Goal: Task Accomplishment & Management: Manage account settings

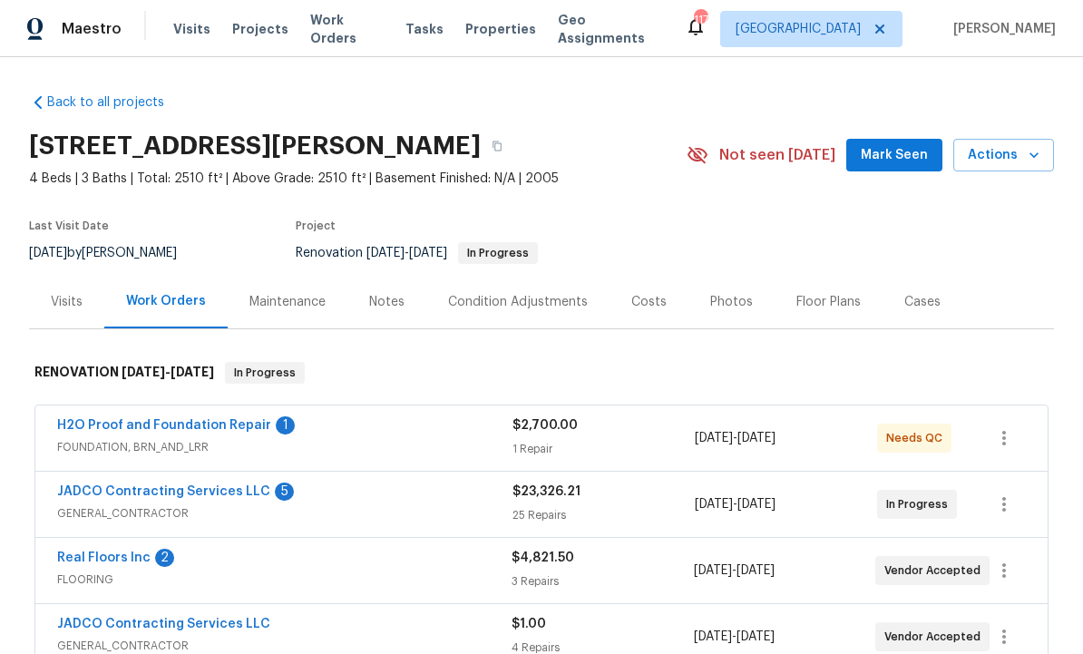
click at [895, 151] on span "Mark Seen" at bounding box center [894, 155] width 67 height 23
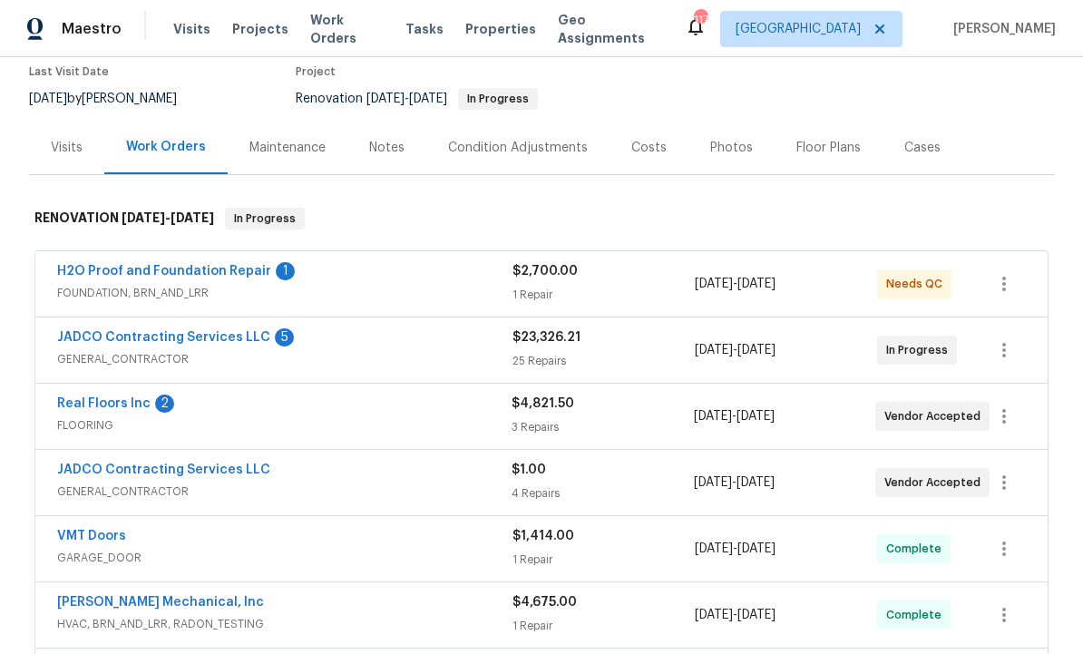
scroll to position [155, 0]
click at [199, 273] on link "H2O Proof and Foundation Repair" at bounding box center [164, 270] width 214 height 13
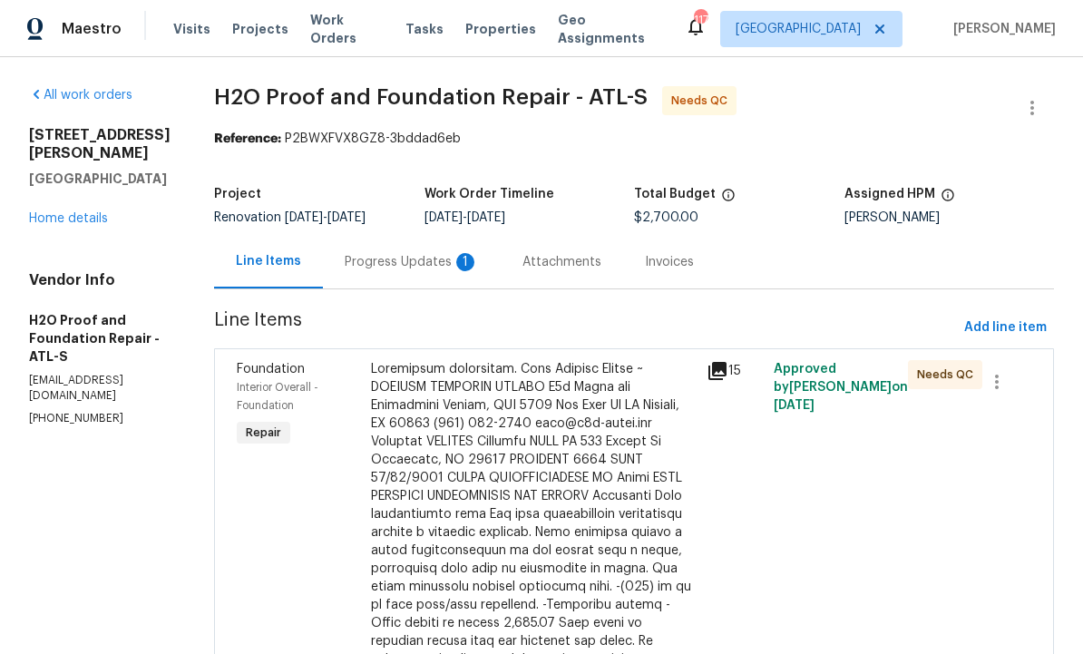
click at [354, 255] on div "Progress Updates 1" at bounding box center [412, 262] width 134 height 18
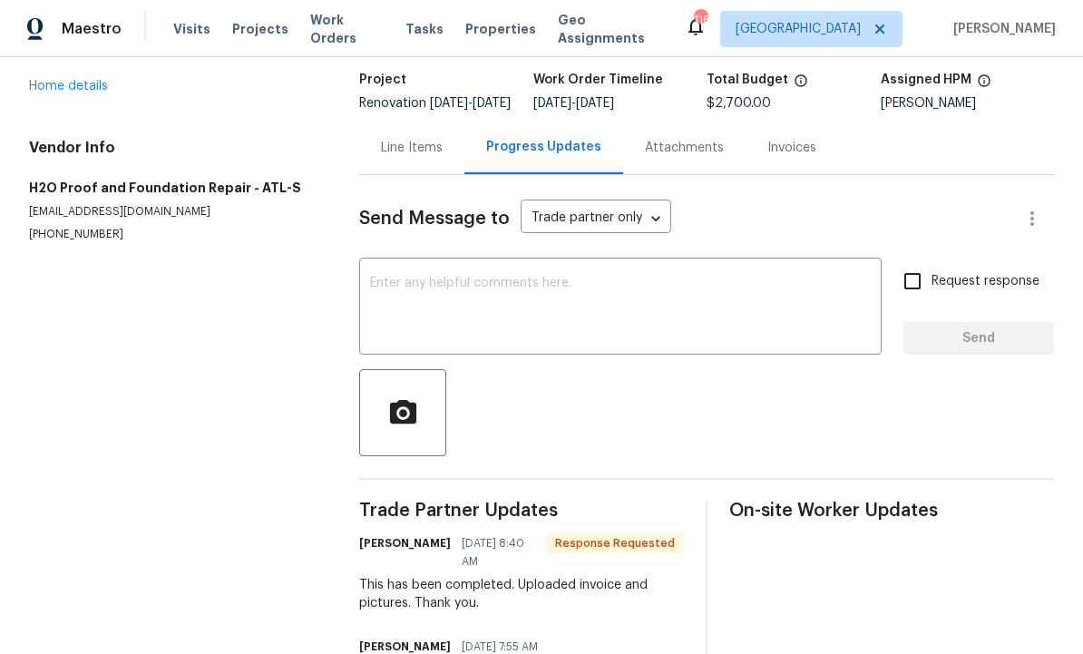
scroll to position [113, 0]
click at [406, 158] on div "Line Items" at bounding box center [412, 149] width 62 height 18
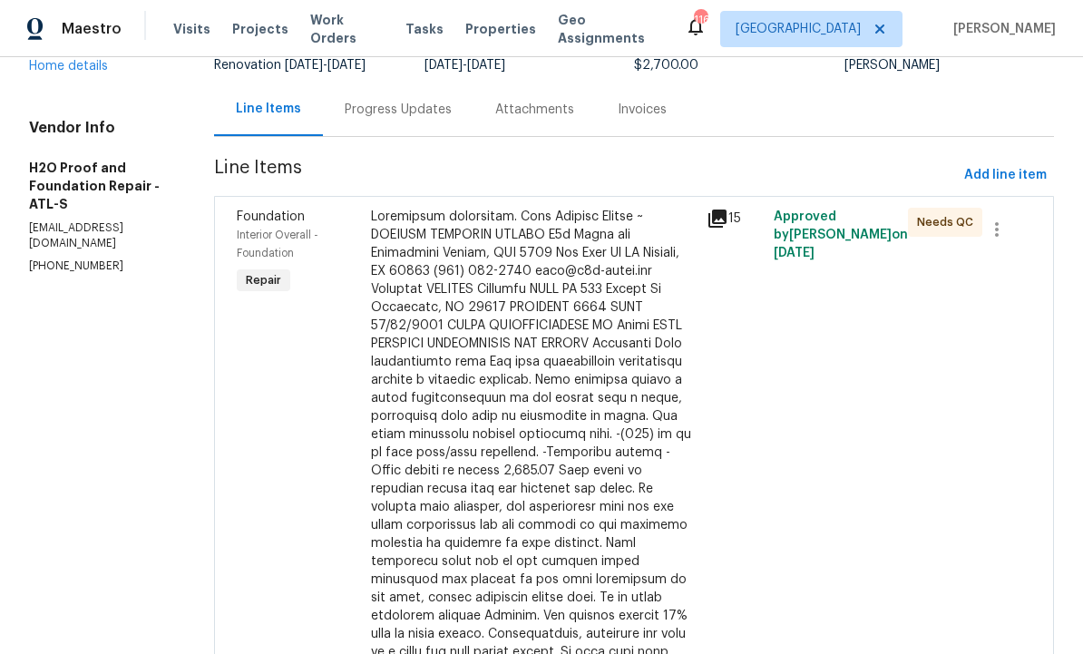
scroll to position [153, 0]
click at [551, 259] on div at bounding box center [533, 479] width 325 height 544
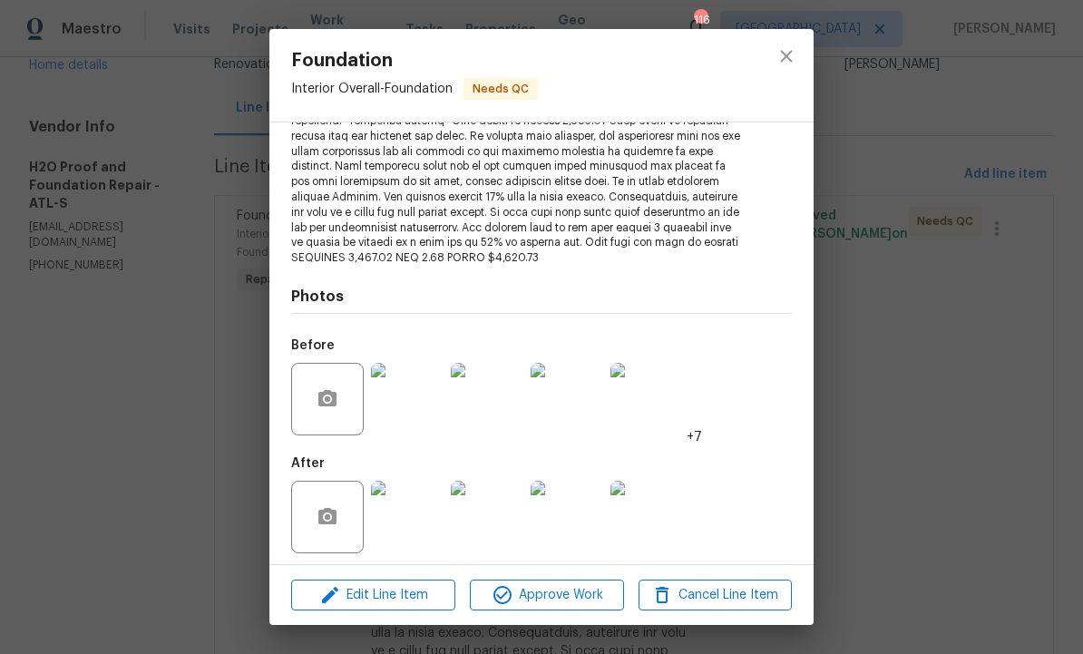
scroll to position [341, 0]
click at [418, 510] on img at bounding box center [407, 518] width 73 height 73
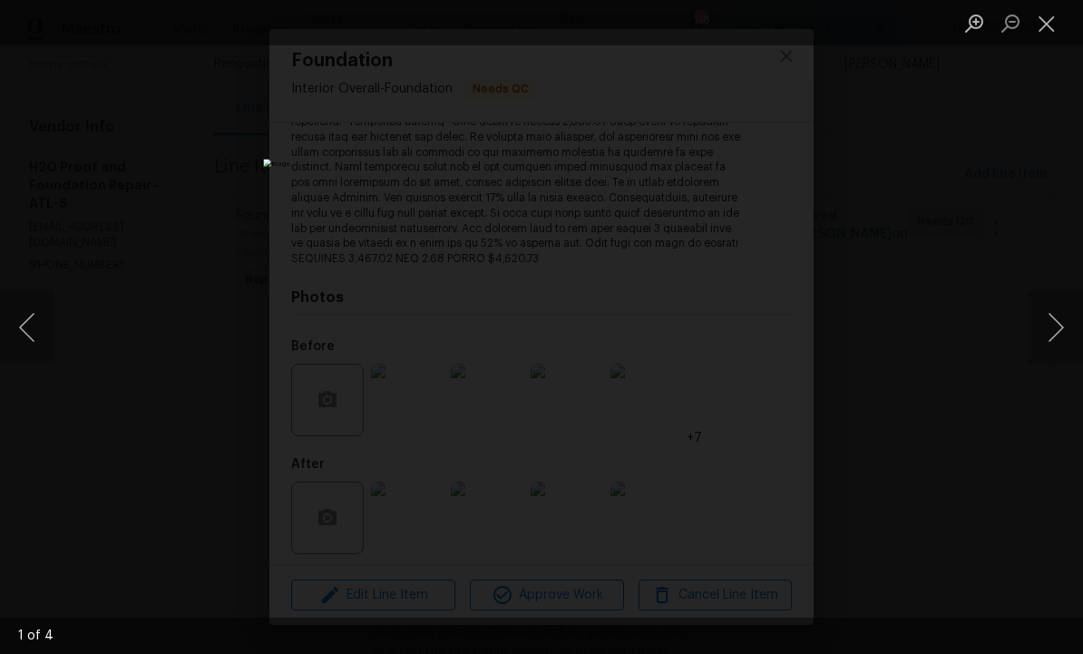
click at [1041, 329] on button "Next image" at bounding box center [1056, 327] width 54 height 73
click at [1042, 329] on button "Next image" at bounding box center [1056, 327] width 54 height 73
click at [1043, 336] on button "Next image" at bounding box center [1056, 327] width 54 height 73
click at [1034, 339] on button "Next image" at bounding box center [1056, 327] width 54 height 73
click at [1042, 336] on button "Next image" at bounding box center [1056, 327] width 54 height 73
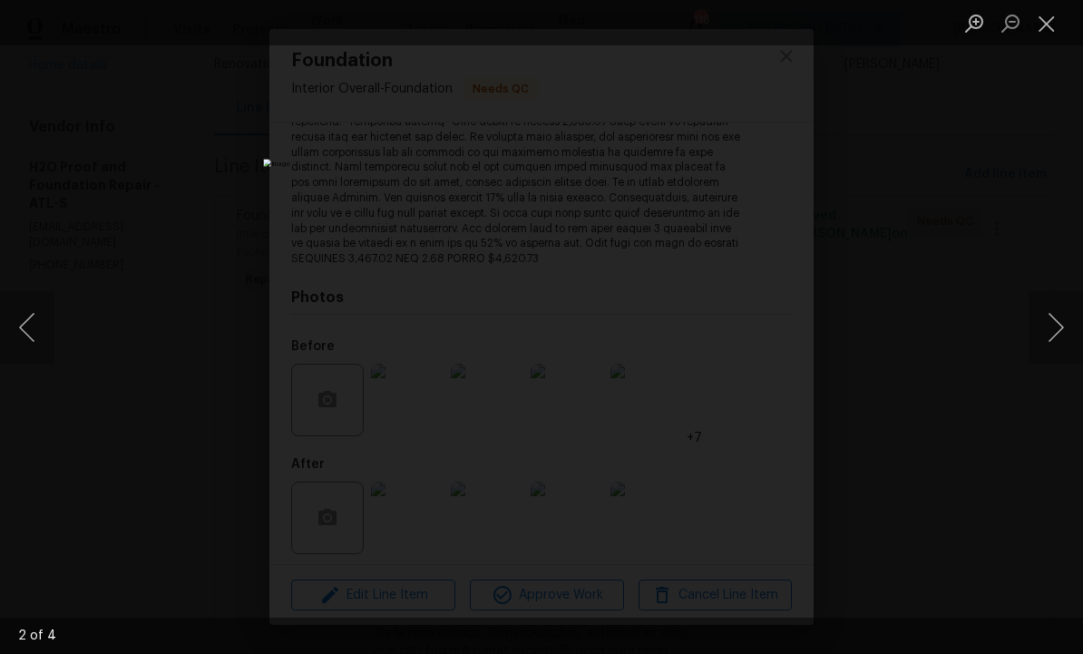
click at [1040, 336] on button "Next image" at bounding box center [1056, 327] width 54 height 73
click at [1040, 332] on button "Next image" at bounding box center [1056, 327] width 54 height 73
click at [1040, 17] on button "Close lightbox" at bounding box center [1047, 23] width 36 height 32
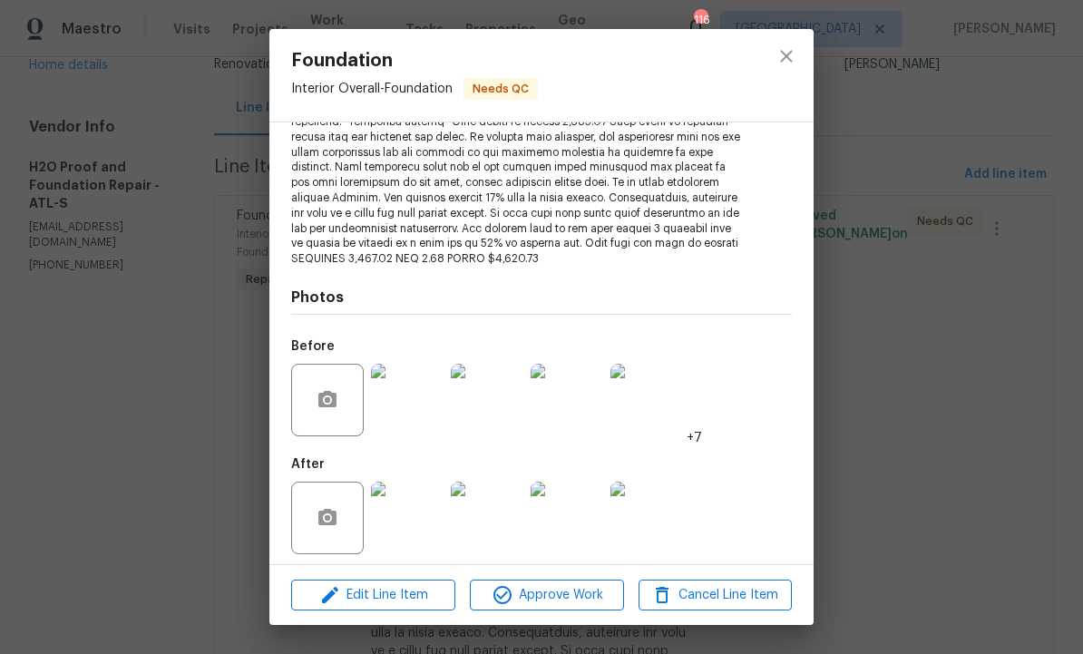
click at [653, 396] on img at bounding box center [646, 400] width 73 height 73
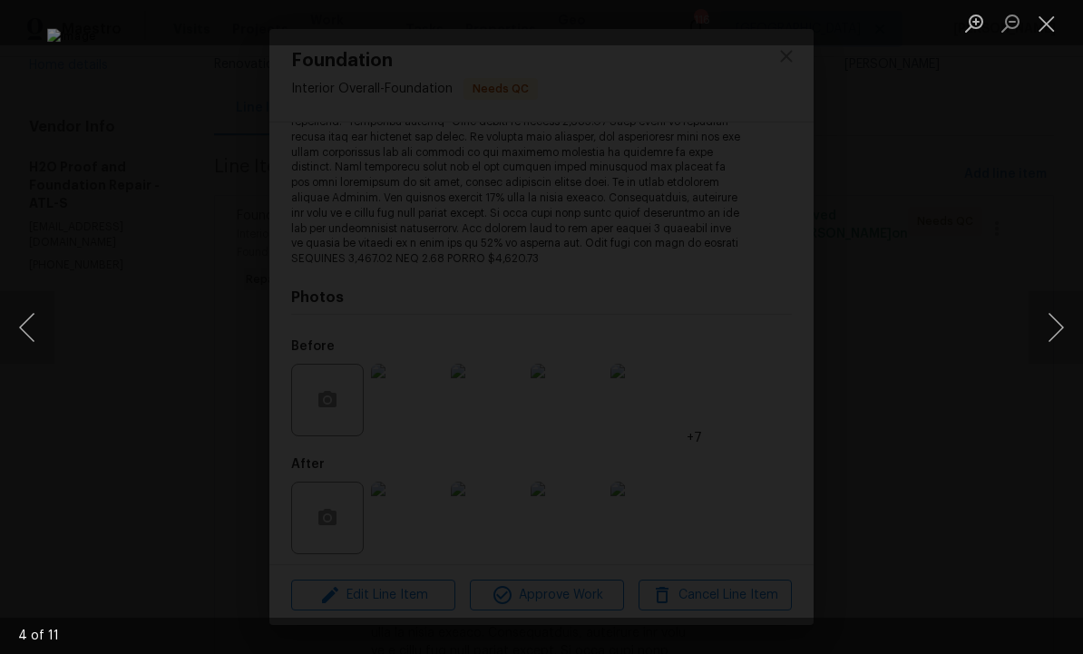
click at [1045, 327] on button "Next image" at bounding box center [1056, 327] width 54 height 73
click at [1047, 326] on button "Next image" at bounding box center [1056, 327] width 54 height 73
click at [1047, 325] on button "Next image" at bounding box center [1056, 327] width 54 height 73
click at [1046, 323] on button "Next image" at bounding box center [1056, 327] width 54 height 73
click at [1046, 317] on button "Next image" at bounding box center [1056, 327] width 54 height 73
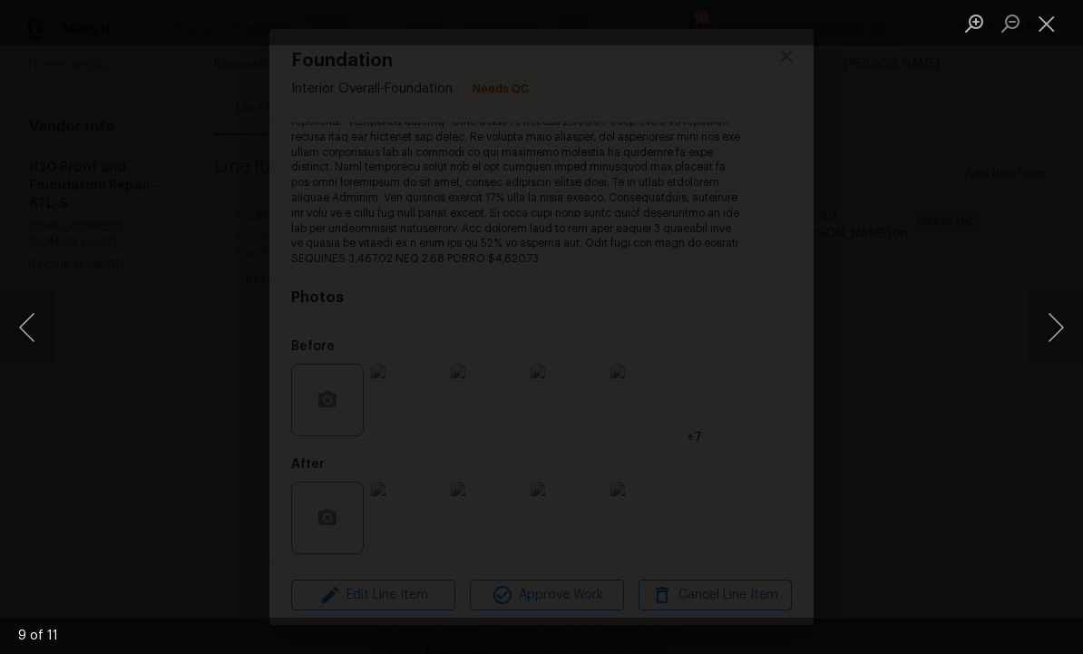
click at [1045, 320] on button "Next image" at bounding box center [1056, 327] width 54 height 73
click at [1045, 321] on button "Next image" at bounding box center [1056, 327] width 54 height 73
click at [1048, 320] on button "Next image" at bounding box center [1056, 327] width 54 height 73
click at [1047, 319] on button "Next image" at bounding box center [1056, 327] width 54 height 73
click at [1047, 318] on button "Next image" at bounding box center [1056, 327] width 54 height 73
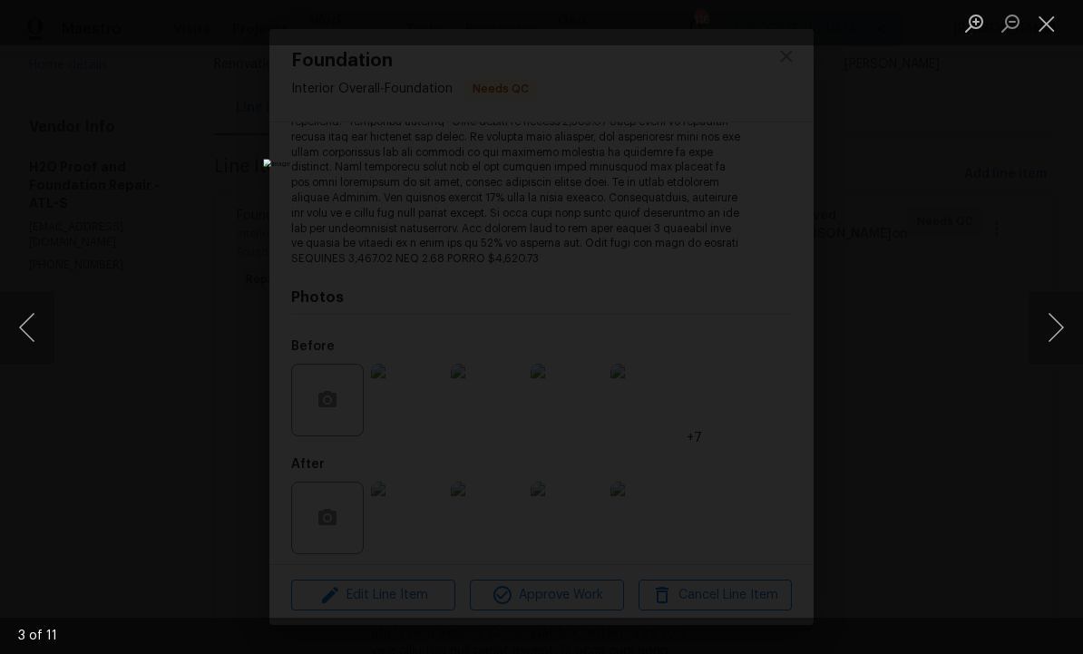
click at [1046, 317] on button "Next image" at bounding box center [1056, 327] width 54 height 73
click at [1040, 317] on button "Next image" at bounding box center [1056, 327] width 54 height 73
click at [1046, 15] on button "Close lightbox" at bounding box center [1047, 23] width 36 height 32
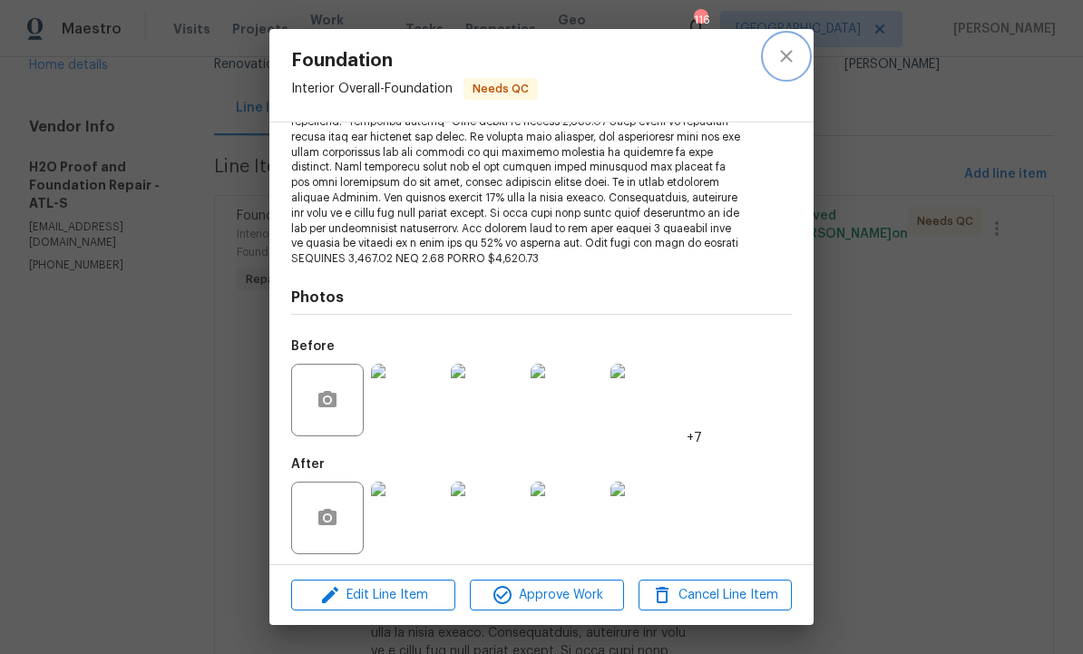
click at [785, 54] on icon "close" at bounding box center [786, 56] width 22 height 22
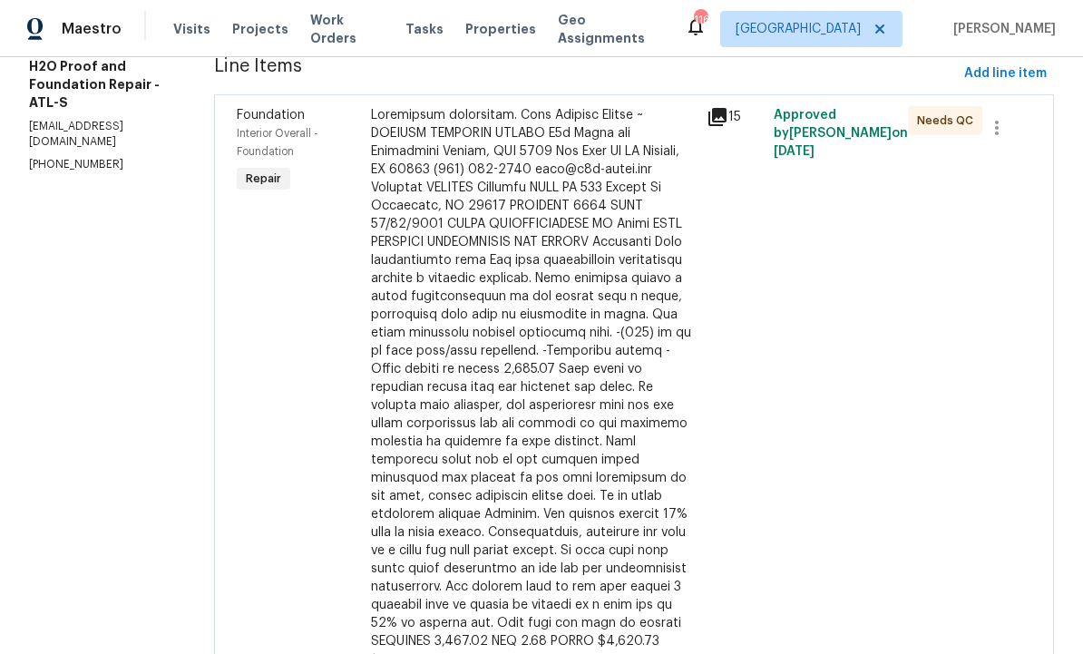
scroll to position [253, 0]
click at [533, 304] on div at bounding box center [533, 379] width 325 height 544
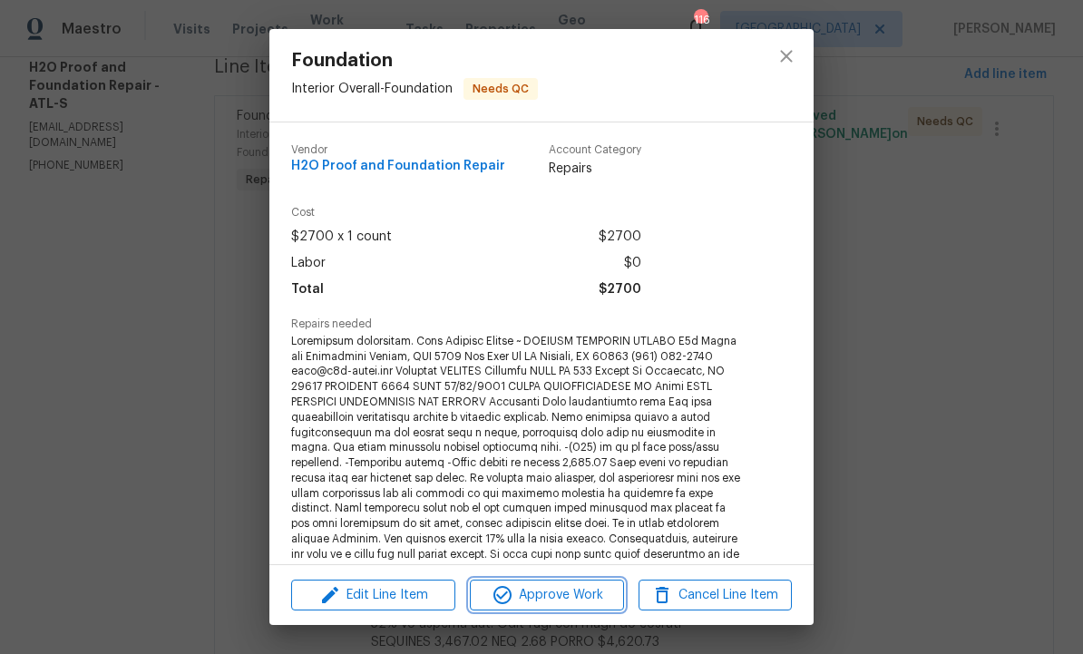
click at [557, 595] on span "Approve Work" at bounding box center [546, 595] width 142 height 23
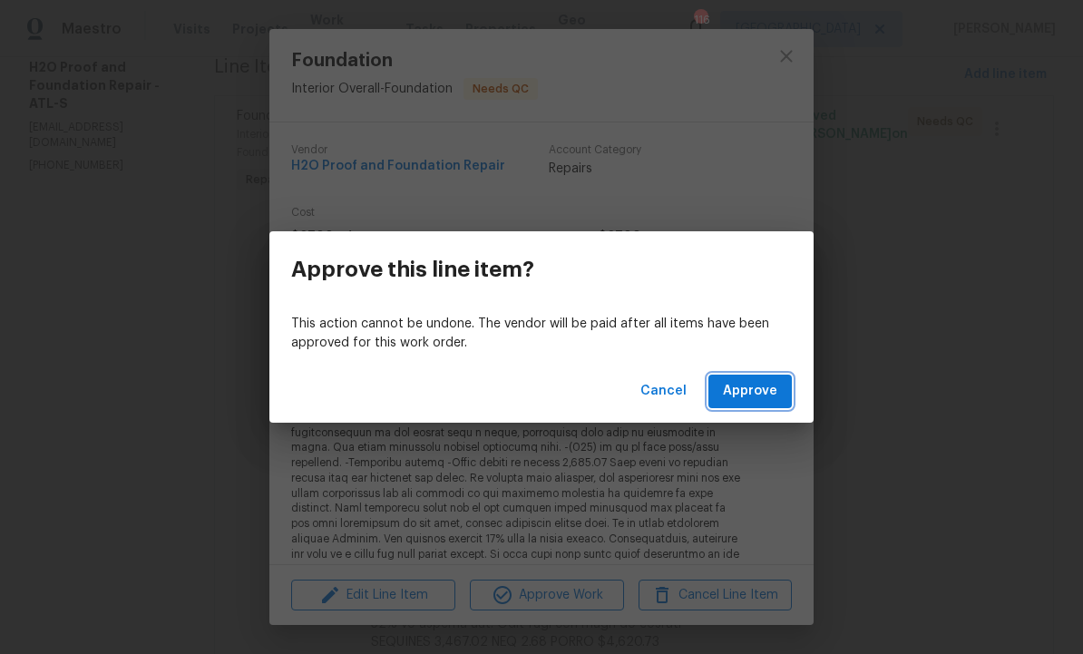
click at [764, 397] on span "Approve" at bounding box center [750, 391] width 54 height 23
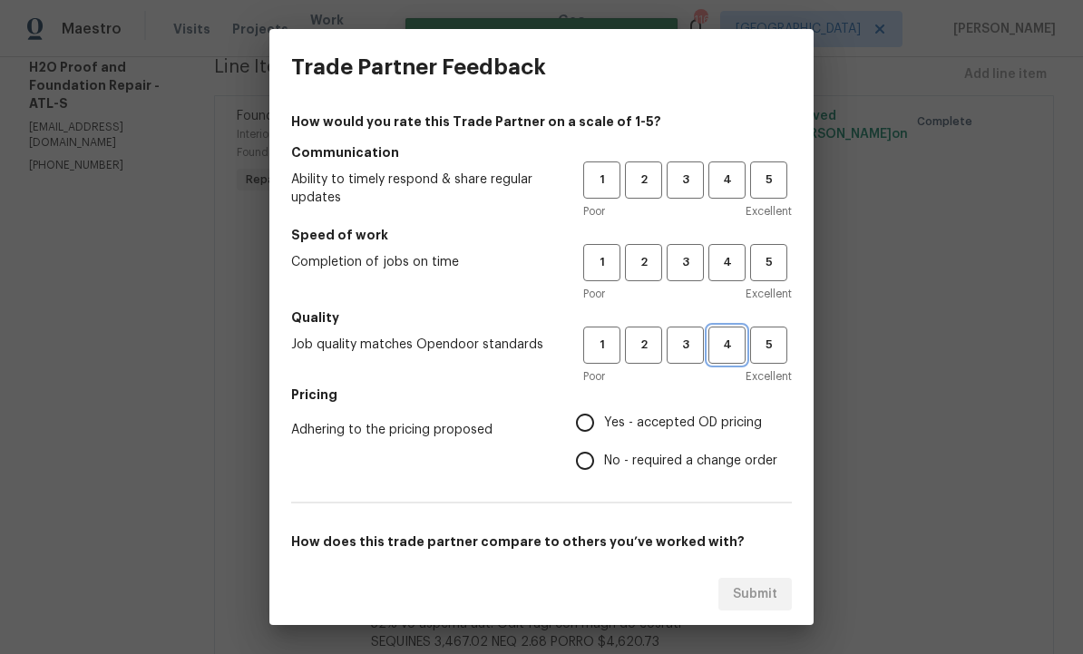
click at [726, 338] on span "4" at bounding box center [727, 345] width 34 height 21
click at [727, 275] on button "4" at bounding box center [726, 262] width 37 height 37
click at [719, 182] on span "4" at bounding box center [727, 180] width 34 height 21
click at [604, 426] on input "Yes - accepted OD pricing" at bounding box center [585, 423] width 38 height 38
radio input "true"
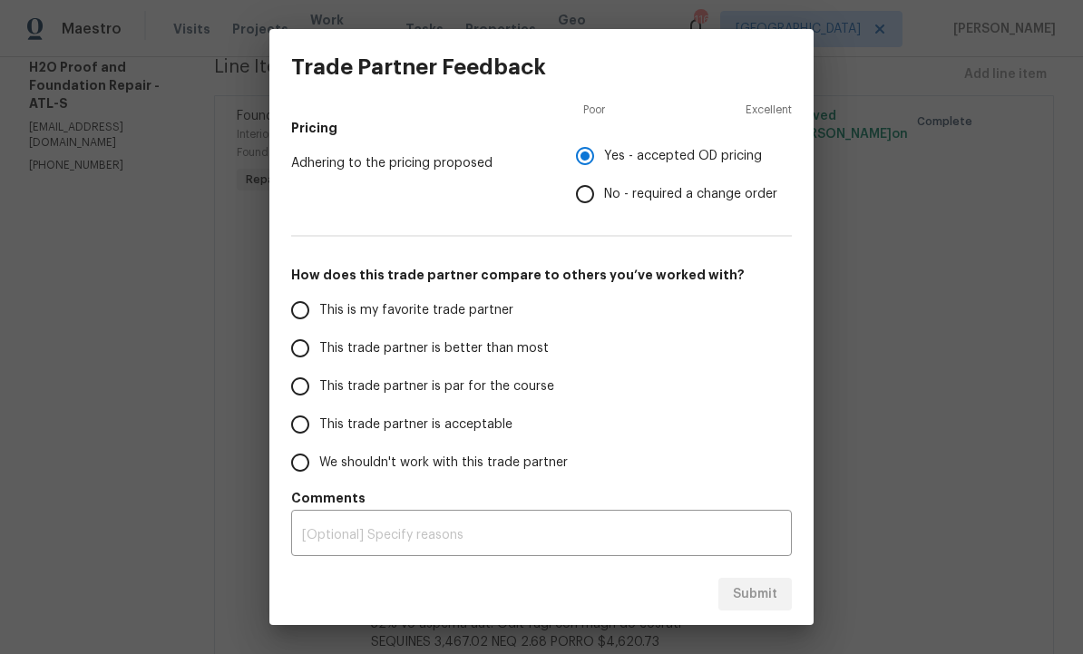
scroll to position [267, 0]
click at [307, 350] on input "This trade partner is better than most" at bounding box center [300, 348] width 38 height 38
click at [765, 585] on span "Submit" at bounding box center [755, 594] width 44 height 23
radio input "true"
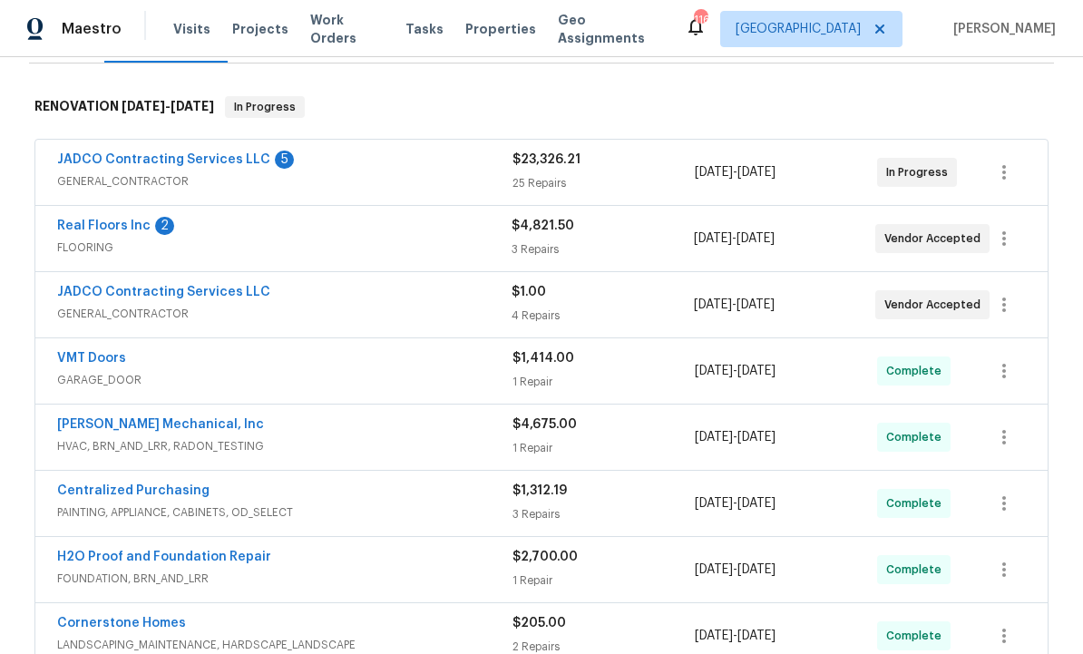
scroll to position [264, 0]
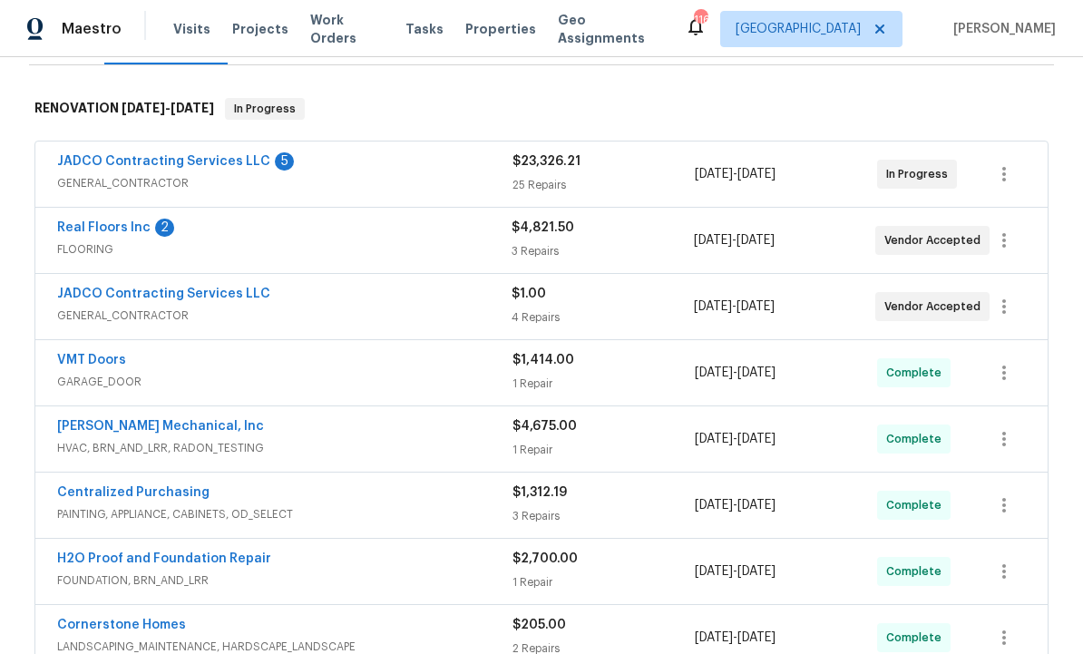
click at [103, 226] on link "Real Floors Inc" at bounding box center [103, 227] width 93 height 13
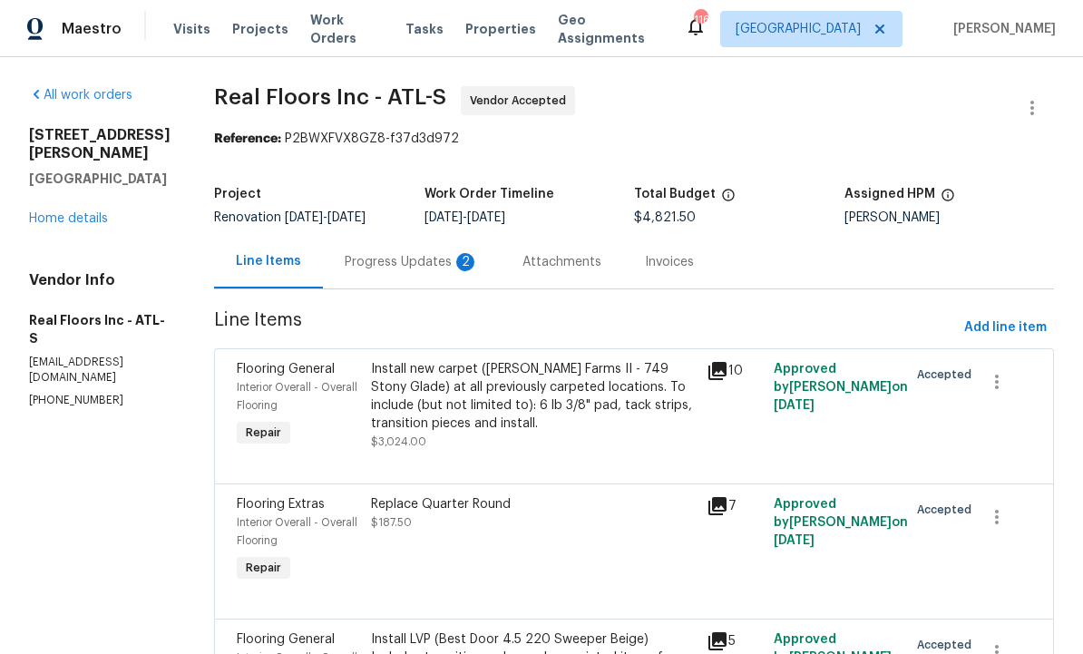
click at [429, 263] on div "Progress Updates 2" at bounding box center [412, 262] width 134 height 18
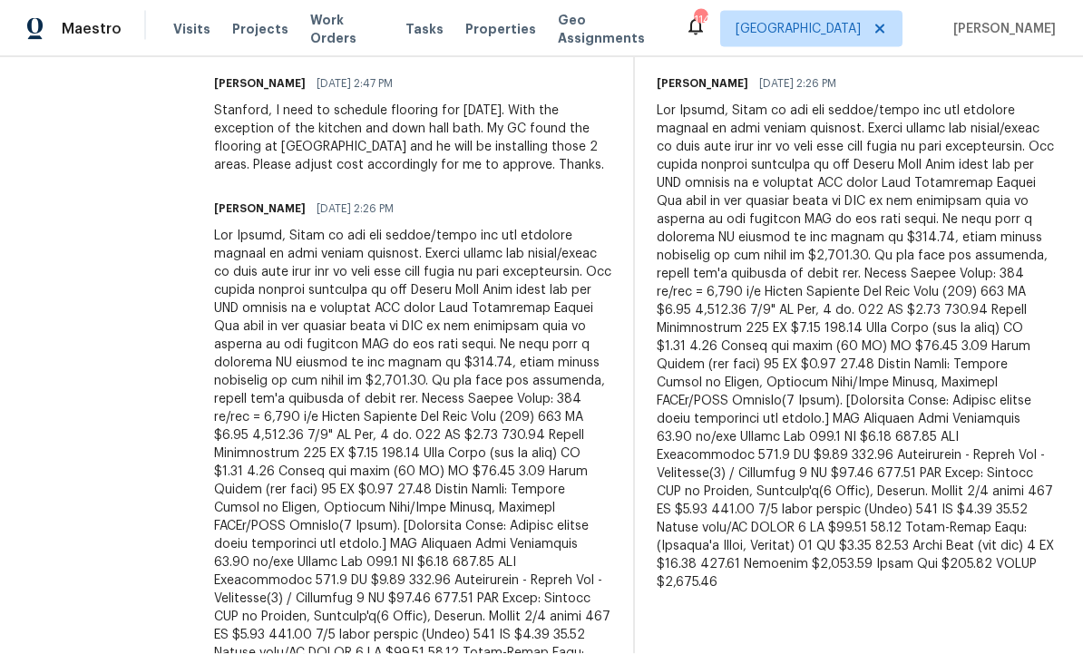
scroll to position [807, 0]
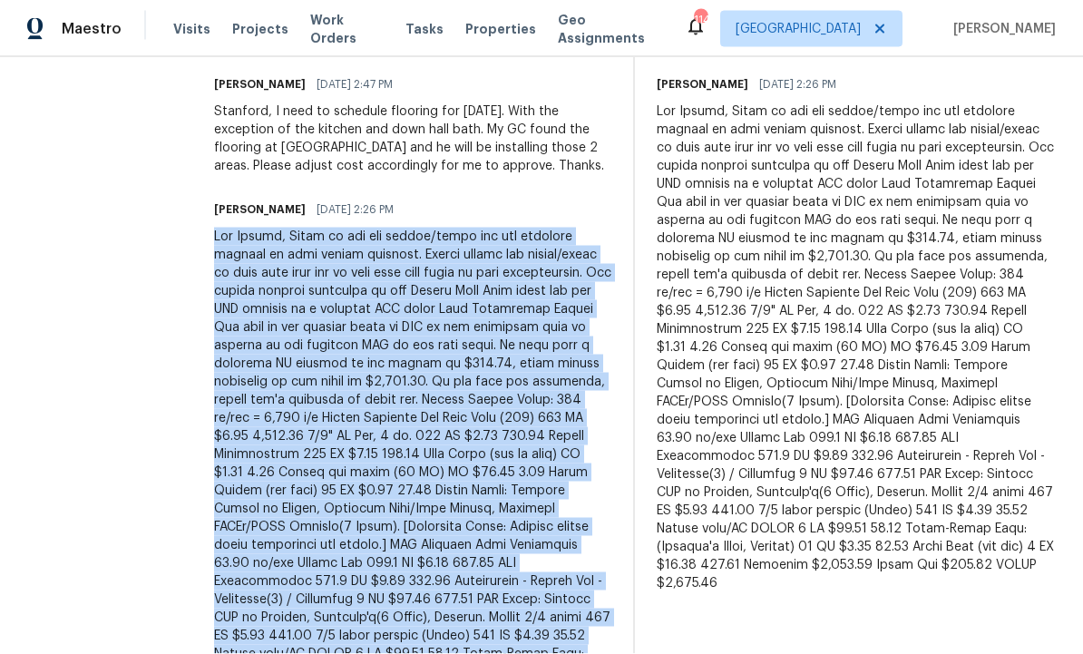
copy div "Hey Wesley, Below is the pdf layout/quote for the flooring install at this vaca…"
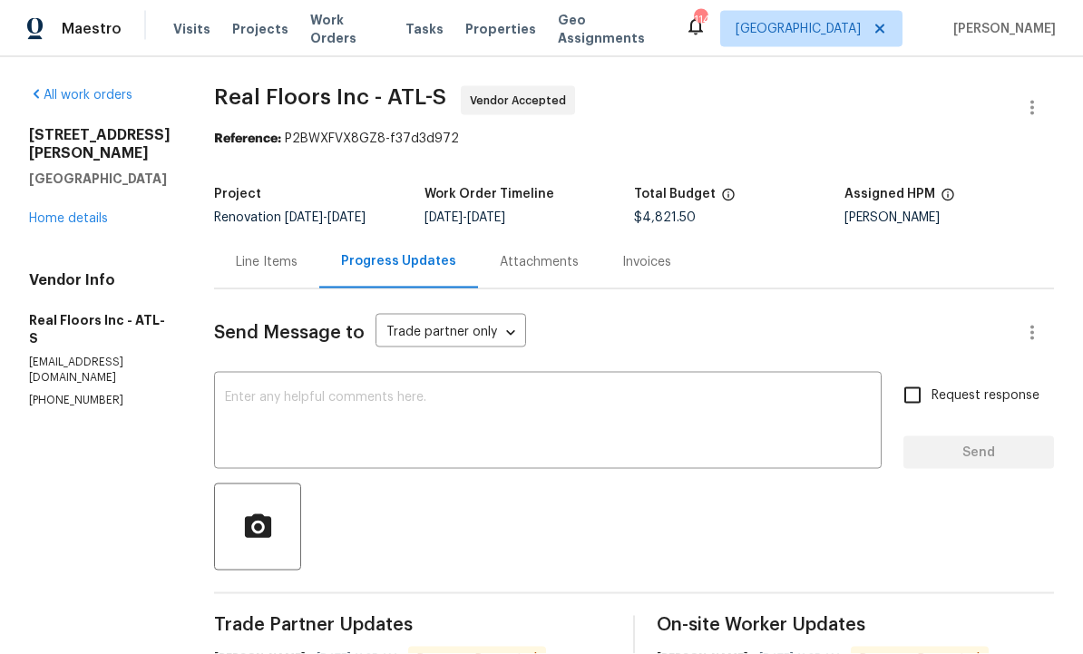
scroll to position [0, 0]
click at [270, 254] on div "Line Items" at bounding box center [267, 262] width 62 height 18
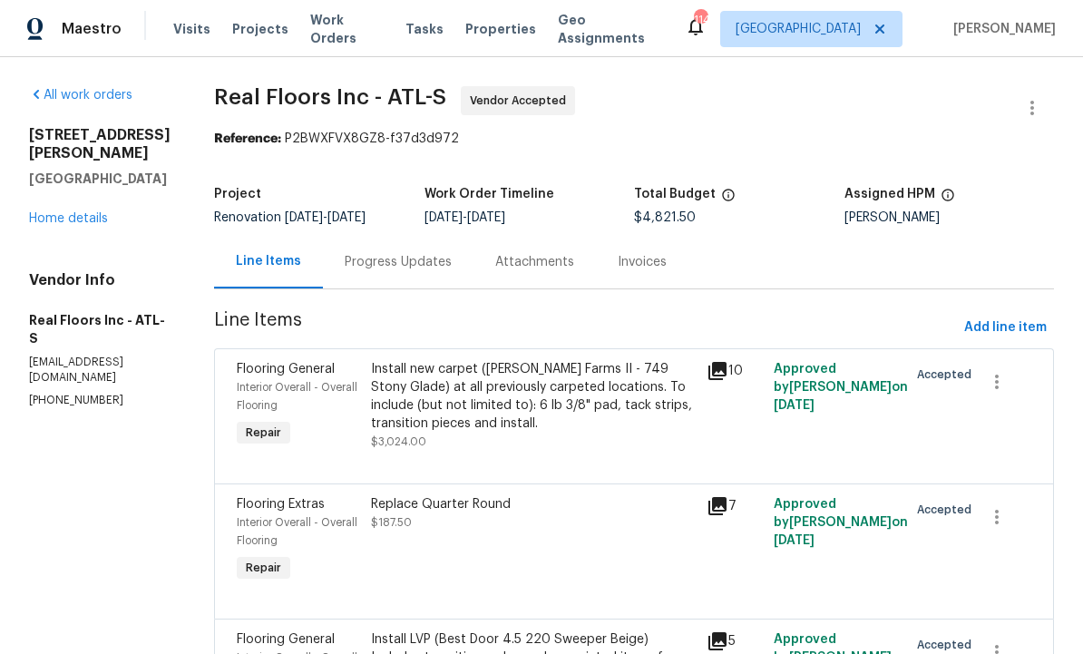
click at [416, 258] on div "Progress Updates" at bounding box center [398, 262] width 107 height 18
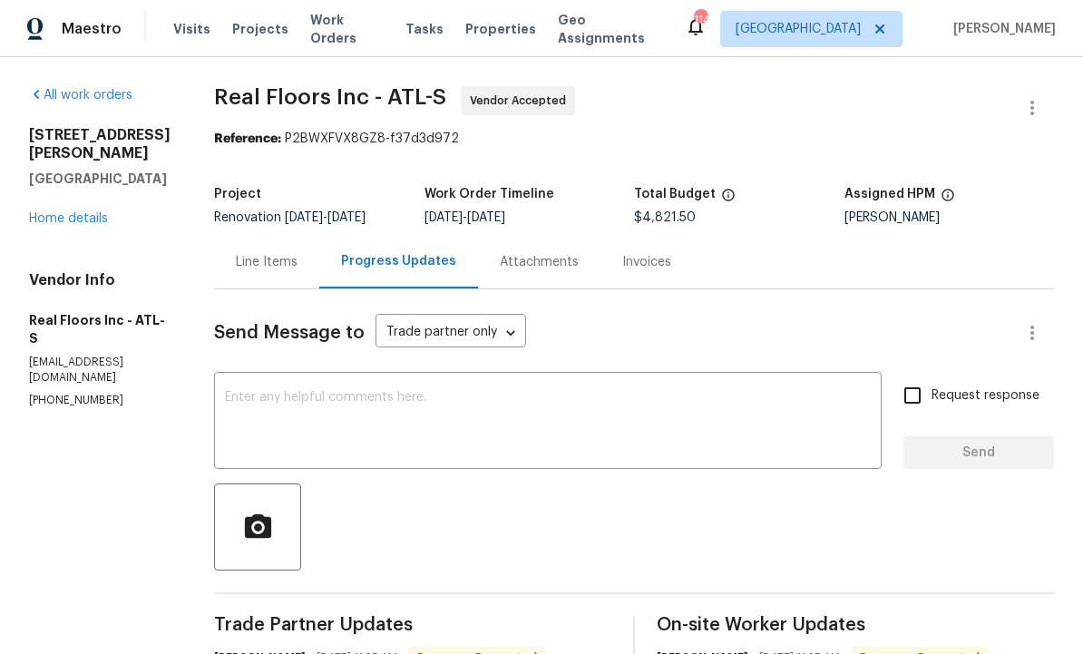
click at [278, 253] on div "Line Items" at bounding box center [267, 262] width 62 height 18
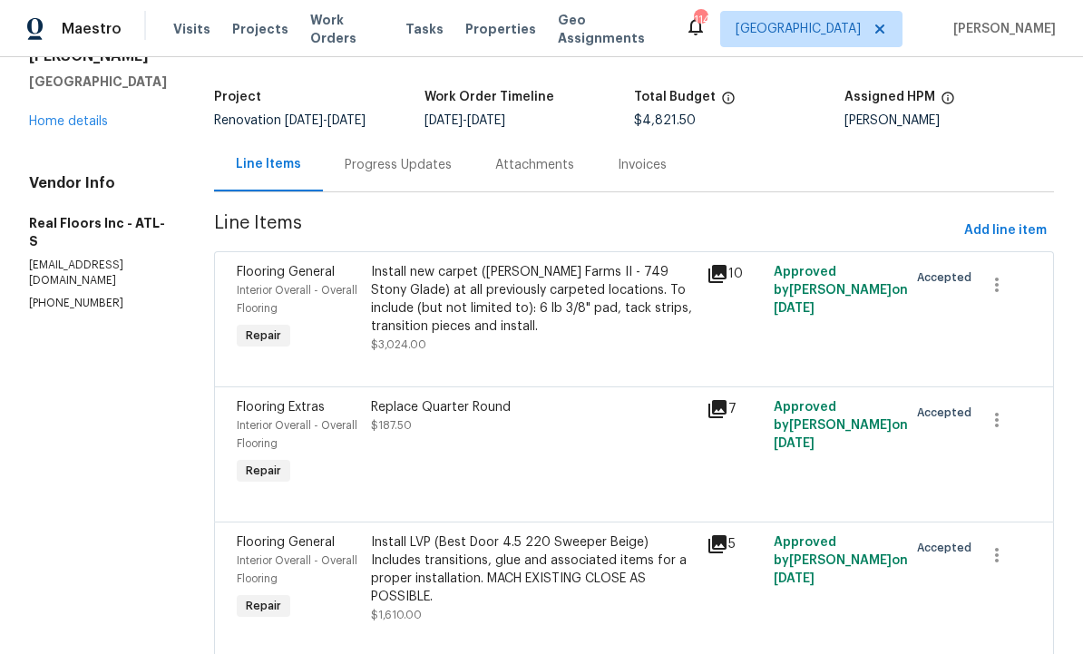
scroll to position [96, 0]
click at [506, 547] on div "Install LVP (Best Door 4.5 220 Sweeper Beige) Includes transitions, glue and as…" at bounding box center [533, 570] width 325 height 73
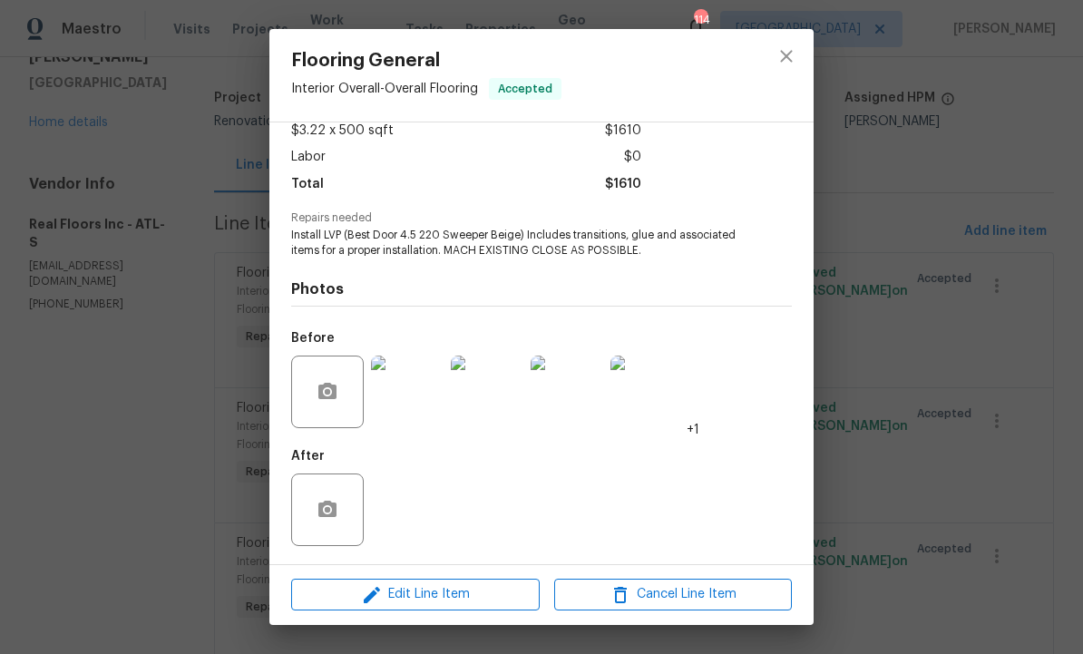
scroll to position [110, 0]
click at [465, 594] on span "Edit Line Item" at bounding box center [416, 594] width 238 height 23
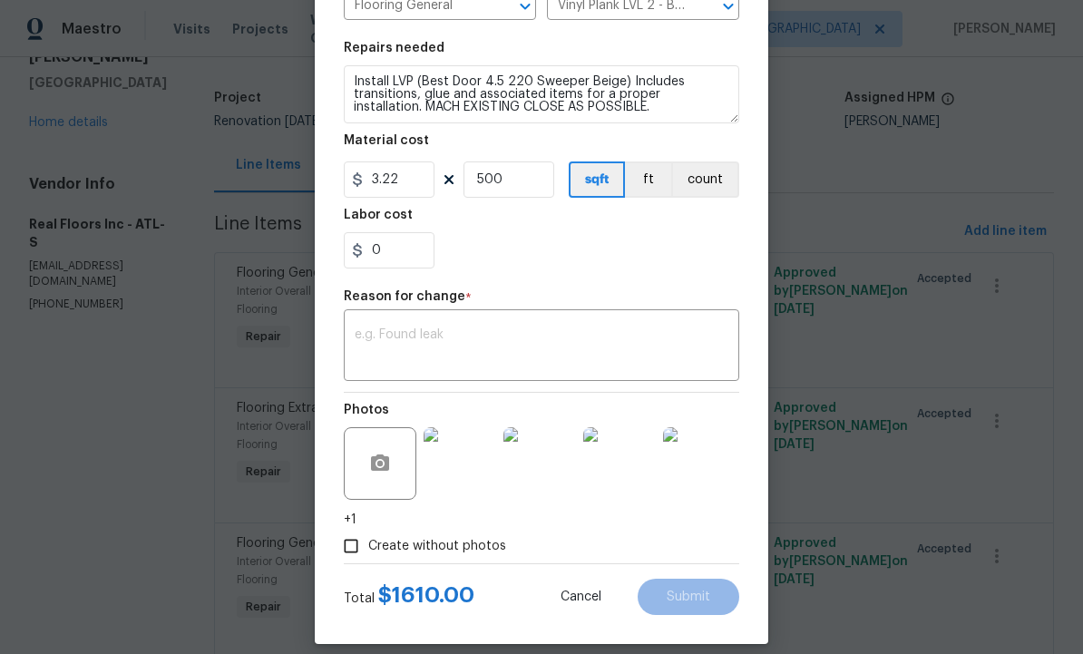
scroll to position [246, 0]
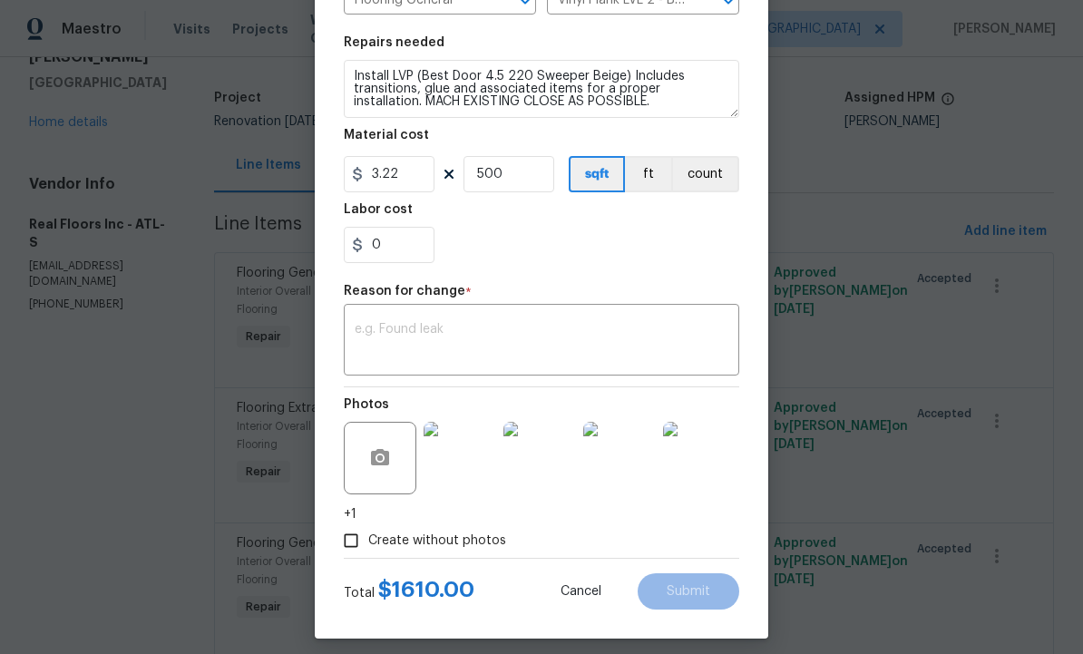
click at [476, 350] on textarea at bounding box center [542, 342] width 374 height 38
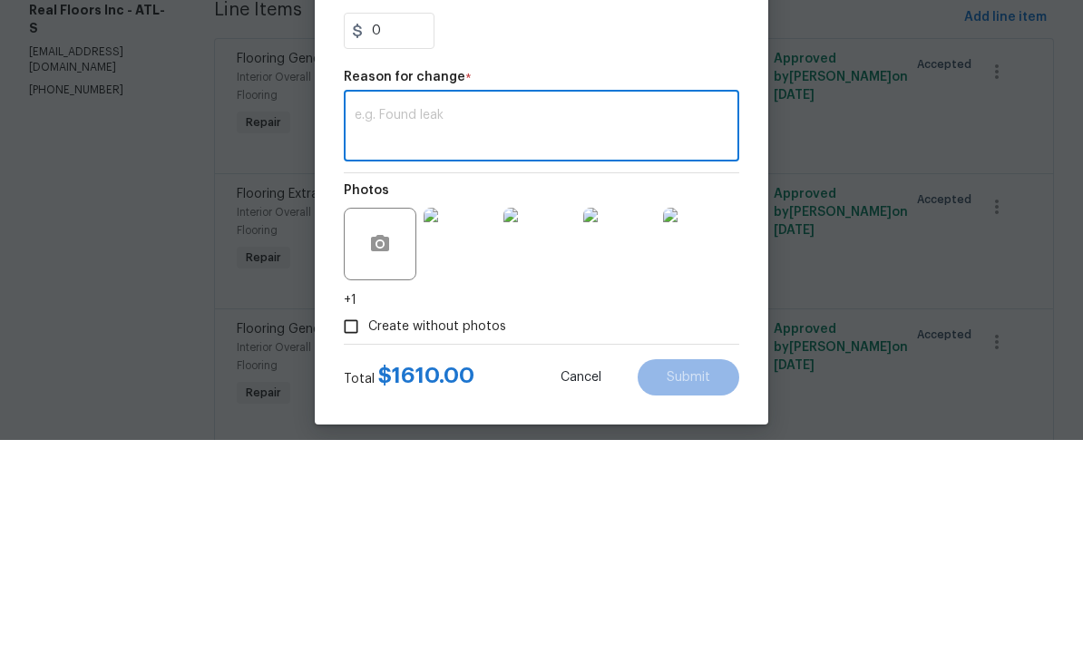
click at [465, 323] on textarea at bounding box center [542, 342] width 374 height 38
paste textarea "Hey Wesley, Below is the pdf layout/quote for the flooring install at this vaca…"
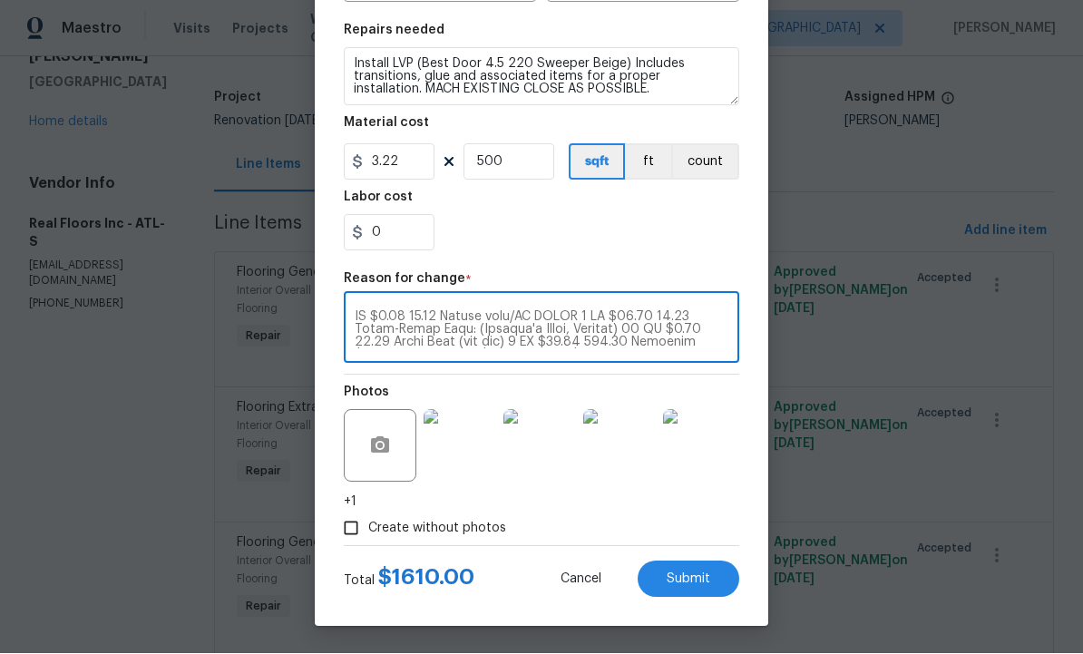
scroll to position [261, 0]
type textarea "Hey Wesley, Below is the pdf layout/quote for the flooring install at this vaca…"
click at [412, 160] on input "3.22" at bounding box center [389, 162] width 91 height 36
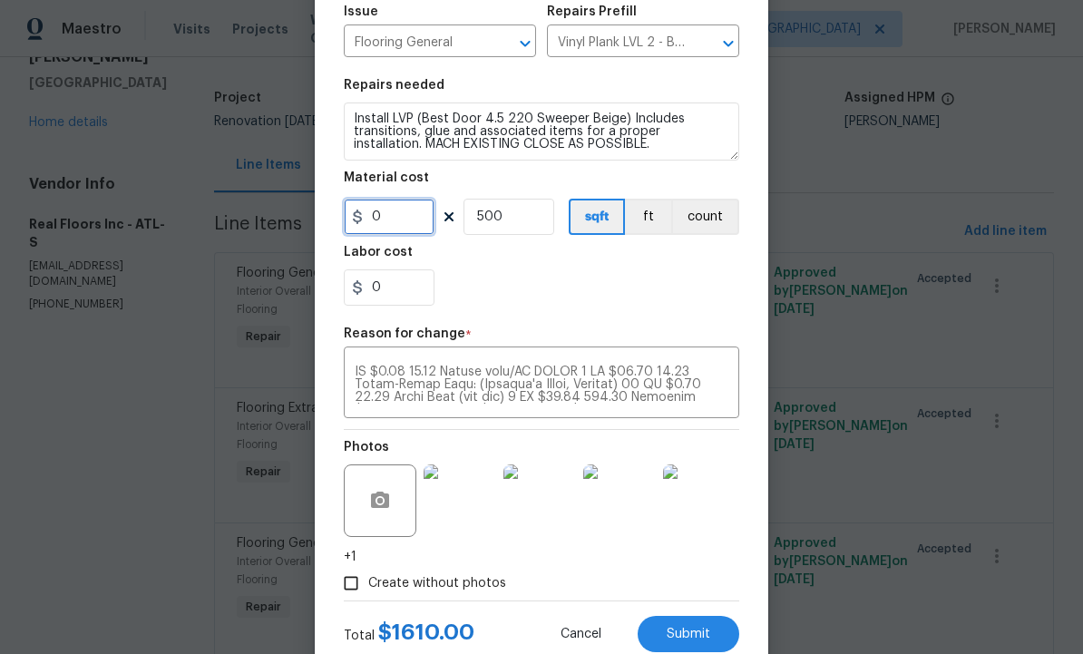
scroll to position [212, 0]
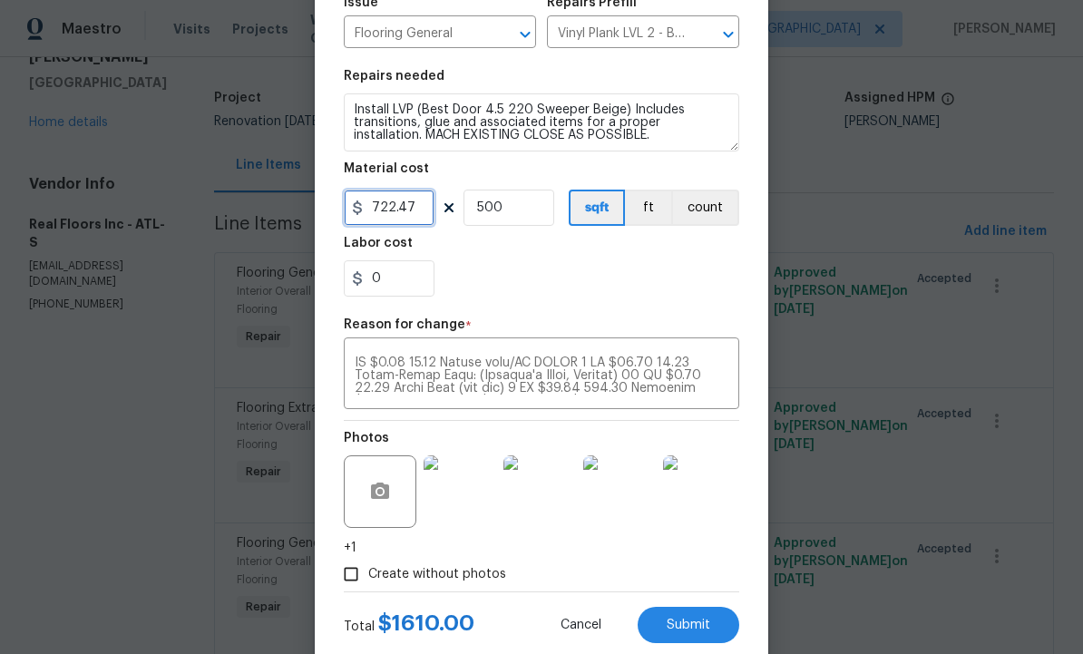
type input "722.47"
click at [531, 216] on input "500" at bounding box center [508, 208] width 91 height 36
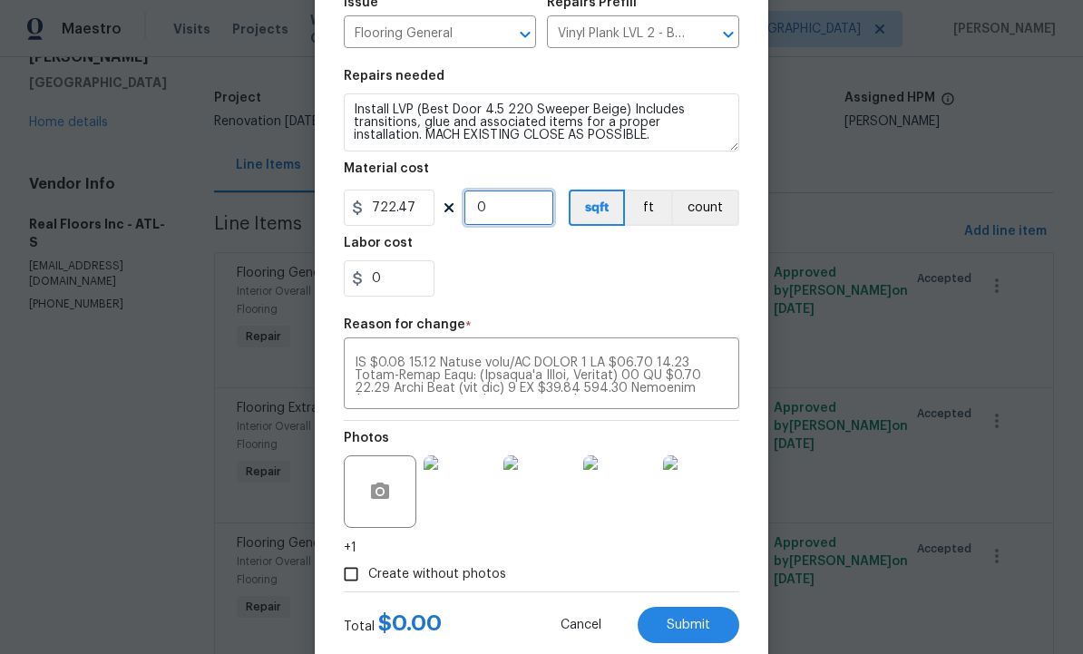
type input "1"
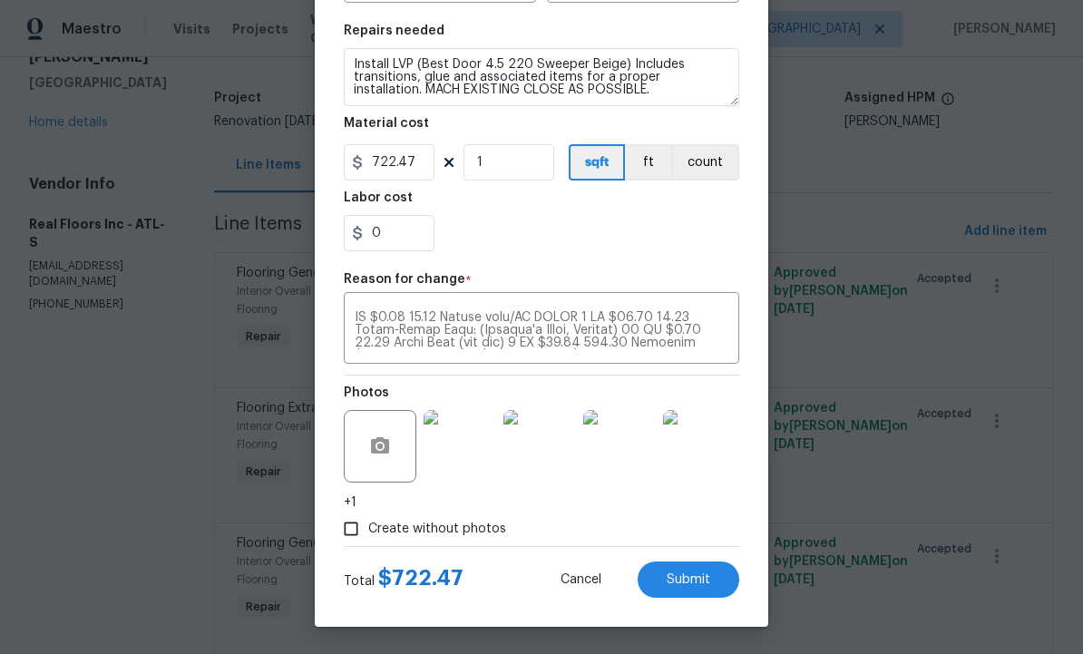
scroll to position [261, 0]
click at [683, 580] on span "Submit" at bounding box center [689, 580] width 44 height 14
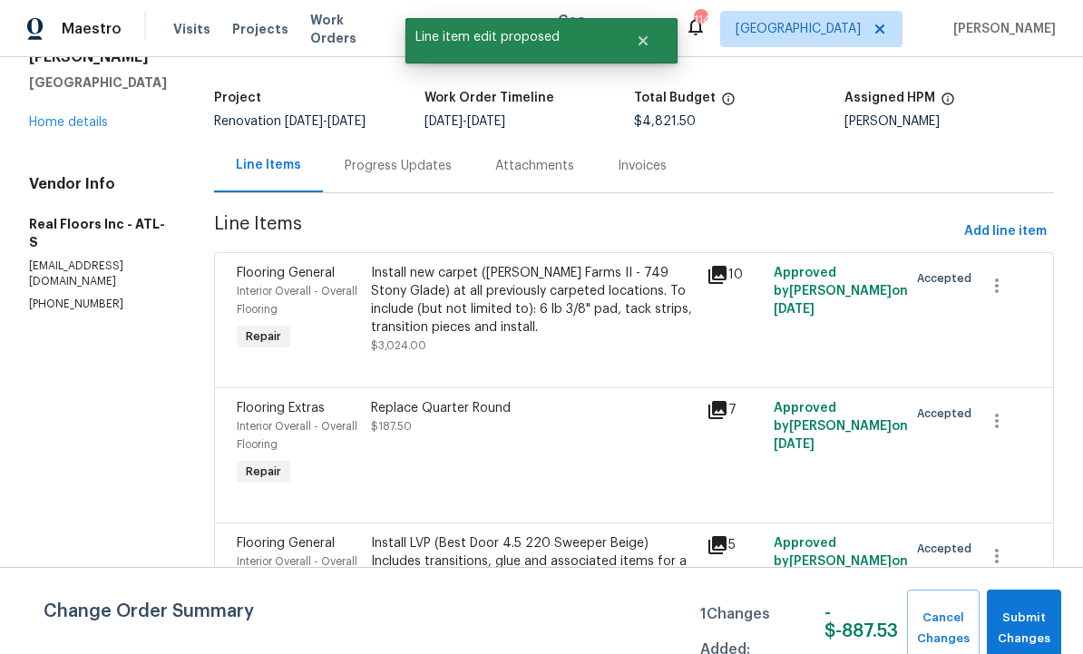
scroll to position [0, 0]
click at [1021, 618] on span "Submit Changes" at bounding box center [1024, 629] width 56 height 42
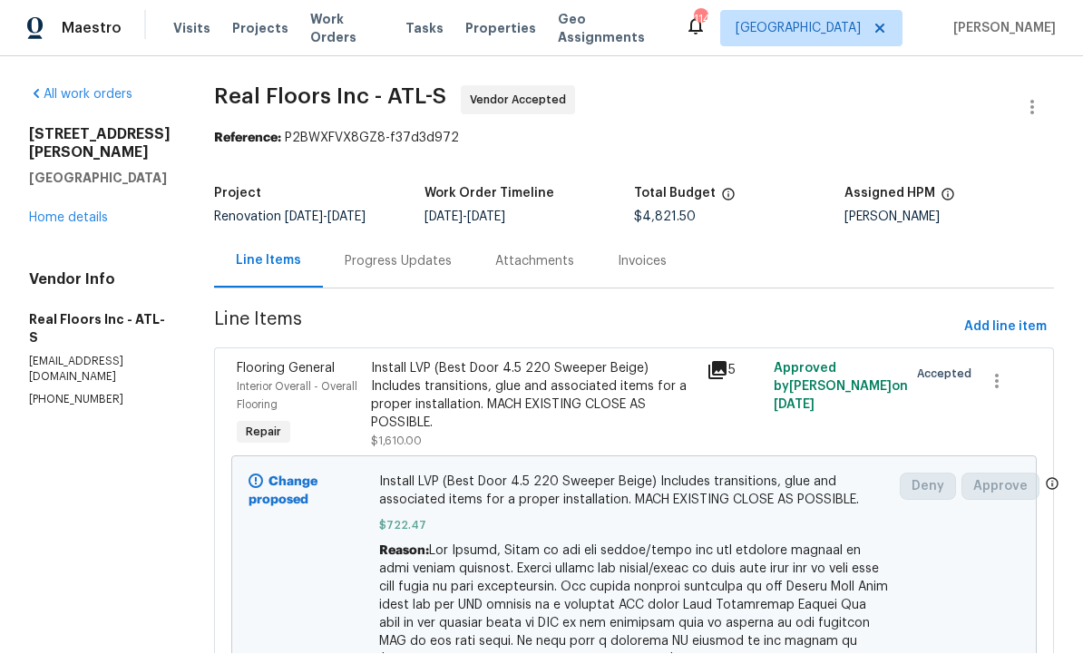
scroll to position [1, 0]
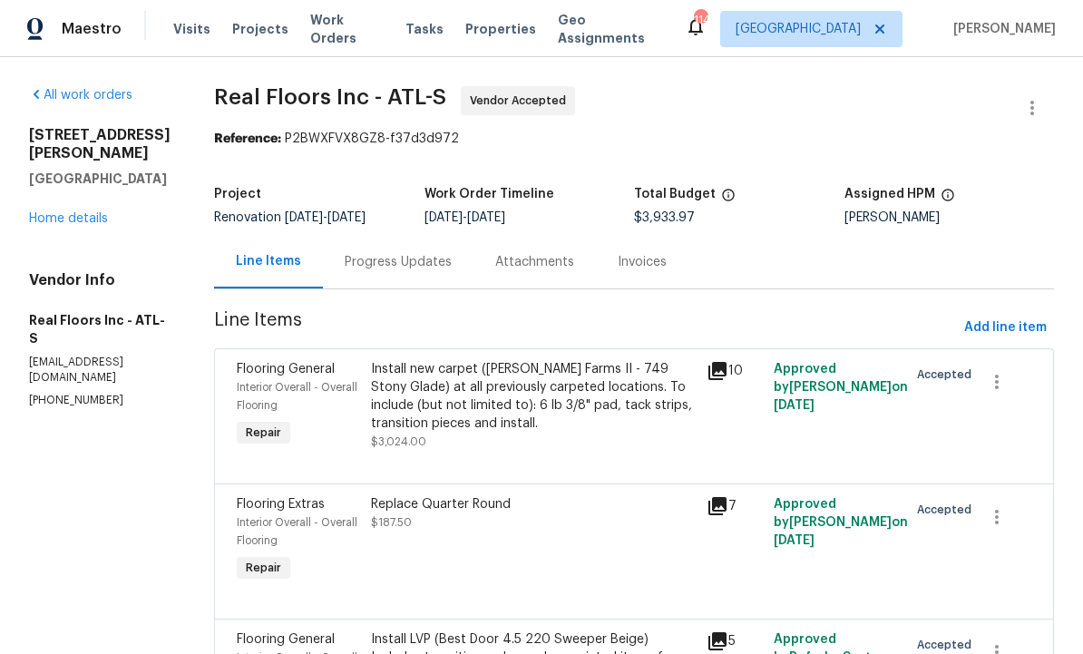
click at [405, 255] on div "Progress Updates" at bounding box center [398, 262] width 107 height 18
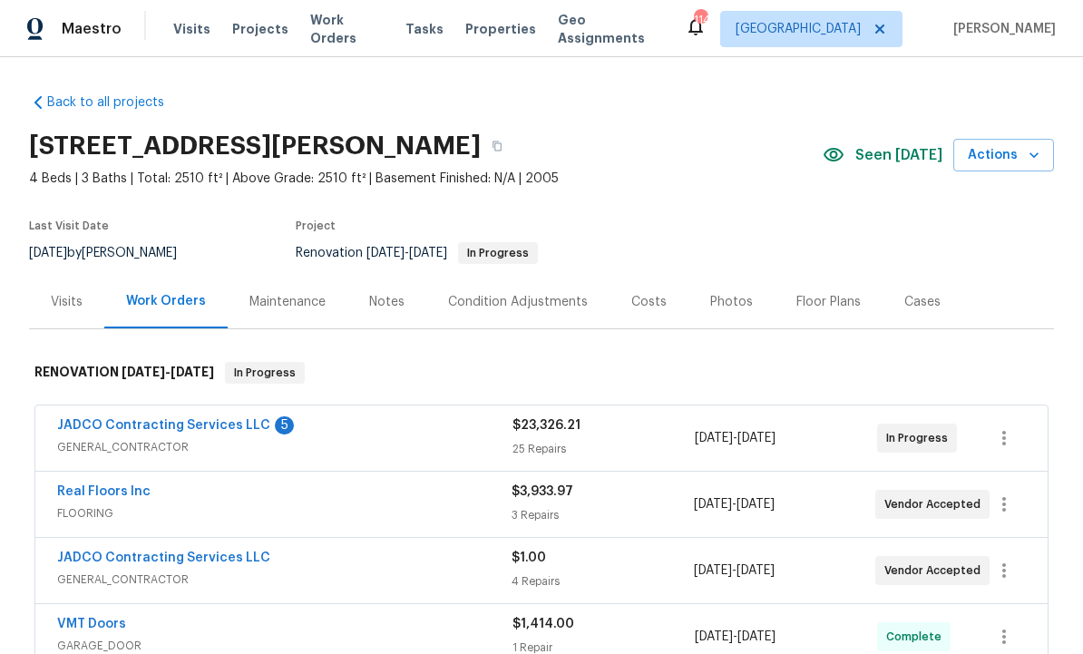
click at [255, 423] on link "JADCO Contracting Services LLC" at bounding box center [163, 425] width 213 height 13
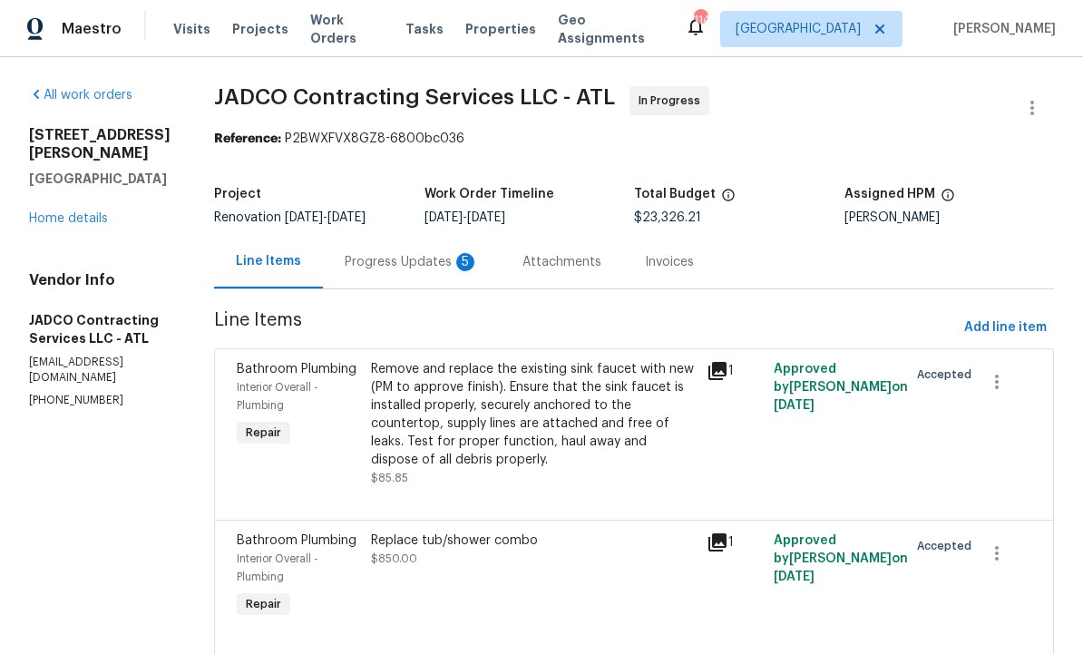
click at [469, 263] on div "Progress Updates 5" at bounding box center [412, 262] width 134 height 18
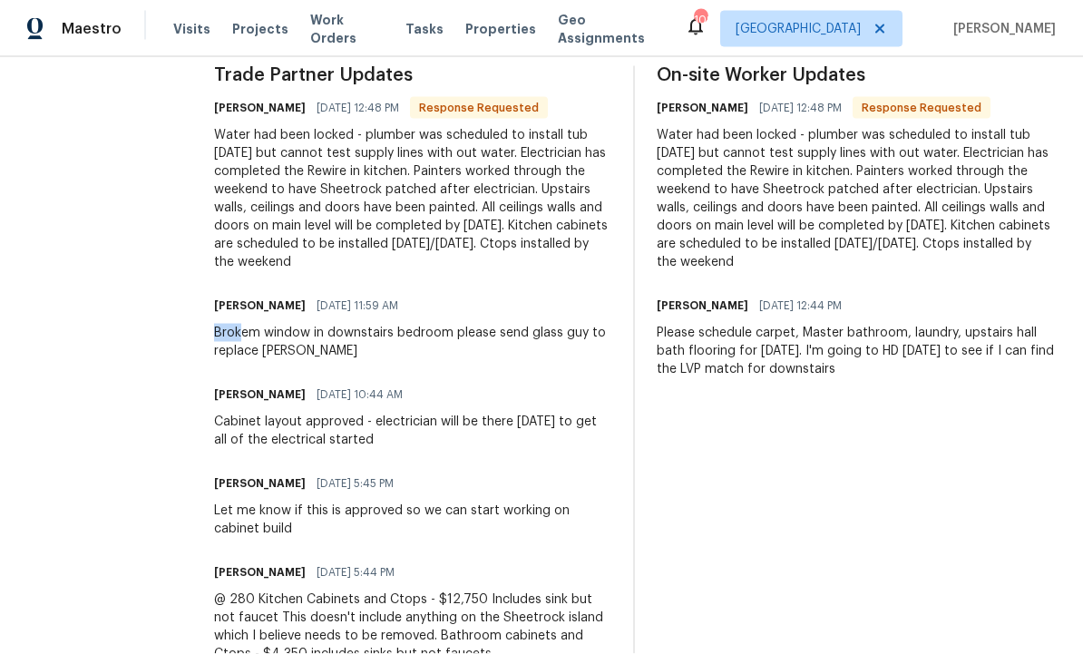
click at [171, 466] on section "All work orders [STREET_ADDRESS][PERSON_NAME][PERSON_NAME] Home details Vendor …" at bounding box center [99, 111] width 141 height 1148
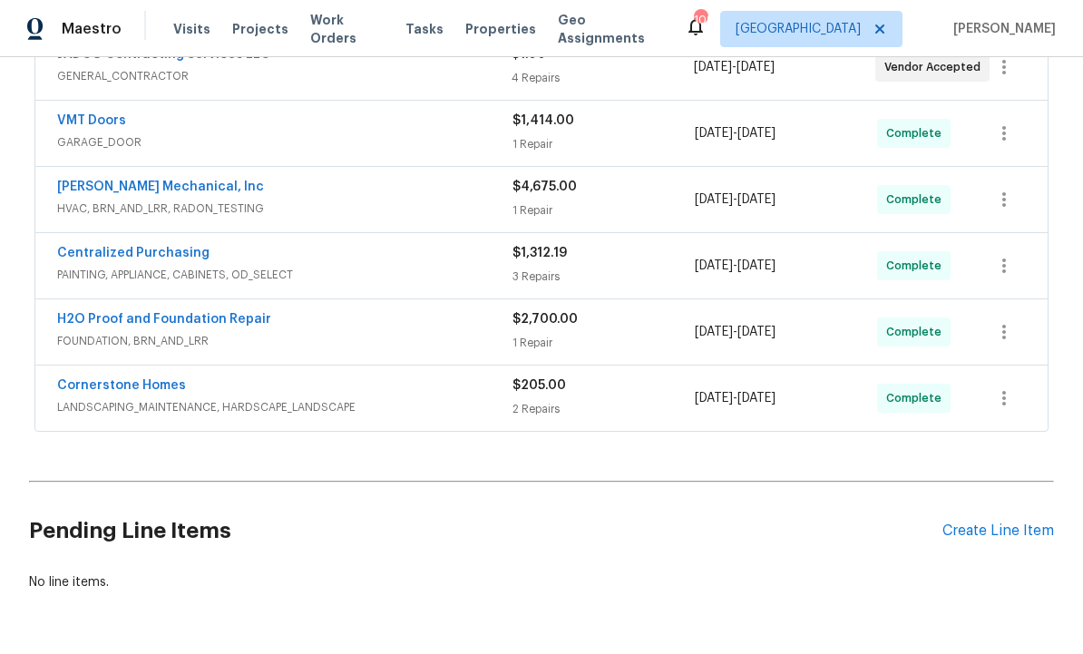
scroll to position [502, 0]
click at [981, 536] on div "Create Line Item" at bounding box center [998, 531] width 112 height 17
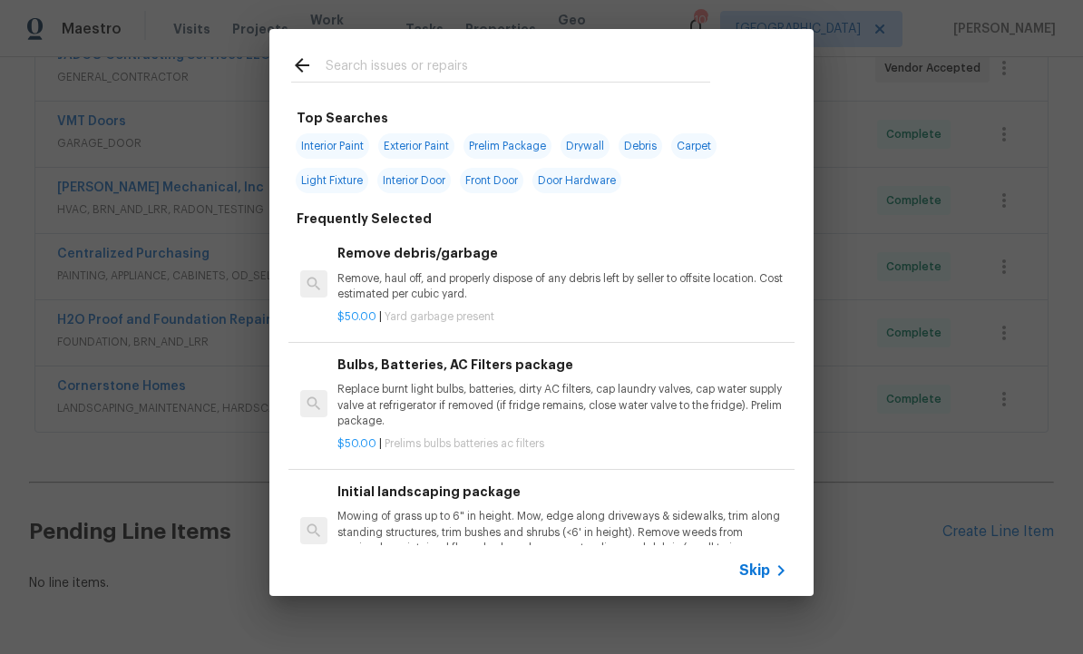
click at [391, 65] on input "text" at bounding box center [518, 67] width 385 height 27
type input "Window"
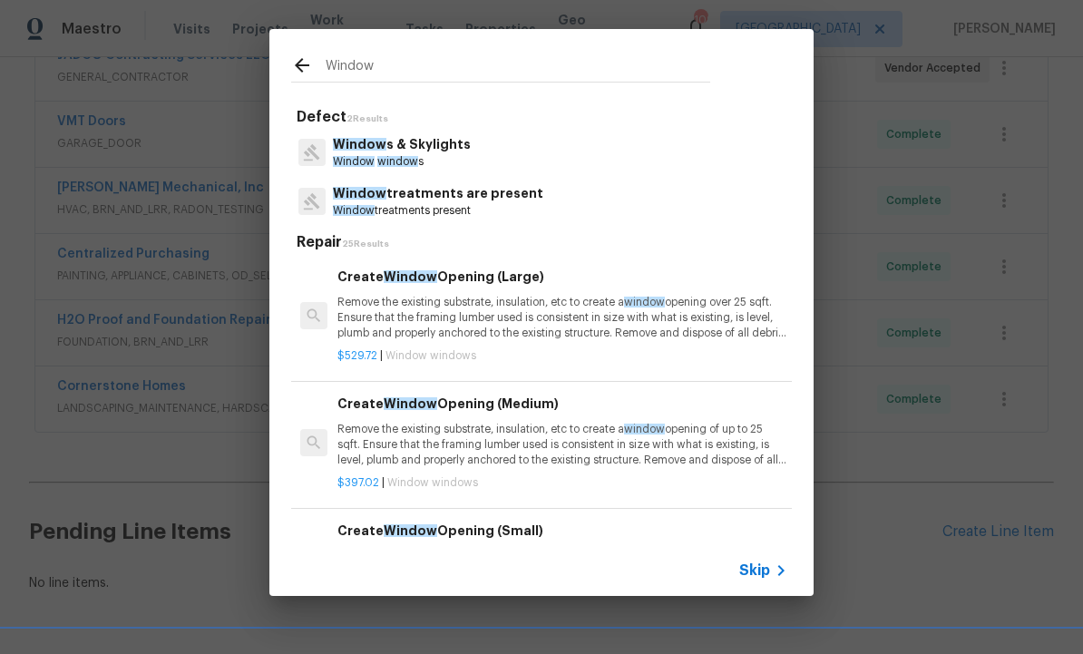
click at [407, 147] on p "Window s & Skylights" at bounding box center [402, 144] width 138 height 19
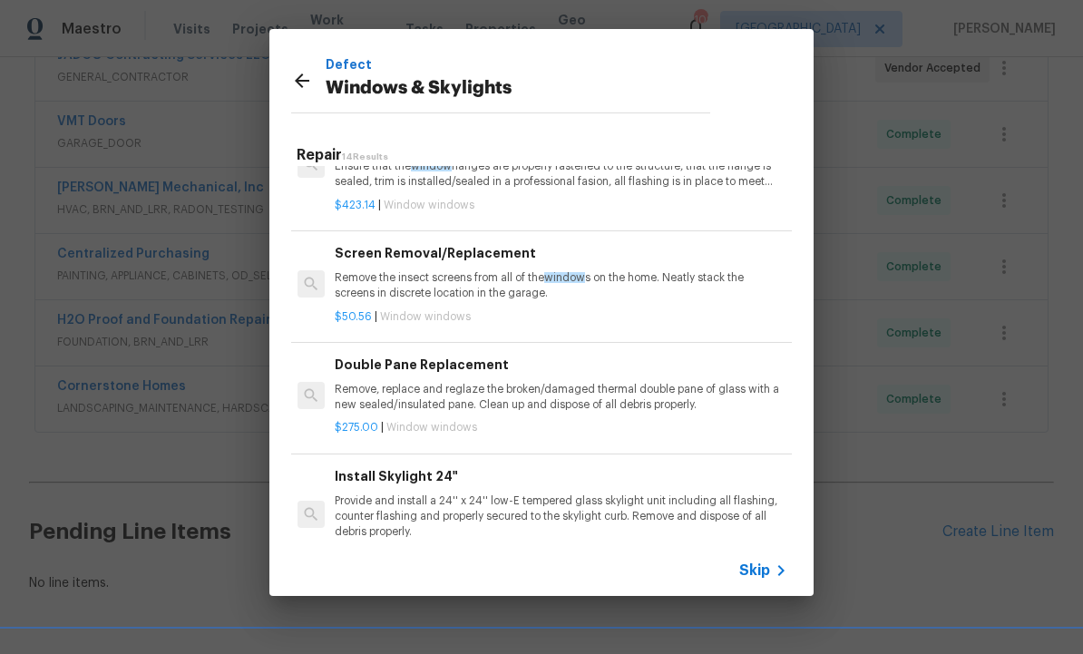
scroll to position [444, 3]
click at [504, 384] on p "Remove, replace and reglaze the broken/damaged thermal double pane of glass wit…" at bounding box center [560, 399] width 450 height 31
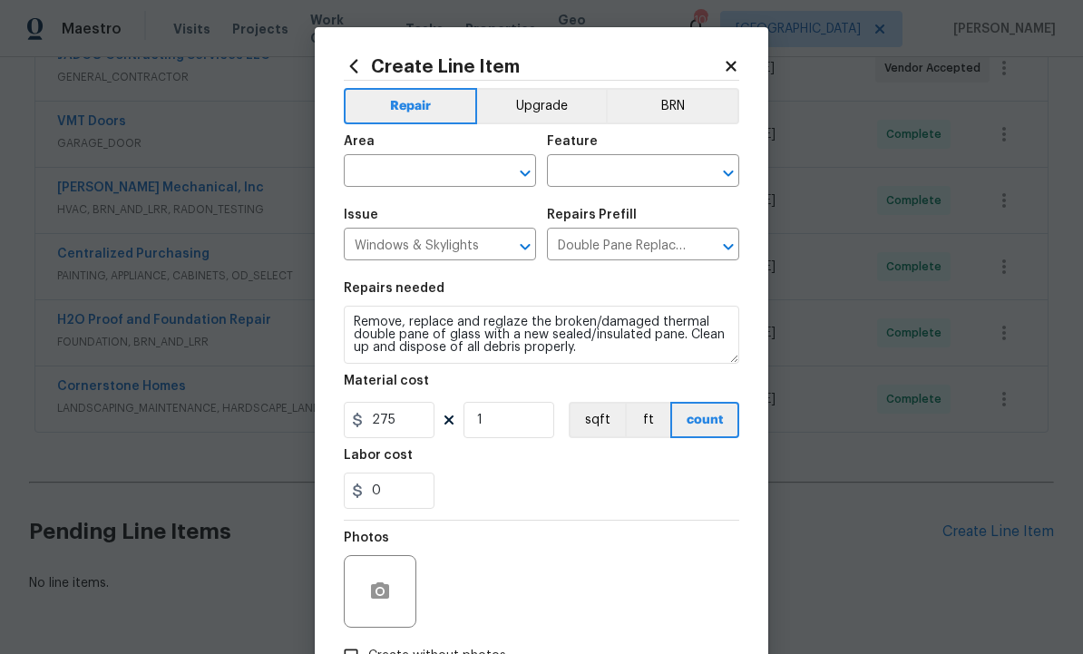
click at [414, 161] on input "text" at bounding box center [414, 173] width 141 height 28
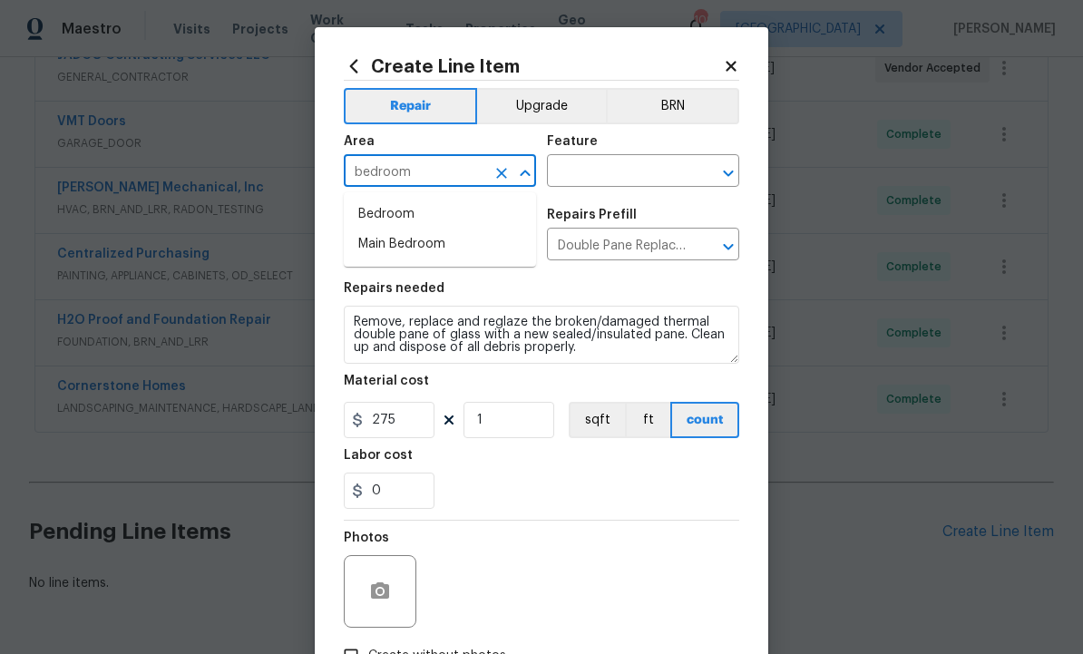
type input "bedroom"
click at [613, 175] on input "text" at bounding box center [617, 173] width 141 height 28
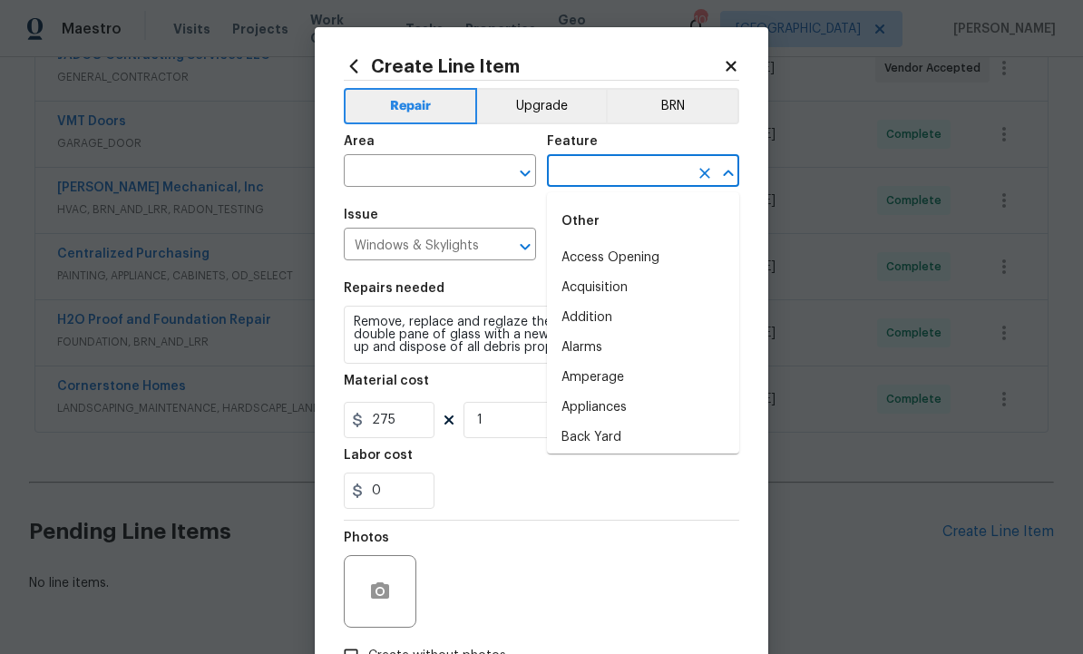
click at [438, 177] on input "text" at bounding box center [414, 173] width 141 height 28
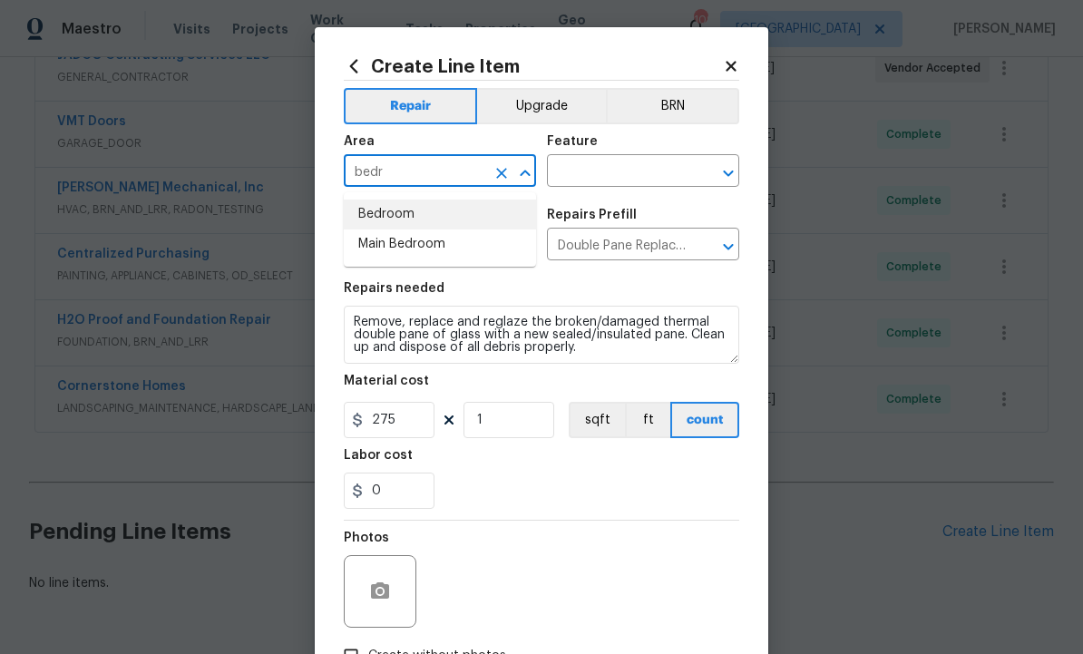
click at [405, 216] on li "Bedroom" at bounding box center [440, 215] width 192 height 30
type input "Bedroom"
click at [609, 176] on input "text" at bounding box center [617, 173] width 141 height 28
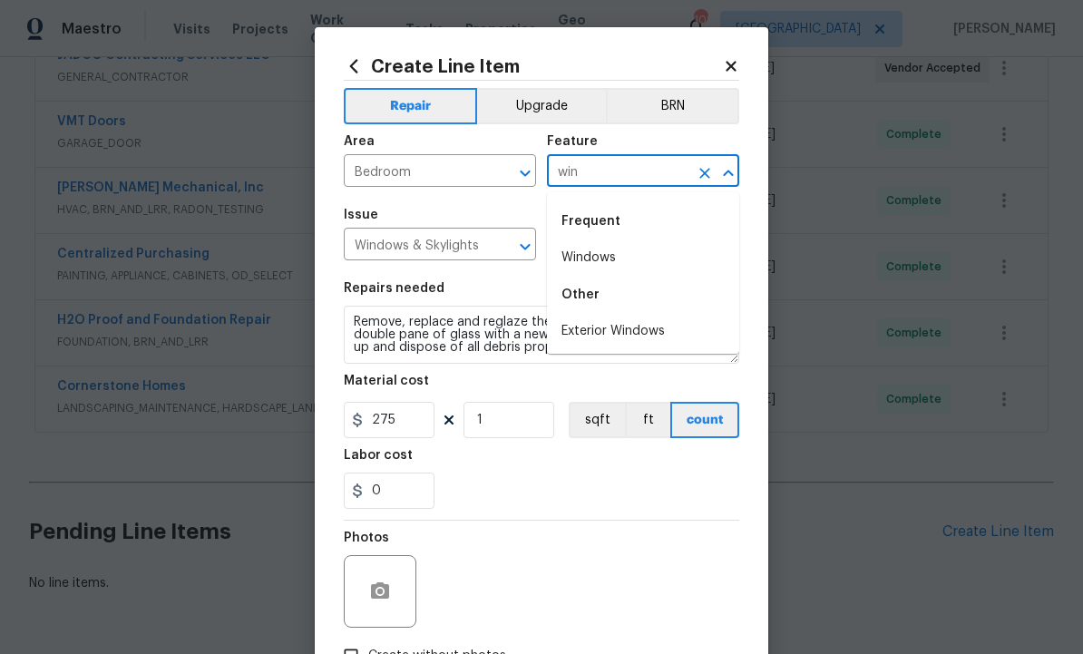
click at [618, 258] on li "Windows" at bounding box center [643, 258] width 192 height 30
type input "Windows"
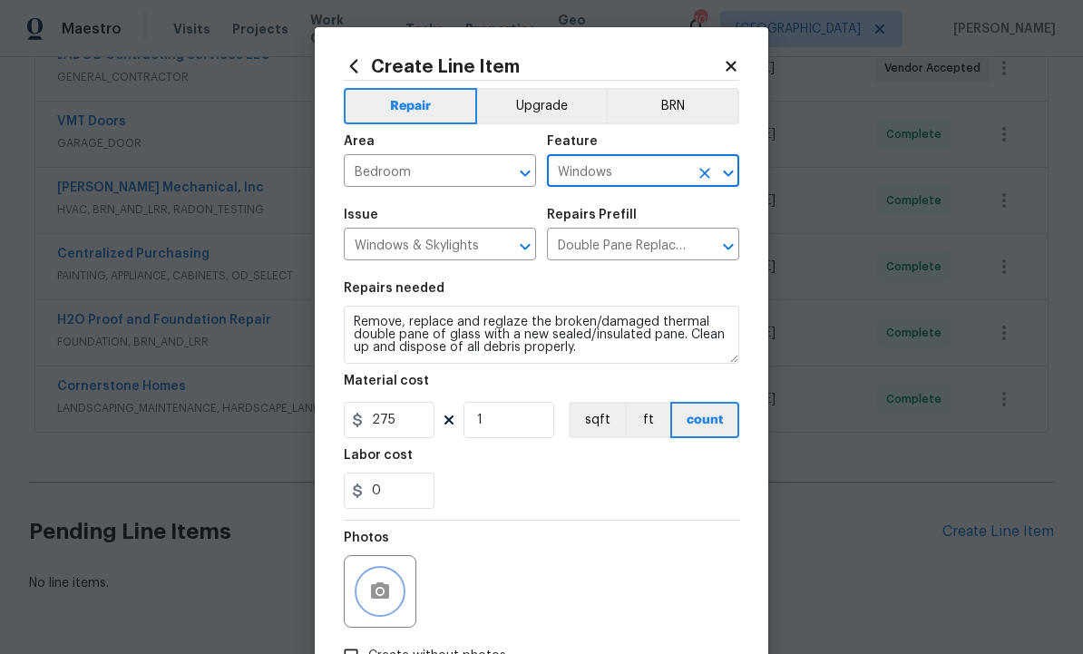
click at [392, 585] on button "button" at bounding box center [380, 592] width 44 height 44
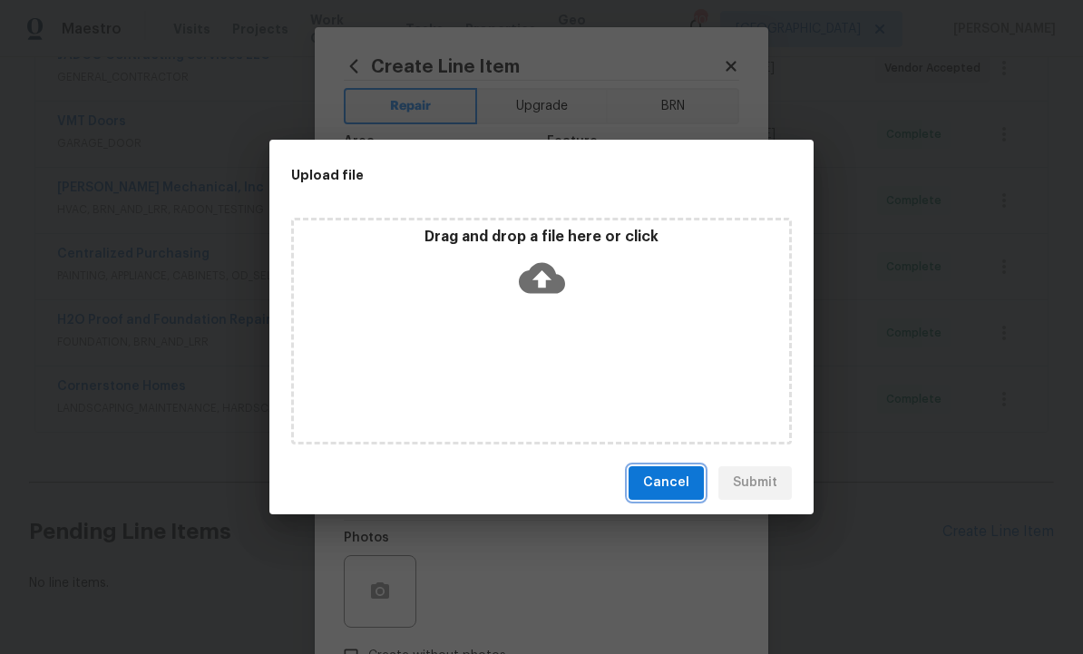
click at [677, 469] on button "Cancel" at bounding box center [666, 483] width 75 height 34
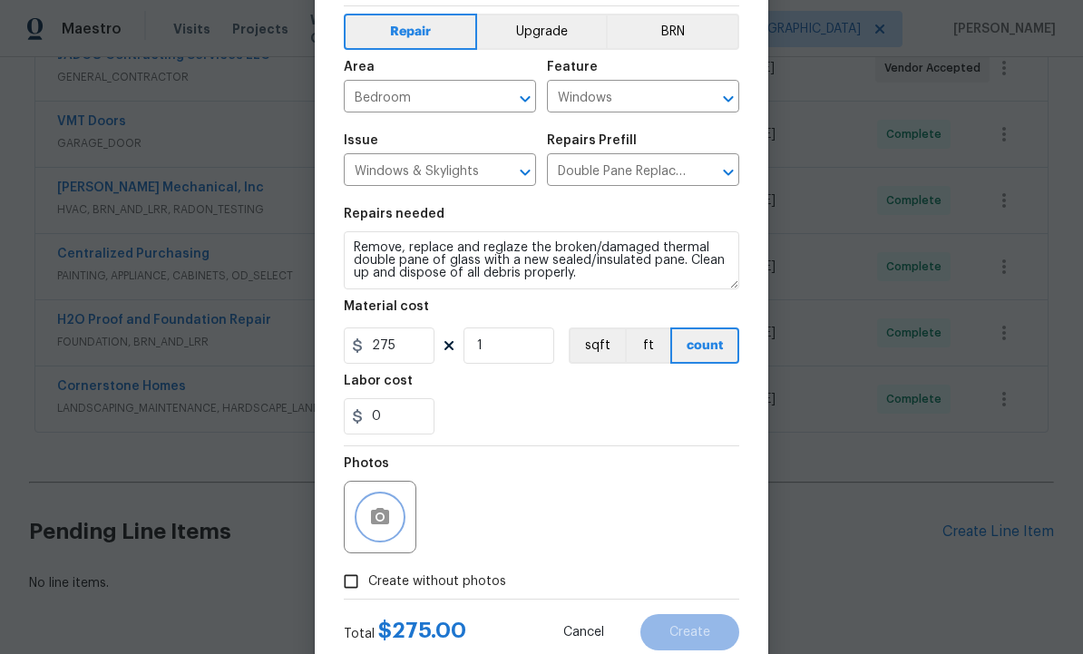
scroll to position [83, 0]
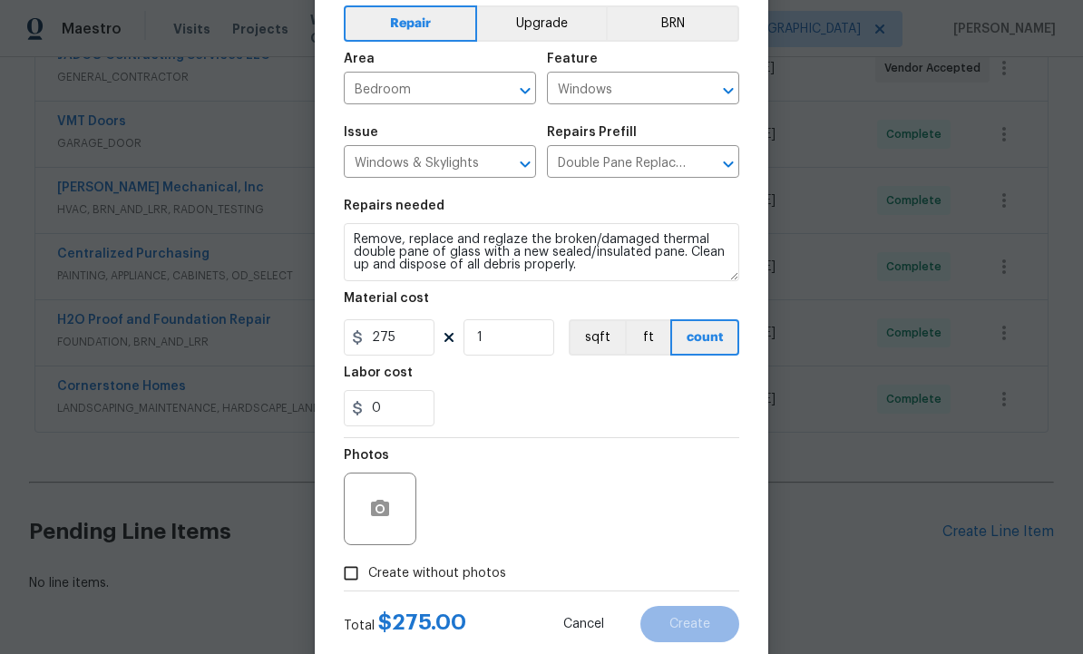
click at [356, 578] on input "Create without photos" at bounding box center [351, 573] width 34 height 34
checkbox input "true"
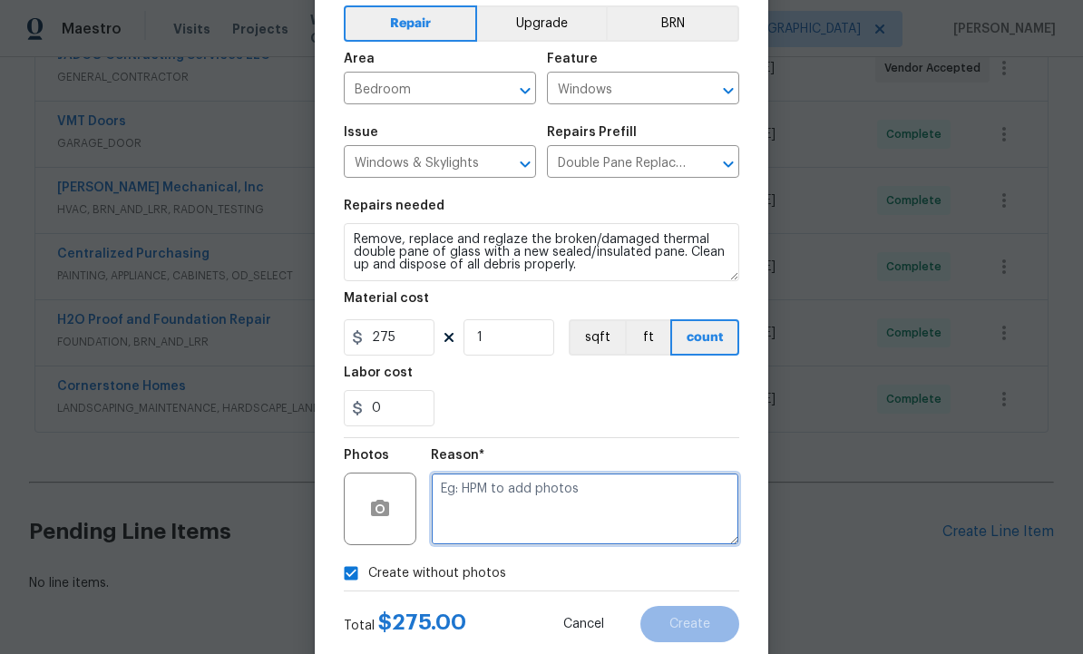
click at [501, 502] on textarea at bounding box center [585, 509] width 308 height 73
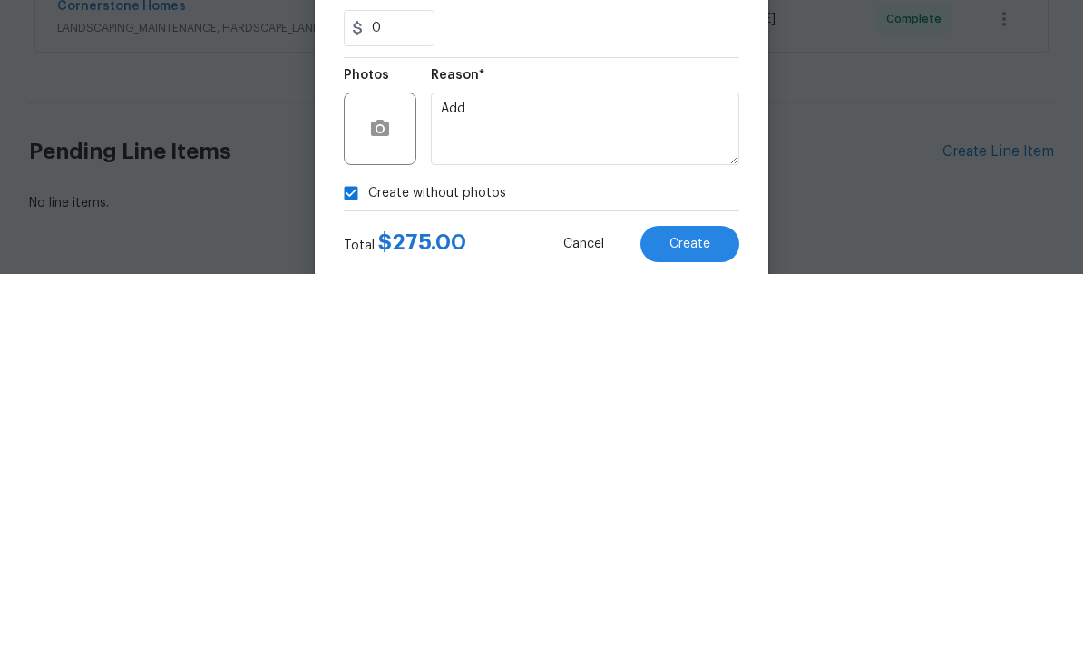
scroll to position [61, 0]
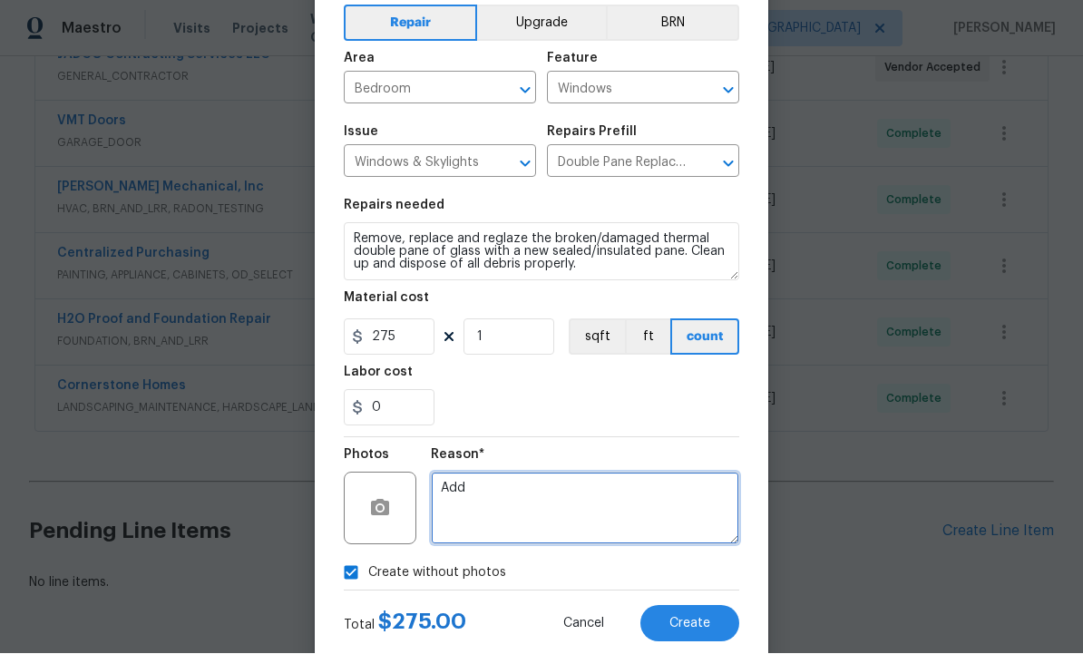
type textarea "Add"
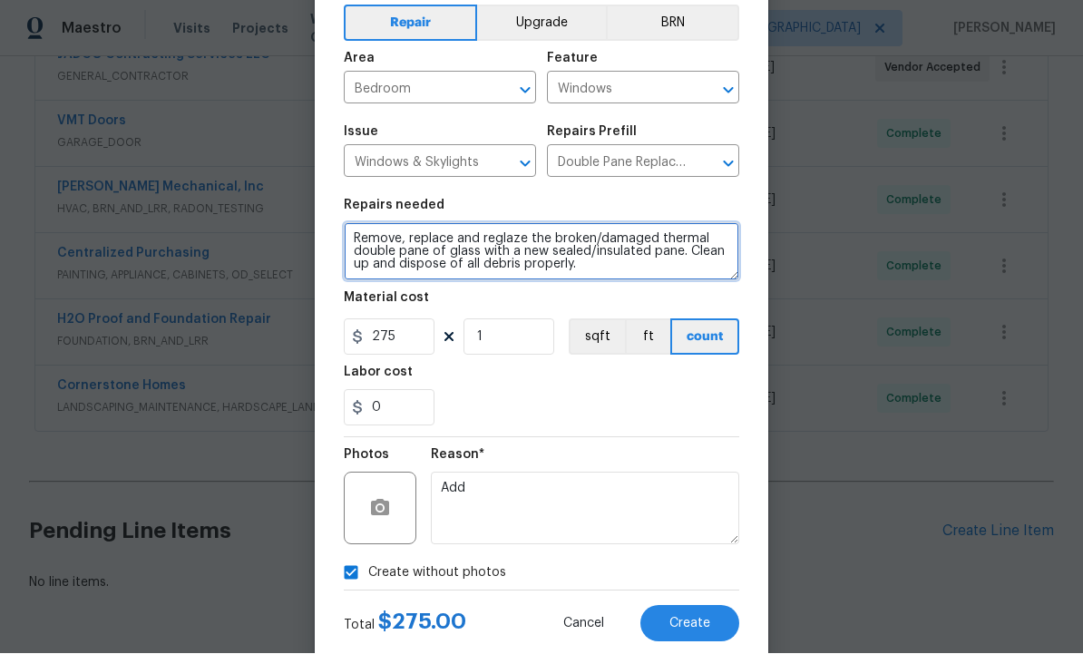
click at [627, 268] on textarea "Remove, replace and reglaze the broken/damaged thermal double pane of glass wit…" at bounding box center [541, 252] width 395 height 58
click at [642, 268] on textarea "Remove, replace and reglaze the broken/damaged thermal double pane of glass wit…" at bounding box center [541, 252] width 395 height 58
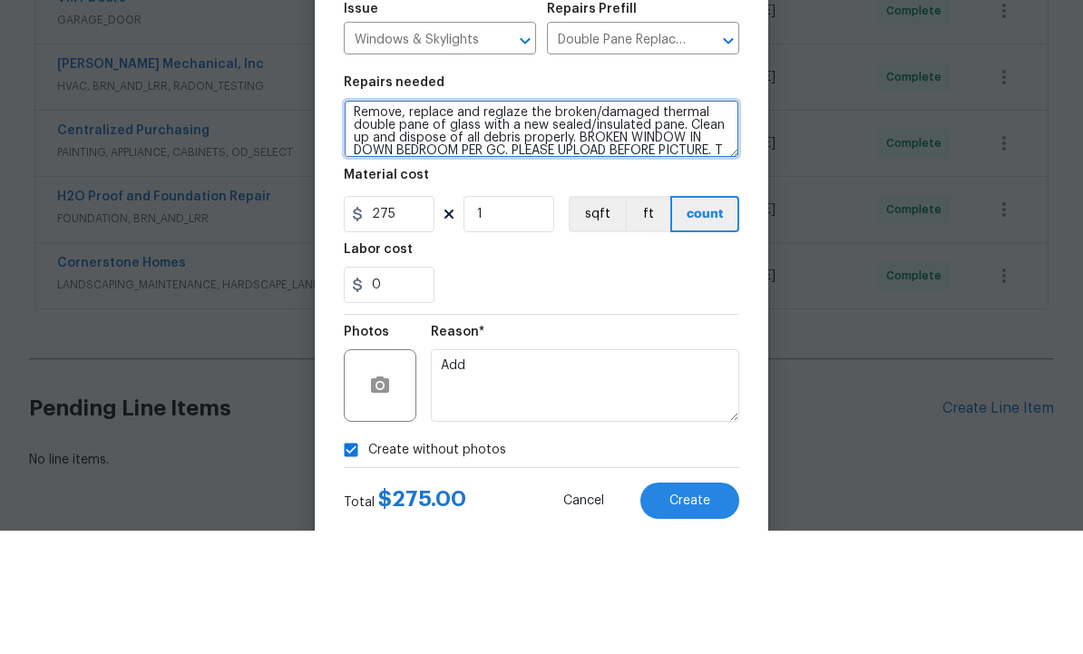
scroll to position [25, 0]
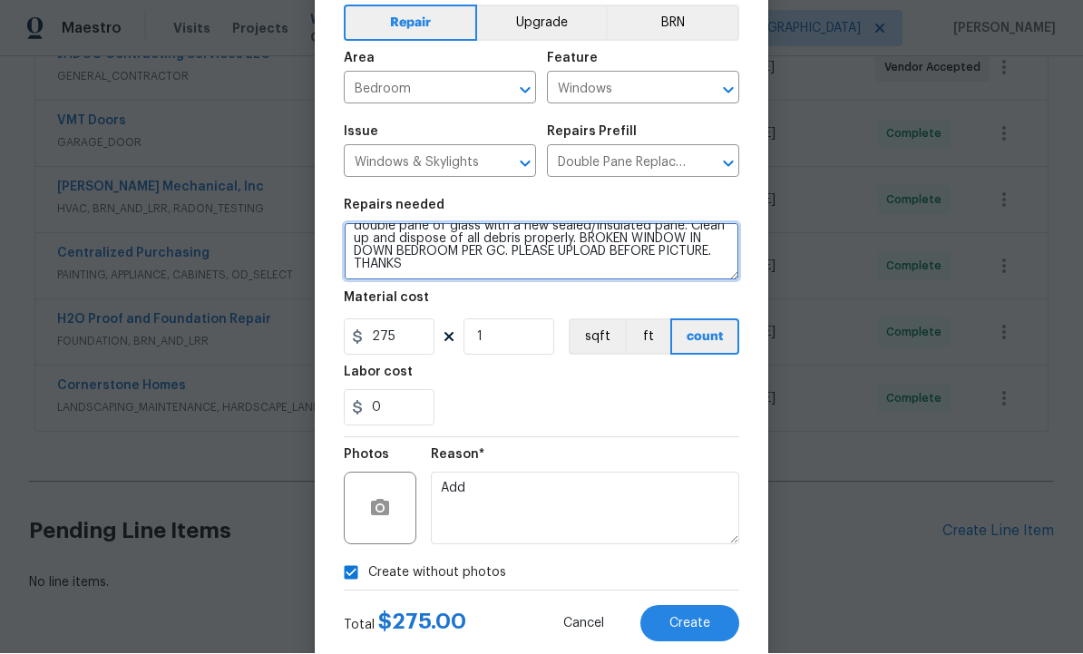
type textarea "Remove, replace and reglaze the broken/damaged thermal double pane of glass wit…"
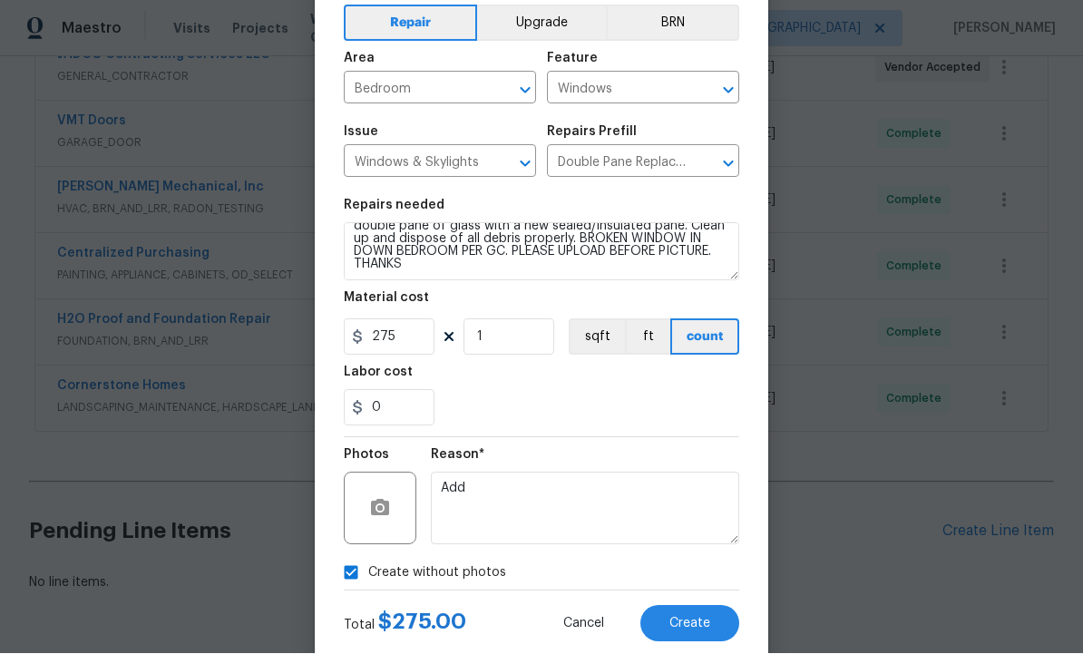
click at [689, 626] on span "Create" at bounding box center [689, 625] width 41 height 14
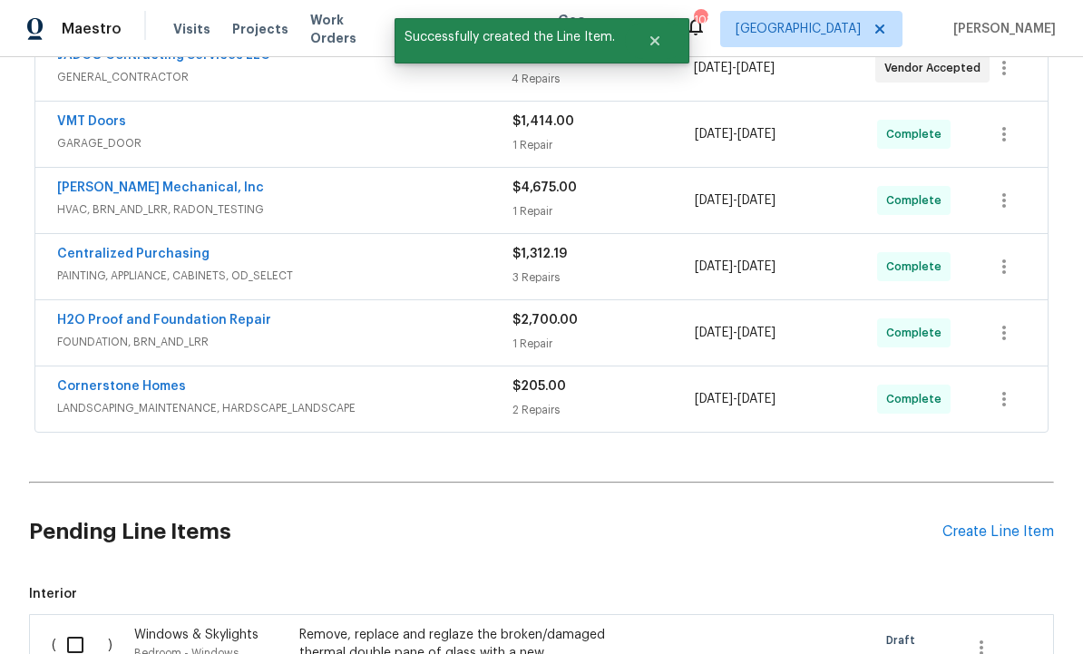
click at [72, 626] on input "checkbox" at bounding box center [82, 645] width 52 height 38
checkbox input "true"
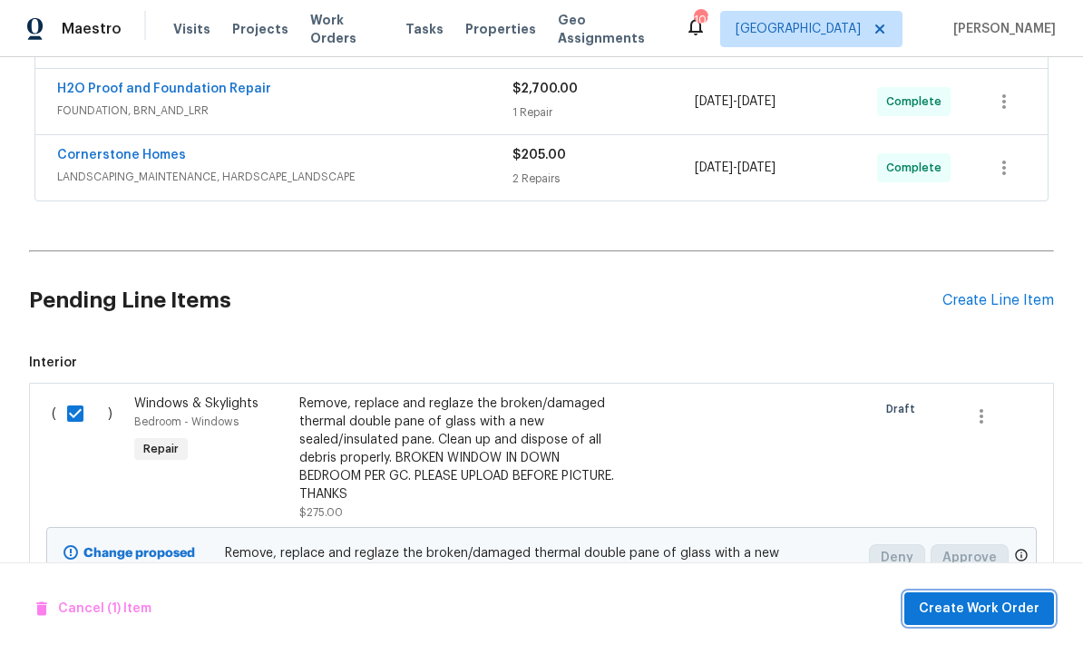
click at [979, 612] on span "Create Work Order" at bounding box center [979, 609] width 121 height 23
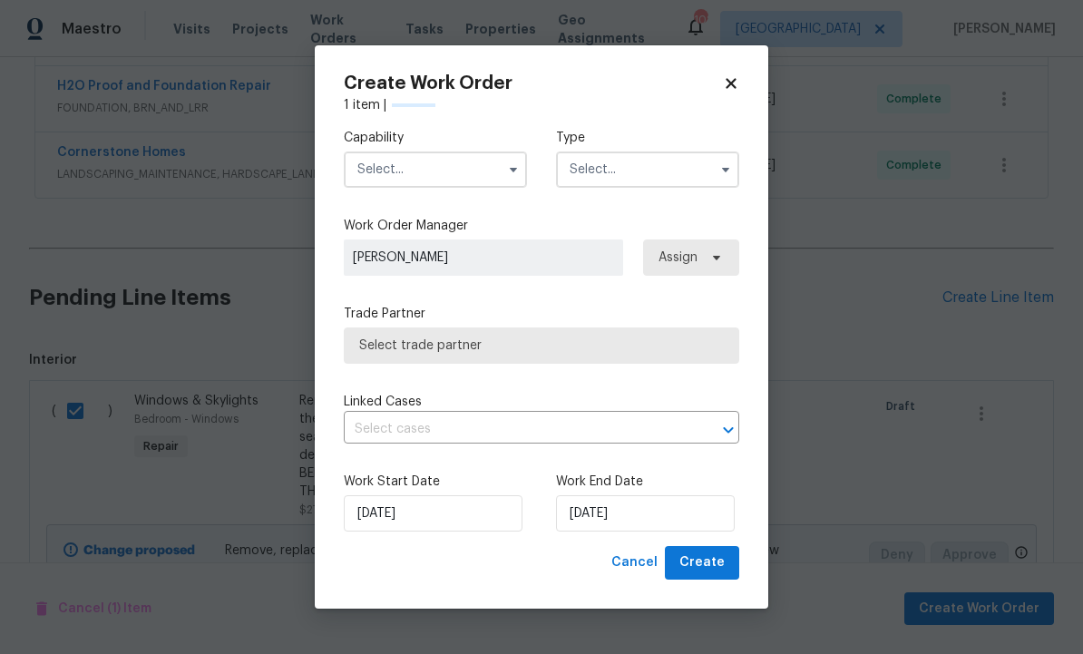
scroll to position [737, 0]
click at [428, 163] on input "text" at bounding box center [435, 169] width 183 height 36
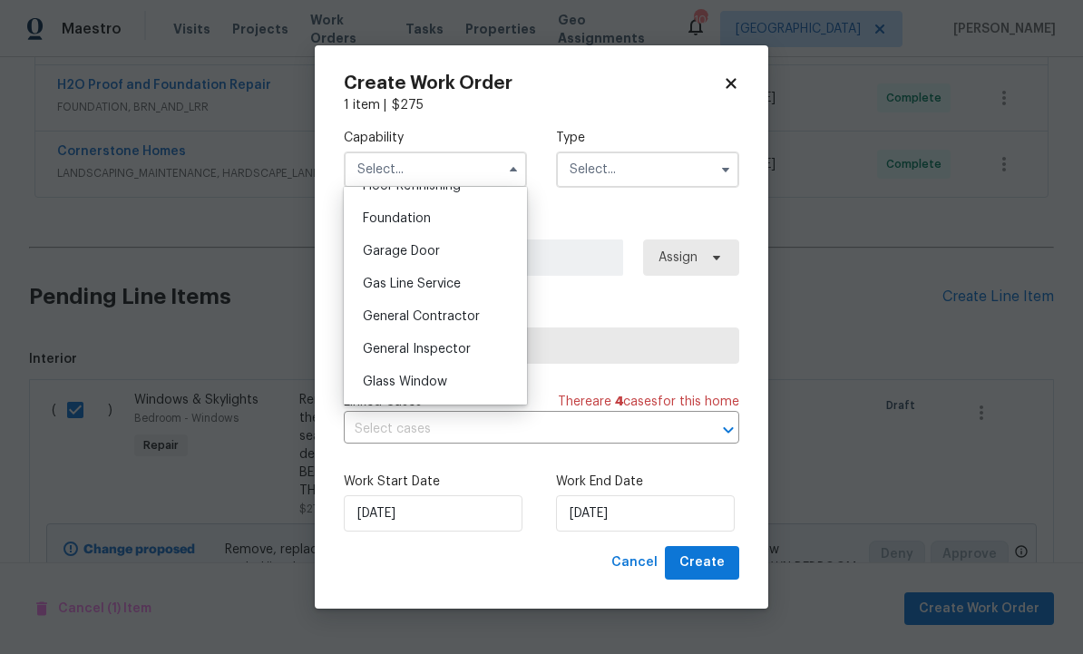
scroll to position [778, 0]
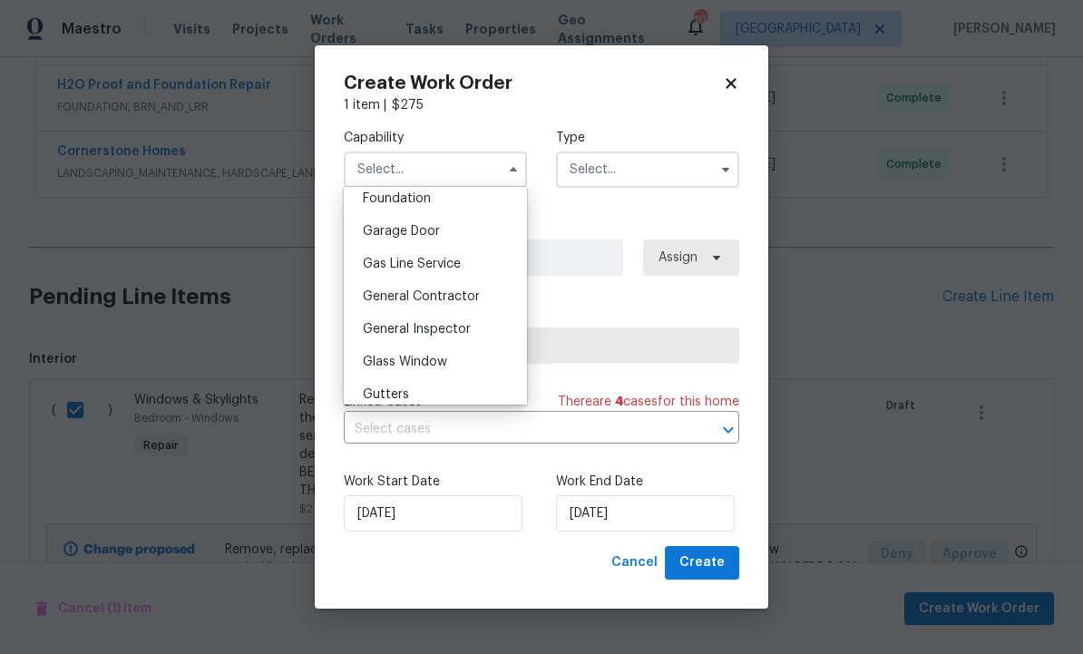
click at [468, 303] on div "General Contractor" at bounding box center [435, 296] width 174 height 33
type input "General Contractor"
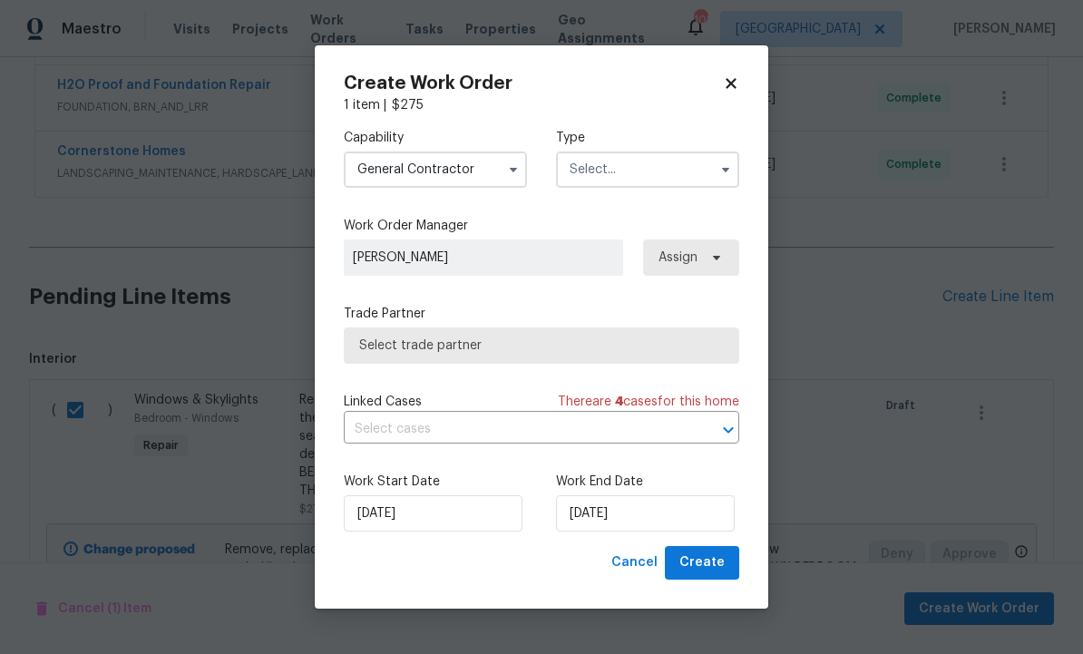
click at [618, 169] on input "text" at bounding box center [647, 169] width 183 height 36
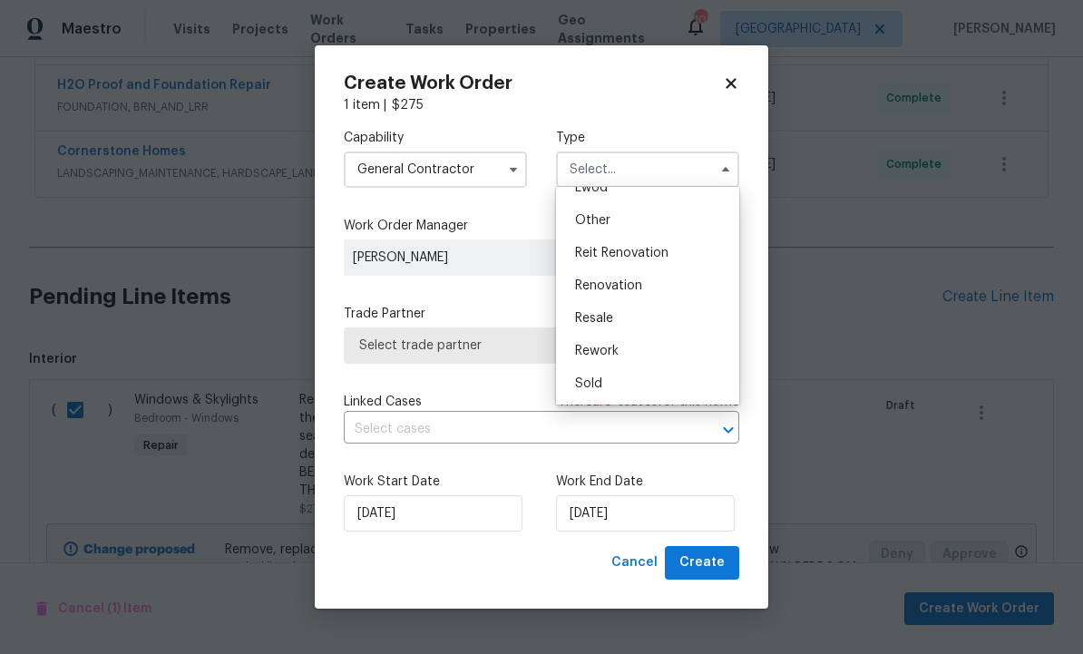
scroll to position [216, 0]
click at [638, 291] on span "Renovation" at bounding box center [608, 285] width 67 height 13
type input "Renovation"
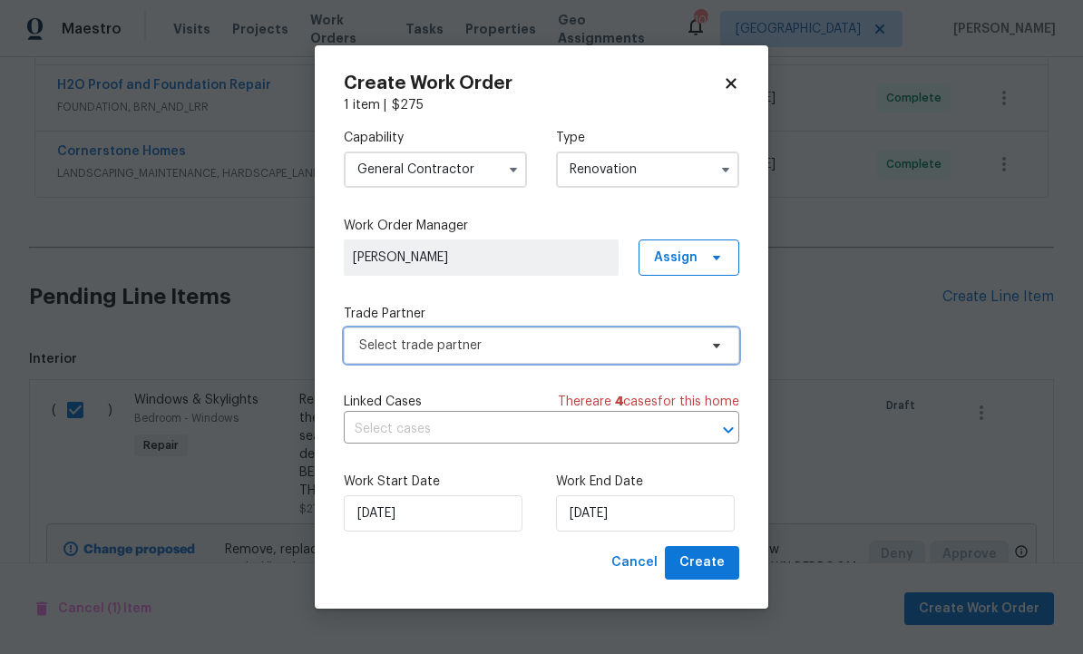
click at [499, 356] on span "Select trade partner" at bounding box center [541, 345] width 395 height 36
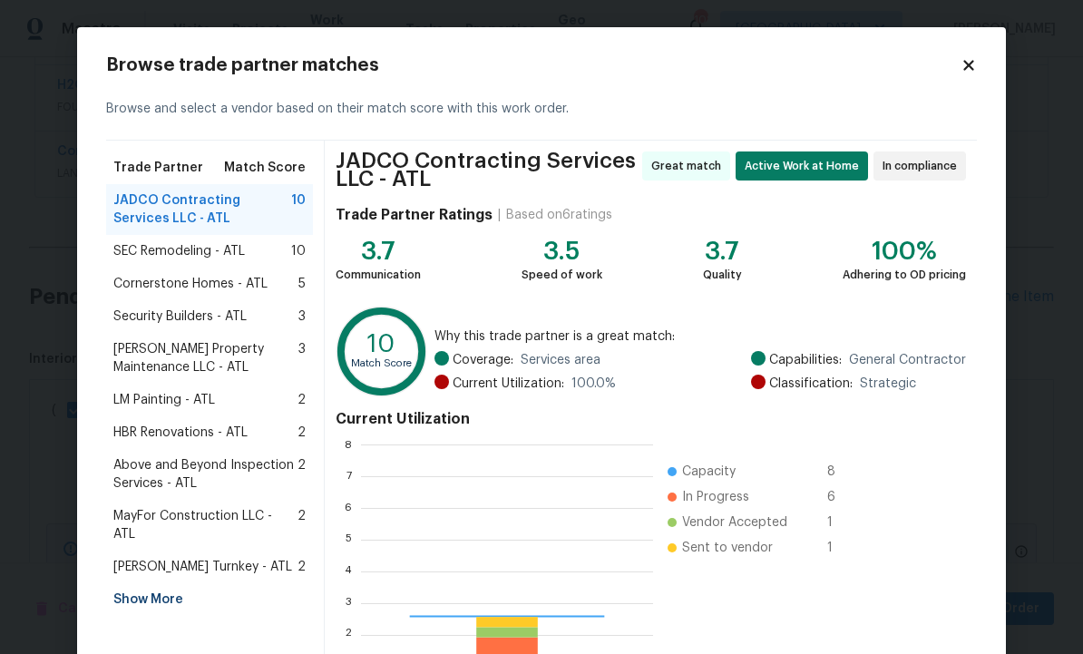
scroll to position [254, 292]
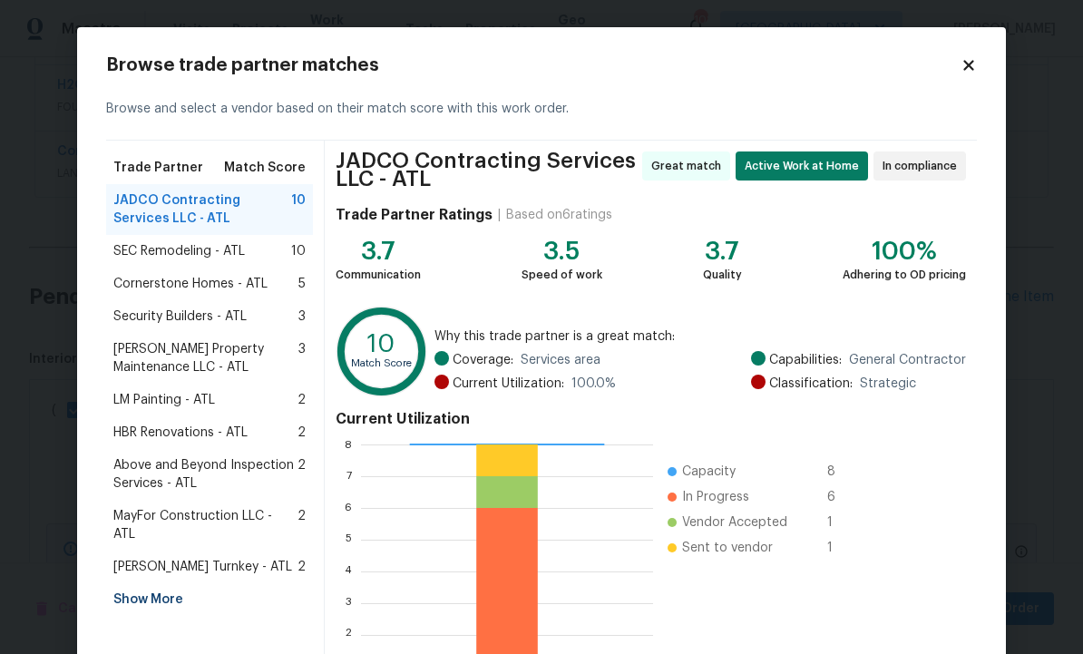
click at [231, 348] on span "Glen Property Maintenance LLC - ATL" at bounding box center [205, 358] width 185 height 36
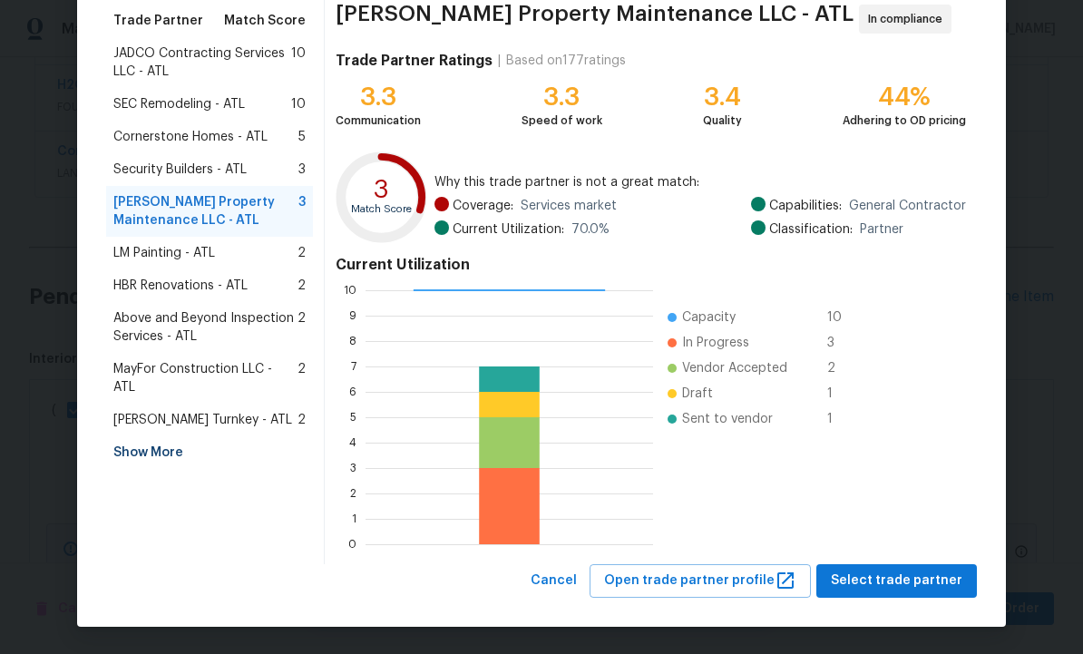
scroll to position [146, 0]
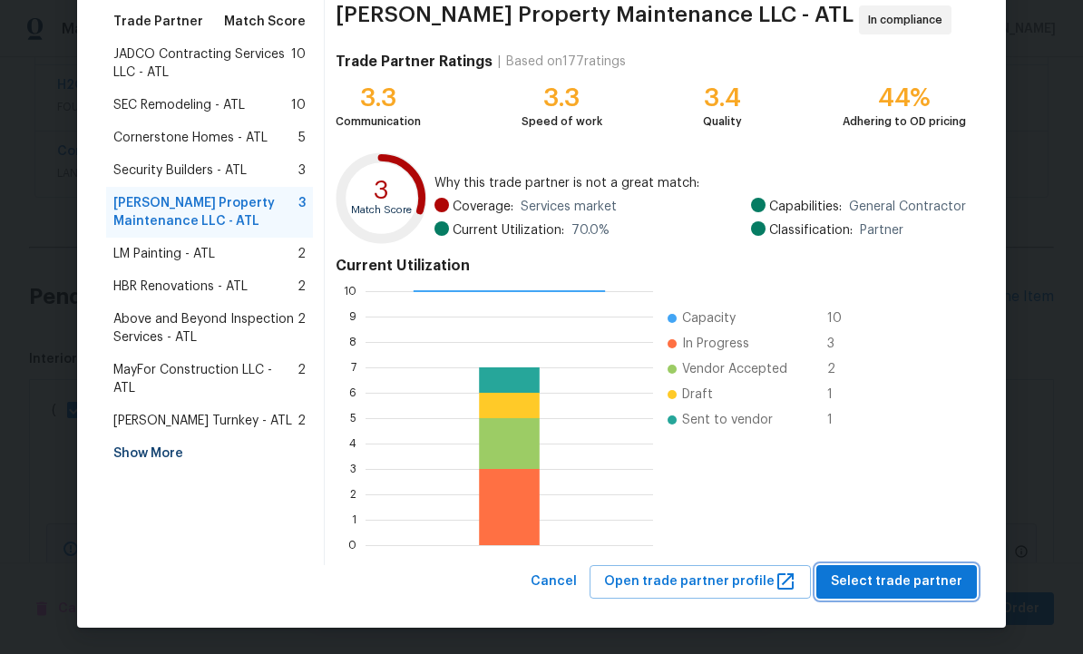
click at [895, 575] on span "Select trade partner" at bounding box center [897, 581] width 132 height 23
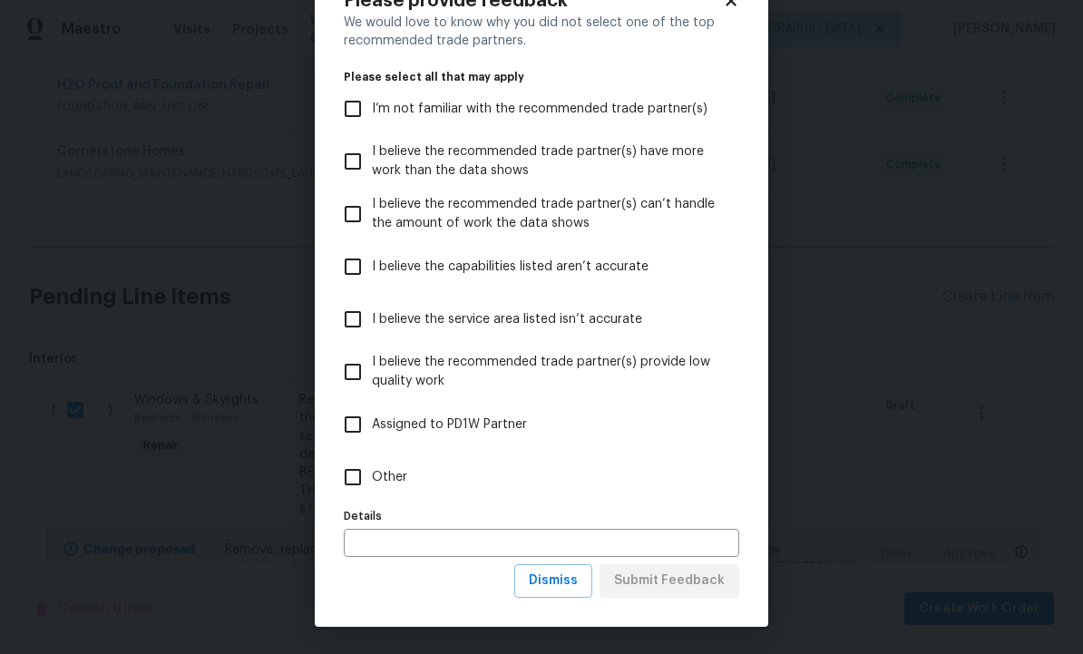
scroll to position [65, 0]
click at [557, 583] on span "Dismiss" at bounding box center [553, 581] width 49 height 23
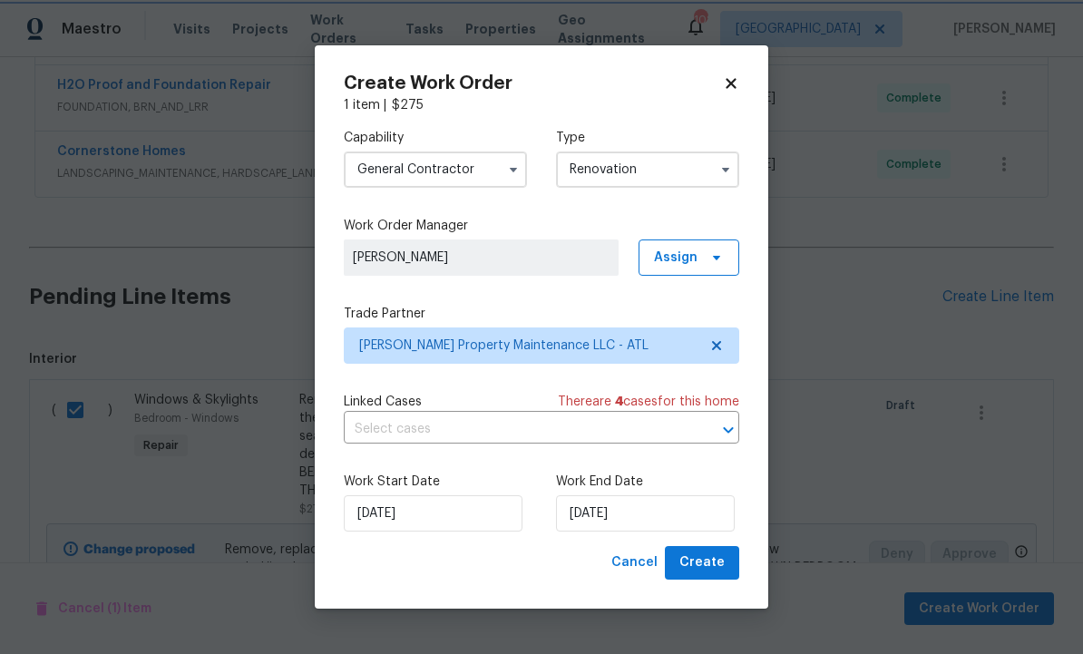
scroll to position [0, 0]
click at [643, 512] on input "[DATE]" at bounding box center [645, 513] width 179 height 36
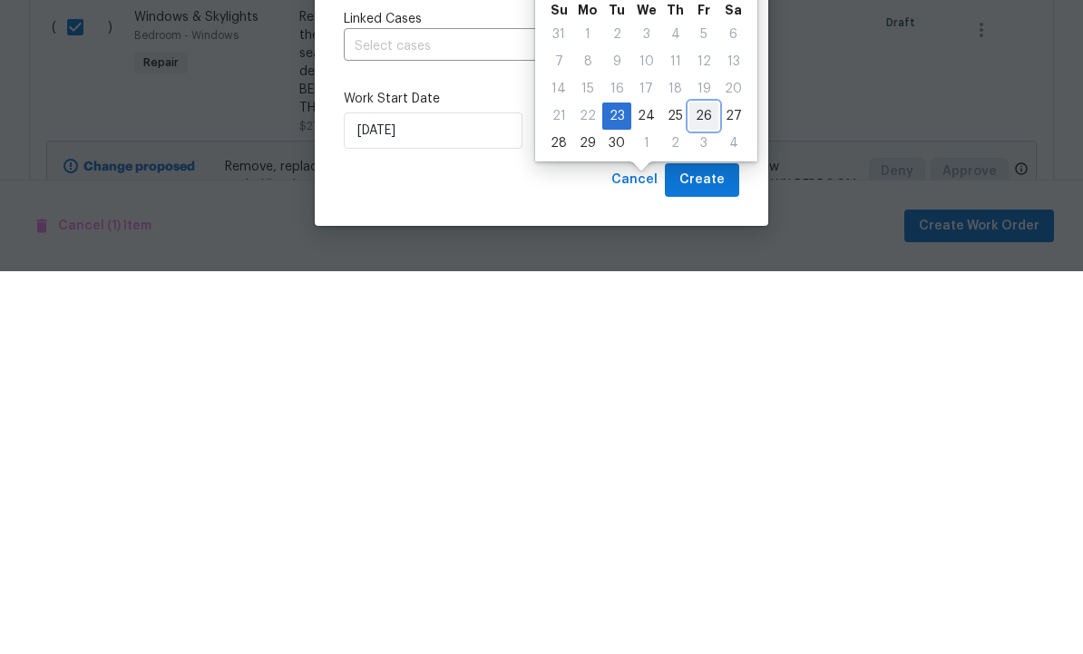
click at [703, 486] on div "26" at bounding box center [703, 498] width 29 height 25
type input "9/26/2025"
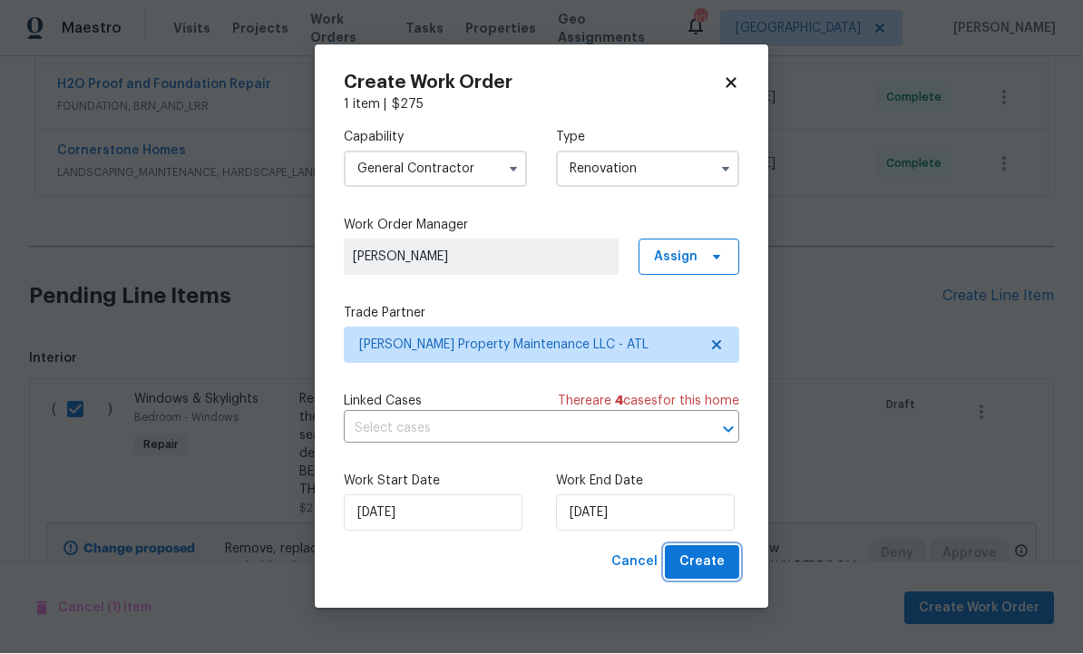
click at [713, 559] on span "Create" at bounding box center [701, 562] width 45 height 23
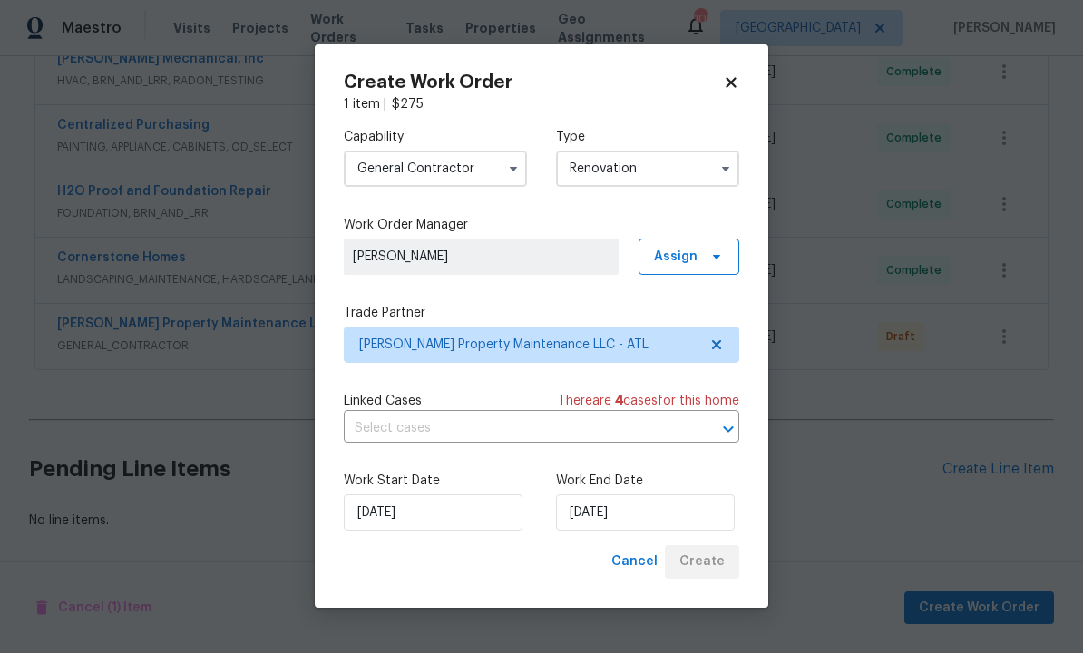
scroll to position [569, 0]
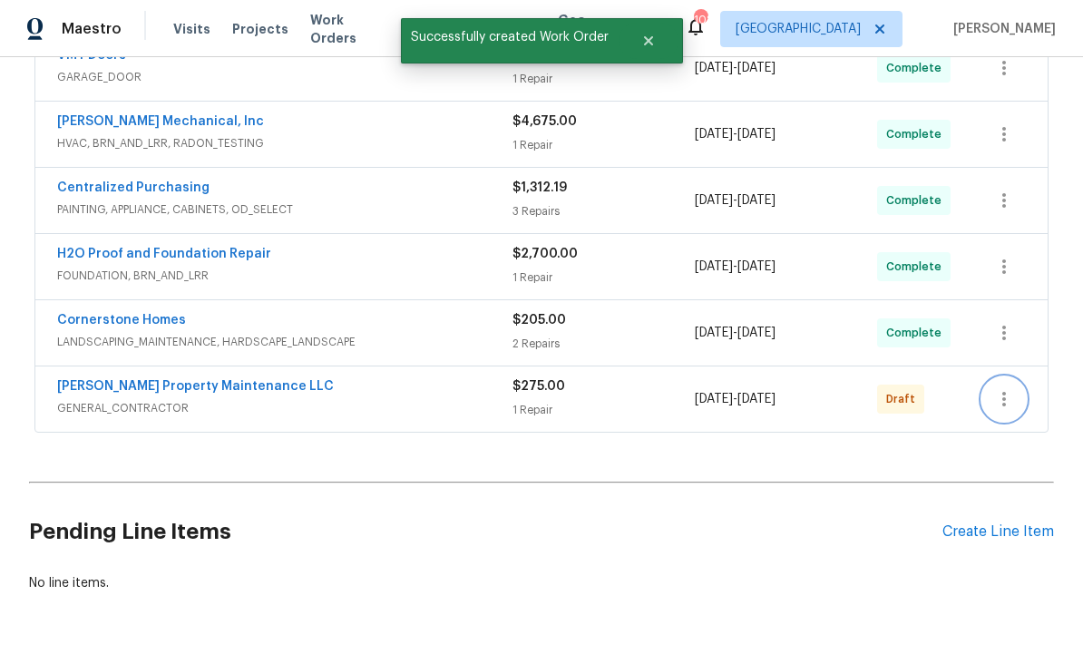
click at [1012, 388] on icon "button" at bounding box center [1004, 399] width 22 height 22
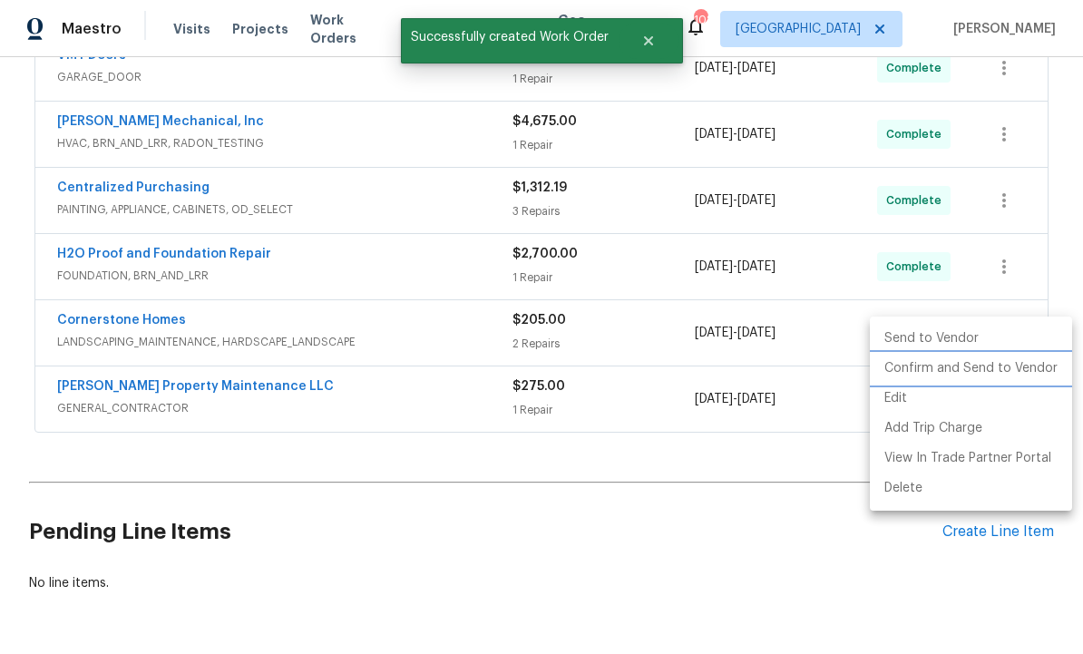
click at [980, 370] on li "Confirm and Send to Vendor" at bounding box center [971, 369] width 202 height 30
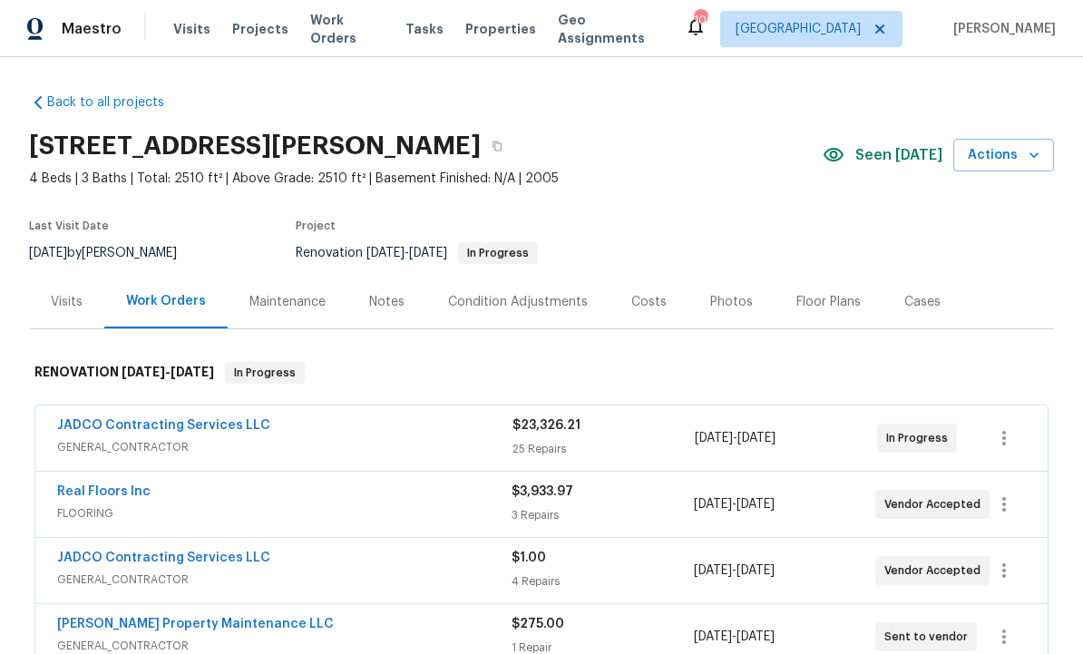
scroll to position [60, 0]
click at [396, 293] on div "Notes" at bounding box center [386, 302] width 35 height 18
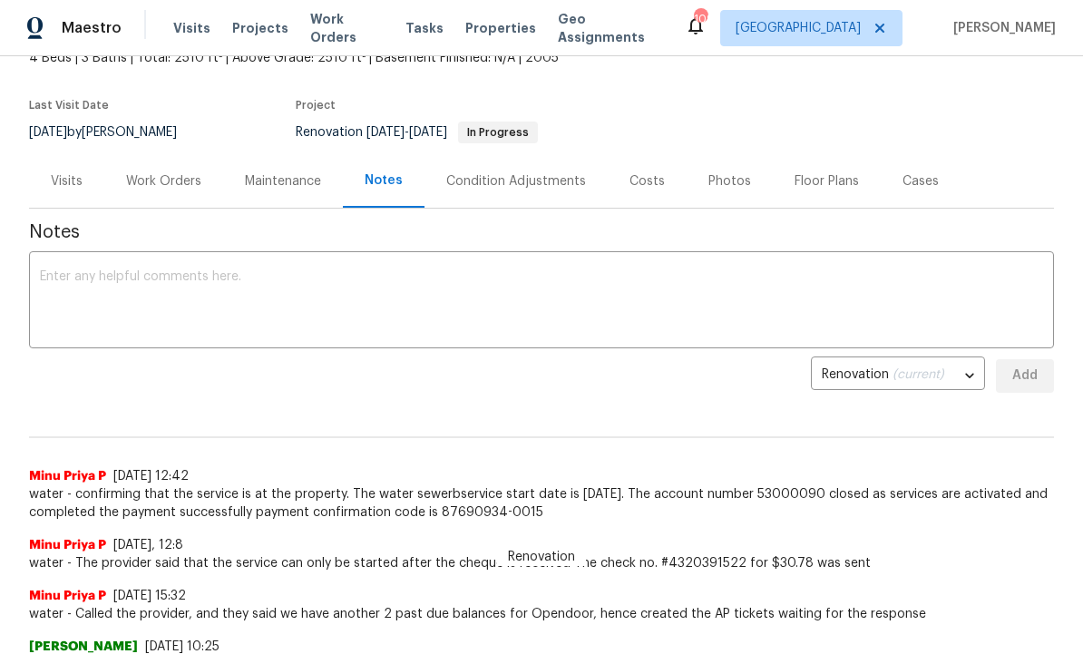
scroll to position [131, 0]
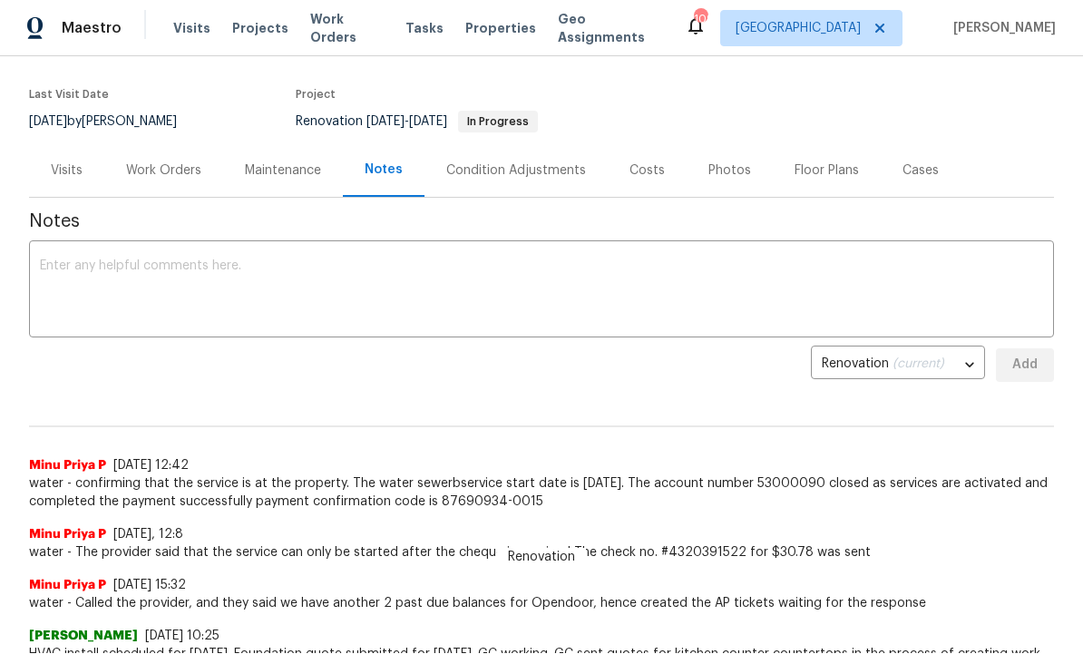
click at [253, 282] on textarea at bounding box center [541, 290] width 1003 height 63
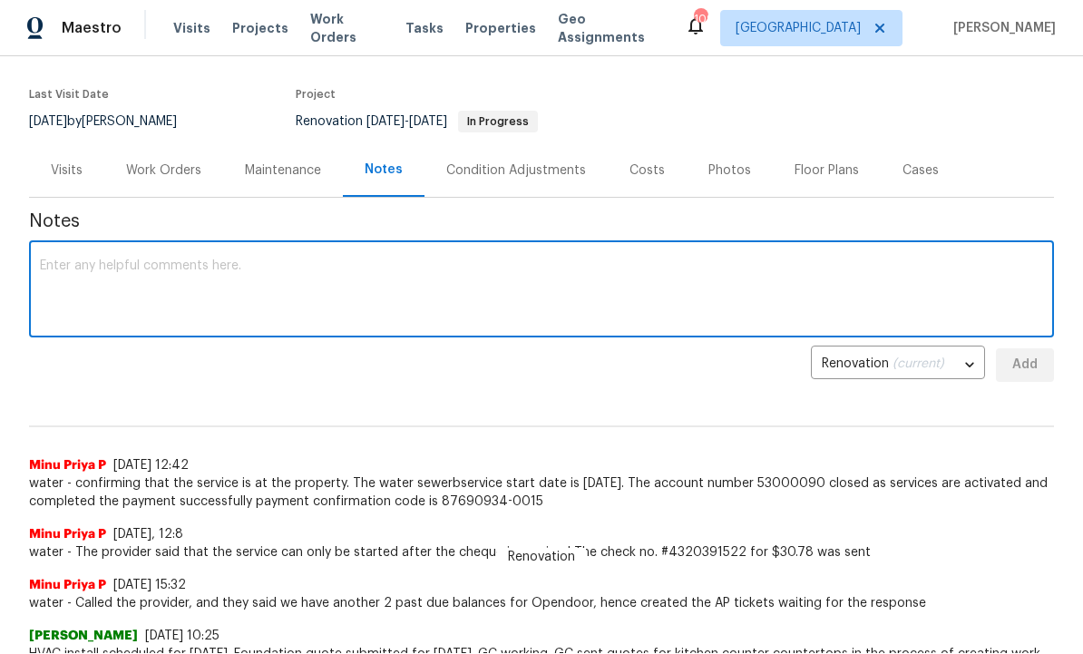
scroll to position [0, 0]
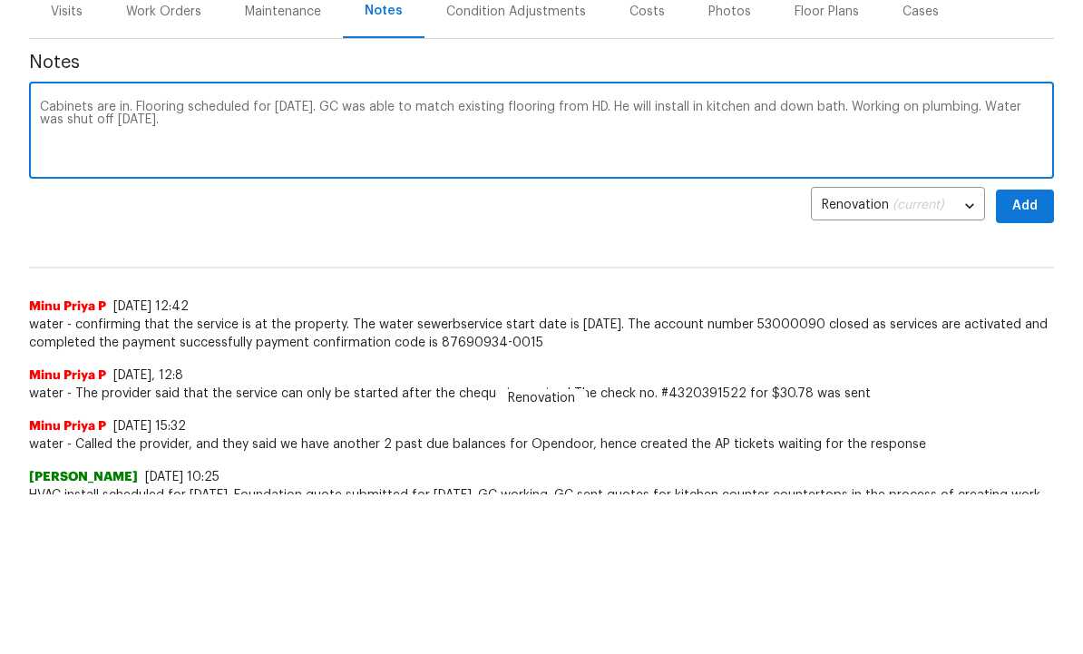
type textarea "Cabinets are in. Flooring scheduled for [DATE]. GC was able to match existing f…"
click at [1032, 355] on span "Add" at bounding box center [1024, 366] width 29 height 23
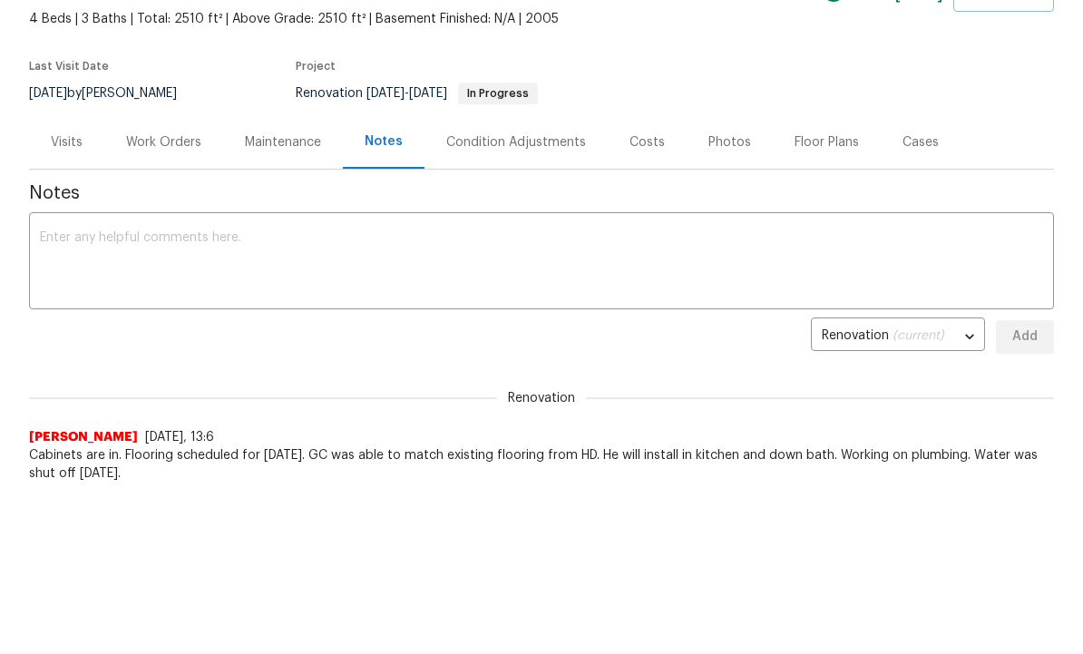
click at [656, 138] on div "Costs" at bounding box center [646, 142] width 35 height 18
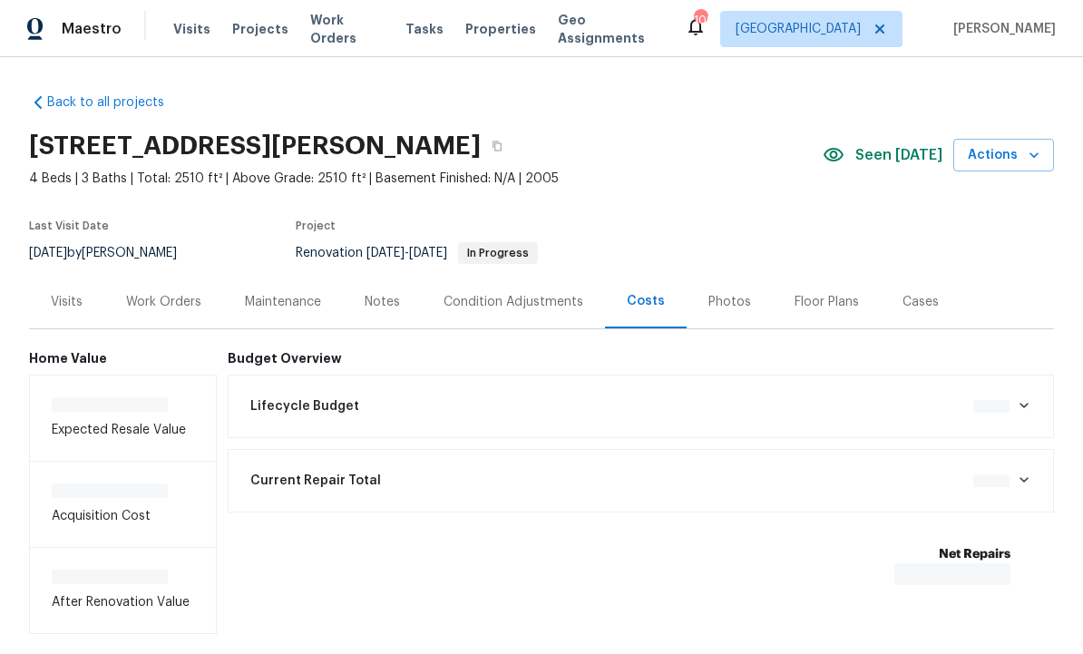
scroll to position [61, 0]
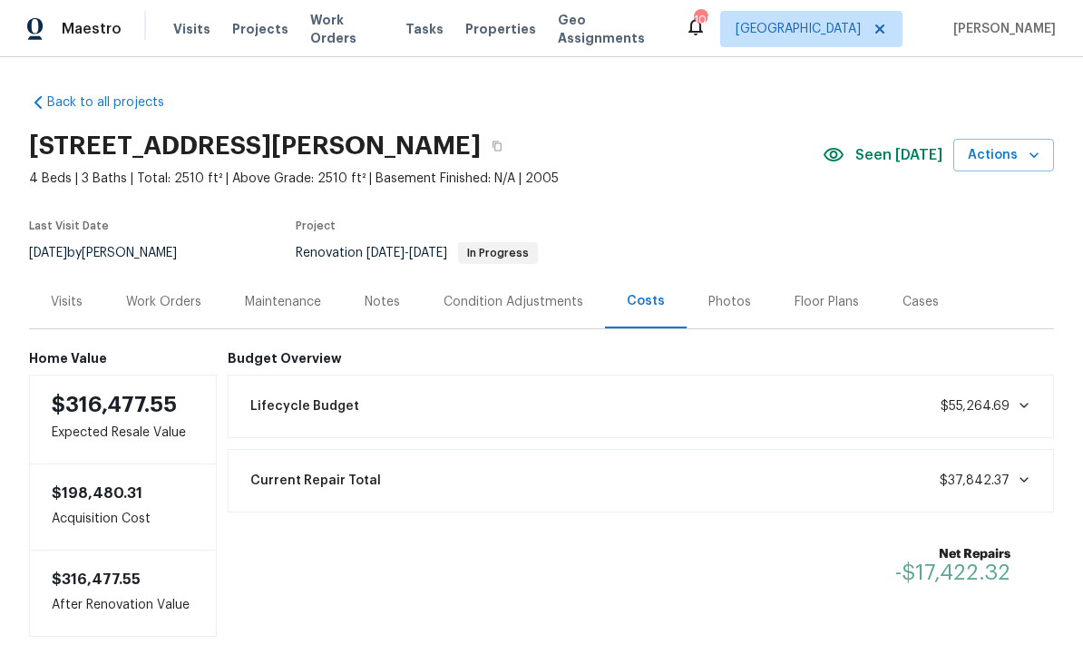
click at [75, 293] on div "Visits" at bounding box center [67, 302] width 32 height 18
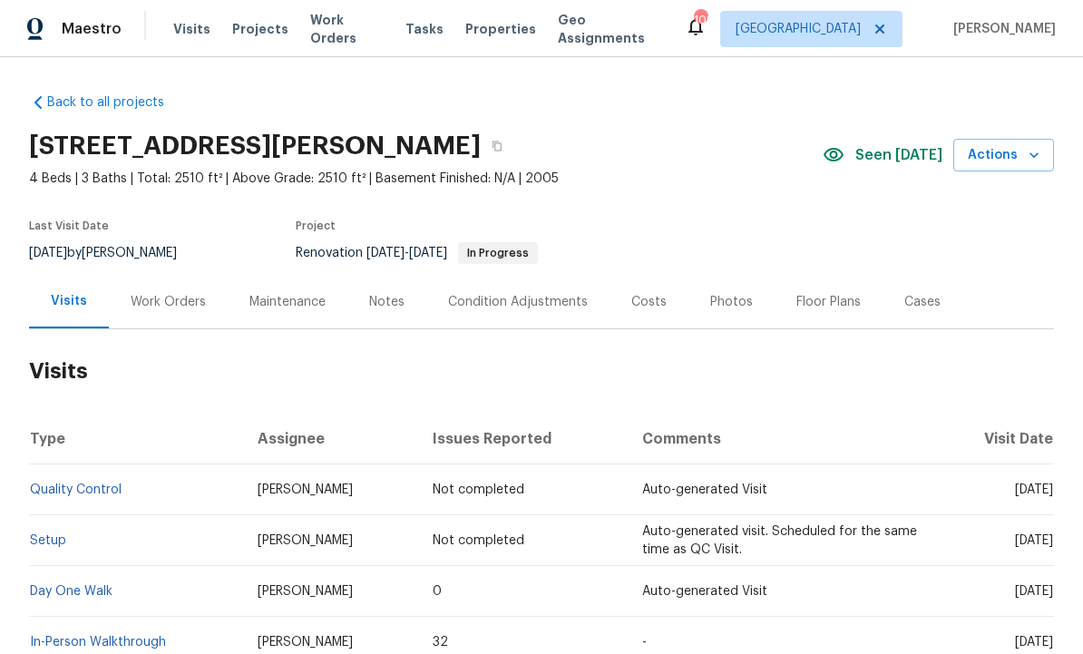
click at [395, 293] on div "Notes" at bounding box center [386, 302] width 35 height 18
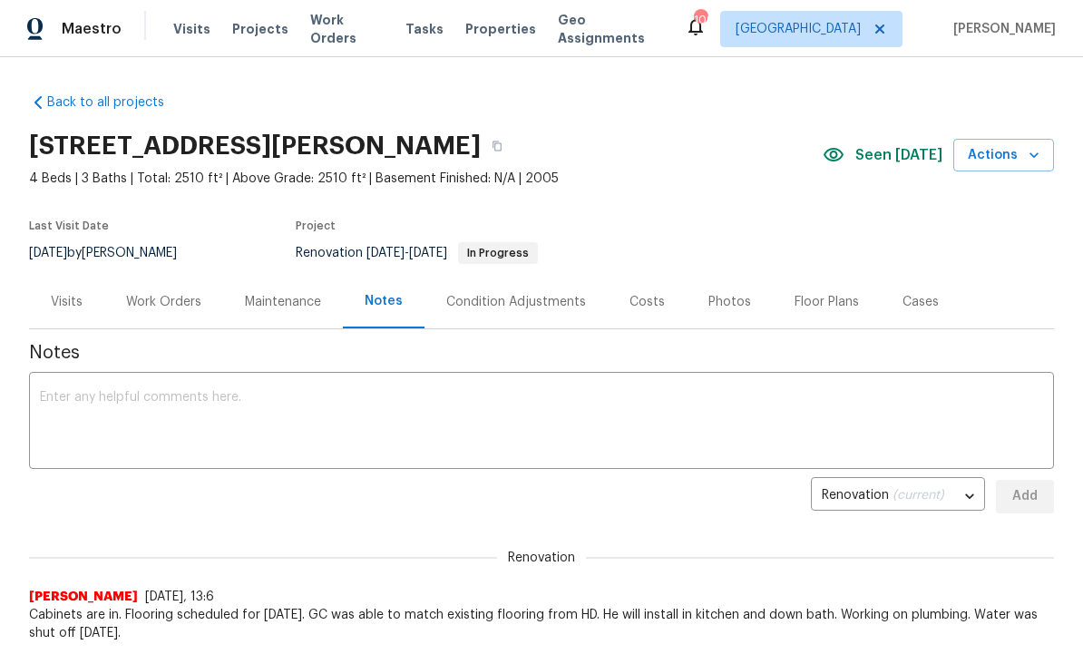
click at [169, 304] on div "Work Orders" at bounding box center [163, 302] width 75 height 18
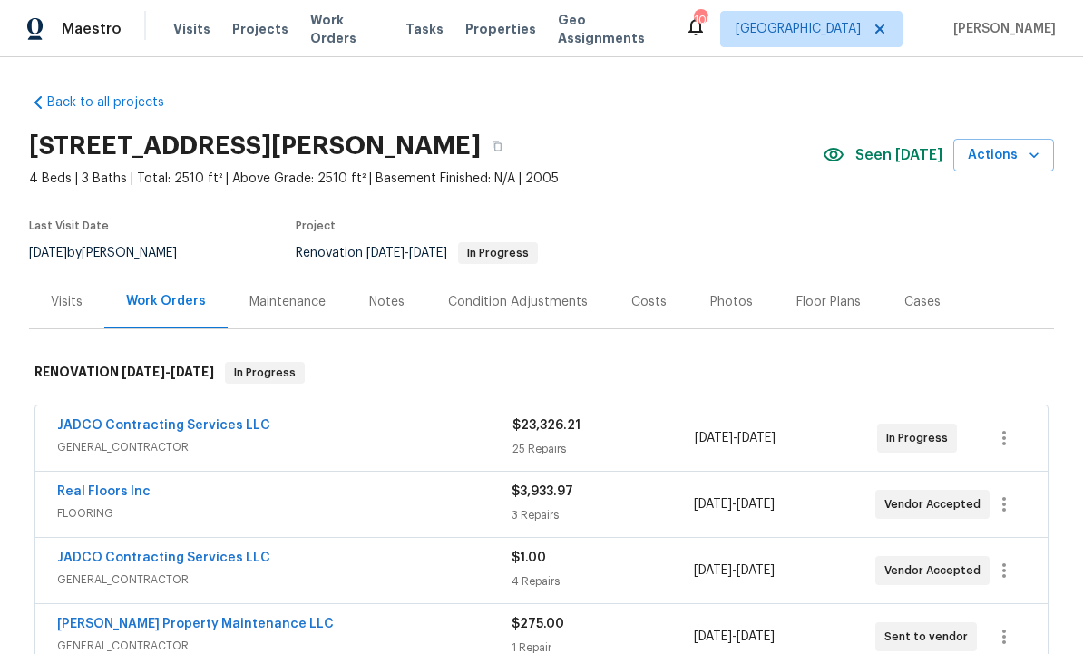
click at [385, 309] on div "Notes" at bounding box center [386, 302] width 35 height 18
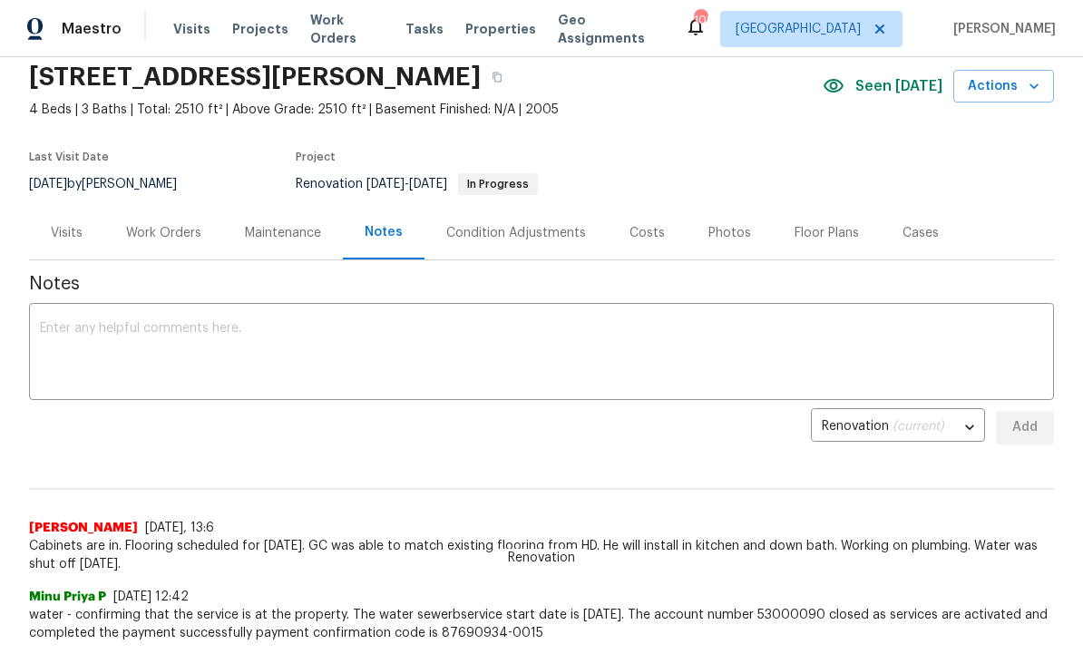
scroll to position [98, 0]
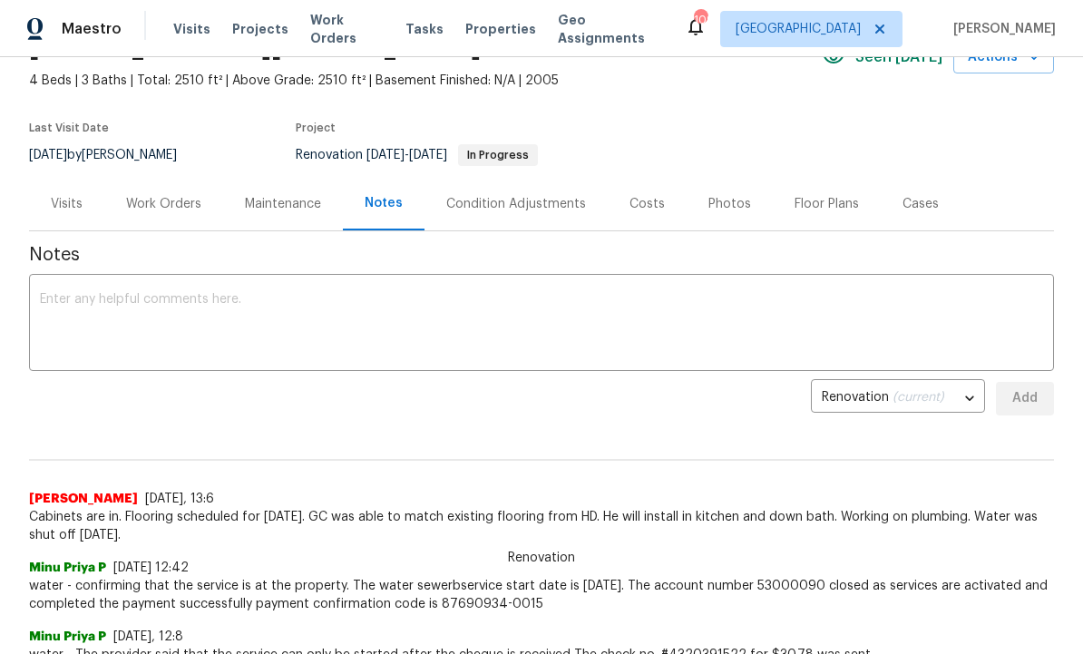
click at [157, 338] on textarea at bounding box center [541, 324] width 1003 height 63
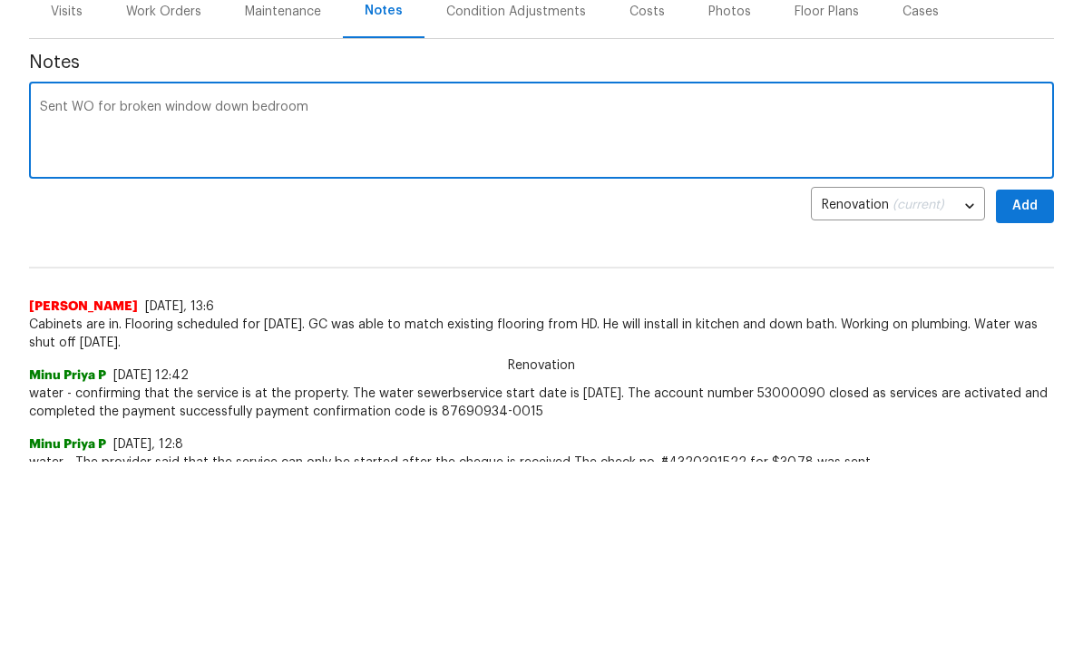
type textarea "Sent WO for broken window down bedroom"
click at [1037, 387] on span "Add" at bounding box center [1024, 398] width 29 height 23
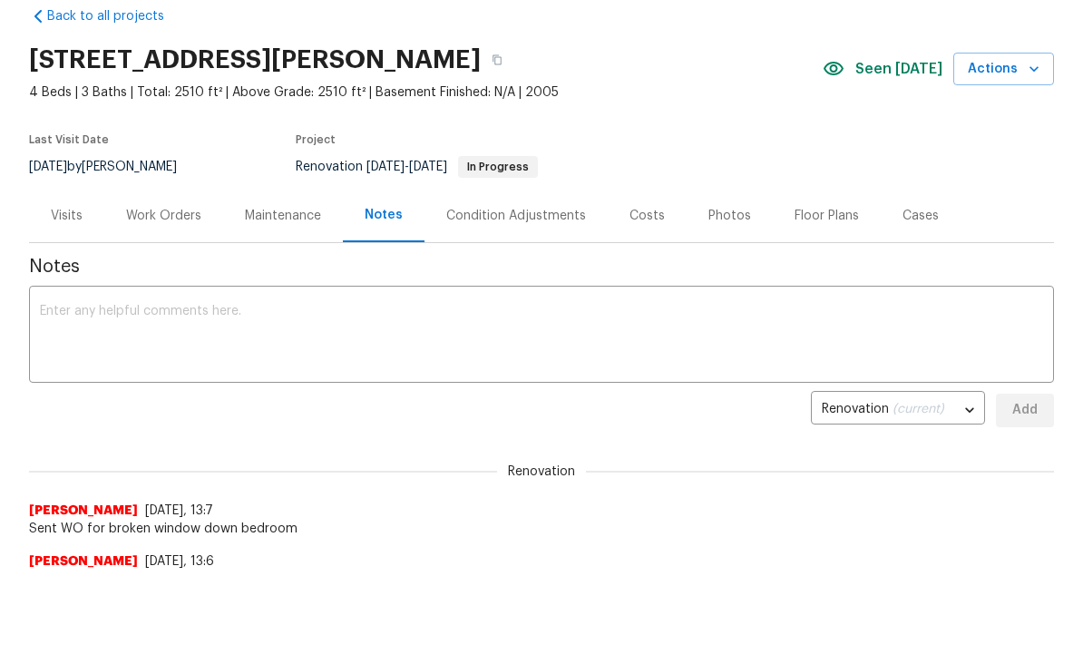
scroll to position [0, 0]
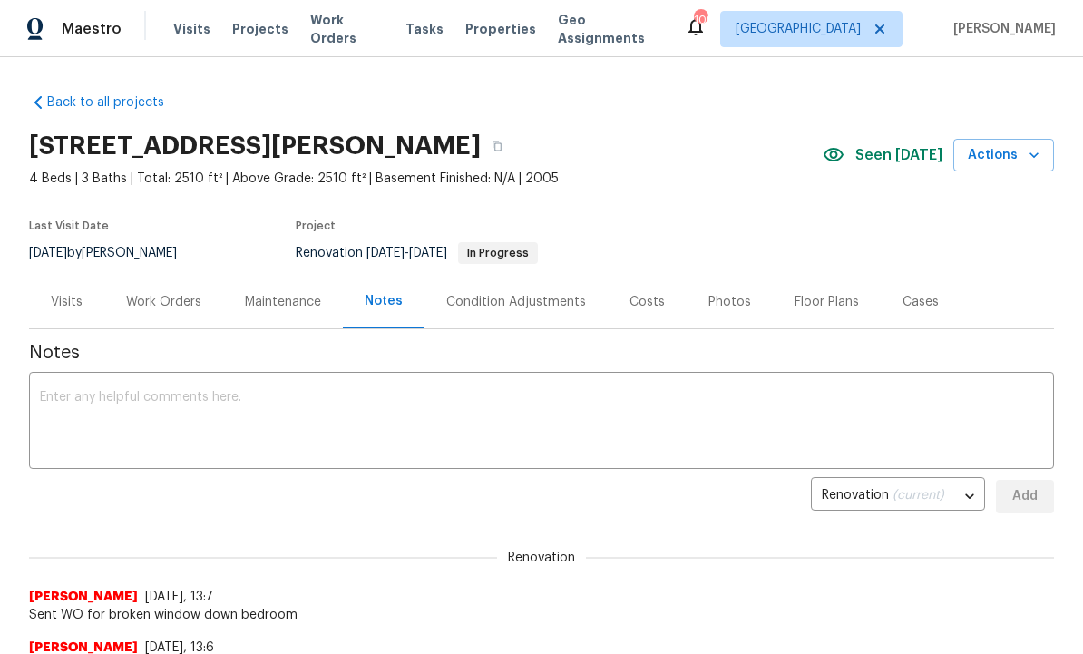
click at [167, 303] on div "Work Orders" at bounding box center [163, 302] width 75 height 18
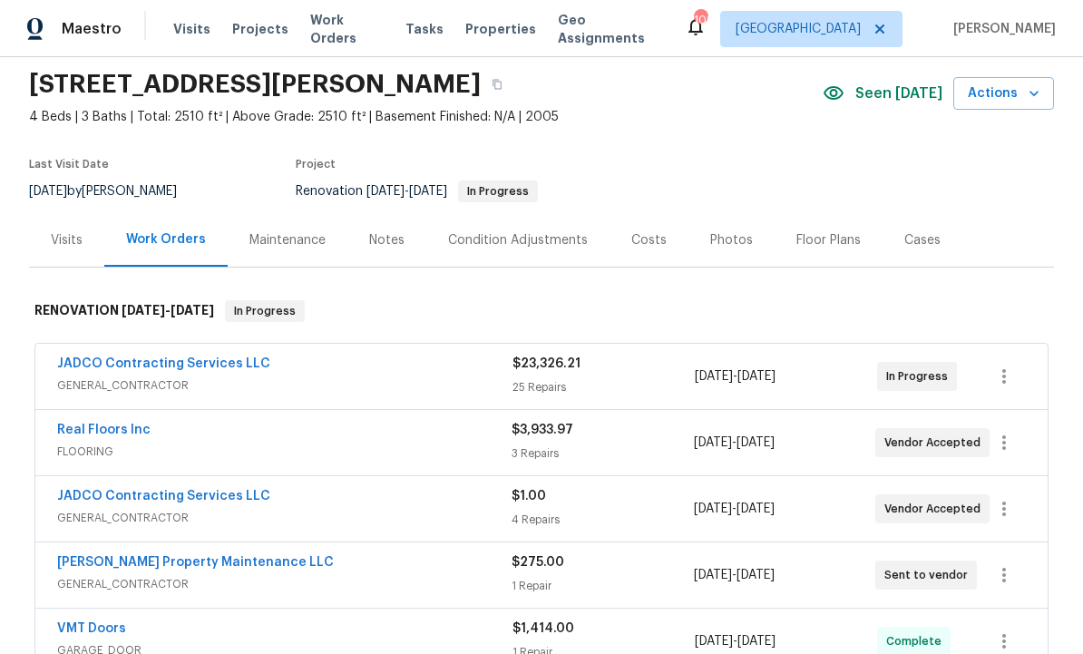
scroll to position [24, 0]
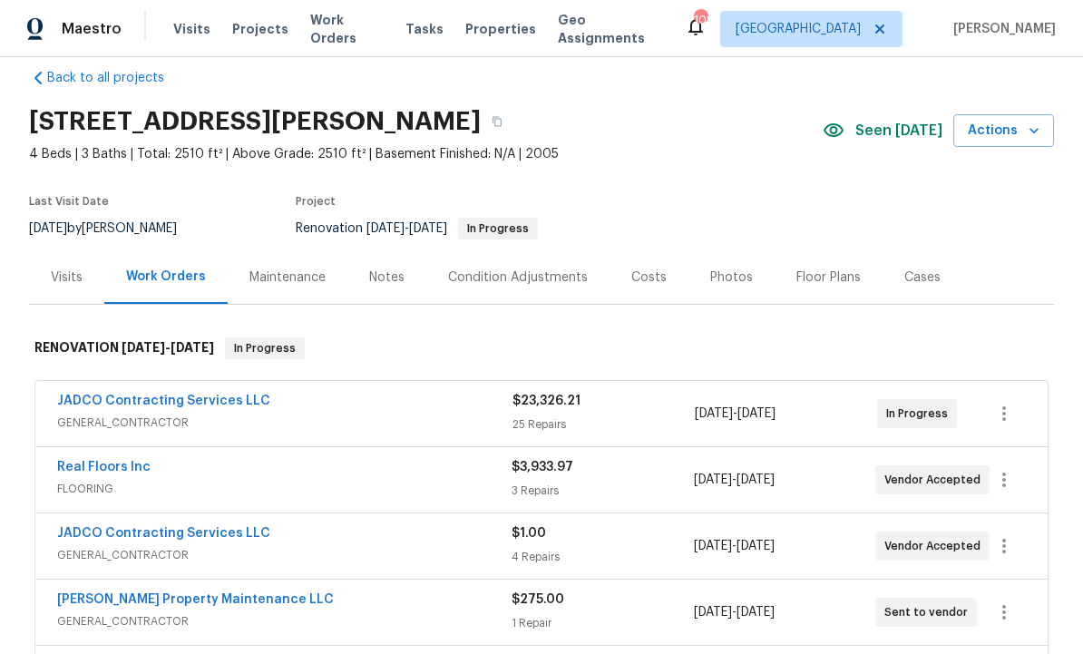
click at [379, 282] on div "Notes" at bounding box center [386, 277] width 35 height 18
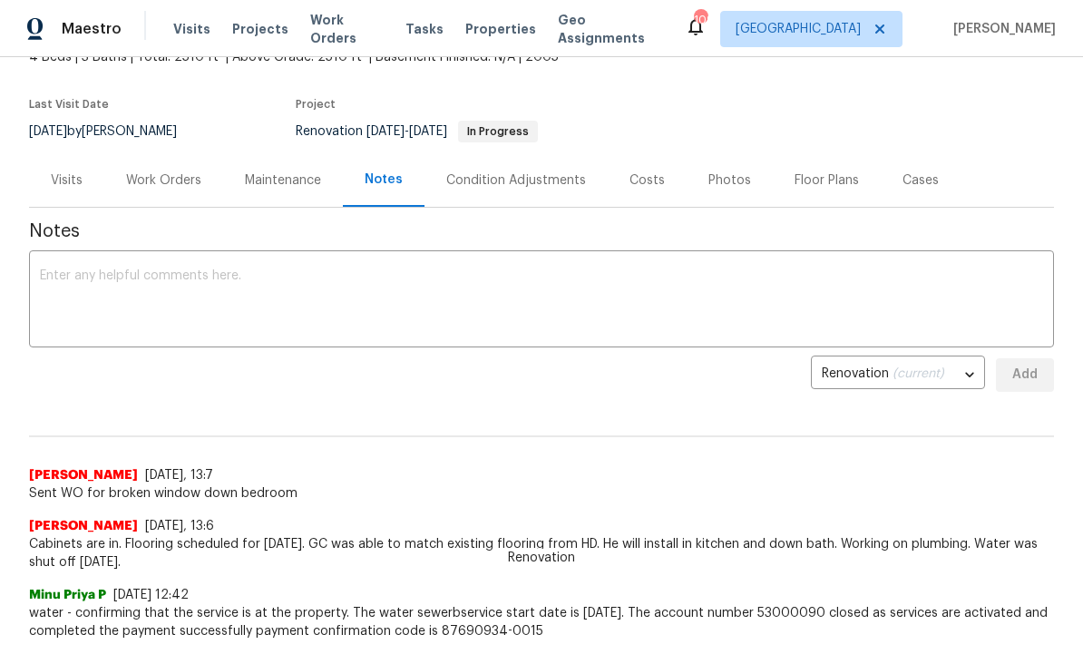
scroll to position [88, 0]
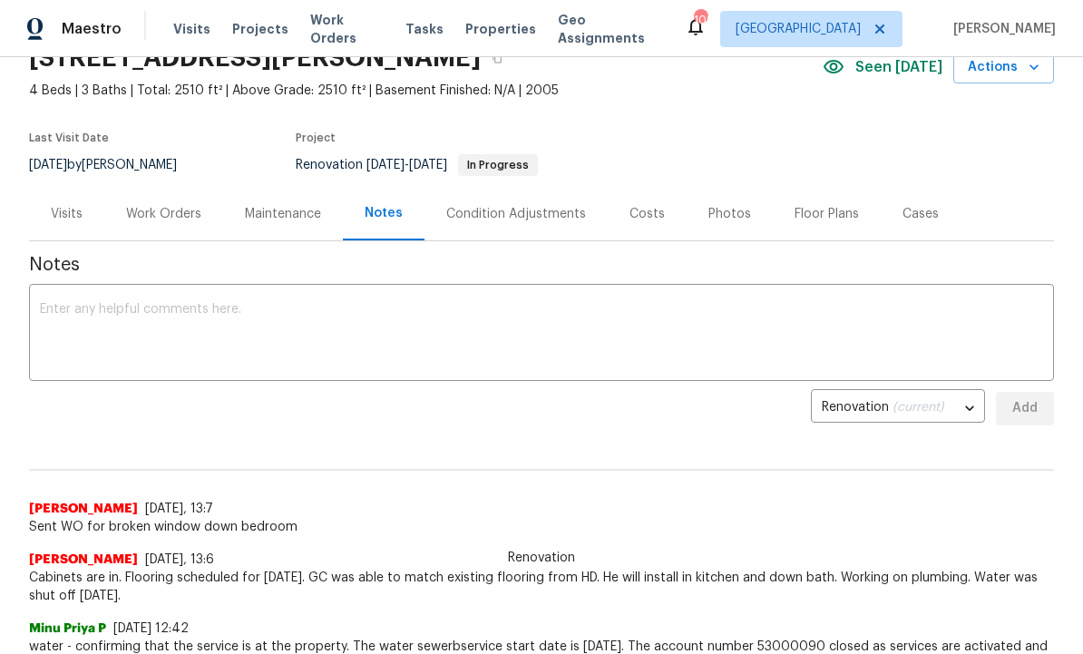
click at [287, 325] on textarea at bounding box center [541, 334] width 1003 height 63
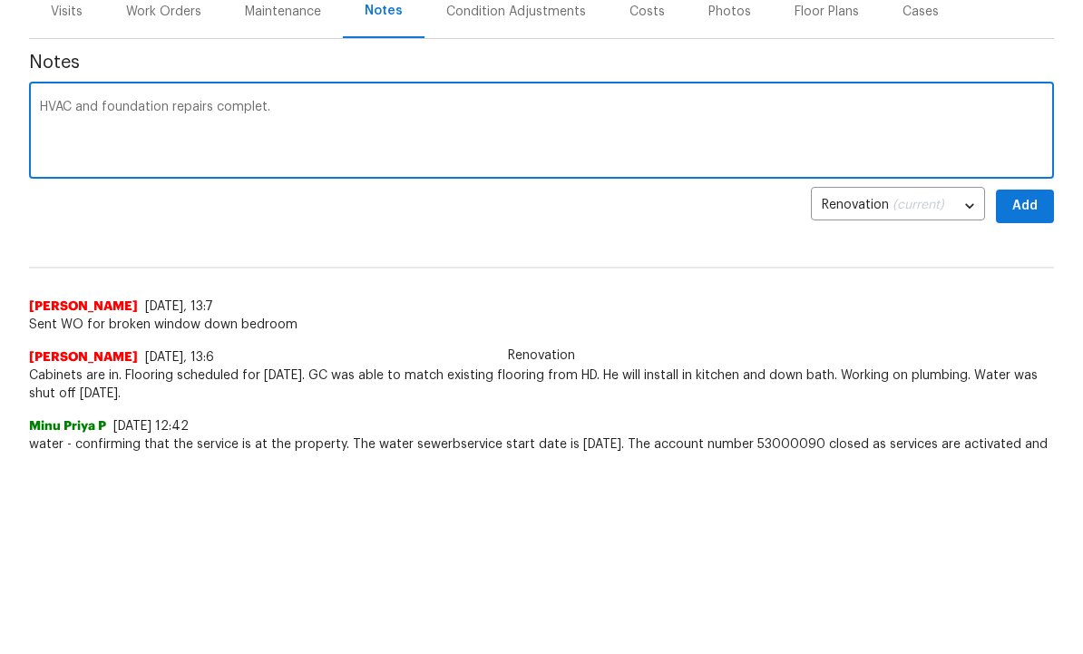
type textarea "HVAC and foundation repairs complet."
click at [1031, 397] on span "Add" at bounding box center [1024, 408] width 29 height 23
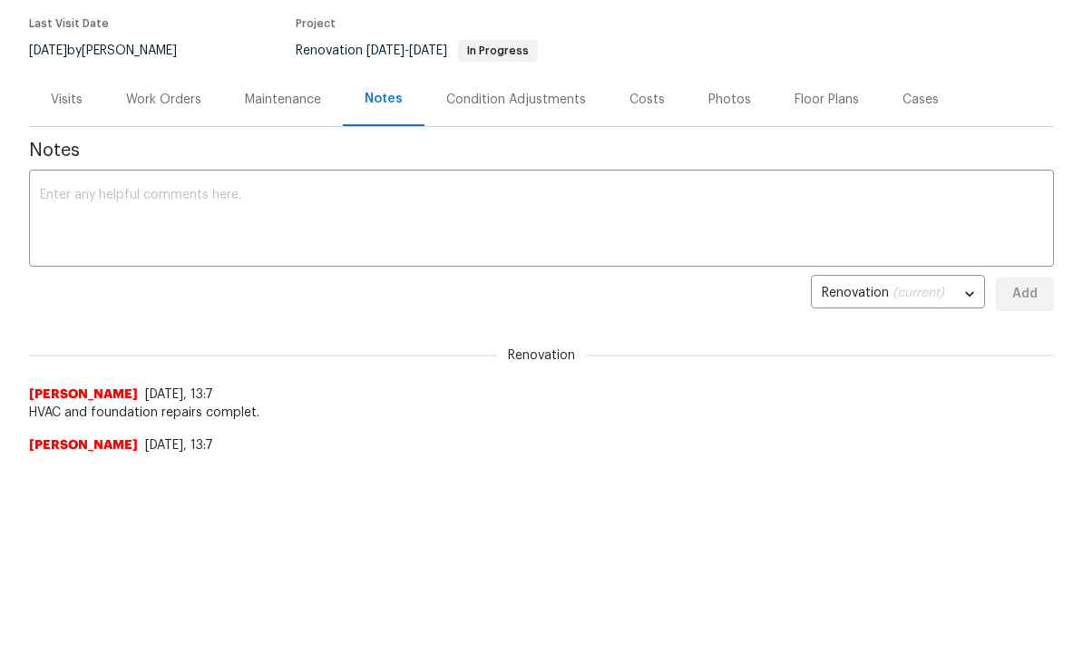
scroll to position [0, 0]
click at [165, 102] on div "Work Orders" at bounding box center [163, 100] width 75 height 18
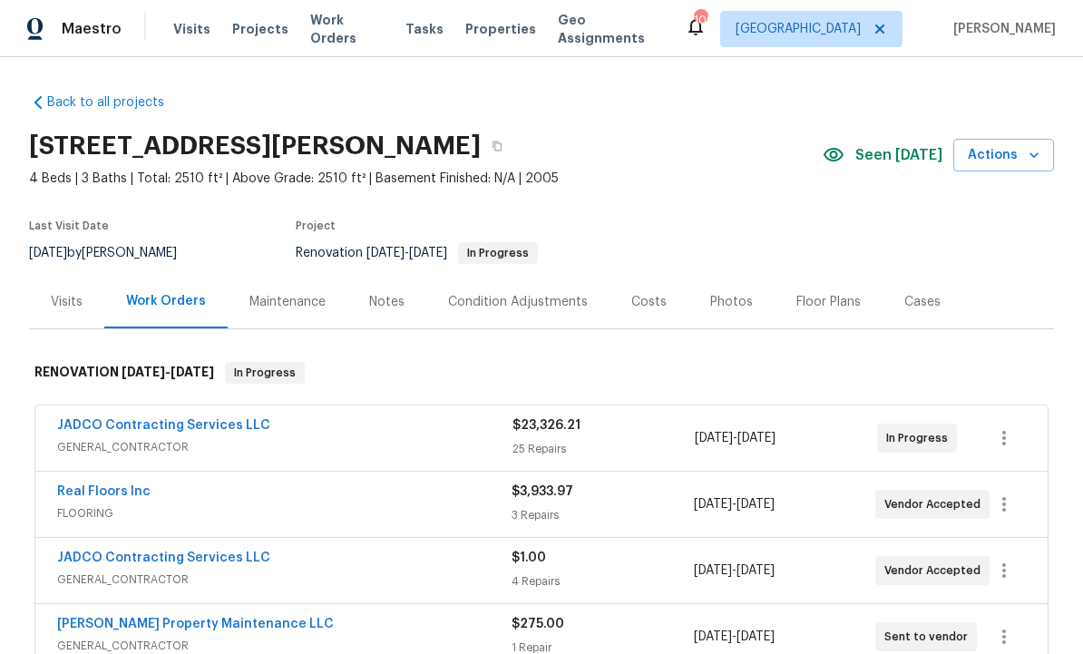
scroll to position [61, 0]
click at [513, 293] on div "Condition Adjustments" at bounding box center [518, 302] width 140 height 18
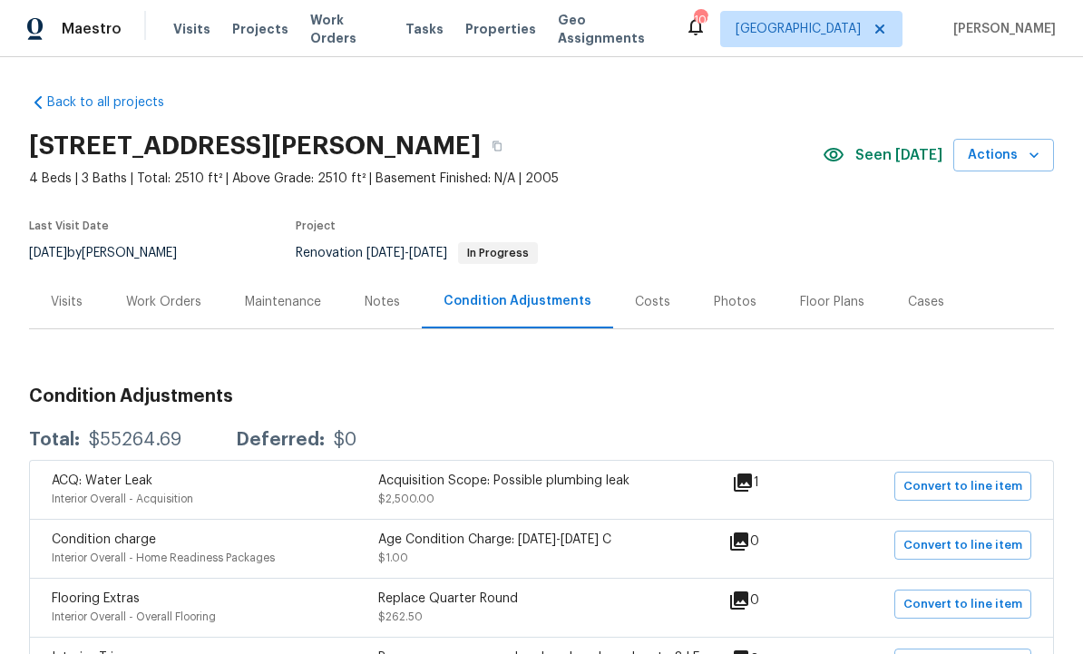
click at [176, 293] on div "Work Orders" at bounding box center [163, 302] width 75 height 18
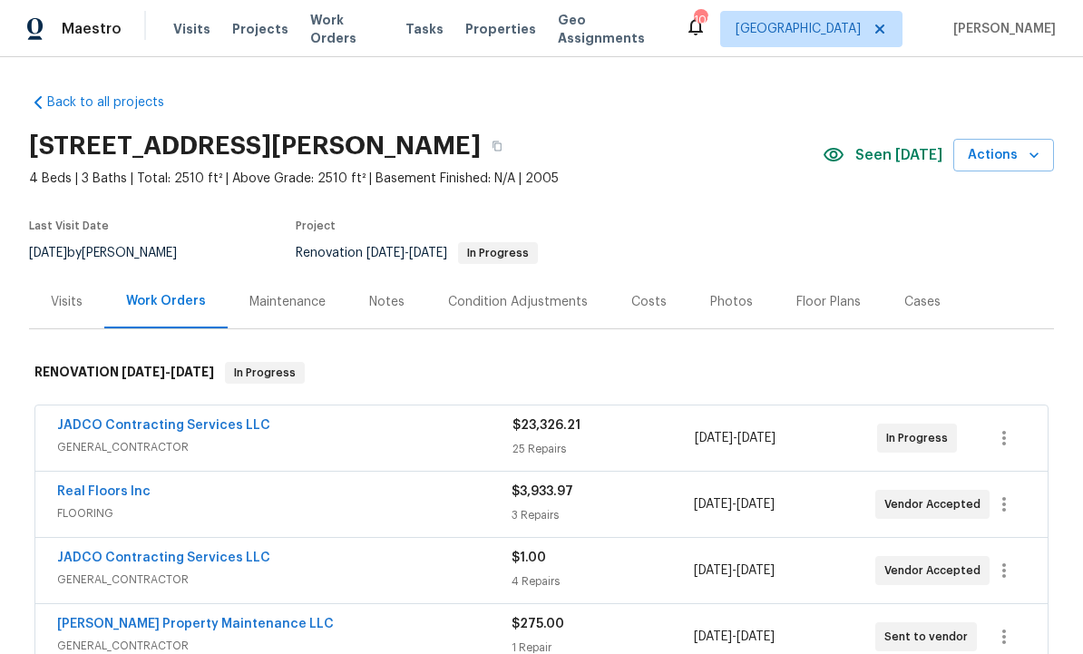
click at [246, 419] on link "JADCO Contracting Services LLC" at bounding box center [163, 425] width 213 height 13
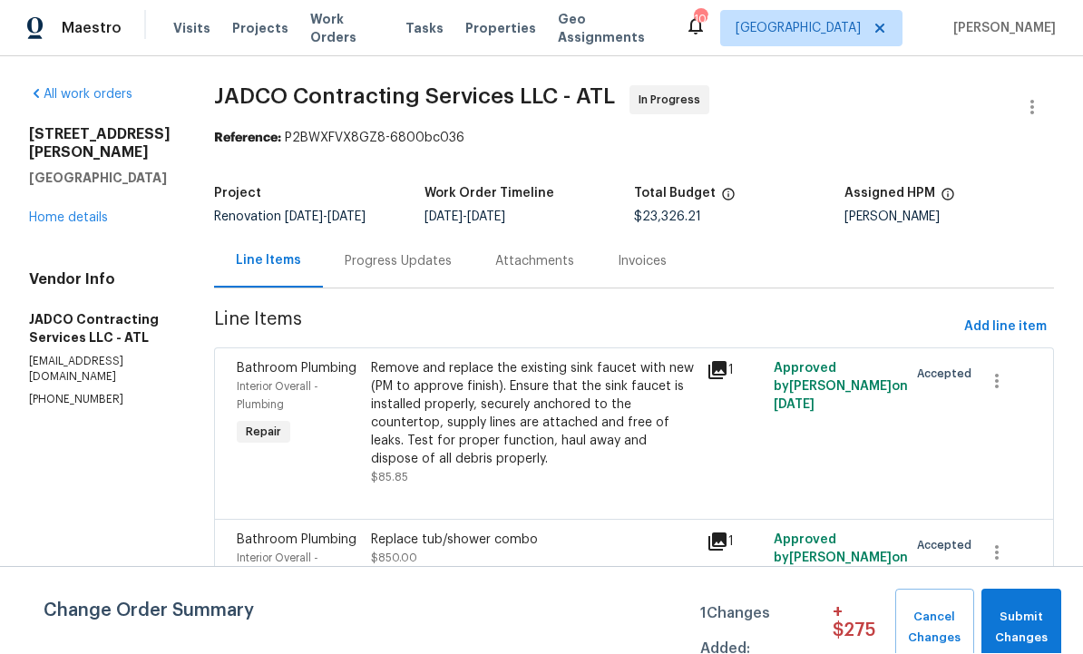
scroll to position [1, 0]
click at [1022, 323] on span "Add line item" at bounding box center [1005, 328] width 83 height 23
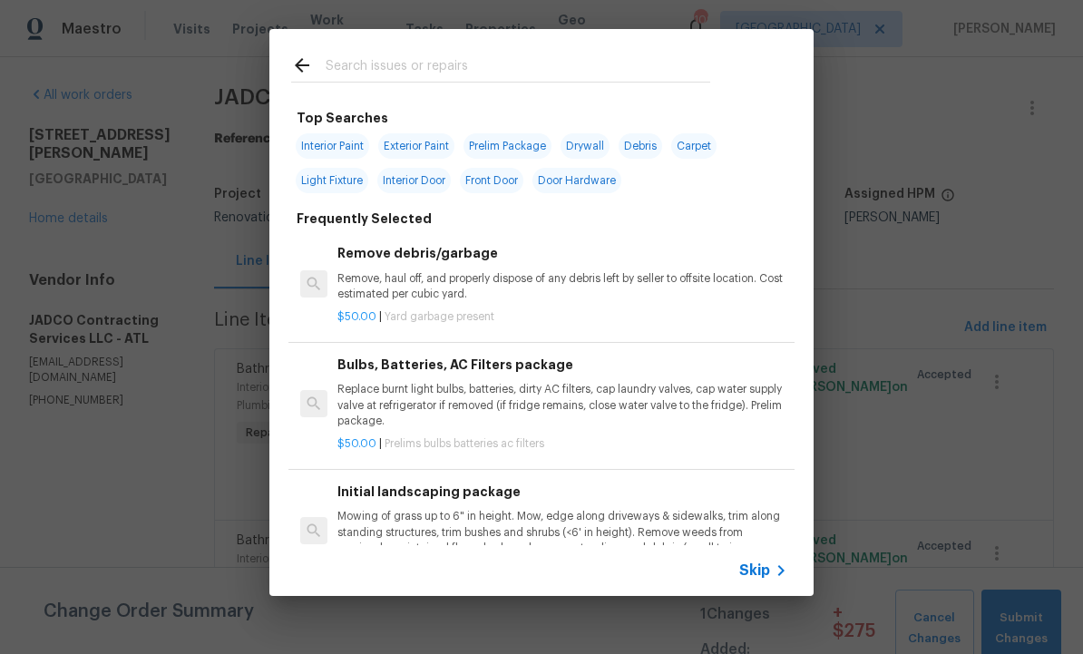
click at [421, 63] on input "text" at bounding box center [518, 67] width 385 height 27
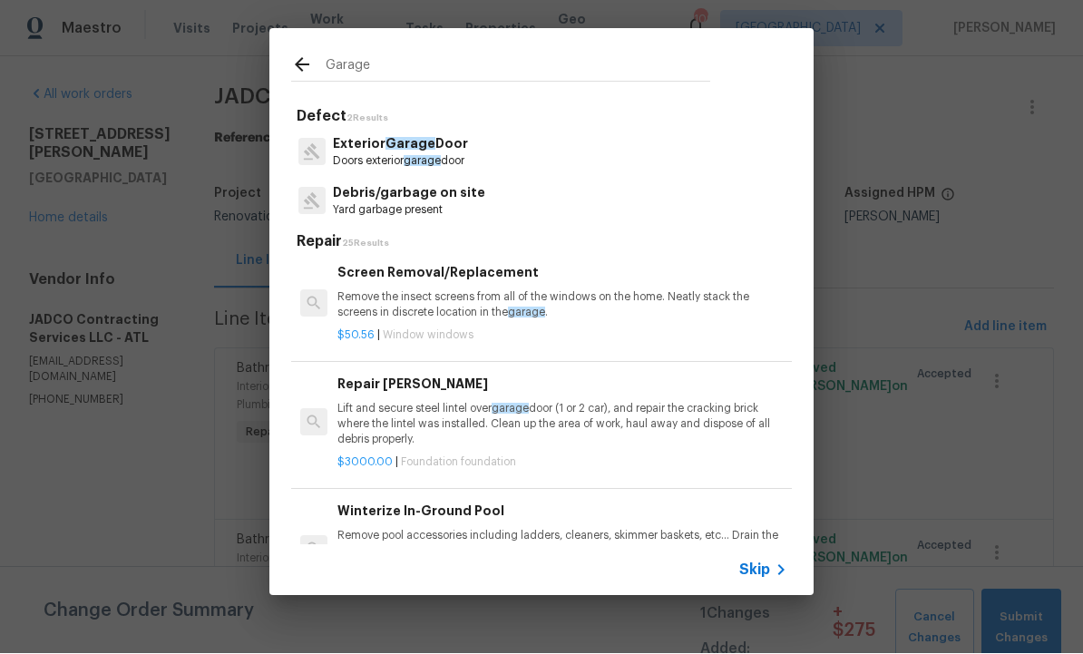
scroll to position [1786, -1]
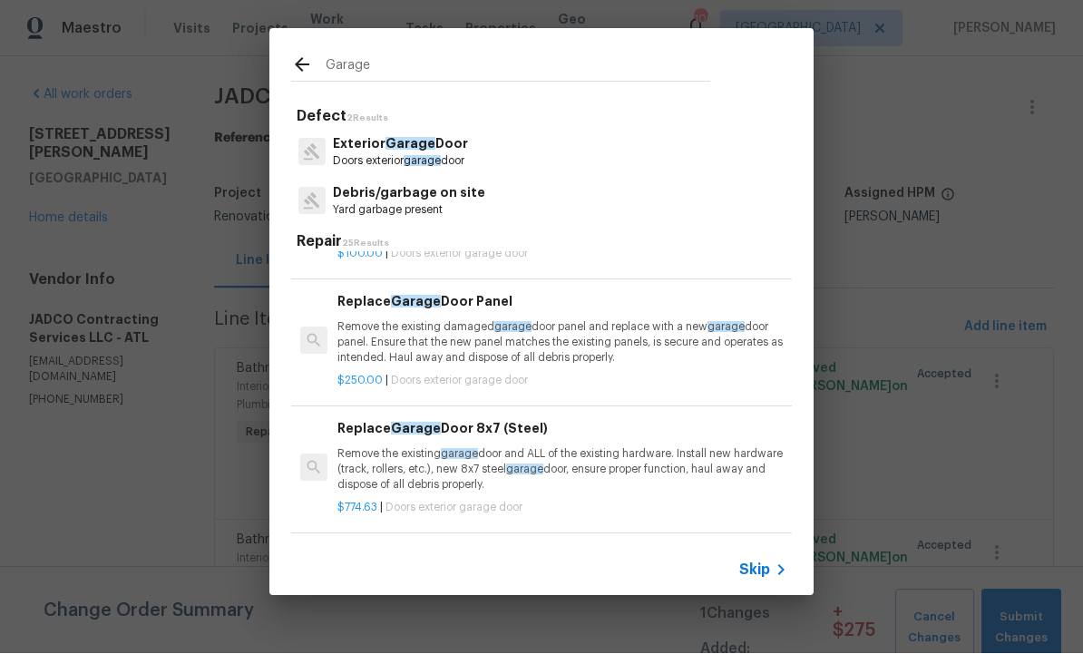
click at [401, 67] on input "Garage" at bounding box center [518, 67] width 385 height 27
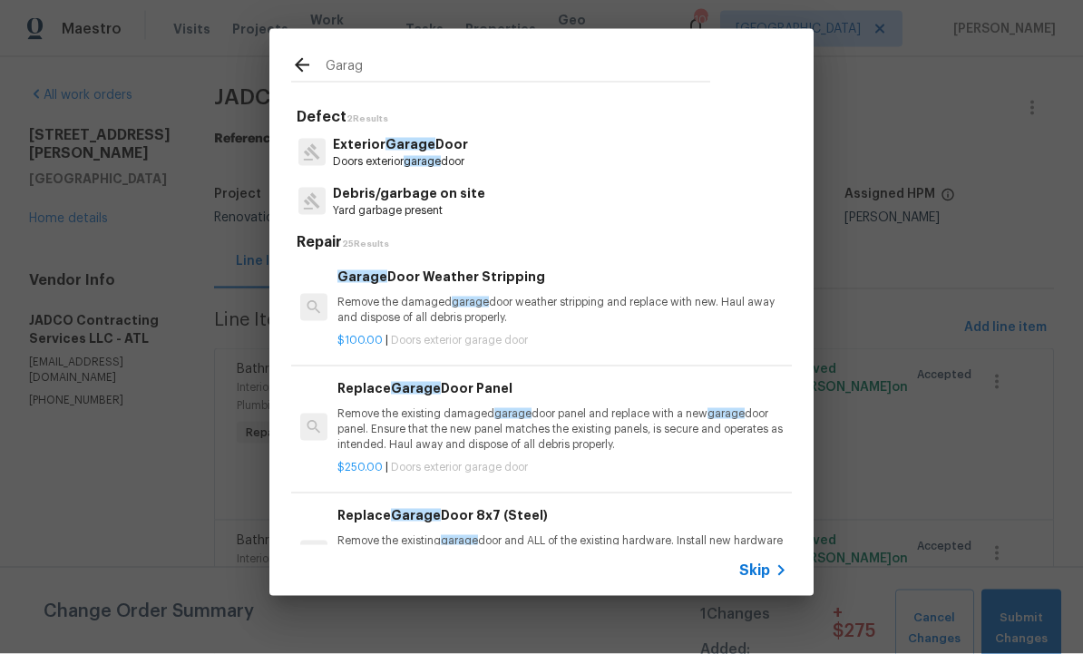
scroll to position [0, 0]
type input "G"
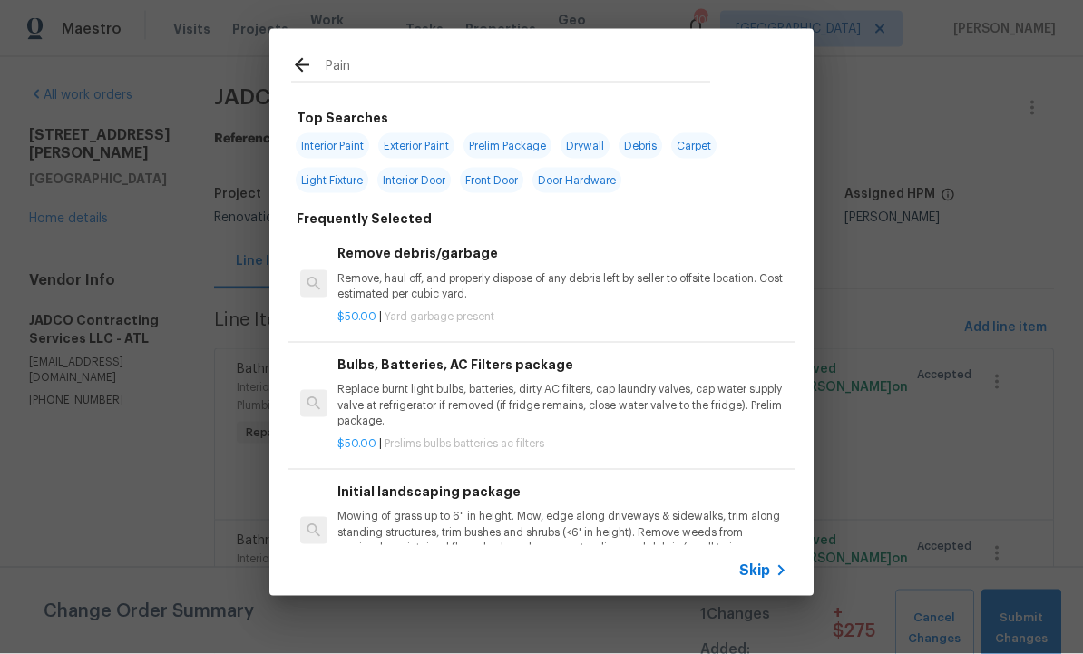
type input "Paint"
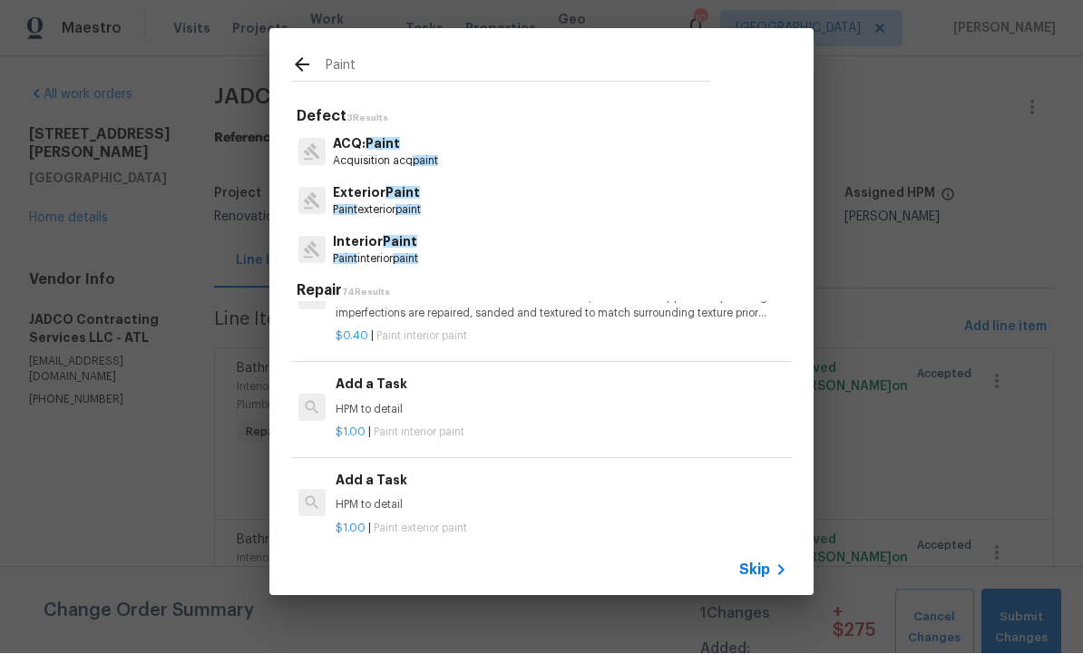
scroll to position [1729, 2]
click at [389, 377] on div "Add a Task HPM to detail" at bounding box center [561, 392] width 450 height 44
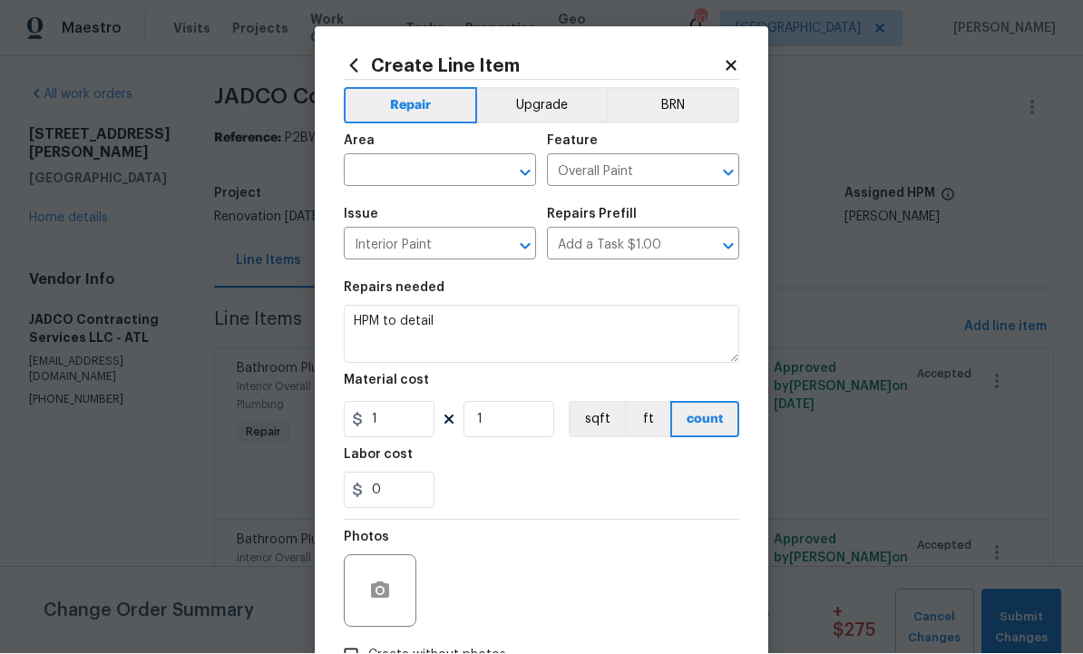
scroll to position [1, 0]
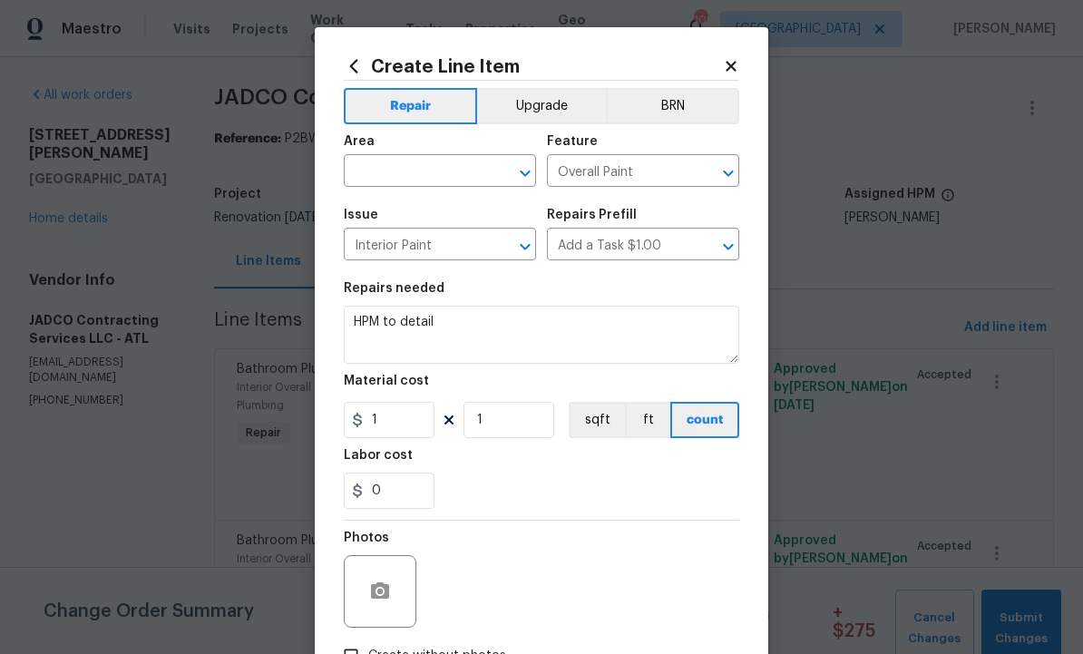
click at [419, 161] on input "text" at bounding box center [414, 173] width 141 height 28
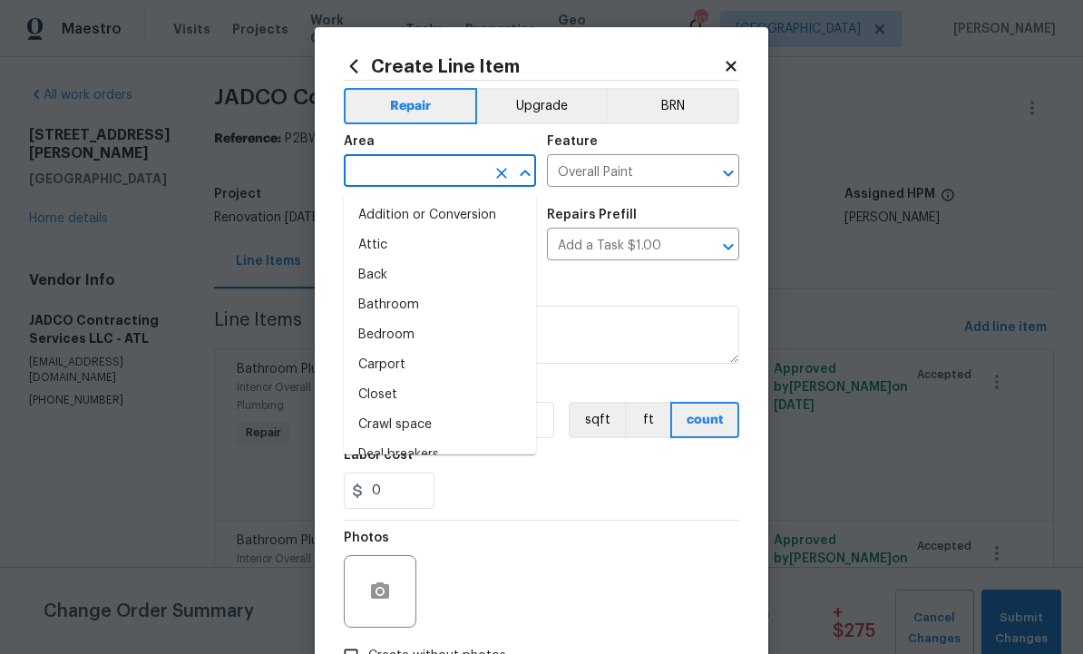
scroll to position [0, 0]
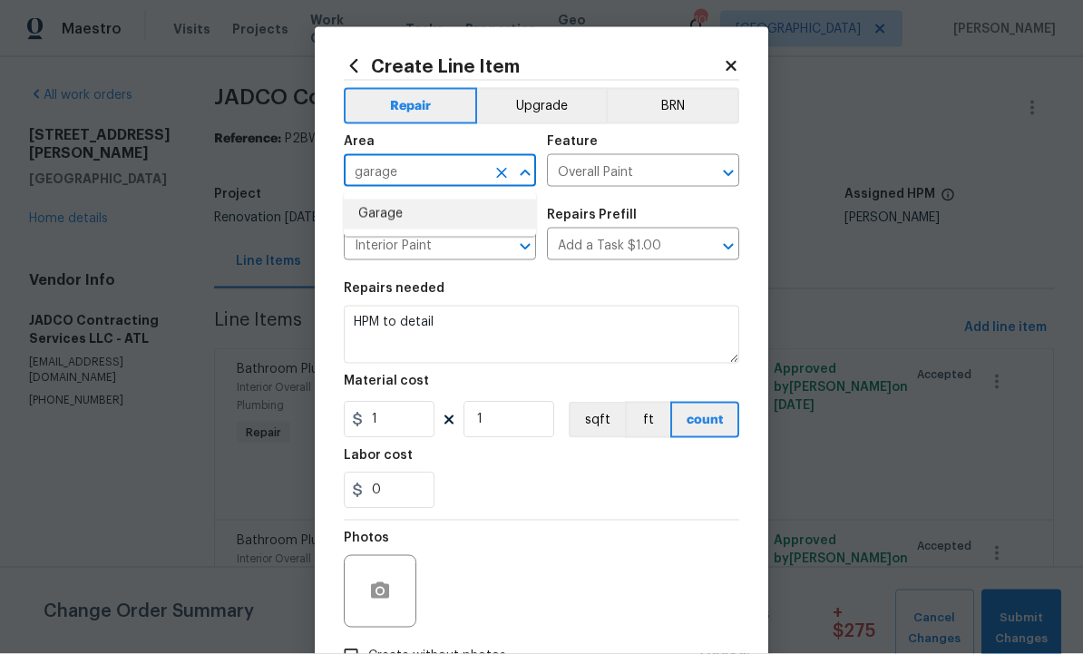
click at [408, 208] on li "Garage" at bounding box center [440, 215] width 192 height 30
type input "Garage"
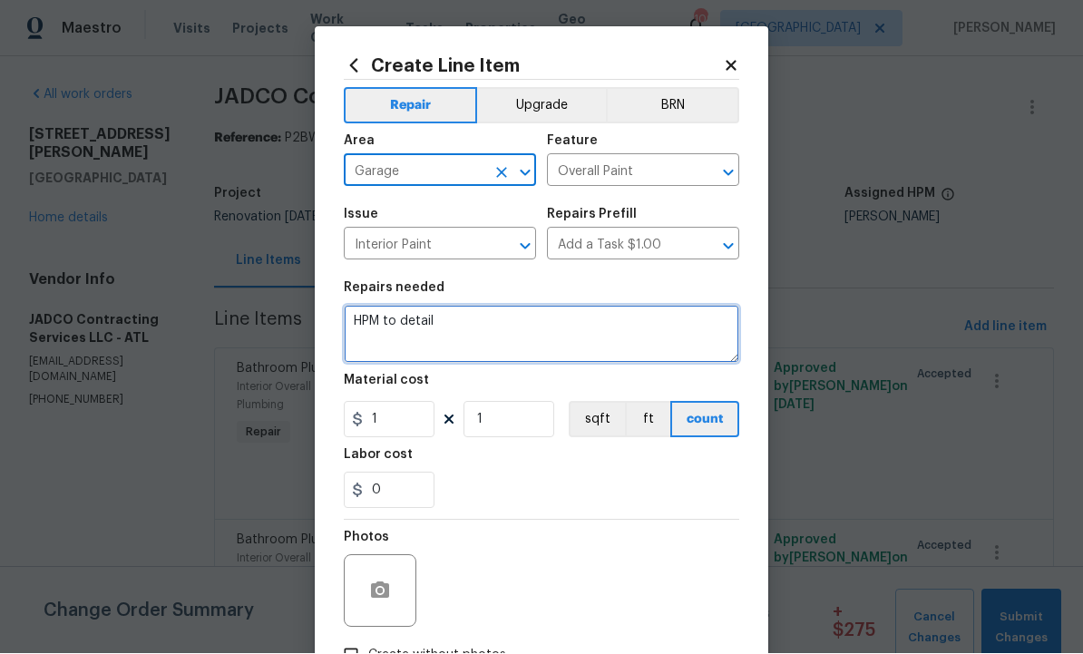
click at [496, 324] on textarea "HPM to detail" at bounding box center [541, 335] width 395 height 58
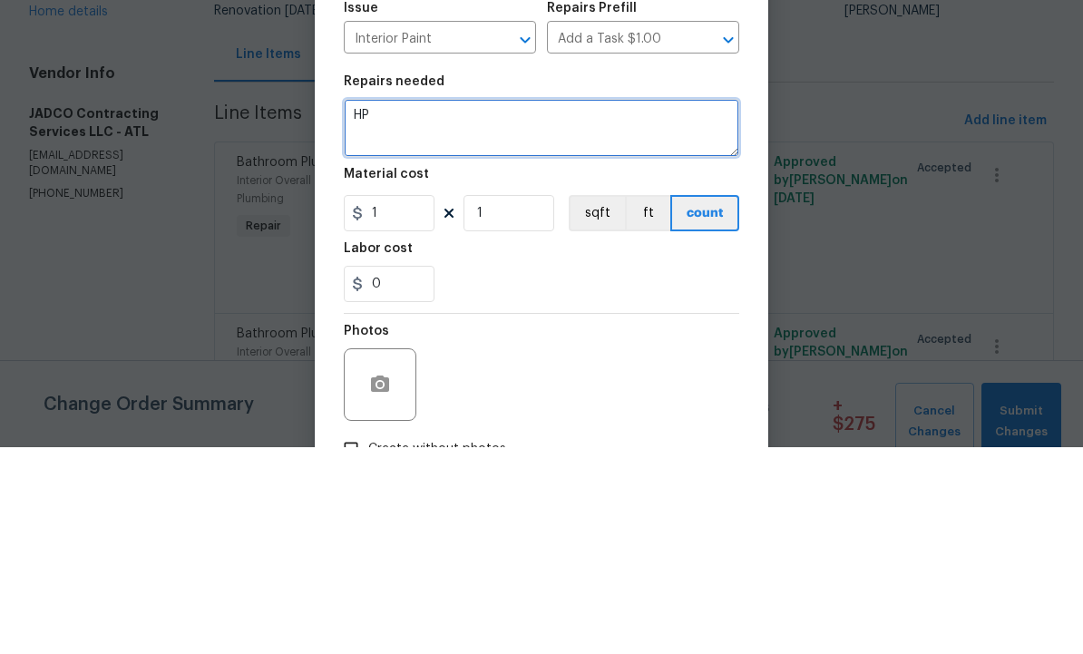
type textarea "H"
type textarea "Epoxy garage floor after cracks are repaired."
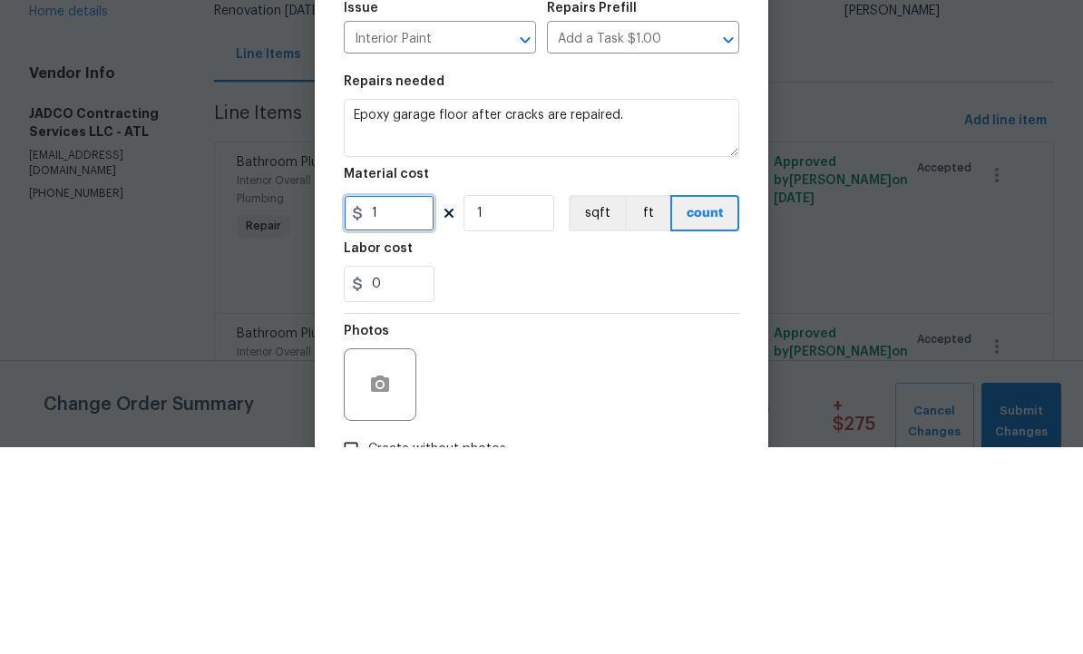
click at [403, 402] on input "1" at bounding box center [389, 420] width 91 height 36
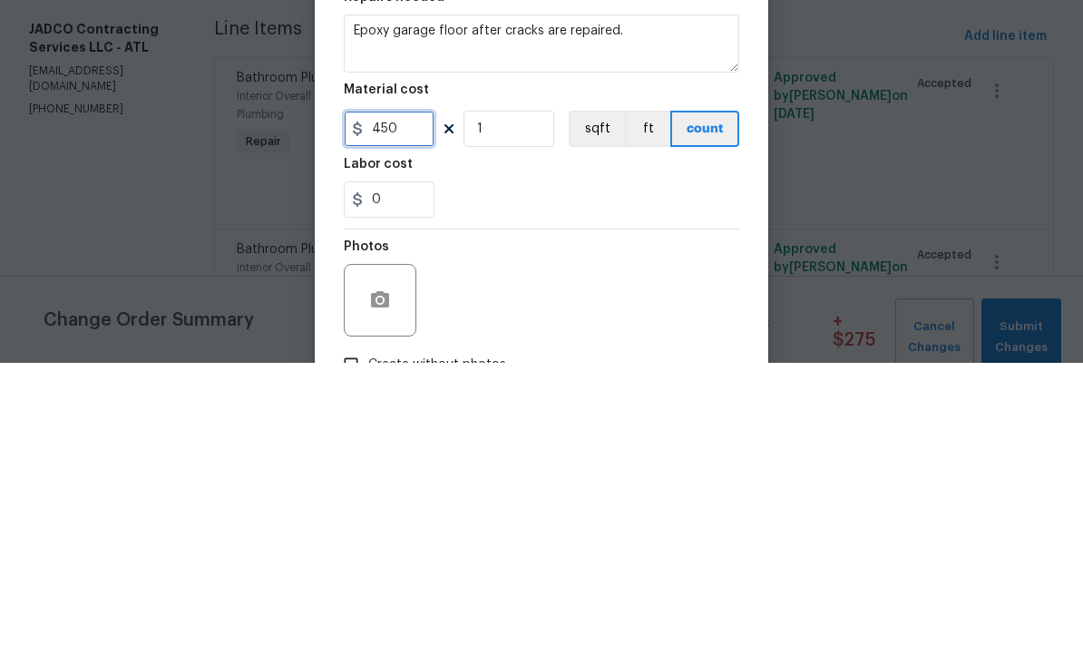
type input "450"
click at [515, 402] on input "1" at bounding box center [508, 420] width 91 height 36
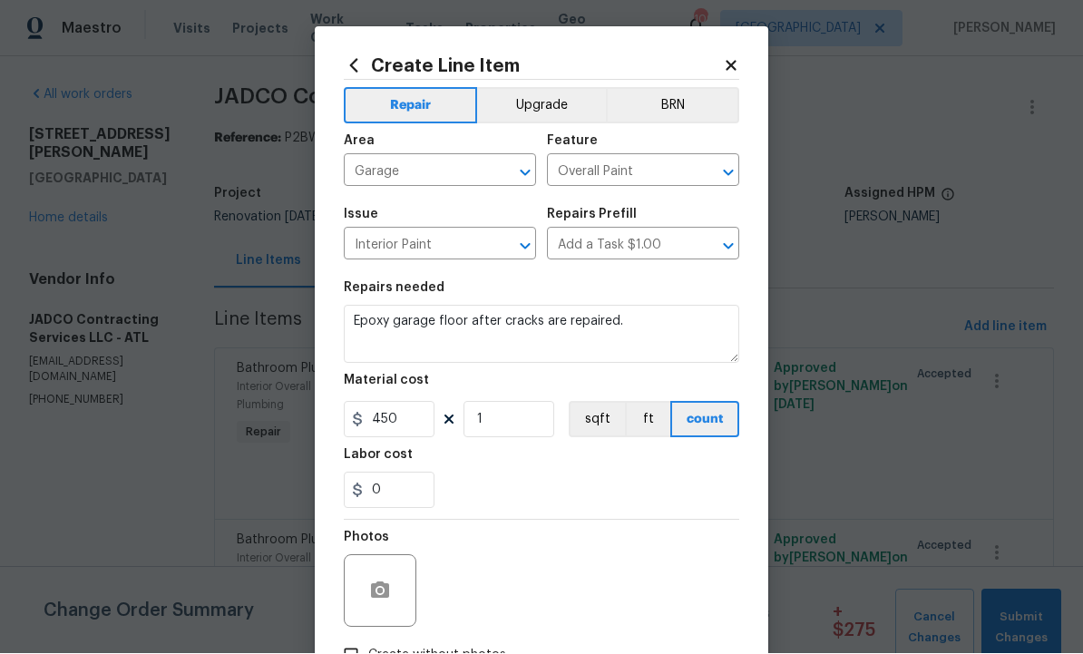
click at [387, 564] on div at bounding box center [380, 591] width 73 height 73
click at [384, 583] on icon "button" at bounding box center [380, 591] width 22 height 22
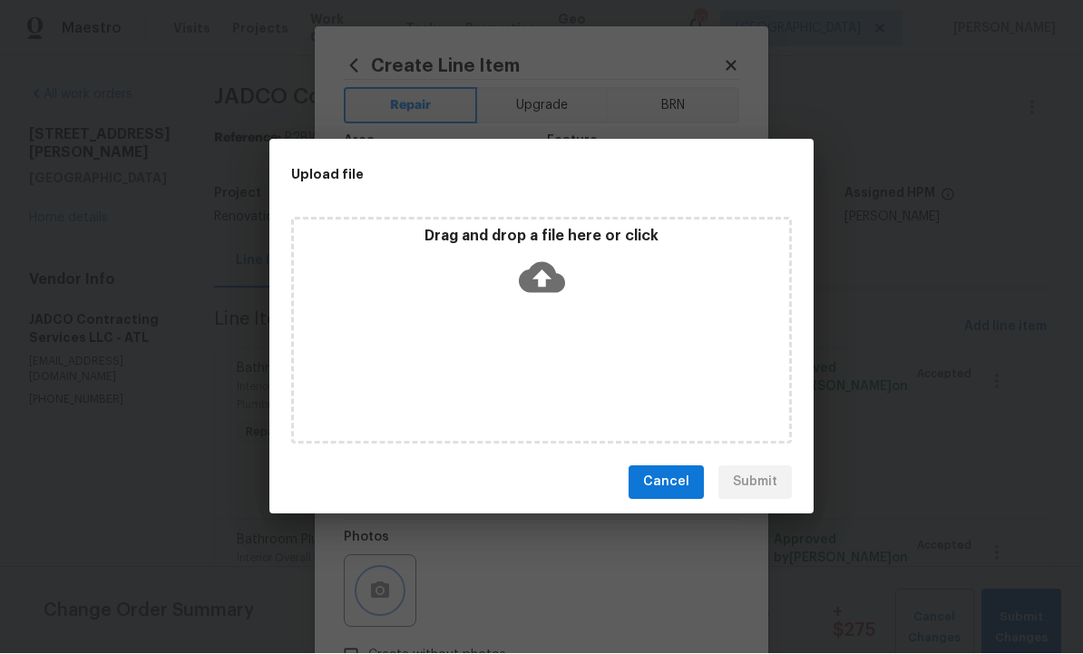
click at [866, 413] on div "Upload file Drag and drop a file here or click Cancel Submit" at bounding box center [541, 327] width 1083 height 654
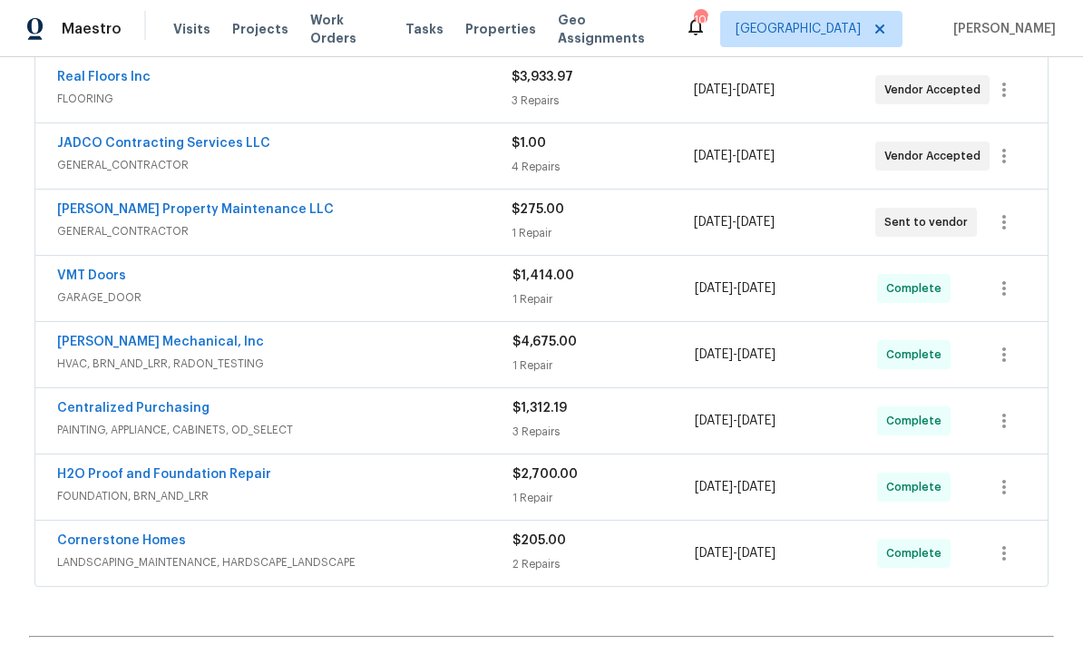
scroll to position [402, 0]
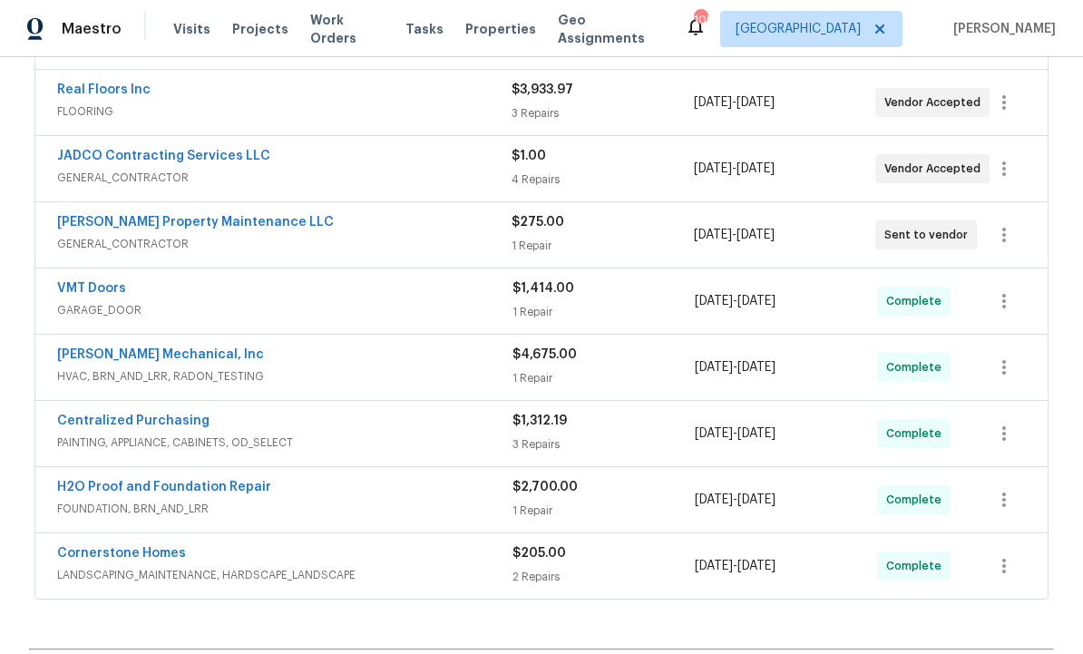
click at [249, 488] on link "H2O Proof and Foundation Repair" at bounding box center [164, 487] width 214 height 13
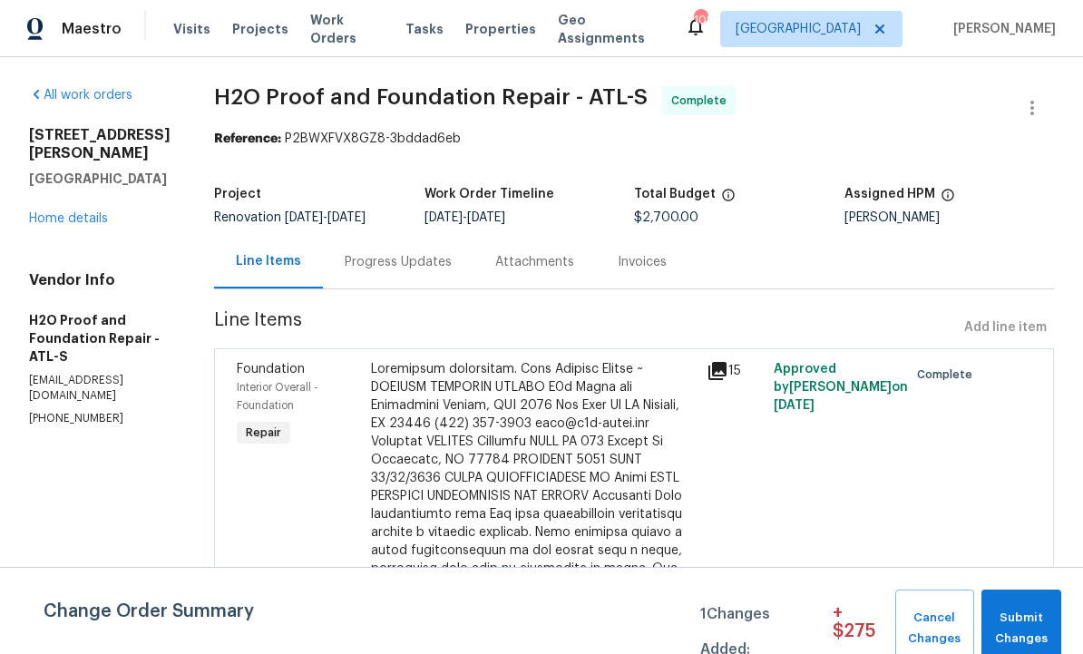
click at [708, 371] on icon at bounding box center [717, 371] width 18 height 18
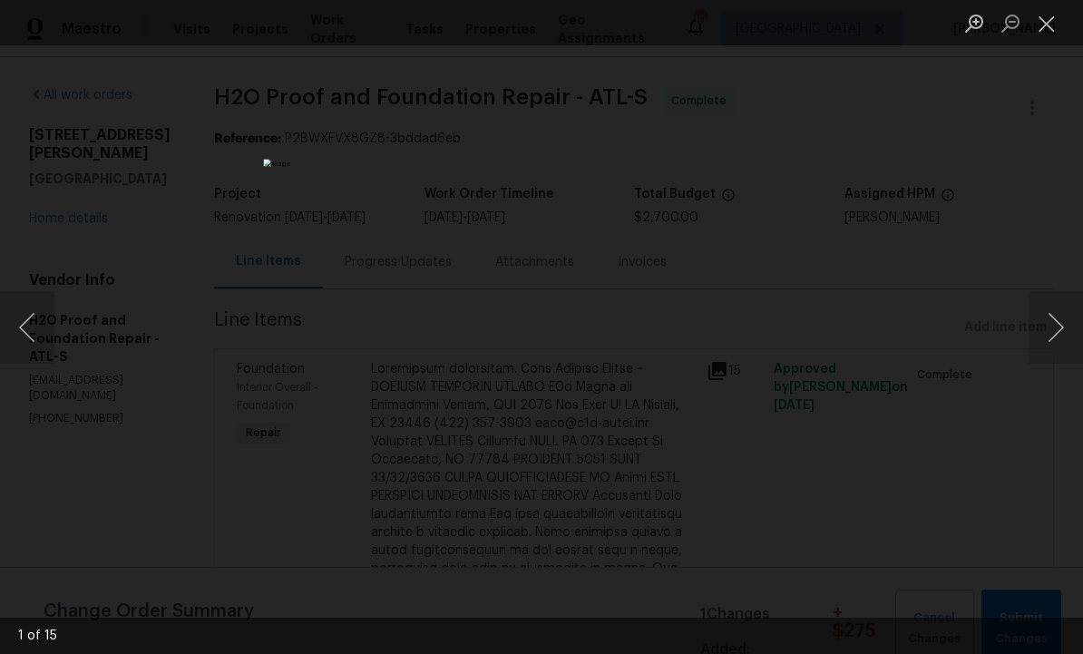
click at [33, 329] on button "Previous image" at bounding box center [27, 327] width 54 height 73
click at [24, 322] on button "Previous image" at bounding box center [27, 327] width 54 height 73
click at [26, 325] on button "Previous image" at bounding box center [27, 327] width 54 height 73
click at [30, 328] on button "Previous image" at bounding box center [27, 327] width 54 height 73
click at [34, 336] on button "Previous image" at bounding box center [27, 327] width 54 height 73
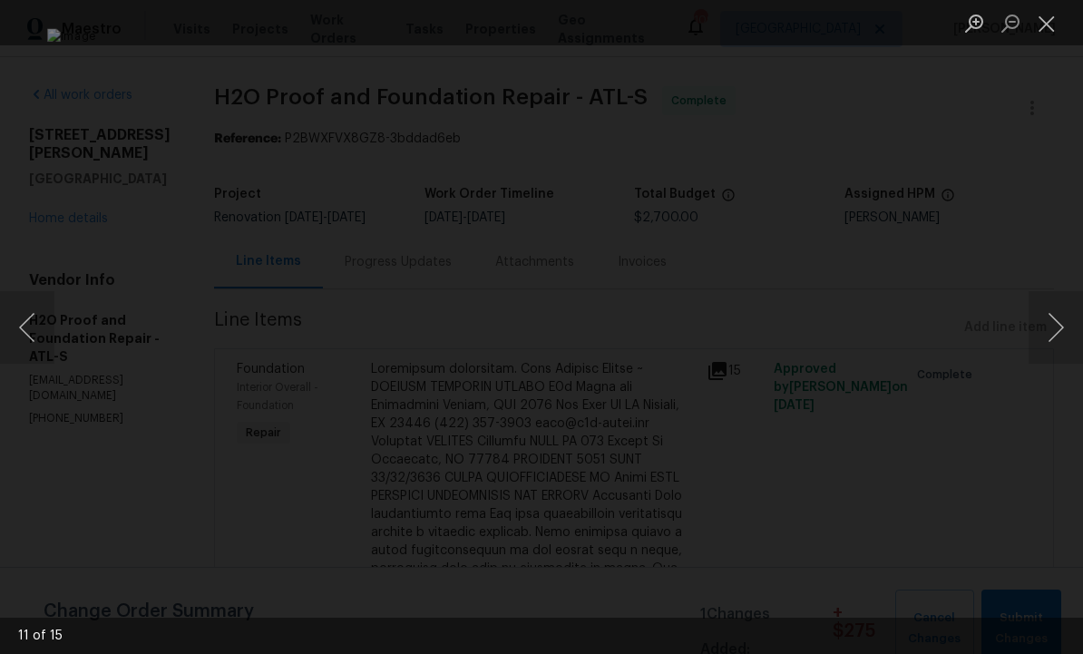
click at [30, 328] on button "Previous image" at bounding box center [27, 327] width 54 height 73
click at [32, 331] on button "Previous image" at bounding box center [27, 327] width 54 height 73
click at [31, 330] on button "Previous image" at bounding box center [27, 327] width 54 height 73
click at [34, 333] on button "Previous image" at bounding box center [27, 327] width 54 height 73
click at [33, 334] on button "Previous image" at bounding box center [27, 327] width 54 height 73
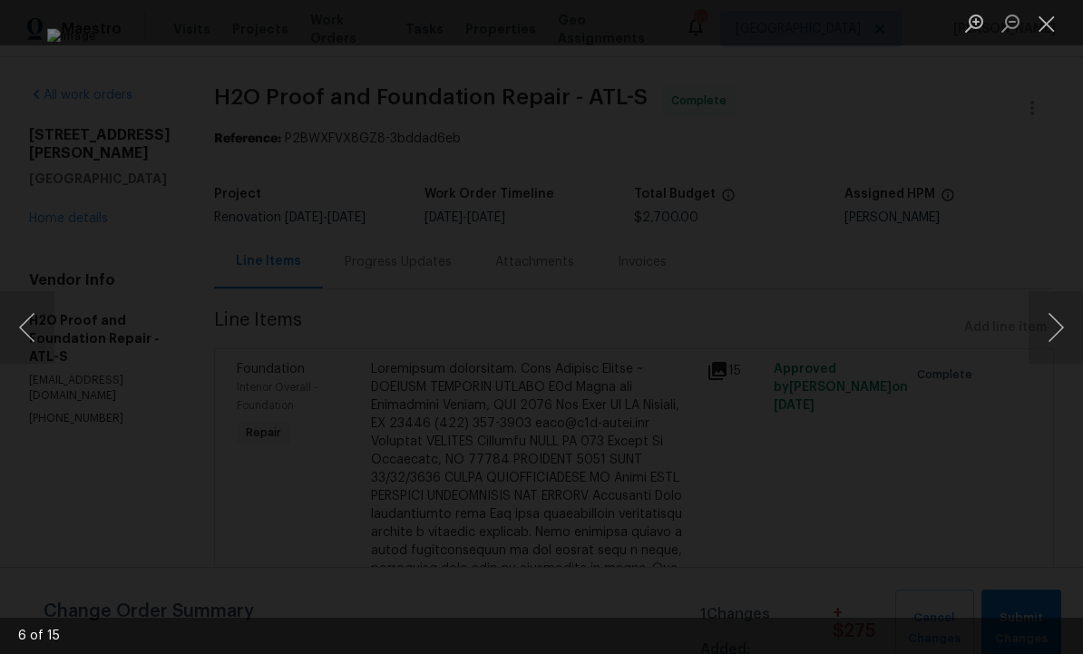
click at [1058, 23] on button "Close lightbox" at bounding box center [1047, 23] width 36 height 32
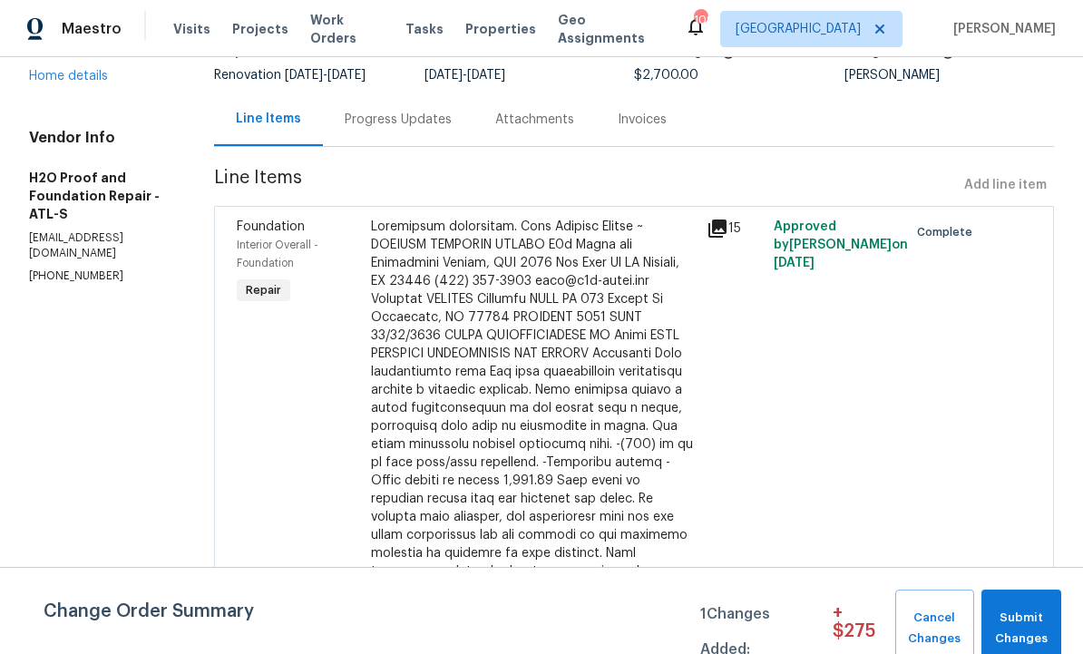
scroll to position [146, 0]
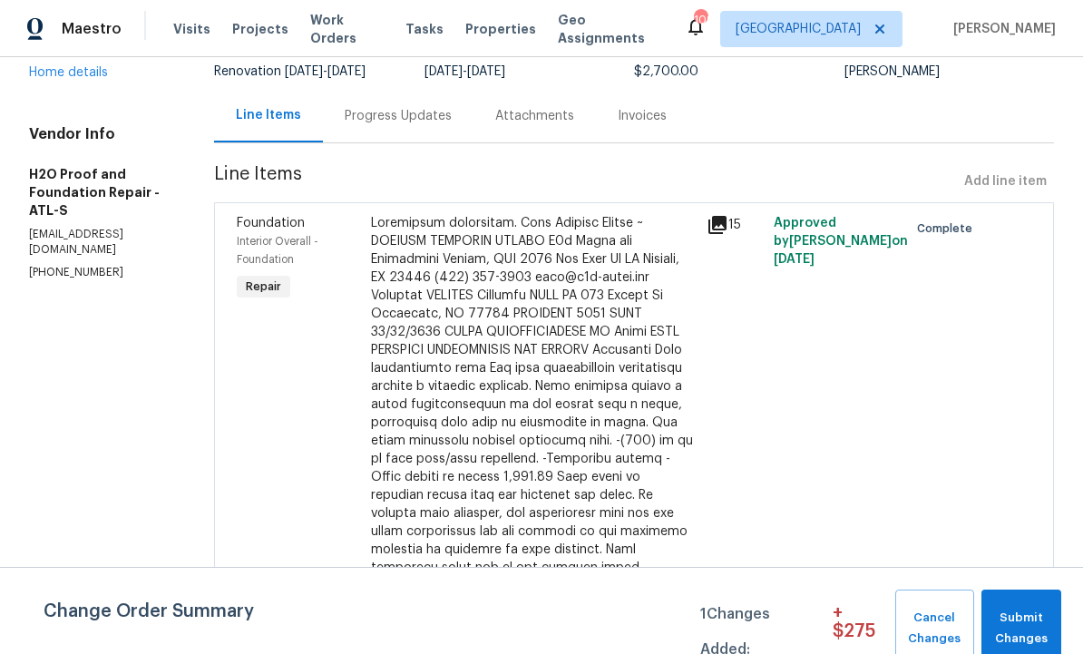
click at [708, 228] on icon at bounding box center [717, 225] width 18 height 18
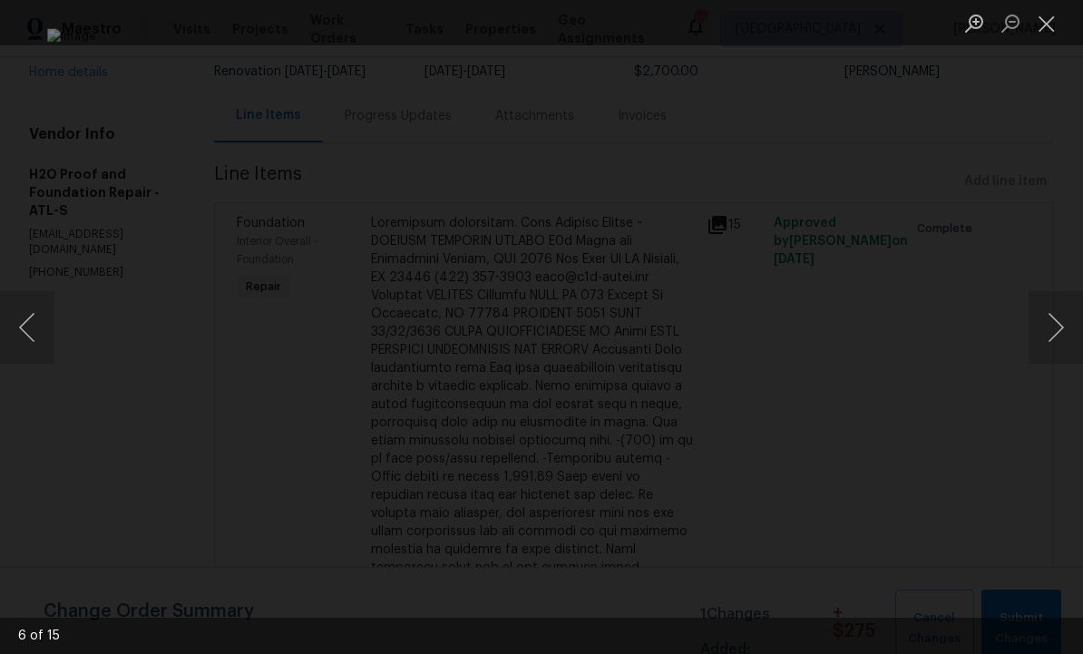
click at [1053, 26] on button "Close lightbox" at bounding box center [1047, 23] width 36 height 32
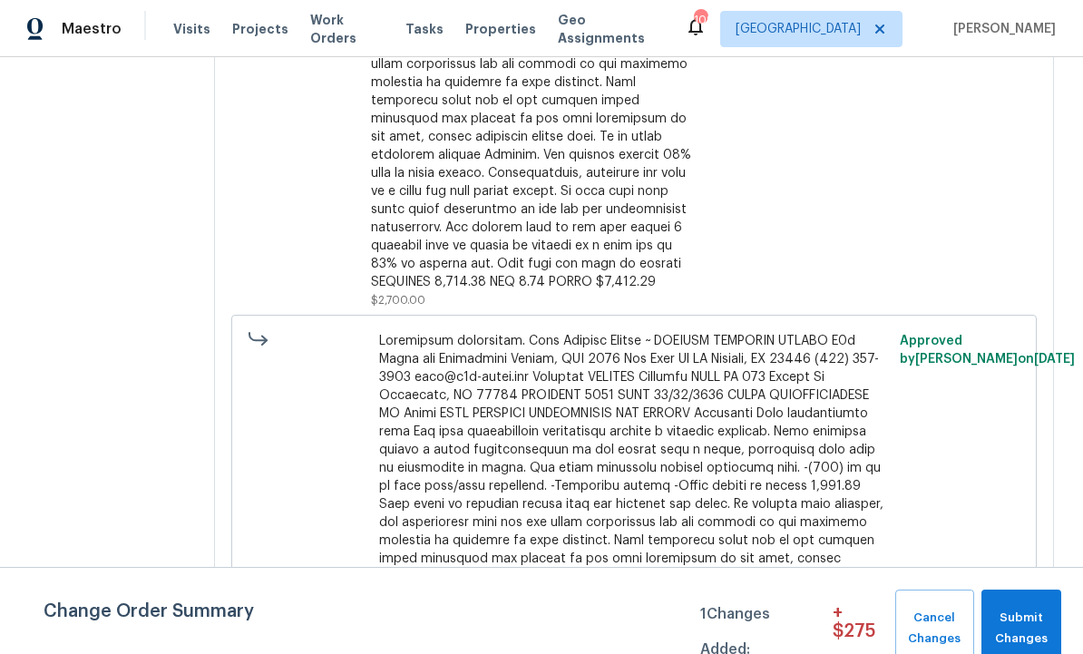
scroll to position [616, 0]
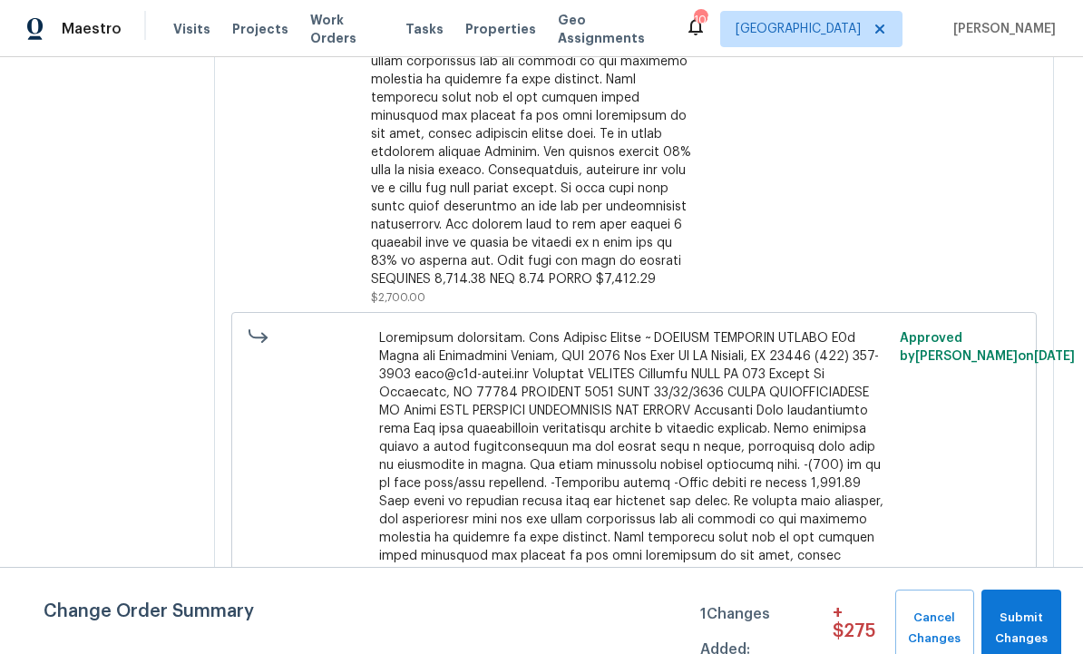
click at [718, 447] on span at bounding box center [634, 501] width 511 height 345
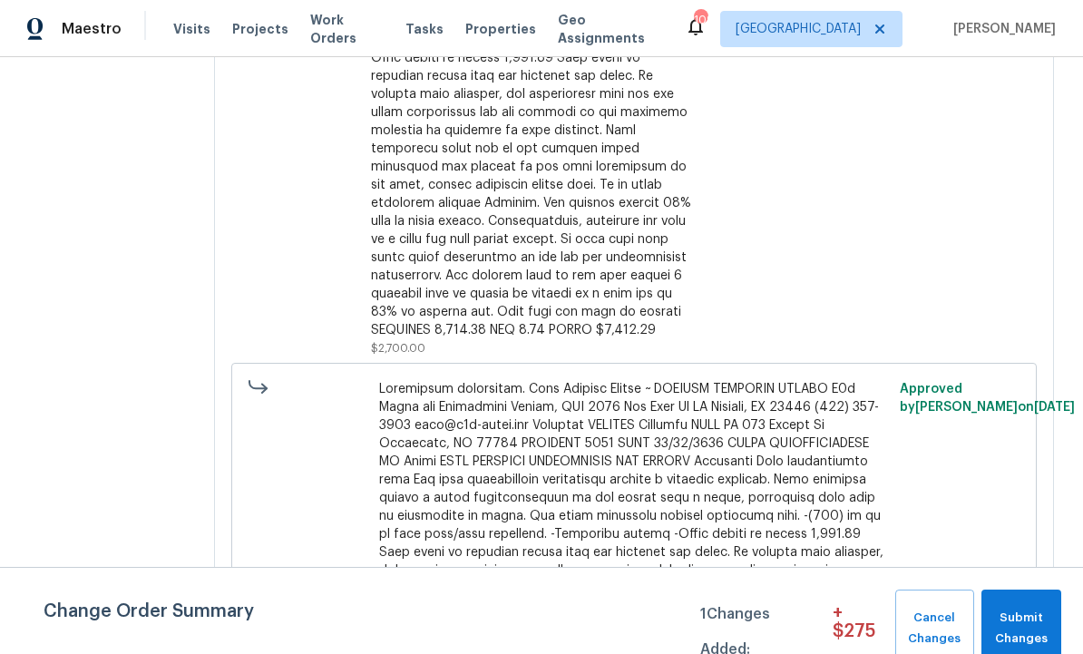
scroll to position [548, 0]
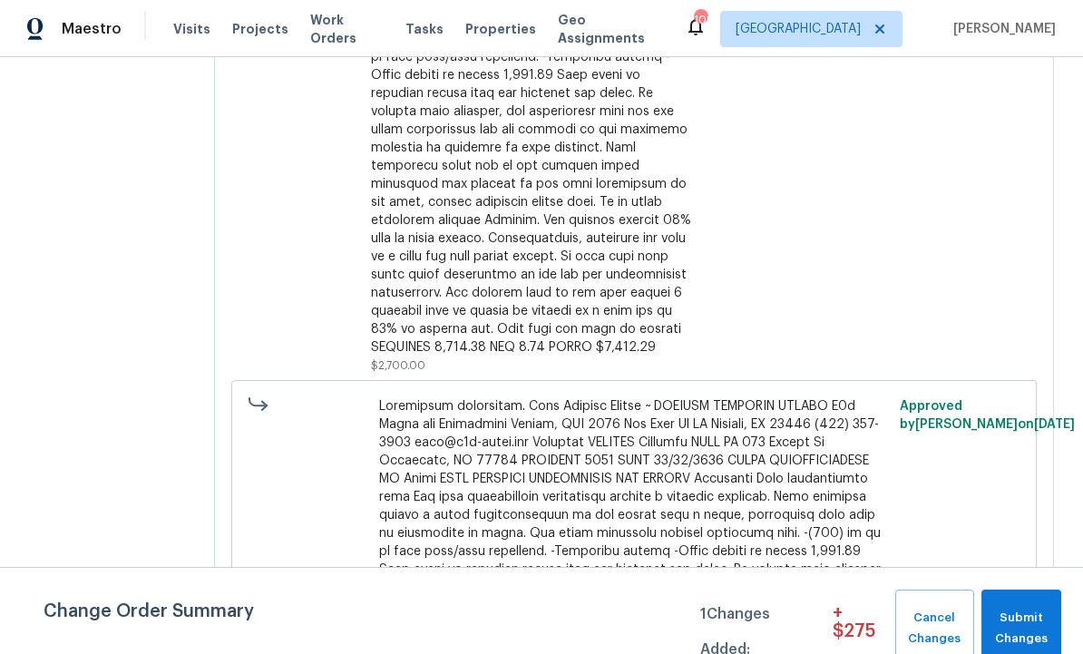
click at [701, 234] on div "15" at bounding box center [734, 93] width 67 height 573
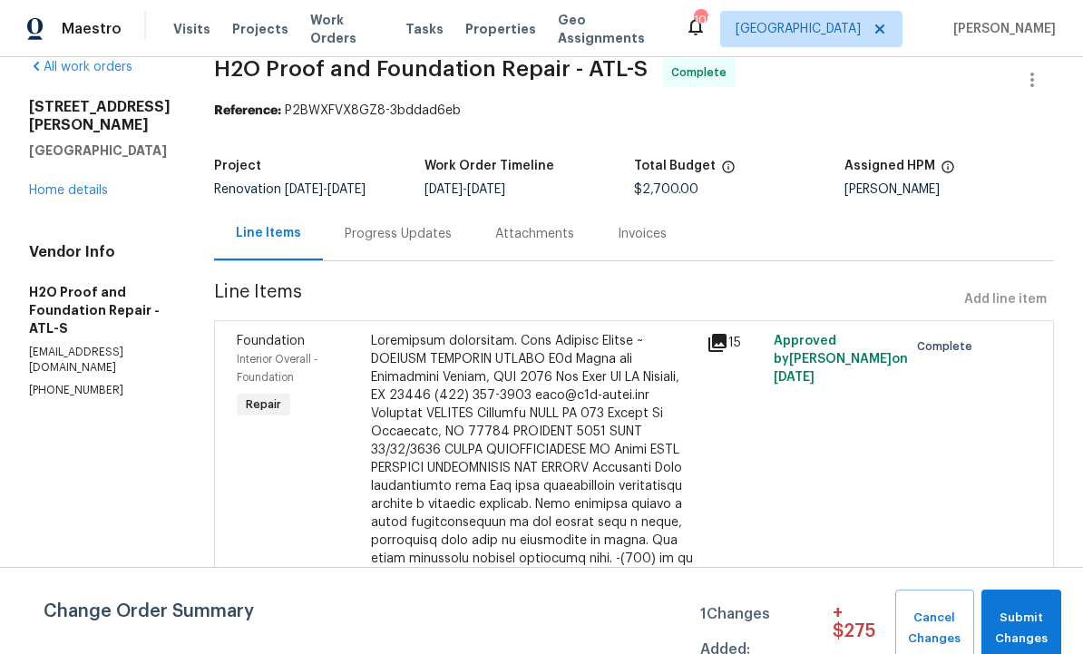
scroll to position [30, 0]
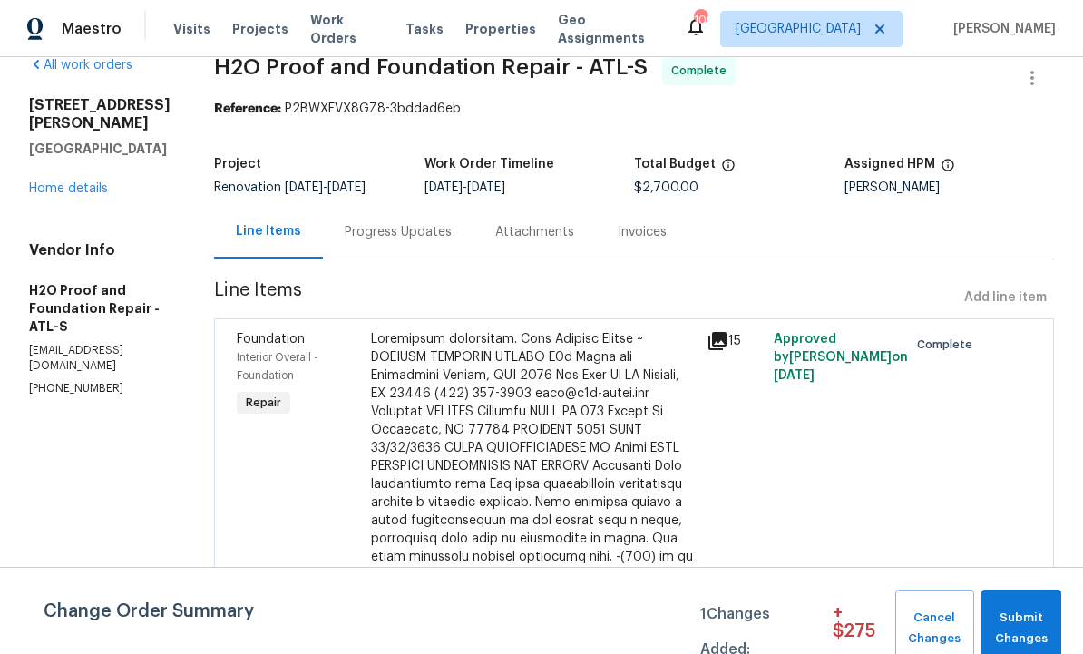
click at [708, 337] on icon at bounding box center [717, 341] width 18 height 18
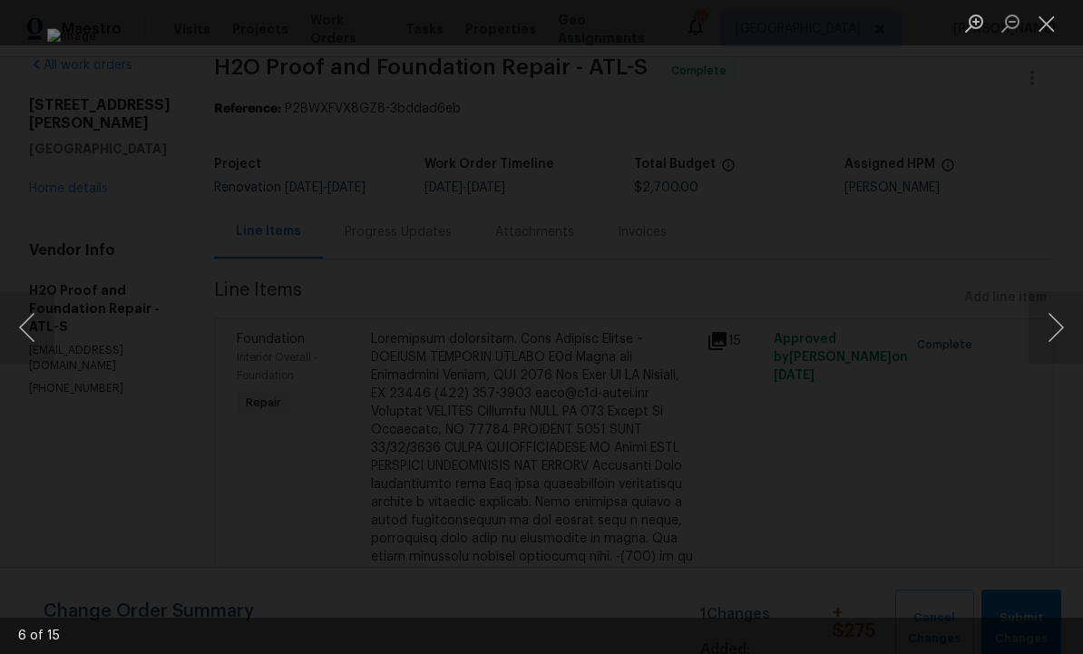
click at [1031, 249] on div "Lightbox" at bounding box center [541, 327] width 1083 height 654
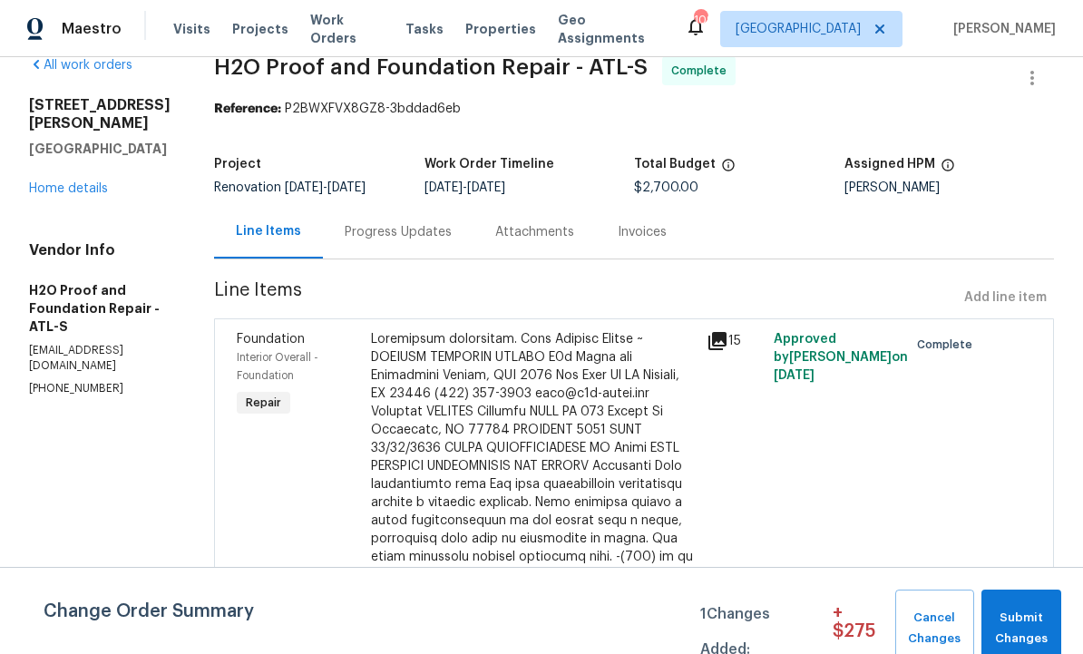
click at [438, 409] on div at bounding box center [533, 602] width 325 height 544
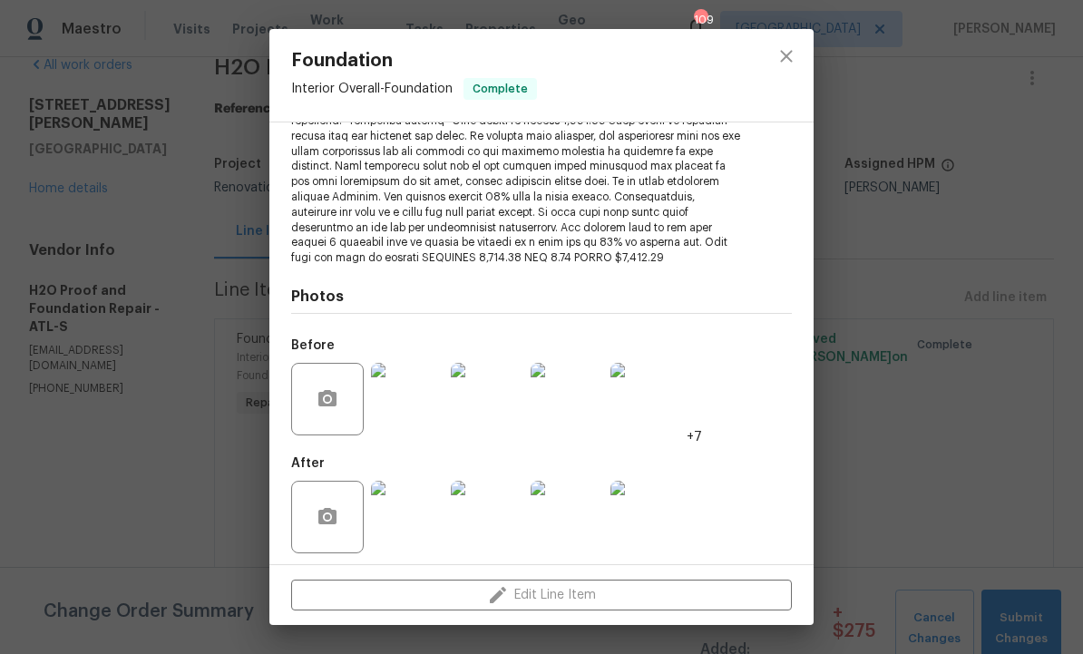
scroll to position [341, 0]
click at [405, 513] on img at bounding box center [407, 518] width 73 height 73
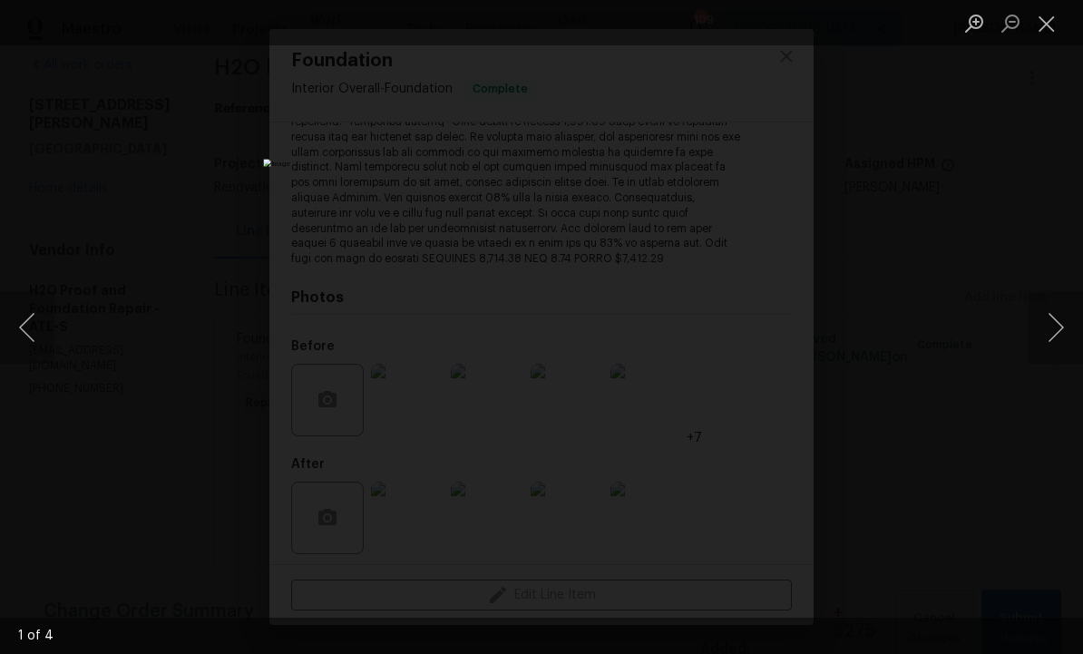
click at [1060, 329] on button "Next image" at bounding box center [1056, 327] width 54 height 73
click at [1052, 336] on button "Next image" at bounding box center [1056, 327] width 54 height 73
click at [1055, 336] on button "Next image" at bounding box center [1056, 327] width 54 height 73
click at [1053, 334] on button "Next image" at bounding box center [1056, 327] width 54 height 73
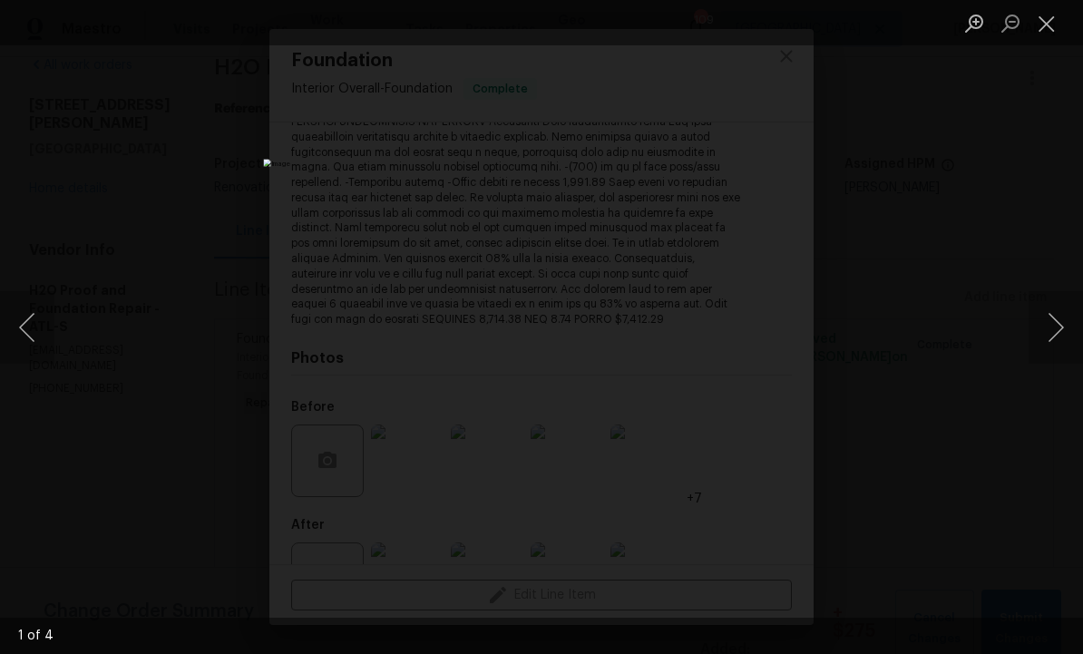
click at [1045, 16] on button "Close lightbox" at bounding box center [1047, 23] width 36 height 32
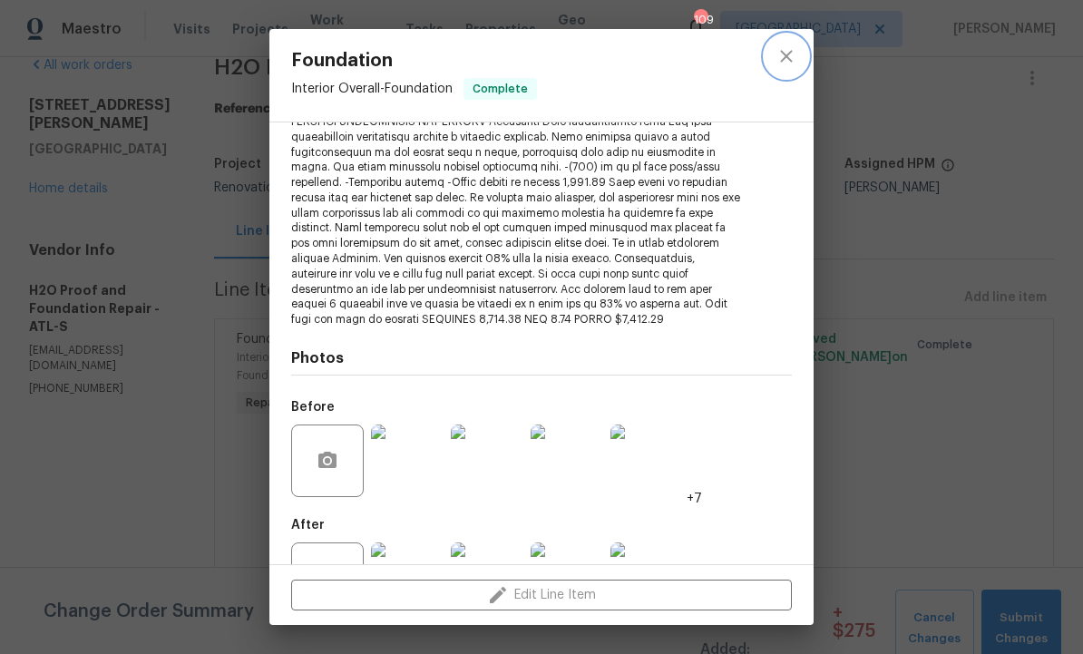
click at [792, 54] on icon "close" at bounding box center [786, 56] width 22 height 22
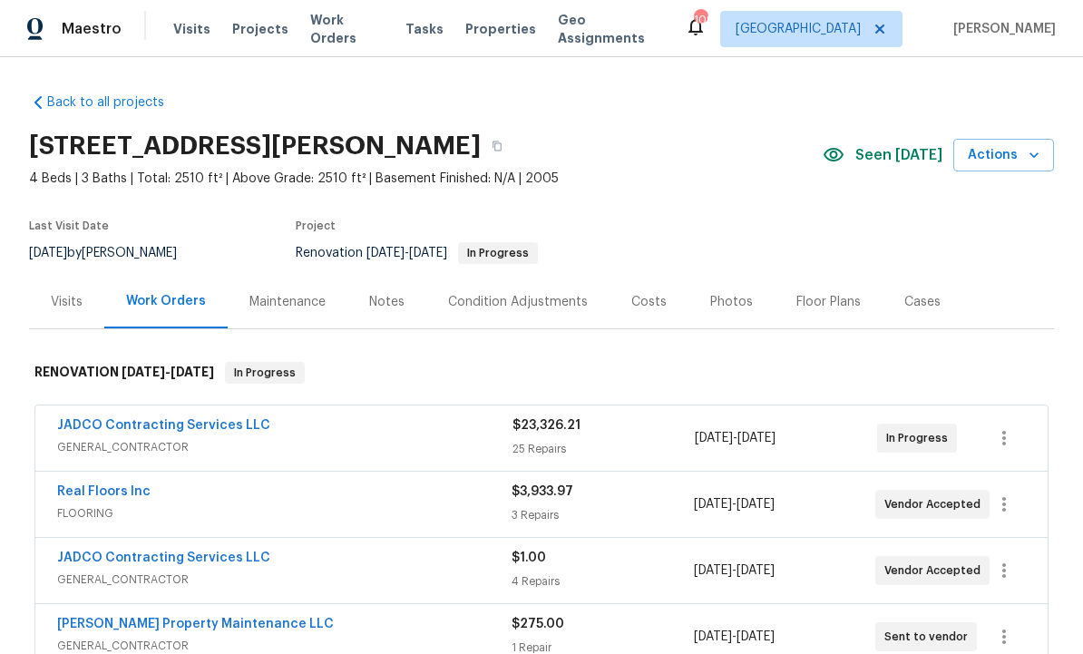
click at [177, 559] on link "JADCO Contracting Services LLC" at bounding box center [163, 557] width 213 height 13
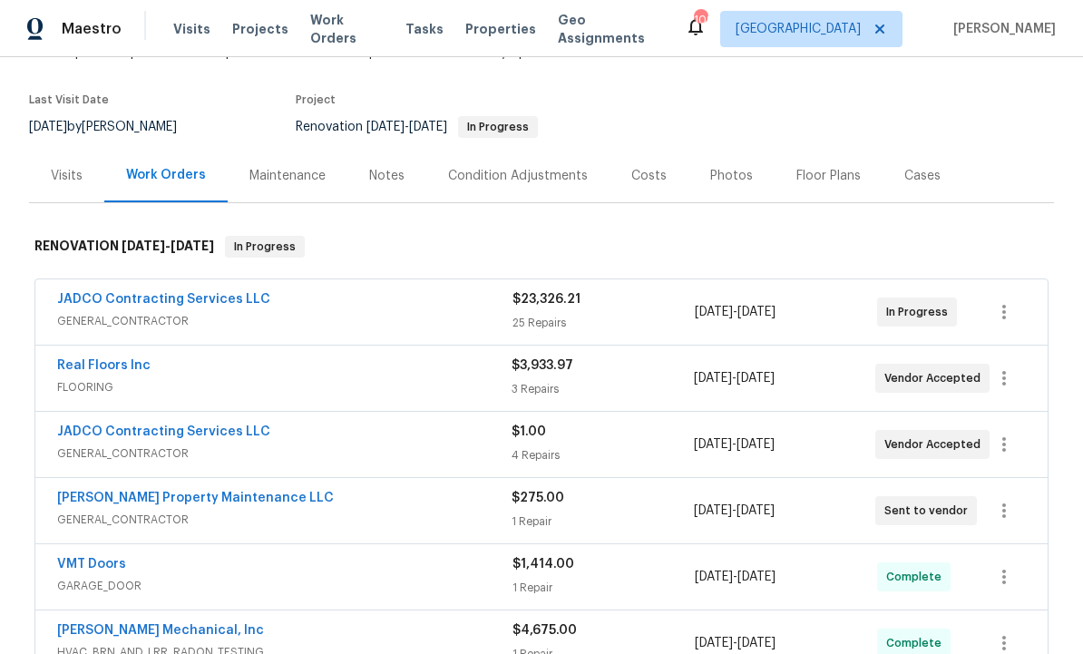
scroll to position [130, 0]
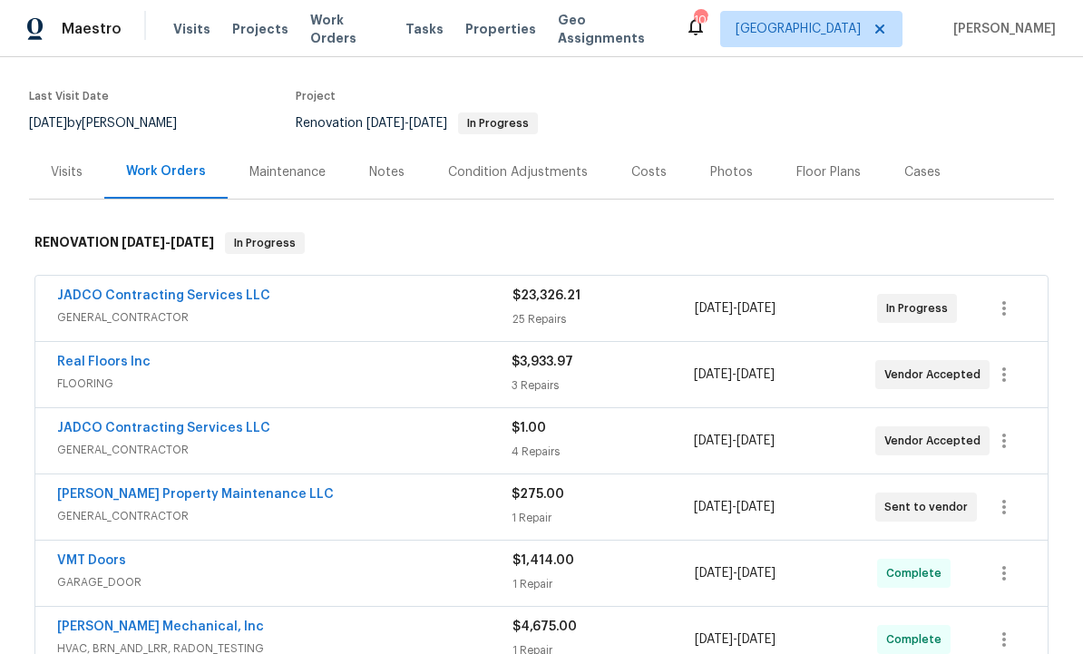
click at [143, 298] on link "JADCO Contracting Services LLC" at bounding box center [163, 295] width 213 height 13
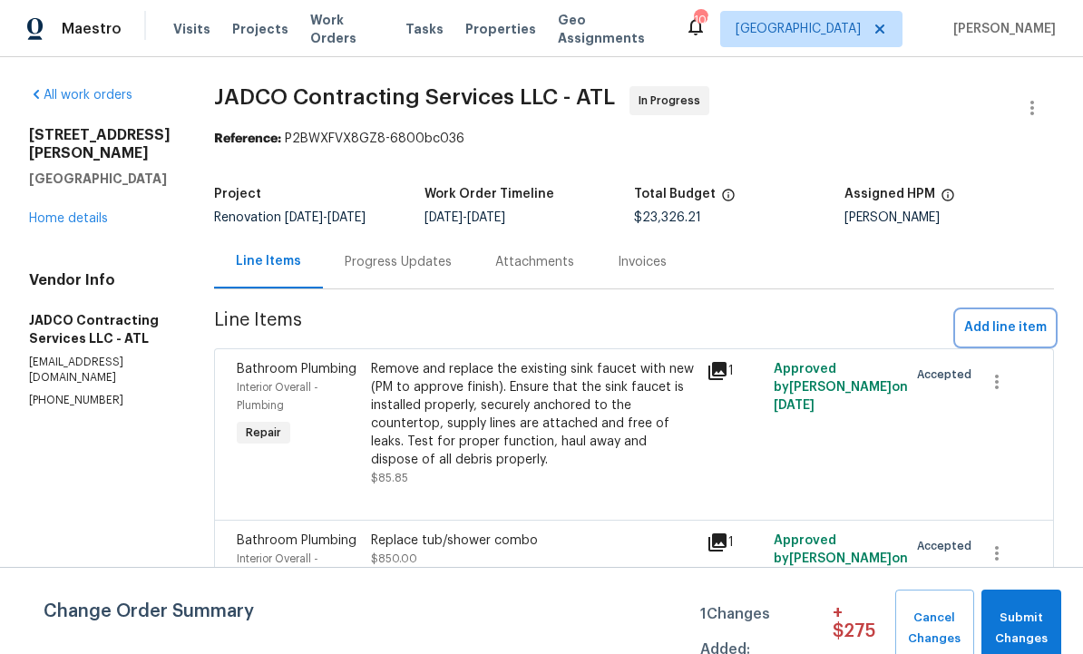
click at [996, 327] on span "Add line item" at bounding box center [1005, 328] width 83 height 23
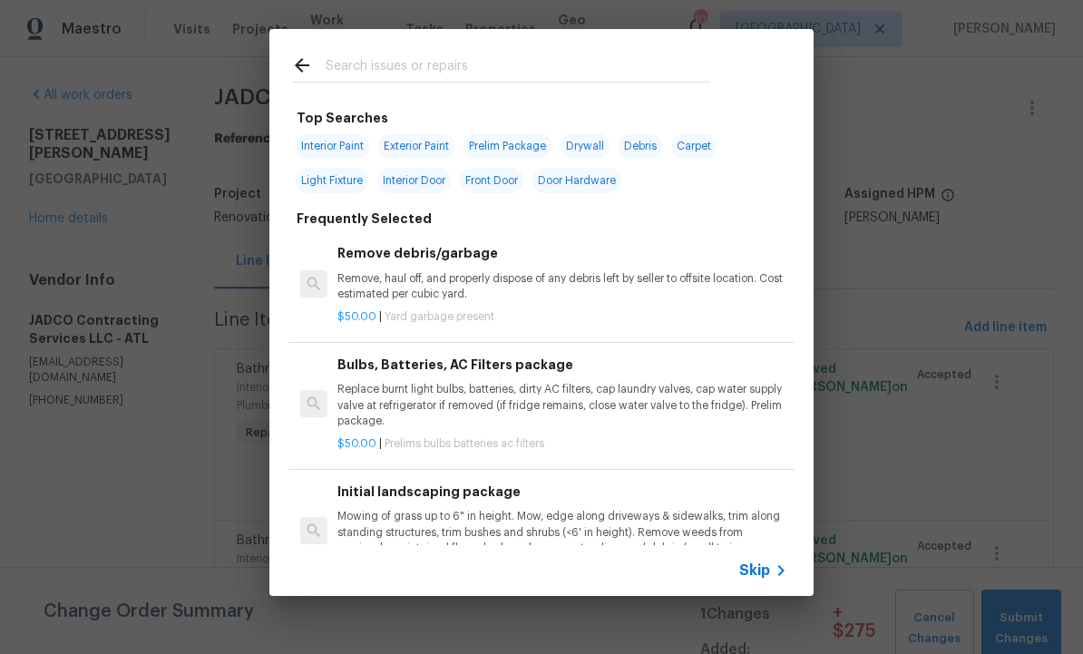
click at [397, 54] on input "text" at bounding box center [518, 67] width 385 height 27
click at [338, 144] on span "Interior Paint" at bounding box center [332, 145] width 73 height 25
type input "Interior Paint"
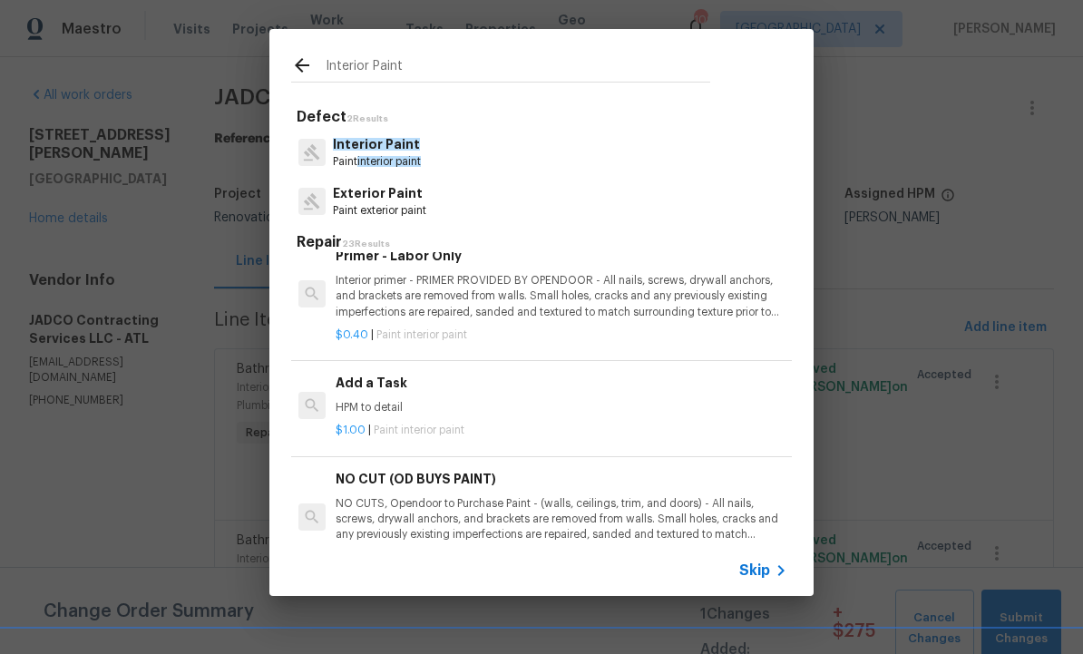
scroll to position [467, 3]
click at [395, 388] on div "Add a Task HPM to detail" at bounding box center [560, 395] width 450 height 44
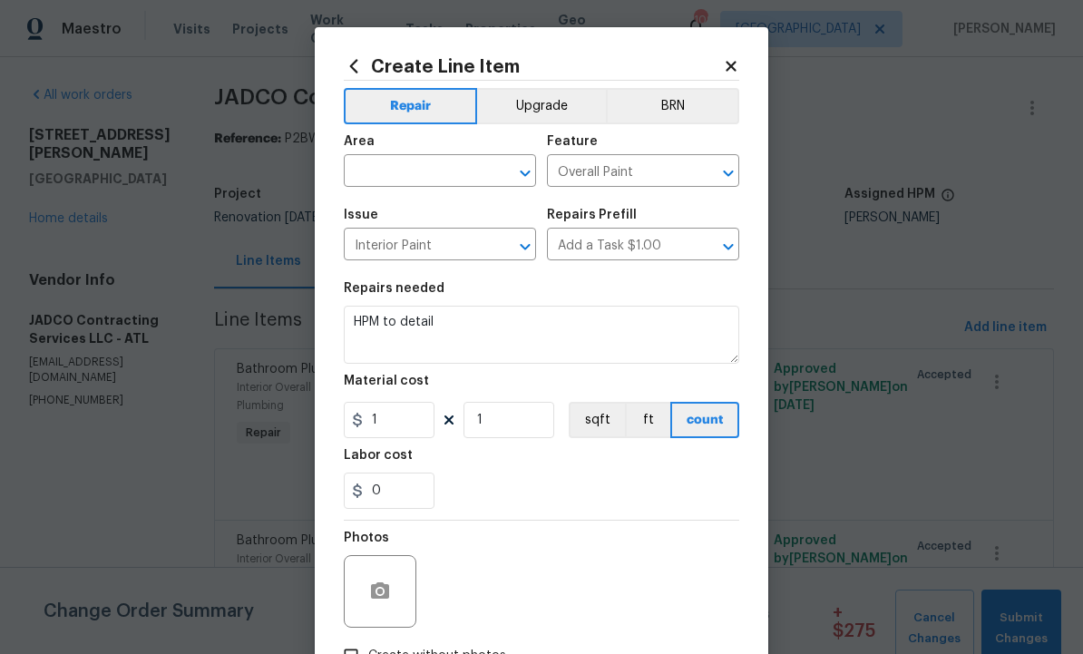
click at [434, 167] on input "text" at bounding box center [414, 173] width 141 height 28
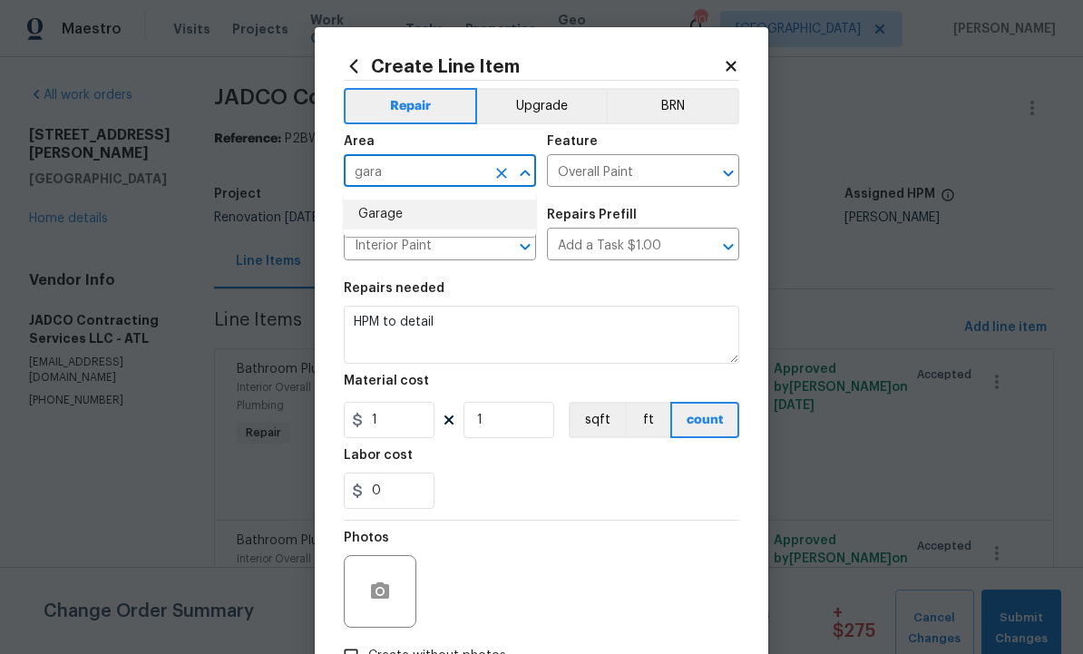
click at [400, 211] on li "Garage" at bounding box center [440, 215] width 192 height 30
type input "Garage"
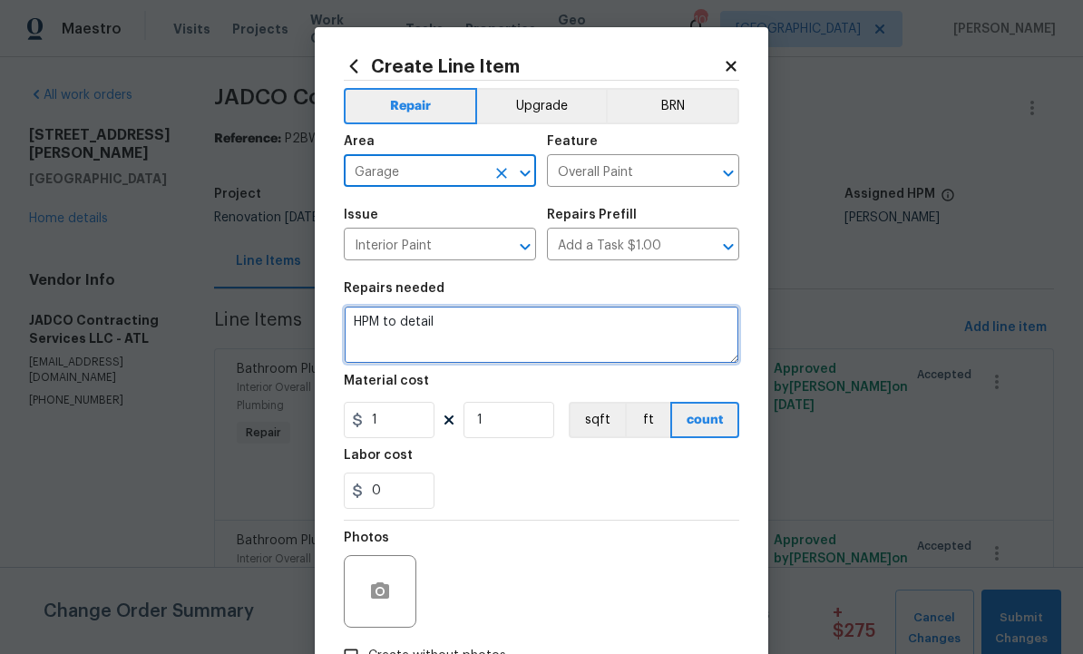
click at [513, 336] on textarea "HPM to detail" at bounding box center [541, 335] width 395 height 58
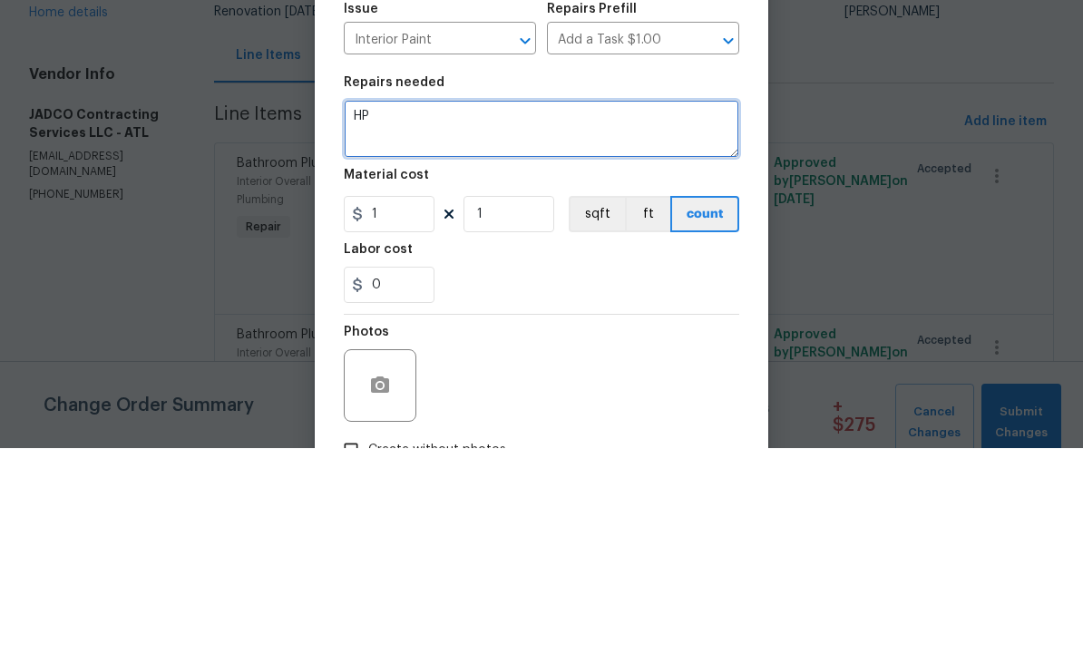
type textarea "H"
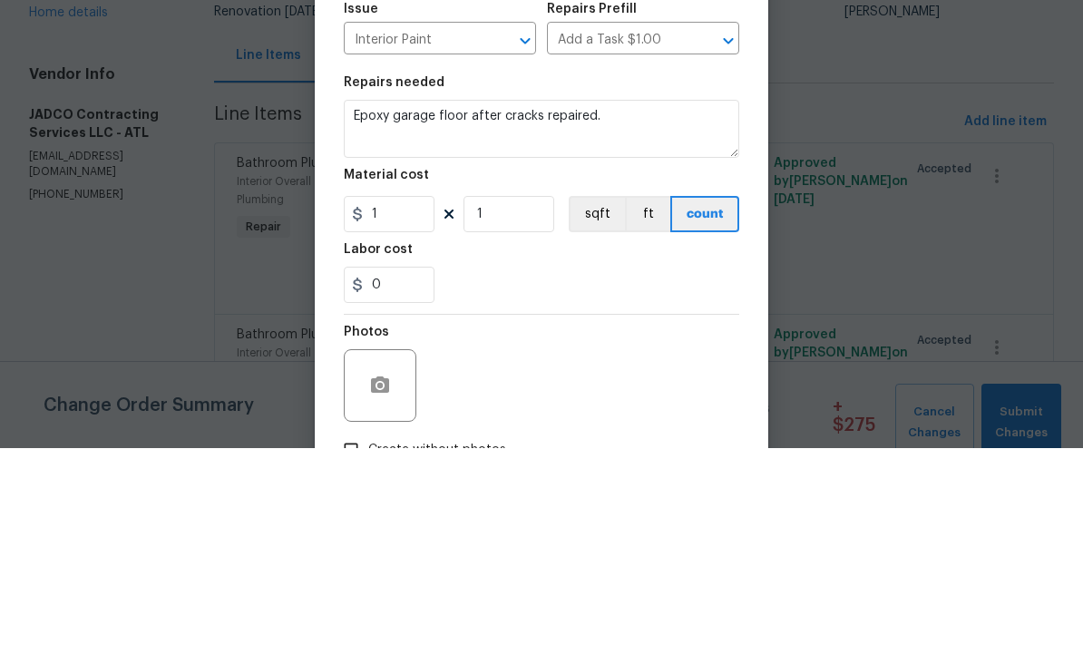
scroll to position [61, 0]
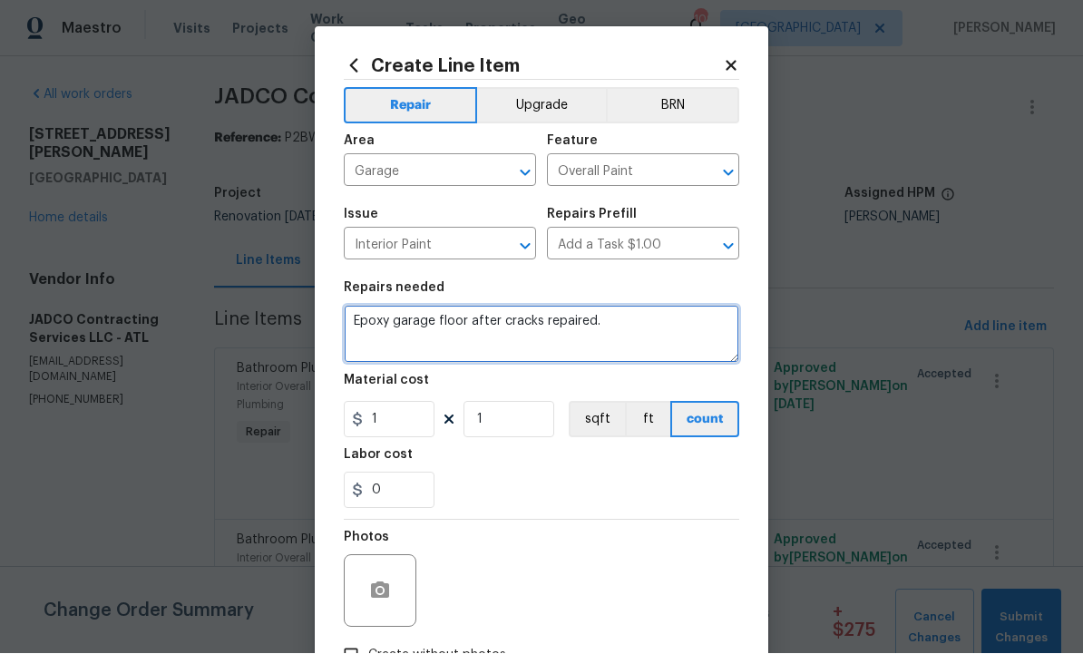
type textarea "Epoxy garage floor after cracks repaired."
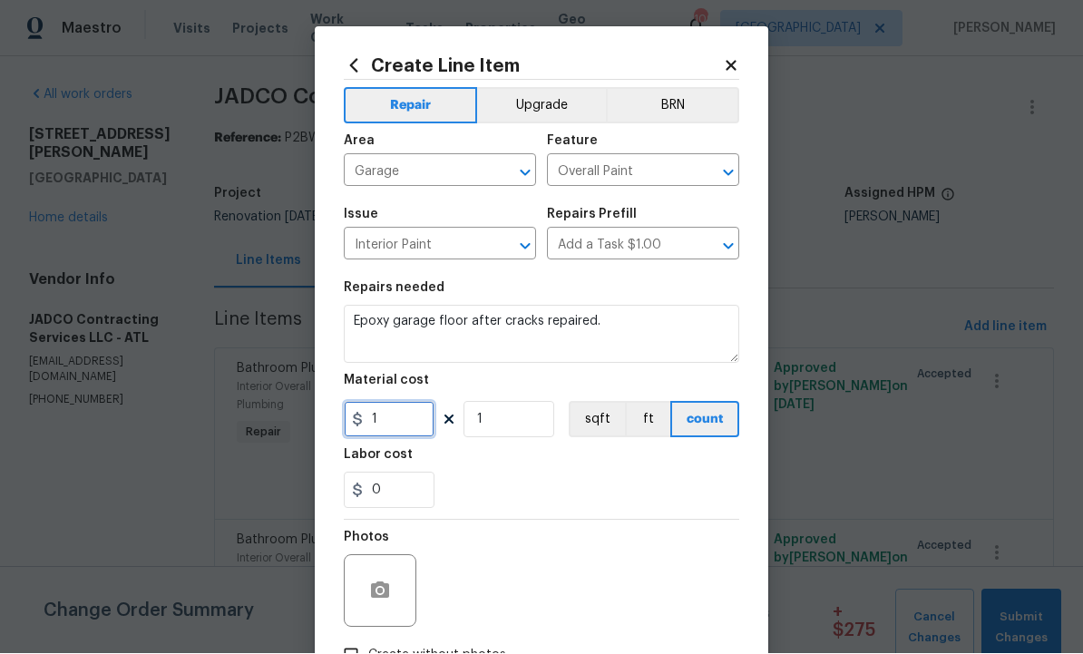
click at [412, 425] on input "1" at bounding box center [389, 420] width 91 height 36
type input "450"
click at [378, 577] on button "button" at bounding box center [380, 592] width 44 height 44
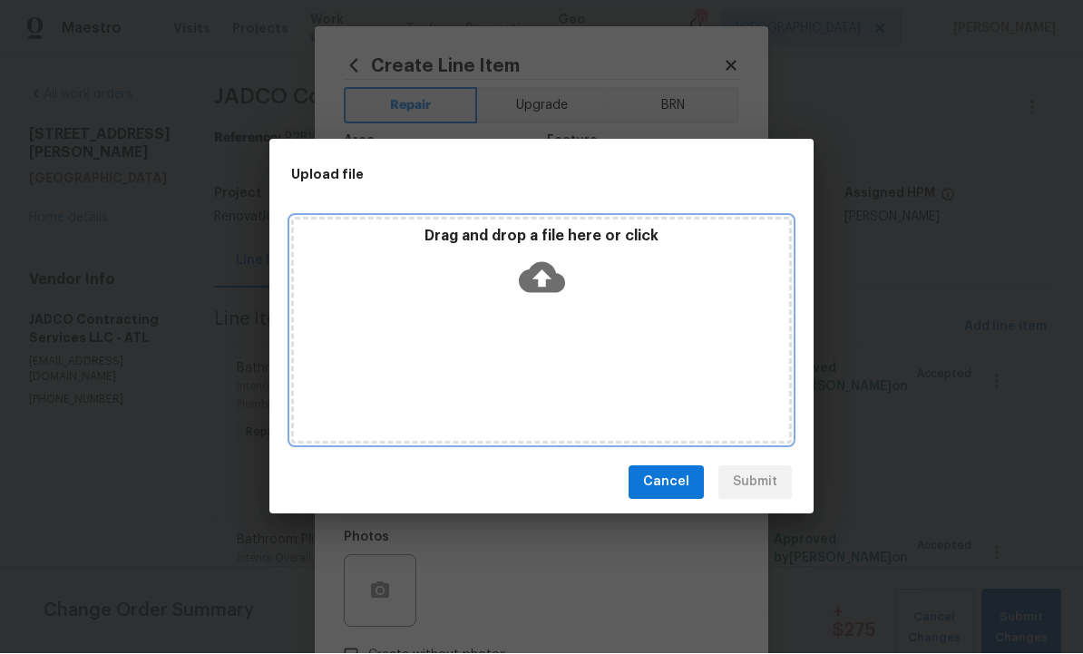
click at [552, 290] on icon at bounding box center [542, 277] width 46 height 31
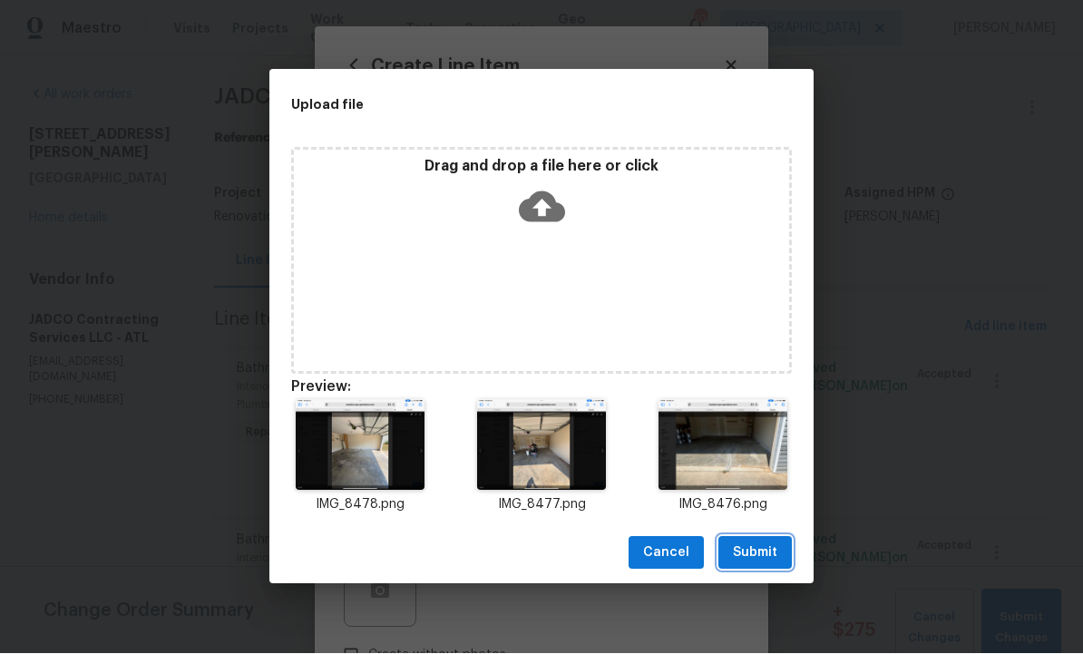
click at [753, 547] on span "Submit" at bounding box center [755, 553] width 44 height 23
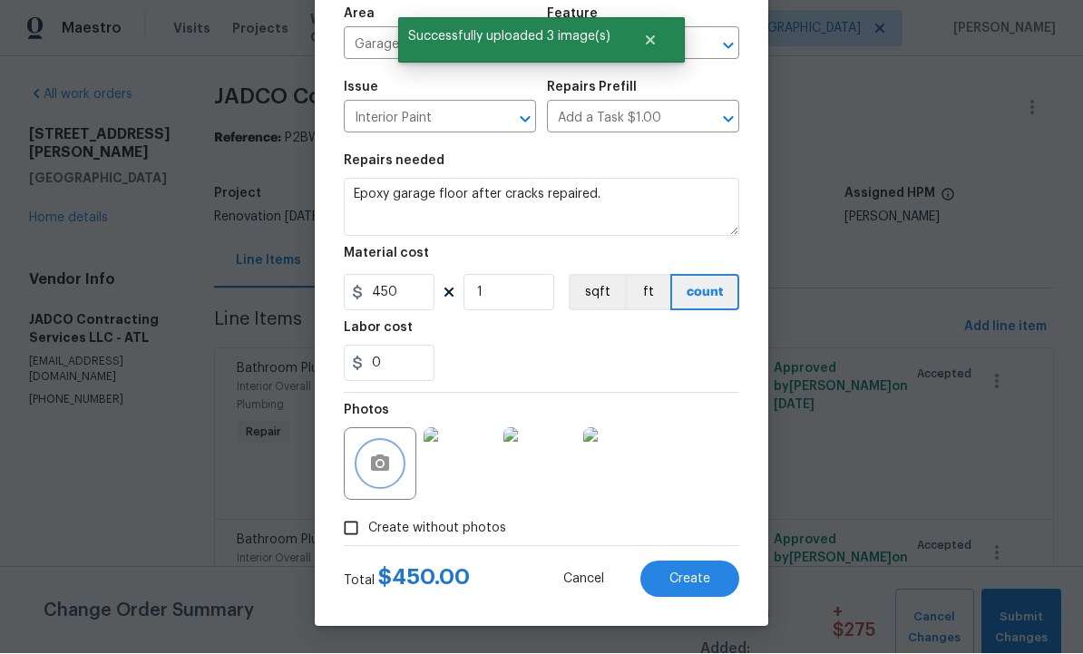
scroll to position [131, 0]
click at [685, 576] on span "Create" at bounding box center [689, 580] width 41 height 14
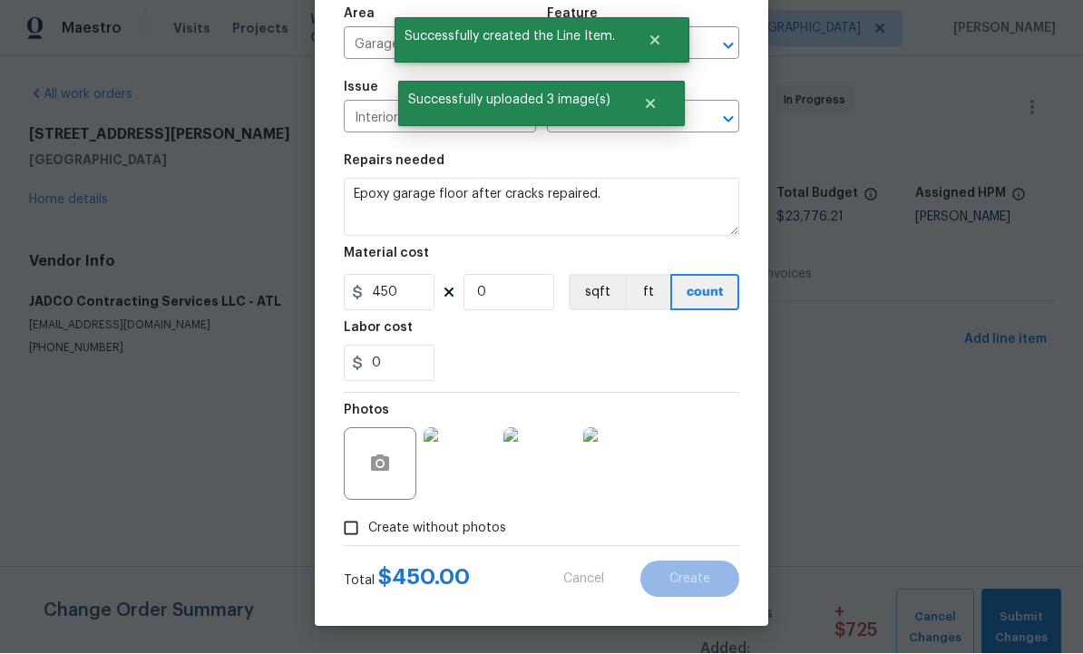
scroll to position [0, 0]
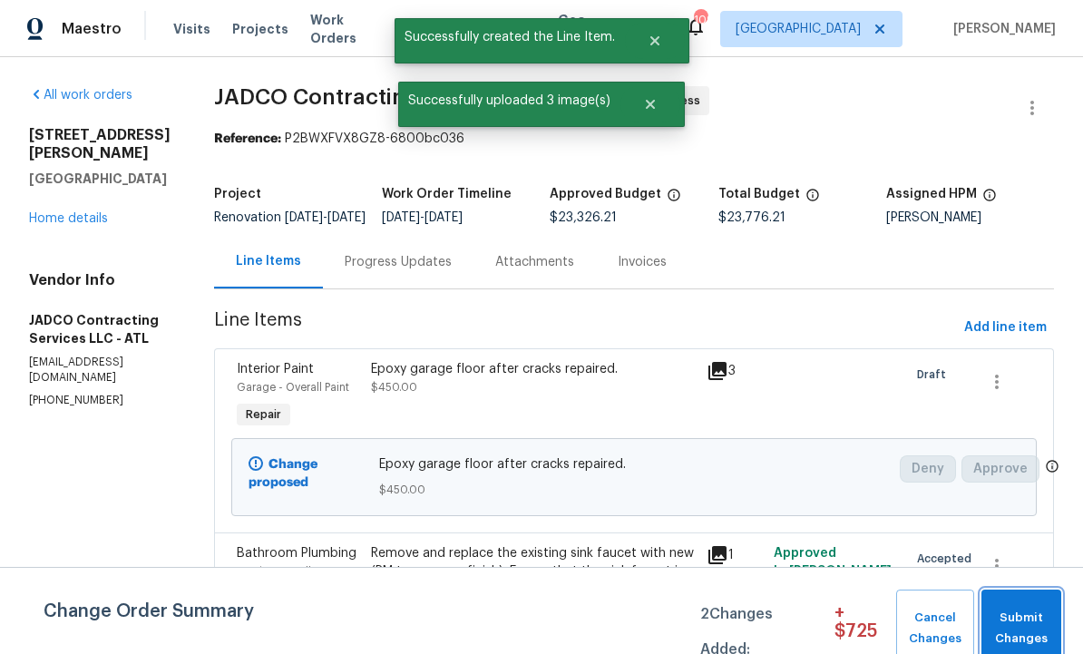
click at [1016, 616] on span "Submit Changes" at bounding box center [1021, 629] width 62 height 42
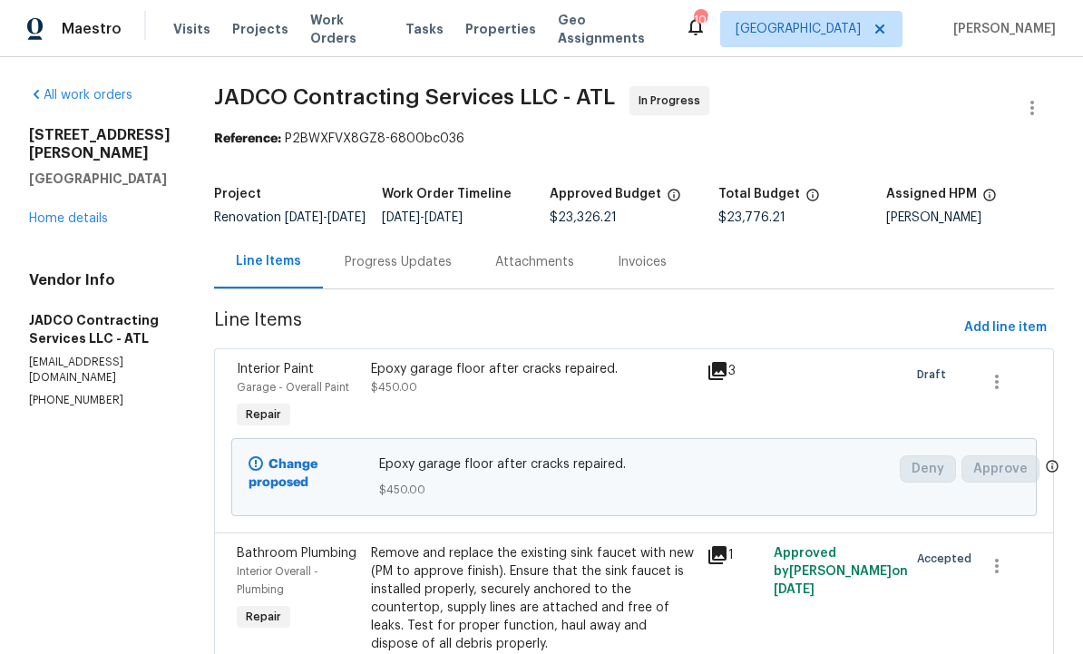
click at [452, 267] on div "Progress Updates" at bounding box center [398, 262] width 107 height 18
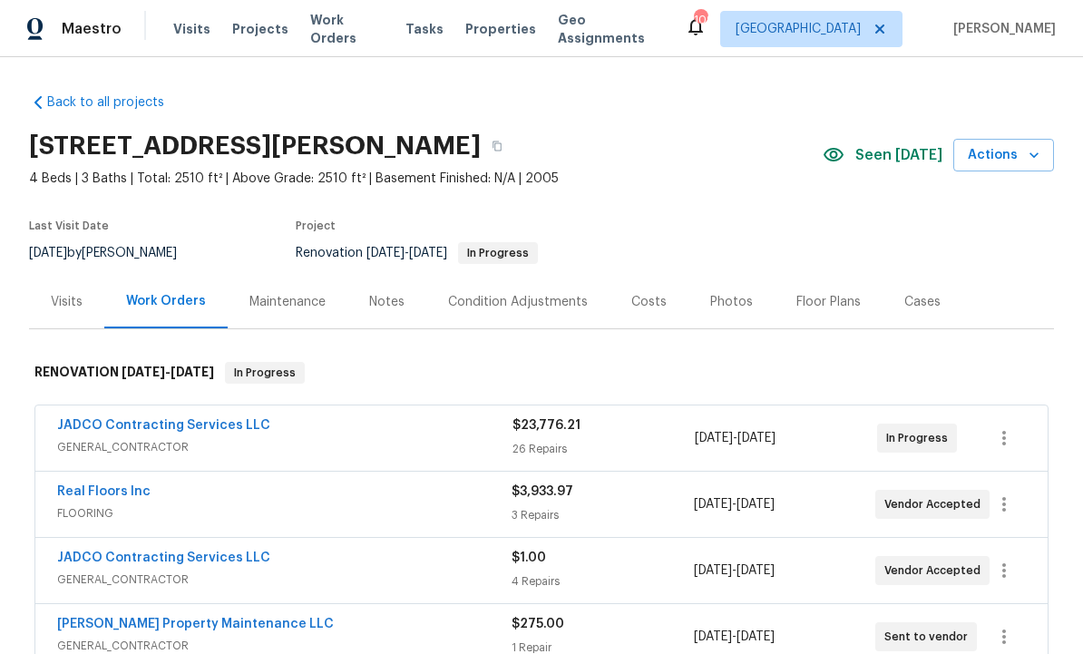
click at [389, 299] on div "Notes" at bounding box center [386, 302] width 35 height 18
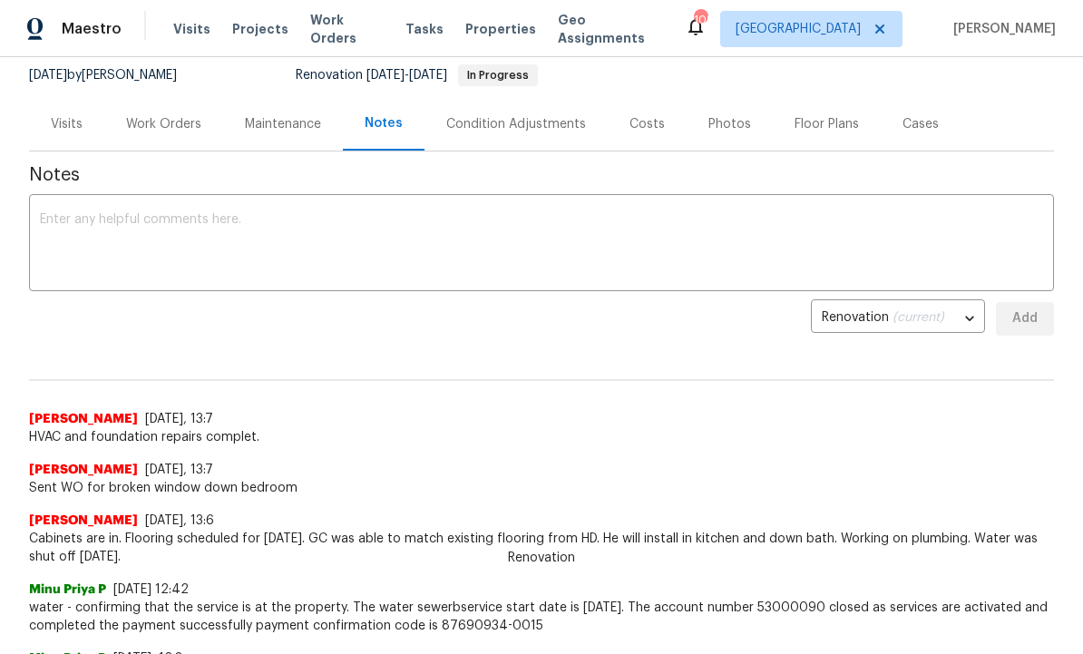
scroll to position [194, 0]
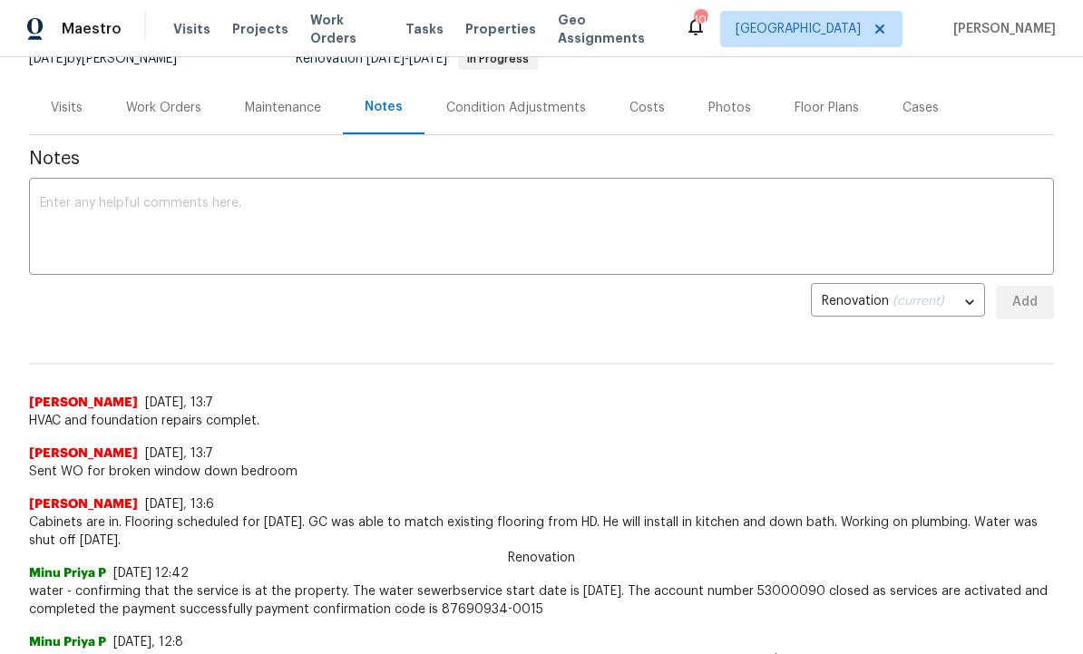
click at [389, 433] on div "[PERSON_NAME] [DATE], 13:7 Sent WO for broken window down bedroom" at bounding box center [541, 455] width 1025 height 51
click at [165, 547] on span "Cabinets are in. Flooring scheduled for [DATE]. GC was able to match existing f…" at bounding box center [541, 531] width 1025 height 36
click at [350, 519] on span "Cabinets are in. Flooring scheduled for [DATE]. GC was able to match existing f…" at bounding box center [541, 531] width 1025 height 36
click at [239, 215] on textarea at bounding box center [541, 228] width 1003 height 63
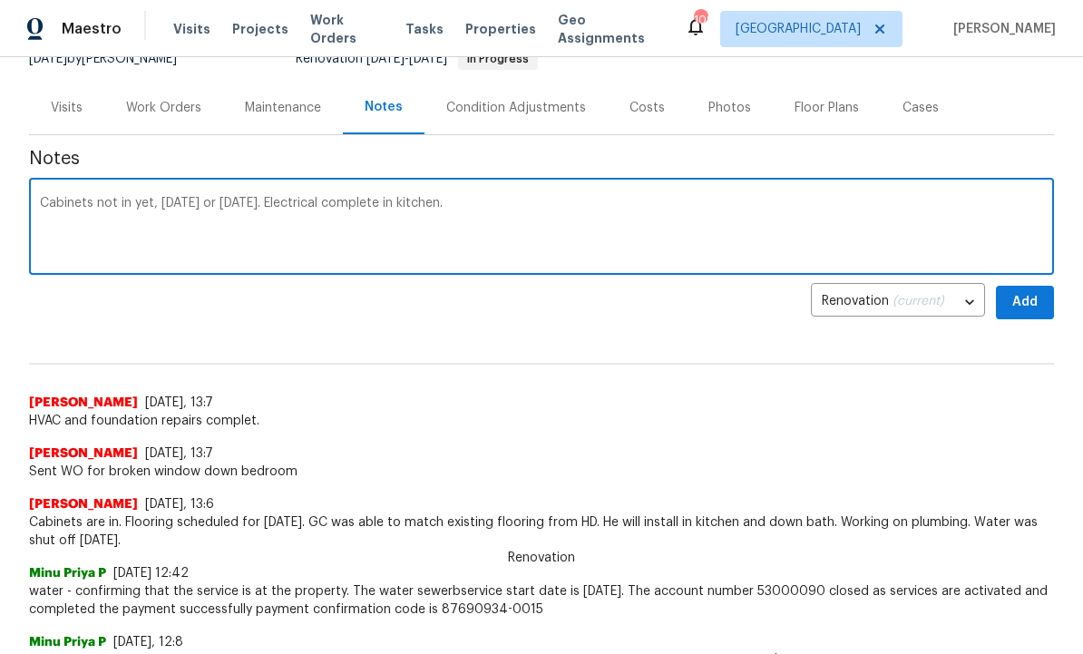
click at [622, 221] on textarea "Cabinets not in yet, [DATE] or [DATE]. Electrical complete in kitchen." at bounding box center [541, 228] width 1003 height 63
type textarea "Cabinets not in yet, [DATE] or [DATE]. Electrical complete in kitchen. Countert…"
click at [1039, 298] on span "Add" at bounding box center [1024, 302] width 29 height 23
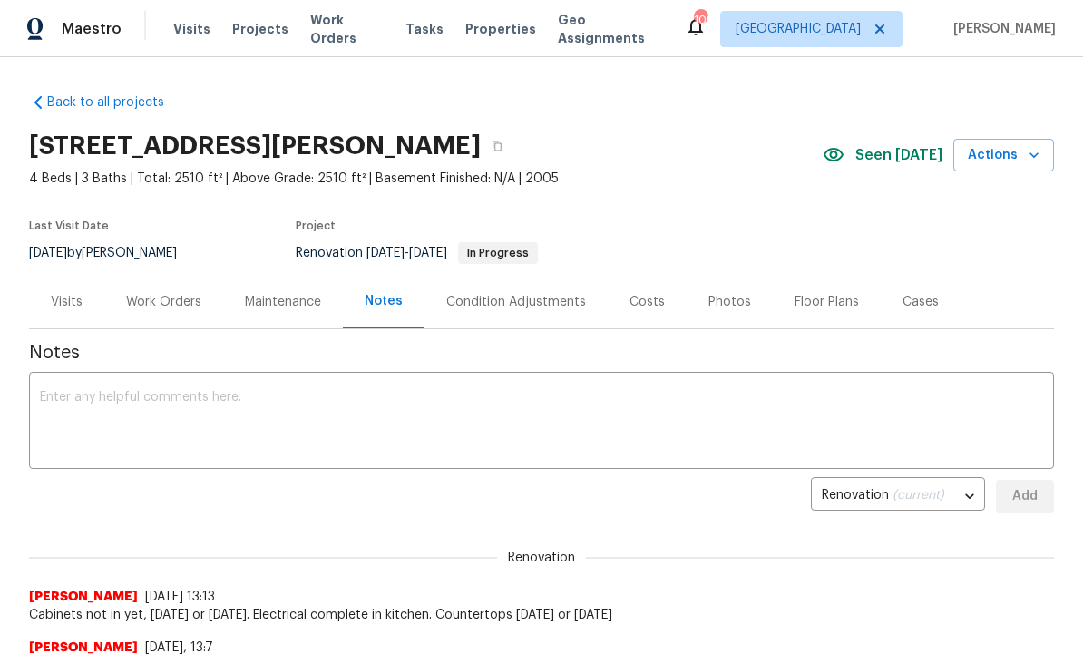
scroll to position [0, 0]
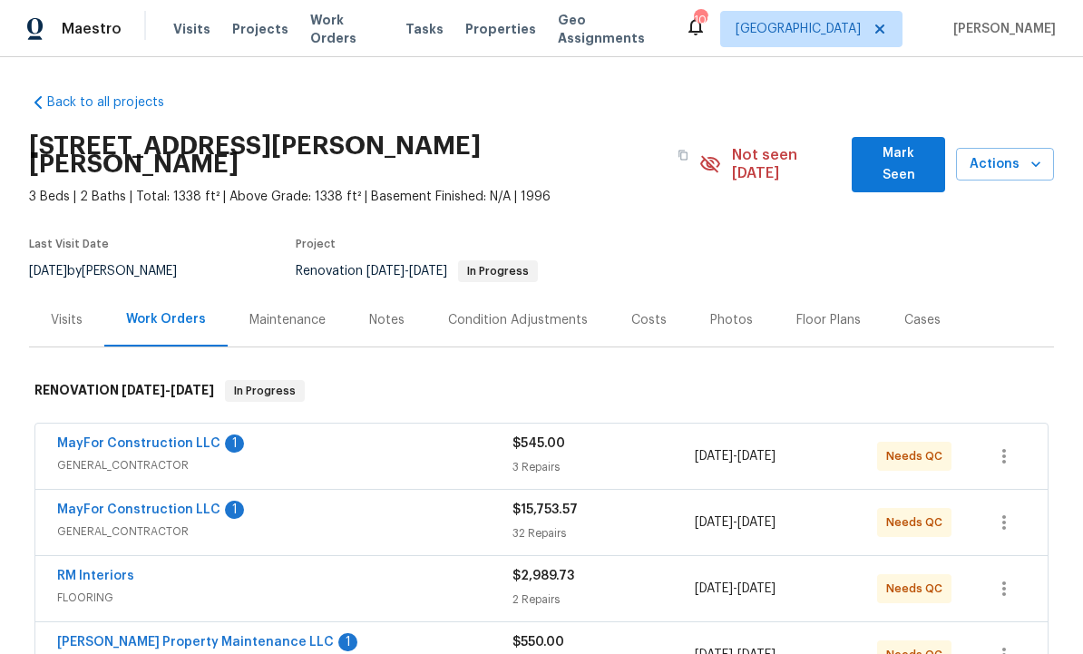
scroll to position [1, 0]
click at [904, 164] on span "Mark Seen" at bounding box center [898, 163] width 64 height 44
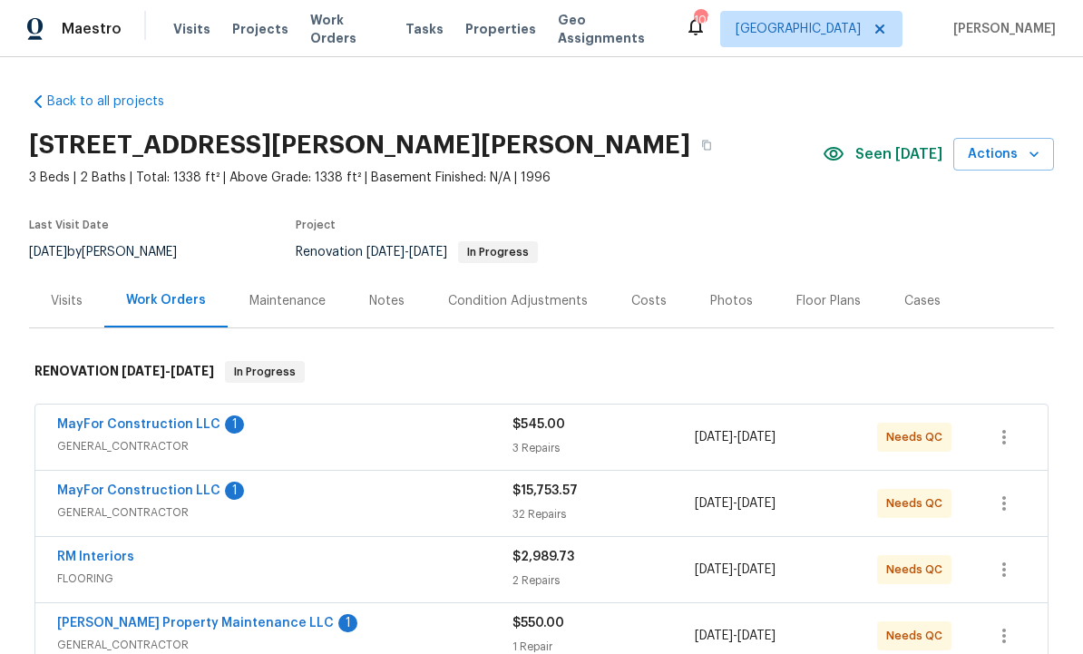
click at [388, 310] on div "Notes" at bounding box center [386, 301] width 79 height 54
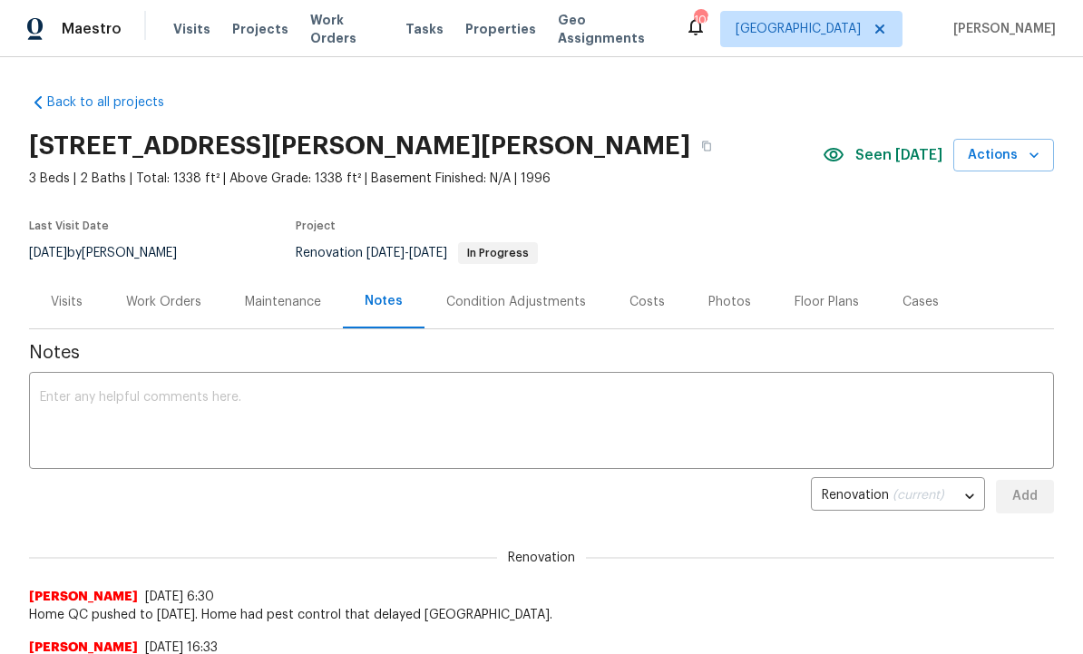
click at [307, 400] on textarea at bounding box center [541, 422] width 1003 height 63
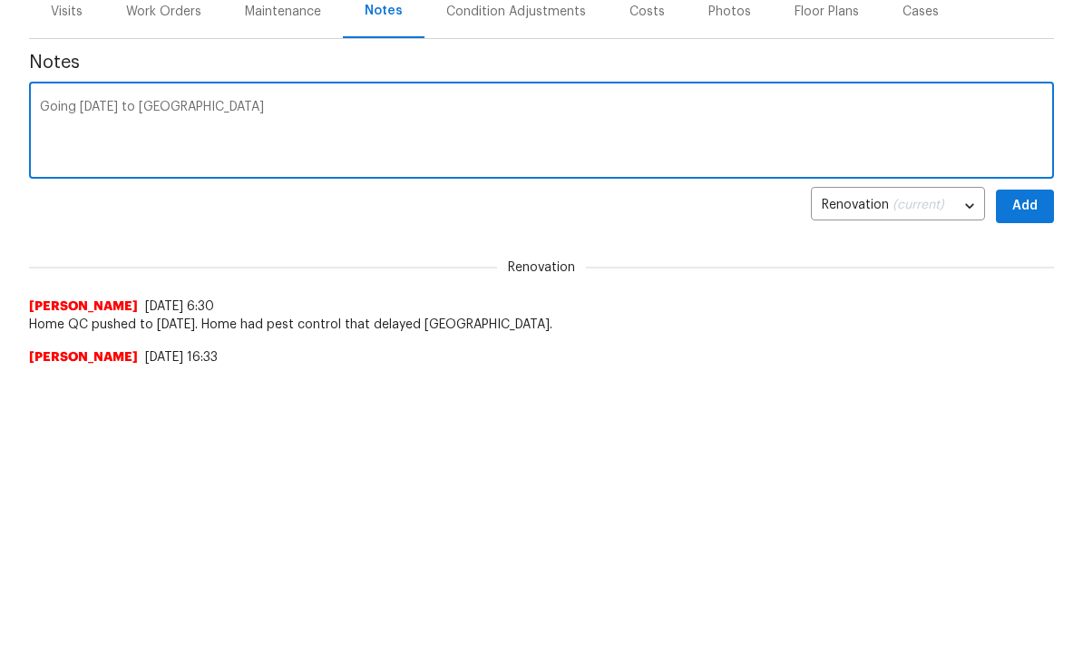
type textarea "Going [DATE] to [GEOGRAPHIC_DATA]"
click at [1029, 485] on span "Add" at bounding box center [1024, 496] width 29 height 23
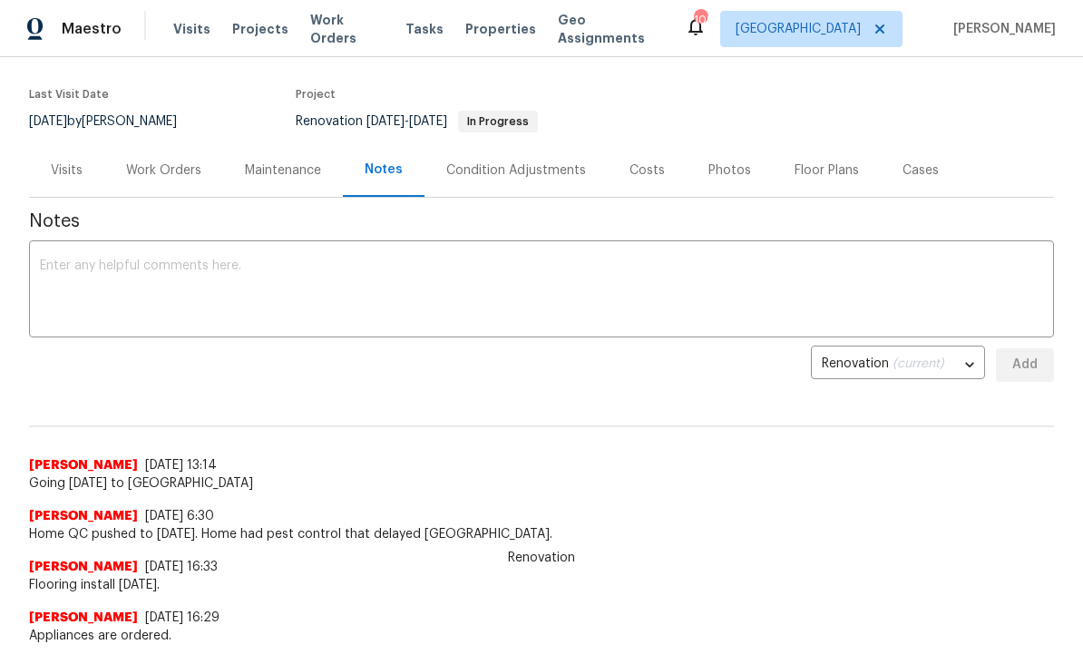
scroll to position [101, 0]
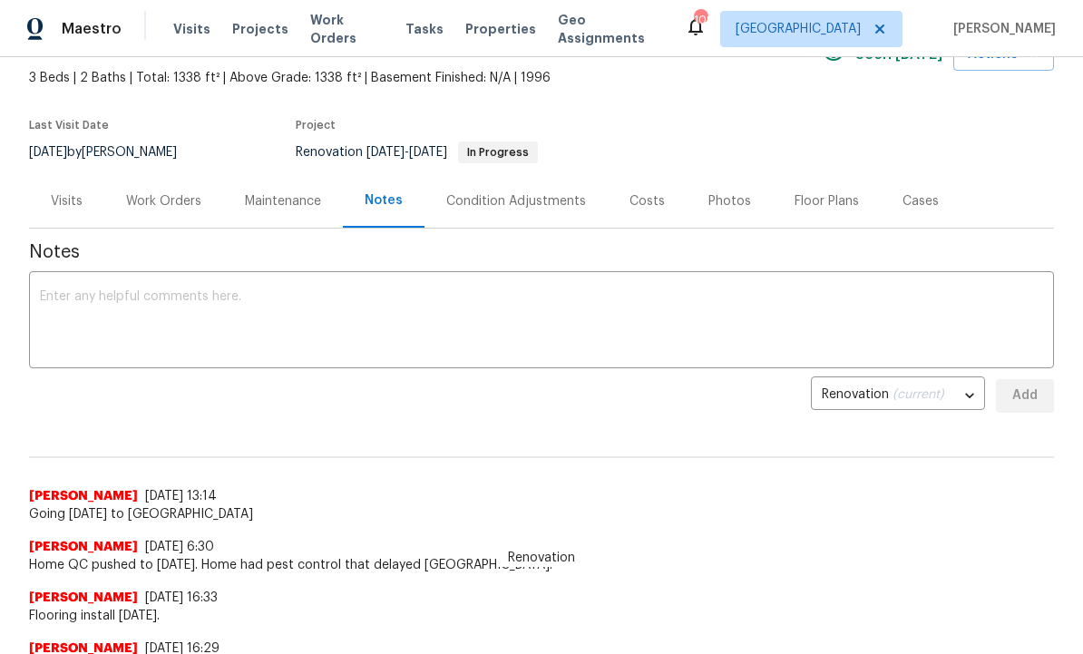
click at [173, 203] on div "Work Orders" at bounding box center [163, 201] width 75 height 18
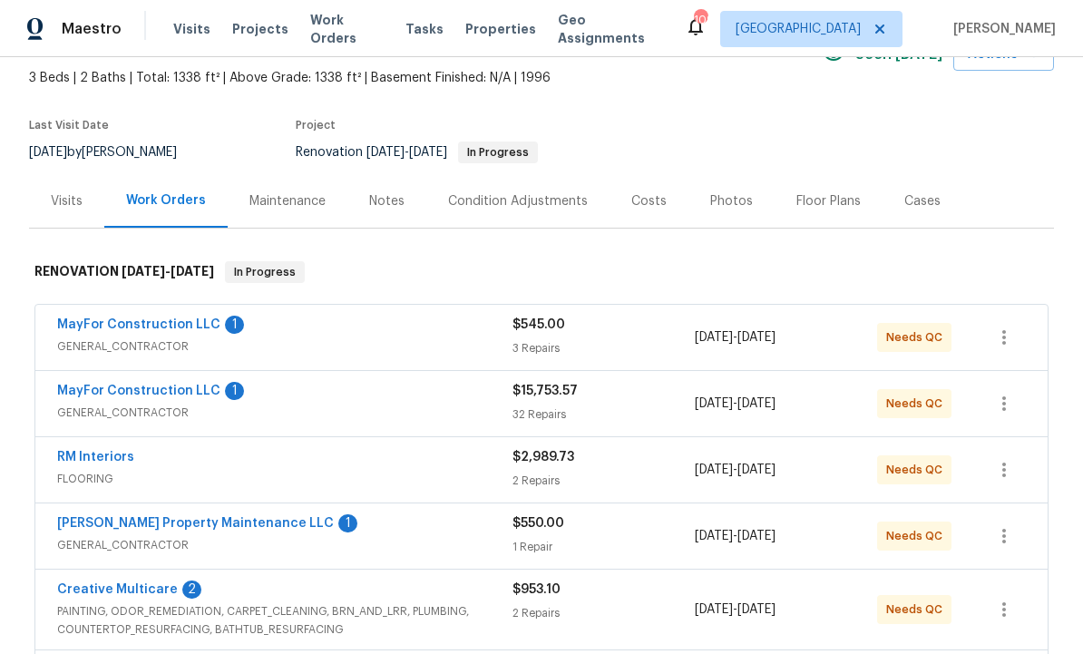
click at [247, 521] on link "[PERSON_NAME] Property Maintenance LLC" at bounding box center [195, 523] width 277 height 13
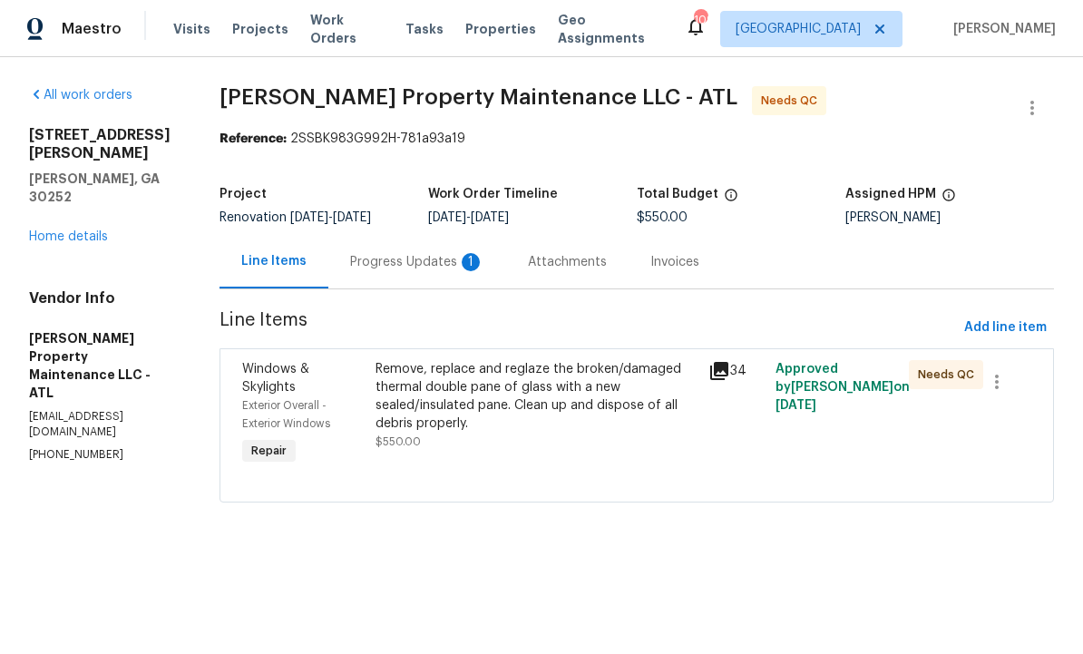
click at [435, 258] on div "Progress Updates 1" at bounding box center [417, 262] width 134 height 18
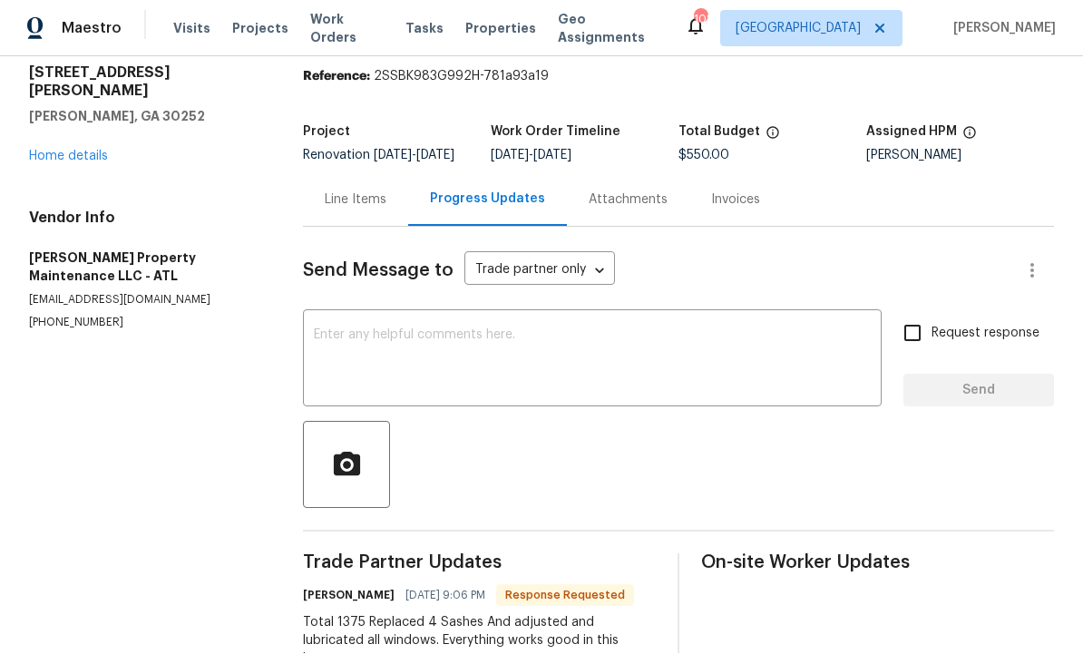
click at [357, 210] on div "Line Items" at bounding box center [356, 200] width 62 height 18
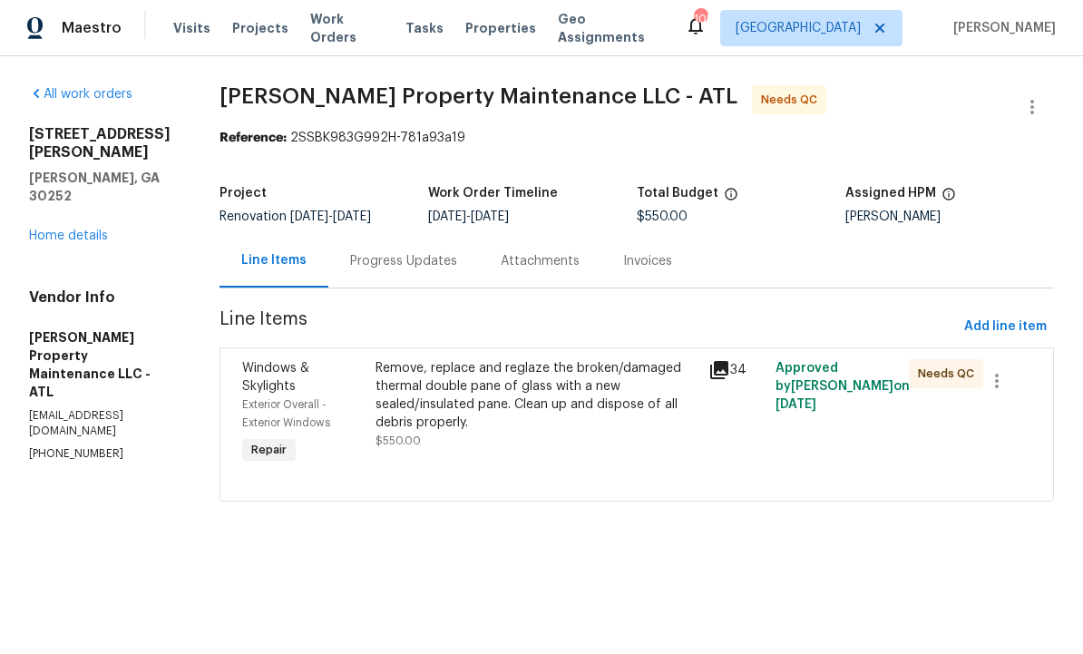
click at [484, 405] on div "Remove, replace and reglaze the broken/damaged thermal double pane of glass wit…" at bounding box center [536, 396] width 323 height 73
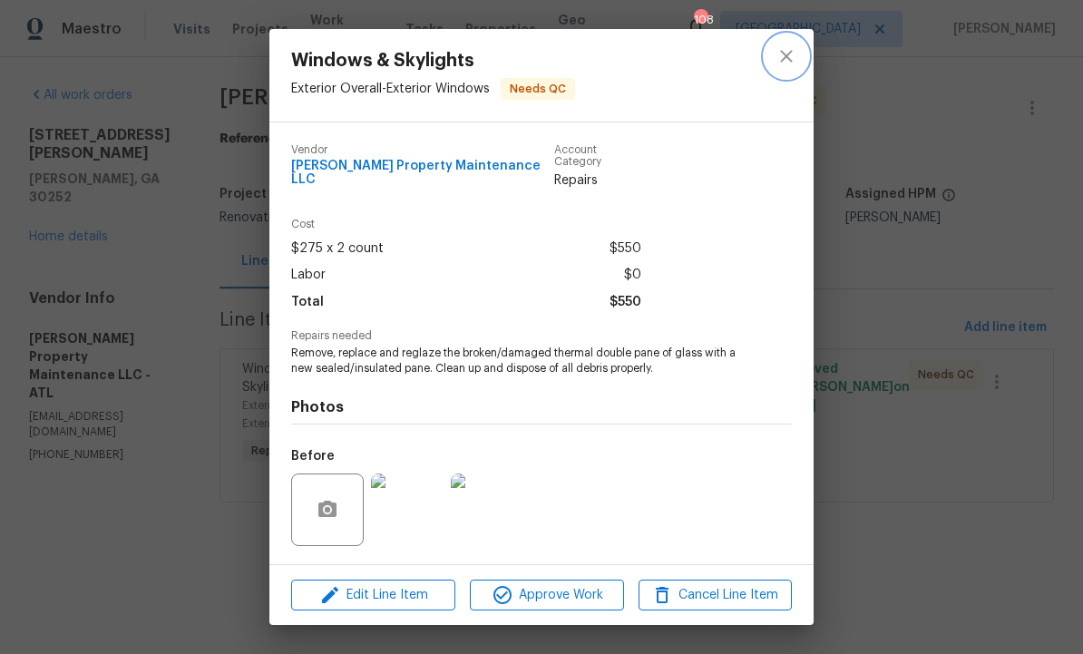
click at [798, 45] on button "close" at bounding box center [787, 56] width 44 height 44
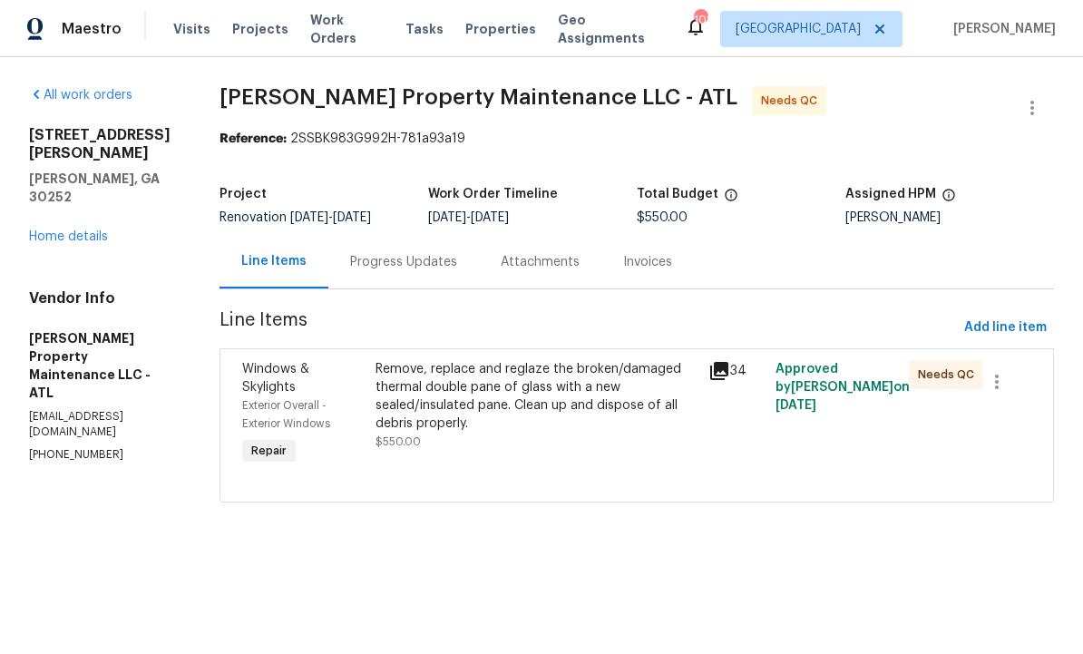
click at [414, 258] on div "Progress Updates" at bounding box center [403, 262] width 107 height 18
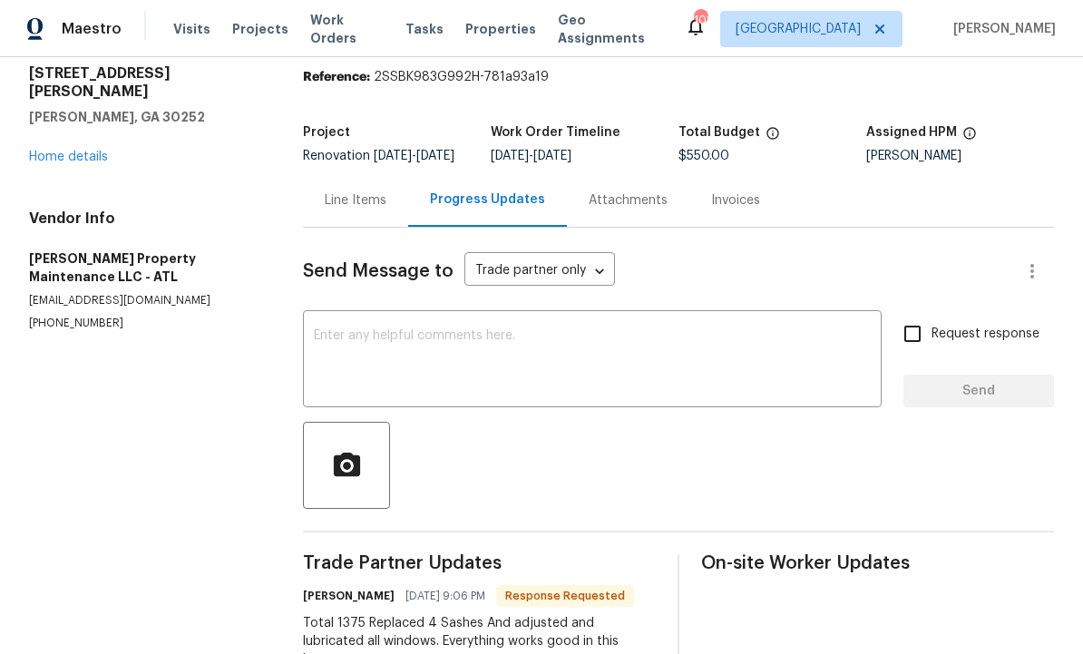
scroll to position [61, 0]
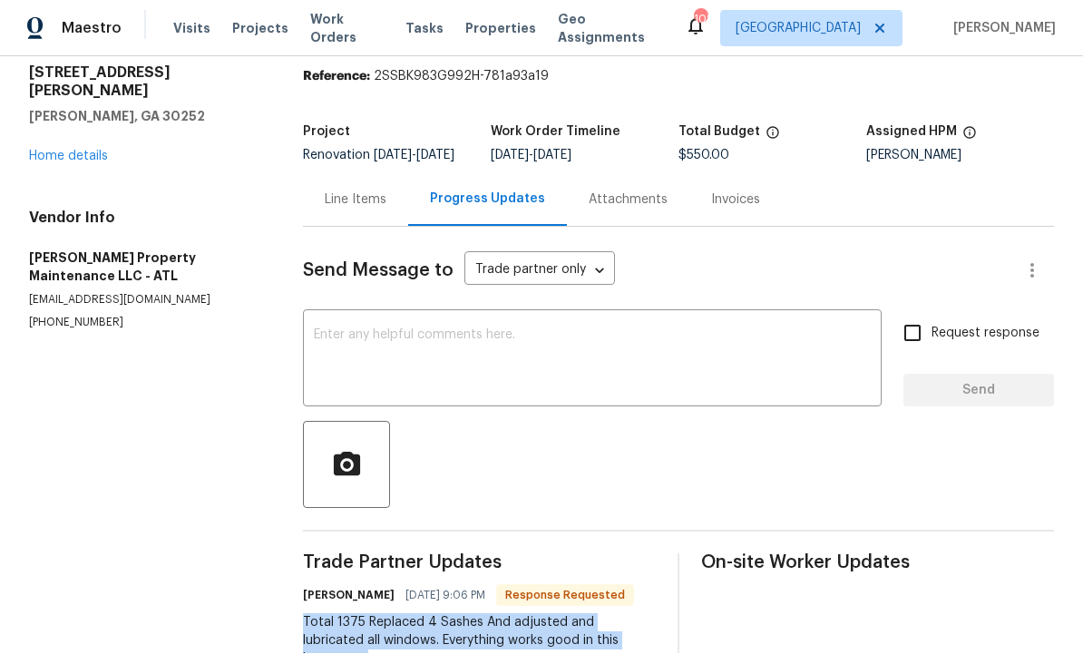
copy div "Total 1375 Replaced 4 Sashes And adjusted and lubricated all windows. Everythin…"
click at [358, 191] on div "Line Items" at bounding box center [356, 200] width 62 height 18
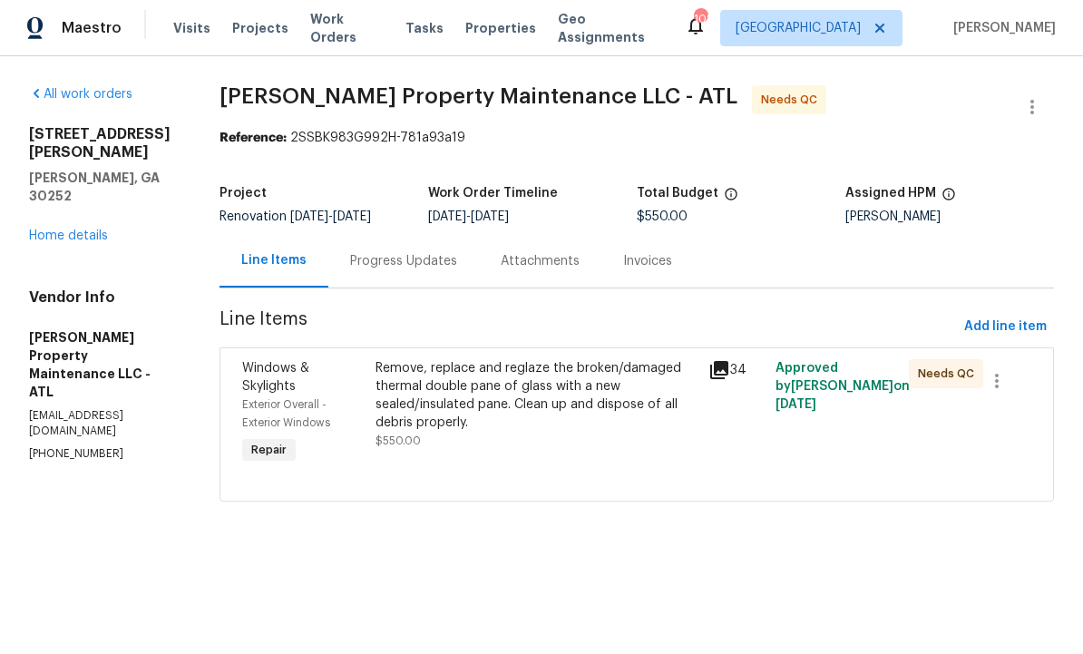
click at [523, 426] on div "Remove, replace and reglaze the broken/damaged thermal double pane of glass wit…" at bounding box center [536, 396] width 323 height 73
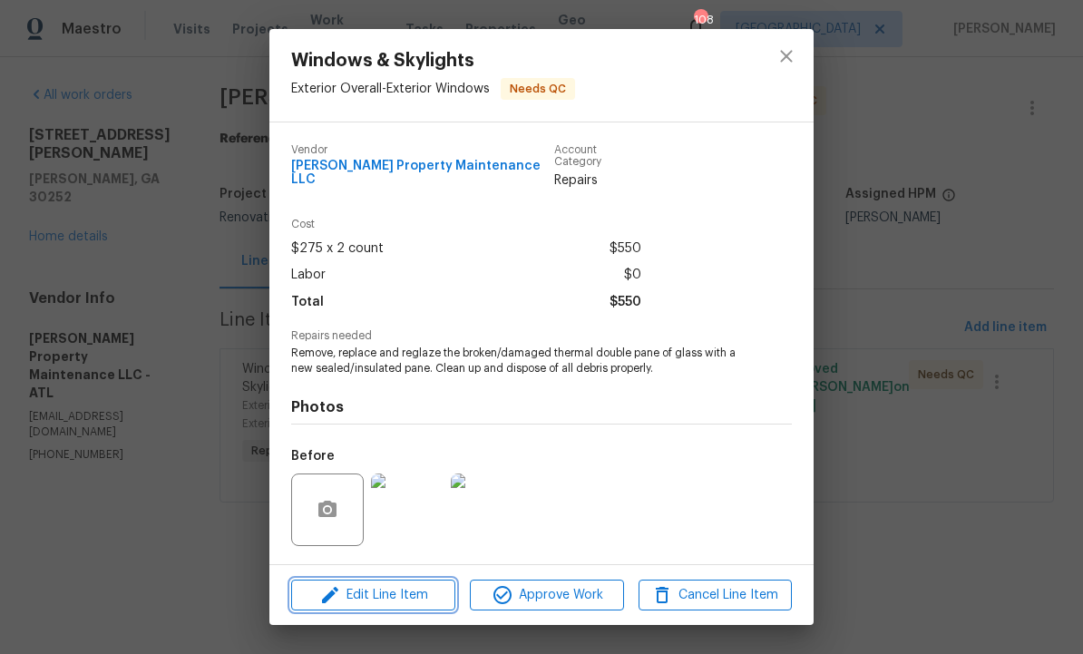
click at [402, 593] on span "Edit Line Item" at bounding box center [373, 595] width 153 height 23
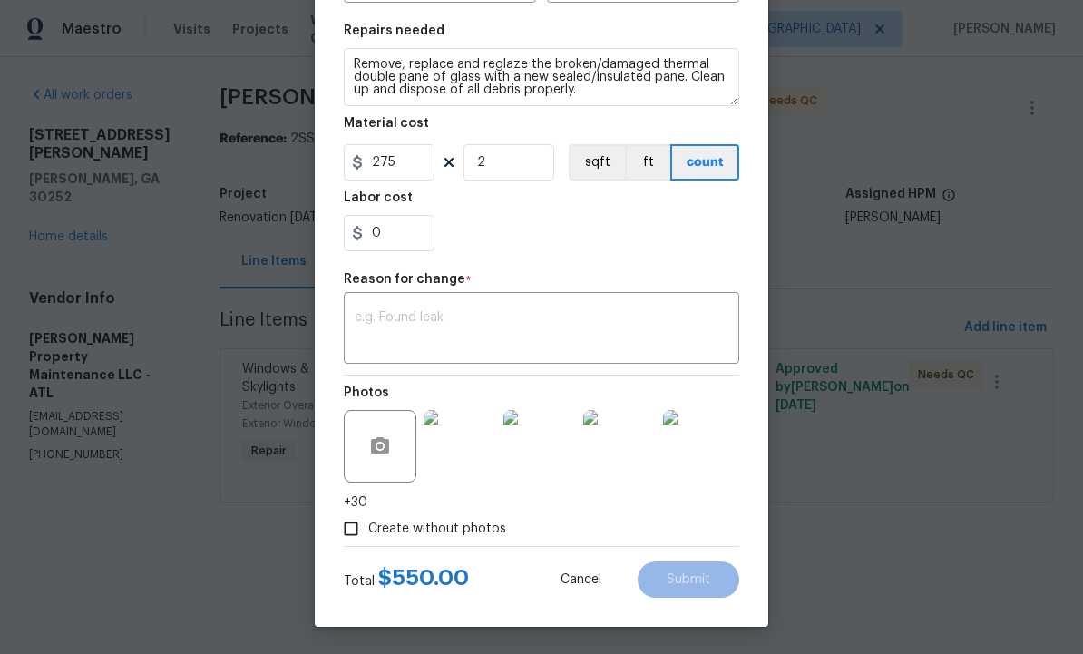
scroll to position [261, 0]
click at [479, 322] on textarea at bounding box center [542, 330] width 374 height 38
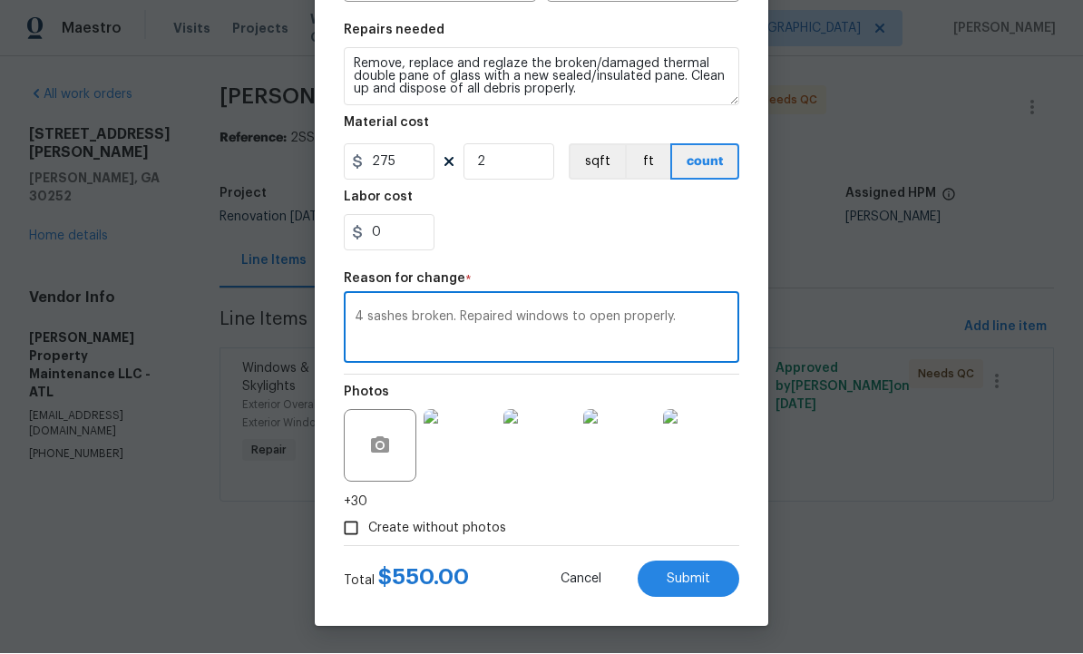
click at [673, 335] on textarea "4 sashes broken. Repaired windows to open properly." at bounding box center [542, 330] width 374 height 38
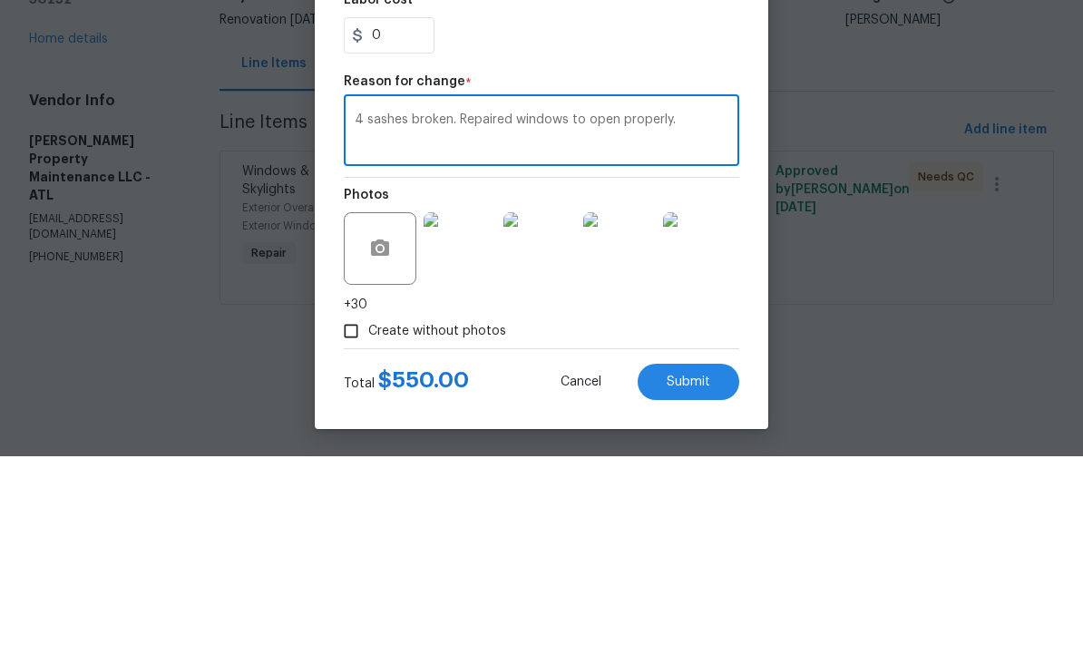
click at [704, 311] on textarea "4 sashes broken. Repaired windows to open properly." at bounding box center [542, 330] width 374 height 38
paste textarea "Total 1375 Replaced 4 Sashes And adjusted and lubricated all windows. Everythin…"
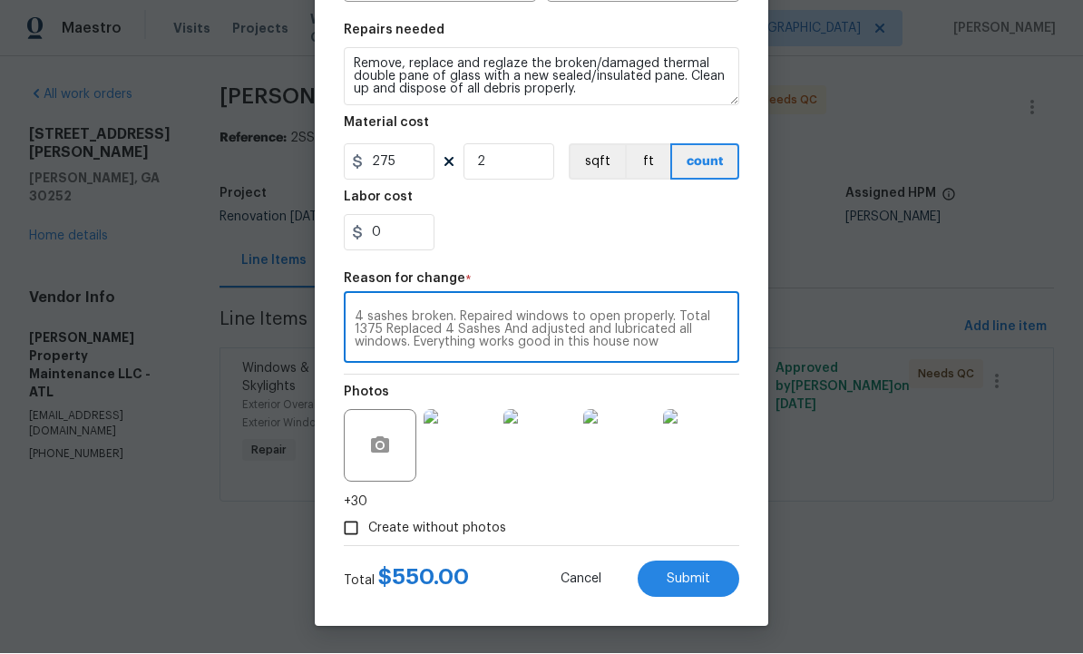
type textarea "4 sashes broken. Repaired windows to open properly. Total 1375 Replaced 4 Sashe…"
click at [415, 161] on input "275" at bounding box center [389, 162] width 91 height 36
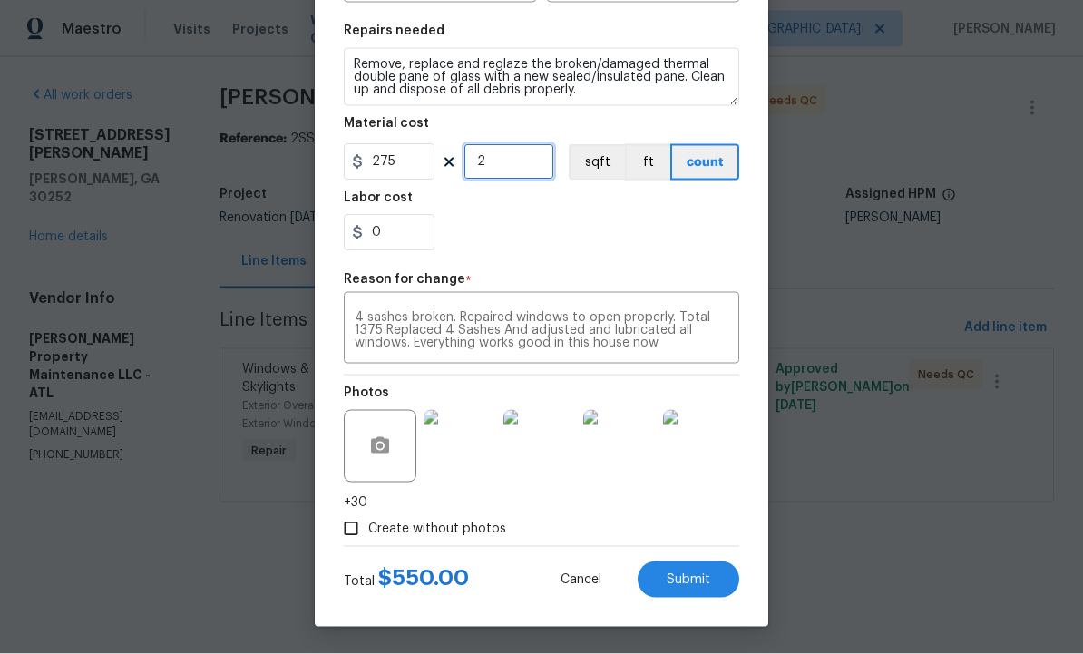
click at [522, 166] on input "2" at bounding box center [508, 162] width 91 height 36
click at [420, 161] on input "275" at bounding box center [389, 162] width 91 height 36
click at [522, 159] on input "0" at bounding box center [508, 162] width 91 height 36
type input "4"
click at [414, 161] on input "275" at bounding box center [389, 162] width 91 height 36
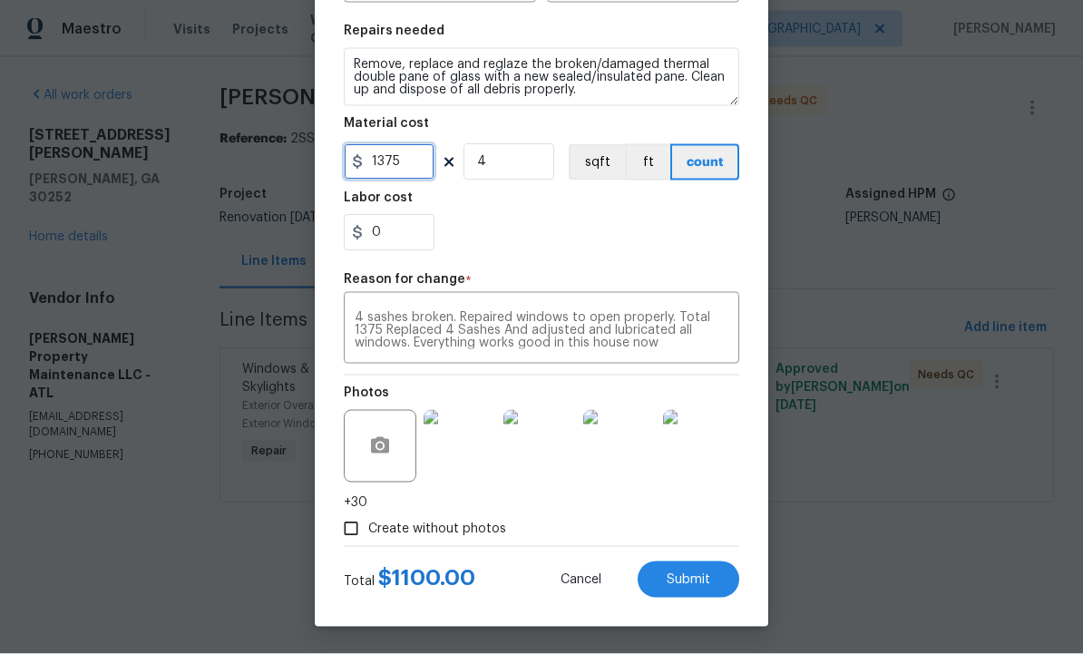
type input "1375"
click at [519, 161] on input "4" at bounding box center [508, 162] width 91 height 36
type input "1"
click at [682, 580] on span "Submit" at bounding box center [689, 580] width 44 height 14
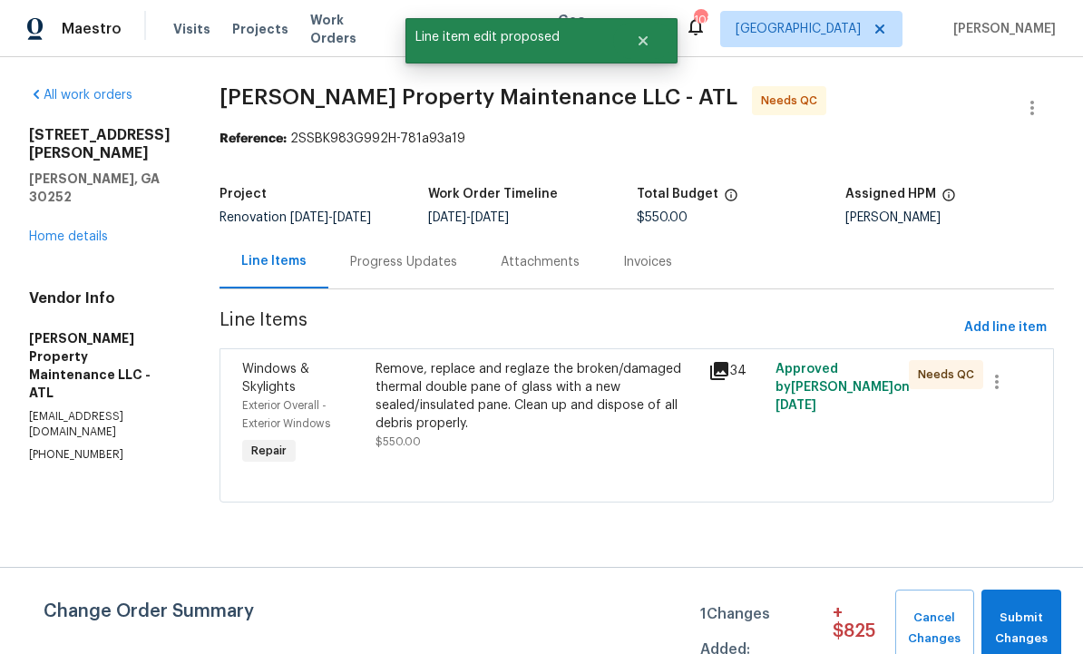
scroll to position [0, 0]
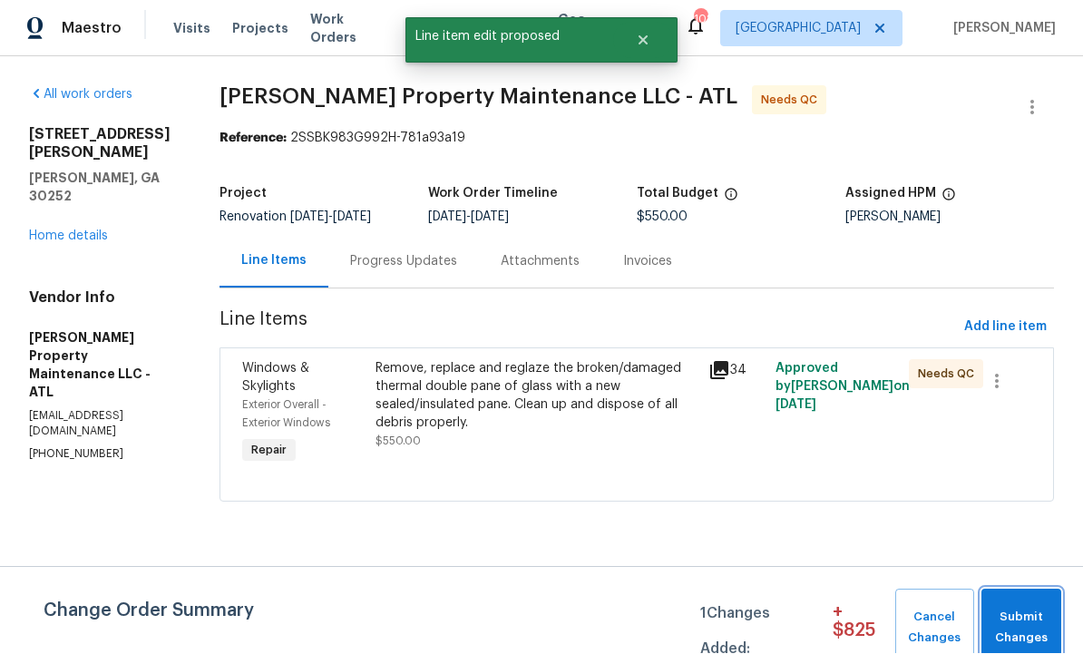
click at [1023, 609] on span "Submit Changes" at bounding box center [1021, 629] width 62 height 42
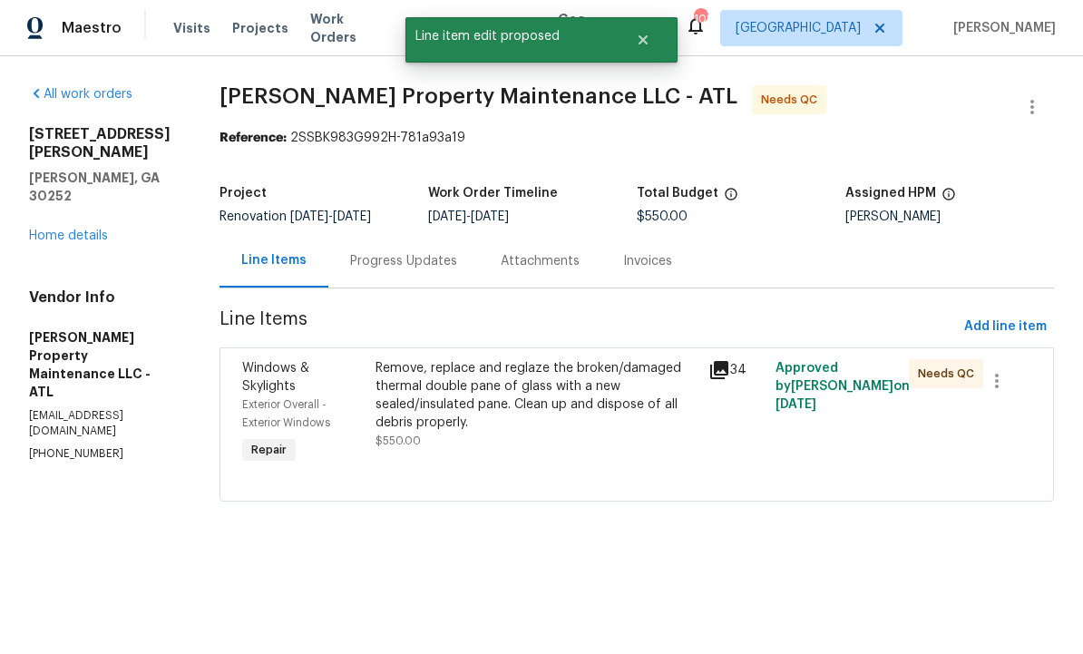
scroll to position [1, 0]
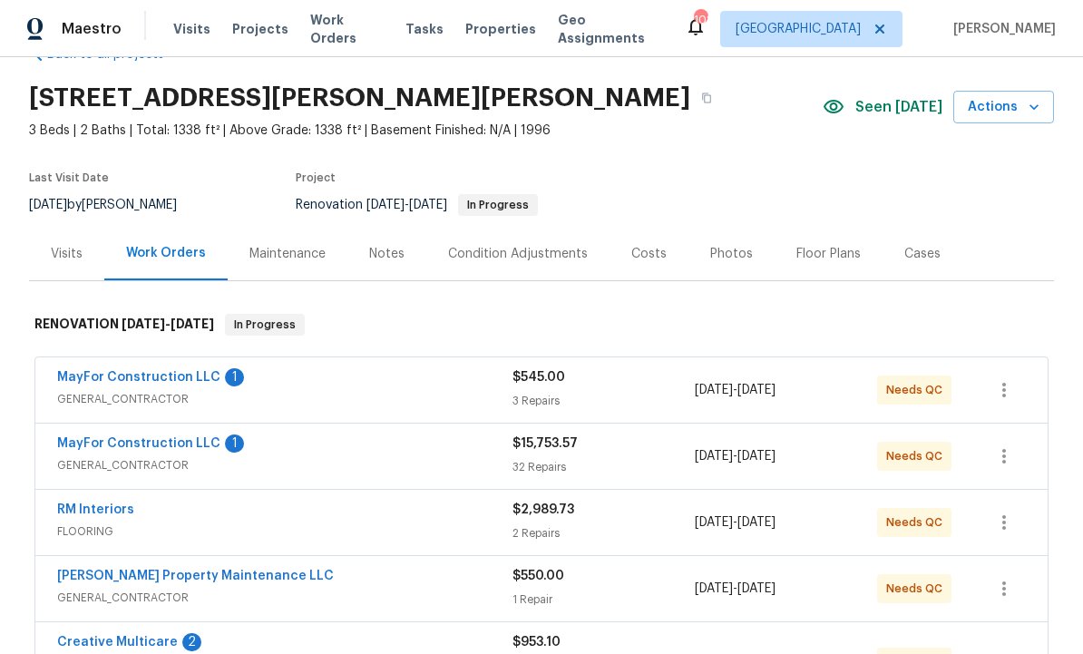
scroll to position [52, 0]
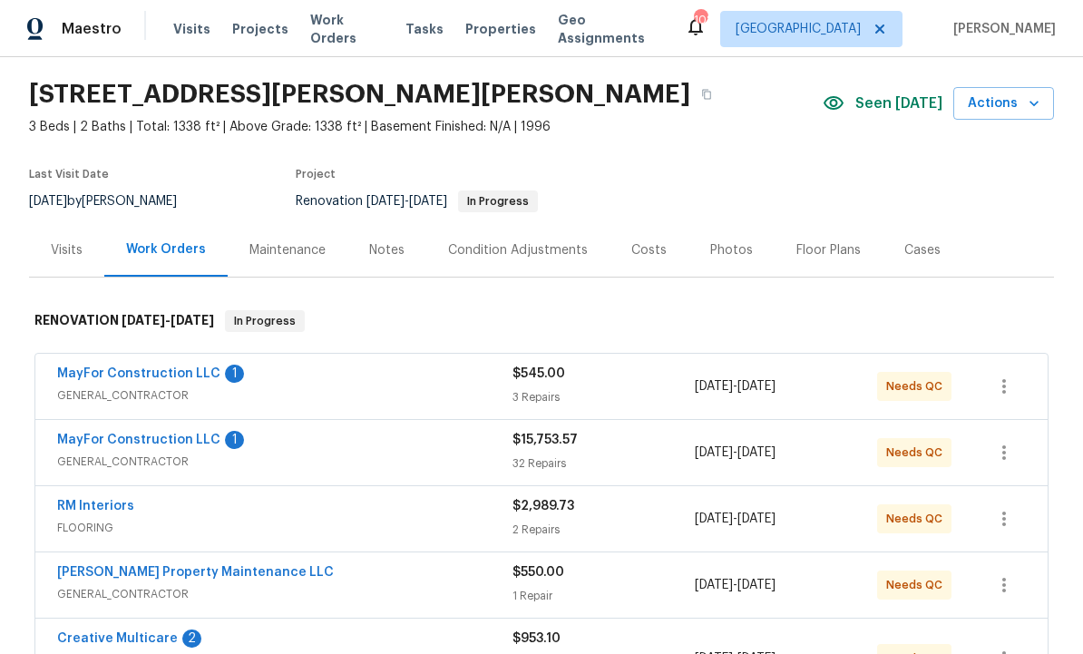
click at [346, 383] on div "MayFor Construction LLC 1" at bounding box center [284, 376] width 455 height 22
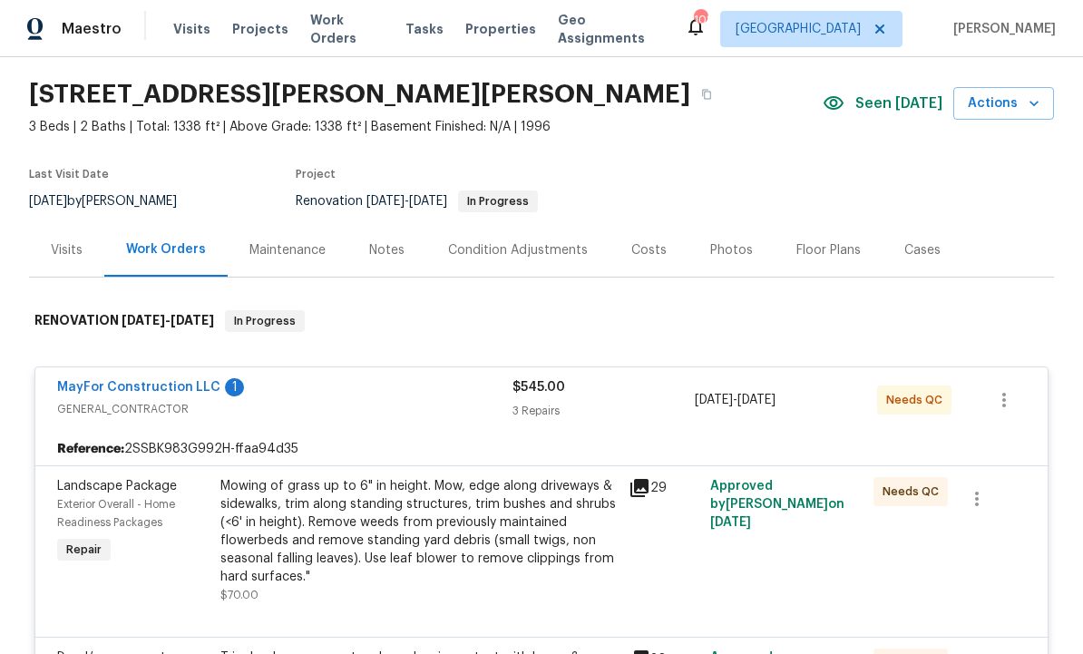
click at [175, 381] on link "MayFor Construction LLC" at bounding box center [138, 387] width 163 height 13
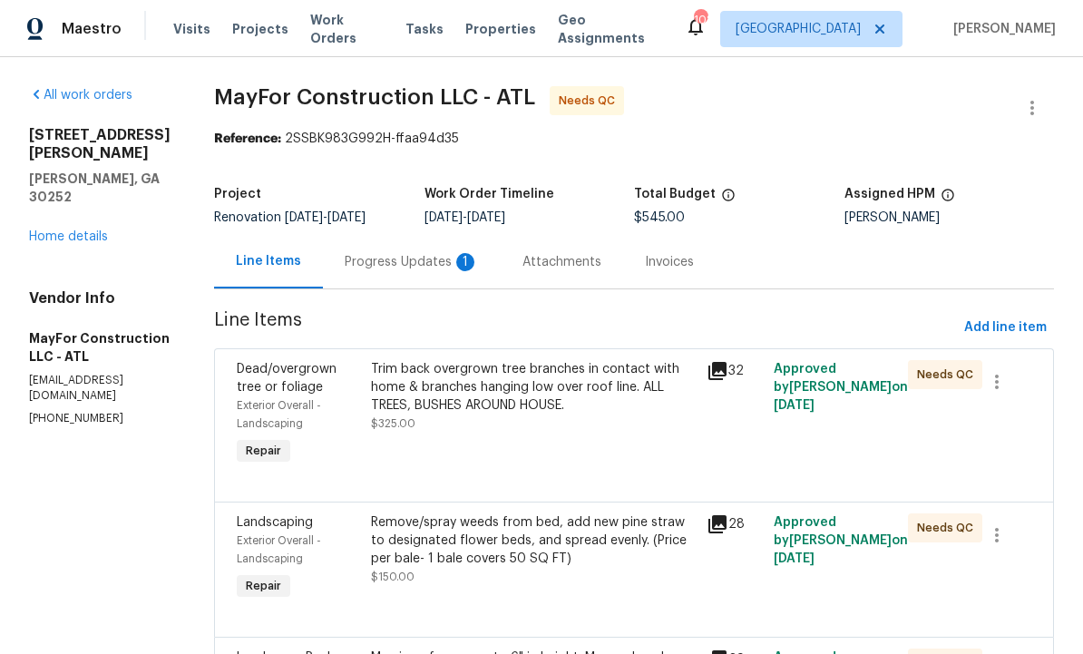
click at [456, 253] on div "Progress Updates 1" at bounding box center [412, 262] width 134 height 18
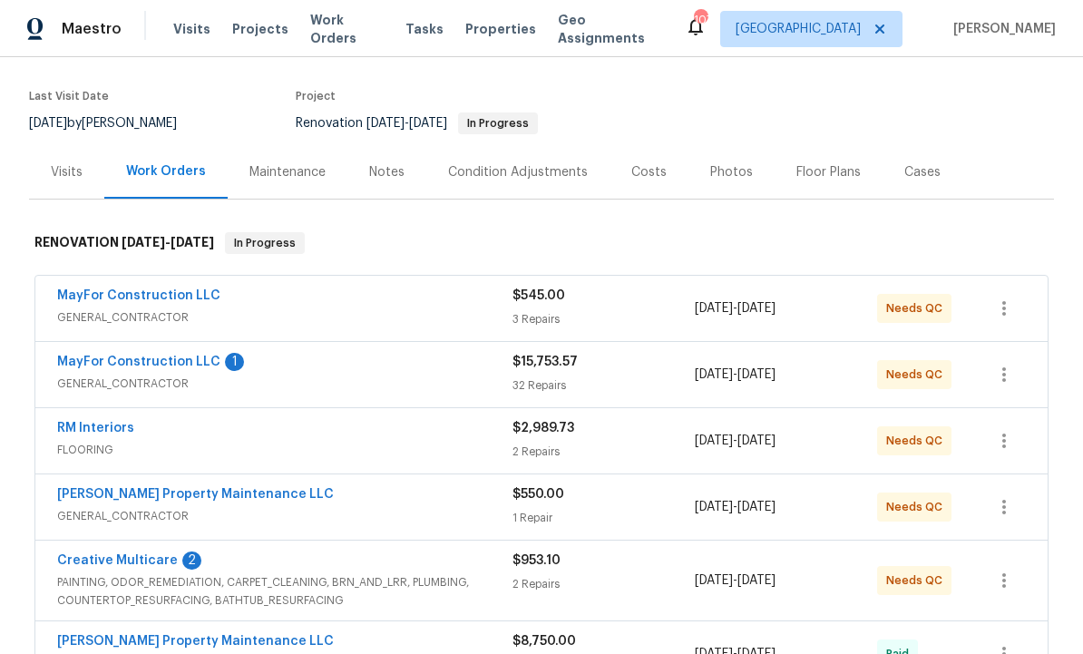
scroll to position [131, 0]
click at [172, 343] on div "MayFor Construction LLC 1 GENERAL_CONTRACTOR $15,753.57 32 Repairs [DATE] - [DA…" at bounding box center [541, 373] width 1012 height 65
click at [180, 360] on link "MayFor Construction LLC" at bounding box center [138, 361] width 163 height 13
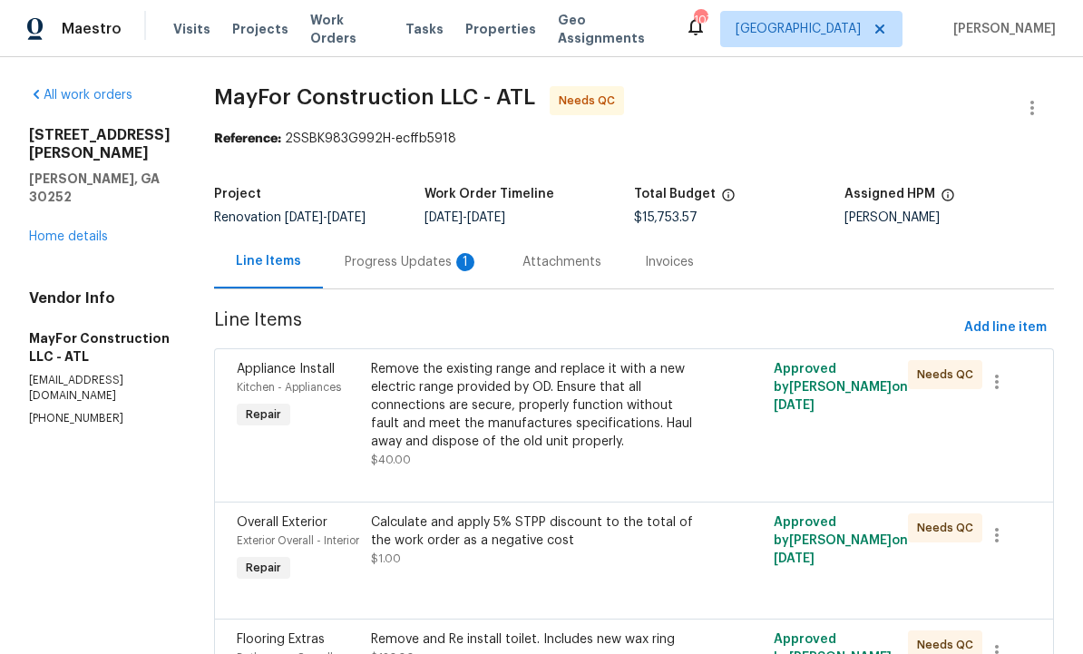
click at [463, 264] on div "Progress Updates 1" at bounding box center [412, 262] width 134 height 18
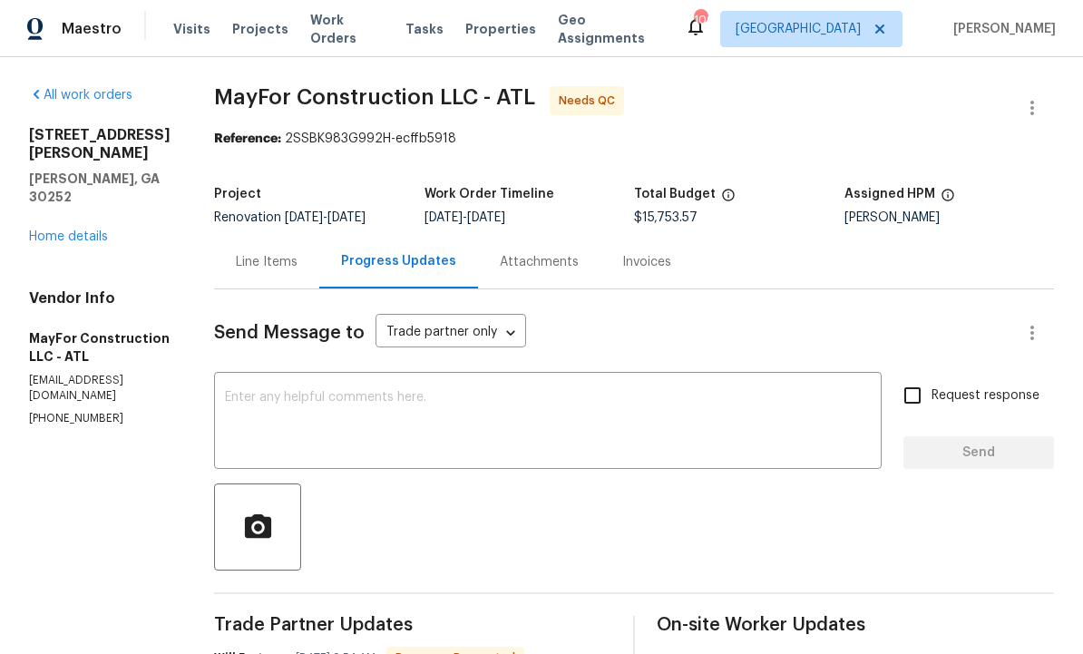
click at [297, 268] on div "Line Items" at bounding box center [267, 262] width 62 height 18
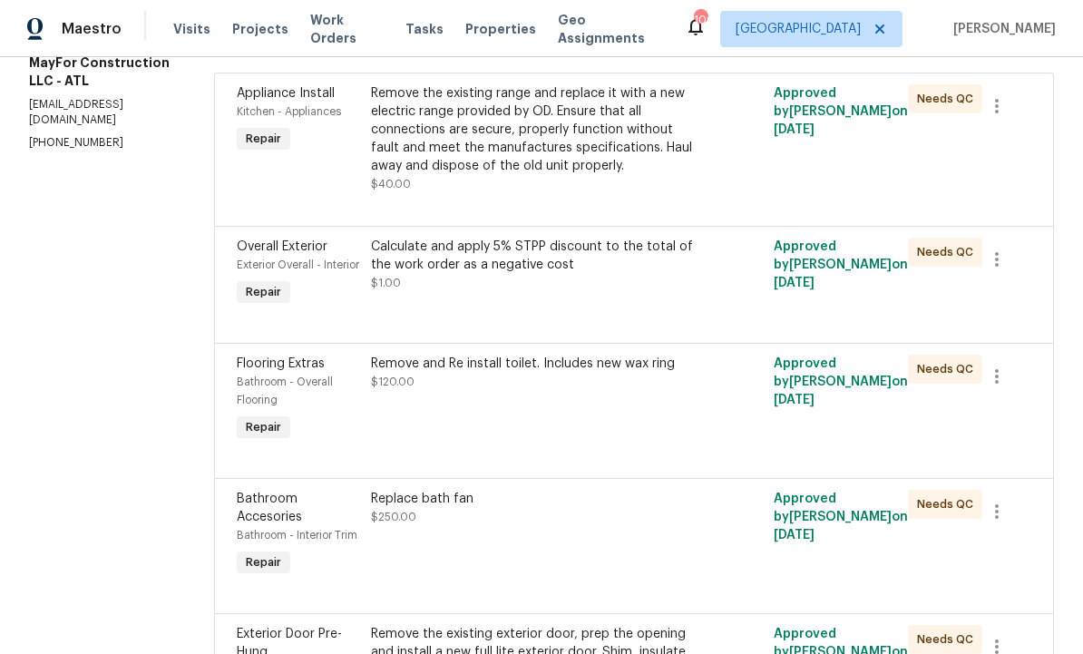
scroll to position [279, 0]
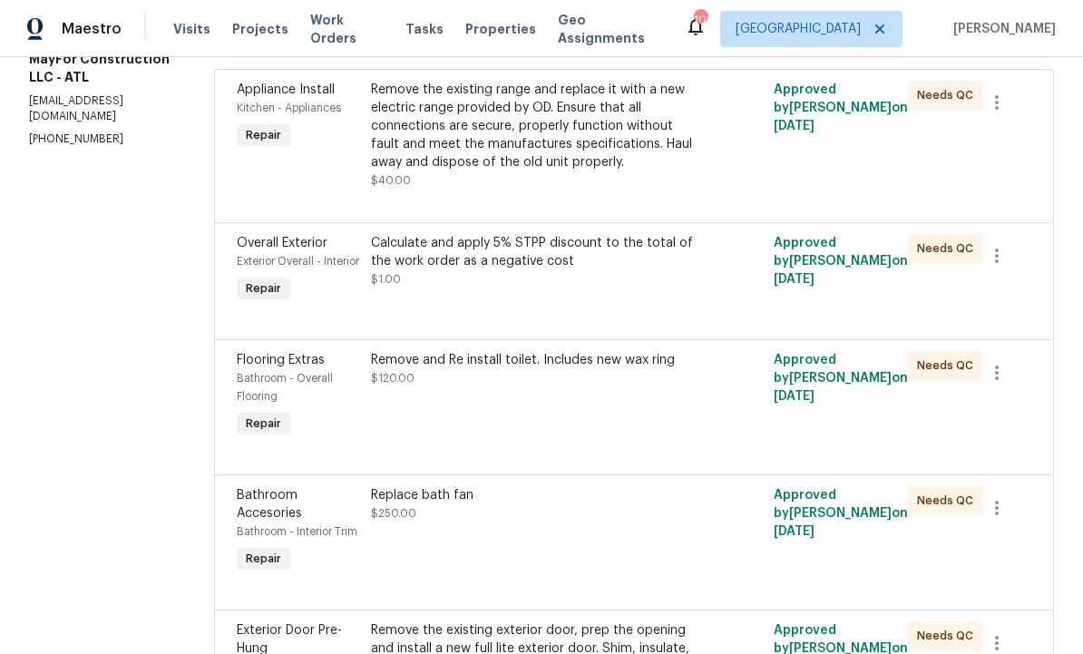
click at [360, 405] on div "Bathroom - Overall Flooring" at bounding box center [298, 387] width 123 height 36
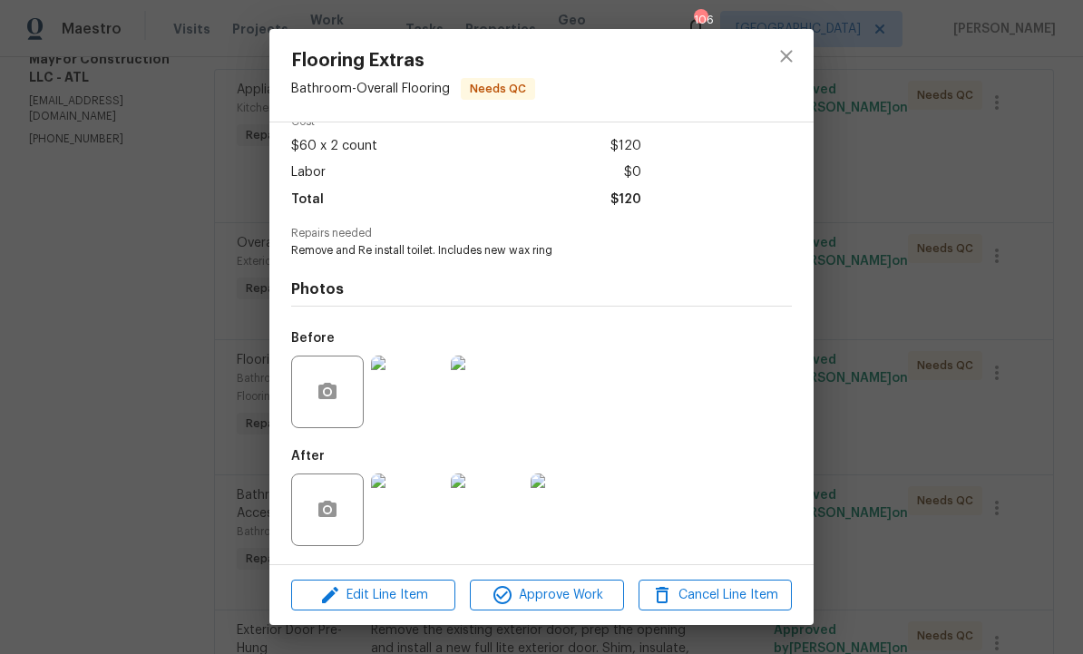
scroll to position [95, 0]
click at [422, 400] on img at bounding box center [407, 392] width 73 height 73
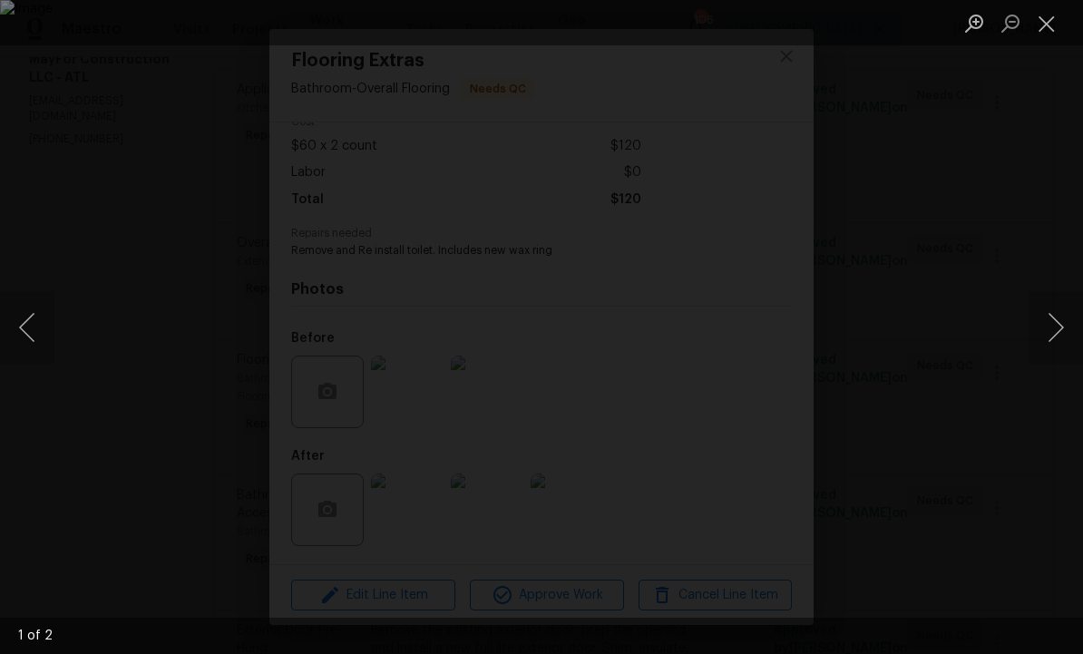
click at [1048, 328] on button "Next image" at bounding box center [1056, 327] width 54 height 73
click at [1052, 322] on button "Next image" at bounding box center [1056, 327] width 54 height 73
click at [1049, 24] on button "Close lightbox" at bounding box center [1047, 23] width 36 height 32
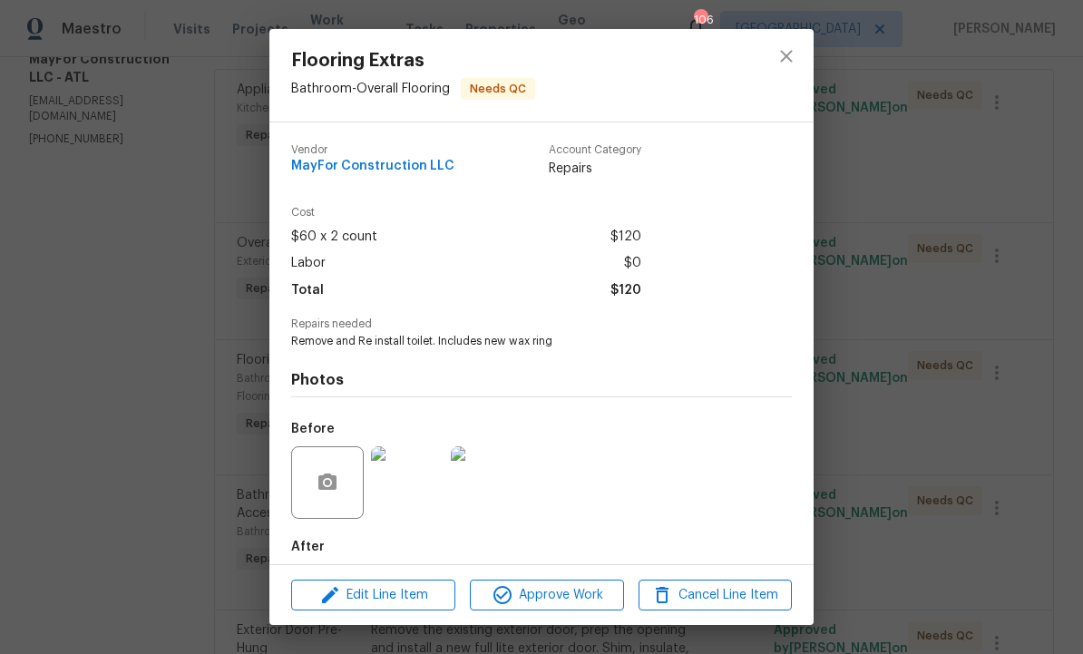
scroll to position [0, 0]
click at [398, 584] on span "Edit Line Item" at bounding box center [373, 595] width 153 height 23
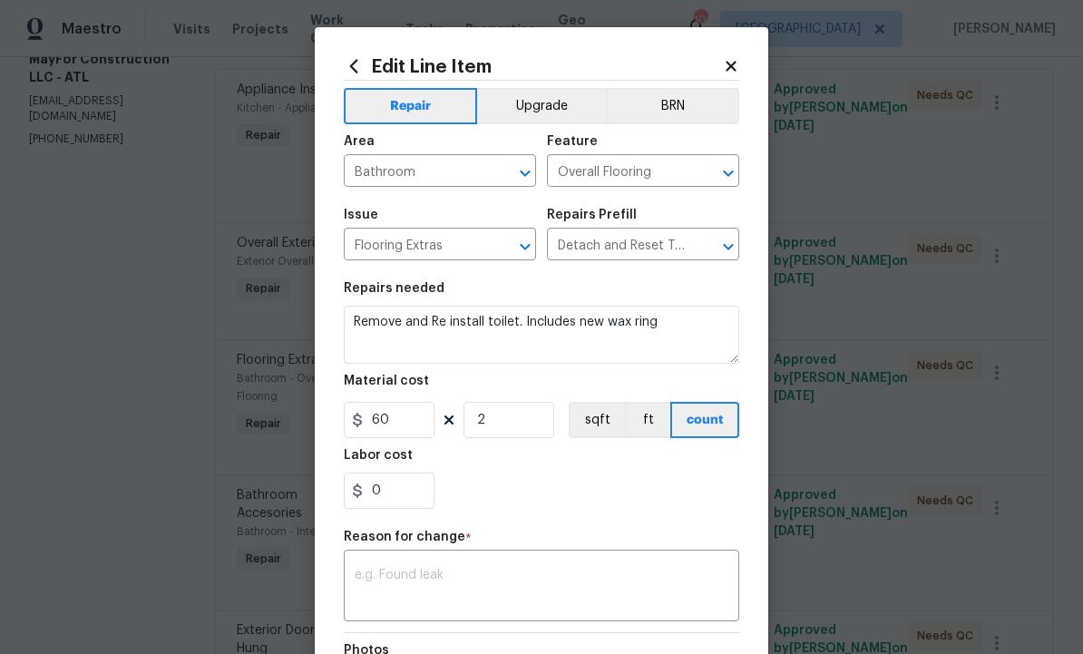
click at [685, 161] on input "Overall Flooring" at bounding box center [617, 173] width 141 height 28
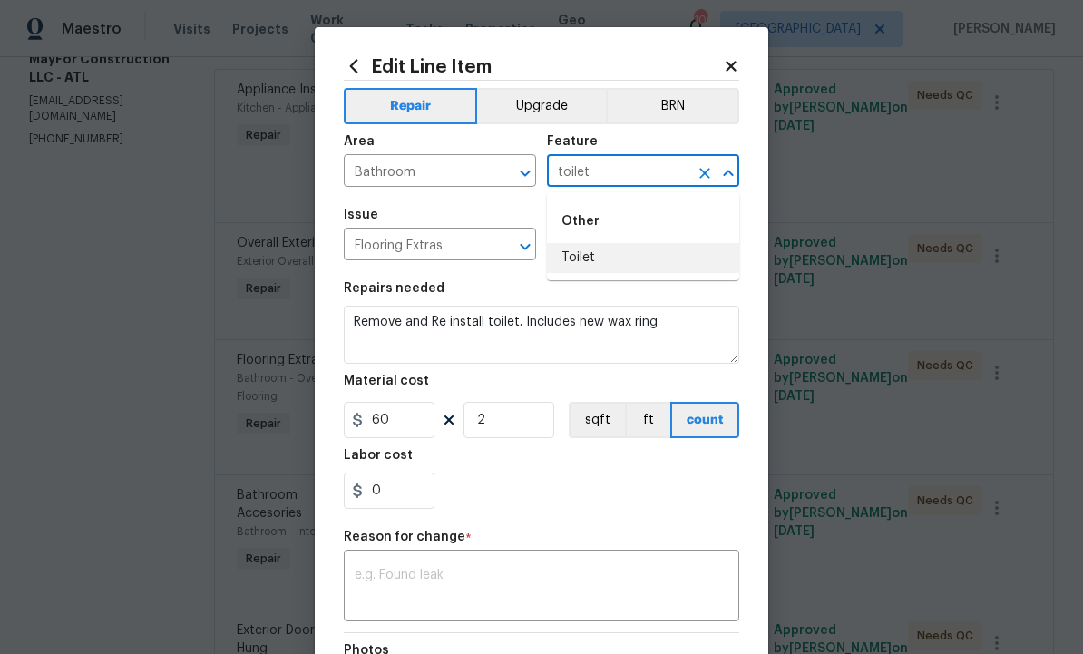
click at [595, 258] on li "Toilet" at bounding box center [643, 258] width 192 height 30
type input "Toilet"
click at [469, 254] on input "Flooring Extras" at bounding box center [414, 246] width 141 height 28
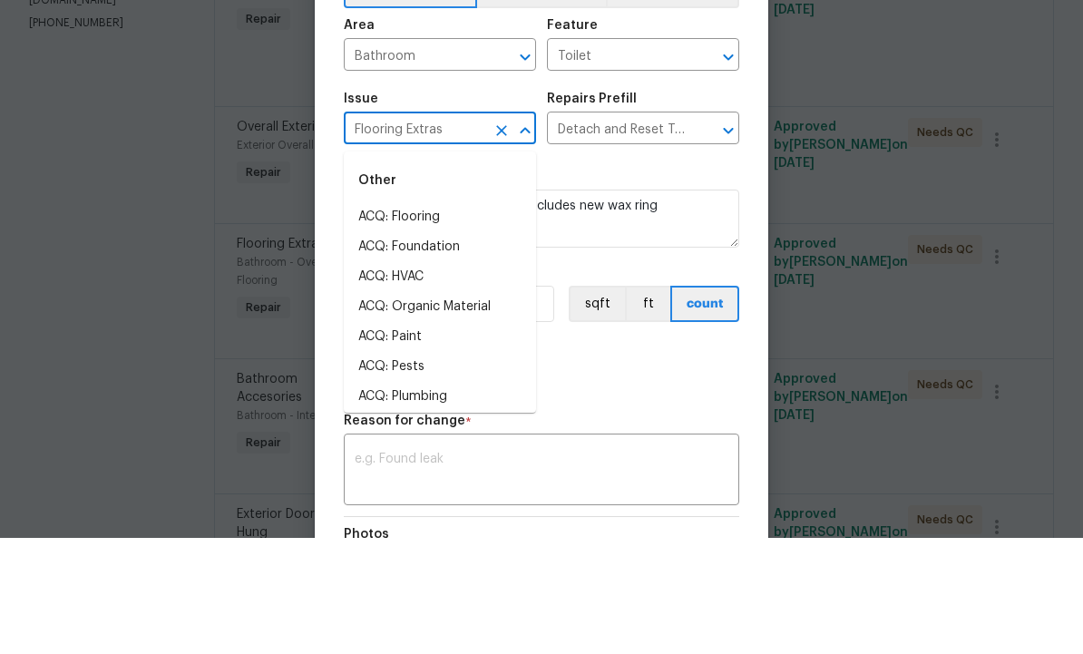
type input "r"
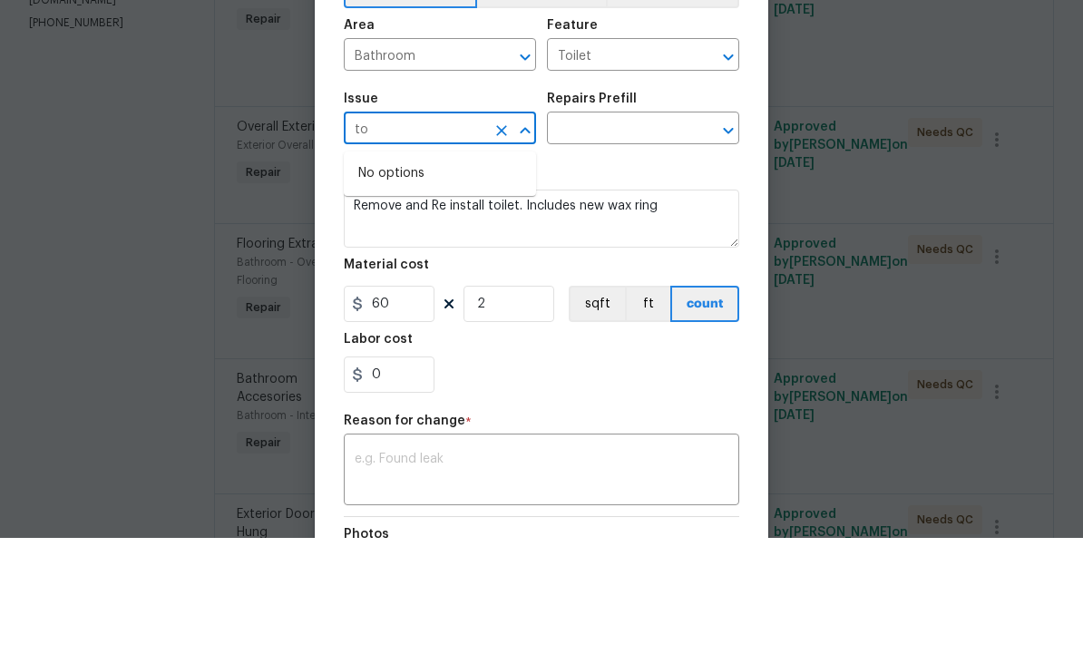
type input "t"
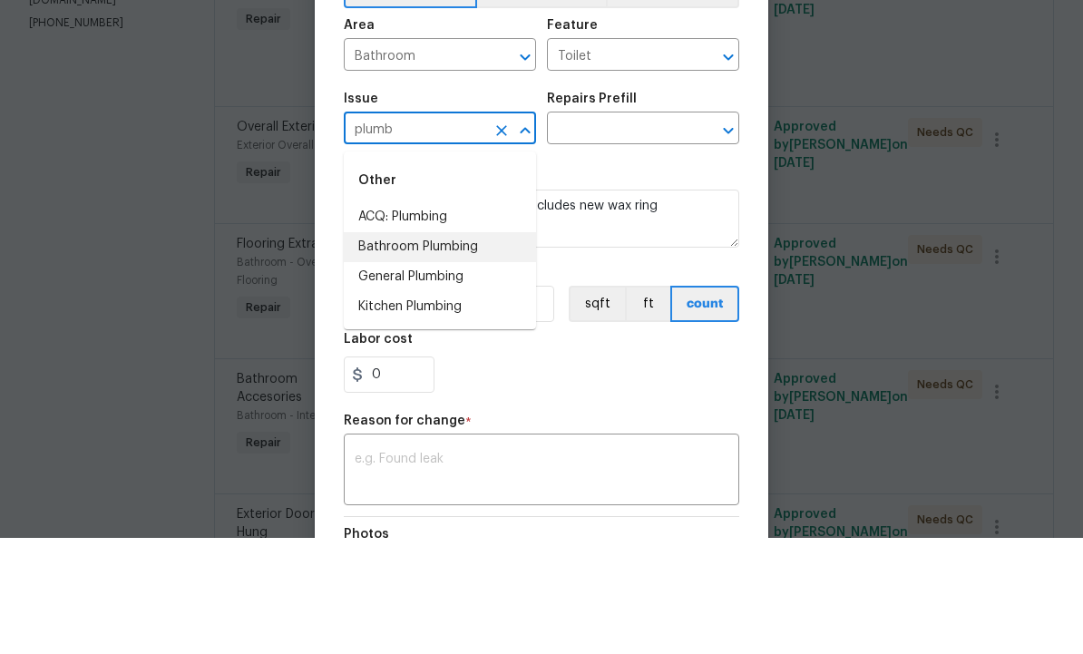
click at [451, 348] on li "Bathroom Plumbing" at bounding box center [440, 363] width 192 height 30
type input "Bathroom Plumbing"
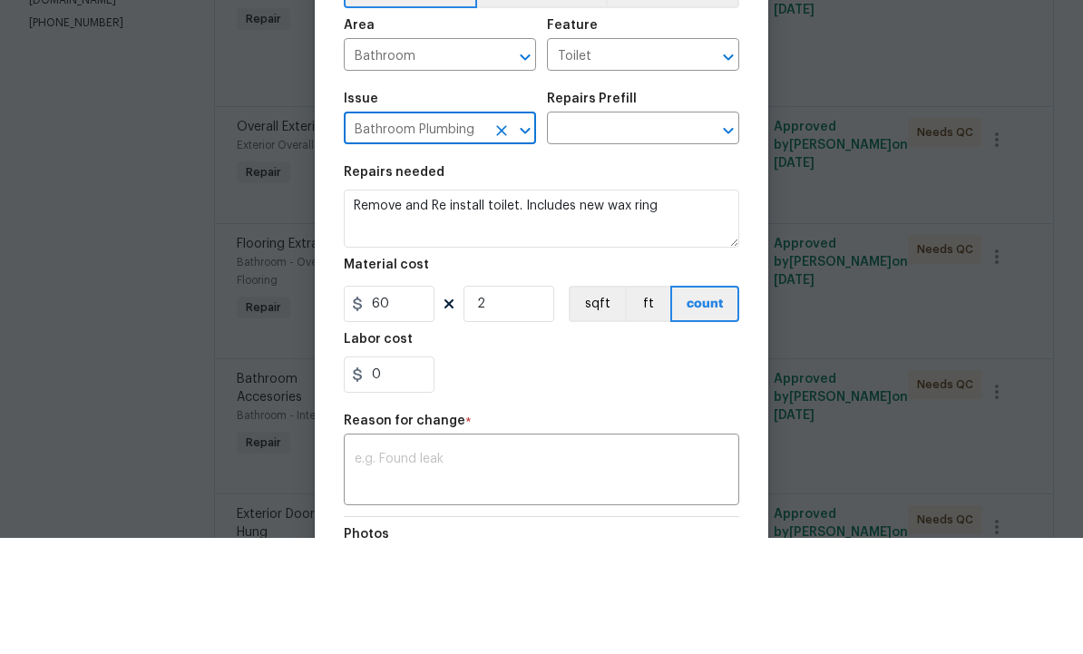
click at [629, 232] on input "text" at bounding box center [617, 246] width 141 height 28
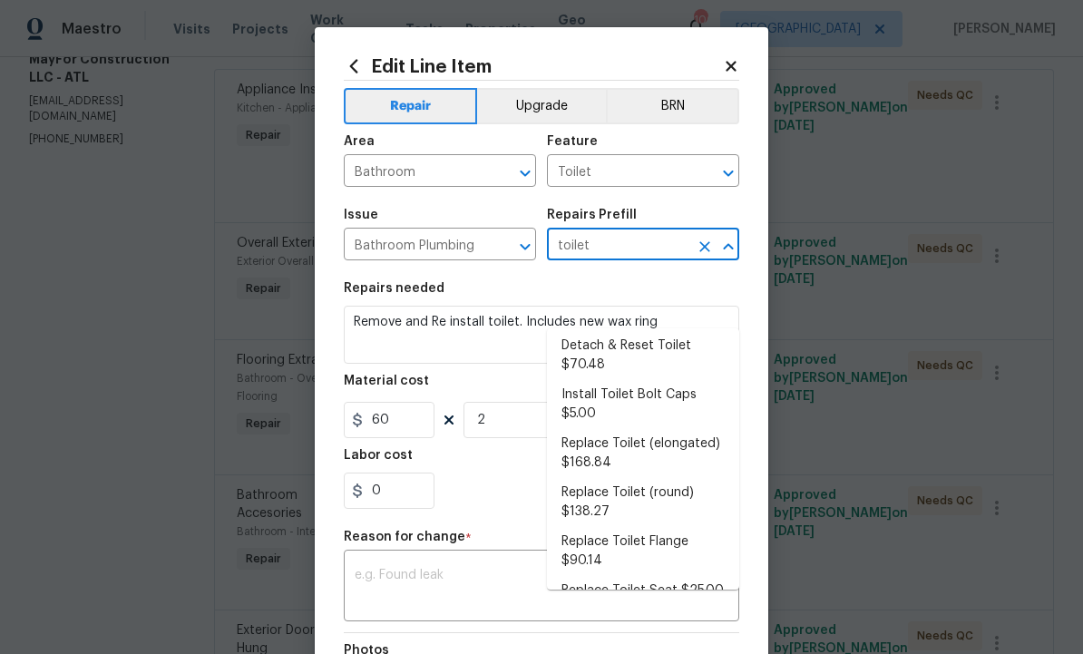
scroll to position [4, 0]
click at [644, 430] on li "Replace Toilet (elongated) $168.84" at bounding box center [643, 454] width 192 height 49
type input "Replace Toilet (elongated) $168.84"
type input "Plumbing"
type textarea "Remove the existing toilet, prep the flange, install a new elongated toilet wit…"
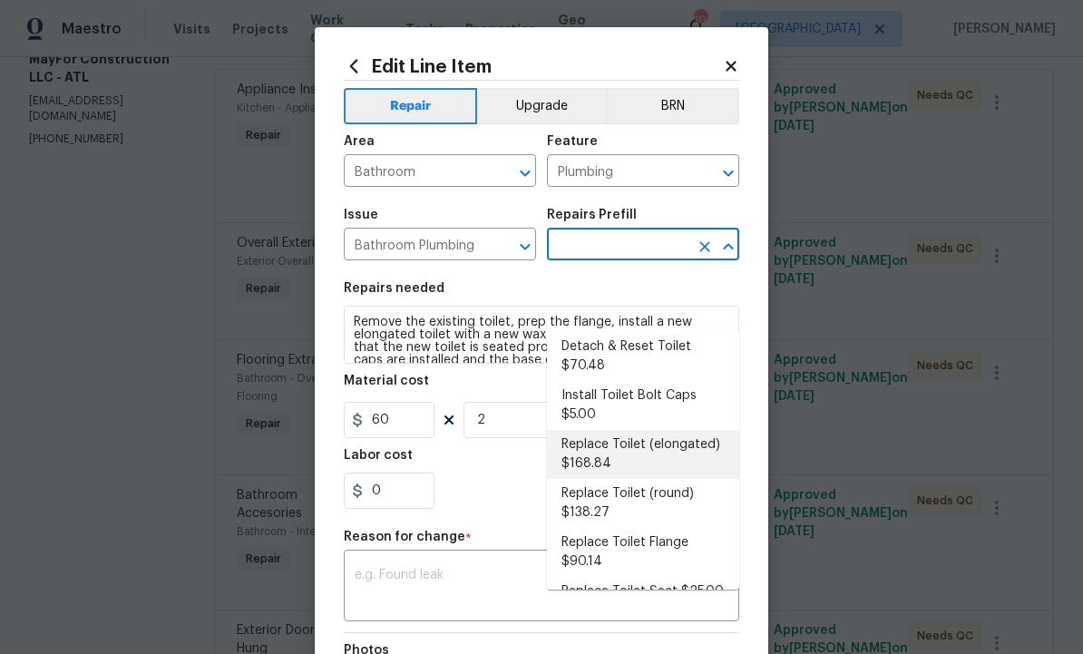
type input "Replace Toilet (elongated) $168.84"
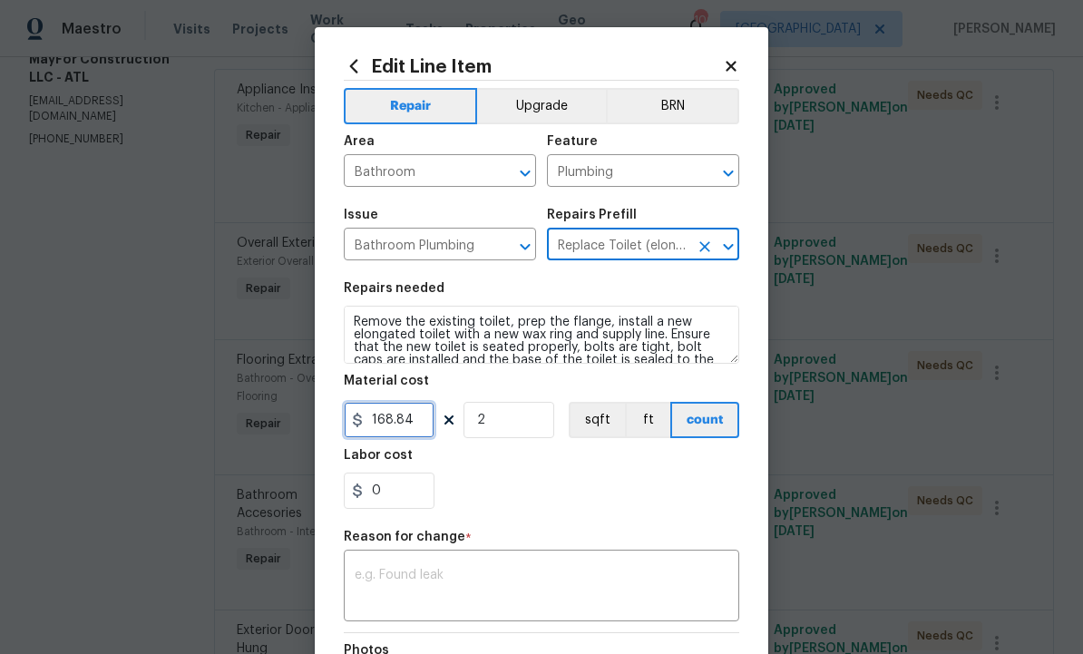
click at [417, 427] on input "168.84" at bounding box center [389, 420] width 91 height 36
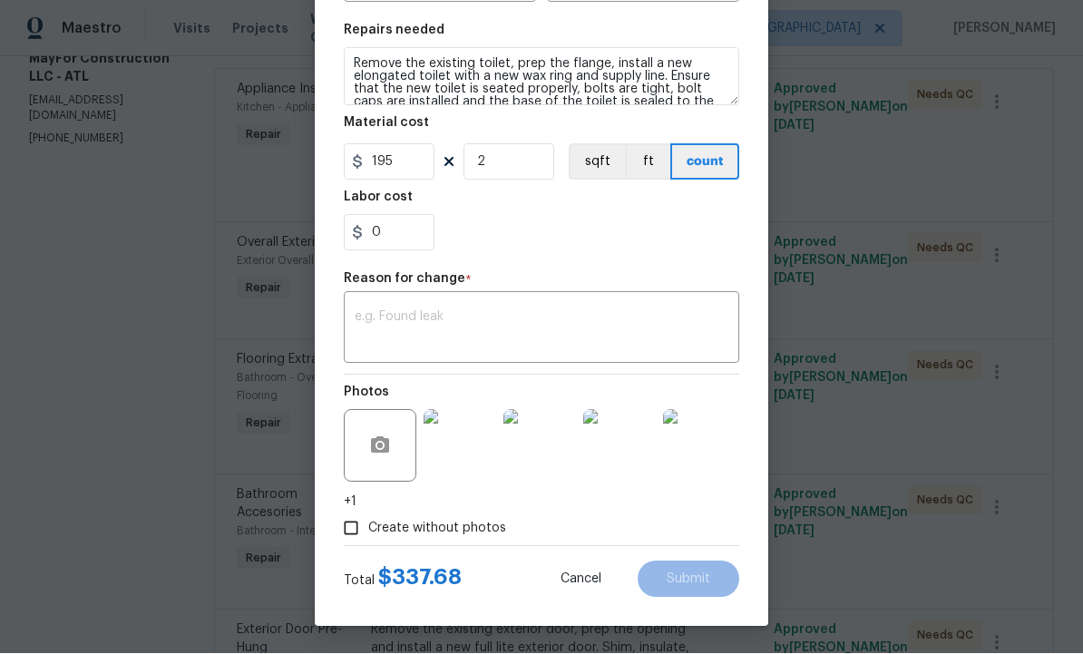
scroll to position [261, 0]
type input "195"
click at [456, 314] on textarea at bounding box center [542, 330] width 374 height 38
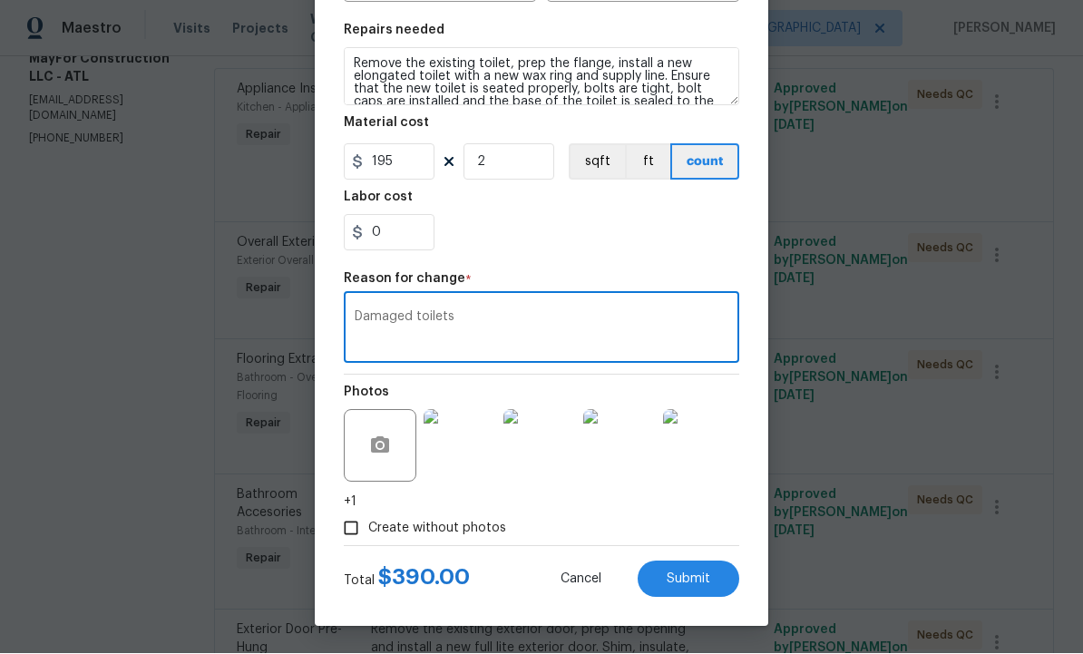
type textarea "Damaged toilets"
click at [695, 581] on span "Submit" at bounding box center [689, 580] width 44 height 14
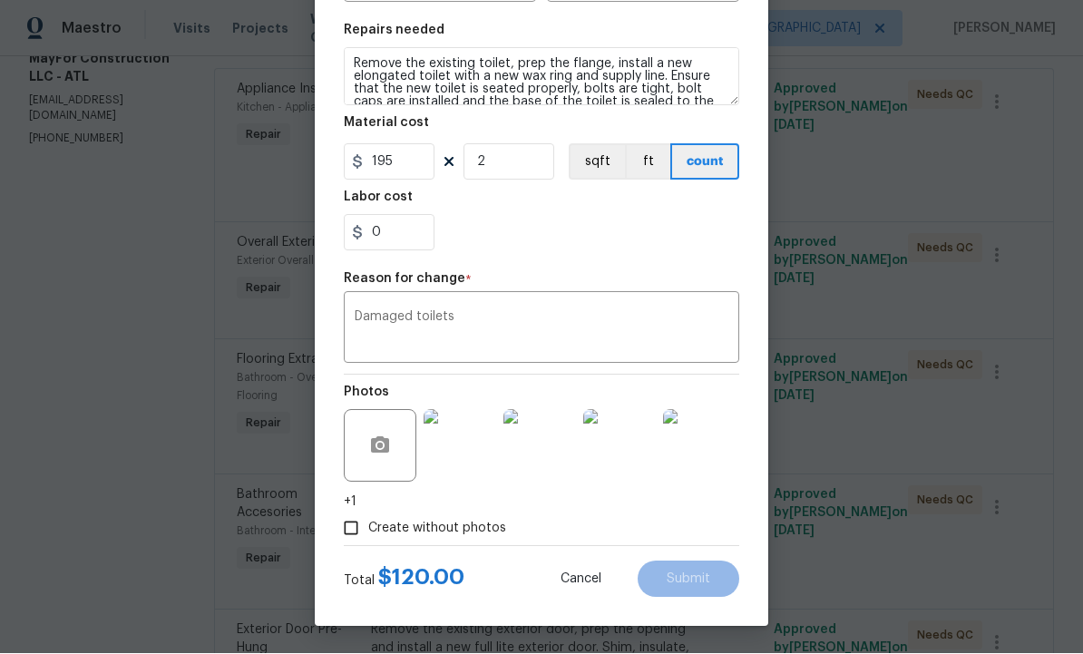
type textarea "Remove and Re install toilet. Includes new wax ring"
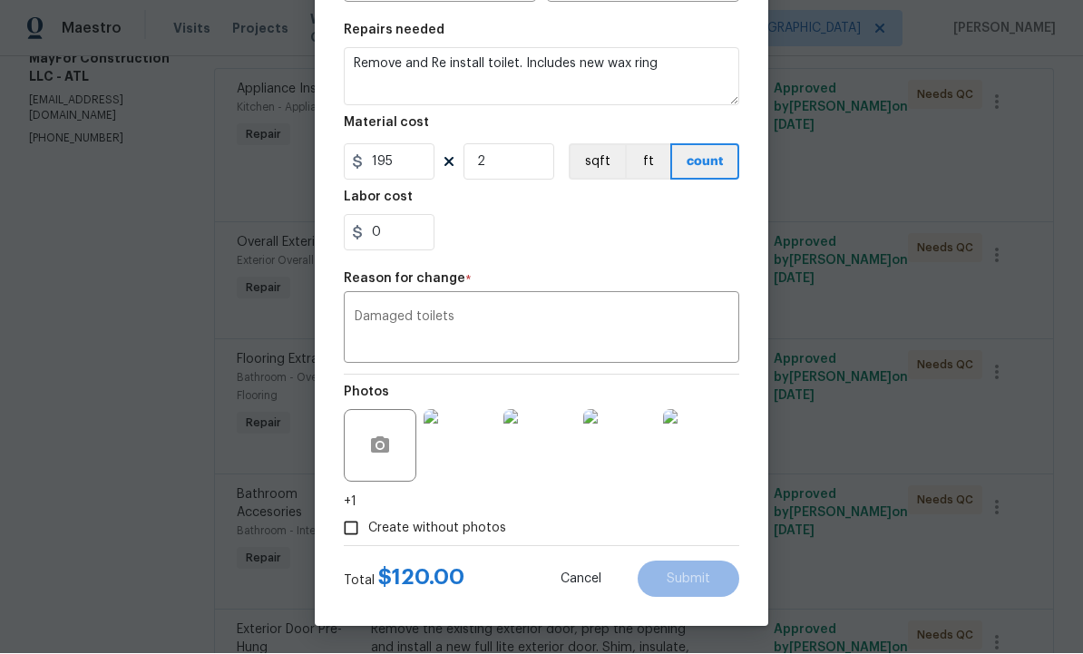
type input "Overall Flooring"
type input "Flooring Extras"
type input "Detach and Reset Toilet $60.00"
type input "60"
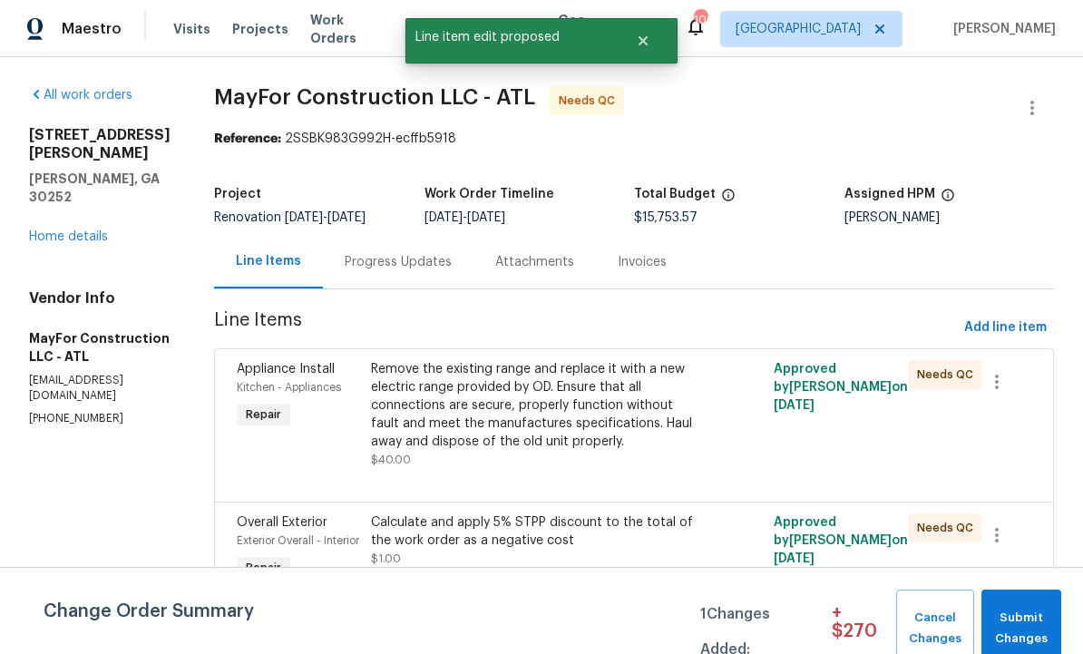
scroll to position [0, 0]
click at [424, 253] on div "Progress Updates" at bounding box center [398, 262] width 107 height 18
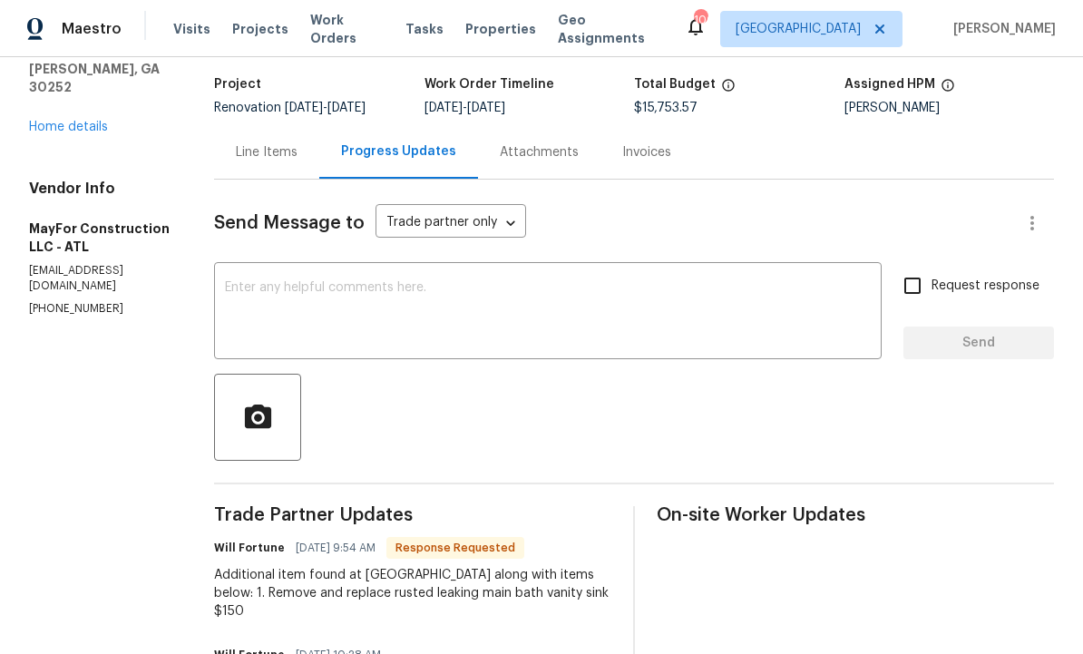
scroll to position [72, 0]
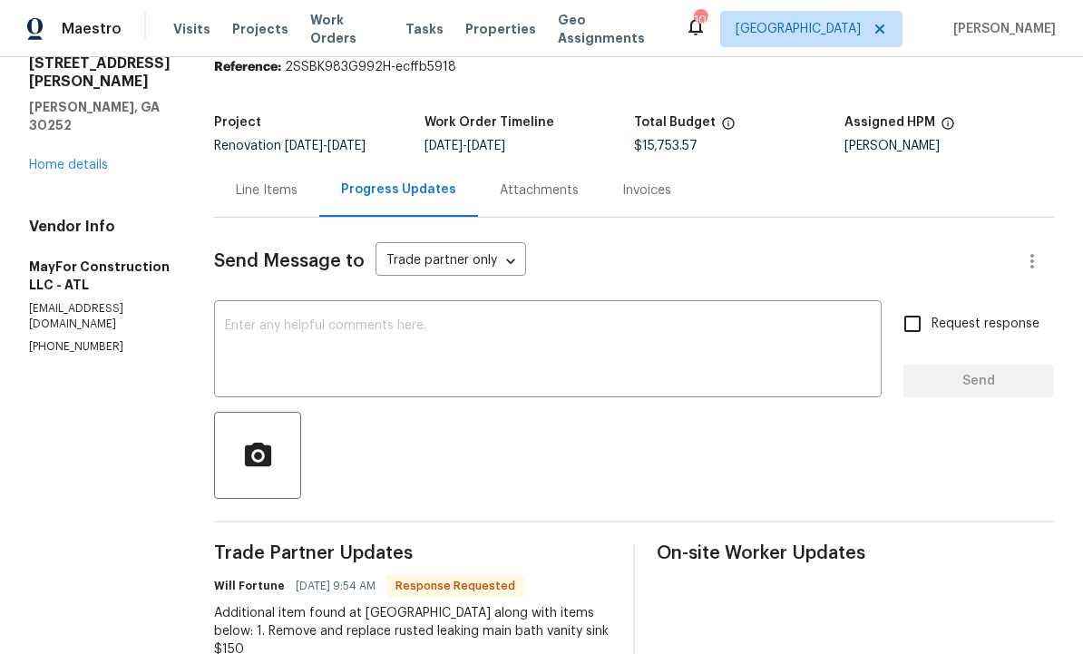
click at [297, 181] on div "Line Items" at bounding box center [267, 190] width 62 height 18
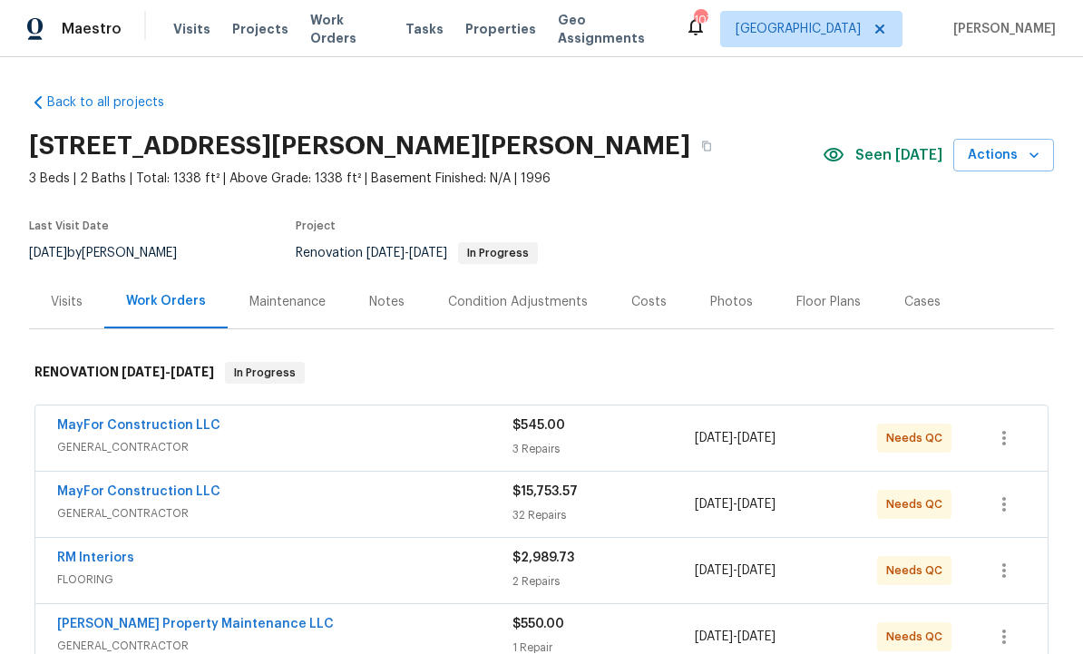
click at [544, 290] on div "Condition Adjustments" at bounding box center [517, 302] width 183 height 54
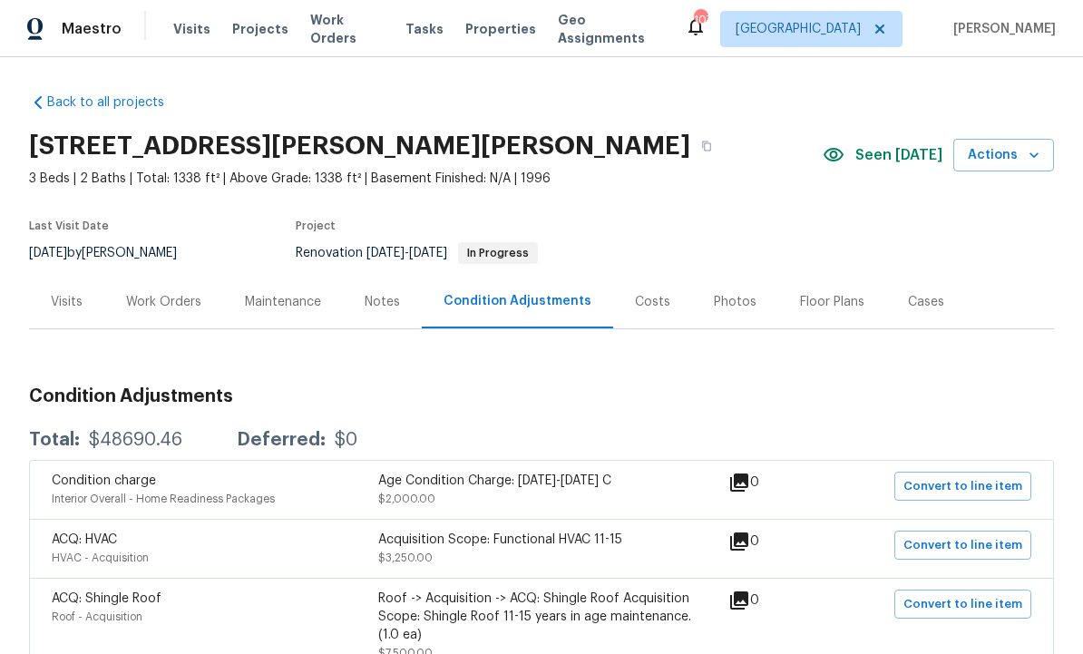
click at [652, 299] on div "Costs" at bounding box center [652, 302] width 35 height 18
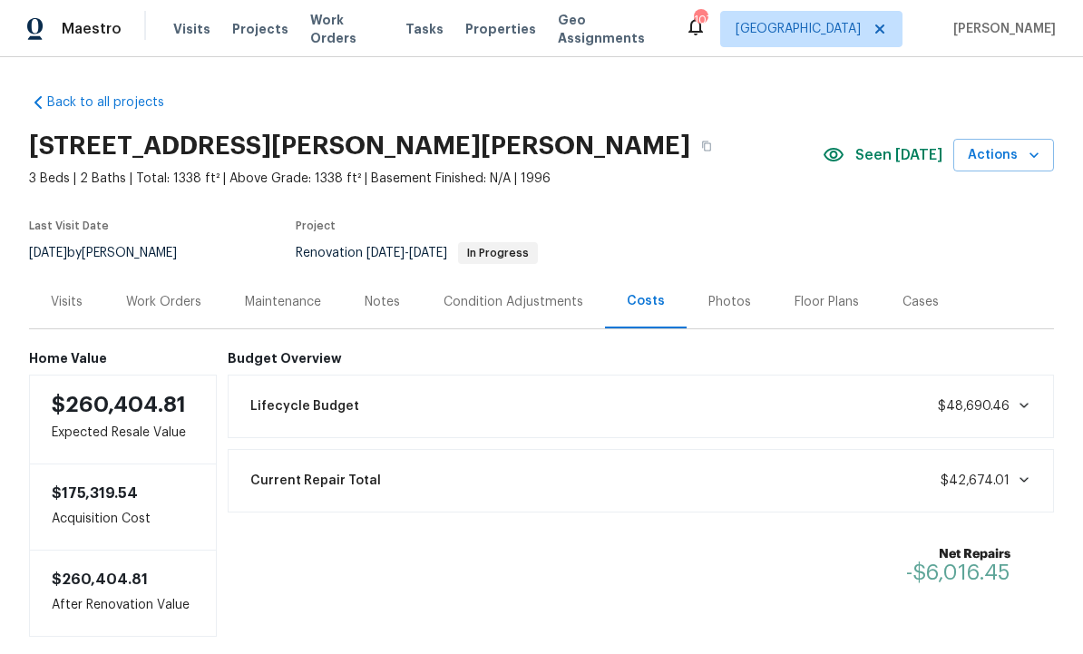
click at [385, 306] on div "Notes" at bounding box center [382, 302] width 35 height 18
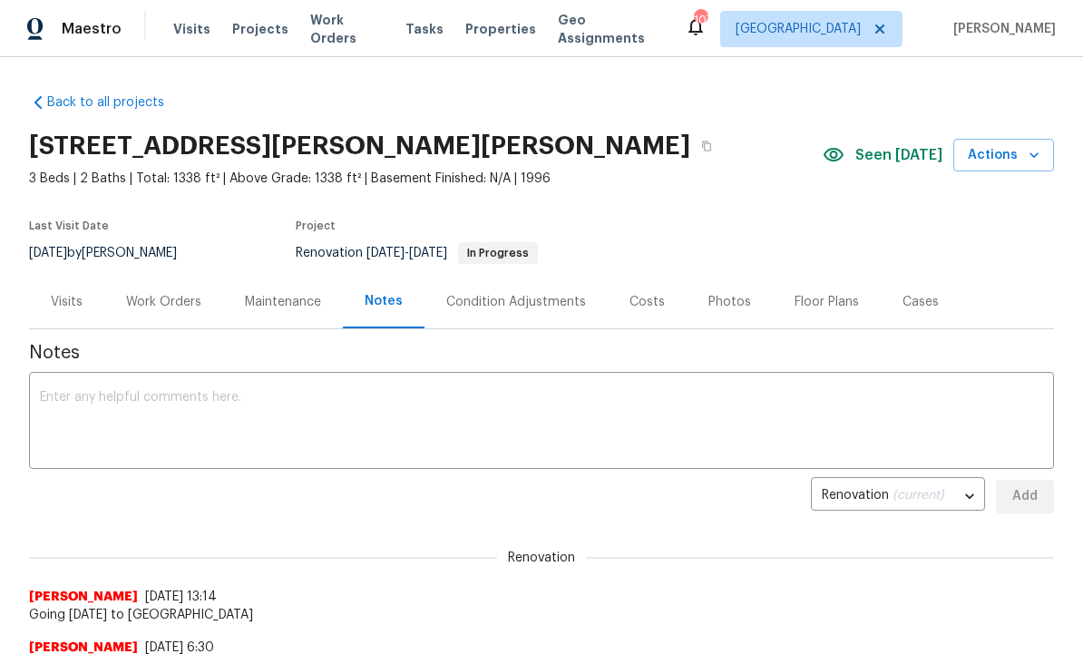
click at [521, 298] on div "Condition Adjustments" at bounding box center [516, 302] width 140 height 18
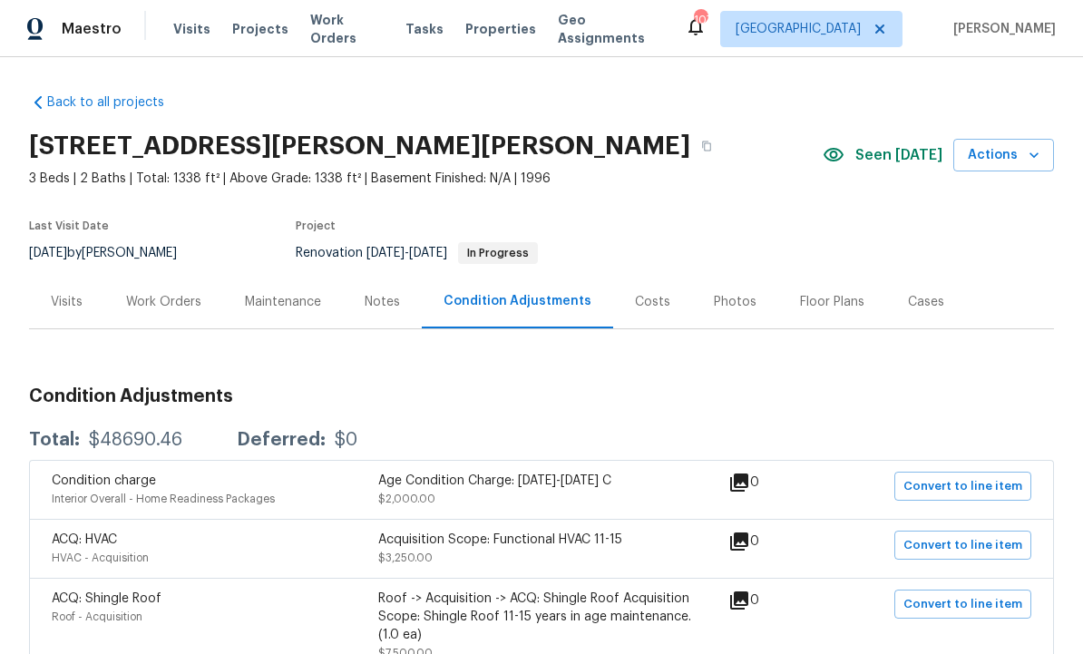
click at [161, 312] on div "Work Orders" at bounding box center [163, 302] width 119 height 54
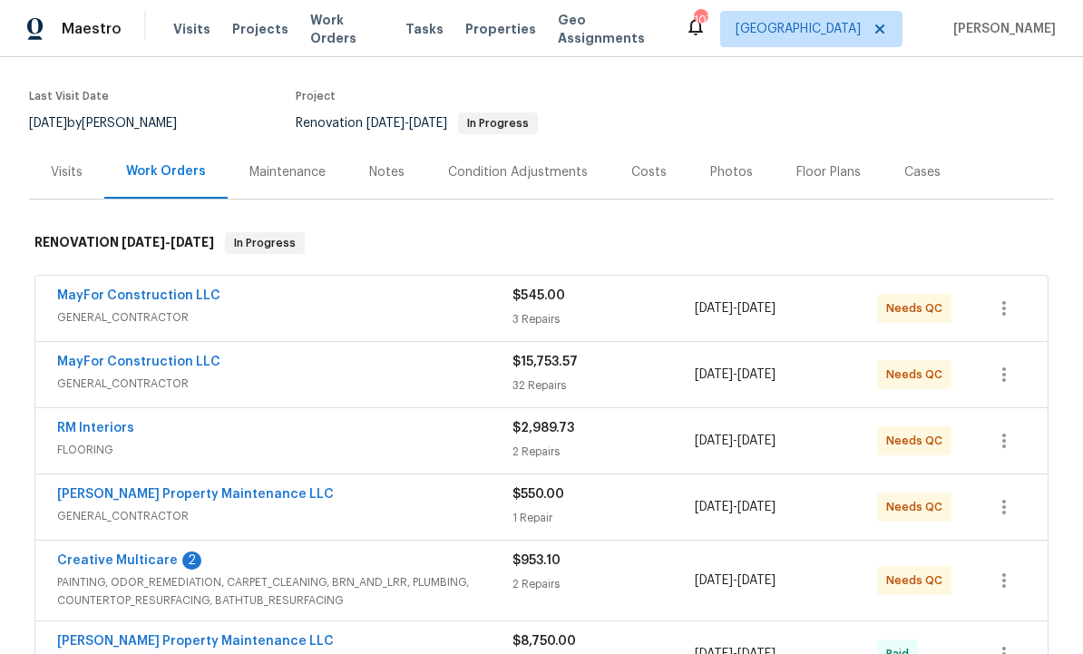
scroll to position [131, 0]
click at [200, 366] on link "MayFor Construction LLC" at bounding box center [138, 361] width 163 height 13
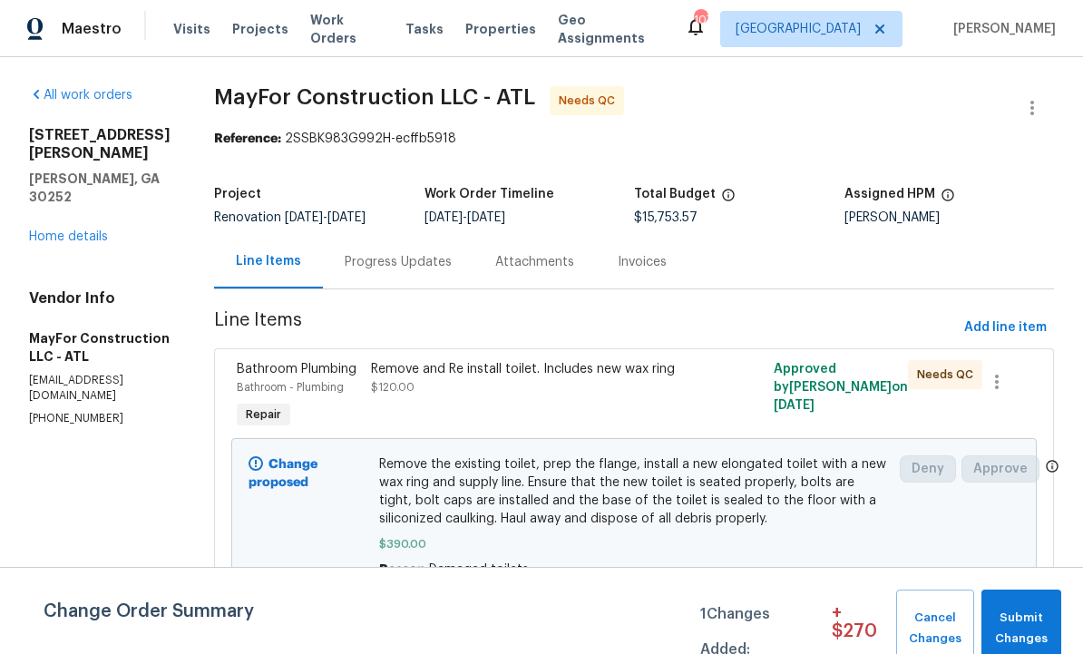
click at [418, 264] on div "Progress Updates" at bounding box center [398, 262] width 107 height 18
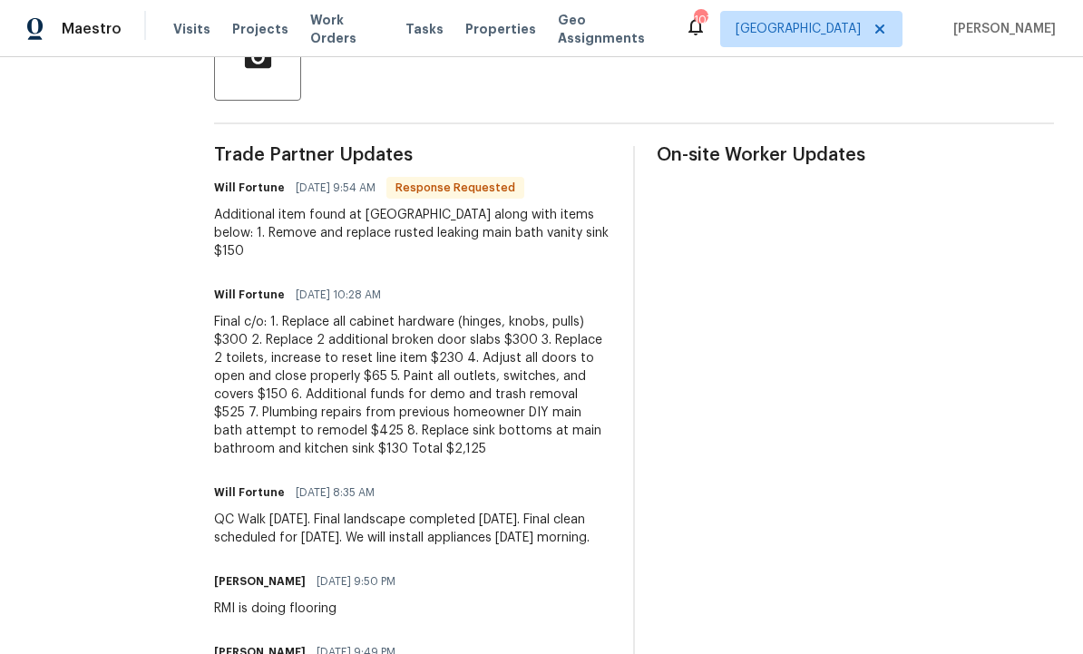
scroll to position [469, 0]
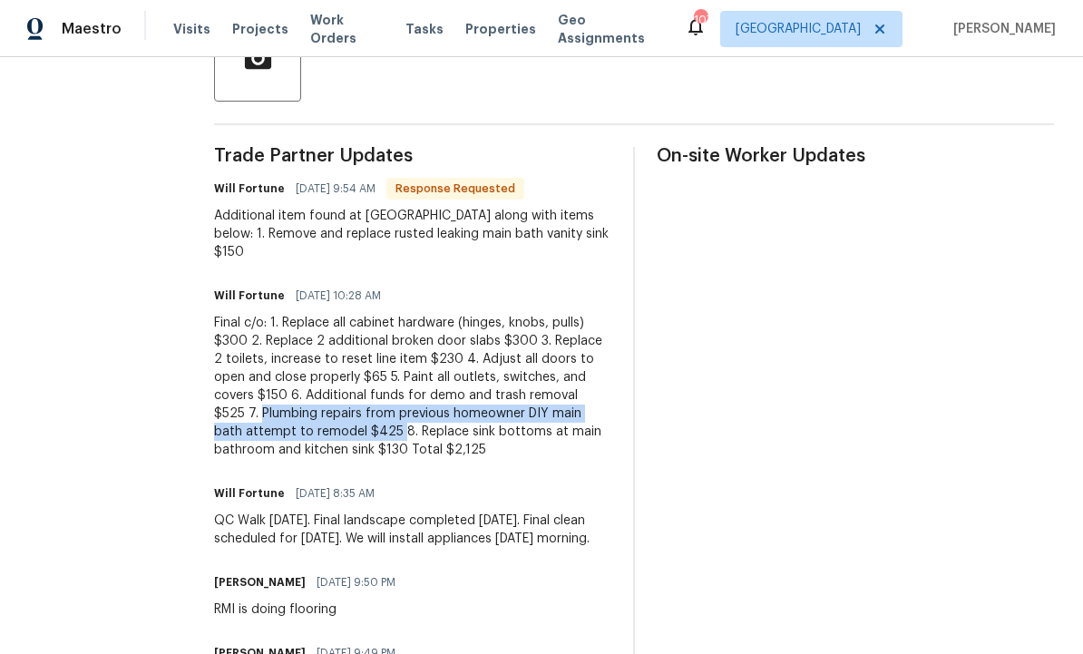
copy div "Plumbing repairs from previous homeowner DIY main bath attempt to remodel $425"
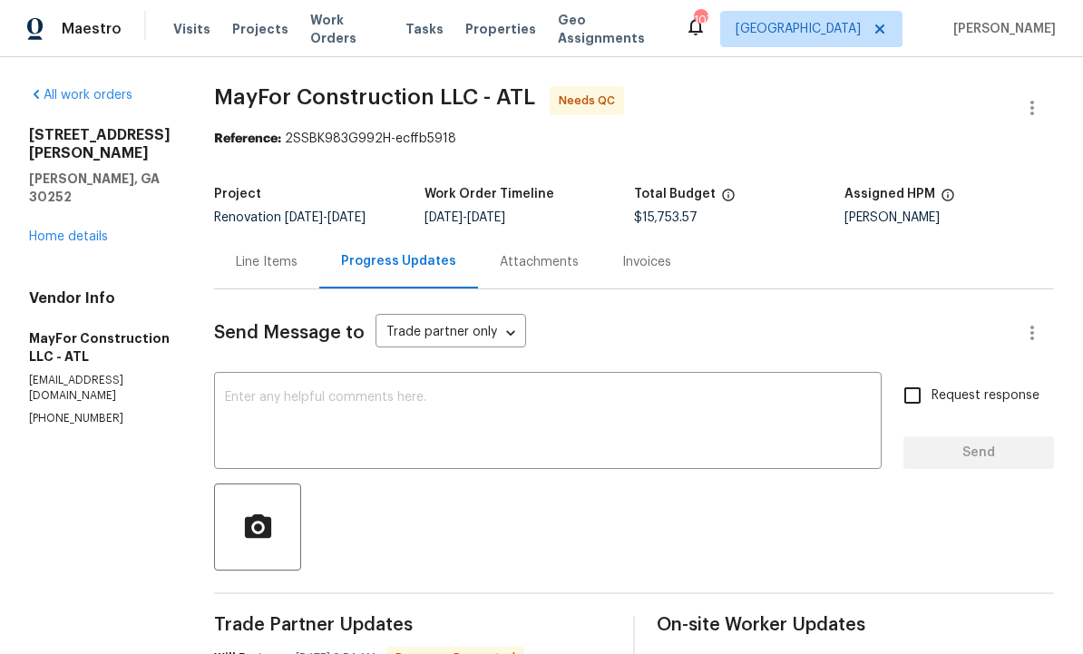
scroll to position [0, 0]
click at [283, 260] on div "Line Items" at bounding box center [267, 262] width 62 height 18
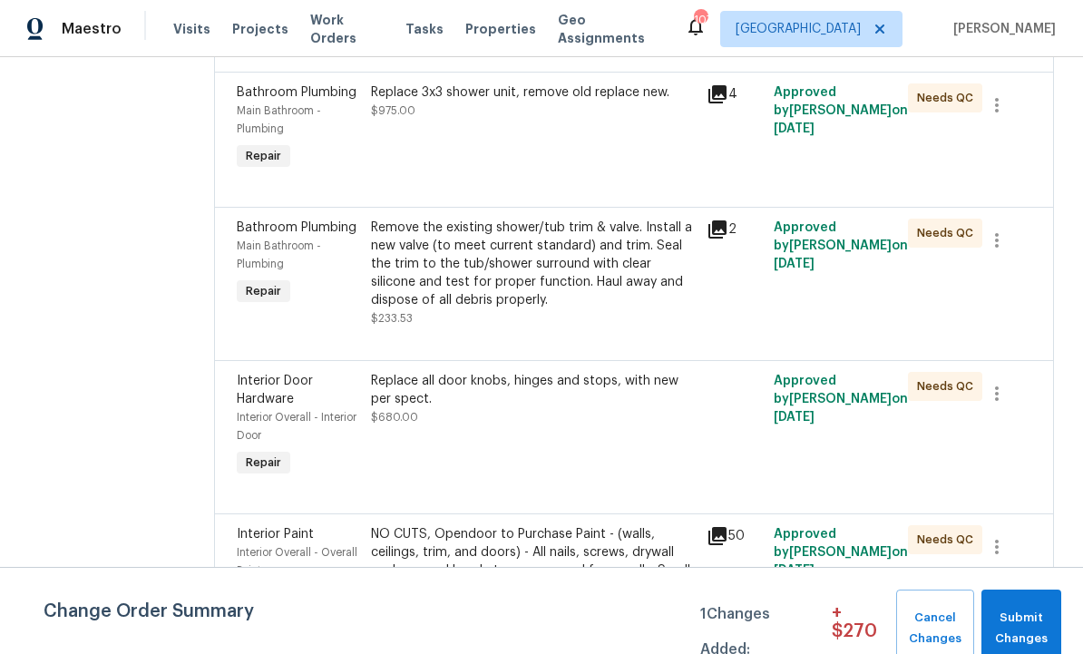
scroll to position [3883, 0]
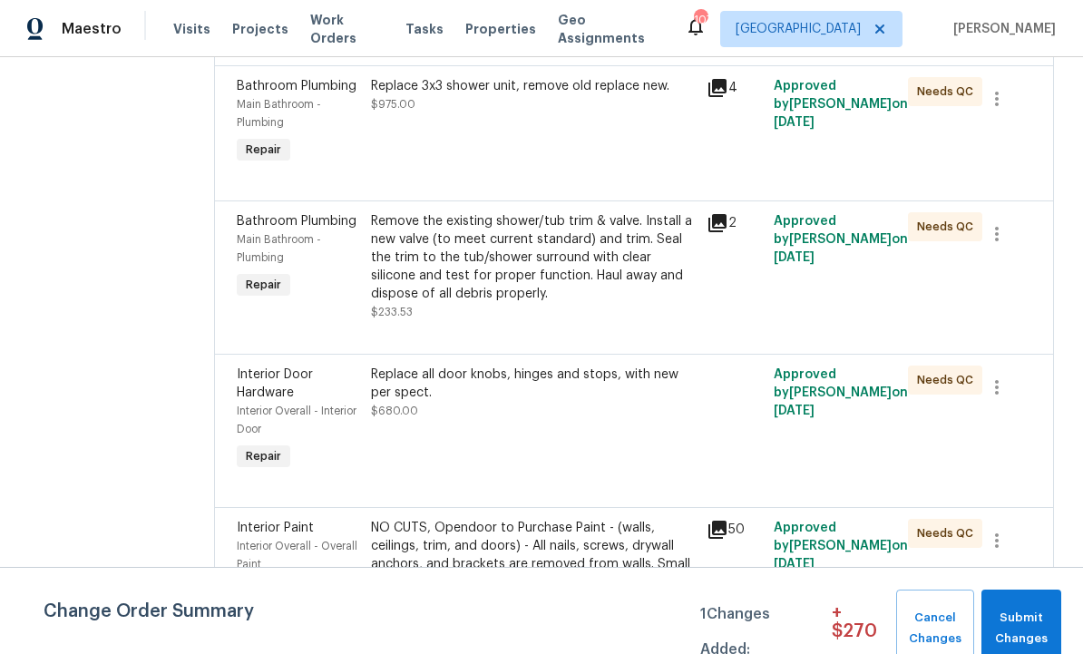
click at [600, 303] on div "Remove the existing shower/tub trim & valve. Install a new valve (to meet curre…" at bounding box center [533, 257] width 325 height 91
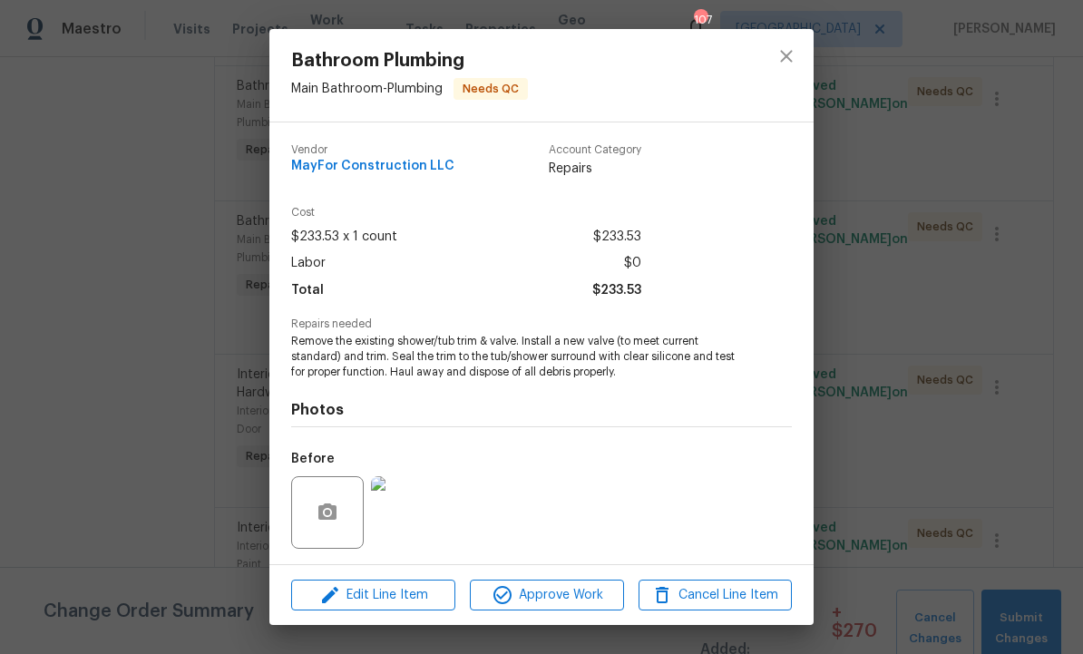
scroll to position [0, 0]
click at [793, 49] on icon "close" at bounding box center [786, 56] width 22 height 22
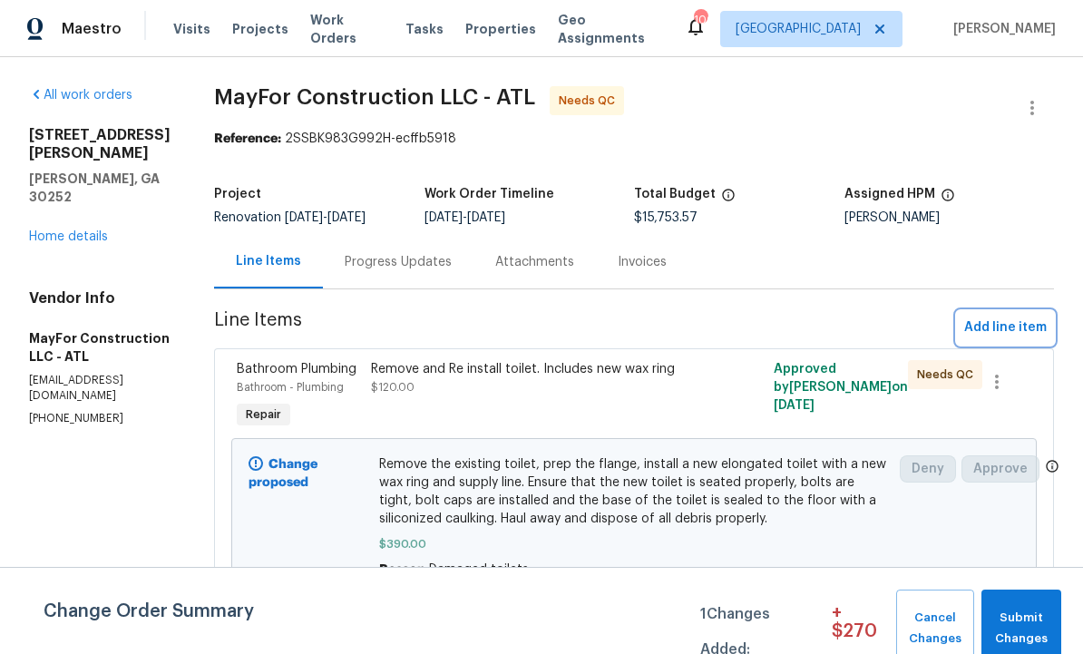
click at [1012, 334] on span "Add line item" at bounding box center [1005, 328] width 83 height 23
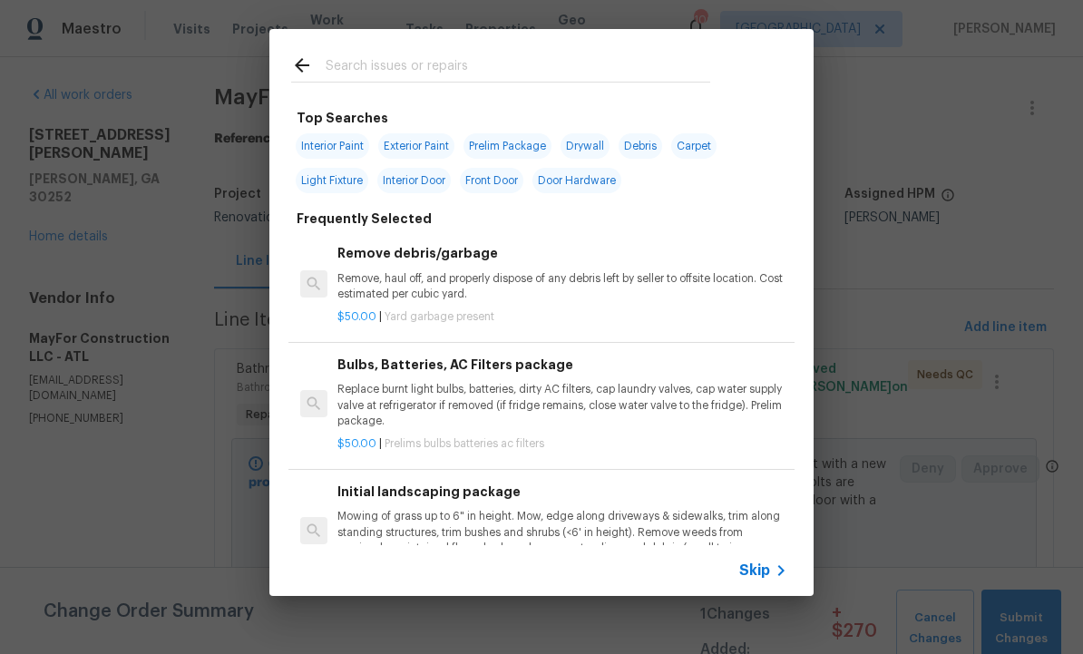
click at [412, 63] on input "text" at bounding box center [518, 67] width 385 height 27
type input "Plumb"
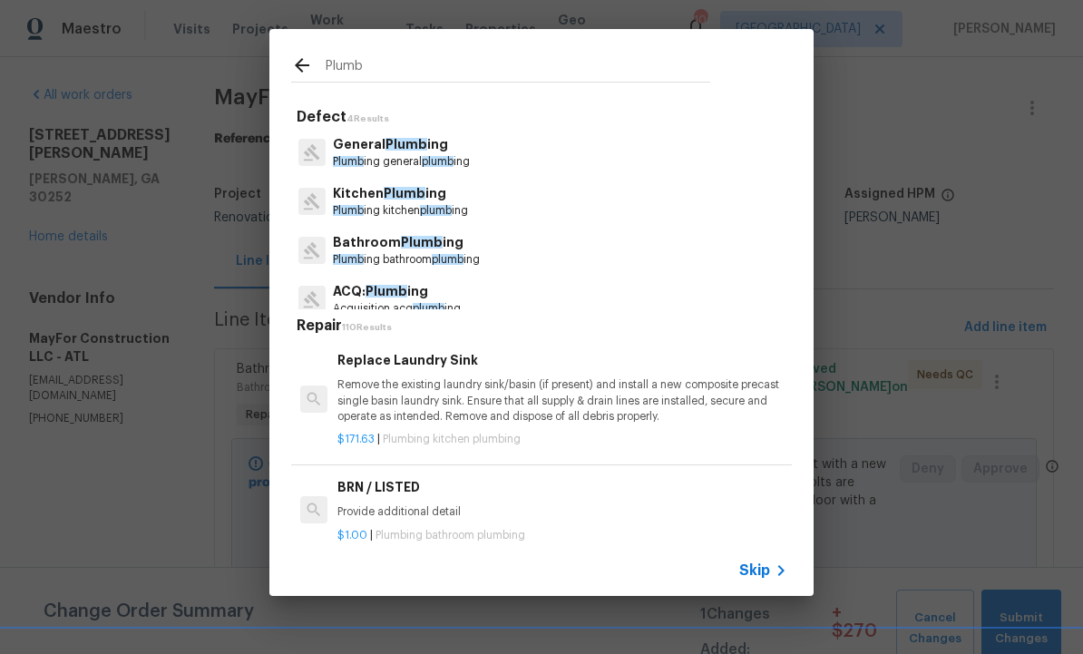
click at [427, 248] on span "Plumb" at bounding box center [422, 242] width 42 height 13
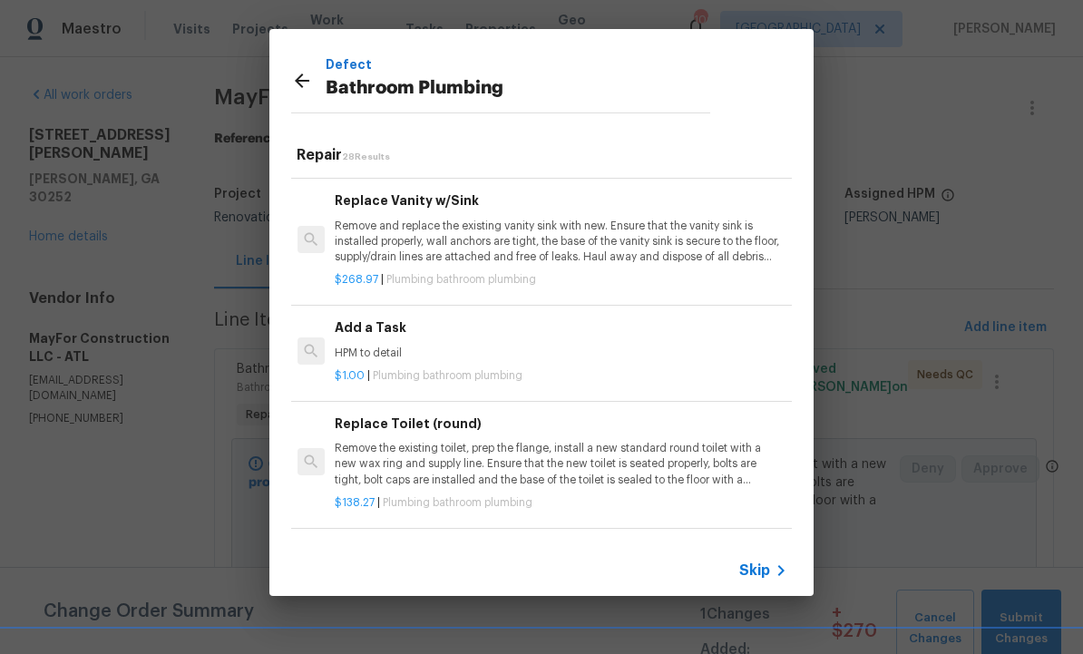
scroll to position [2724, 3]
click at [404, 317] on h6 "Add a Task" at bounding box center [560, 327] width 450 height 20
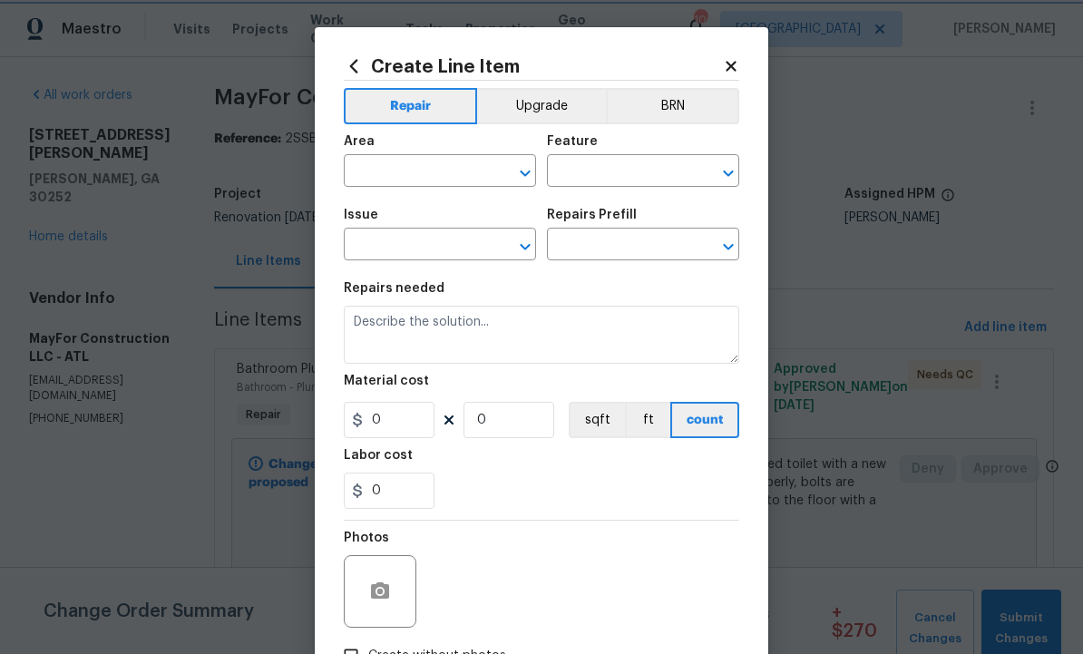
type input "Plumbing"
type input "Bathroom Plumbing"
type textarea "HPM to detail"
type input "1"
type input "Add a Task $1.00"
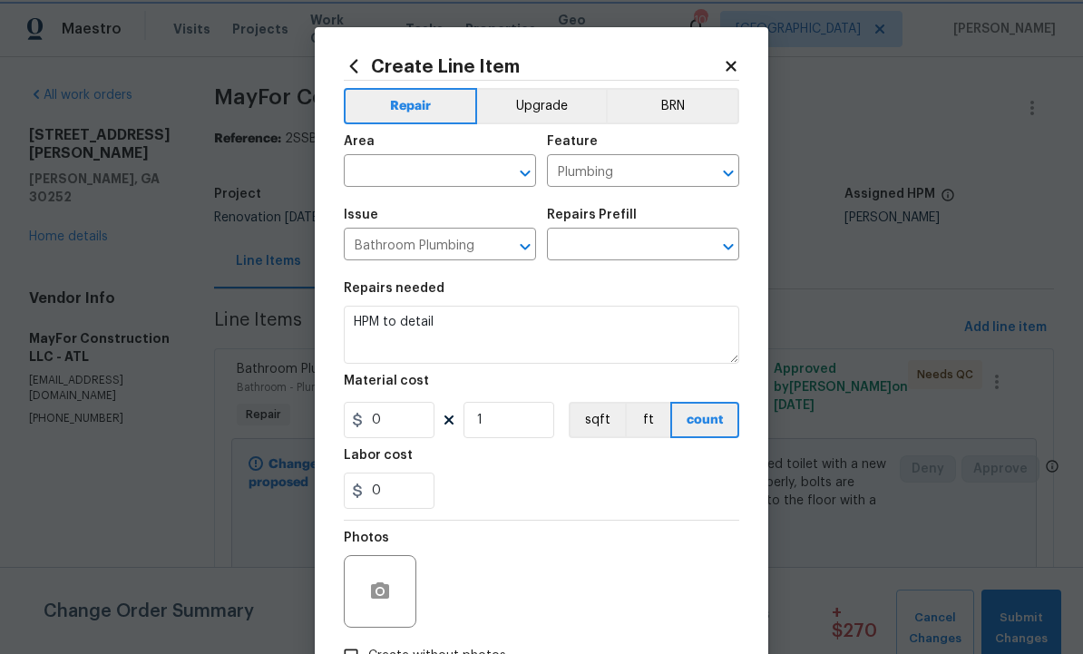
type input "1"
click at [426, 173] on input "text" at bounding box center [414, 173] width 141 height 28
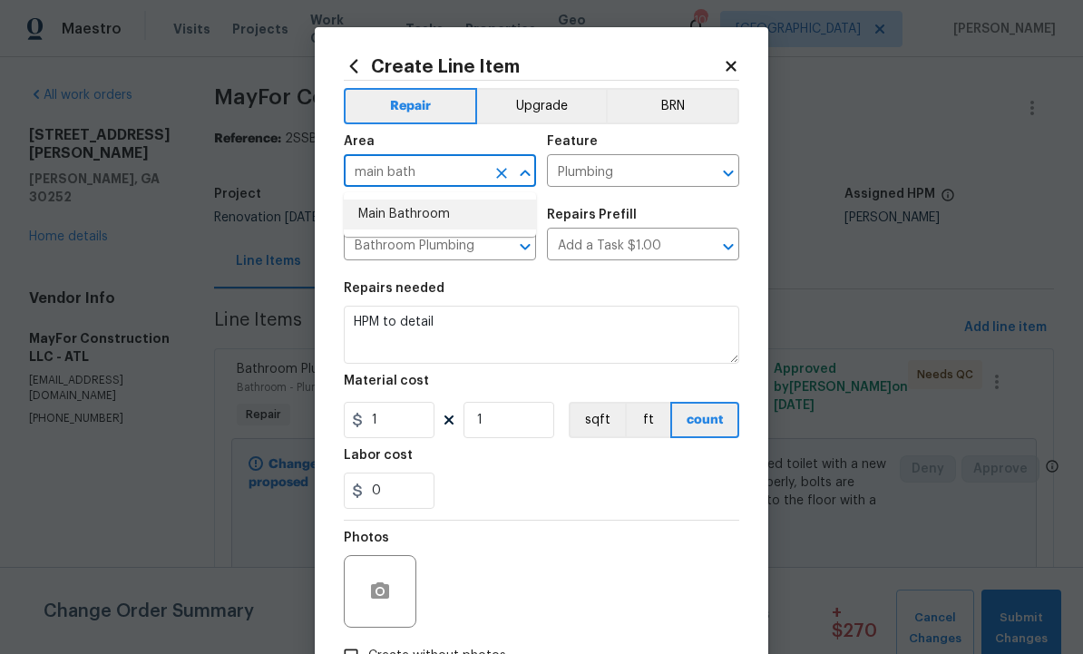
click at [447, 206] on li "Main Bathroom" at bounding box center [440, 215] width 192 height 30
type input "Main Bathroom"
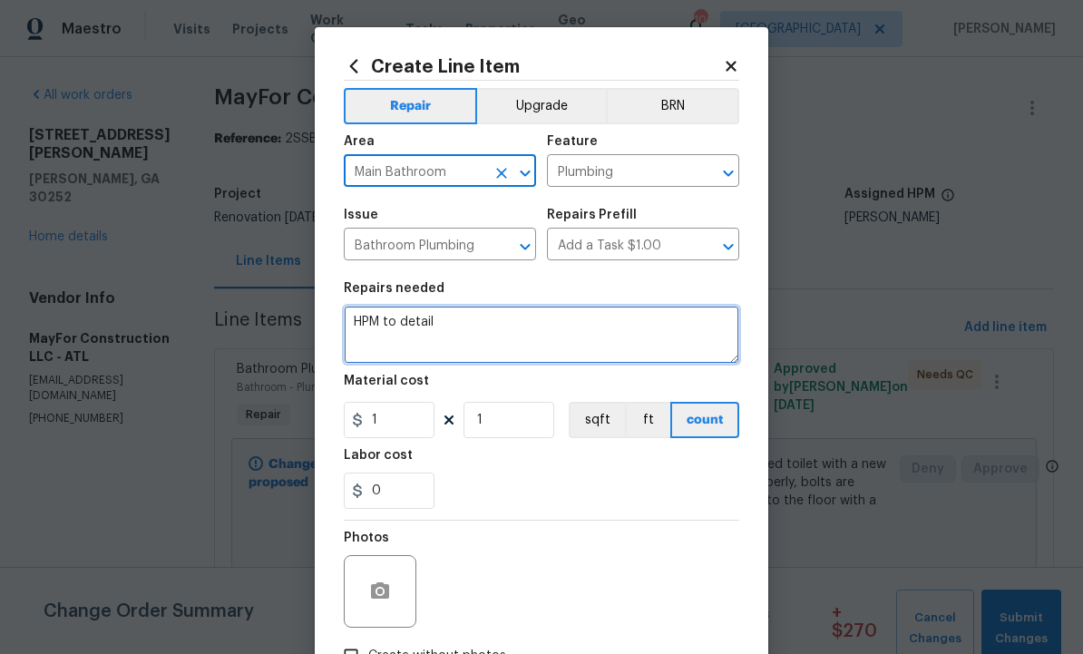
click at [512, 323] on textarea "HPM to detail" at bounding box center [541, 335] width 395 height 58
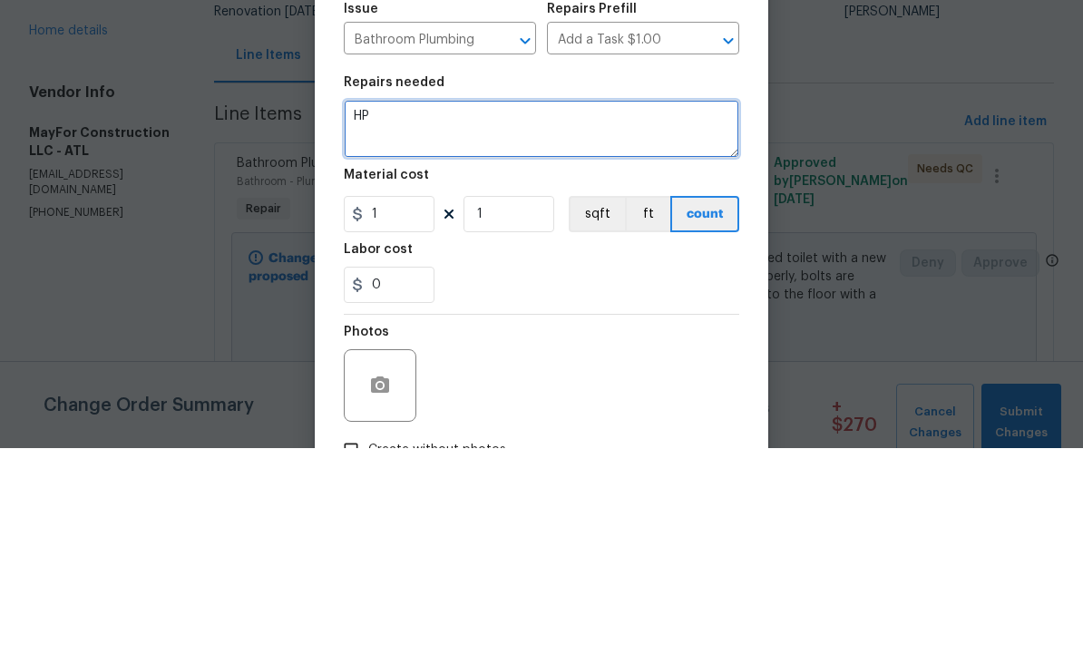
type textarea "H"
click at [470, 306] on textarea at bounding box center [541, 335] width 395 height 58
paste textarea "Plumbing repairs from previous homeowner DIY main bath attempt to remodel $425"
type textarea "Plumbing repairs from previous homeowner DIY main bath attempt to remodel"
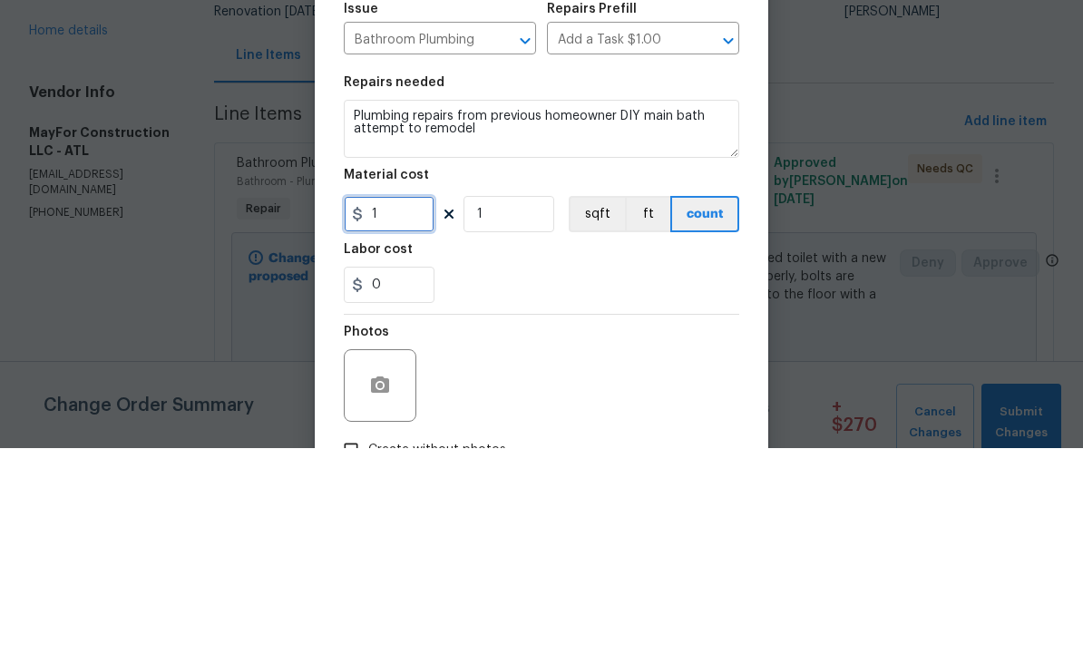
click at [401, 402] on input "1" at bounding box center [389, 420] width 91 height 36
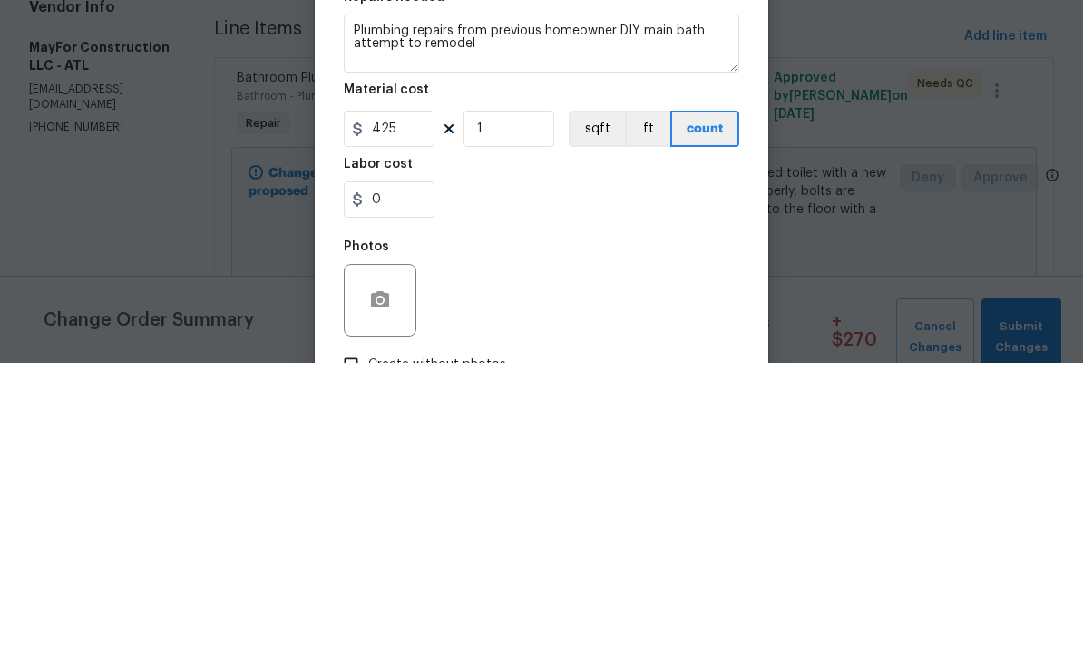
scroll to position [61, 0]
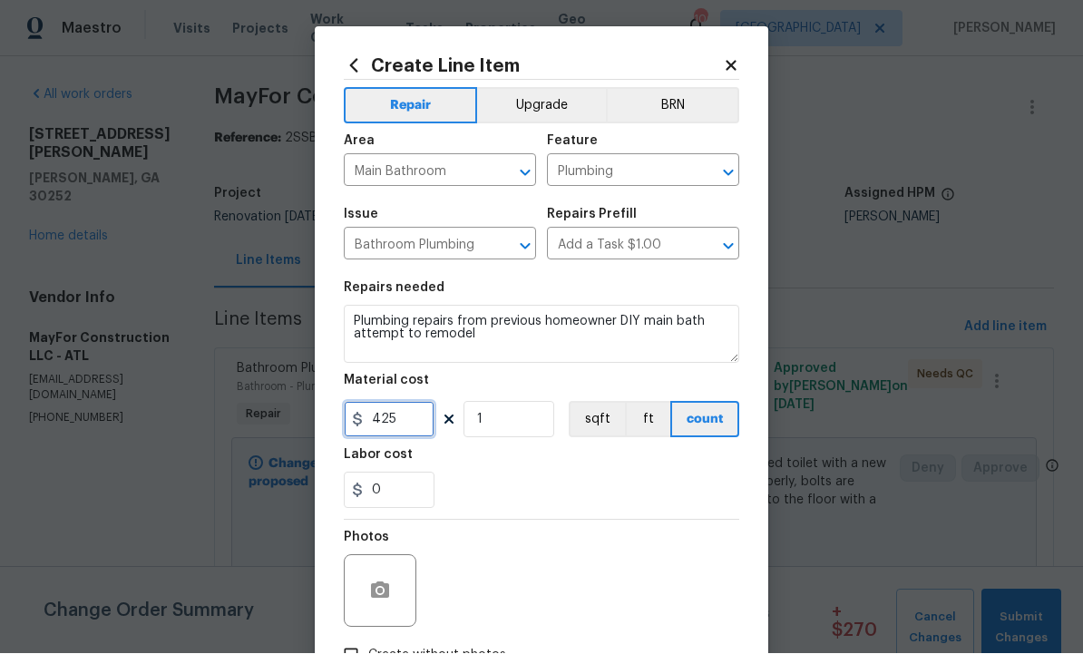
type input "425"
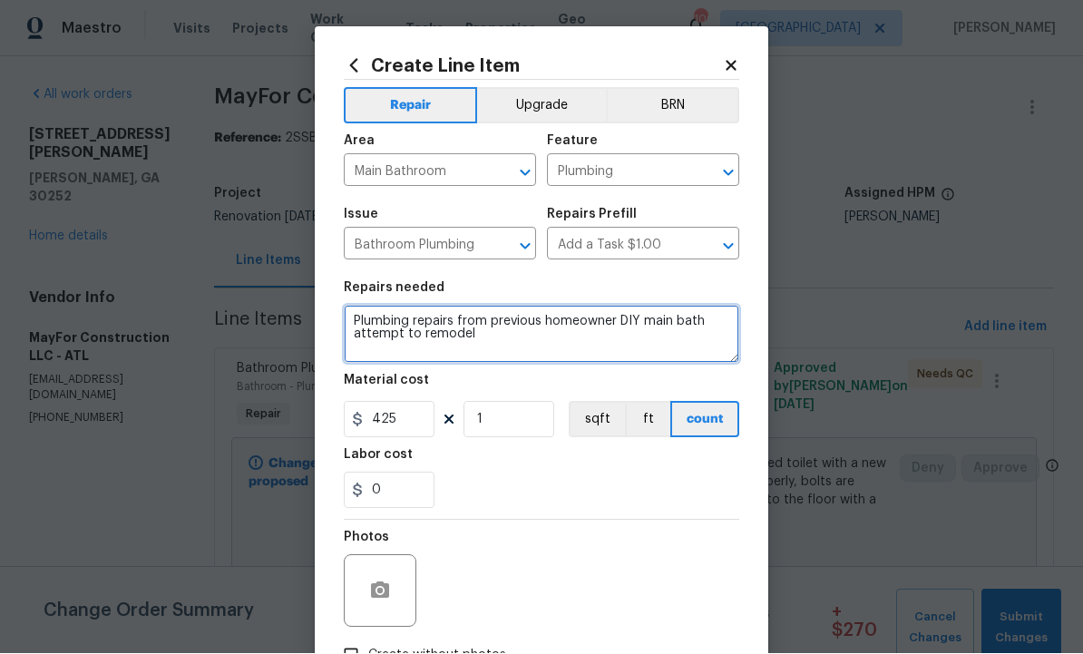
click at [544, 348] on textarea "Plumbing repairs from previous homeowner DIY main bath attempt to remodel" at bounding box center [541, 335] width 395 height 58
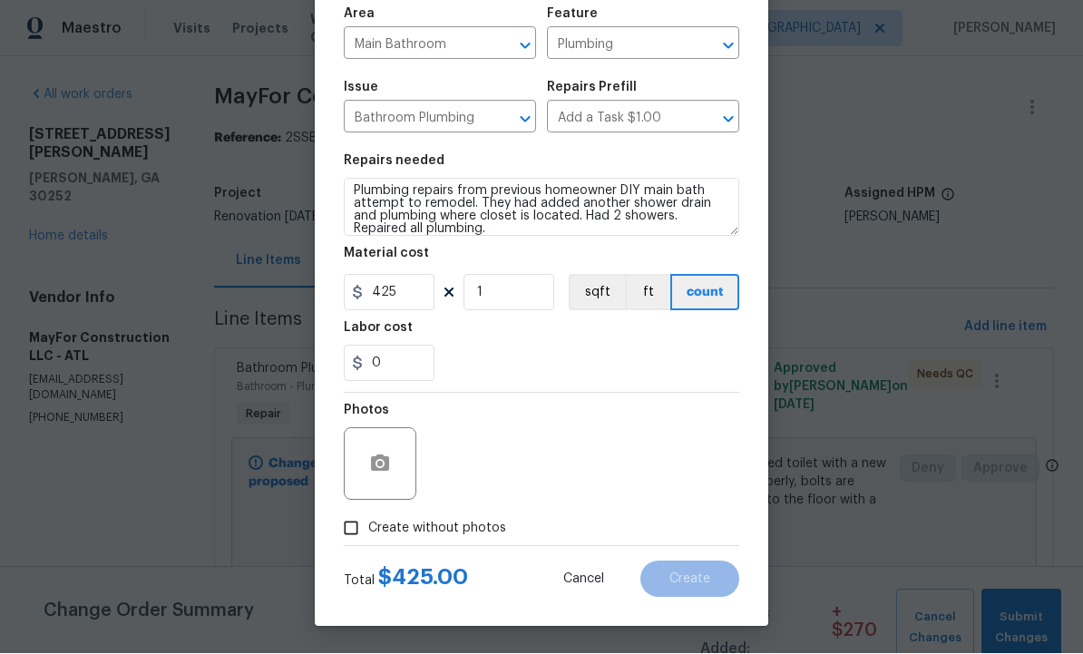
scroll to position [131, 0]
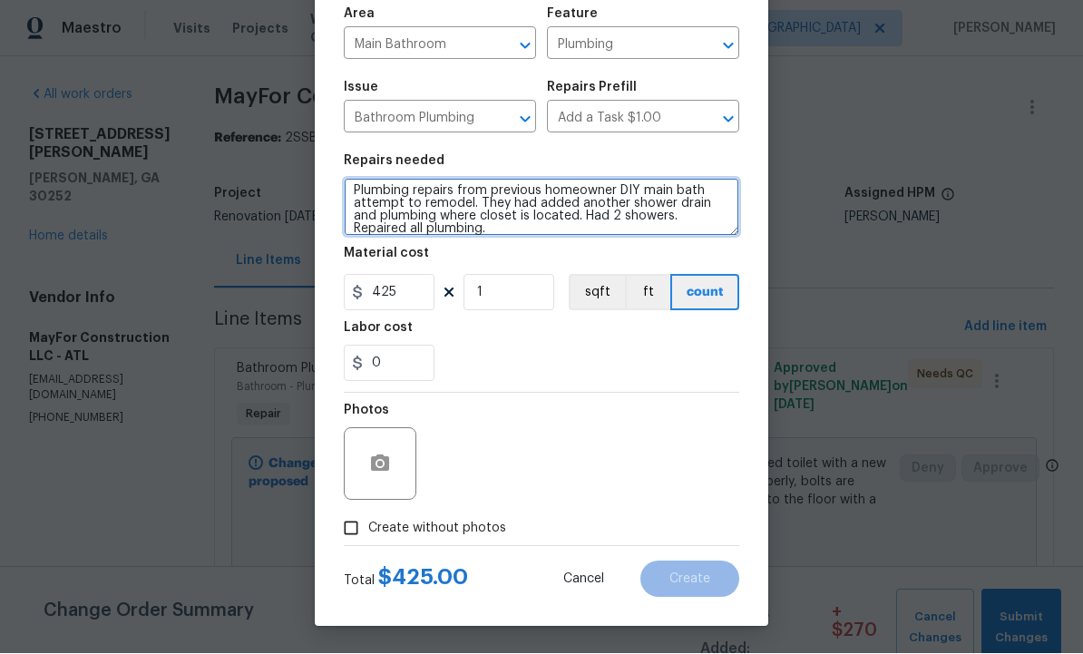
type textarea "Plumbing repairs from previous homeowner DIY main bath attempt to remodel. They…"
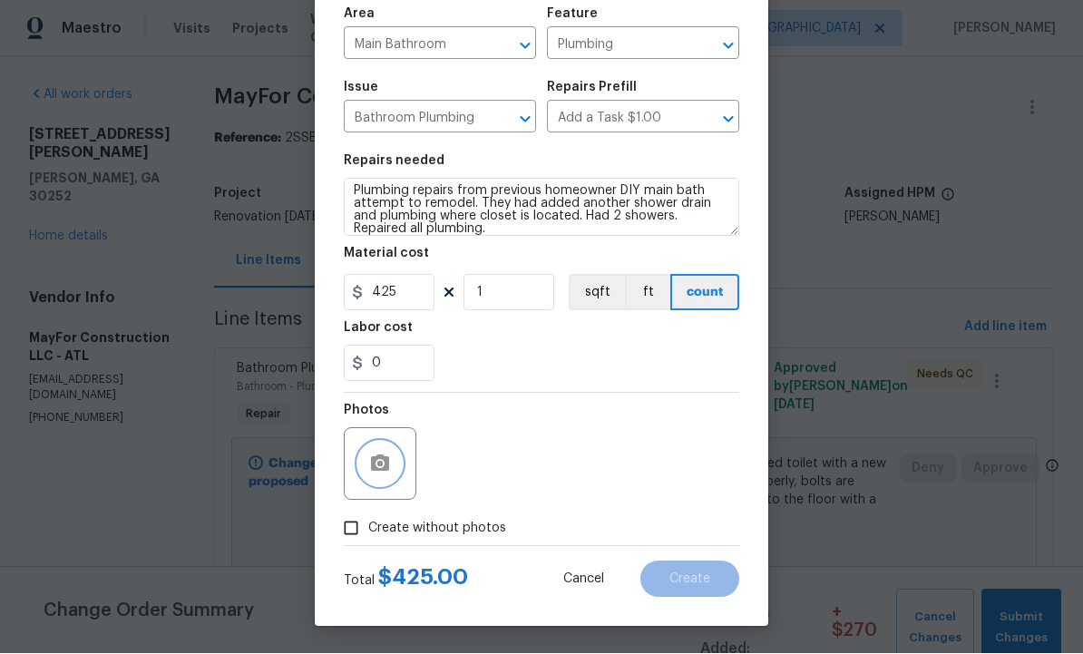
click at [381, 459] on icon "button" at bounding box center [380, 463] width 18 height 16
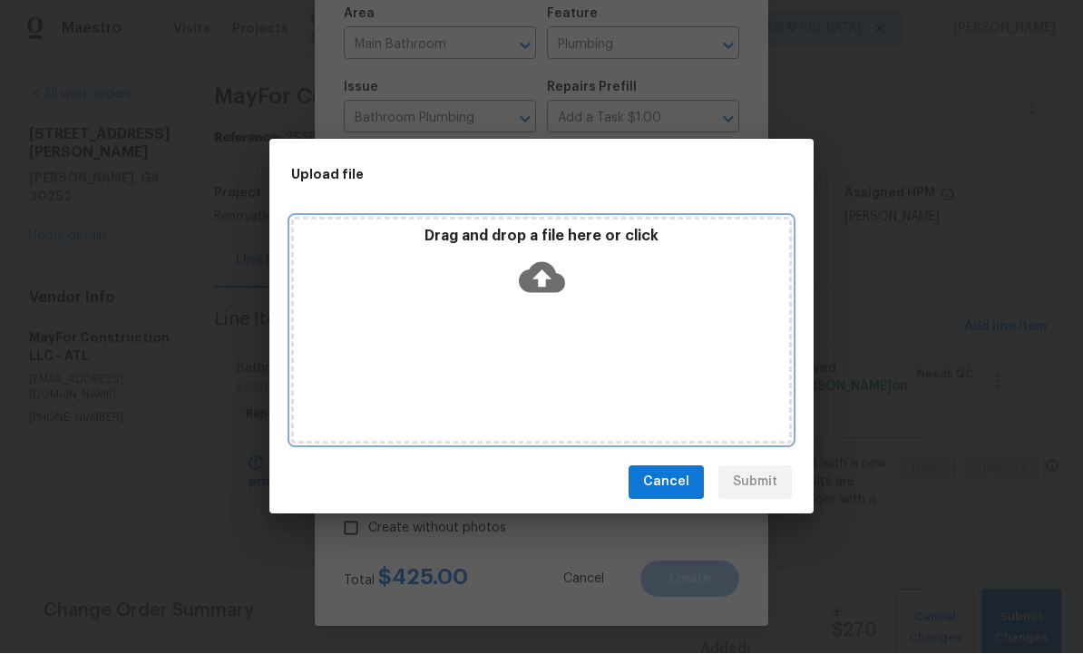
click at [550, 287] on icon at bounding box center [542, 277] width 46 height 31
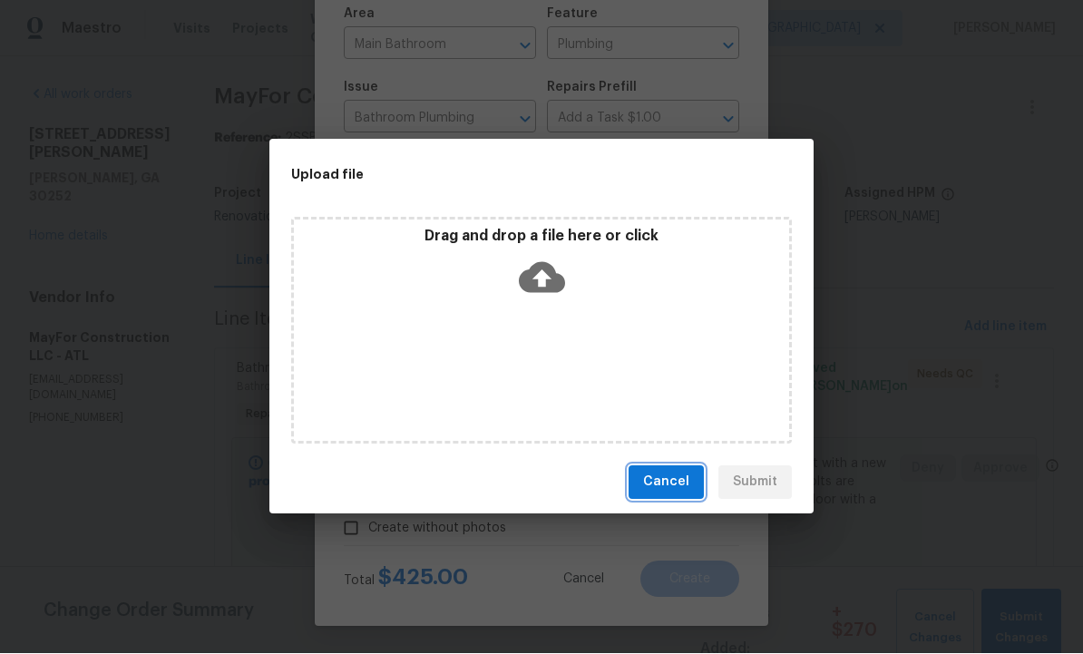
click at [668, 481] on span "Cancel" at bounding box center [666, 483] width 46 height 23
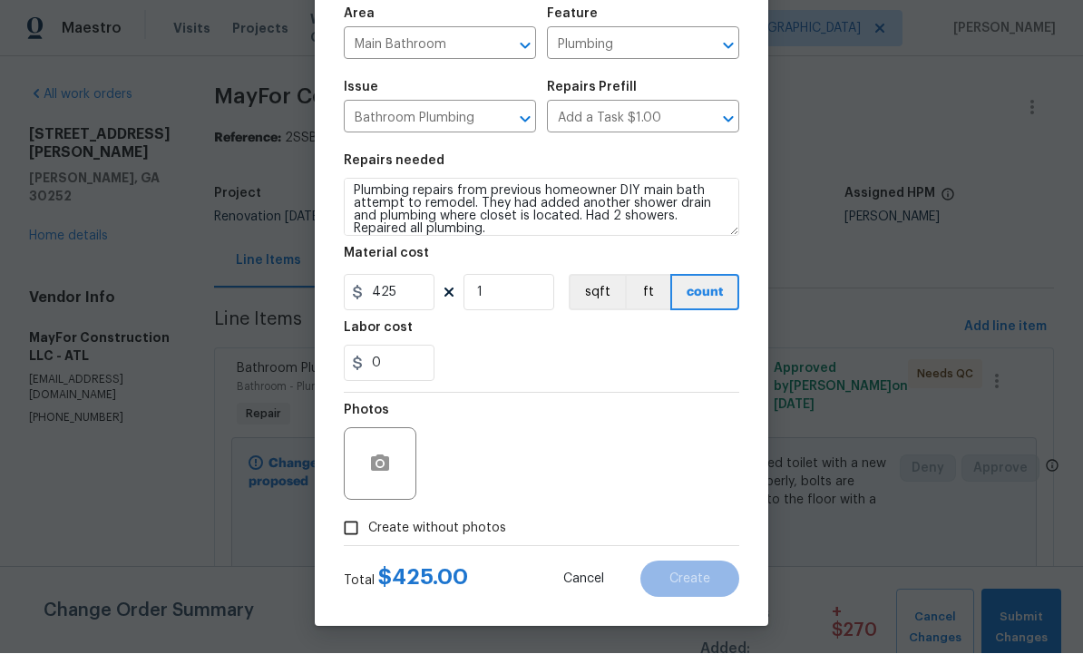
click at [346, 518] on input "Create without photos" at bounding box center [351, 529] width 34 height 34
checkbox input "true"
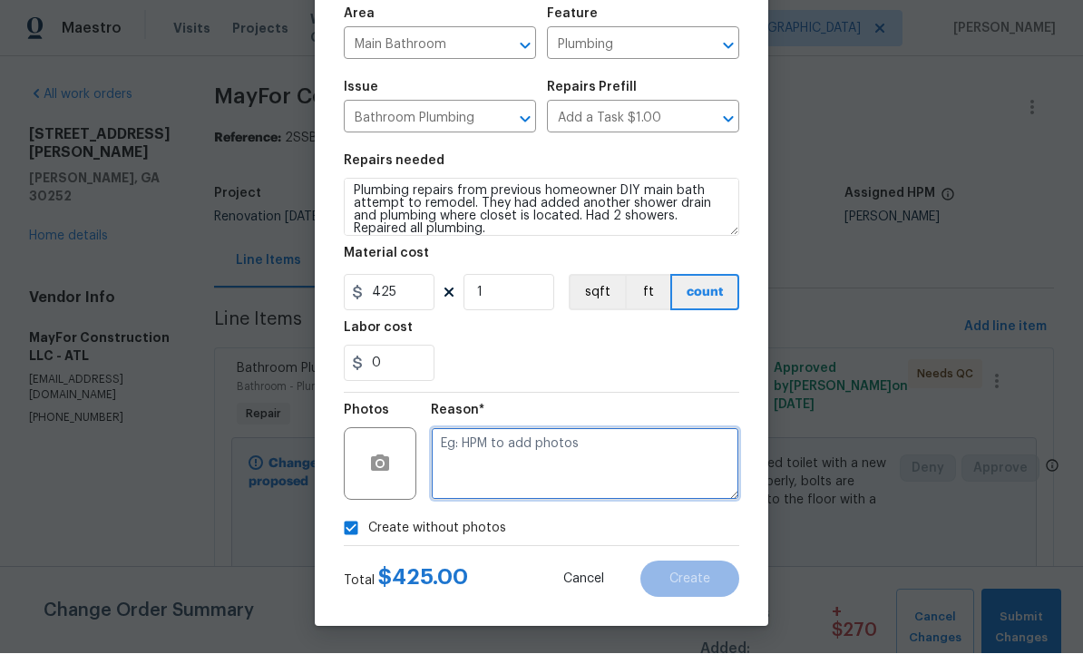
click at [501, 462] on textarea at bounding box center [585, 464] width 308 height 73
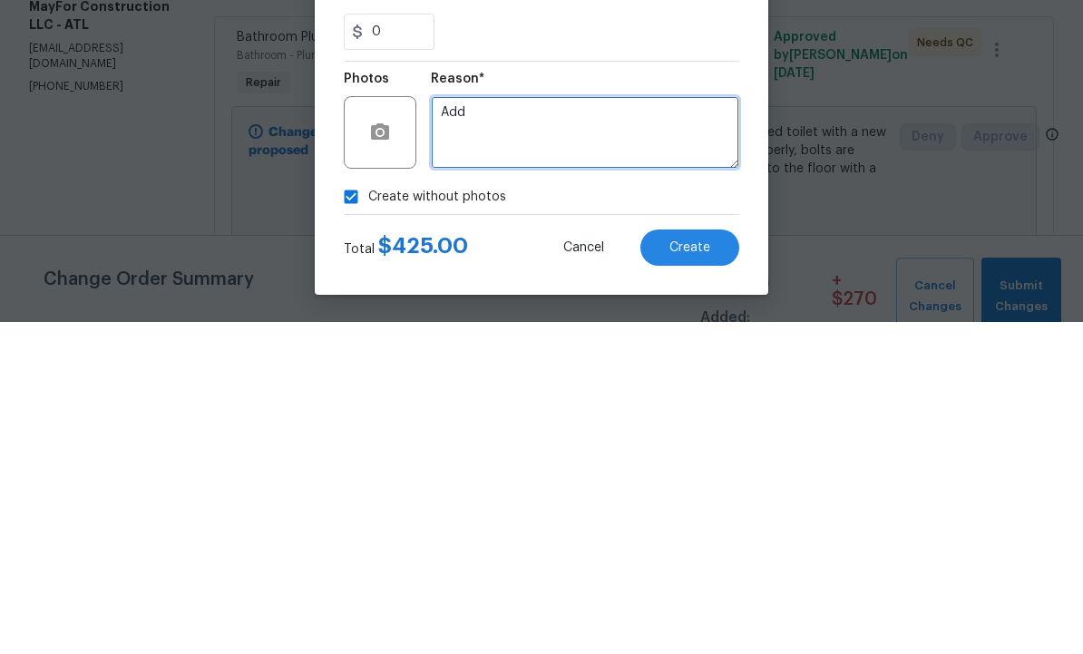
type textarea "Add"
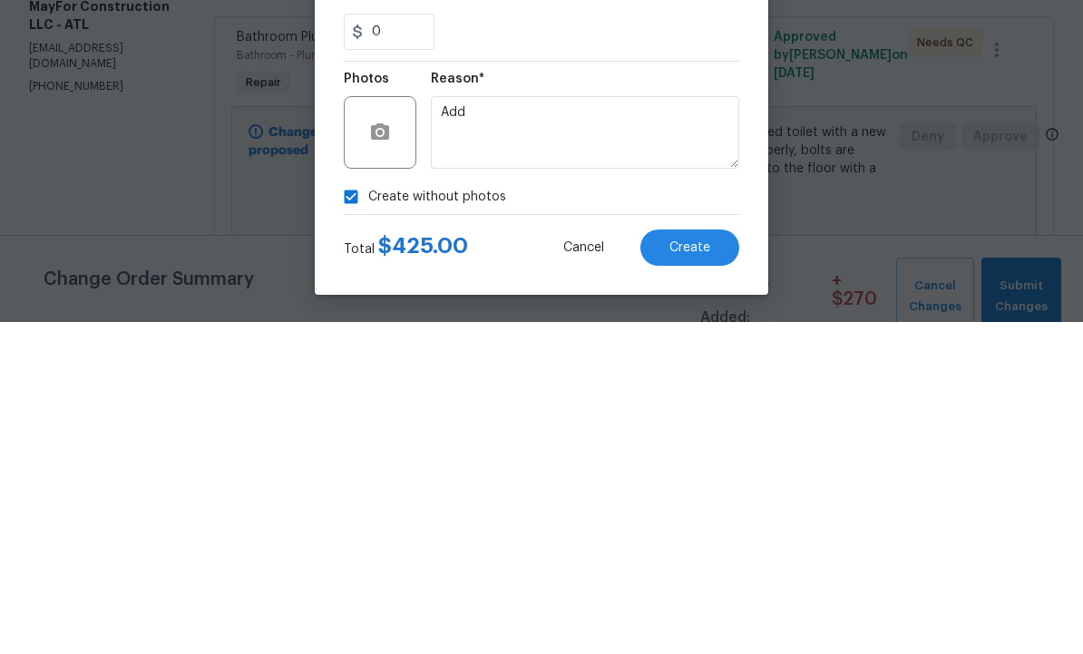
click at [686, 573] on span "Create" at bounding box center [689, 580] width 41 height 14
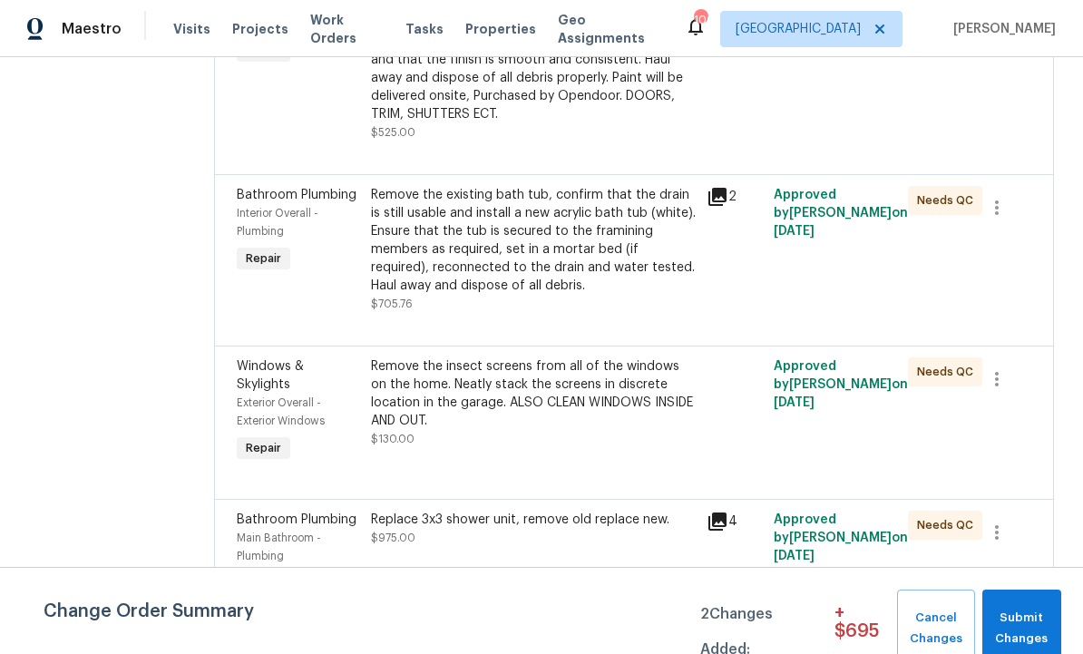
scroll to position [3694, 0]
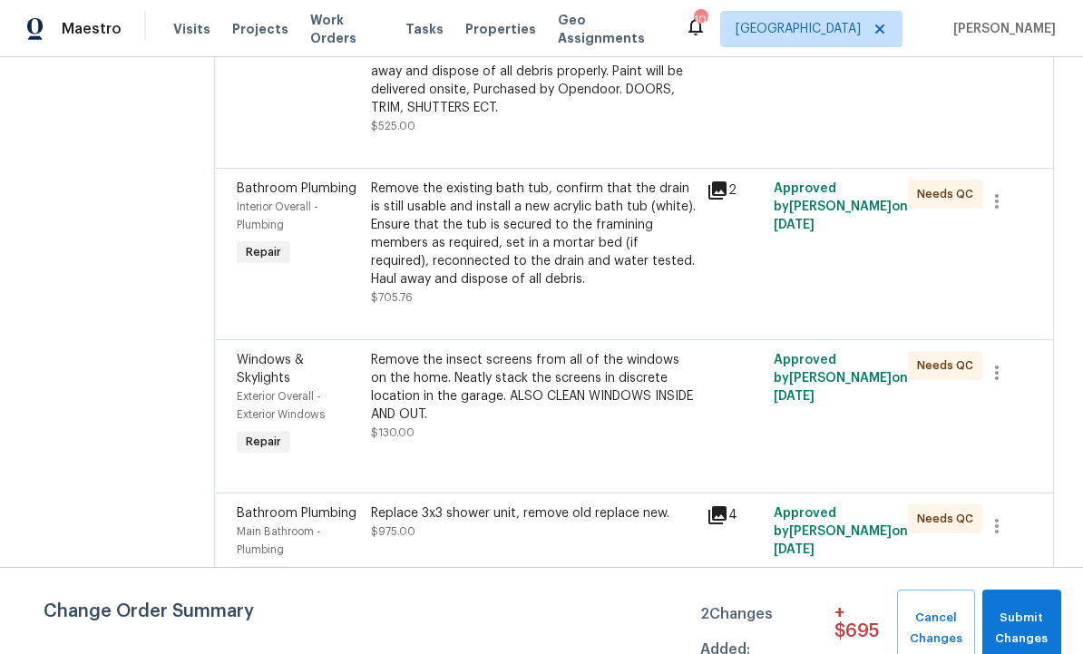
click at [728, 201] on icon at bounding box center [718, 191] width 22 height 22
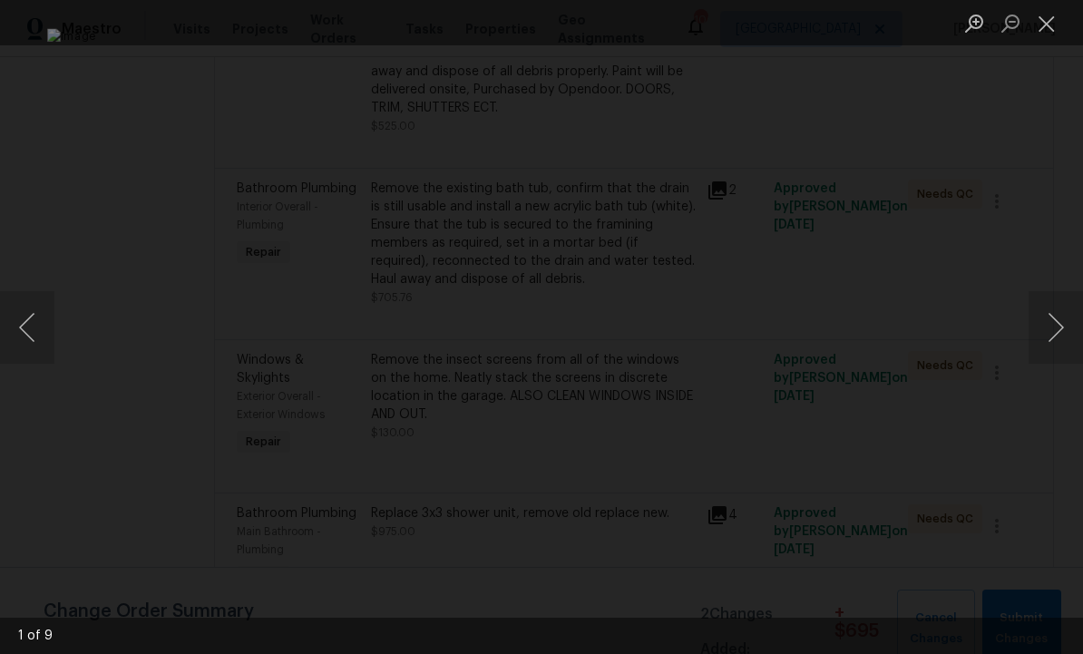
click at [1054, 18] on button "Close lightbox" at bounding box center [1047, 23] width 36 height 32
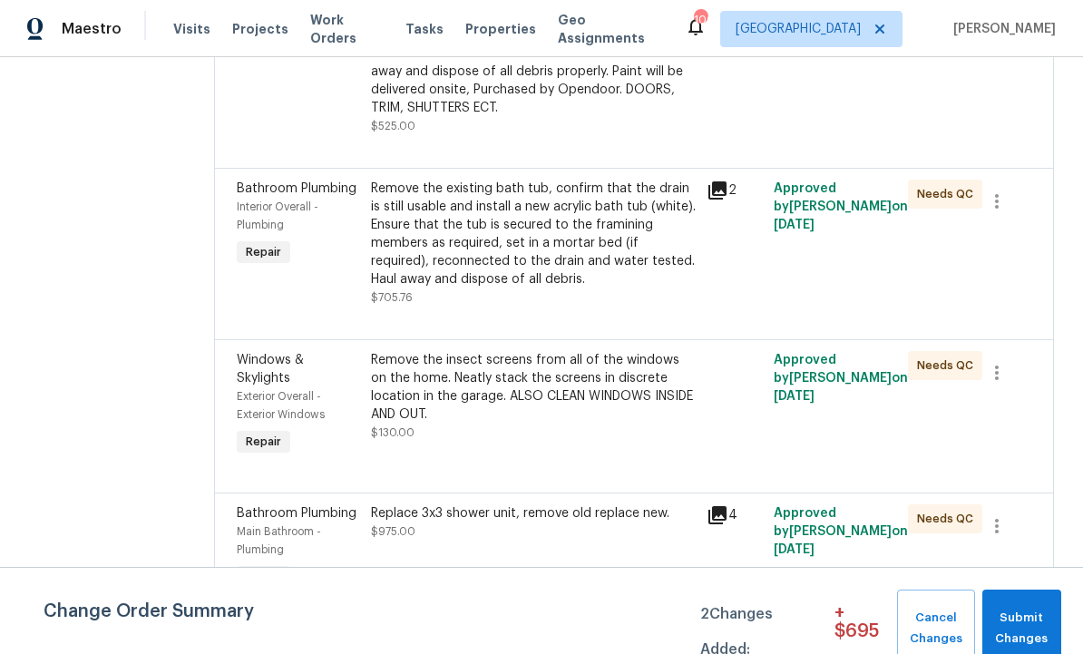
click at [488, 288] on div "Remove the existing bath tub, confirm that the drain is still usable and instal…" at bounding box center [533, 234] width 325 height 109
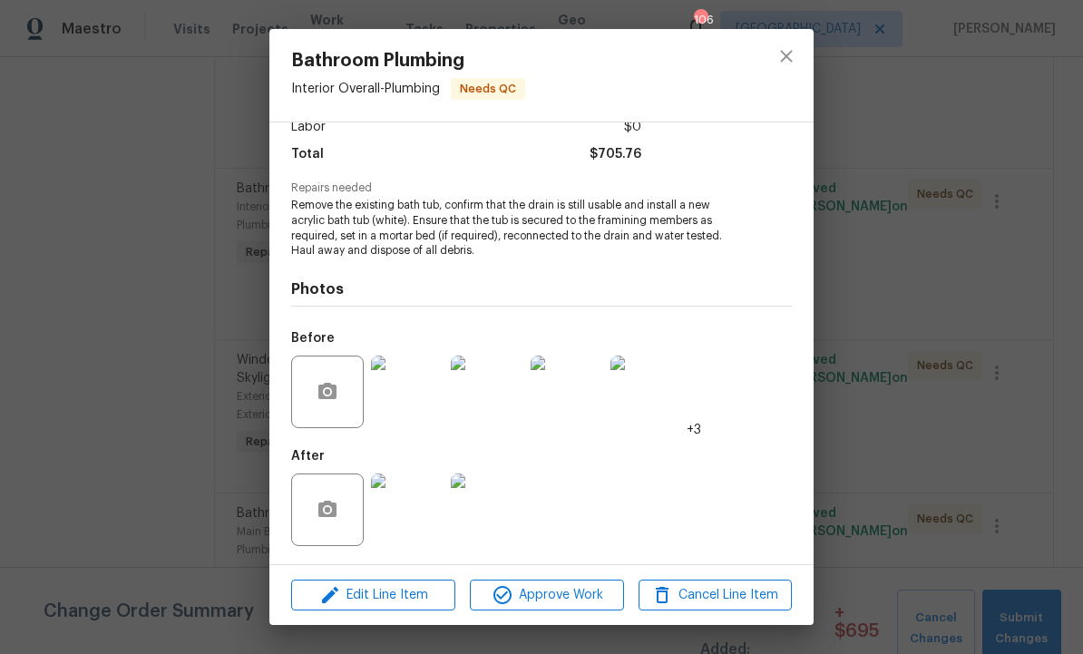
scroll to position [139, 0]
click at [639, 393] on img at bounding box center [646, 392] width 73 height 73
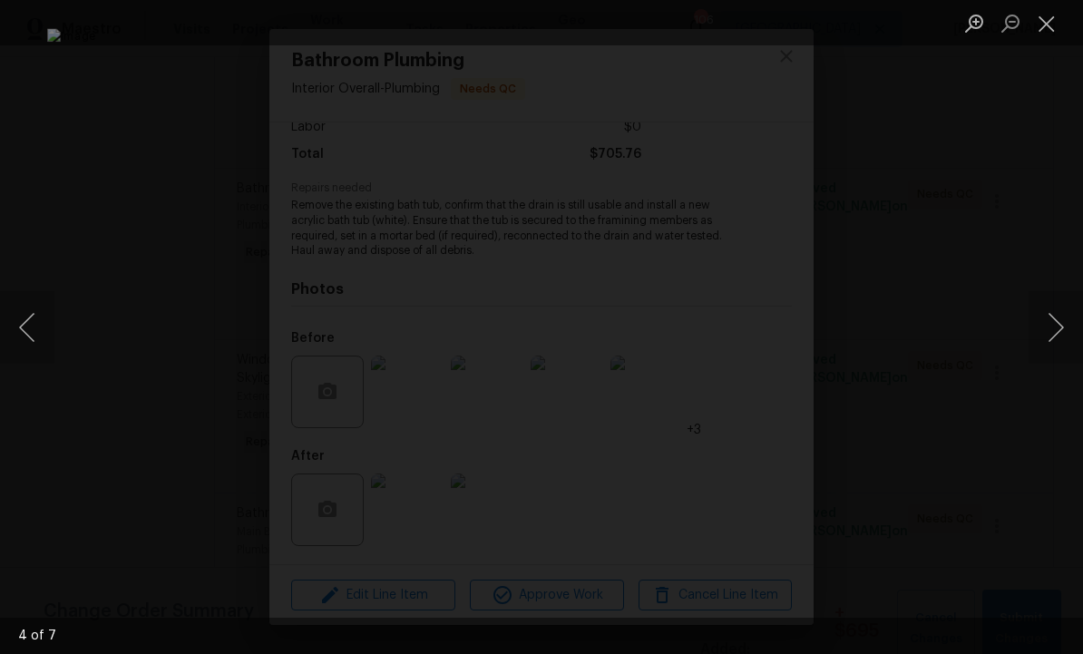
click at [1046, 326] on button "Next image" at bounding box center [1056, 327] width 54 height 73
click at [1057, 329] on button "Next image" at bounding box center [1056, 327] width 54 height 73
click at [1048, 330] on button "Next image" at bounding box center [1056, 327] width 54 height 73
click at [1041, 334] on button "Next image" at bounding box center [1056, 327] width 54 height 73
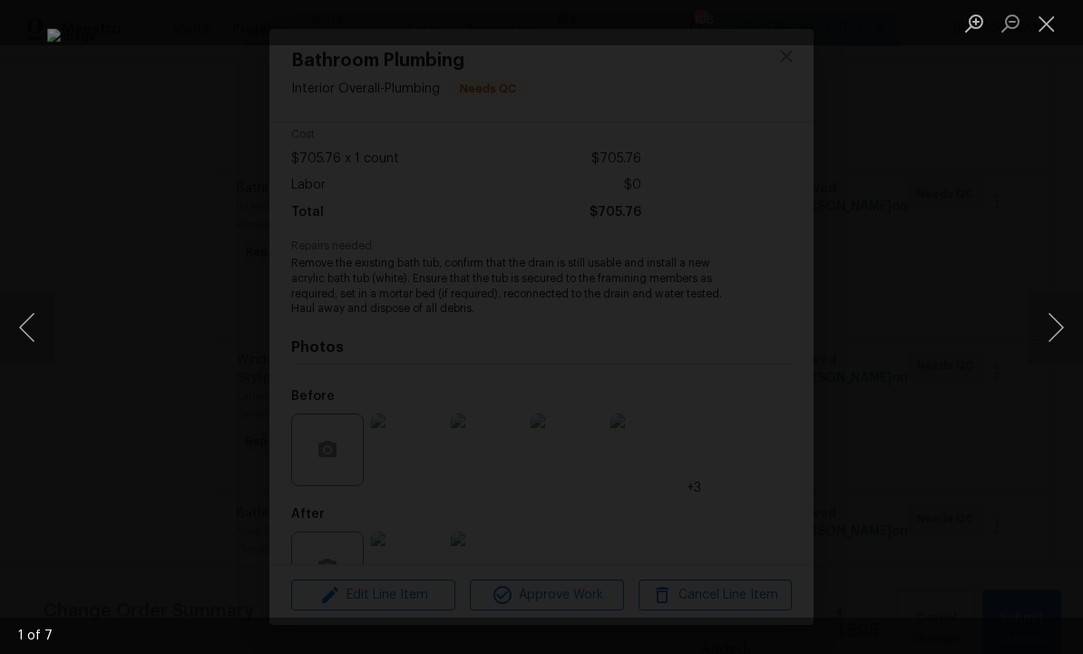
click at [1047, 26] on button "Close lightbox" at bounding box center [1047, 23] width 36 height 32
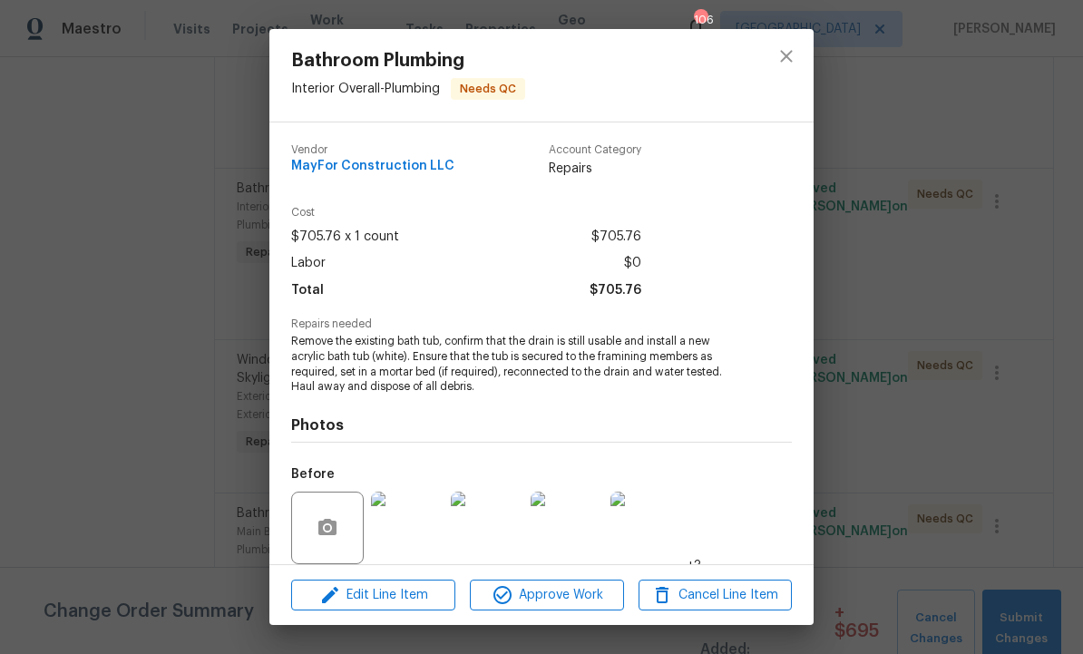
scroll to position [0, 0]
click at [792, 45] on icon "close" at bounding box center [786, 56] width 22 height 22
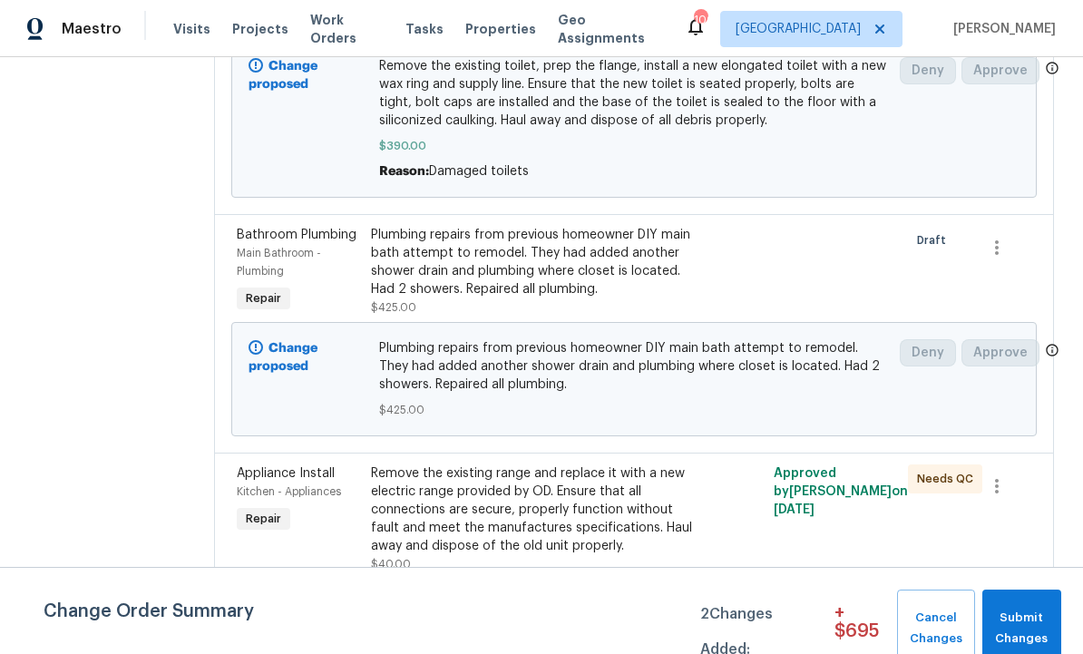
scroll to position [388, 0]
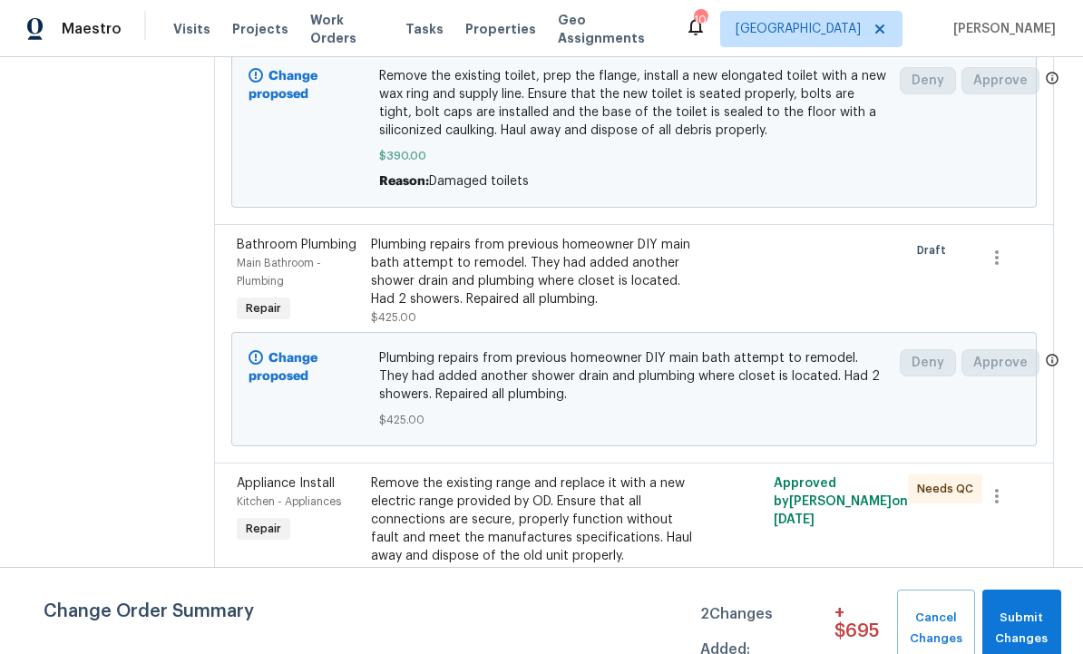
click at [585, 307] on div "Plumbing repairs from previous homeowner DIY main bath attempt to remodel. They…" at bounding box center [533, 272] width 325 height 73
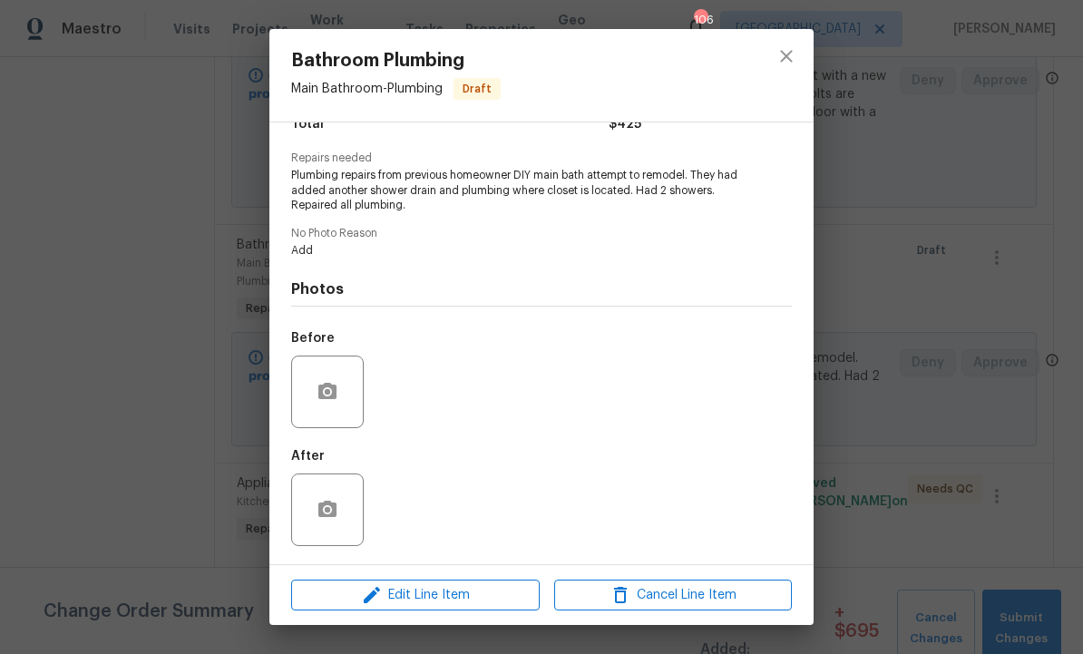
scroll to position [170, 0]
click at [327, 396] on icon "button" at bounding box center [328, 392] width 22 height 22
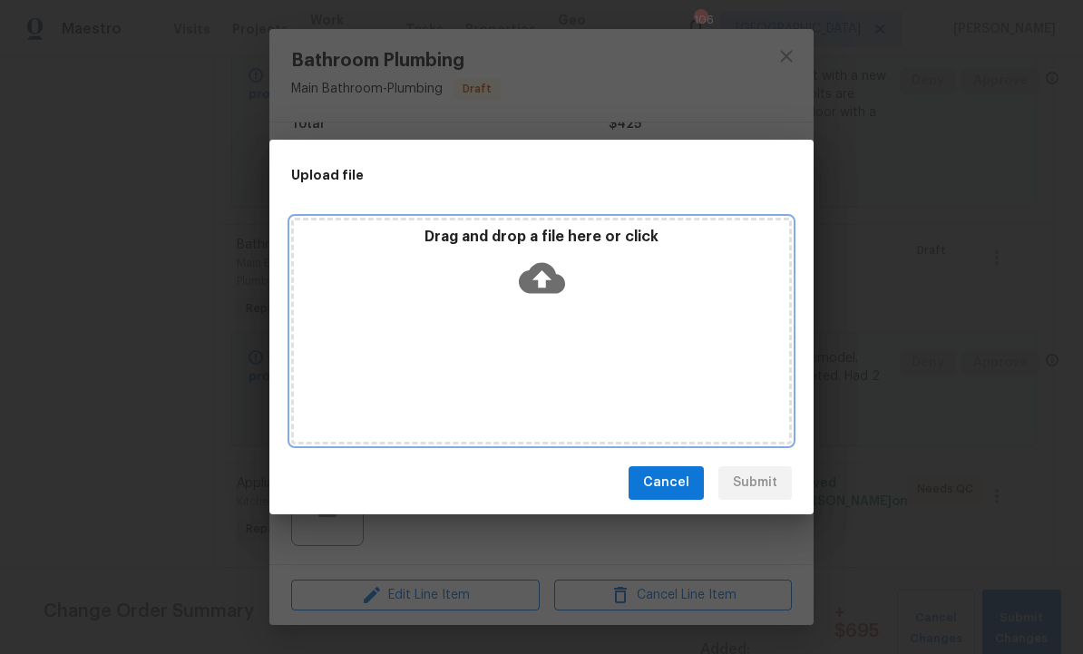
click at [551, 283] on icon at bounding box center [542, 277] width 46 height 31
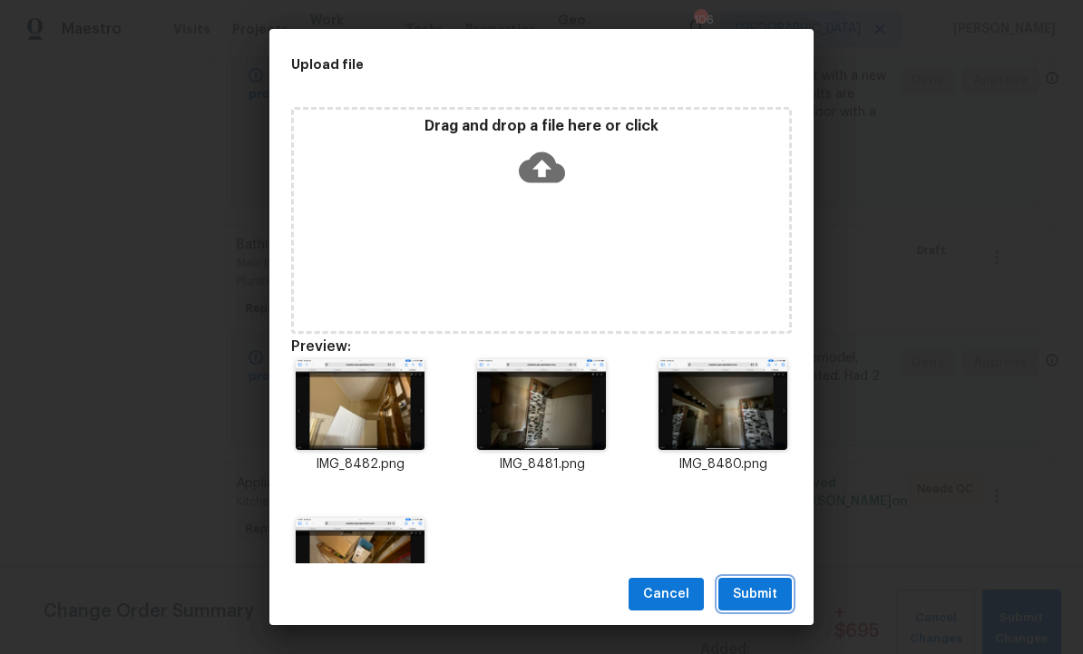
click at [759, 592] on span "Submit" at bounding box center [755, 594] width 44 height 23
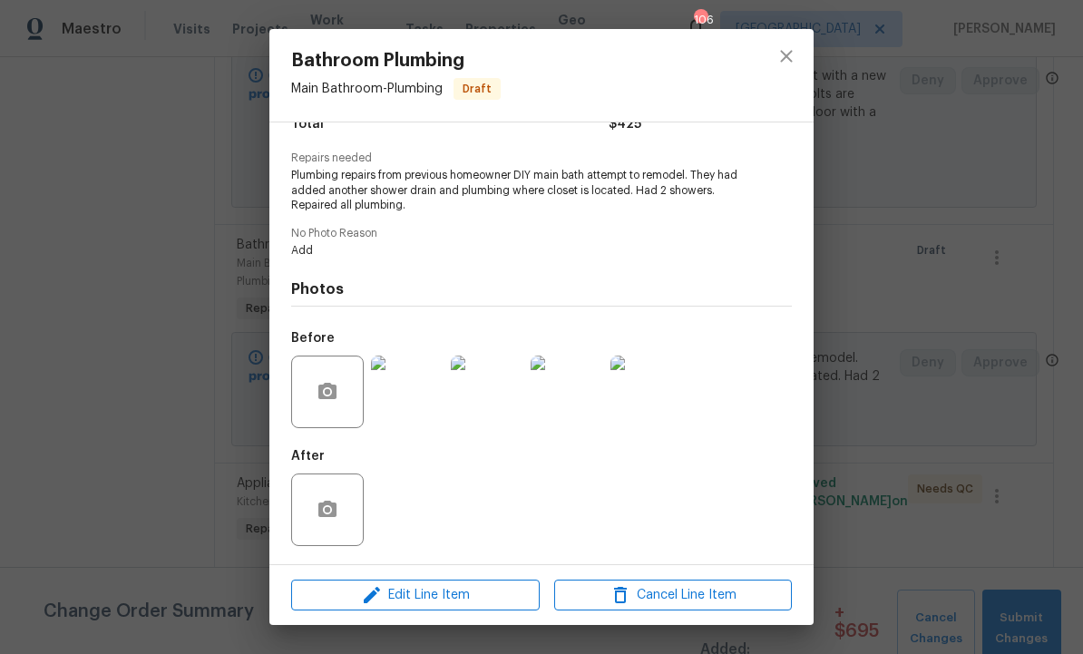
click at [892, 309] on div "Bathroom Plumbing Main Bathroom - Plumbing Draft Vendor MayFor Construction LLC…" at bounding box center [541, 327] width 1083 height 654
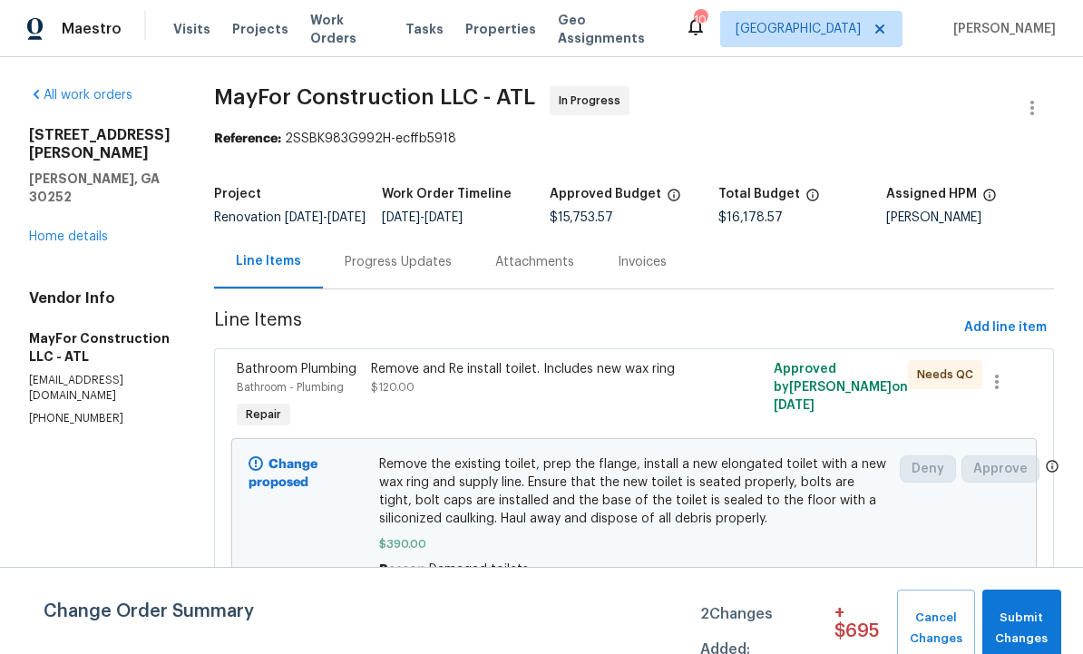
scroll to position [0, 0]
click at [444, 271] on div "Progress Updates" at bounding box center [398, 262] width 107 height 18
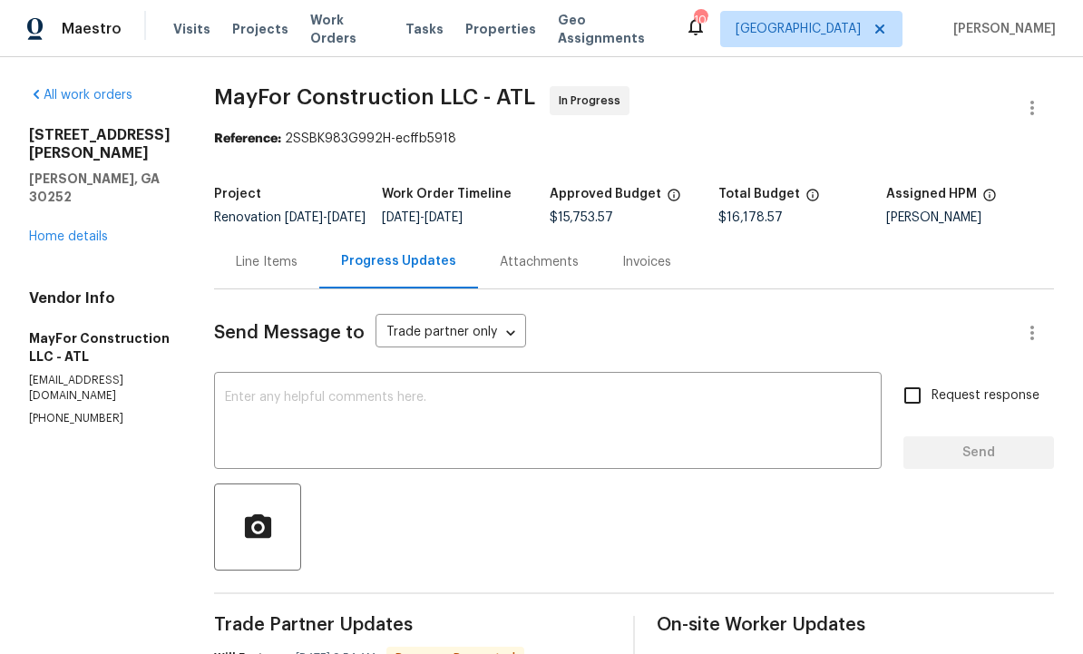
click at [296, 268] on div "Line Items" at bounding box center [267, 262] width 62 height 18
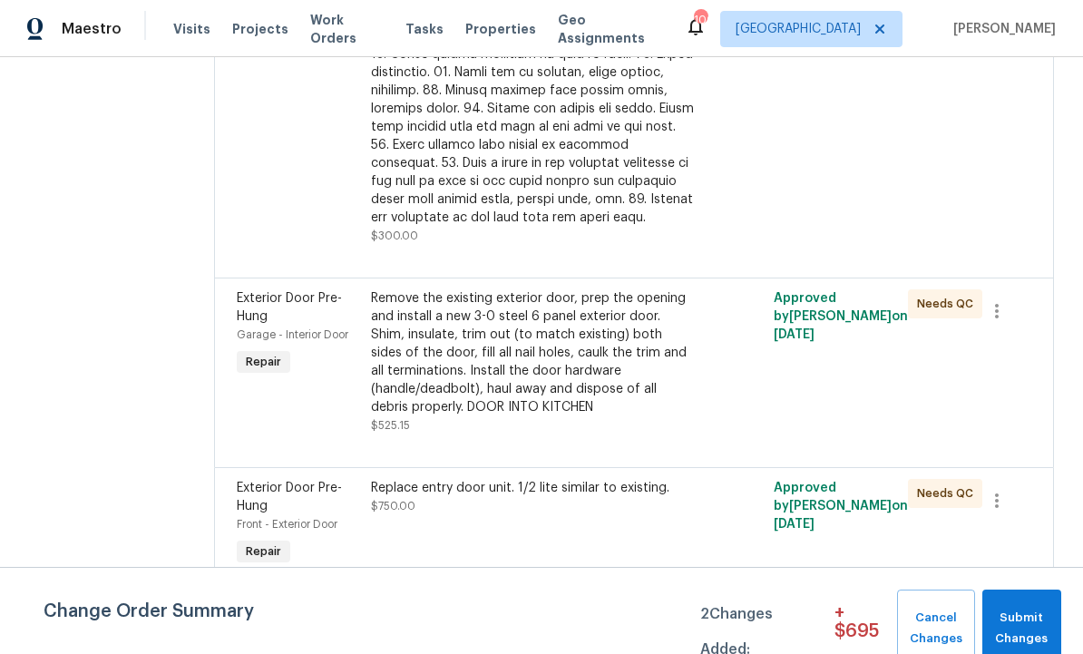
scroll to position [5577, 0]
click at [525, 456] on div at bounding box center [634, 445] width 795 height 22
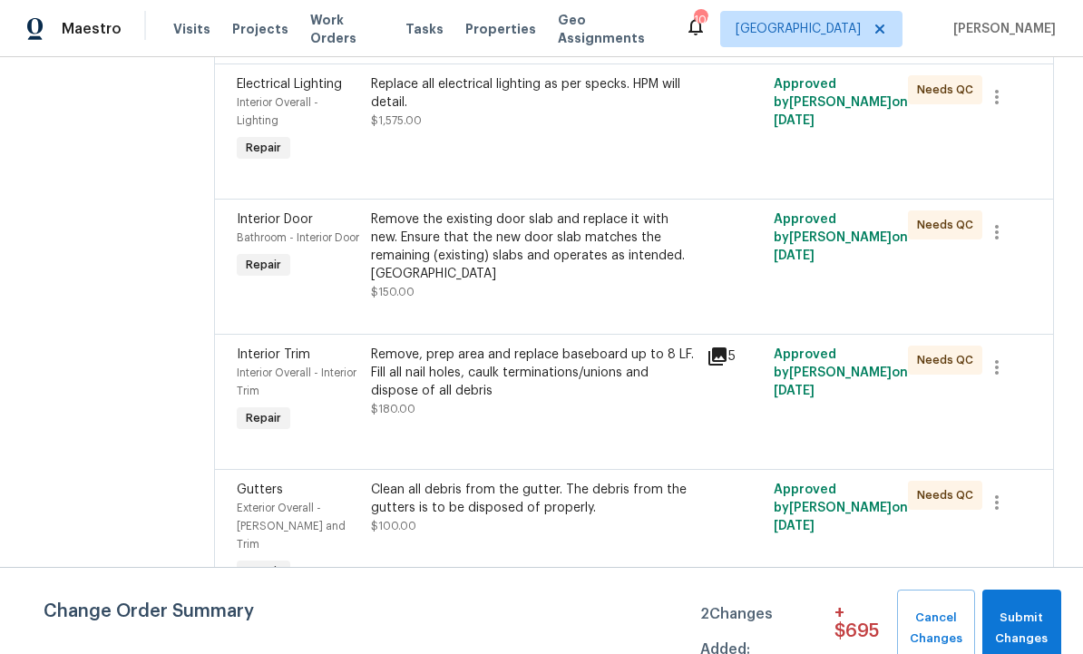
scroll to position [2909, 0]
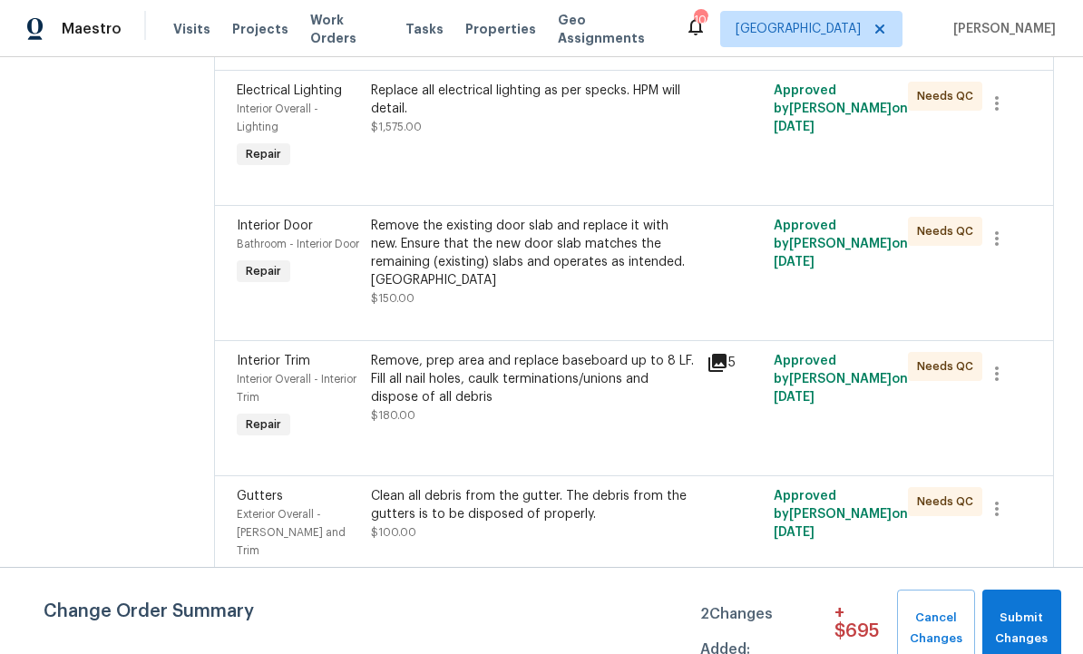
click at [493, 289] on div "Remove the existing door slab and replace it with new. Ensure that the new door…" at bounding box center [533, 253] width 325 height 73
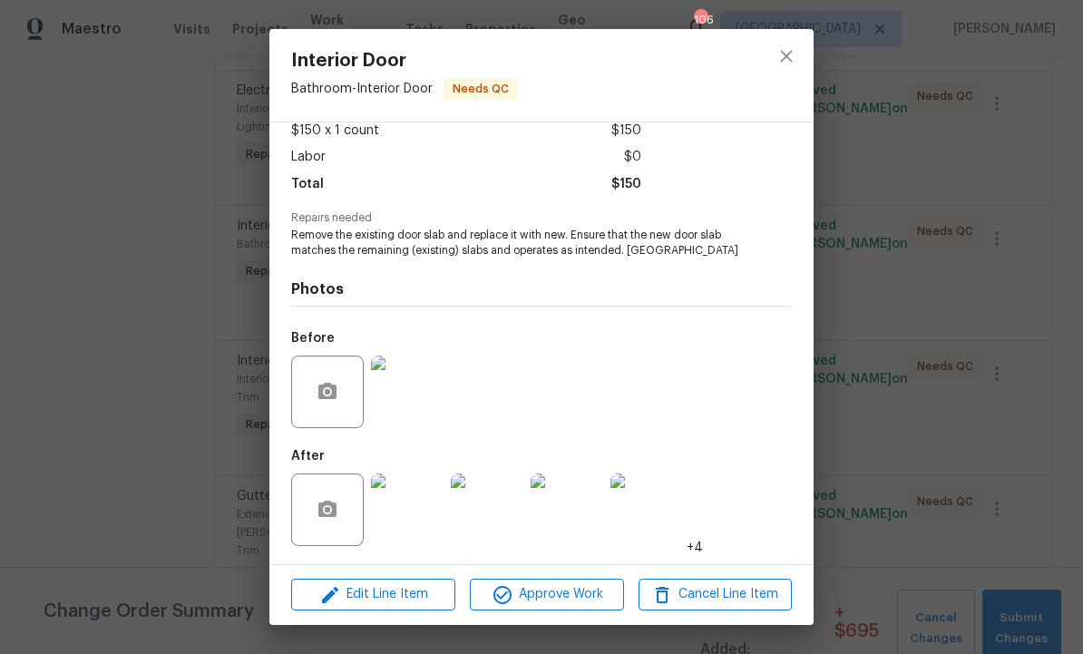
scroll to position [110, 0]
click at [391, 595] on span "Edit Line Item" at bounding box center [373, 594] width 153 height 23
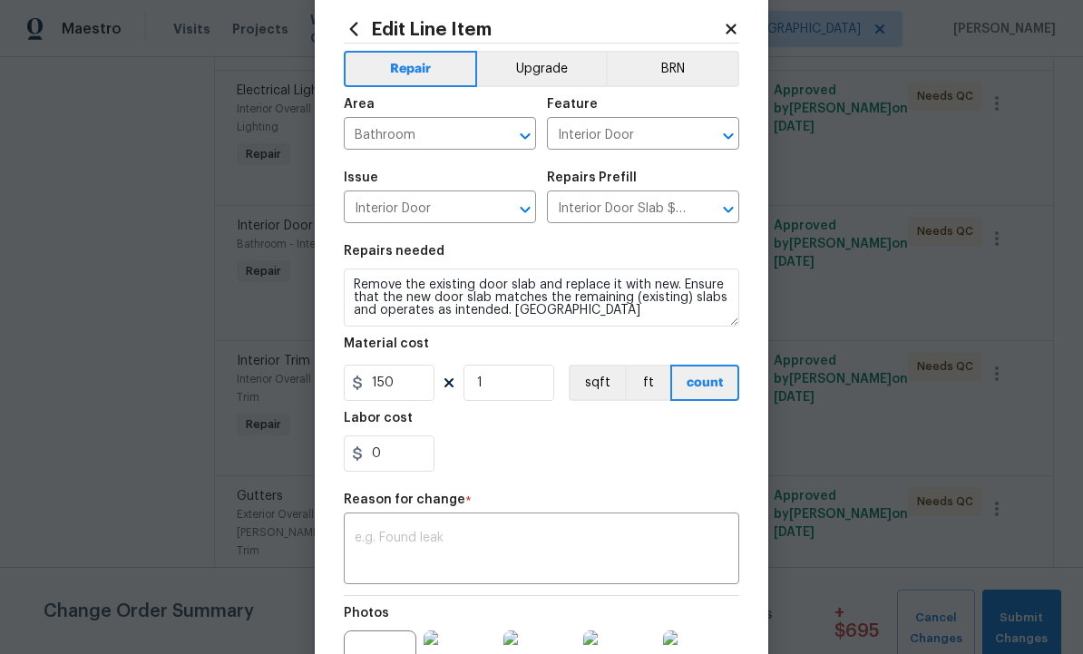
scroll to position [38, 0]
click at [460, 541] on textarea at bounding box center [542, 550] width 374 height 38
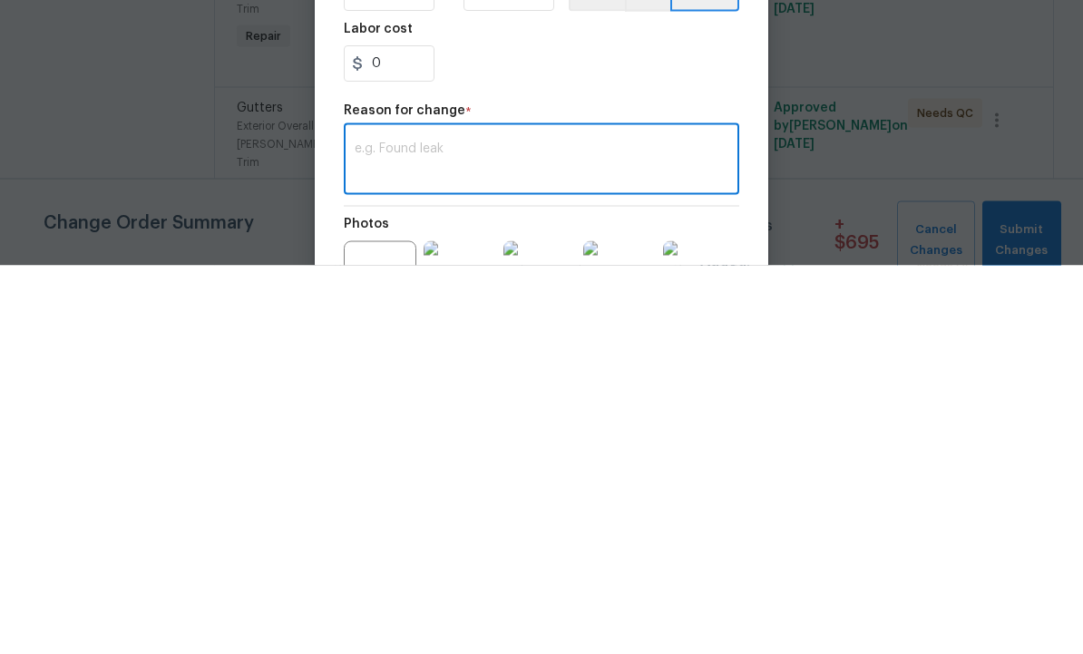
type textarea "2"
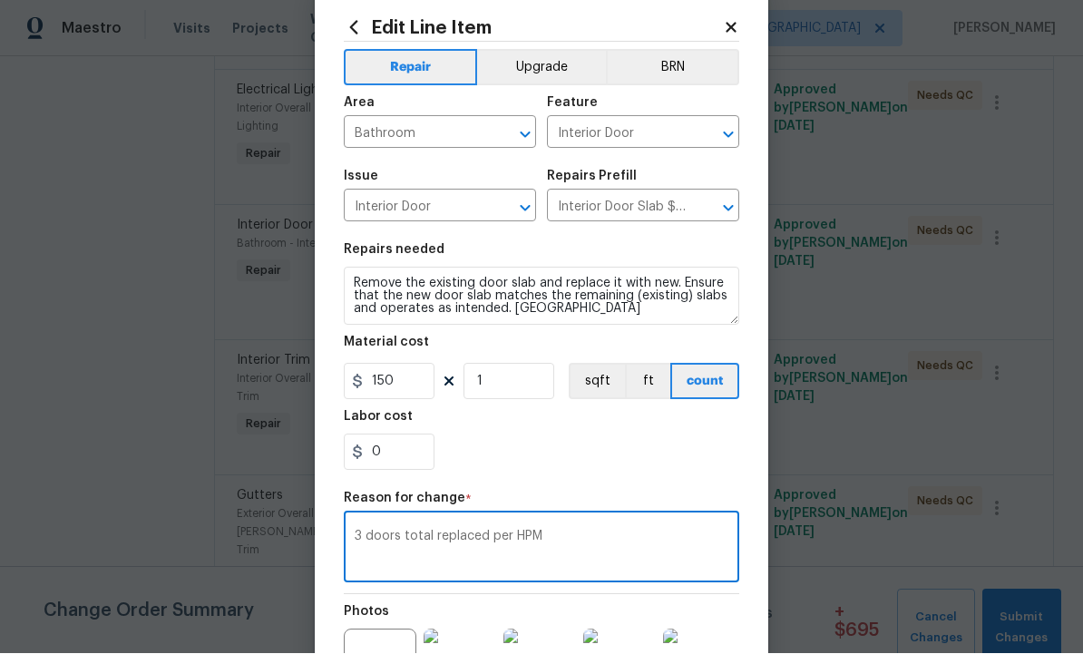
type textarea "3 doors total replaced per HPM"
click at [423, 377] on input "150" at bounding box center [389, 382] width 91 height 36
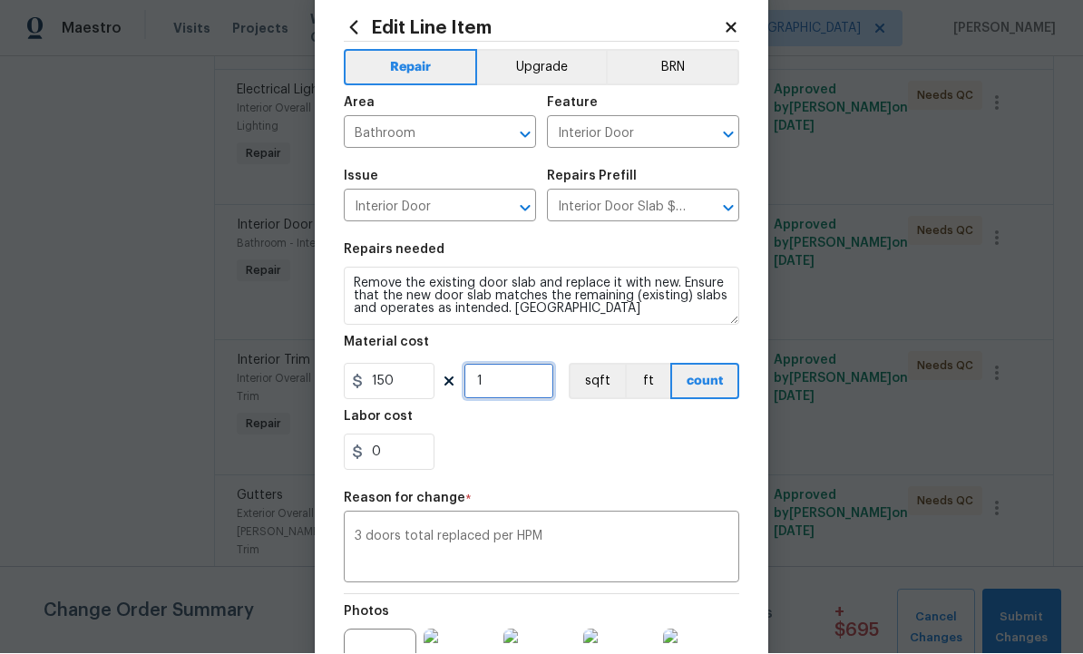
click at [509, 378] on input "1" at bounding box center [508, 382] width 91 height 36
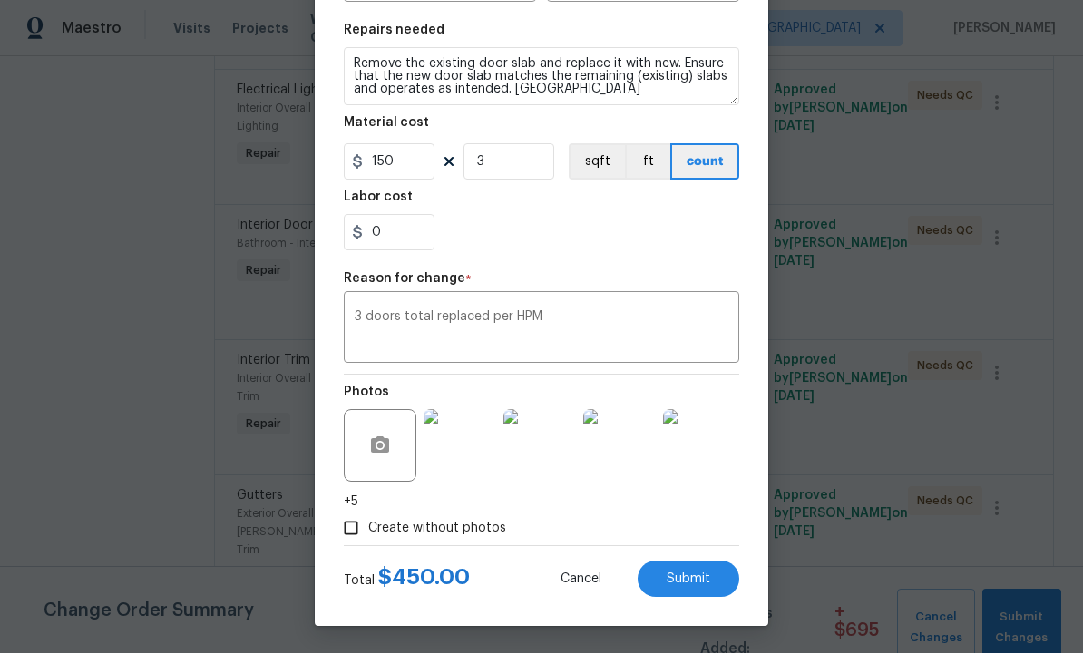
scroll to position [261, 0]
click at [689, 583] on span "Submit" at bounding box center [689, 580] width 44 height 14
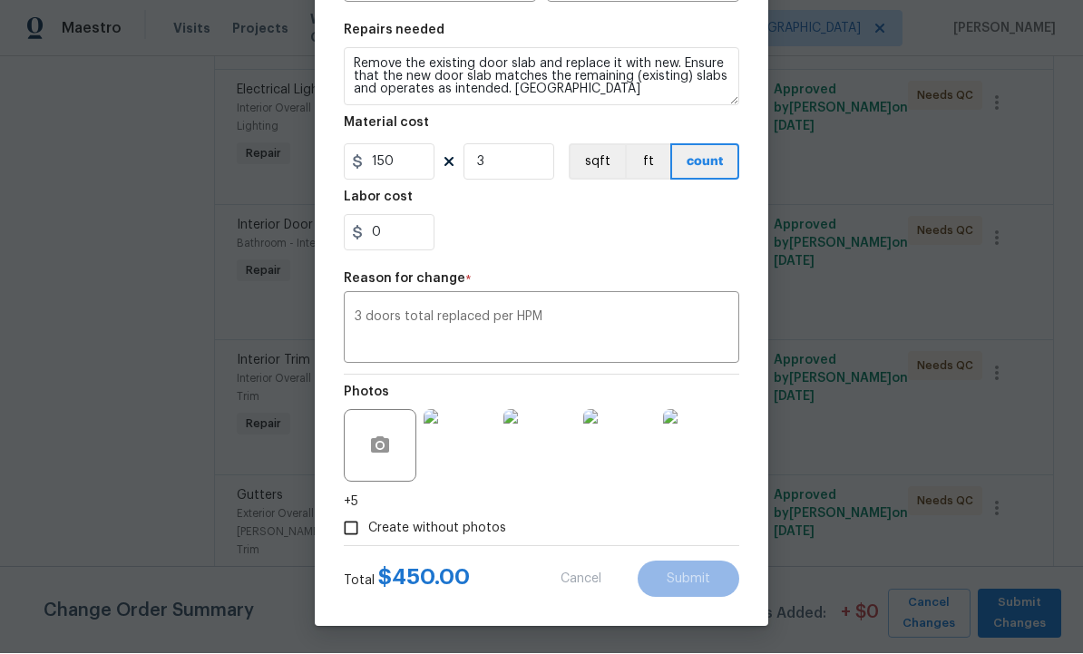
type input "1"
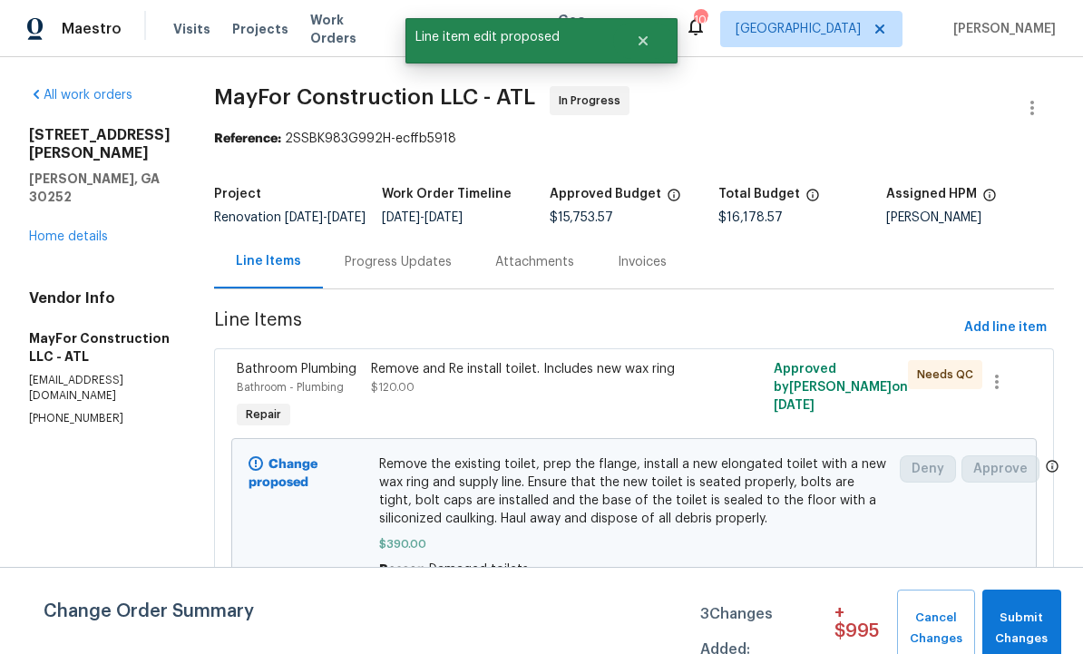
scroll to position [0, 0]
click at [426, 271] on div "Progress Updates" at bounding box center [398, 262] width 107 height 18
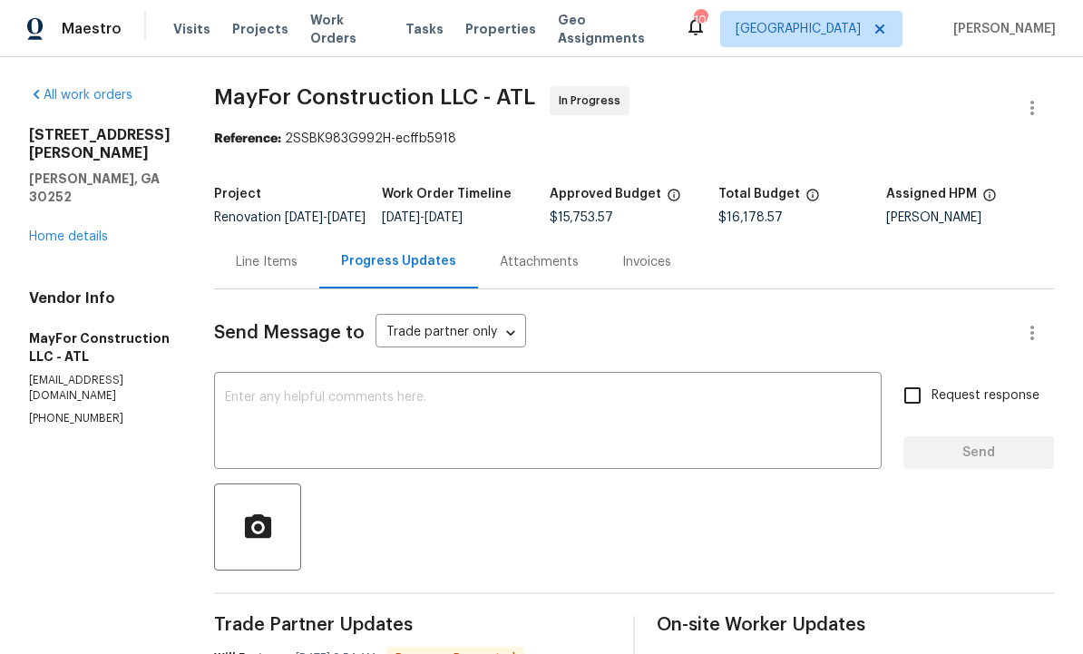
click at [295, 266] on div "Line Items" at bounding box center [267, 262] width 62 height 18
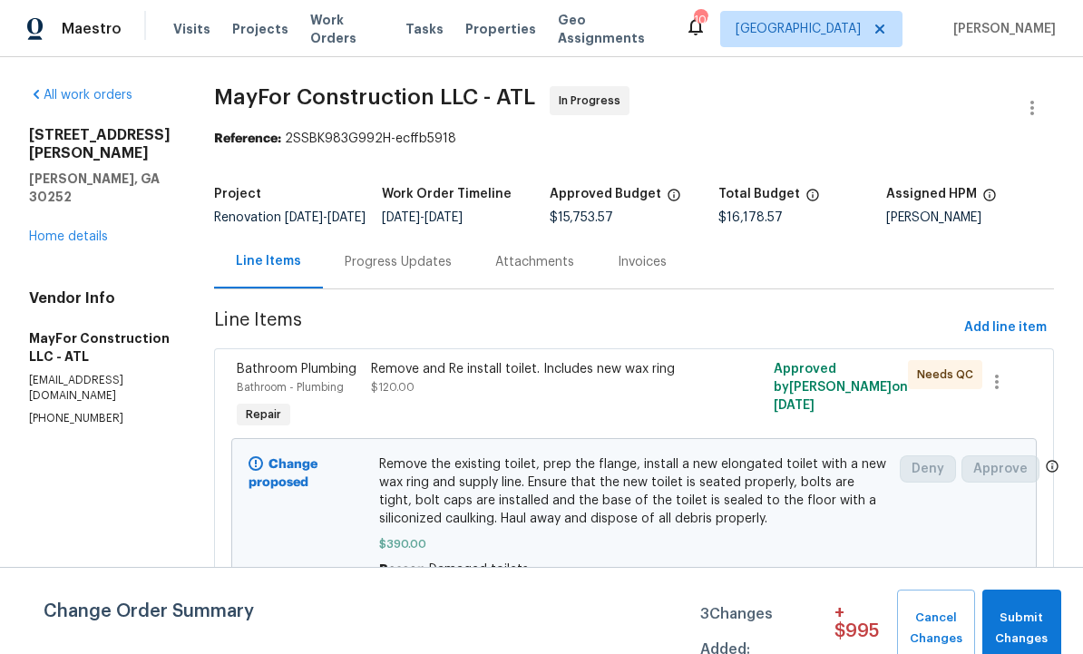
click at [436, 271] on div "Progress Updates" at bounding box center [398, 262] width 107 height 18
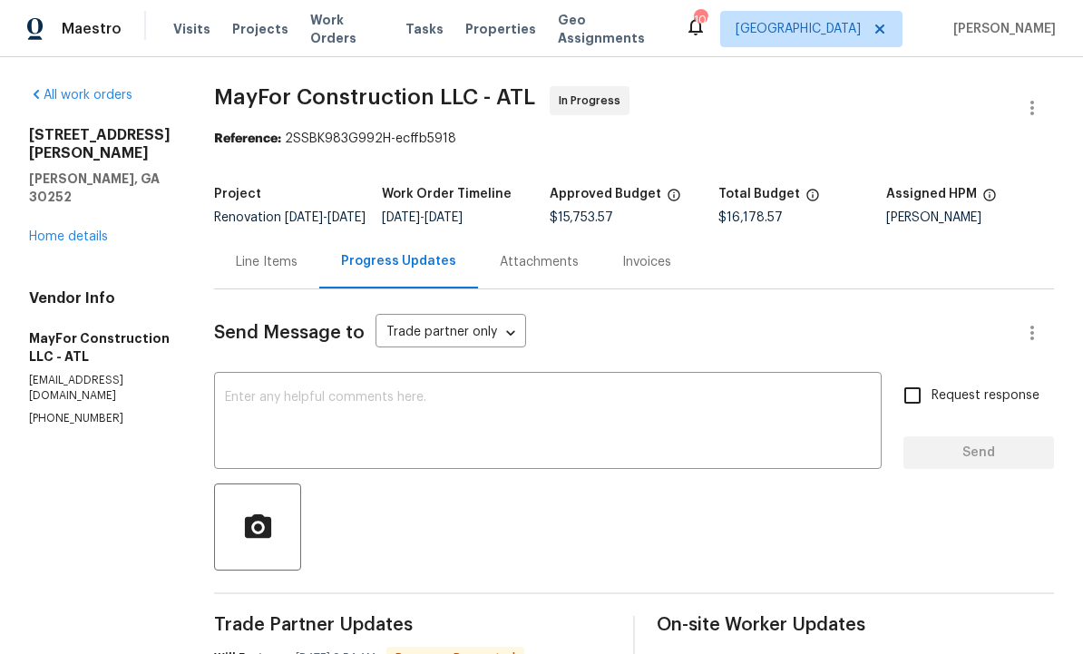
click at [297, 271] on div "Line Items" at bounding box center [267, 262] width 62 height 18
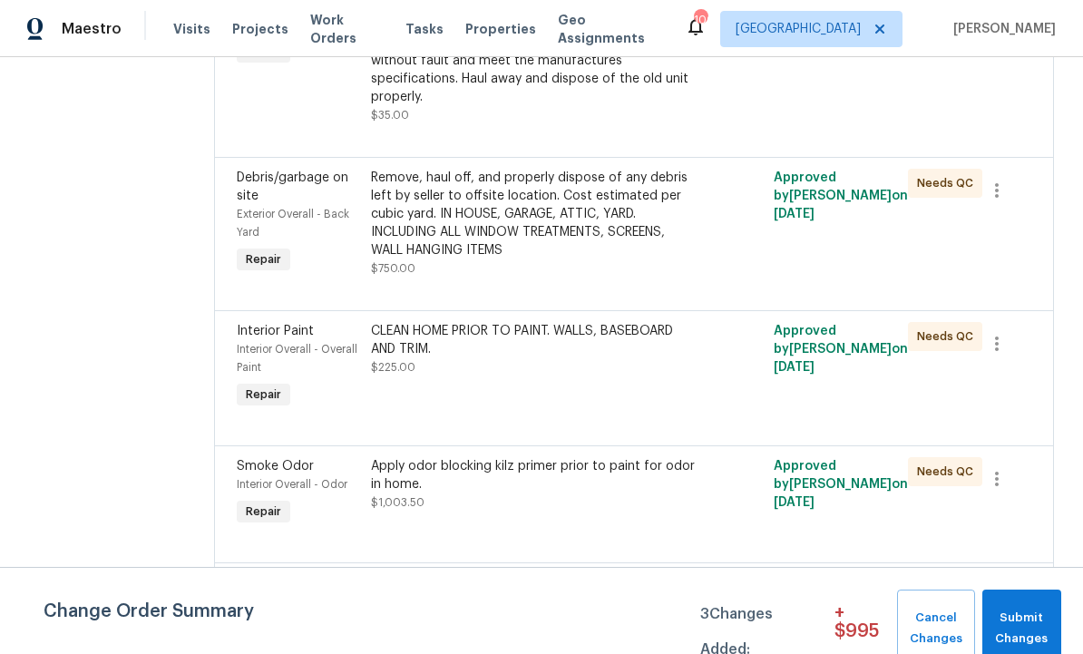
scroll to position [1848, 0]
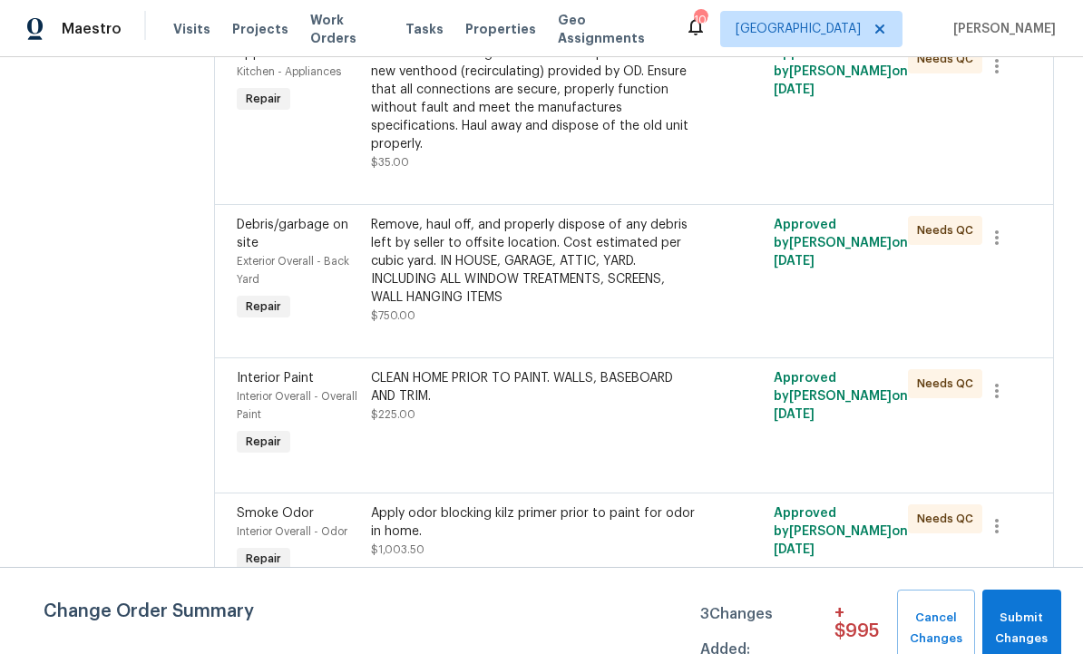
click at [474, 307] on div "Remove, haul off, and properly dispose of any debris left by seller to offsite …" at bounding box center [533, 261] width 325 height 91
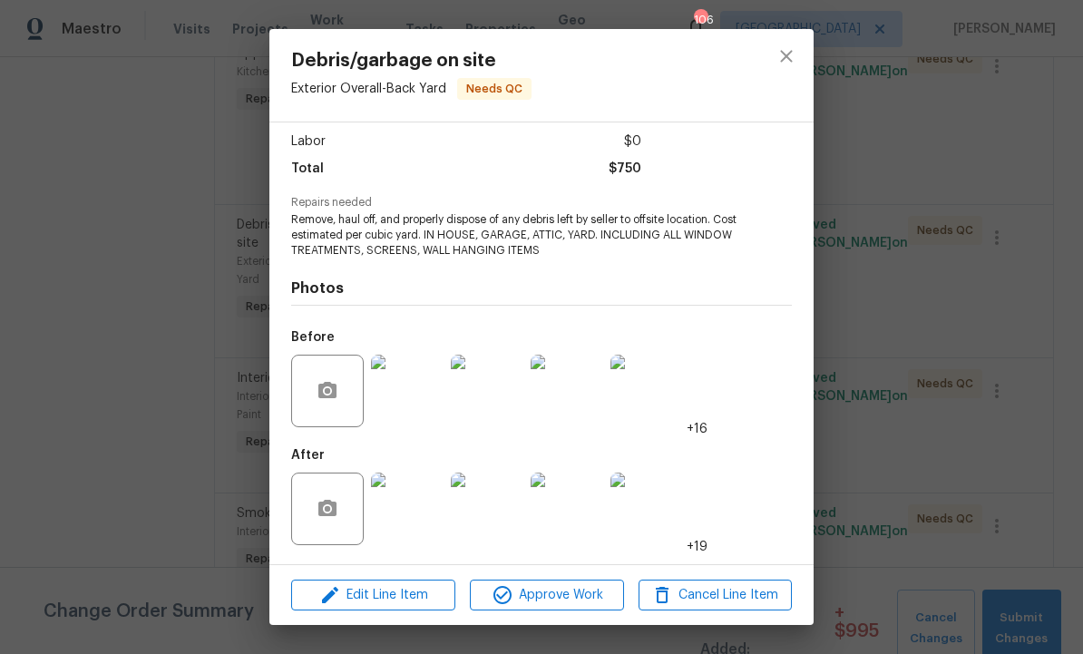
scroll to position [124, 0]
click at [387, 597] on span "Edit Line Item" at bounding box center [373, 595] width 153 height 23
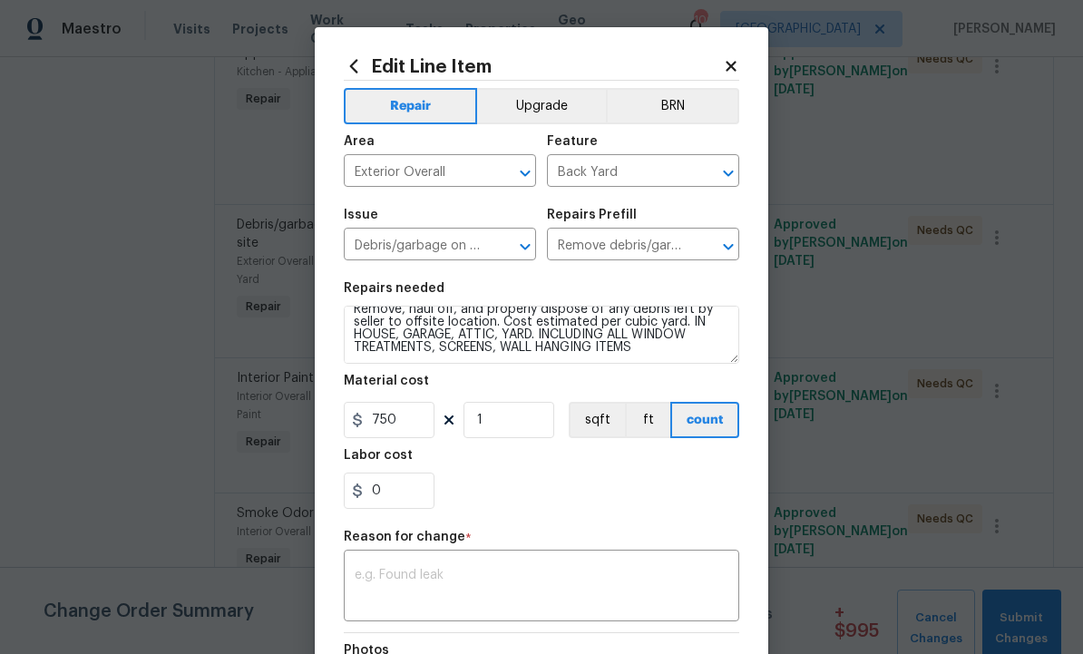
scroll to position [13, 0]
click at [410, 419] on input "750" at bounding box center [389, 420] width 91 height 36
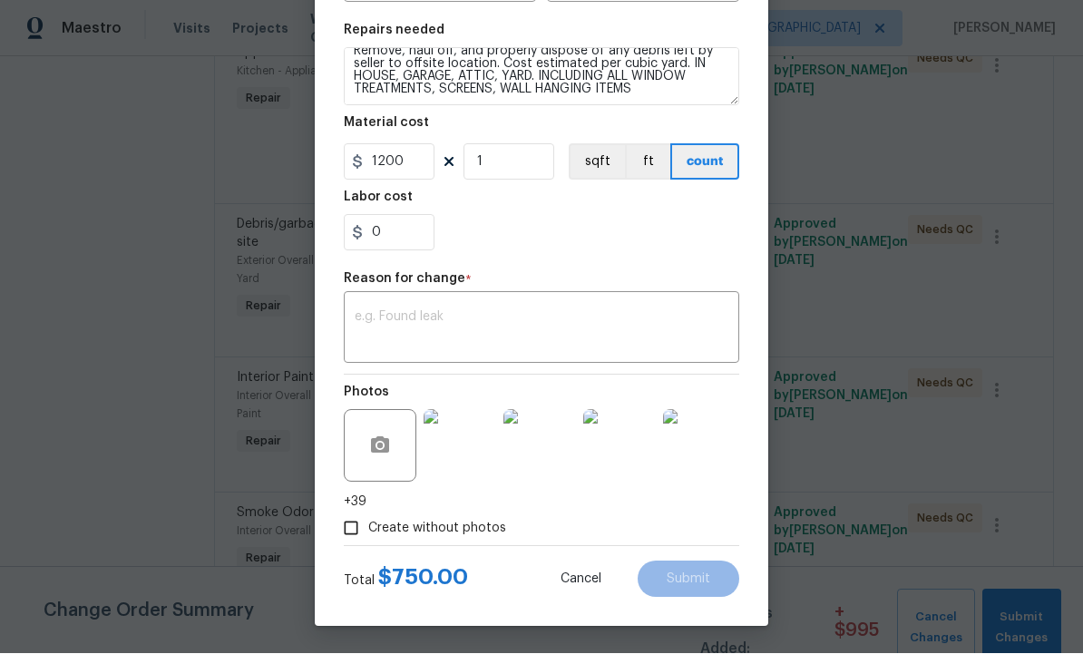
scroll to position [261, 0]
type input "1200"
click at [414, 312] on textarea at bounding box center [542, 330] width 374 height 38
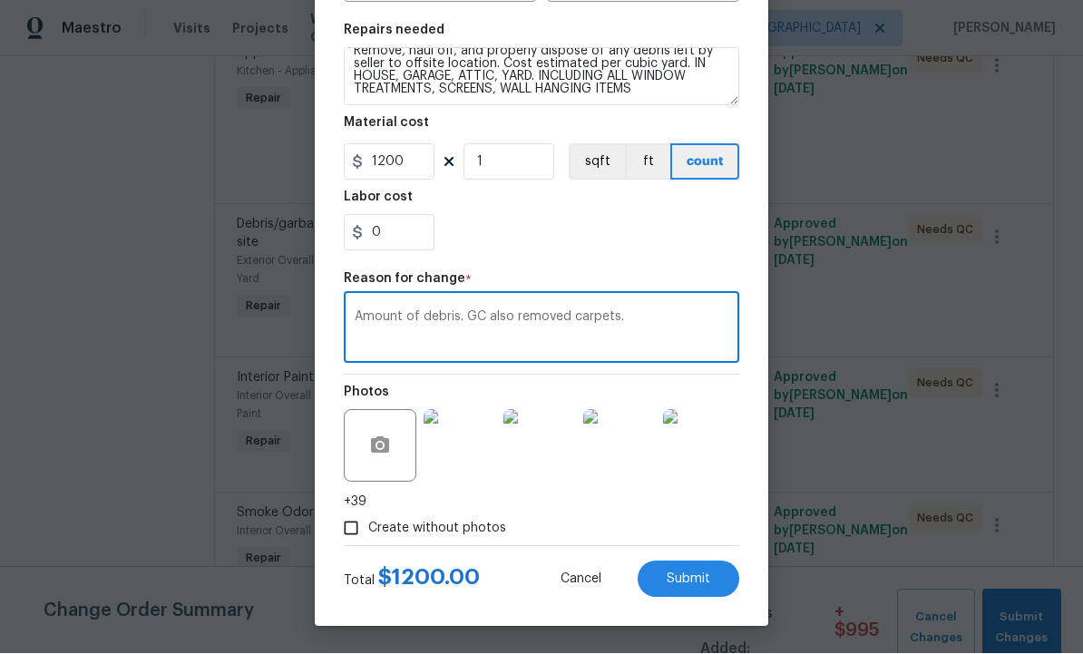
type textarea "Amount of debris. GC also removed carpets."
click at [349, 528] on input "Create without photos" at bounding box center [351, 529] width 34 height 34
checkbox input "false"
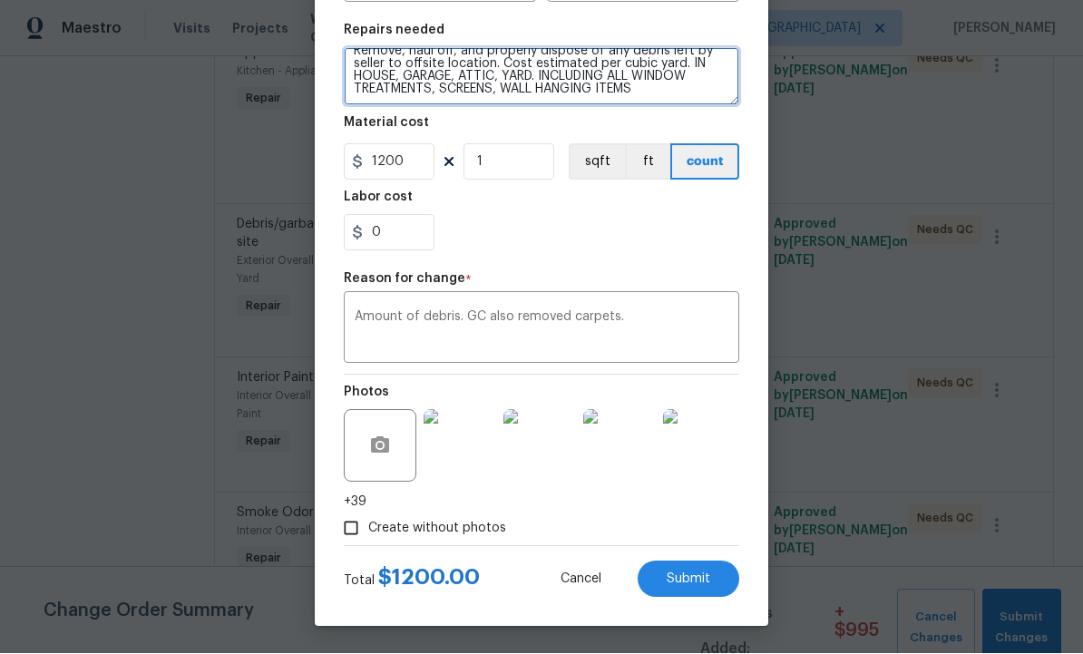
click at [657, 91] on textarea "Remove, haul off, and properly dispose of any debris left by seller to offsite …" at bounding box center [541, 77] width 395 height 58
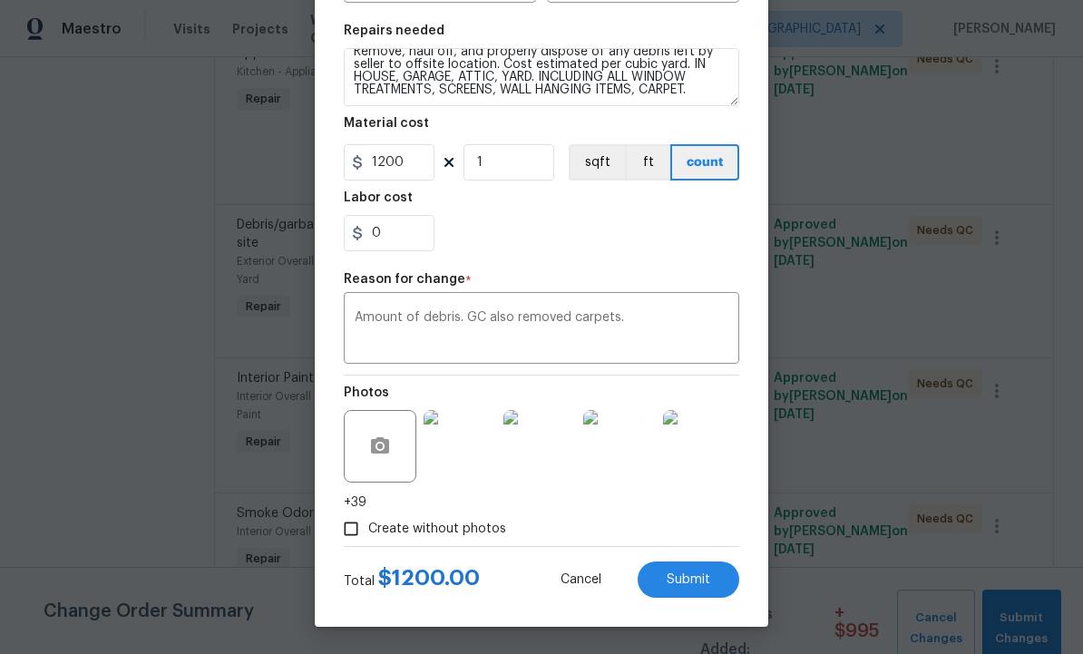
click at [699, 577] on span "Submit" at bounding box center [689, 580] width 44 height 14
type textarea "Remove, haul off, and properly dispose of any debris left by seller to offsite …"
type input "750"
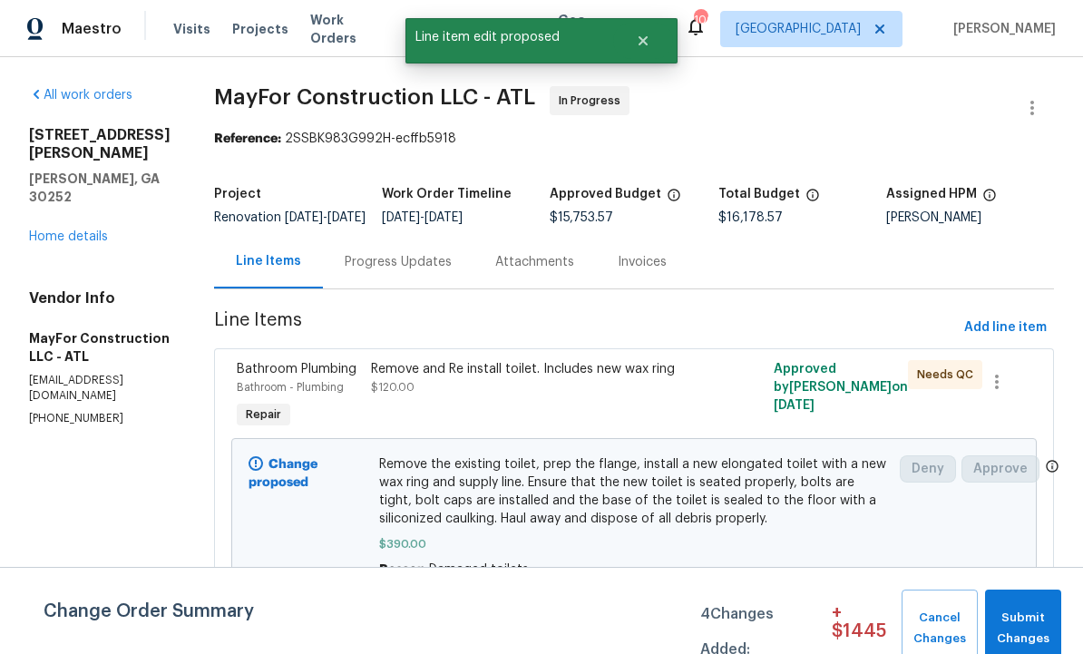
scroll to position [0, 0]
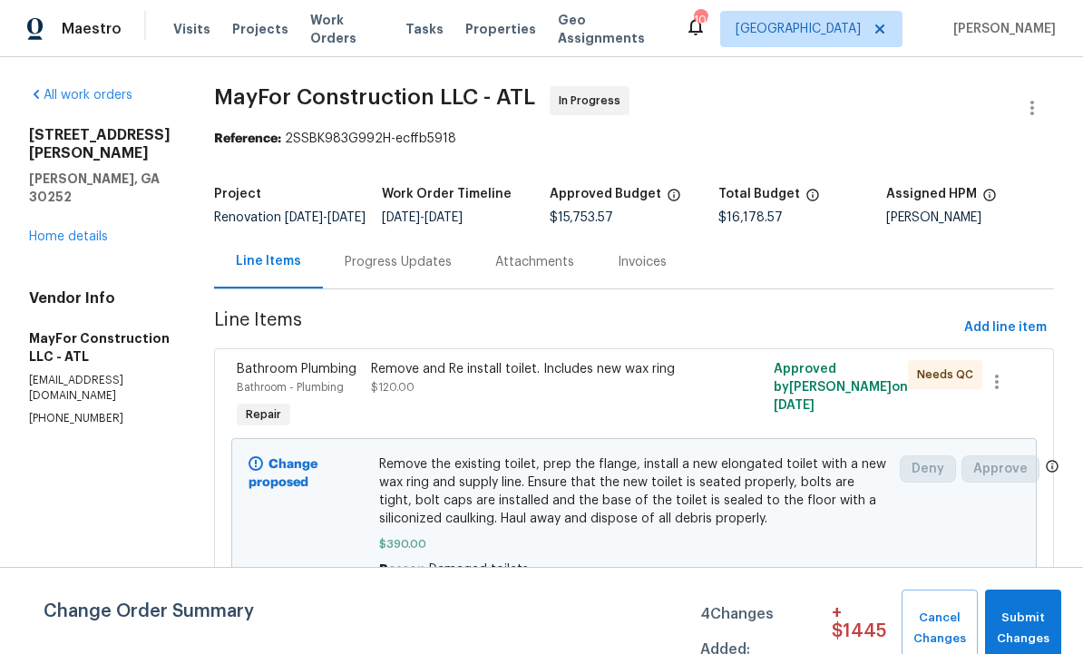
click at [444, 271] on div "Progress Updates" at bounding box center [398, 262] width 107 height 18
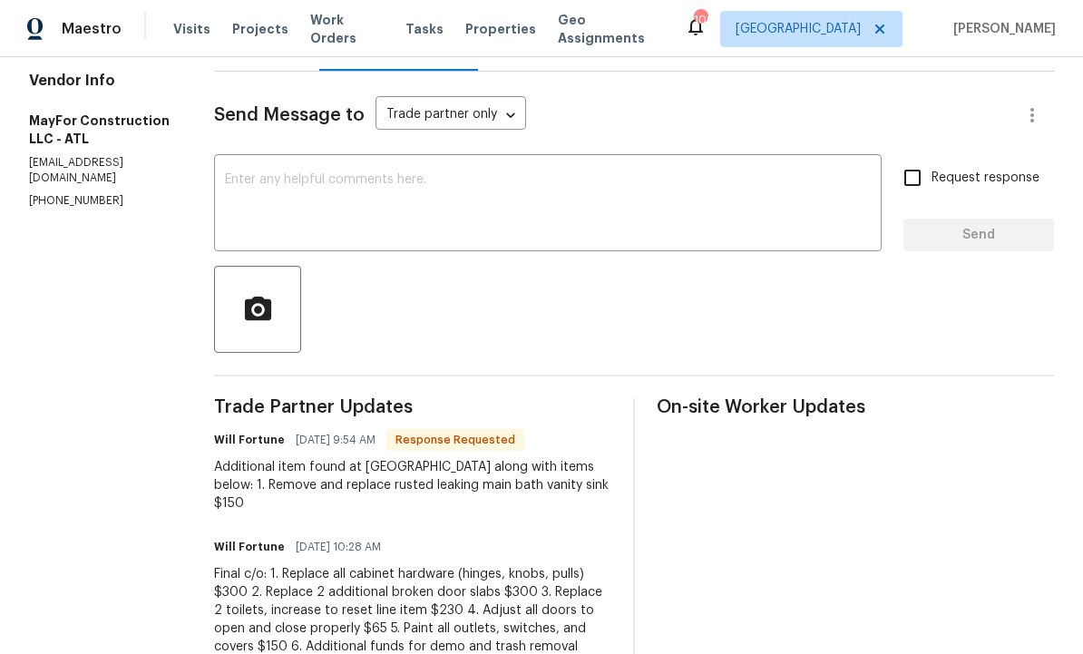
scroll to position [151, 0]
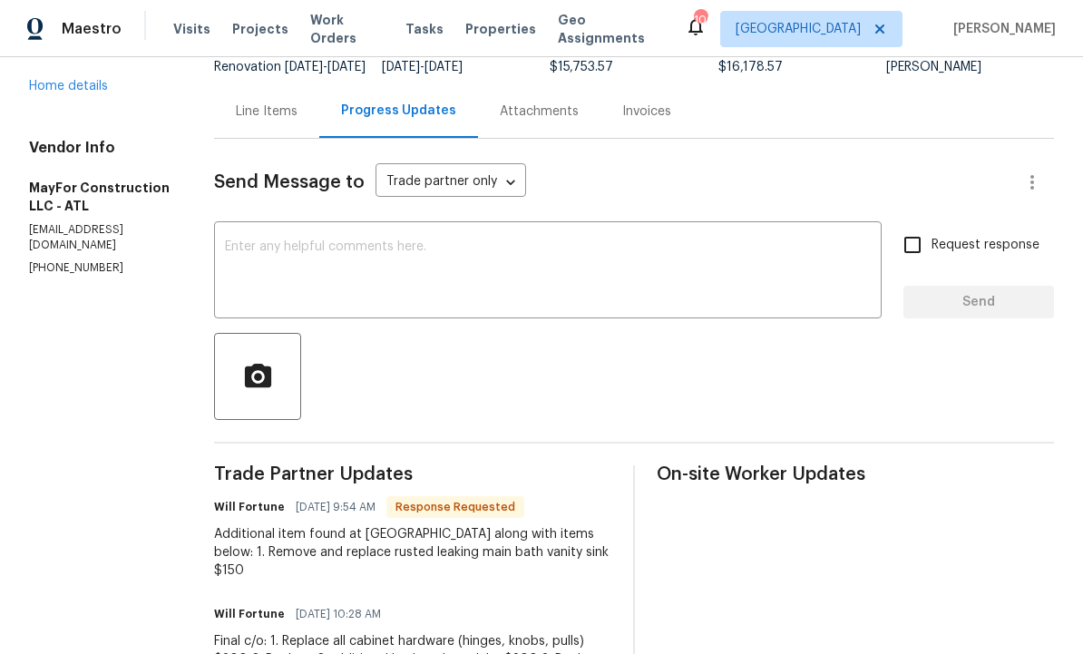
click at [280, 121] on div "Line Items" at bounding box center [267, 111] width 62 height 18
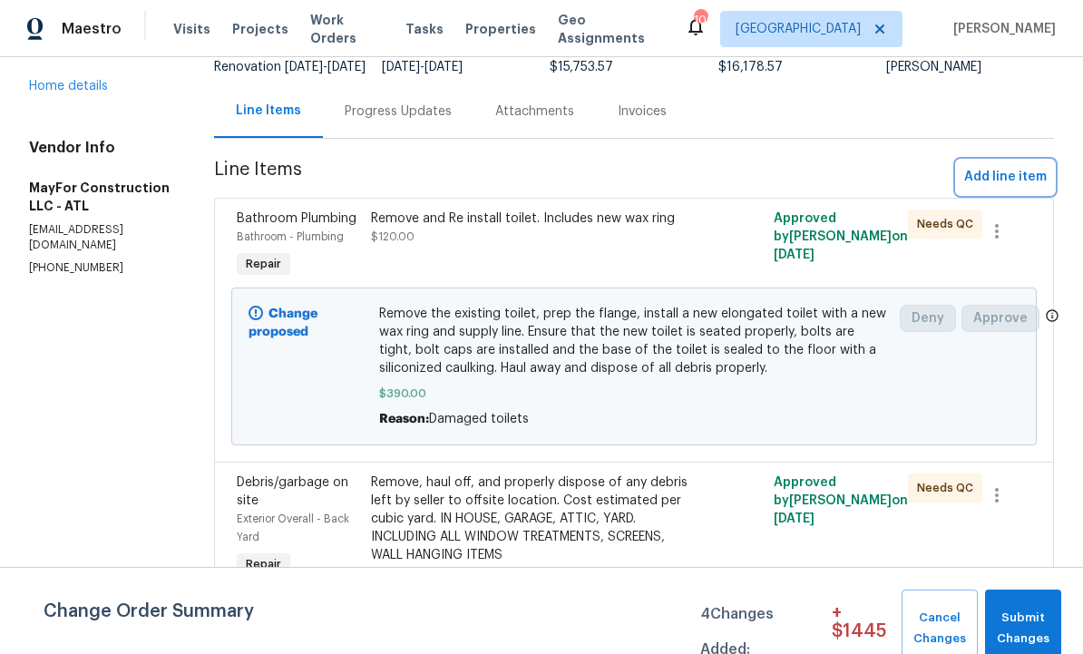
click at [1001, 185] on span "Add line item" at bounding box center [1005, 177] width 83 height 23
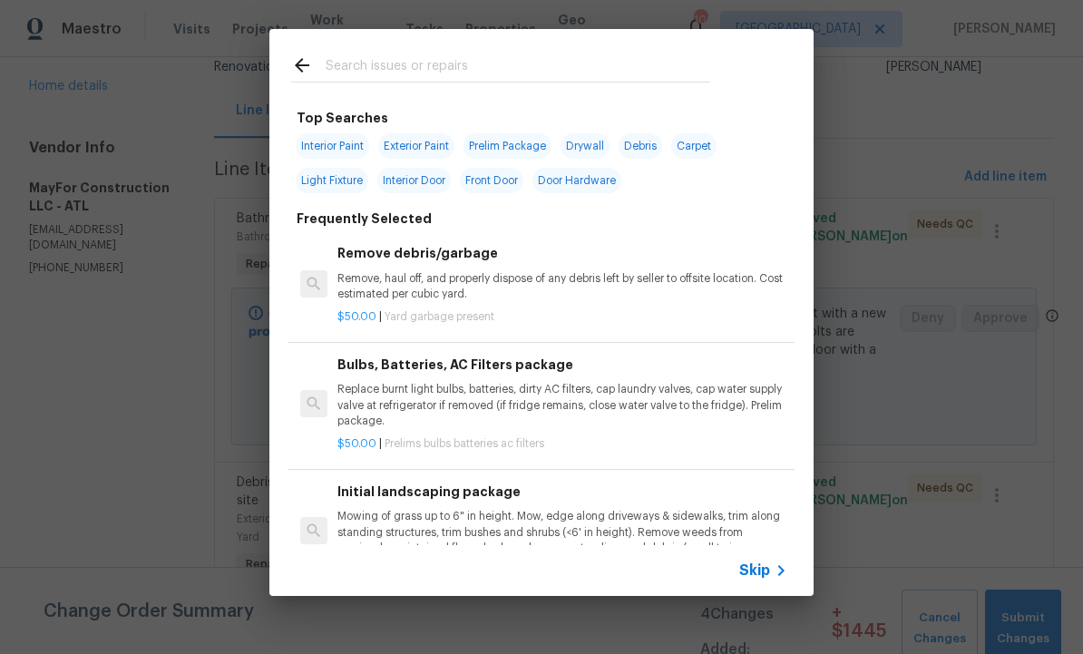
click at [395, 57] on input "text" at bounding box center [518, 67] width 385 height 27
type input "Cabinets"
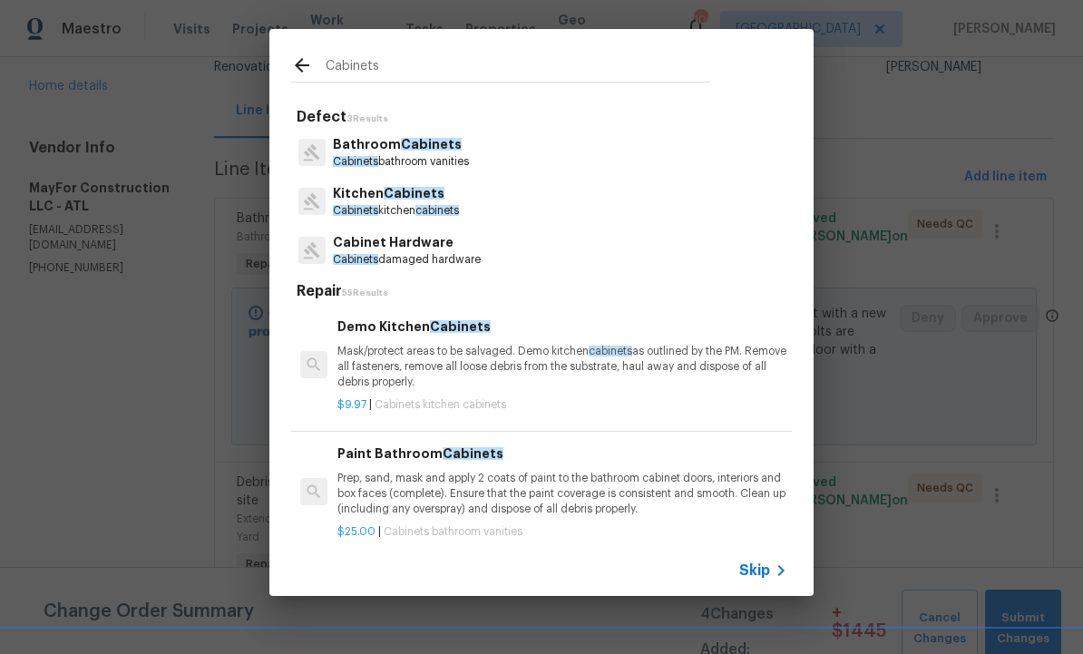
click at [428, 196] on span "Cabinets" at bounding box center [414, 193] width 61 height 13
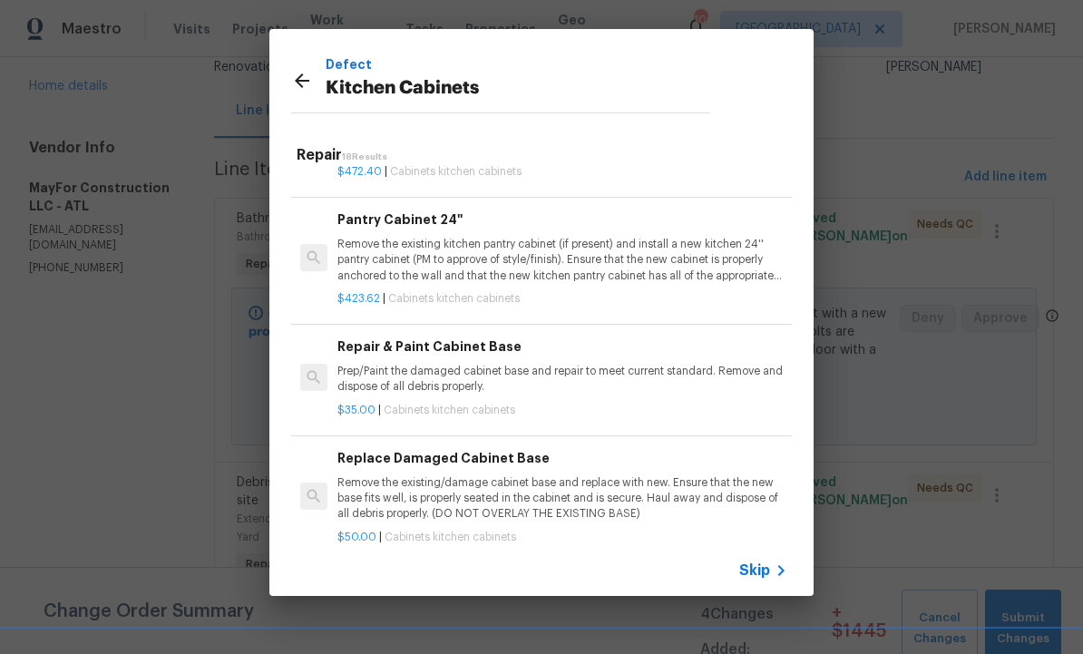
scroll to position [1370, 0]
click at [490, 346] on div "Repair & Paint Cabinet Base Prep/Paint the damaged cabinet base and repair to m…" at bounding box center [562, 363] width 450 height 59
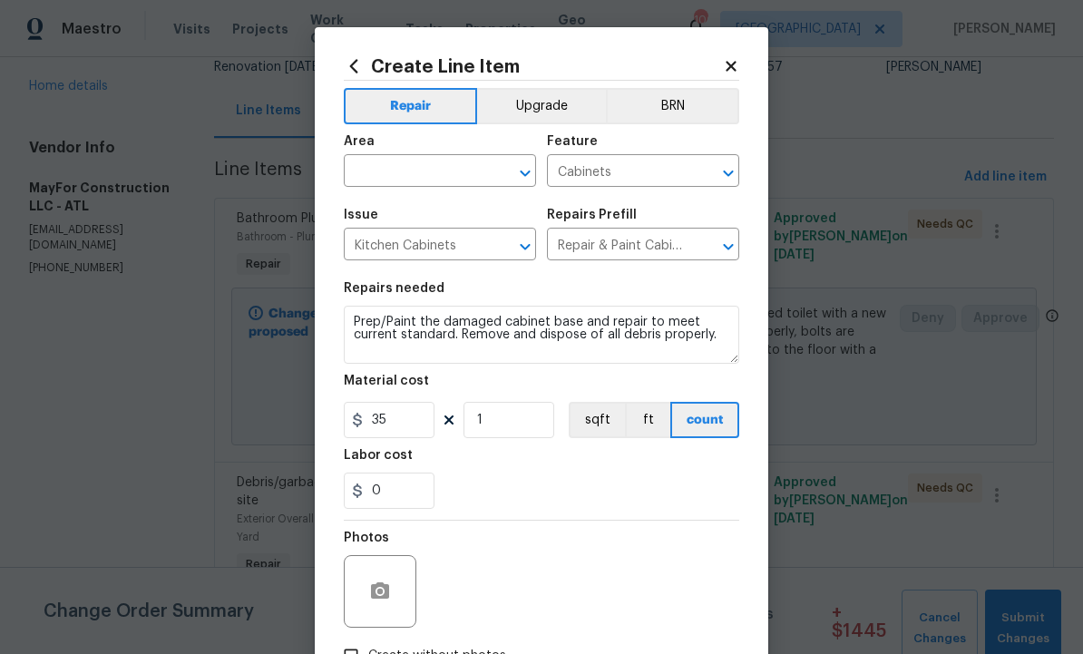
click at [434, 164] on input "text" at bounding box center [414, 173] width 141 height 28
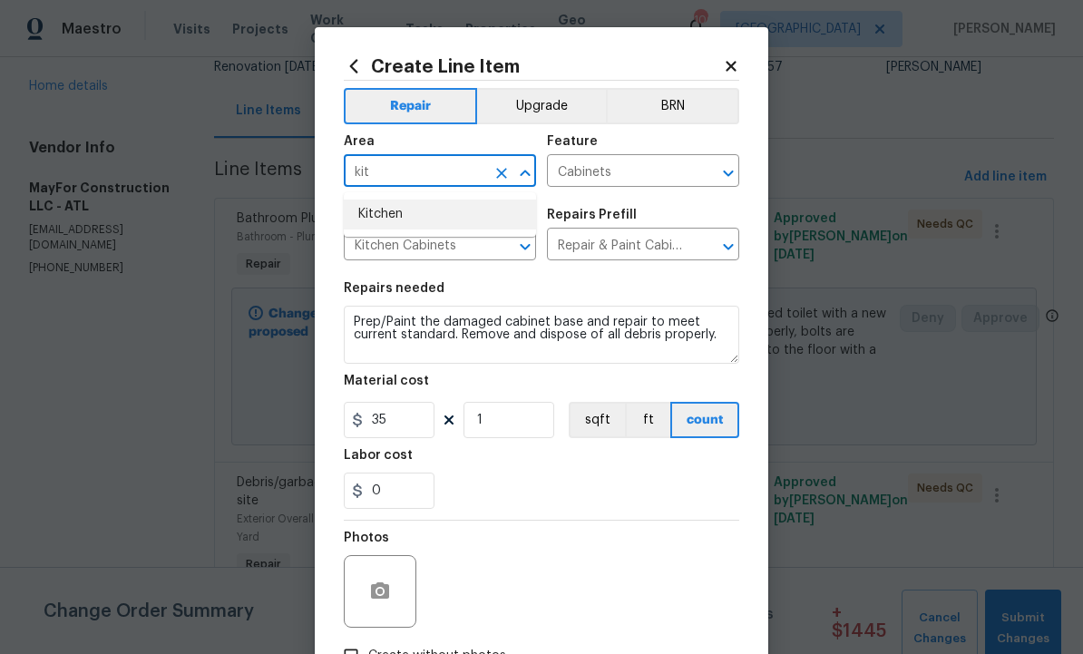
click at [423, 208] on li "Kitchen" at bounding box center [440, 215] width 192 height 30
type input "Kitchen"
click at [407, 428] on input "35" at bounding box center [389, 420] width 91 height 36
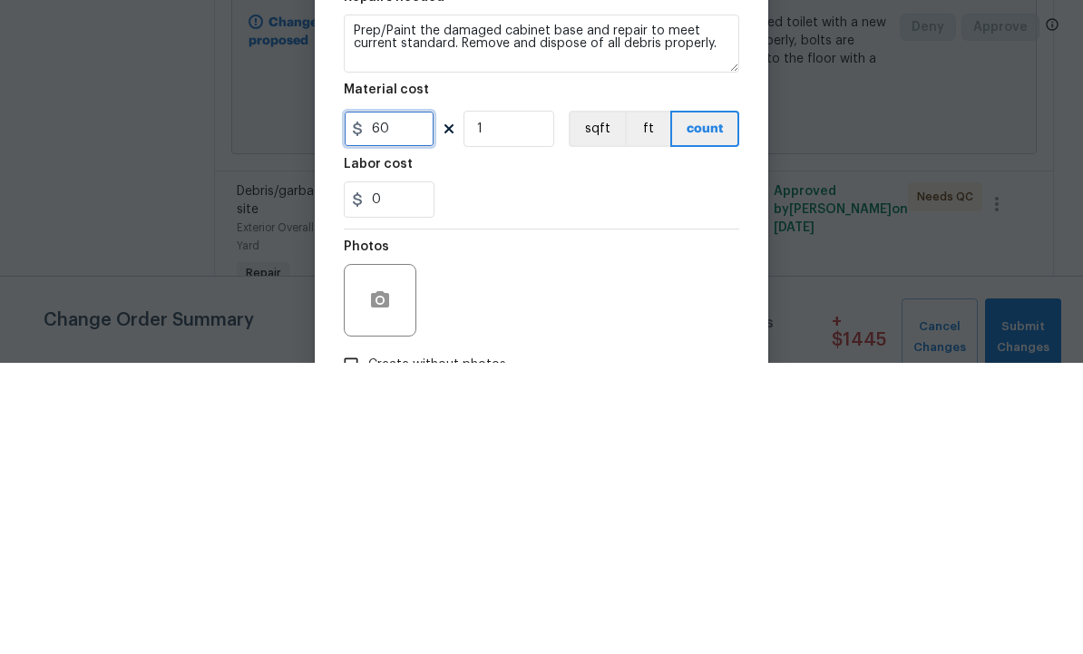
type input "60"
click at [524, 402] on input "1" at bounding box center [508, 420] width 91 height 36
type input "2"
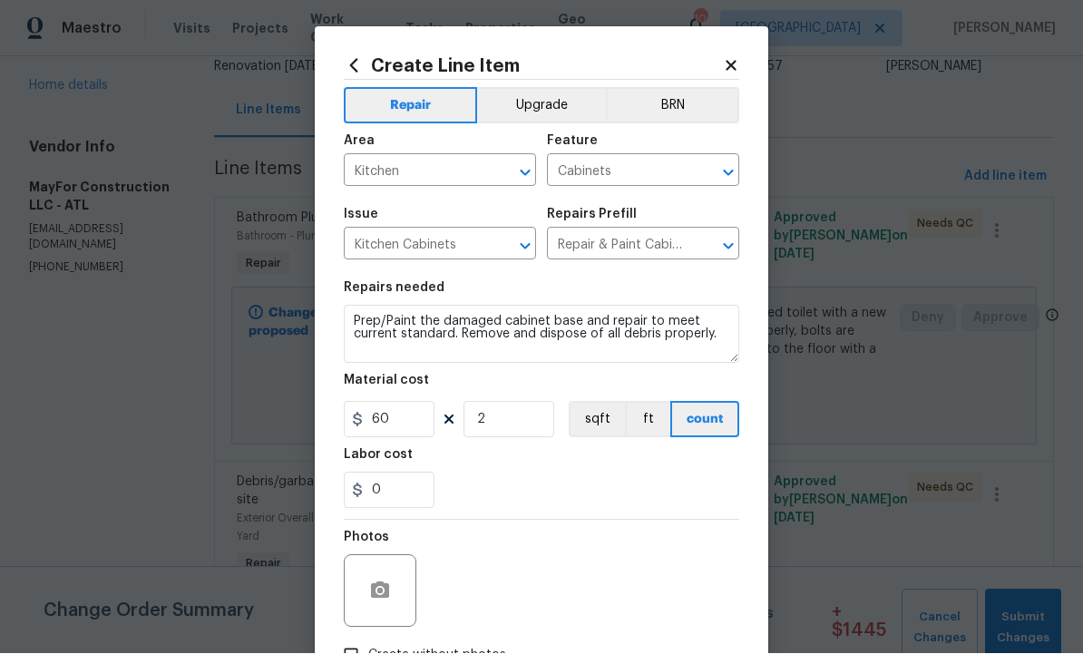
scroll to position [0, 0]
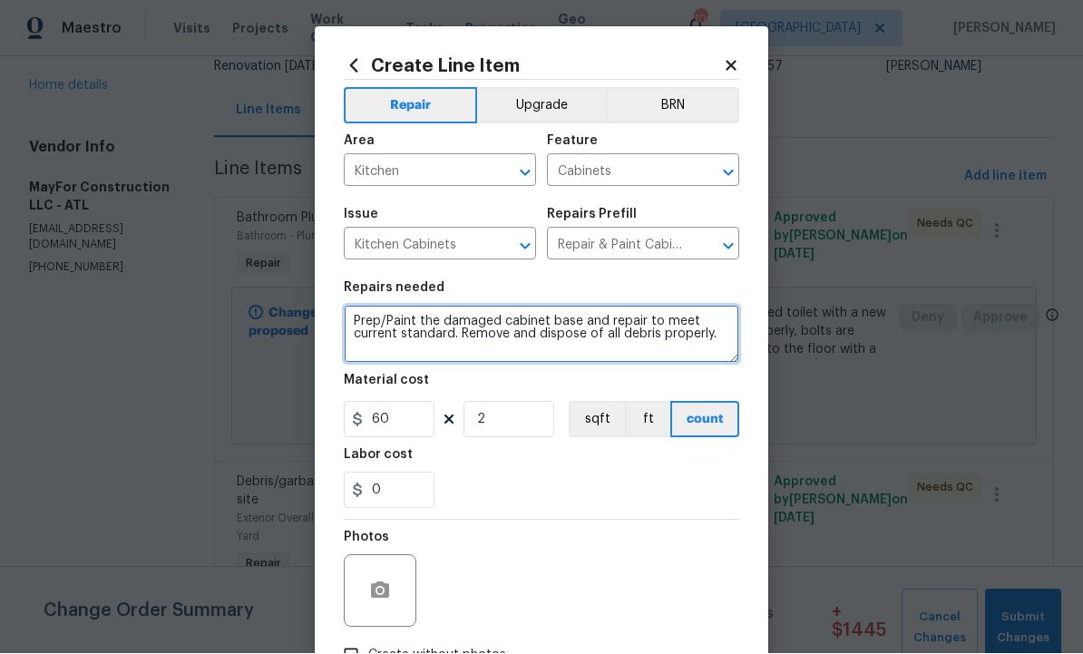
click at [730, 335] on textarea "Prep/Paint the damaged cabinet base and repair to meet current standard. Remove…" at bounding box center [541, 335] width 395 height 58
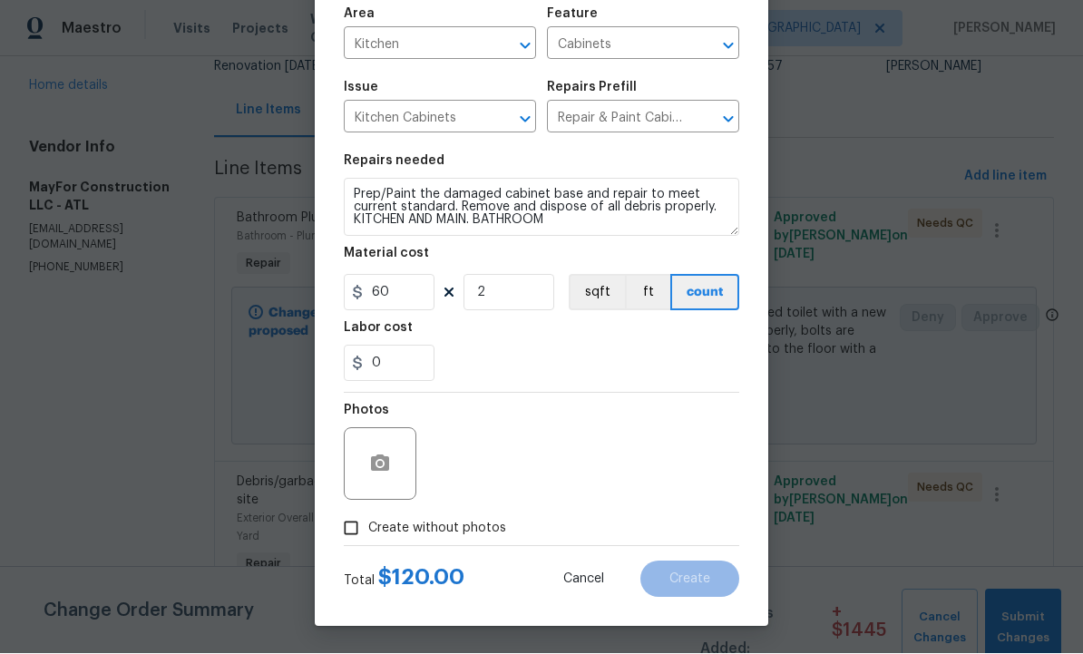
scroll to position [131, 0]
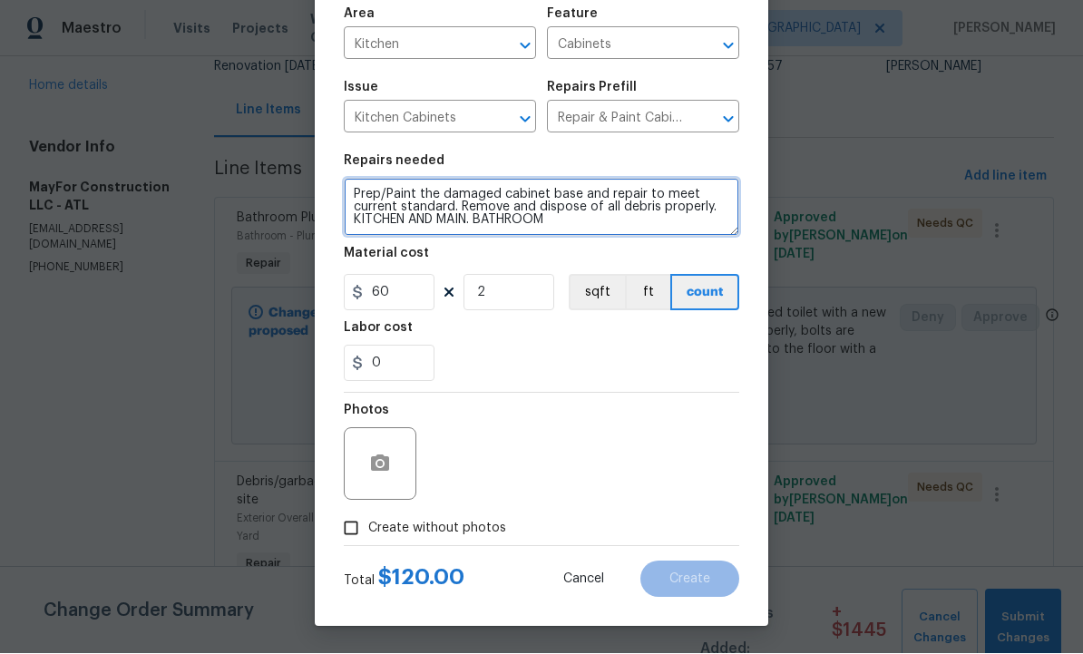
type textarea "Prep/Paint the damaged cabinet base and repair to meet current standard. Remove…"
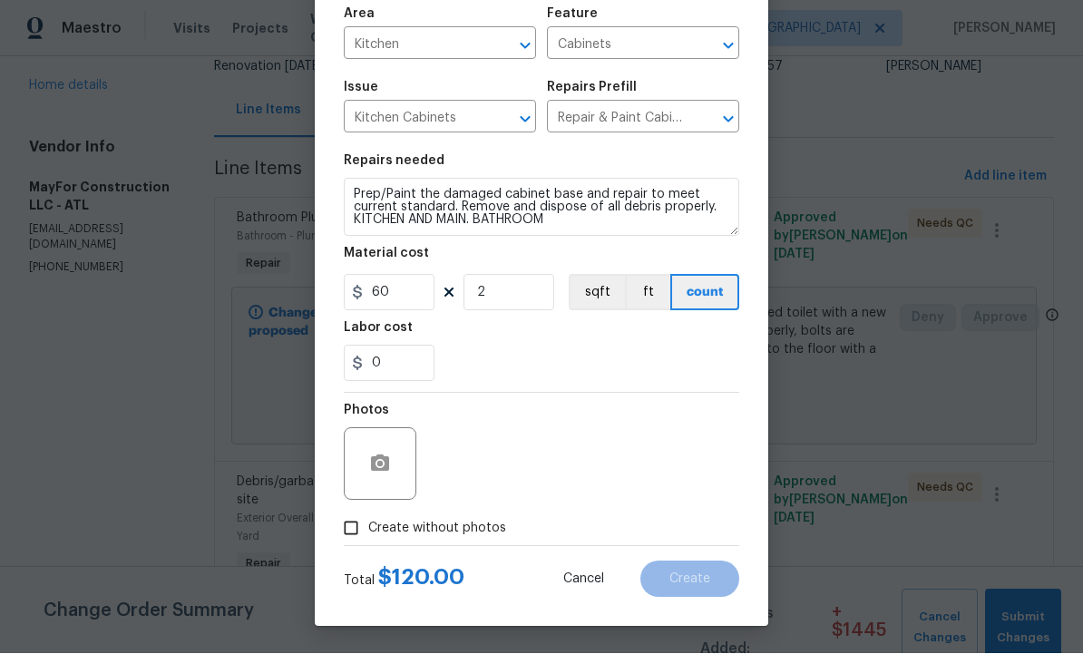
click at [350, 530] on input "Create without photos" at bounding box center [351, 529] width 34 height 34
checkbox input "true"
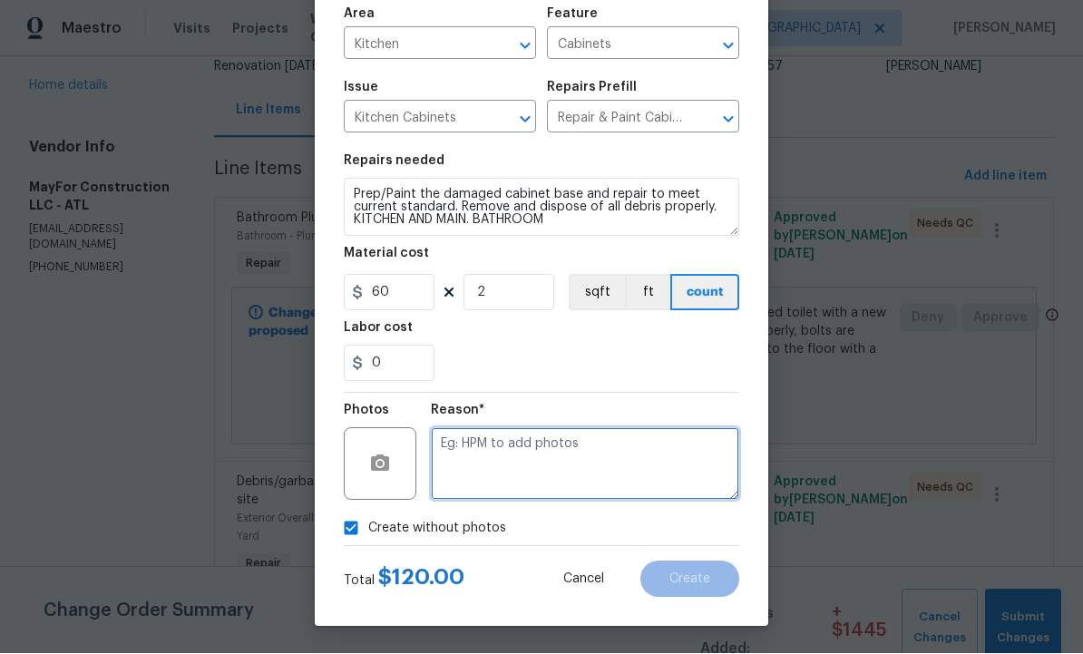
click at [512, 459] on textarea at bounding box center [585, 464] width 308 height 73
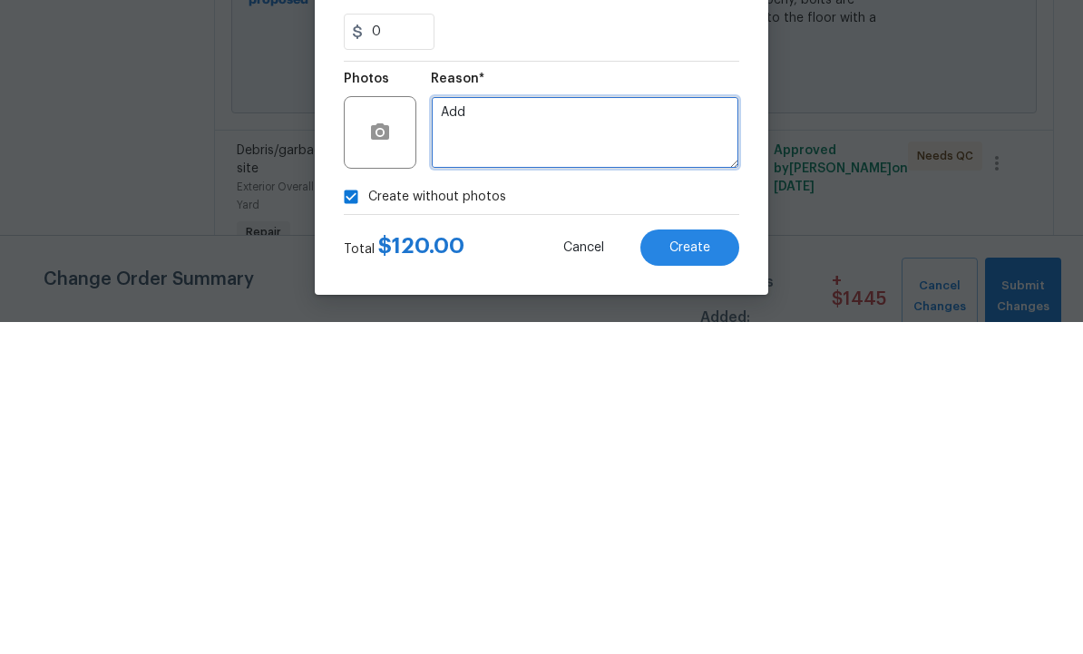
type textarea "Add"
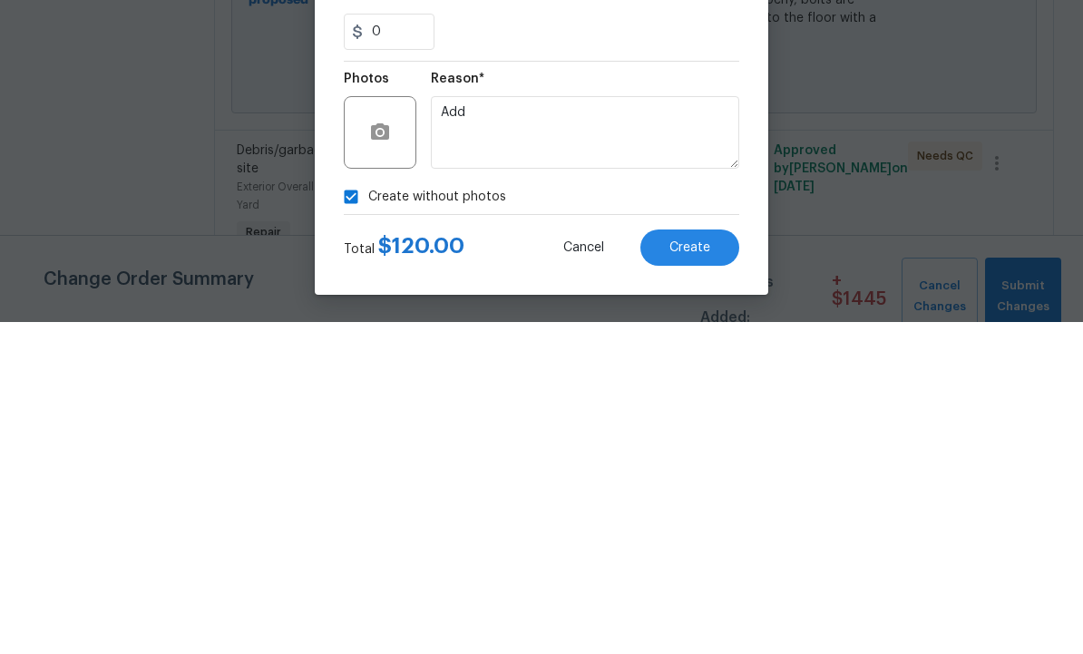
click at [695, 573] on span "Create" at bounding box center [689, 580] width 41 height 14
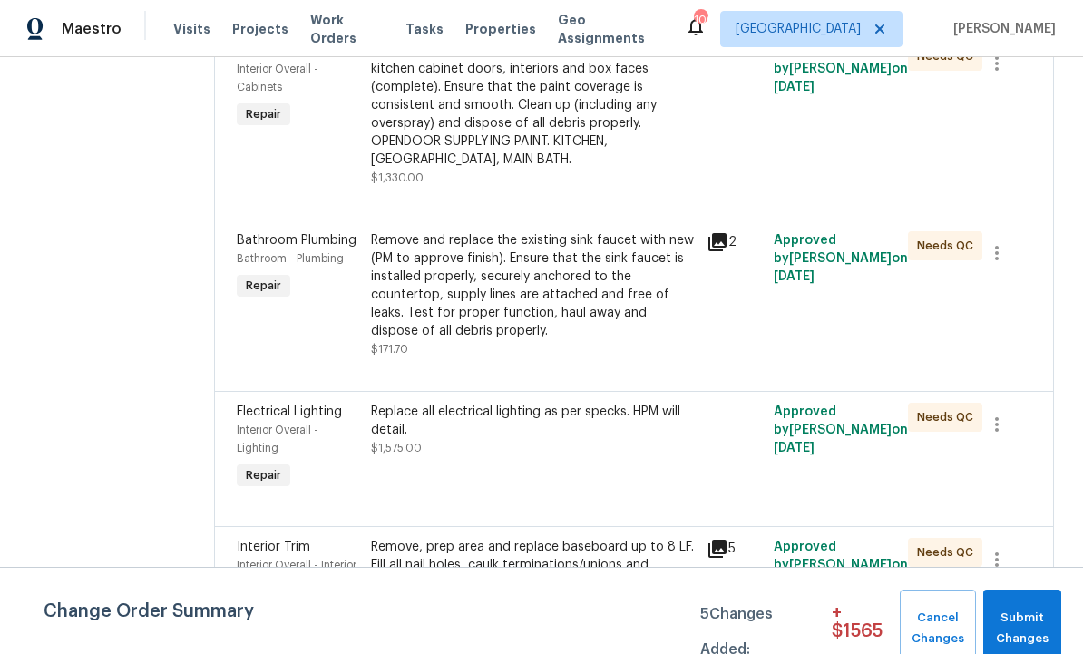
scroll to position [3184, 0]
click at [543, 168] on div "Prep, sand, mask and apply 2 coats of paint to the kitchen cabinet doors, inter…" at bounding box center [533, 104] width 325 height 127
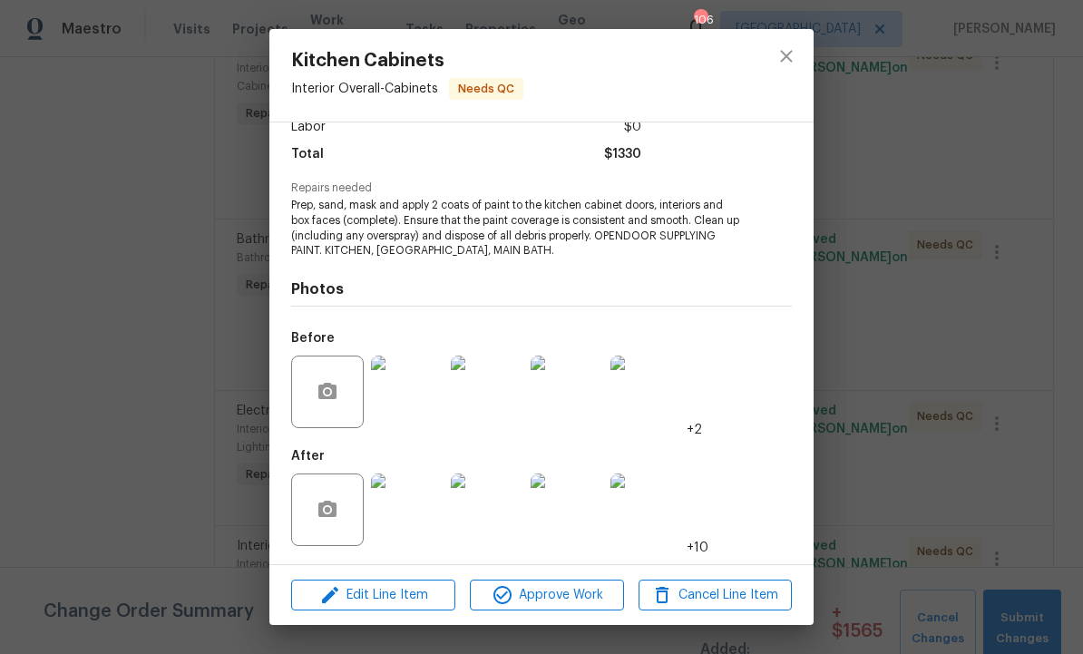
scroll to position [139, 0]
click at [421, 391] on img at bounding box center [407, 392] width 73 height 73
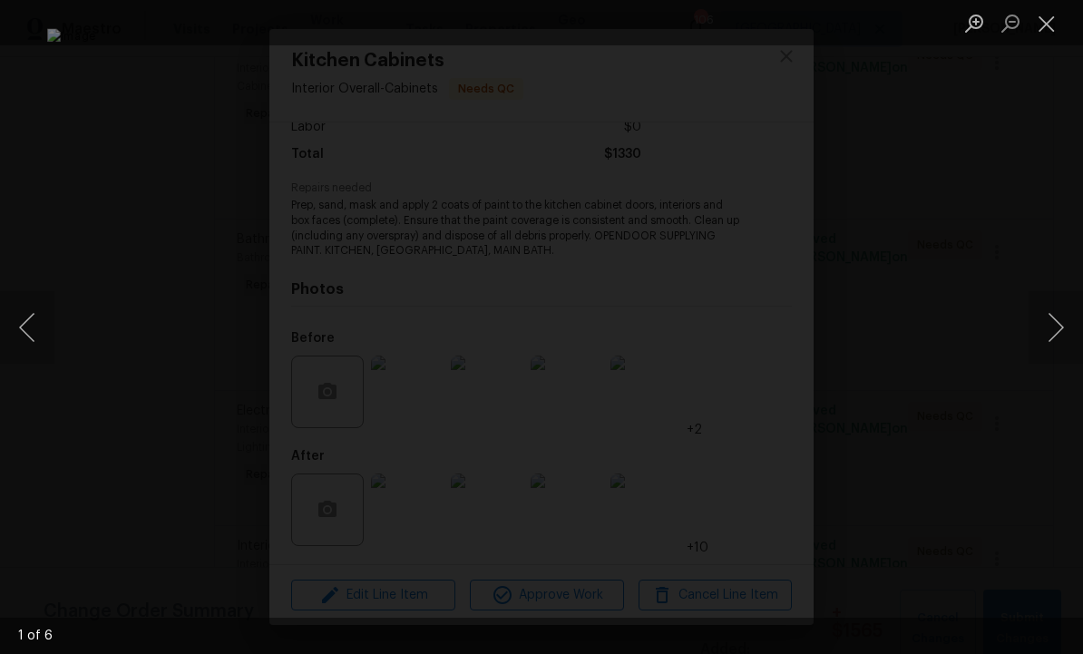
click at [1053, 321] on button "Next image" at bounding box center [1056, 327] width 54 height 73
click at [1051, 327] on button "Next image" at bounding box center [1056, 327] width 54 height 73
click at [1056, 321] on button "Next image" at bounding box center [1056, 327] width 54 height 73
click at [1047, 322] on button "Next image" at bounding box center [1056, 327] width 54 height 73
click at [1051, 322] on button "Next image" at bounding box center [1056, 327] width 54 height 73
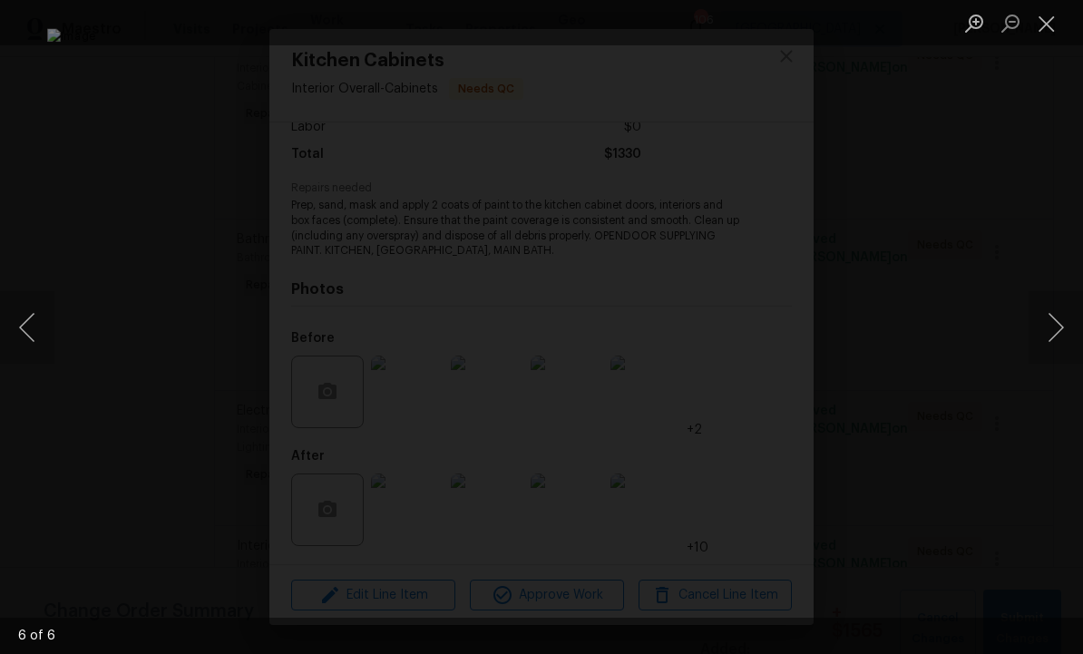
click at [1050, 323] on button "Next image" at bounding box center [1056, 327] width 54 height 73
click at [1051, 320] on button "Next image" at bounding box center [1056, 327] width 54 height 73
click at [1051, 318] on button "Next image" at bounding box center [1056, 327] width 54 height 73
click at [1051, 323] on button "Next image" at bounding box center [1056, 327] width 54 height 73
click at [1051, 316] on button "Next image" at bounding box center [1056, 327] width 54 height 73
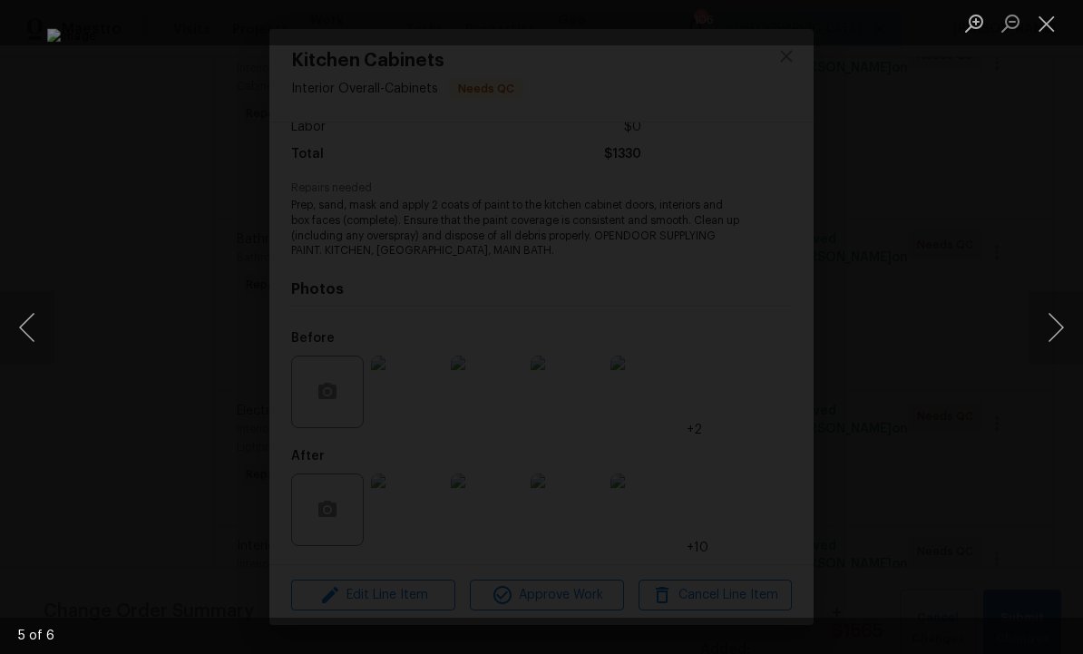
click at [1048, 334] on button "Next image" at bounding box center [1056, 327] width 54 height 73
click at [1046, 24] on button "Close lightbox" at bounding box center [1047, 23] width 36 height 32
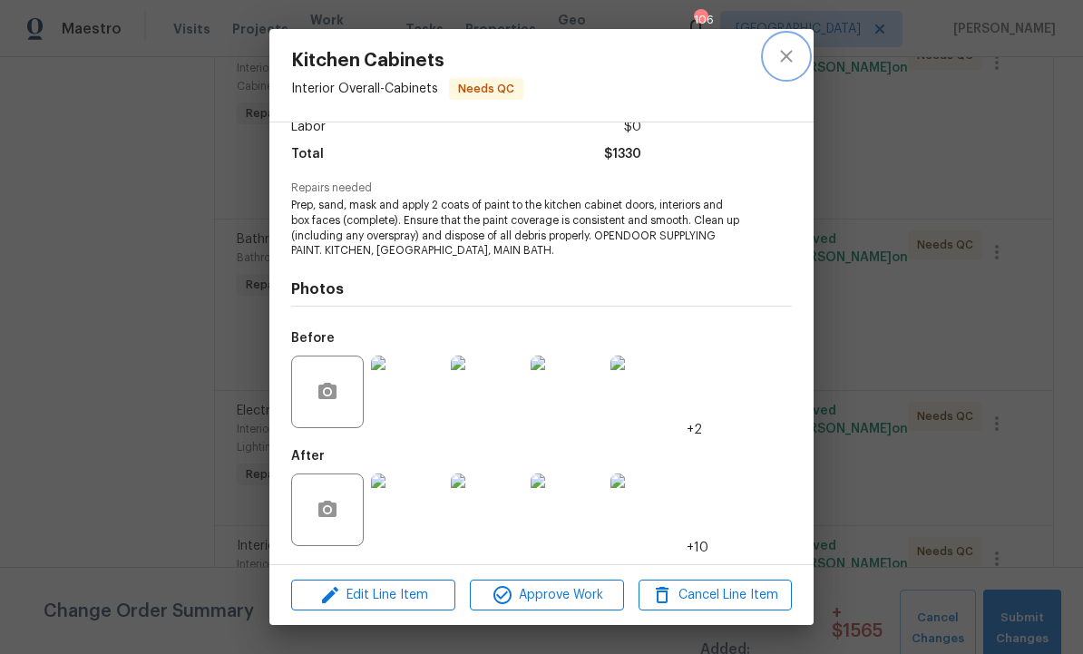
click at [795, 54] on icon "close" at bounding box center [786, 56] width 22 height 22
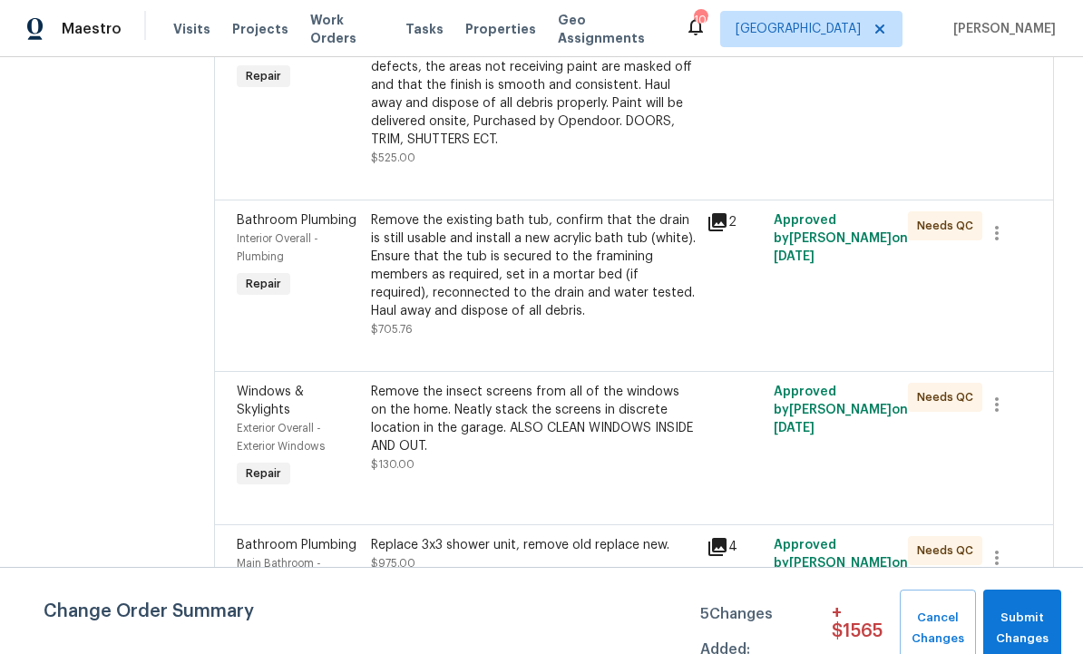
scroll to position [4130, 0]
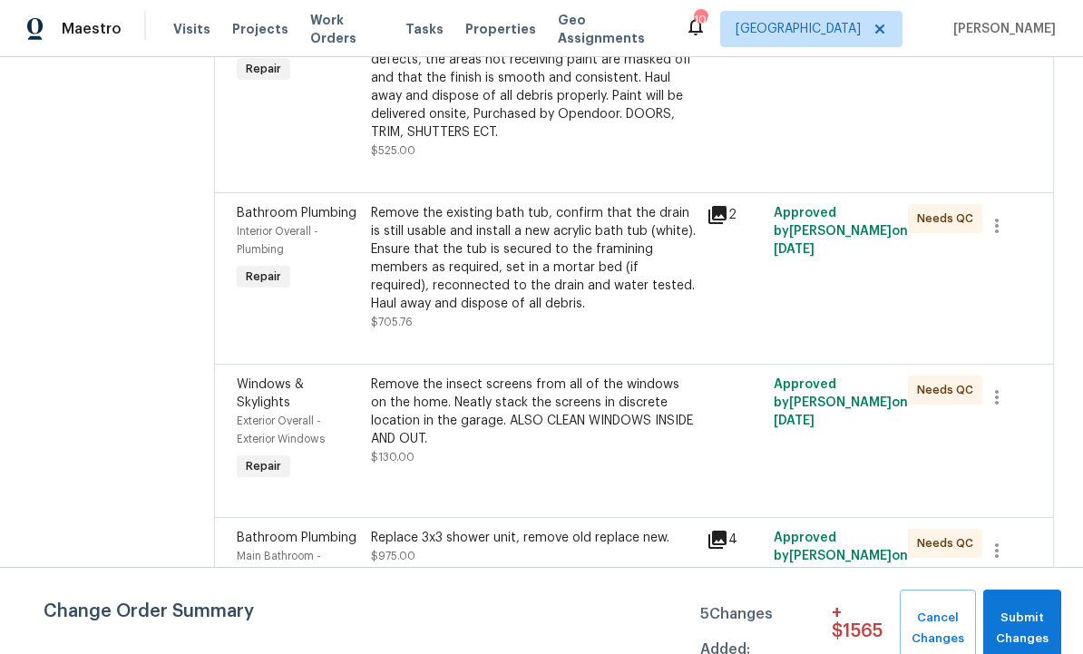
click at [726, 224] on icon at bounding box center [717, 215] width 18 height 18
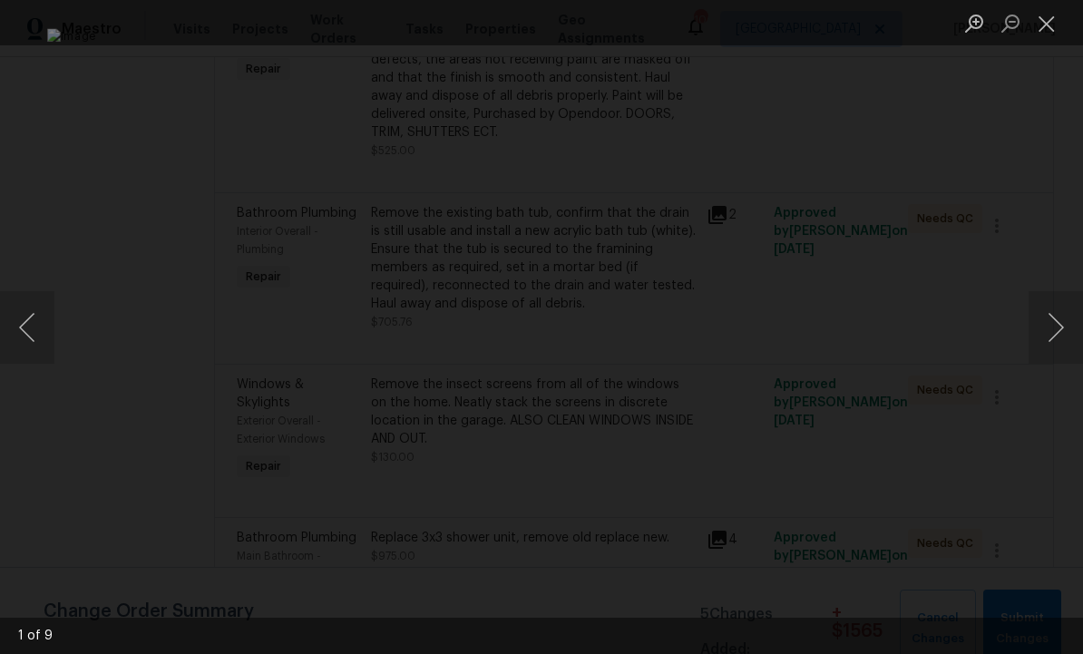
click at [1050, 332] on button "Next image" at bounding box center [1056, 327] width 54 height 73
click at [1053, 323] on button "Next image" at bounding box center [1056, 327] width 54 height 73
click at [1049, 329] on button "Next image" at bounding box center [1056, 327] width 54 height 73
click at [1034, 329] on button "Next image" at bounding box center [1056, 327] width 54 height 73
click at [1051, 332] on button "Next image" at bounding box center [1056, 327] width 54 height 73
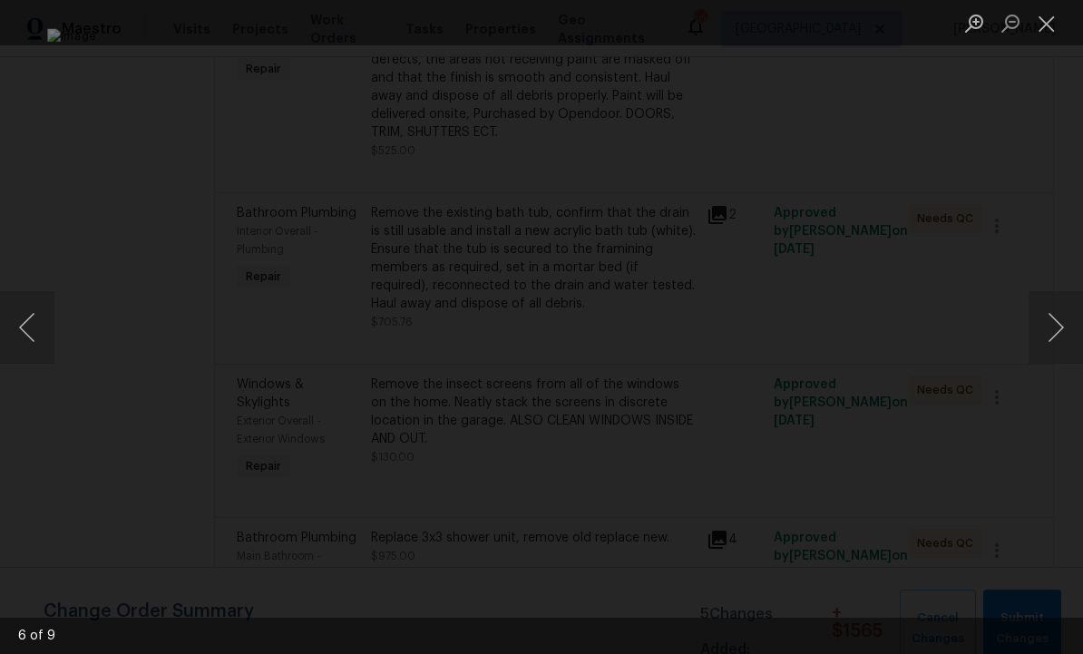
click at [1050, 337] on button "Next image" at bounding box center [1056, 327] width 54 height 73
click at [1047, 325] on button "Next image" at bounding box center [1056, 327] width 54 height 73
click at [1051, 32] on button "Close lightbox" at bounding box center [1047, 23] width 36 height 32
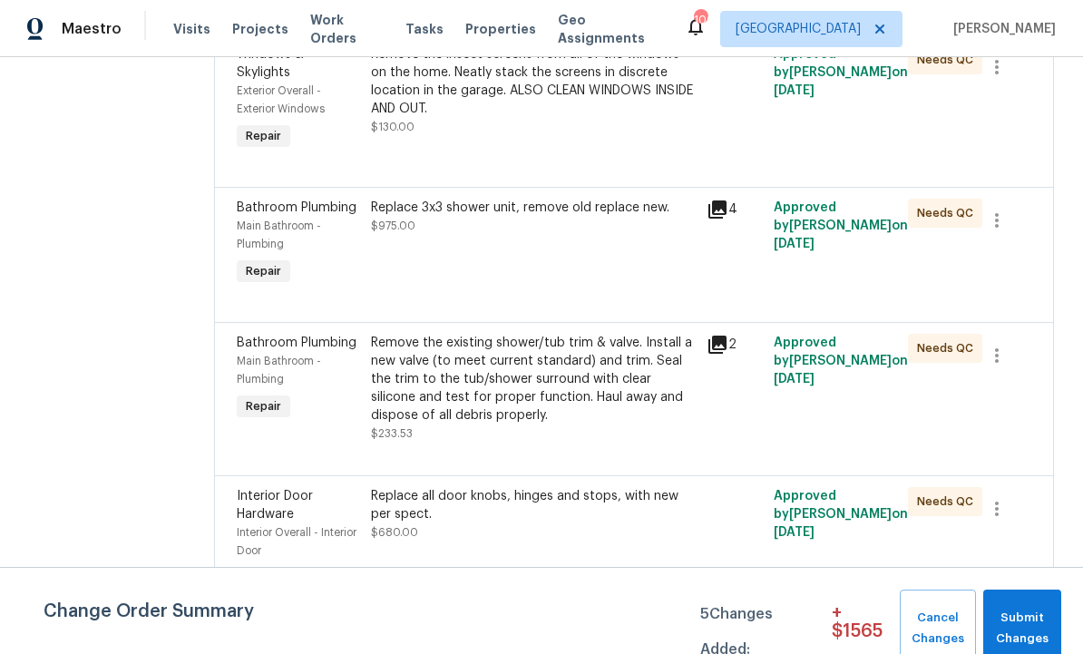
scroll to position [4466, 0]
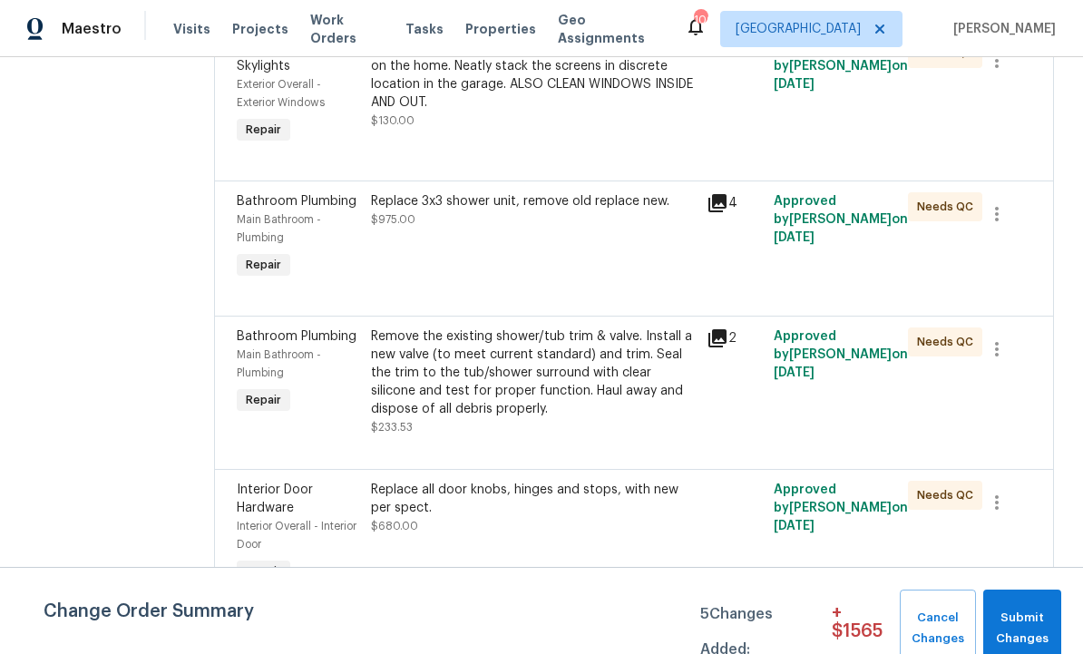
click at [726, 212] on icon at bounding box center [717, 203] width 18 height 18
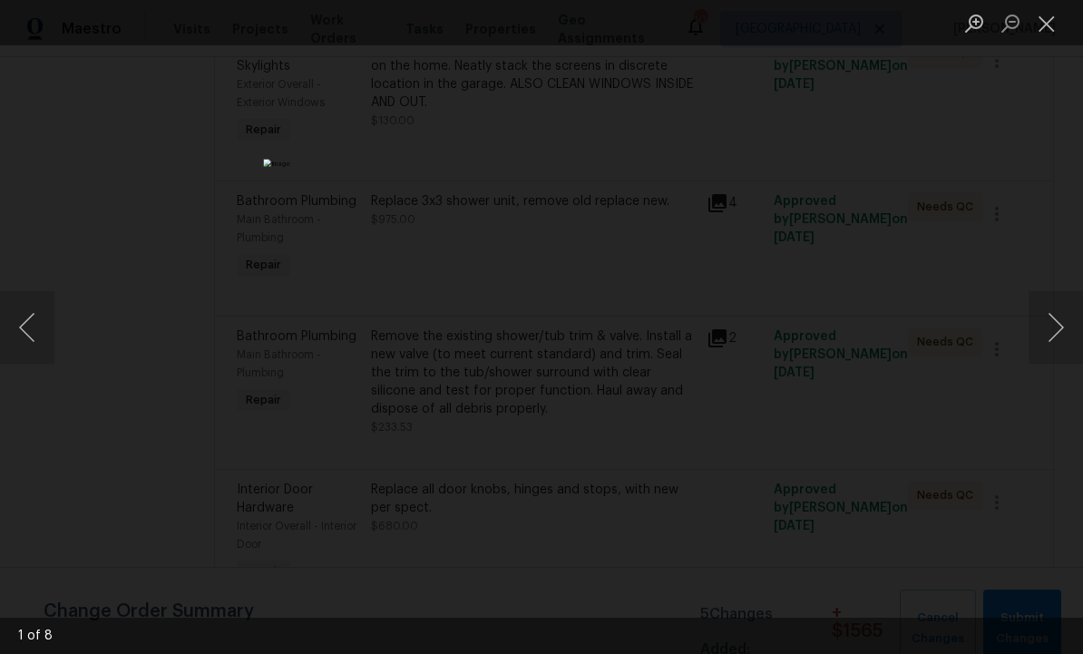
click at [1054, 323] on button "Next image" at bounding box center [1056, 327] width 54 height 73
click at [1058, 324] on button "Next image" at bounding box center [1056, 327] width 54 height 73
click at [1054, 323] on button "Next image" at bounding box center [1056, 327] width 54 height 73
click at [1056, 319] on button "Next image" at bounding box center [1056, 327] width 54 height 73
click at [1042, 333] on button "Next image" at bounding box center [1056, 327] width 54 height 73
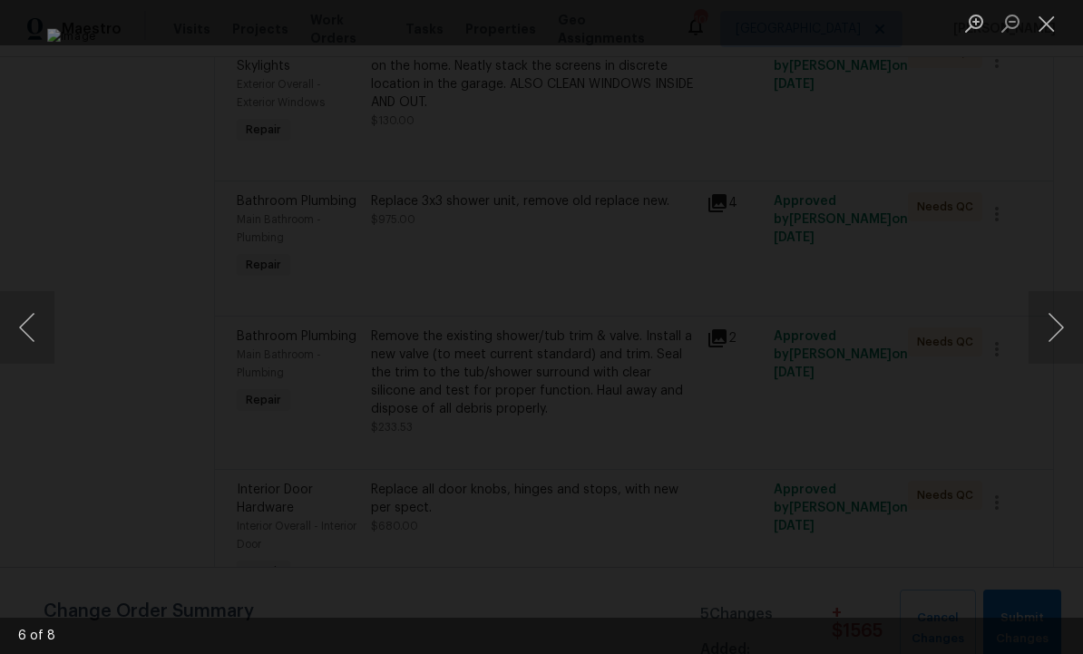
click at [1047, 330] on button "Next image" at bounding box center [1056, 327] width 54 height 73
click at [1047, 327] on button "Next image" at bounding box center [1056, 327] width 54 height 73
click at [1045, 328] on button "Next image" at bounding box center [1056, 327] width 54 height 73
click at [1048, 330] on button "Next image" at bounding box center [1056, 327] width 54 height 73
click at [1051, 23] on button "Close lightbox" at bounding box center [1047, 23] width 36 height 32
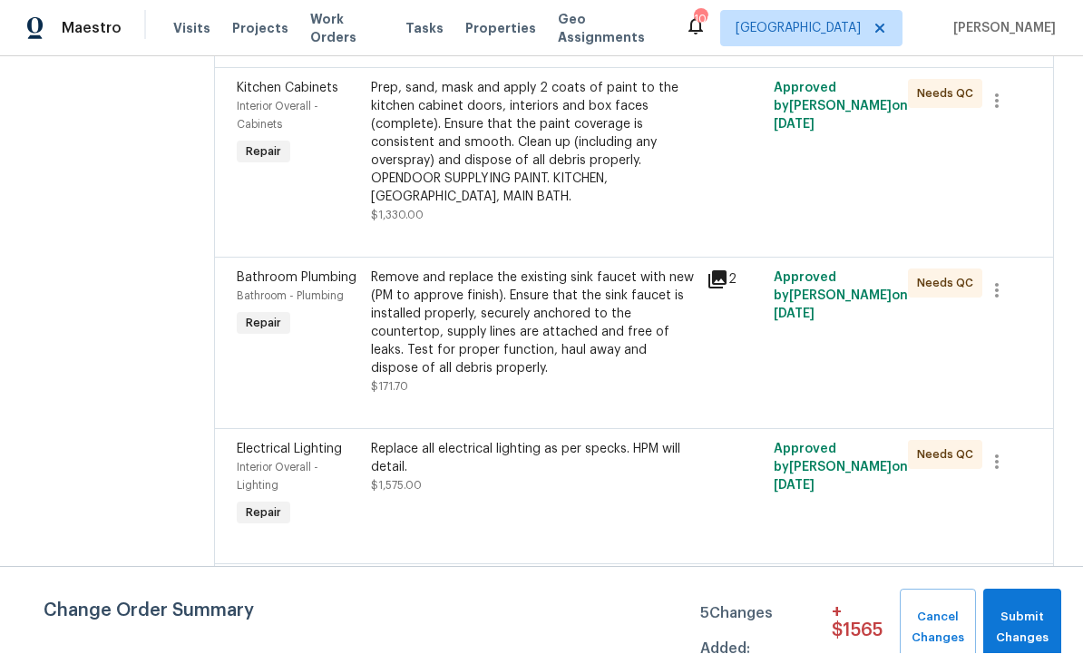
scroll to position [3144, 0]
click at [562, 356] on div "Remove and replace the existing sink faucet with new (PM to approve finish). En…" at bounding box center [533, 324] width 325 height 109
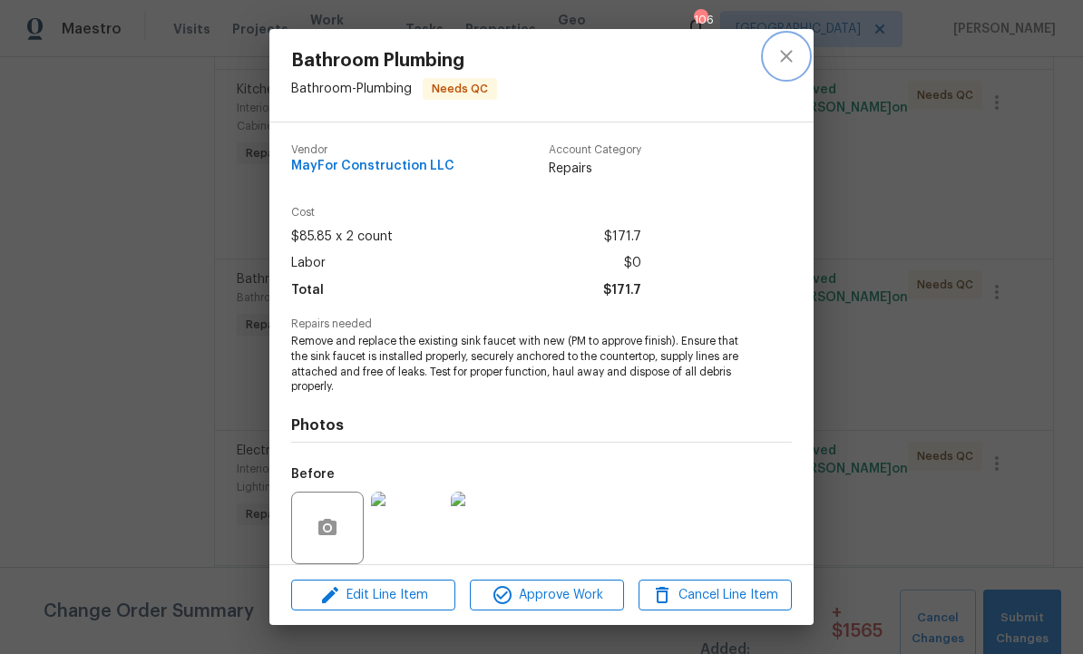
click at [788, 56] on icon "close" at bounding box center [786, 56] width 22 height 22
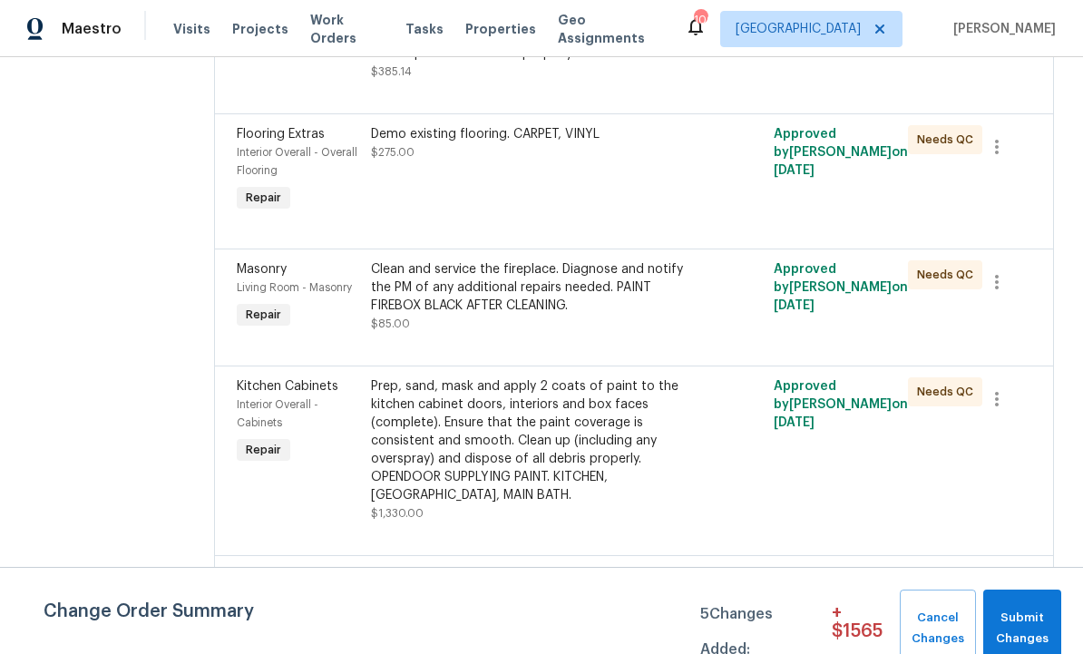
scroll to position [2852, 0]
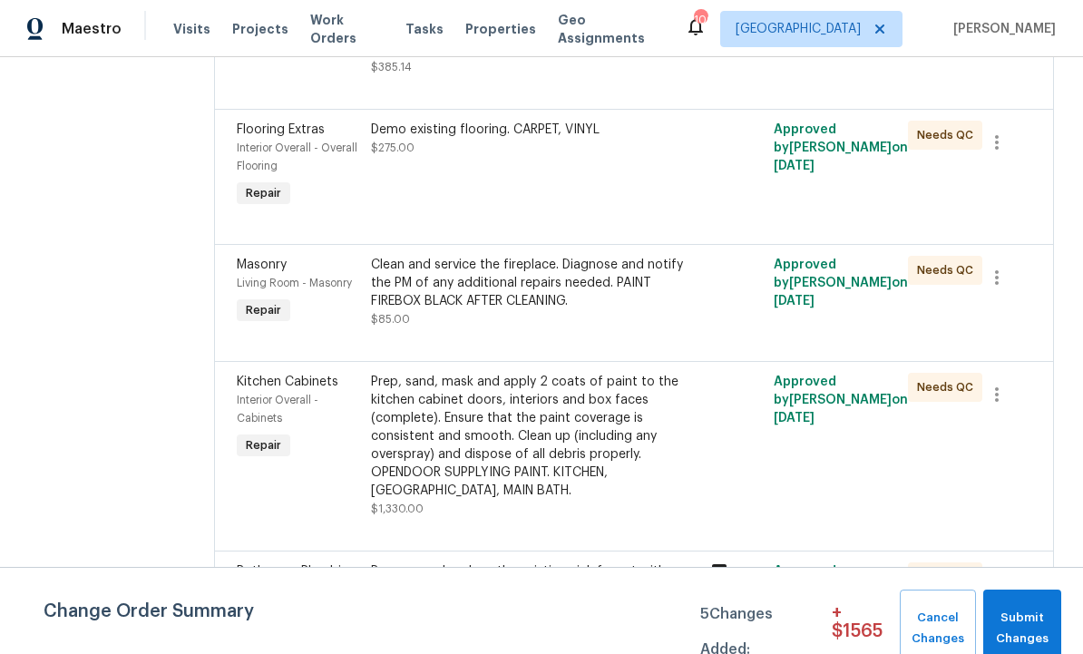
click at [600, 452] on div "Prep, sand, mask and apply 2 coats of paint to the kitchen cabinet doors, inter…" at bounding box center [533, 436] width 325 height 127
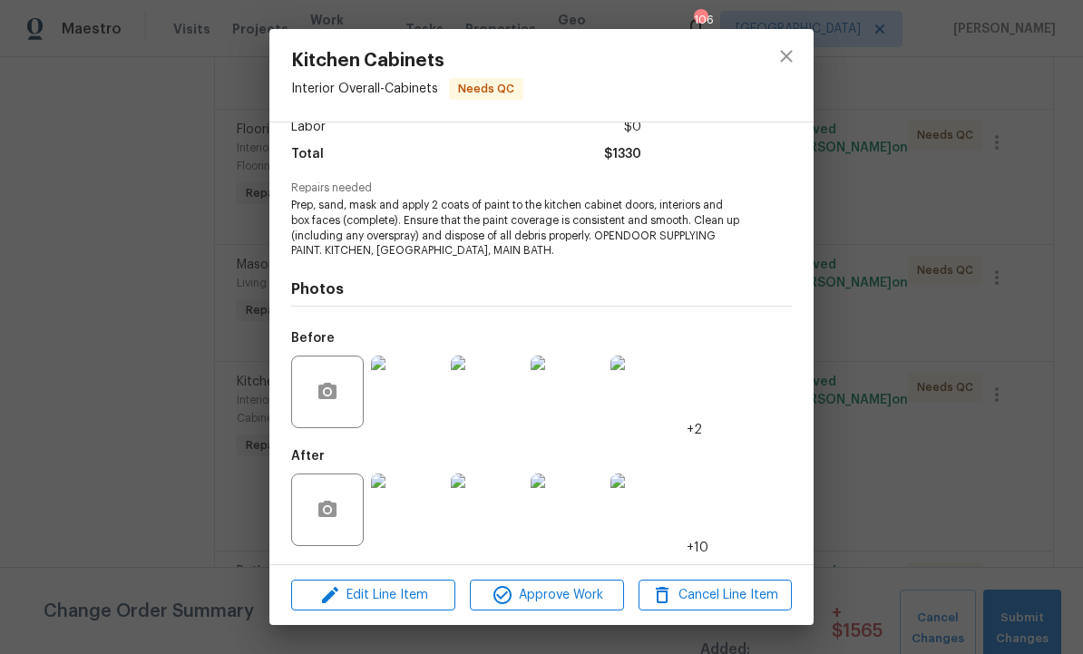
scroll to position [139, 0]
click at [417, 400] on img at bounding box center [407, 392] width 73 height 73
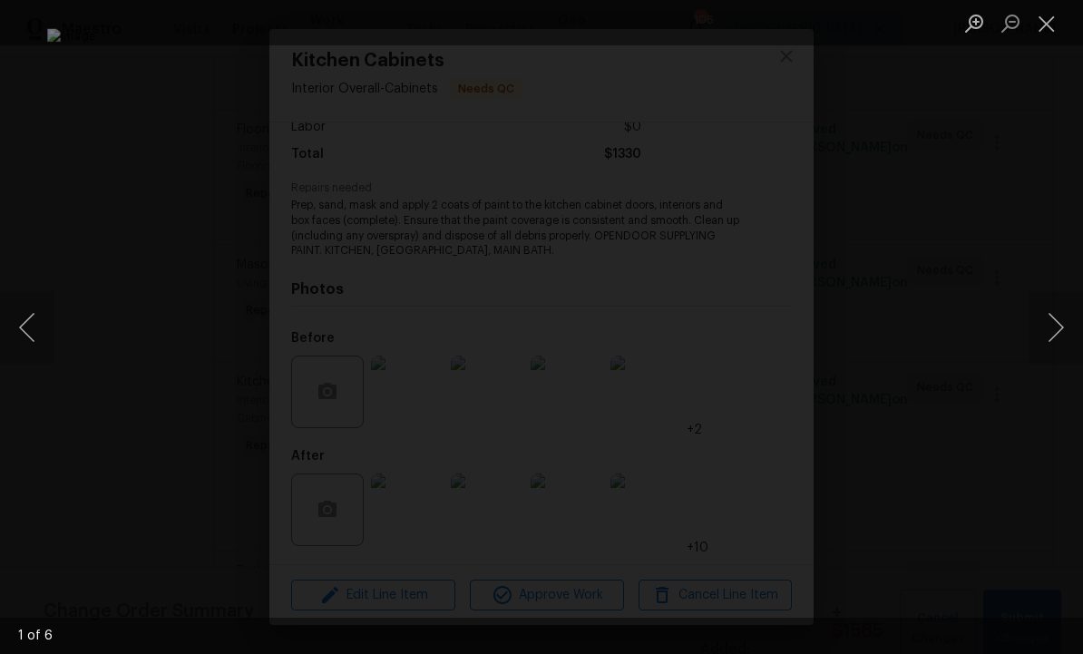
scroll to position [78, 0]
click at [1050, 327] on button "Next image" at bounding box center [1056, 327] width 54 height 73
click at [1048, 323] on button "Next image" at bounding box center [1056, 327] width 54 height 73
click at [1047, 322] on button "Next image" at bounding box center [1056, 327] width 54 height 73
click at [1043, 320] on button "Next image" at bounding box center [1056, 327] width 54 height 73
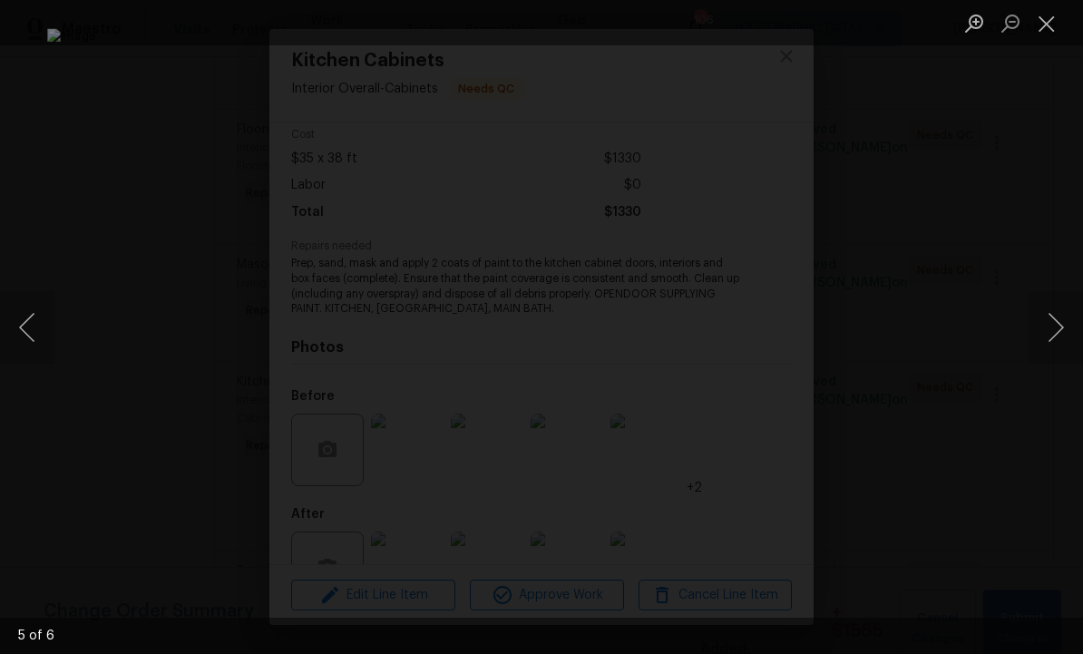
click at [1045, 318] on button "Next image" at bounding box center [1056, 327] width 54 height 73
click at [1042, 321] on button "Next image" at bounding box center [1056, 327] width 54 height 73
click at [1043, 321] on button "Next image" at bounding box center [1056, 327] width 54 height 73
click at [1040, 28] on button "Close lightbox" at bounding box center [1047, 23] width 36 height 32
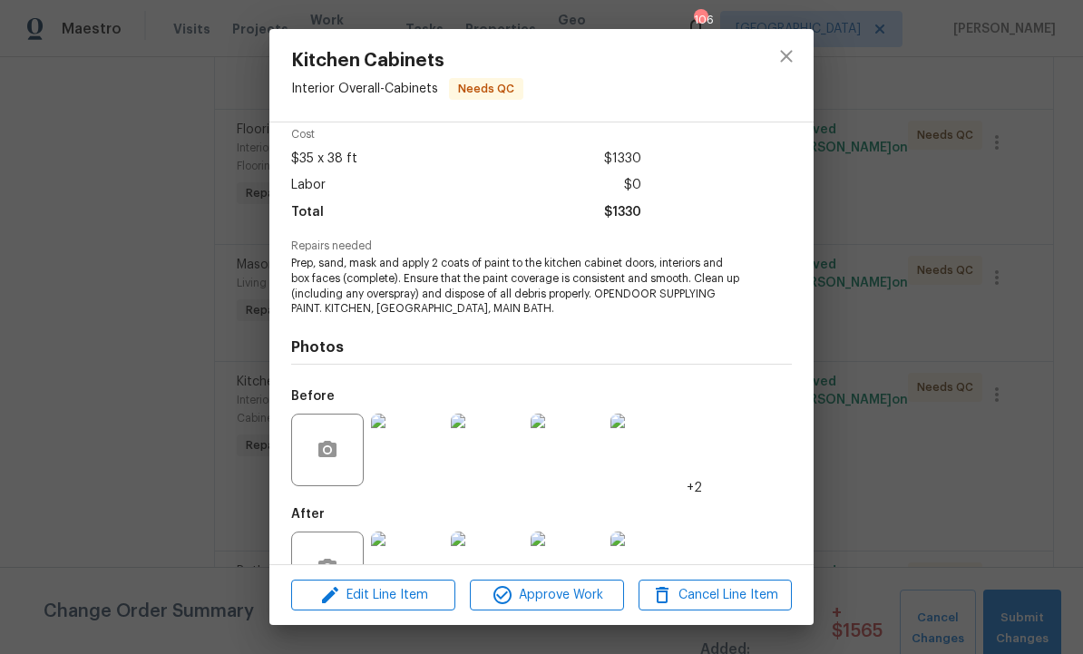
click at [827, 395] on div "Kitchen Cabinets Interior Overall - Cabinets Needs QC Vendor MayFor Constructio…" at bounding box center [541, 327] width 1083 height 654
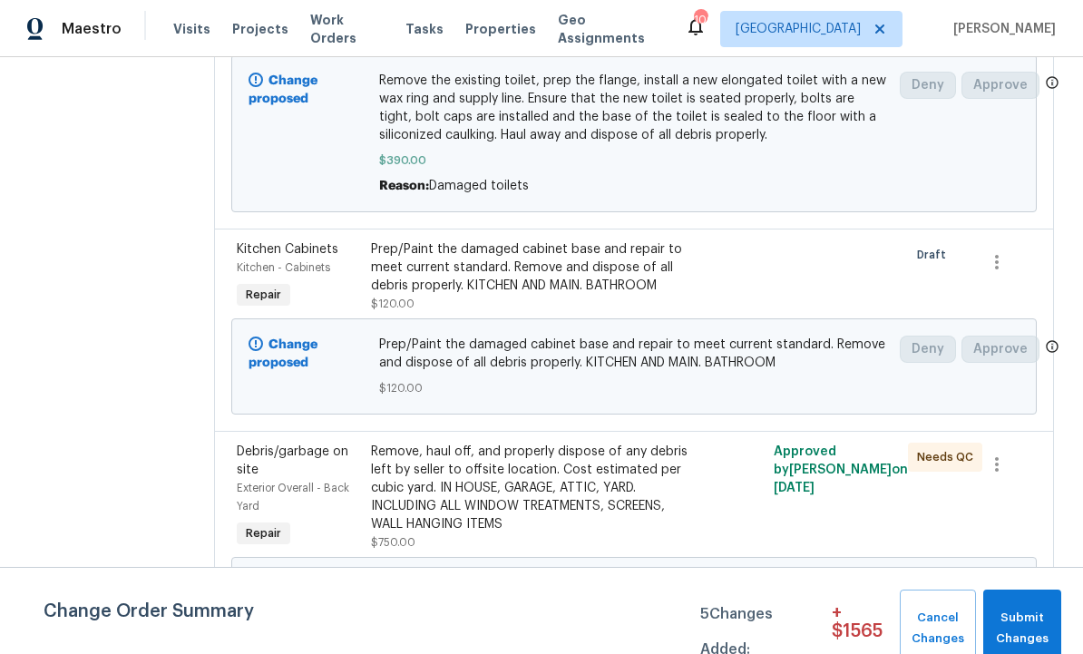
scroll to position [401, 0]
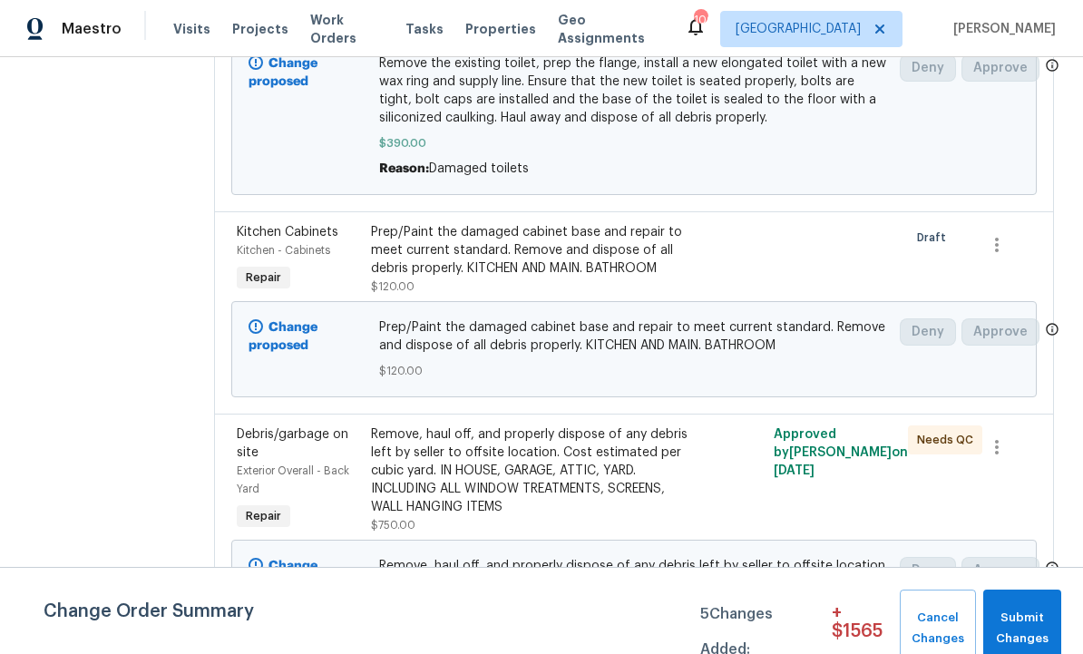
click at [628, 223] on div "Prep/Paint the damaged cabinet base and repair to meet current standard. Remove…" at bounding box center [533, 250] width 325 height 54
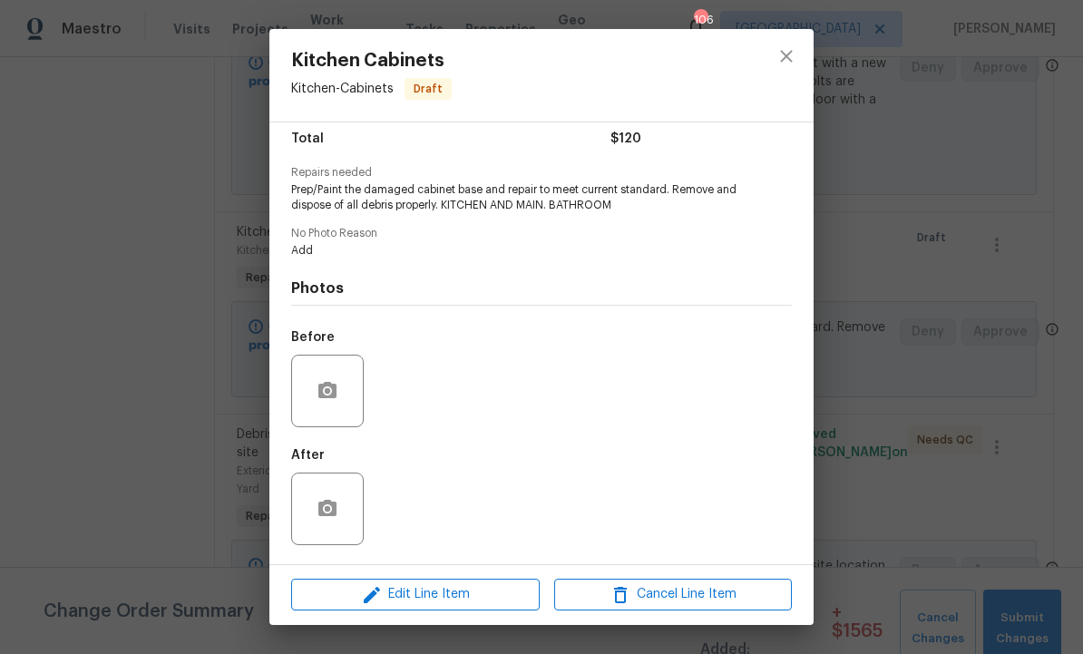
scroll to position [155, 0]
click at [331, 380] on button "button" at bounding box center [328, 391] width 44 height 44
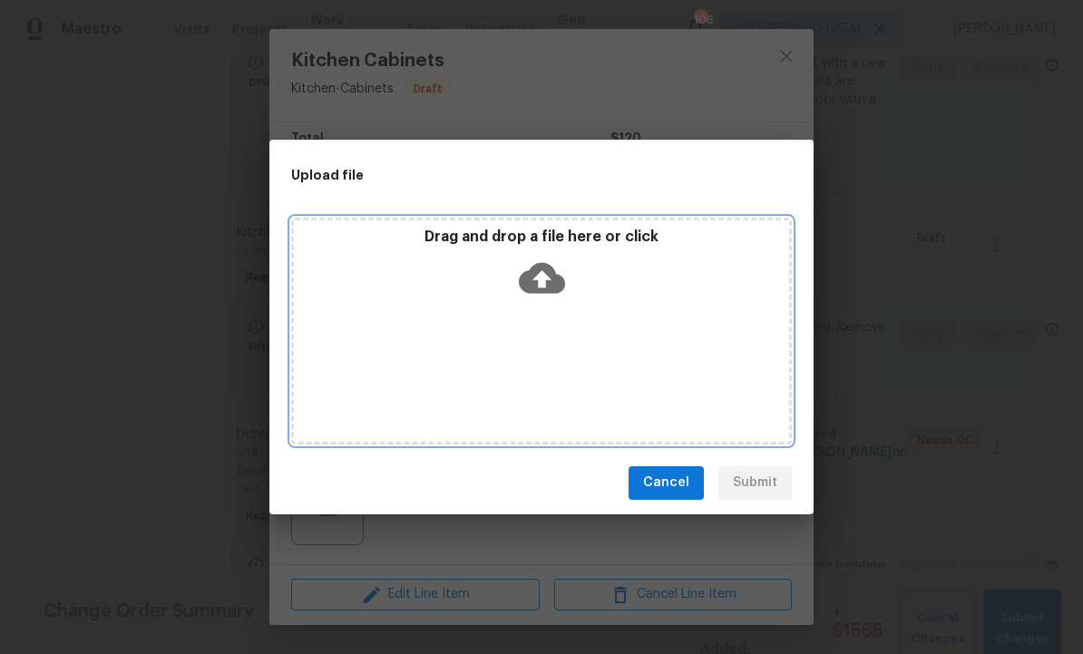
click at [540, 273] on icon at bounding box center [542, 278] width 46 height 46
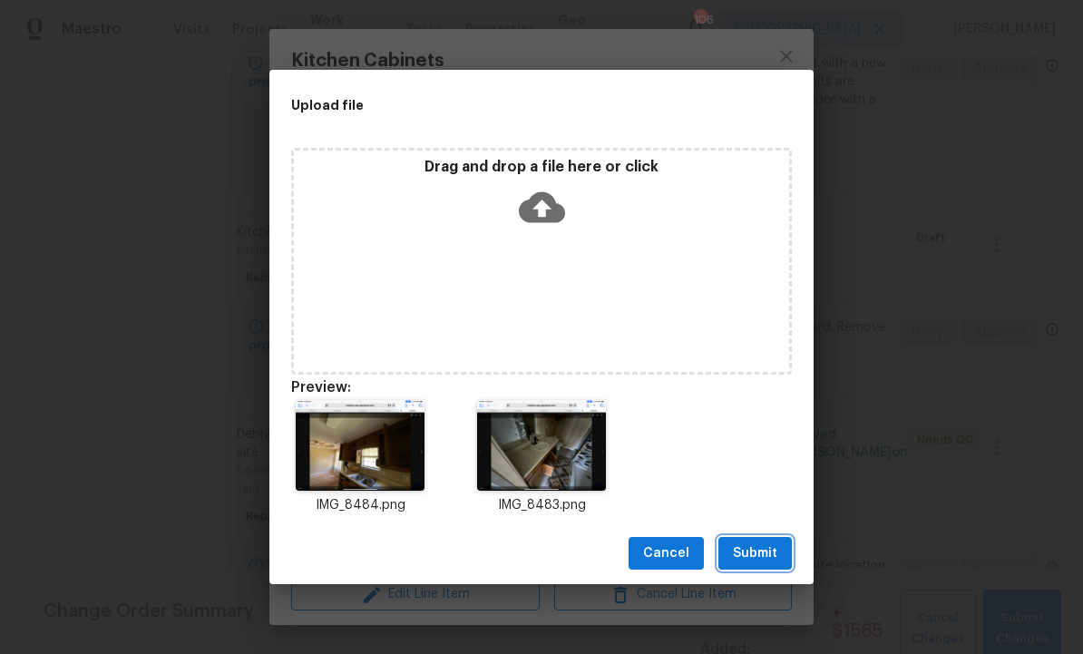
click at [759, 548] on span "Submit" at bounding box center [755, 553] width 44 height 23
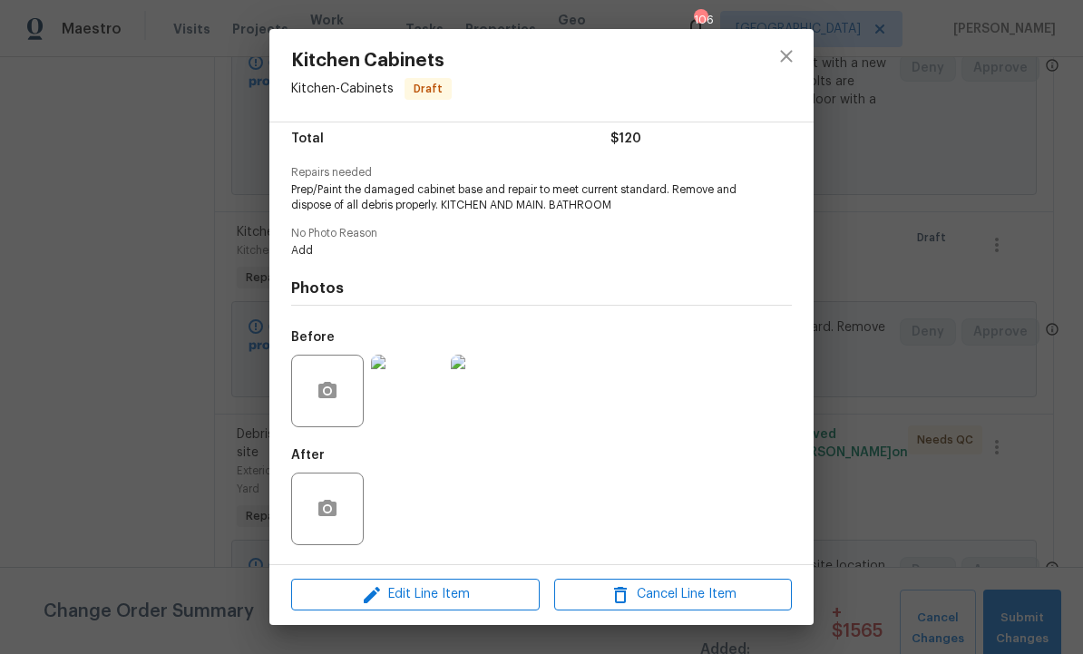
click at [937, 329] on div "Kitchen Cabinets Kitchen - Cabinets Draft Vendor MayFor Construction LLC Accoun…" at bounding box center [541, 327] width 1083 height 654
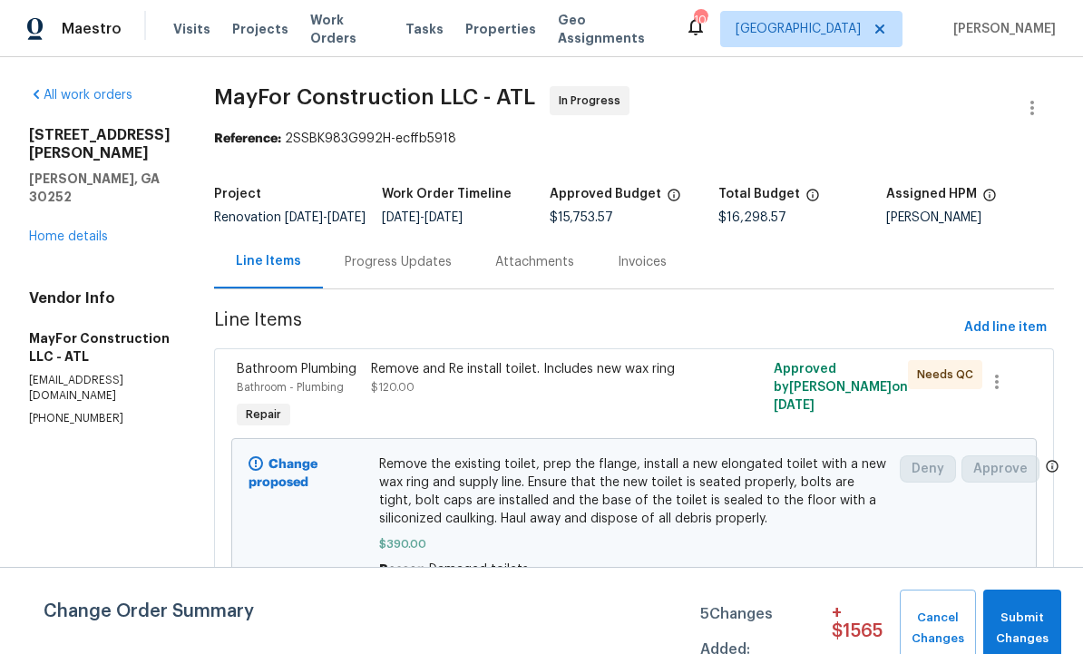
scroll to position [0, 0]
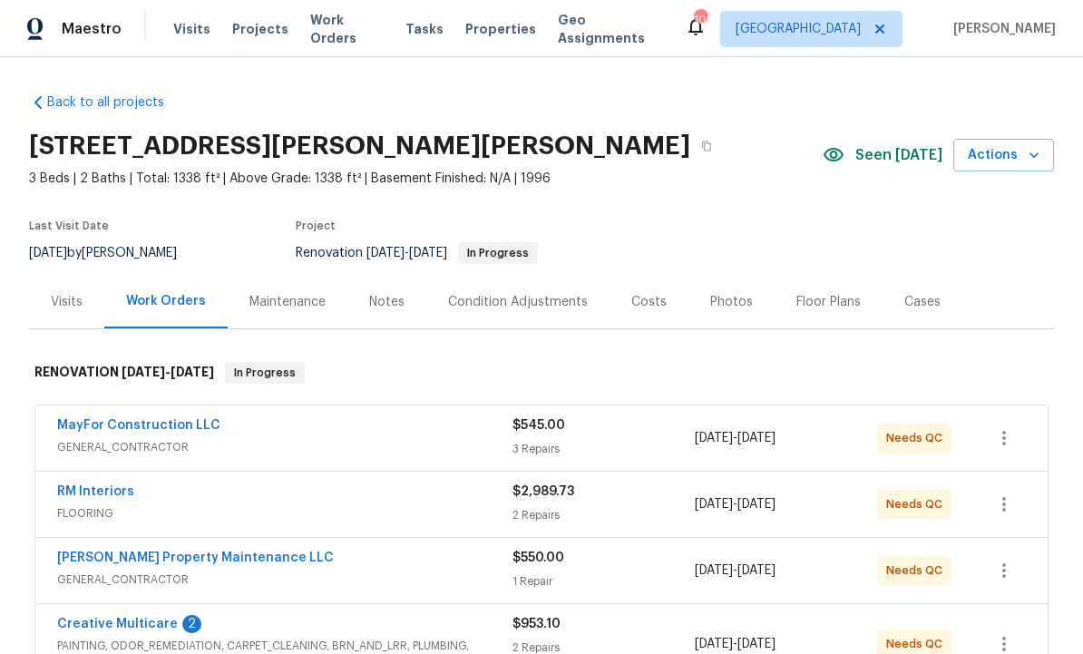
click at [653, 295] on div "Costs" at bounding box center [648, 302] width 35 height 18
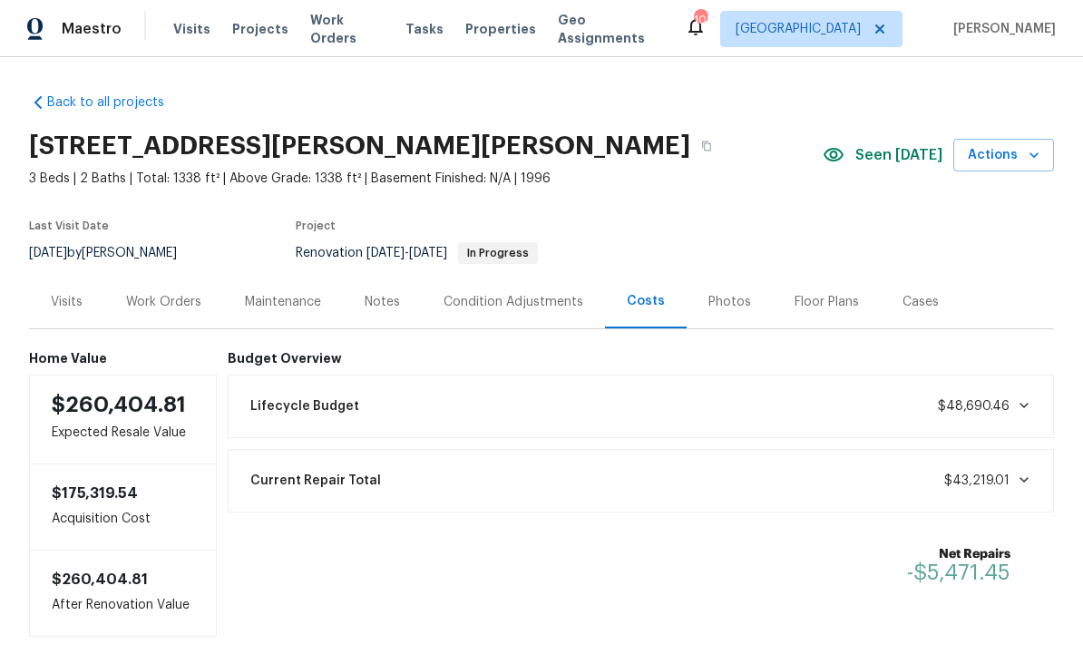
click at [175, 304] on div "Work Orders" at bounding box center [163, 302] width 75 height 18
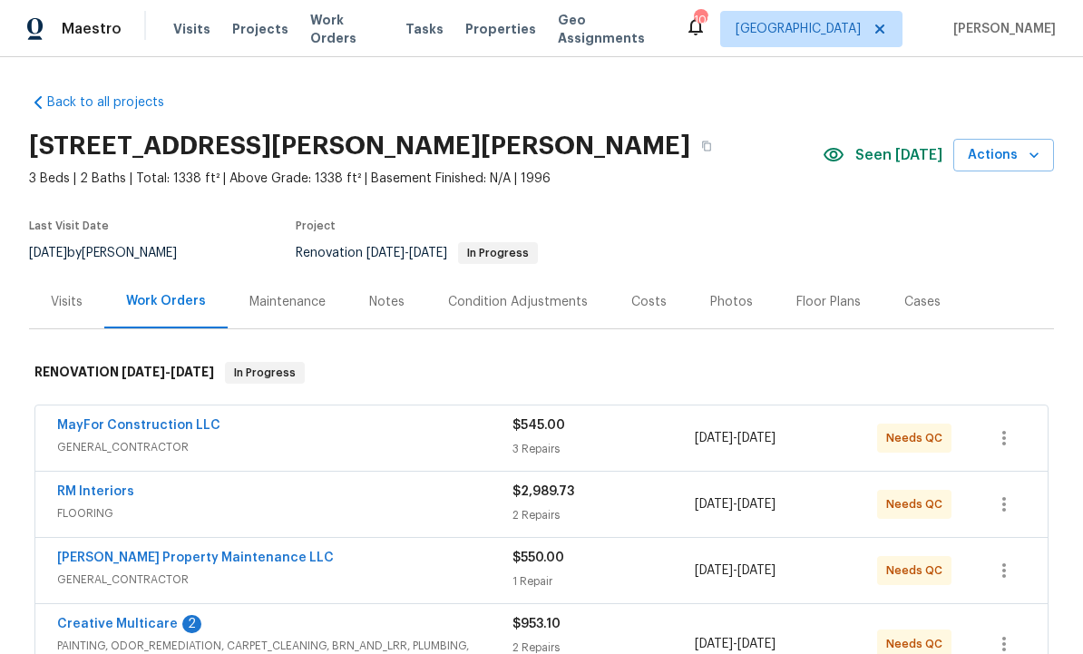
click at [176, 425] on link "MayFor Construction LLC" at bounding box center [138, 425] width 163 height 13
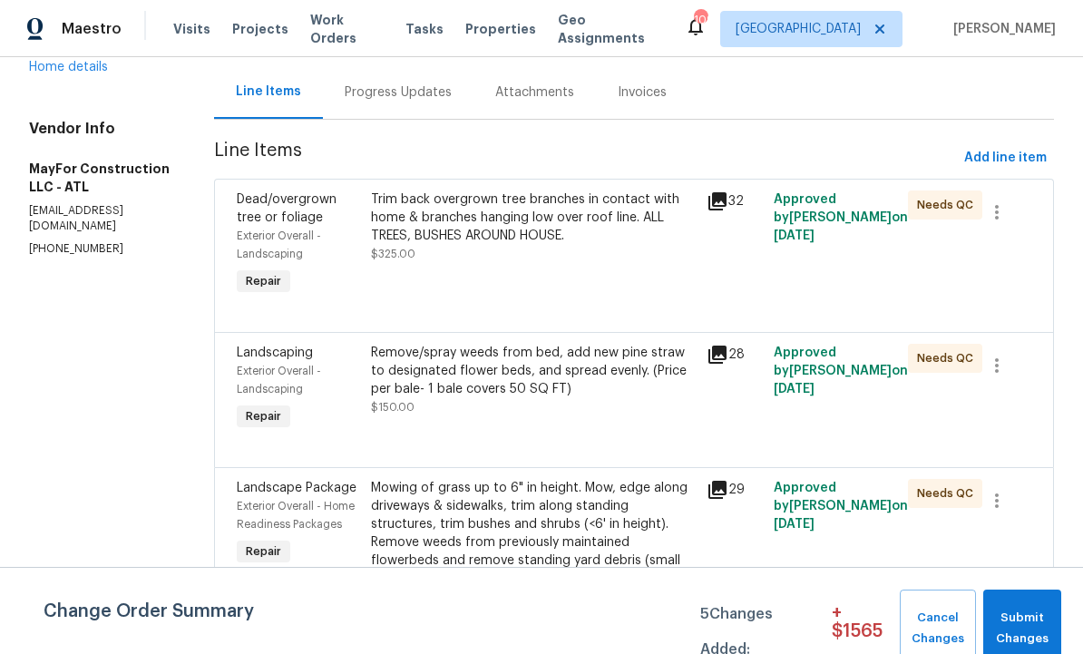
scroll to position [168, 0]
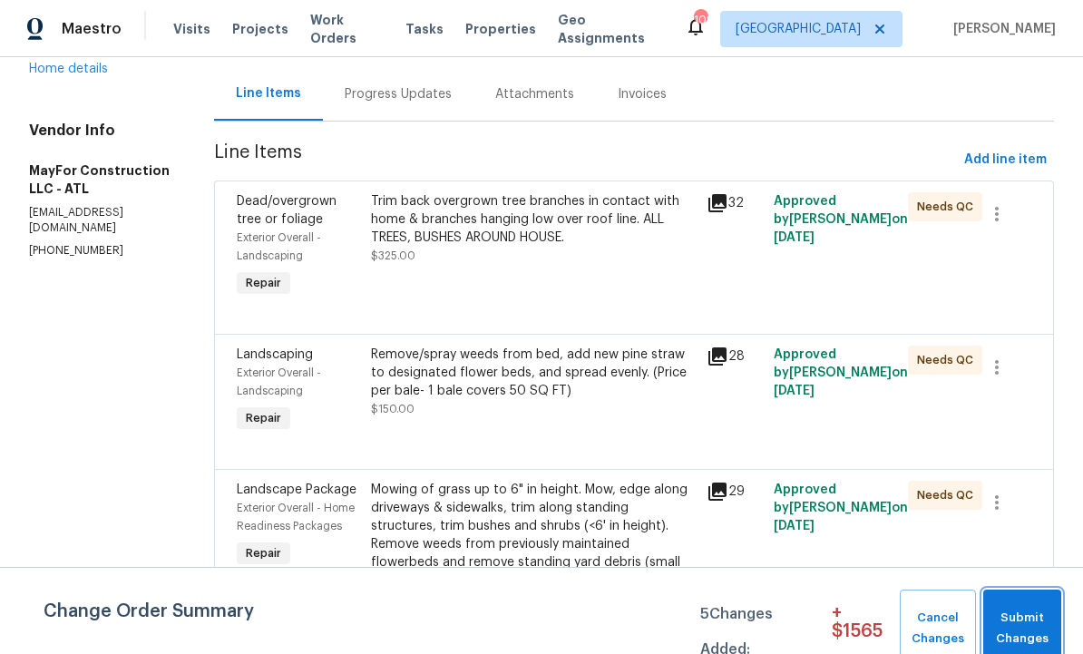
click at [1027, 618] on span "Submit Changes" at bounding box center [1022, 629] width 60 height 42
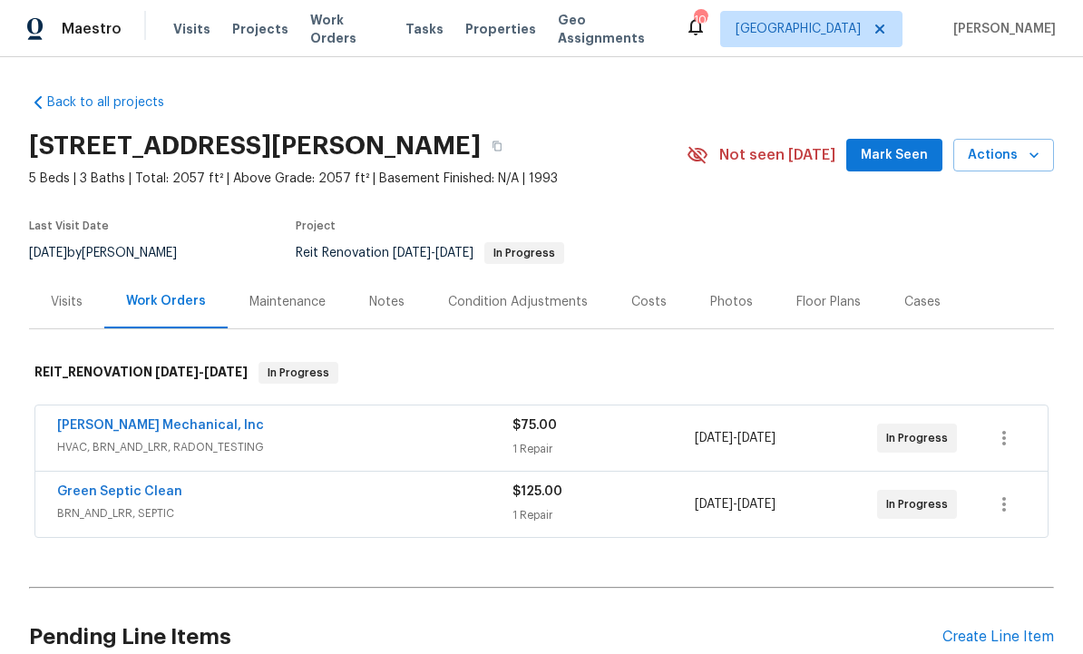
click at [900, 158] on span "Mark Seen" at bounding box center [894, 155] width 67 height 23
click at [165, 430] on link "[PERSON_NAME] Mechanical, Inc" at bounding box center [160, 425] width 207 height 13
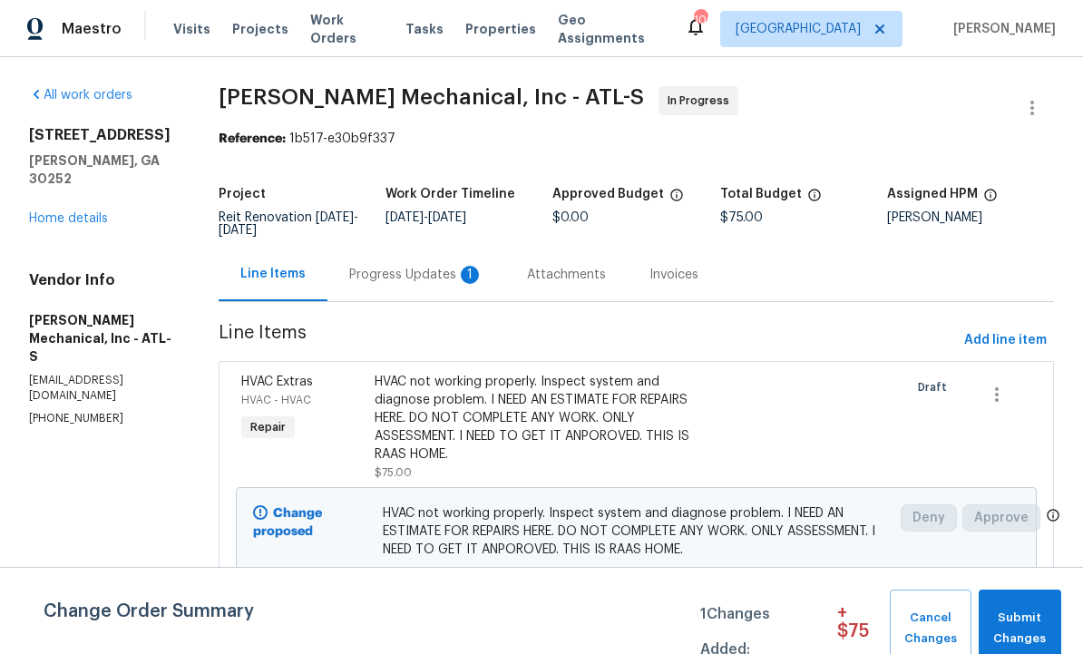
click at [442, 273] on div "Progress Updates 1" at bounding box center [416, 275] width 134 height 18
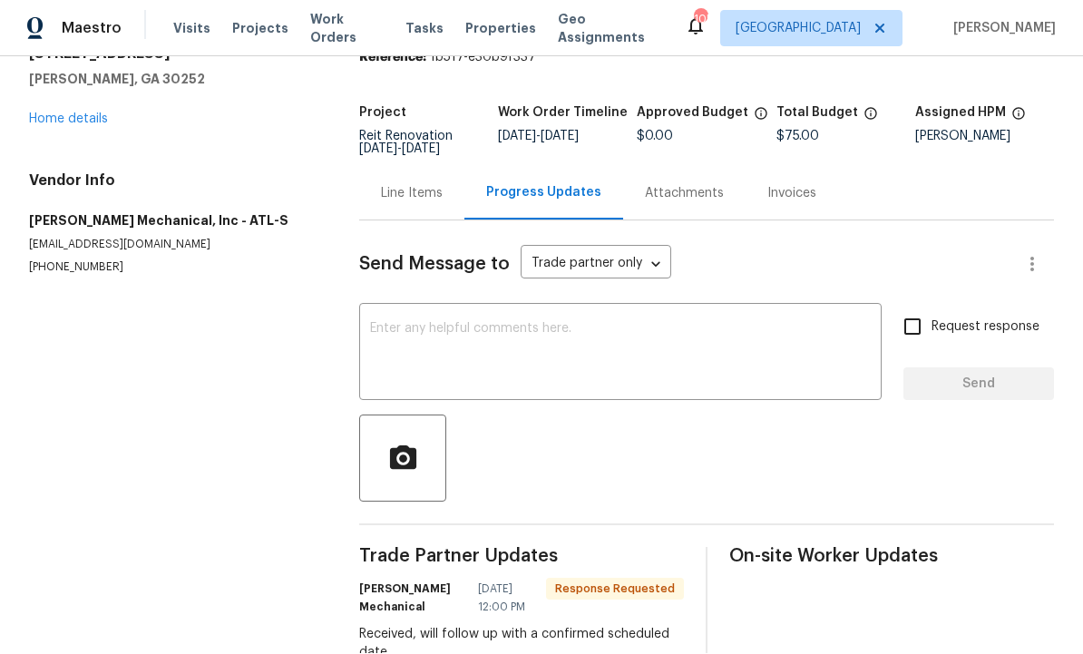
scroll to position [80, 0]
click at [485, 324] on textarea at bounding box center [620, 355] width 501 height 63
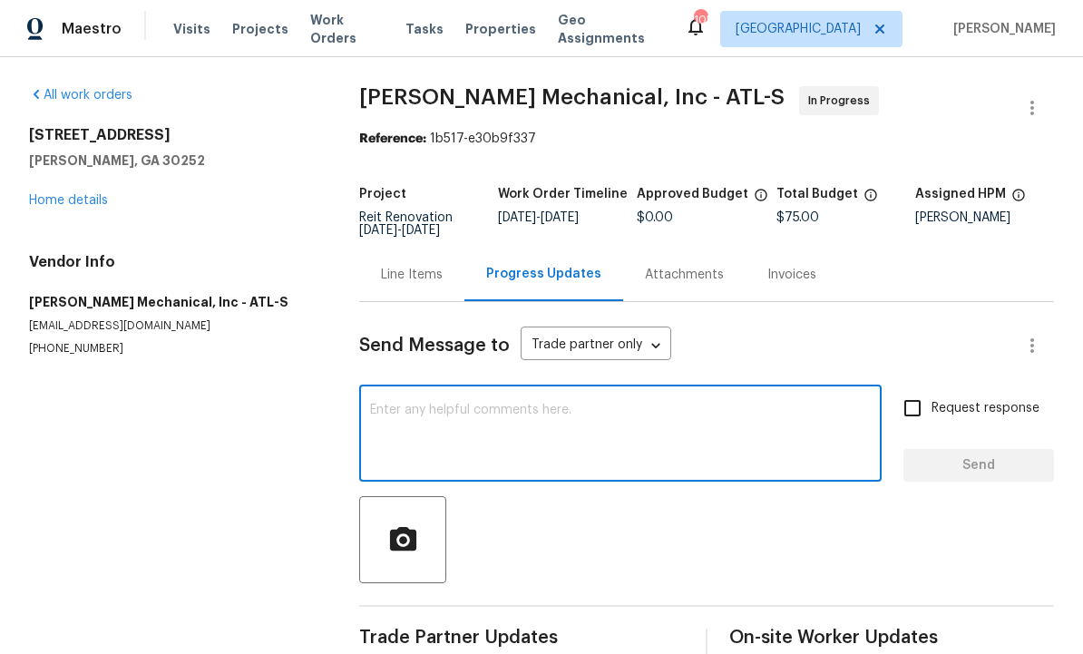
scroll to position [0, 0]
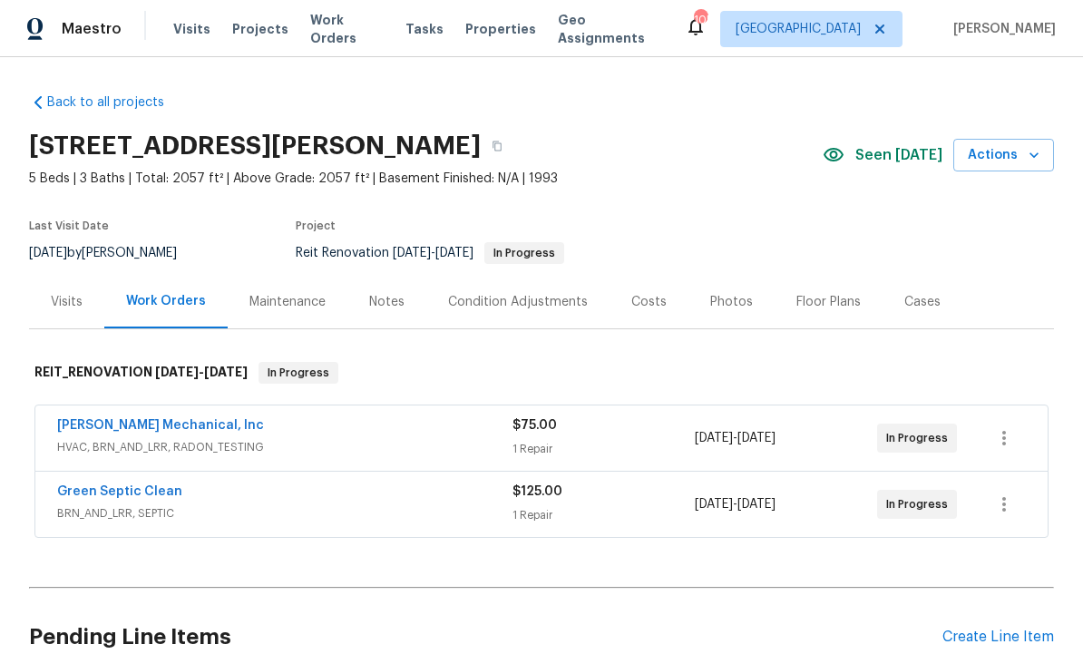
click at [134, 490] on link "Green Septic Clean" at bounding box center [119, 491] width 125 height 13
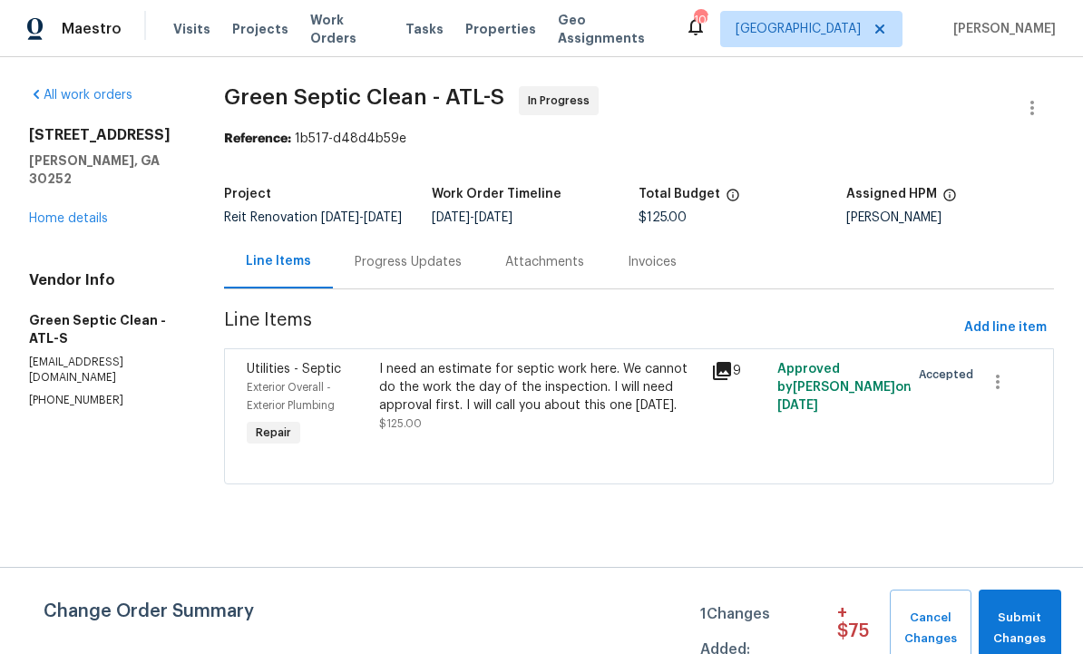
click at [426, 269] on div "Progress Updates" at bounding box center [408, 262] width 107 height 18
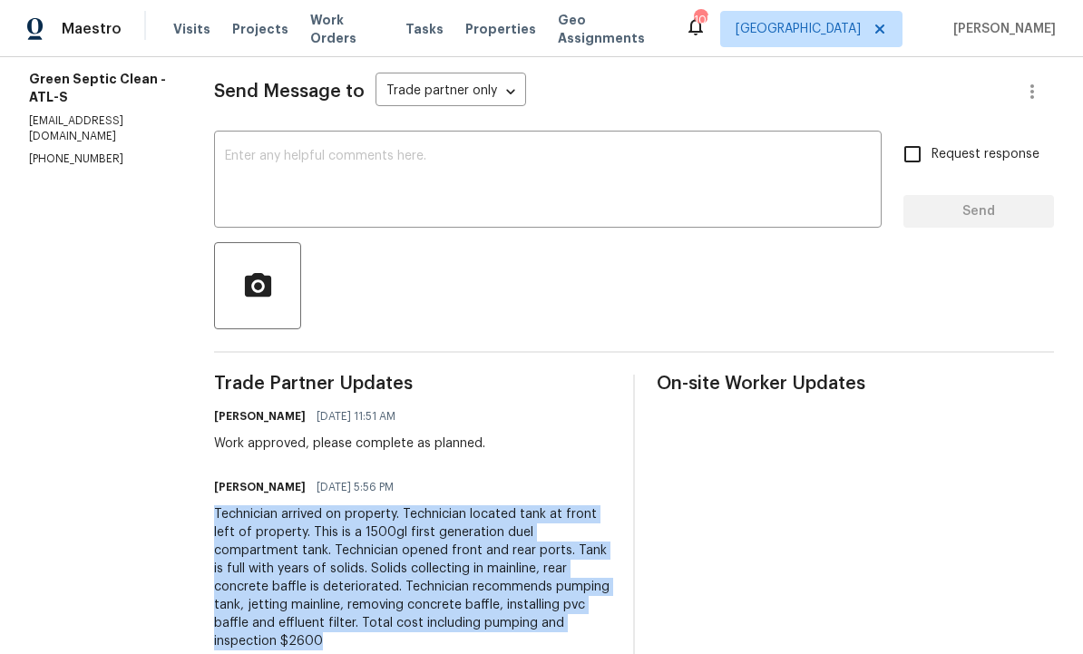
copy div "Technician arrived on property. Technician located tank at front left of proper…"
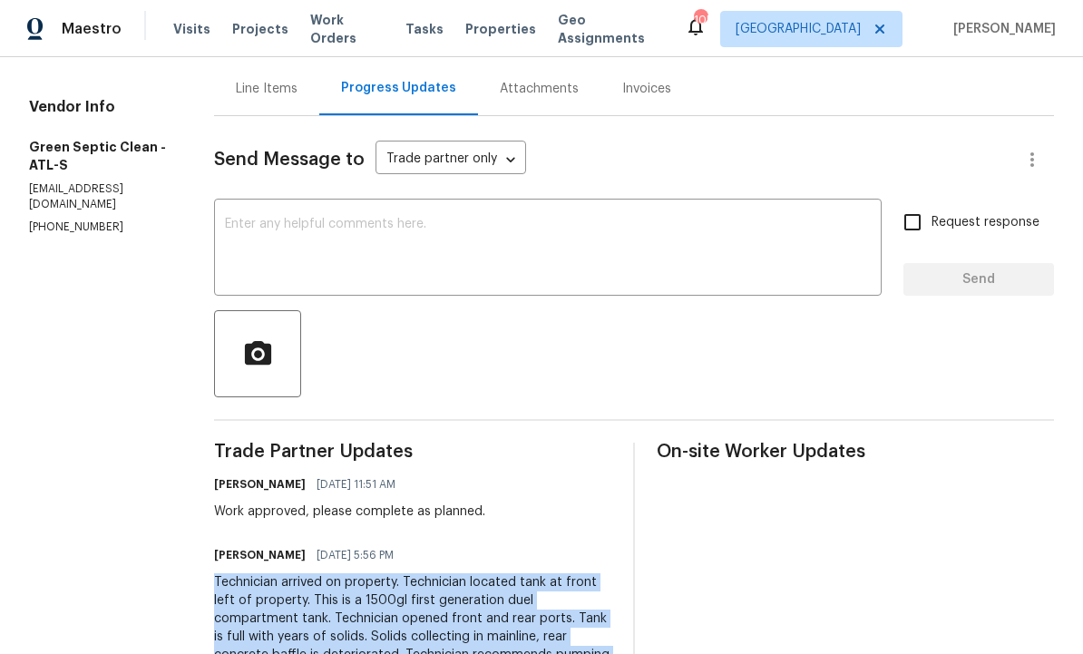
scroll to position [159, 0]
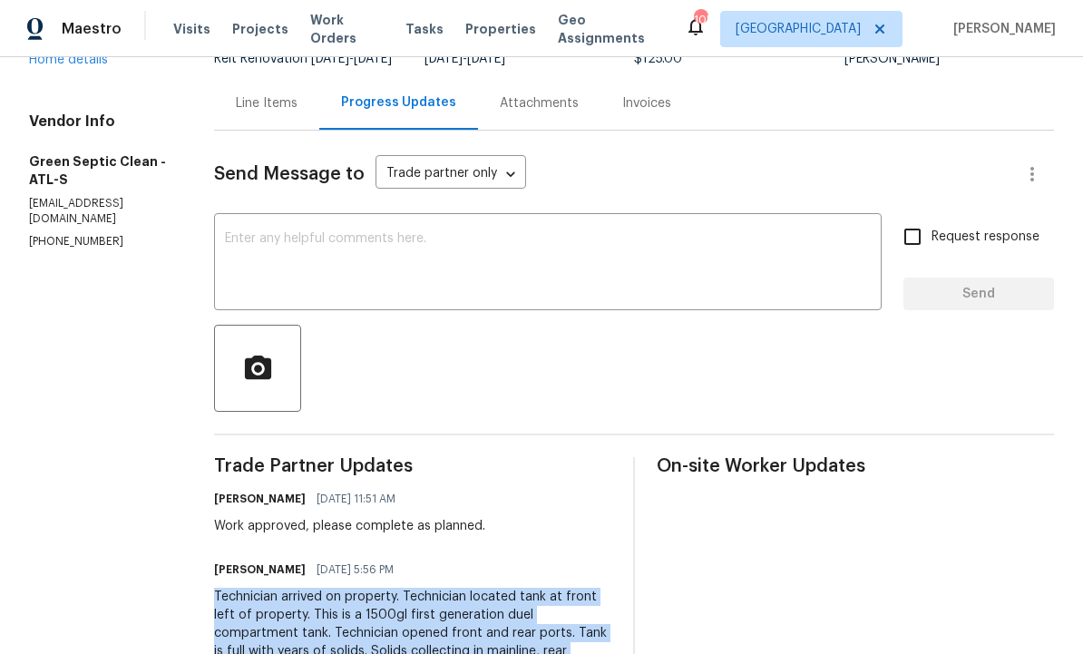
click at [289, 111] on div "Line Items" at bounding box center [267, 103] width 62 height 18
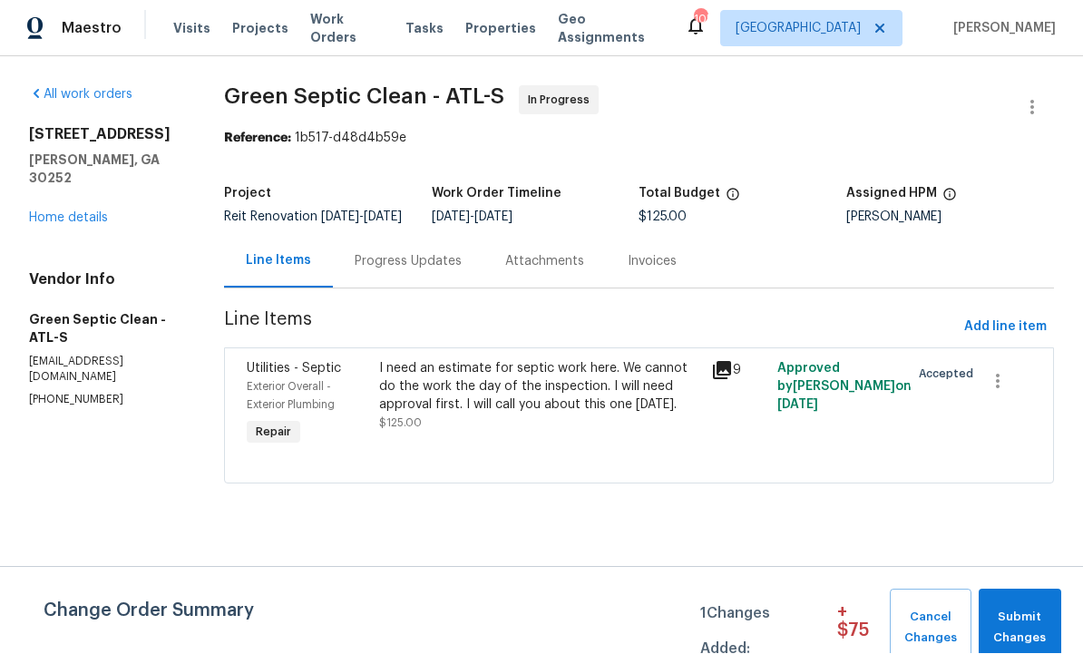
click at [414, 264] on div "Progress Updates" at bounding box center [408, 262] width 151 height 54
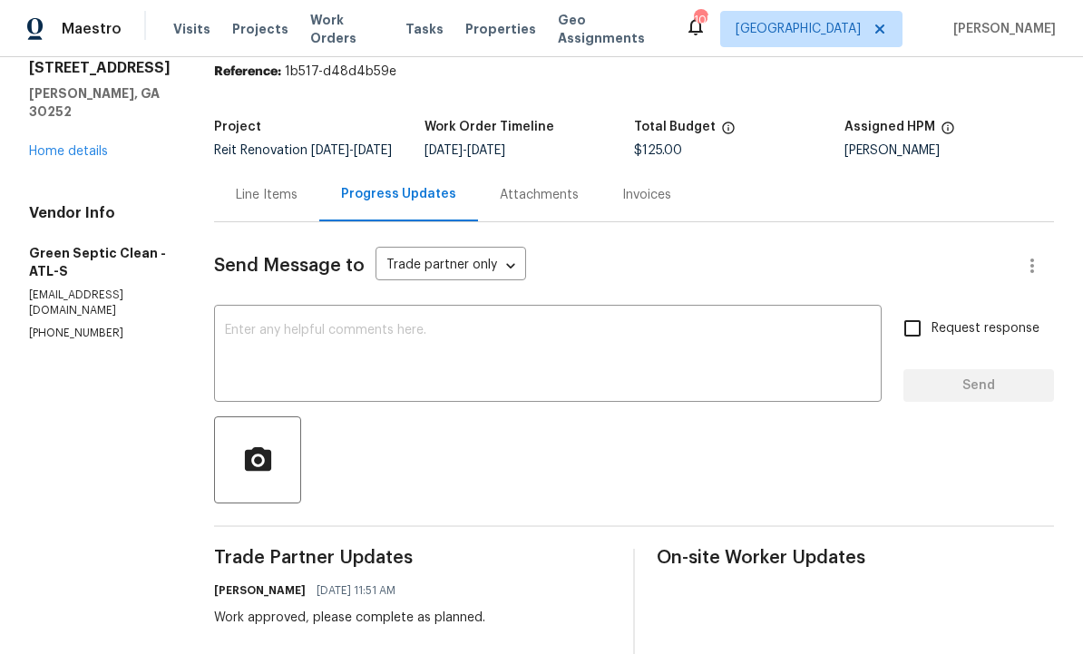
scroll to position [63, 0]
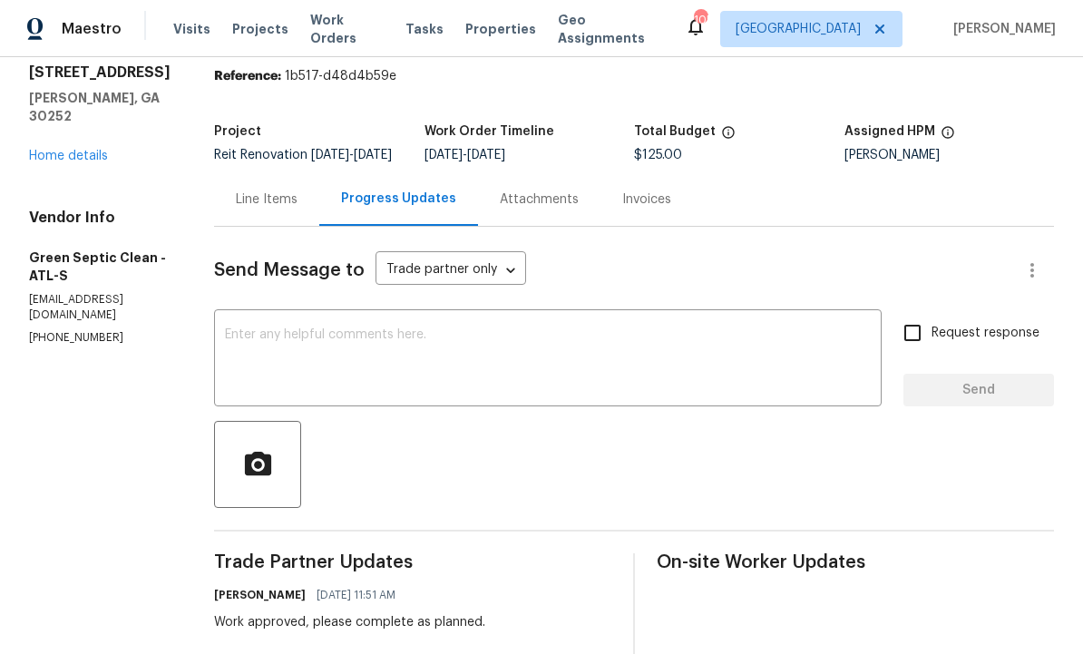
click at [287, 209] on div "Line Items" at bounding box center [267, 199] width 62 height 18
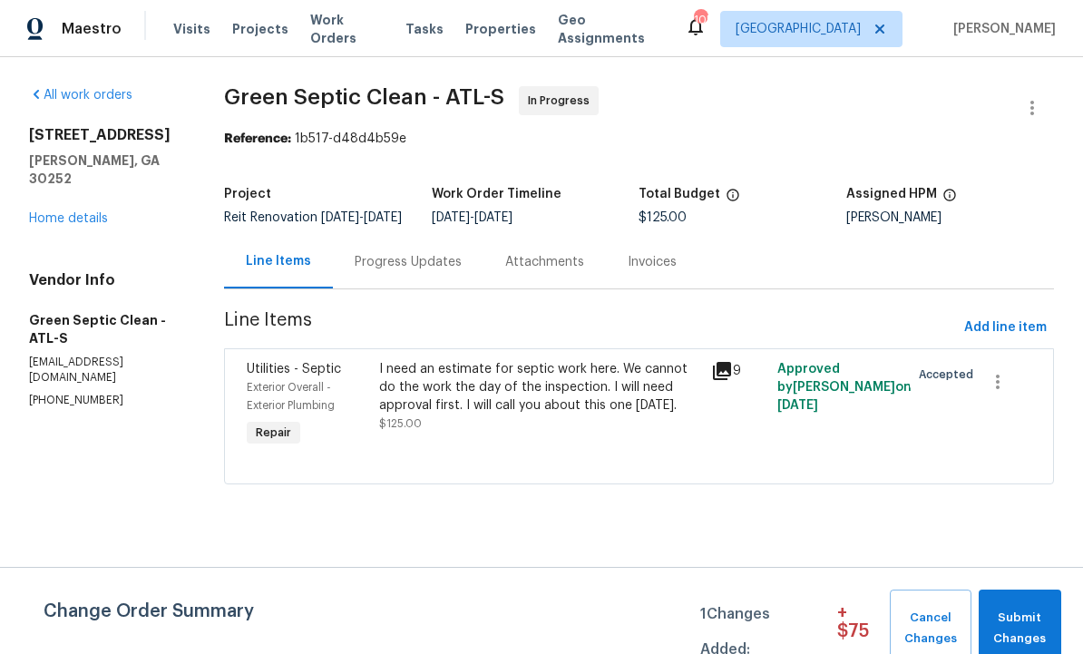
click at [454, 414] on div "I need an estimate for septic work here. We cannot do the work the day of the i…" at bounding box center [539, 387] width 320 height 54
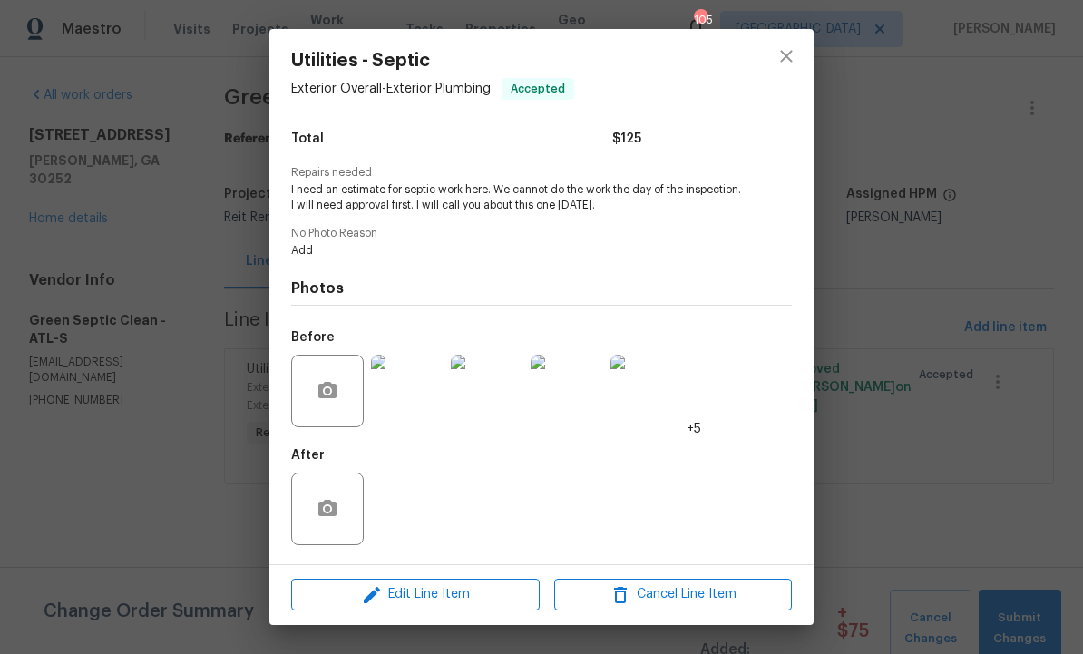
scroll to position [155, 0]
click at [433, 591] on span "Edit Line Item" at bounding box center [416, 594] width 238 height 23
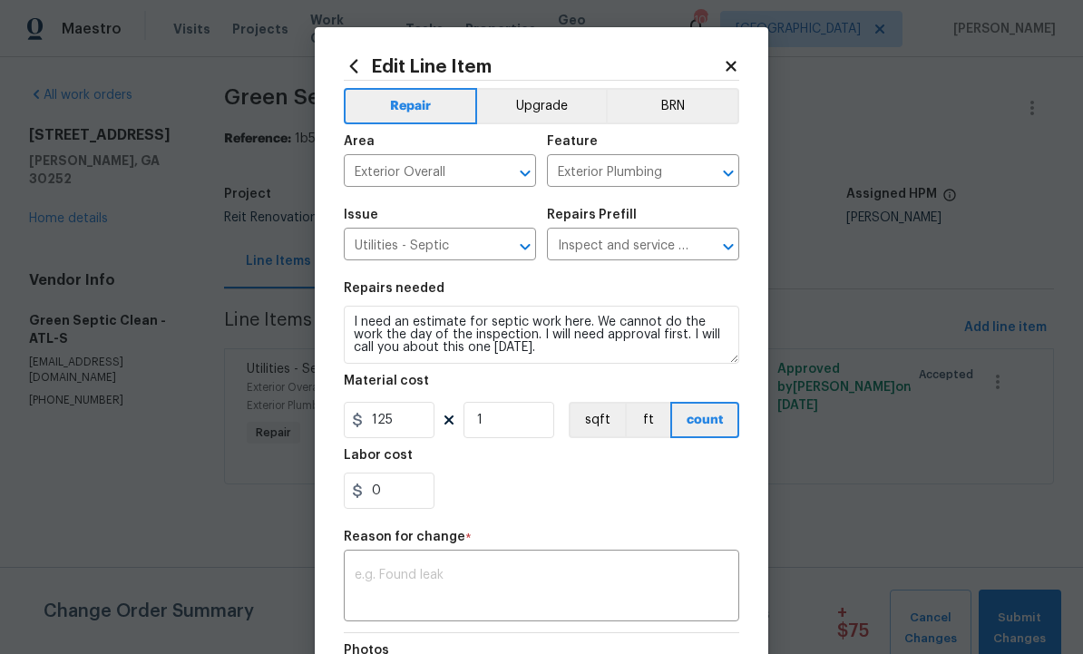
click at [492, 575] on textarea at bounding box center [542, 588] width 374 height 38
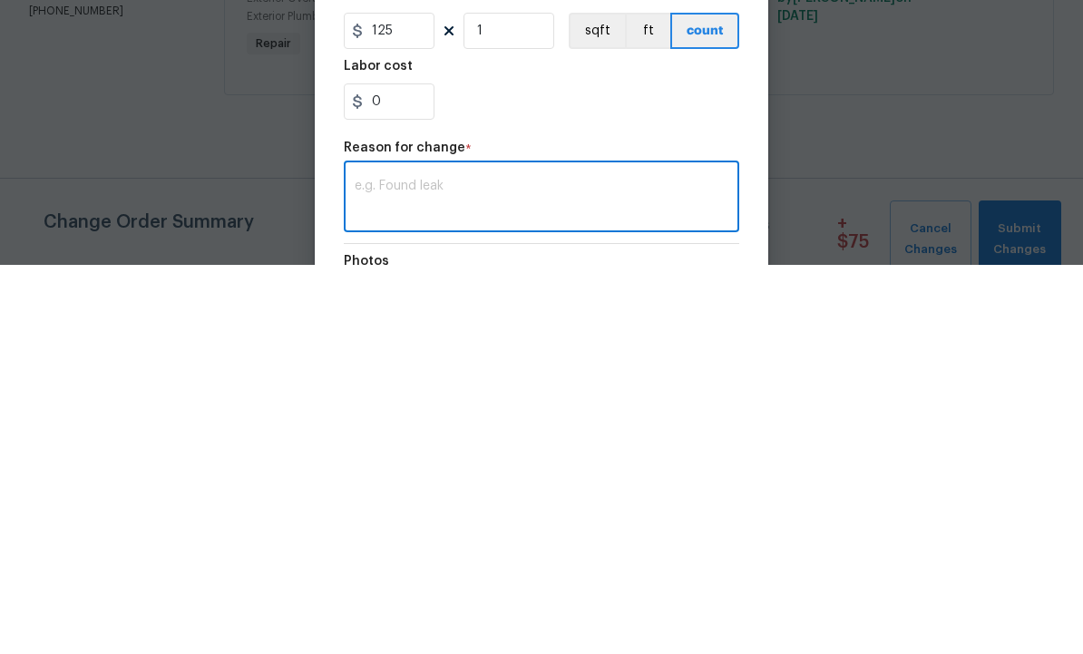
click at [476, 569] on textarea at bounding box center [542, 588] width 374 height 38
paste textarea "Technician arrived on property. Technician located tank at front left of proper…"
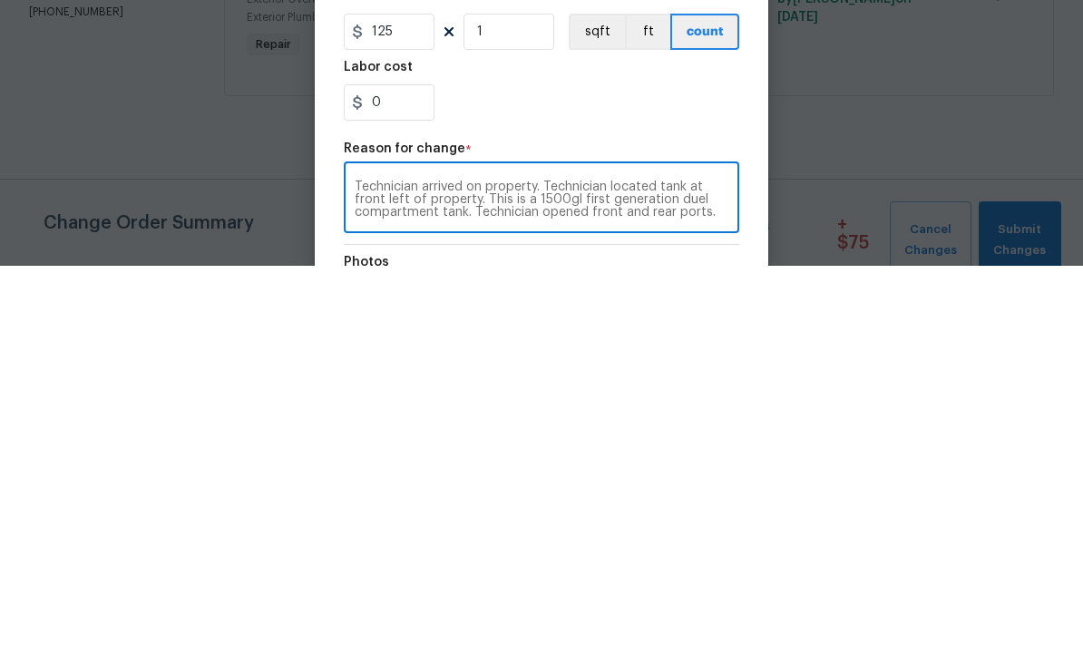
scroll to position [63, 0]
type textarea "Technician arrived on property. Technician located tank at front left of proper…"
click at [405, 402] on input "125" at bounding box center [389, 420] width 91 height 36
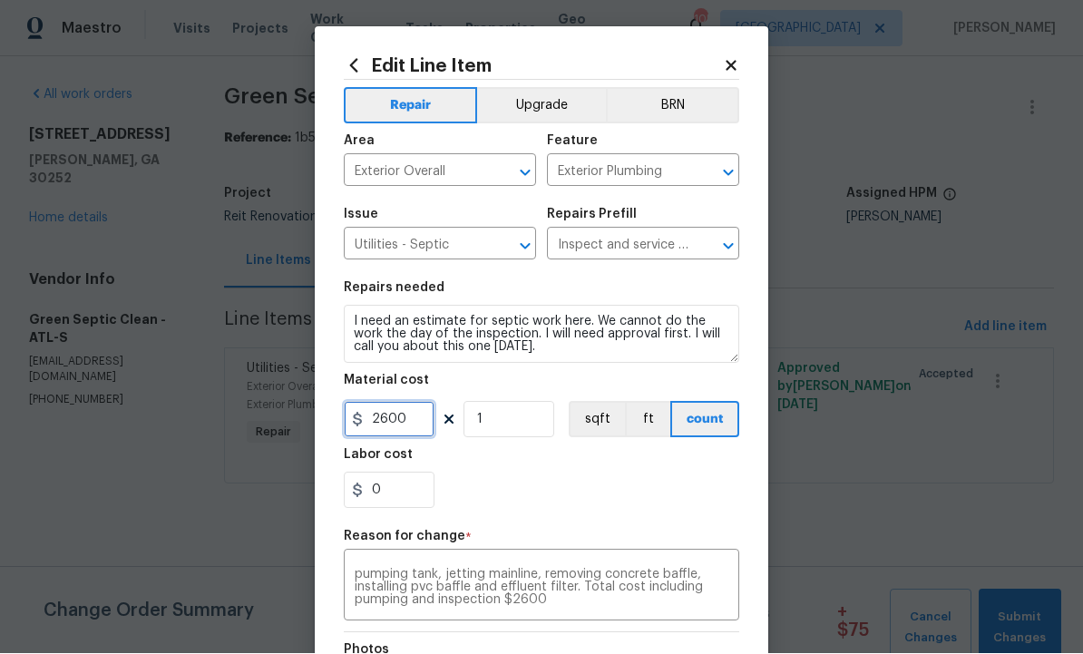
type input "2600"
click at [569, 345] on textarea "I need an estimate for septic work here. We cannot do the work the day of the i…" at bounding box center [541, 335] width 395 height 58
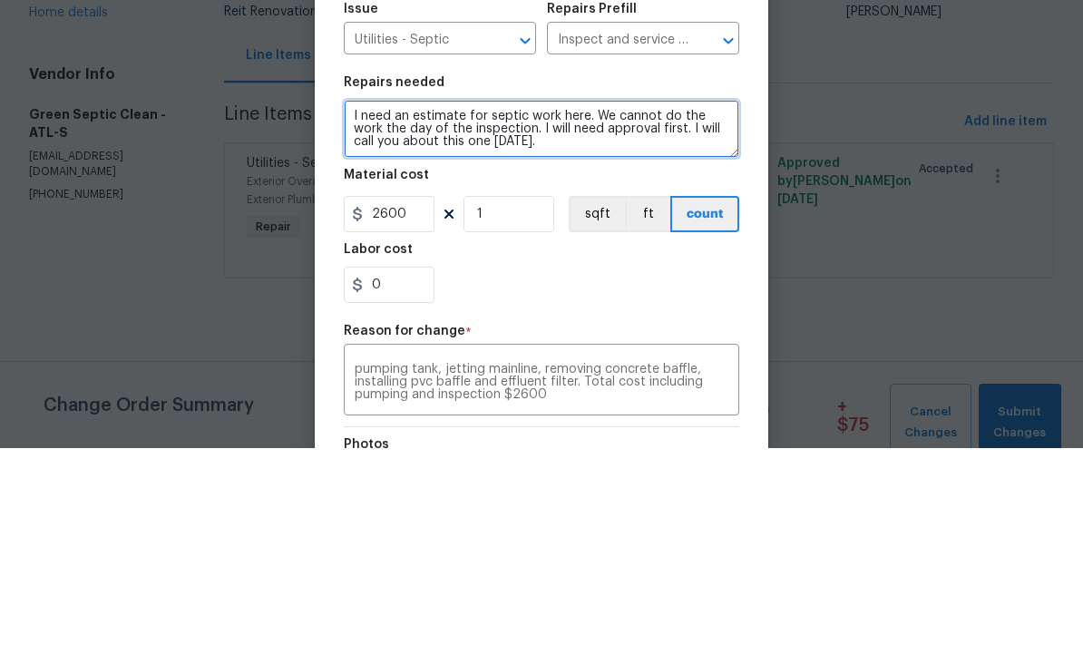
click at [576, 306] on textarea "I need an estimate for septic work here. We cannot do the work the day of the i…" at bounding box center [541, 335] width 395 height 58
paste textarea "Technician arrived on property. Technician located tank at front left of proper…"
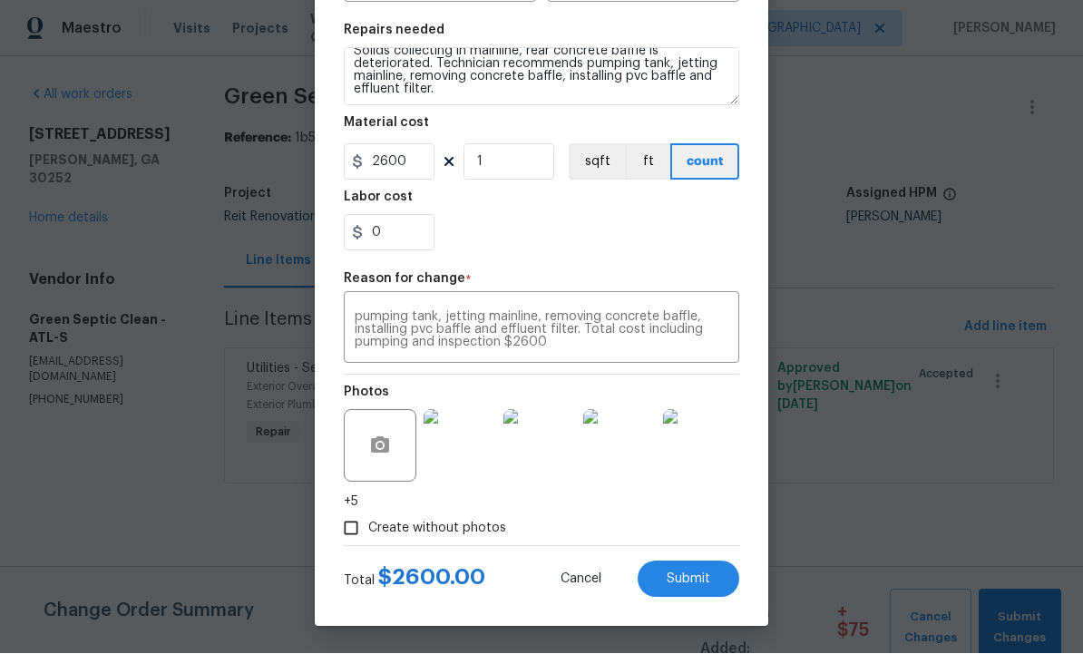
scroll to position [261, 0]
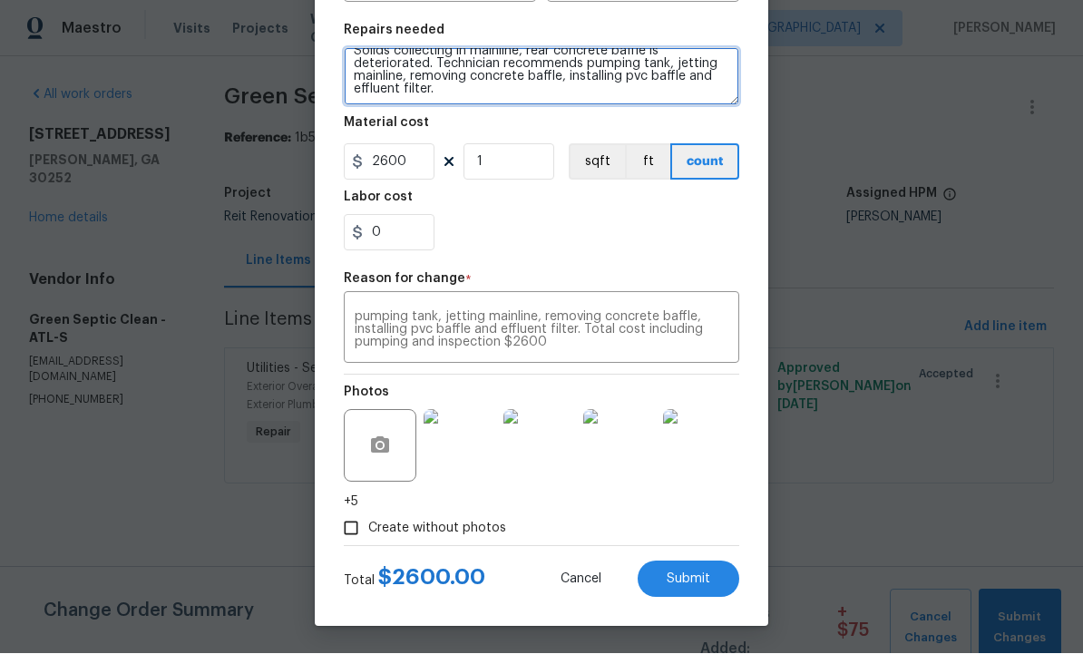
type textarea "I need an estimate for septic work here. We cannot do the work the day of the i…"
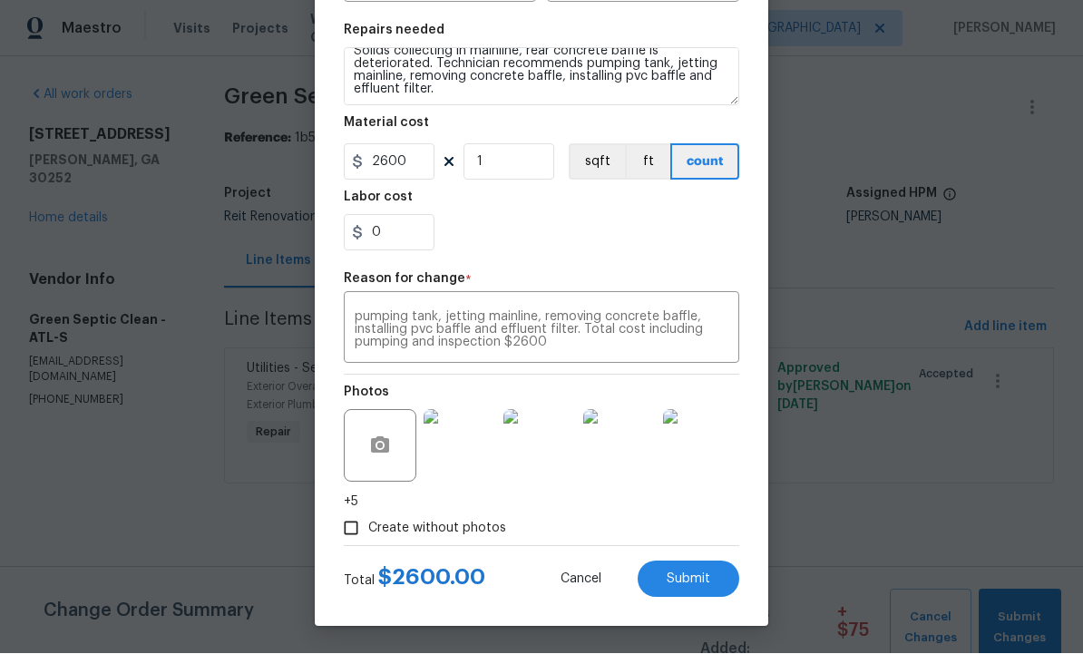
click at [690, 573] on span "Submit" at bounding box center [689, 580] width 44 height 14
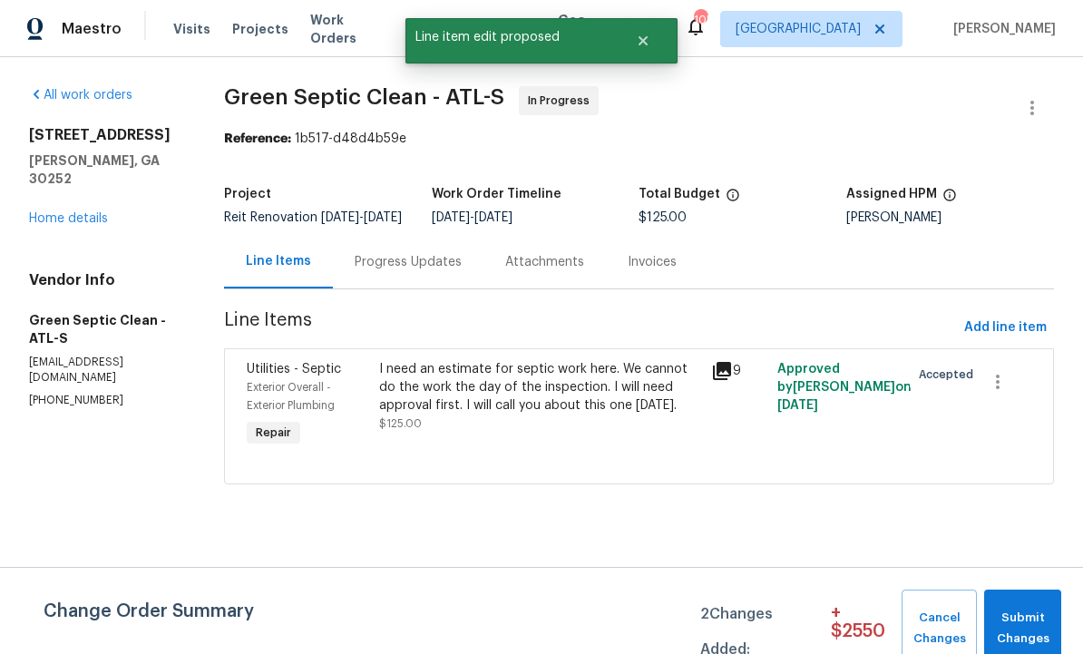
scroll to position [0, 0]
click at [1032, 613] on span "Submit Changes" at bounding box center [1022, 629] width 59 height 42
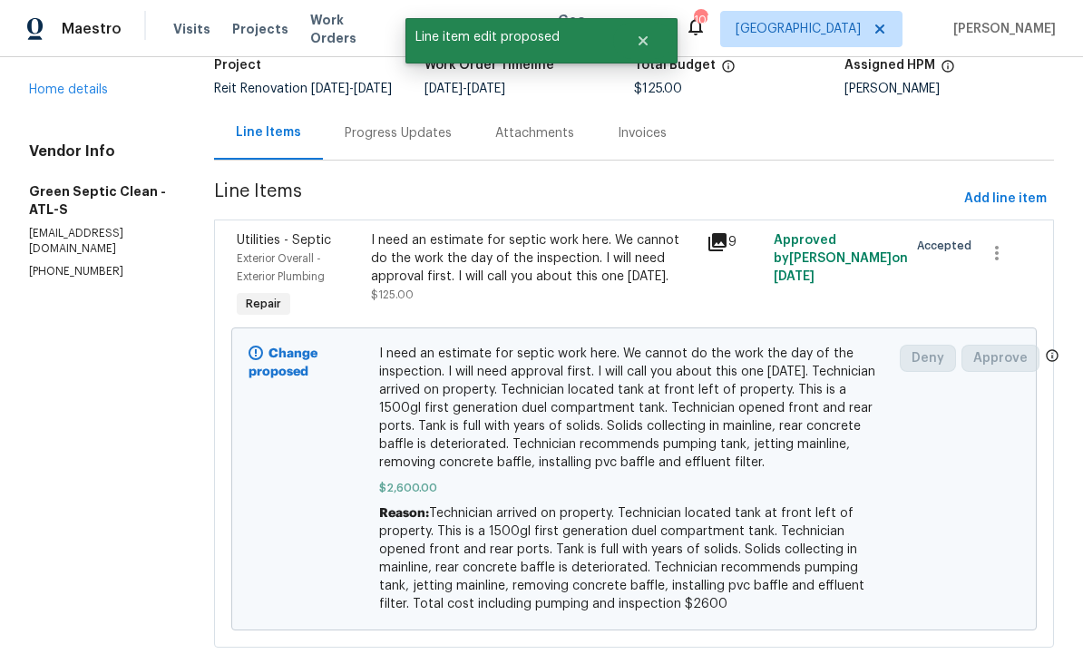
scroll to position [128, 0]
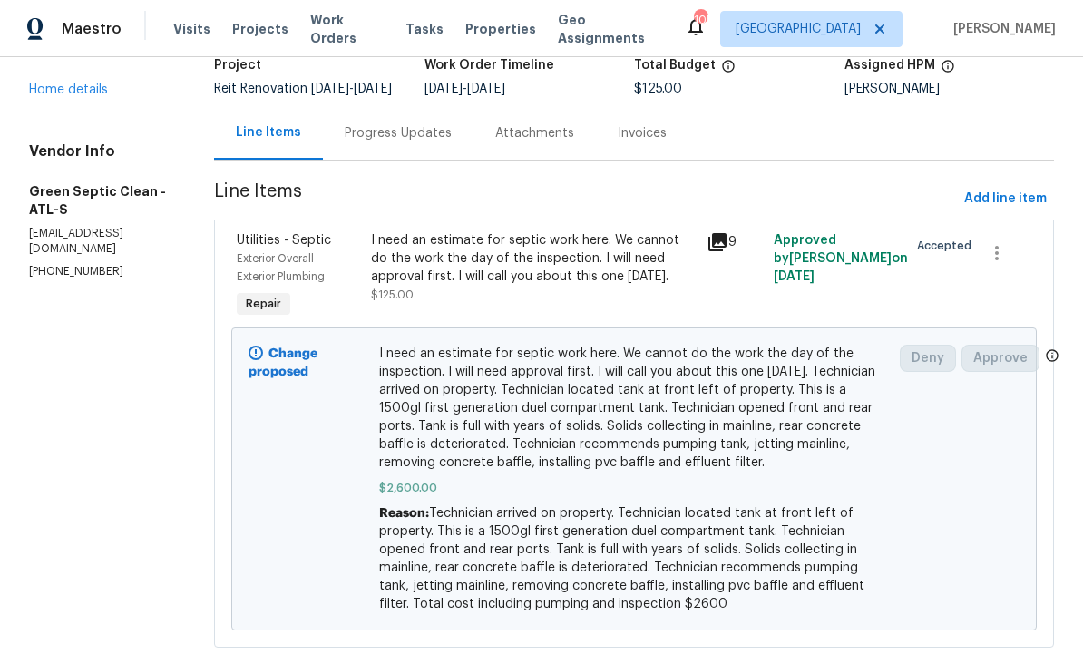
scroll to position [128, 0]
click at [420, 143] on div "Progress Updates" at bounding box center [398, 134] width 107 height 18
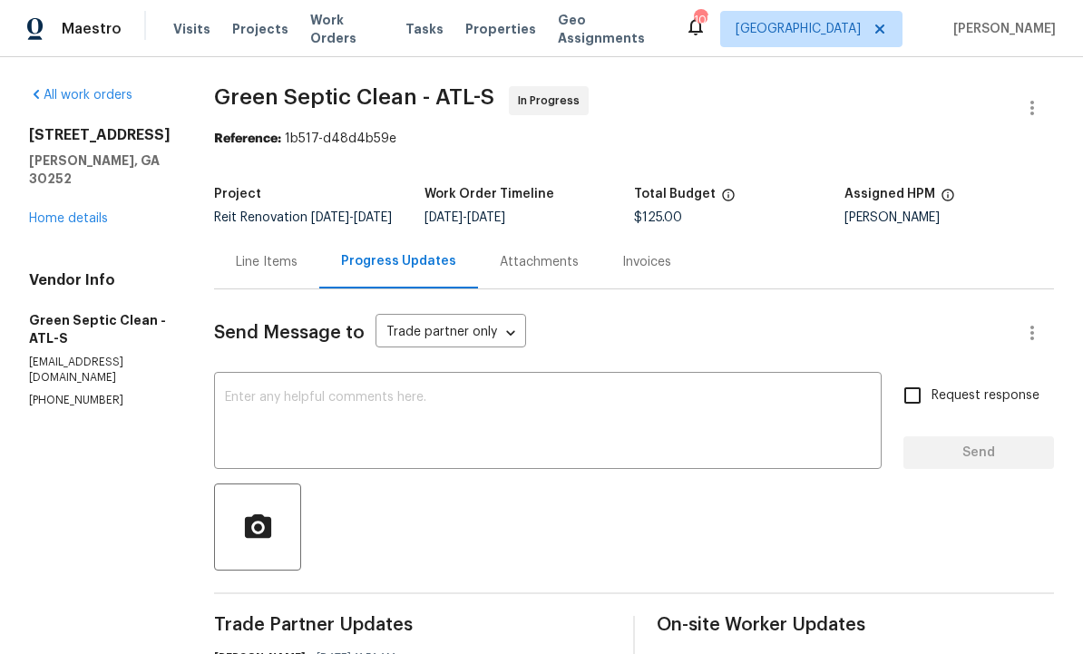
click at [285, 271] on div "Line Items" at bounding box center [267, 262] width 62 height 18
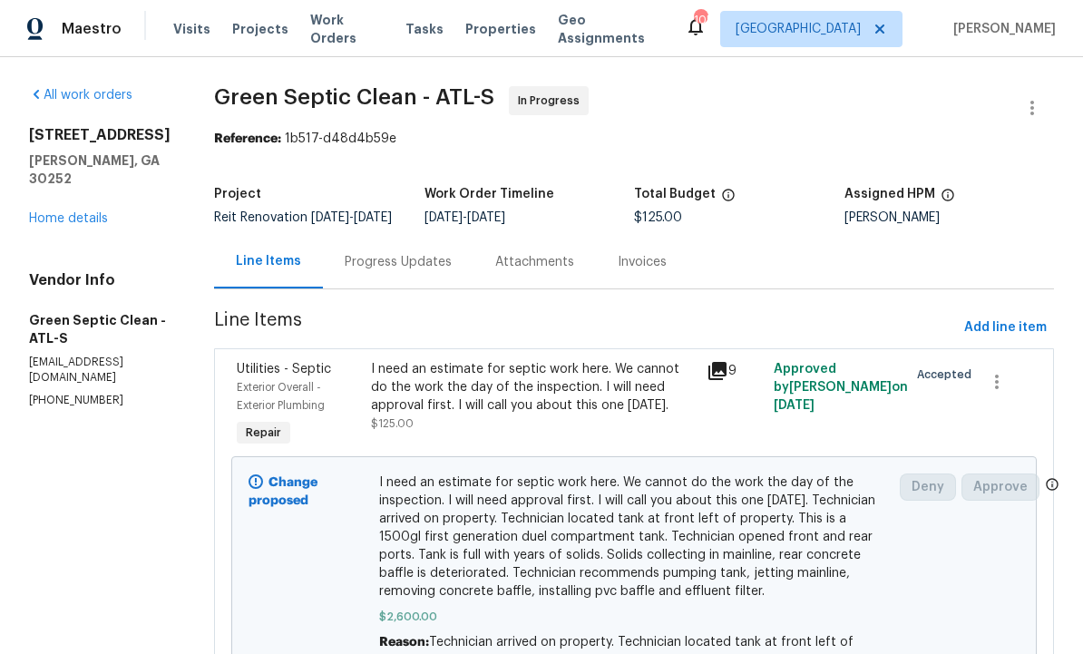
click at [740, 378] on div "9" at bounding box center [735, 371] width 56 height 22
click at [726, 380] on icon at bounding box center [717, 371] width 18 height 18
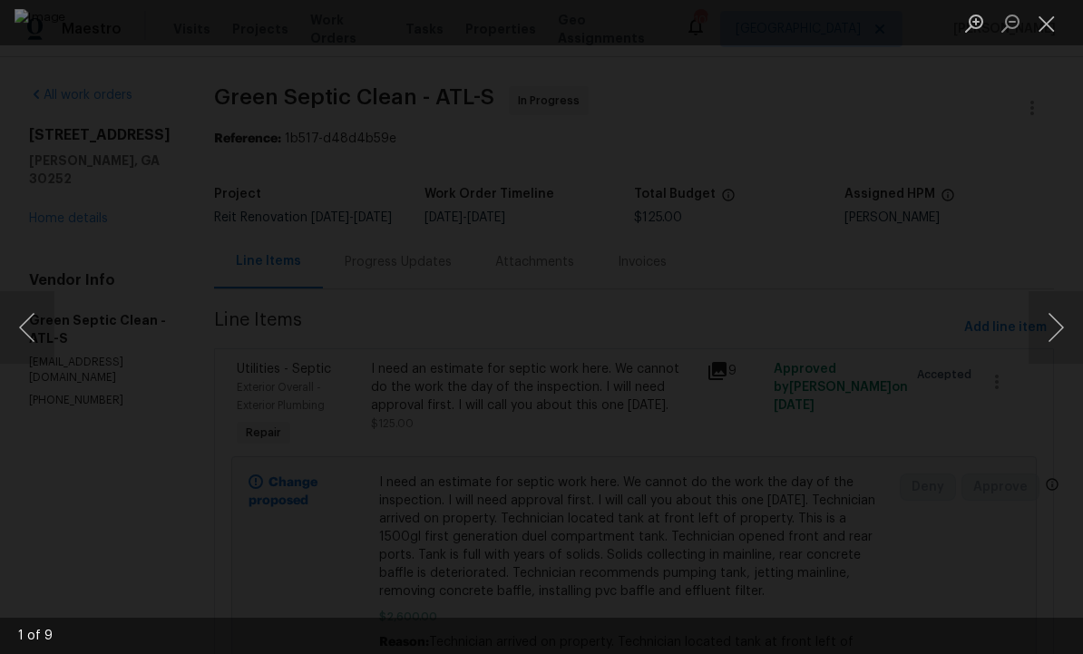
click at [1054, 335] on button "Next image" at bounding box center [1056, 327] width 54 height 73
click at [1055, 334] on button "Next image" at bounding box center [1056, 327] width 54 height 73
click at [1052, 334] on button "Next image" at bounding box center [1056, 327] width 54 height 73
click at [1050, 336] on button "Next image" at bounding box center [1056, 327] width 54 height 73
click at [1048, 331] on button "Next image" at bounding box center [1056, 327] width 54 height 73
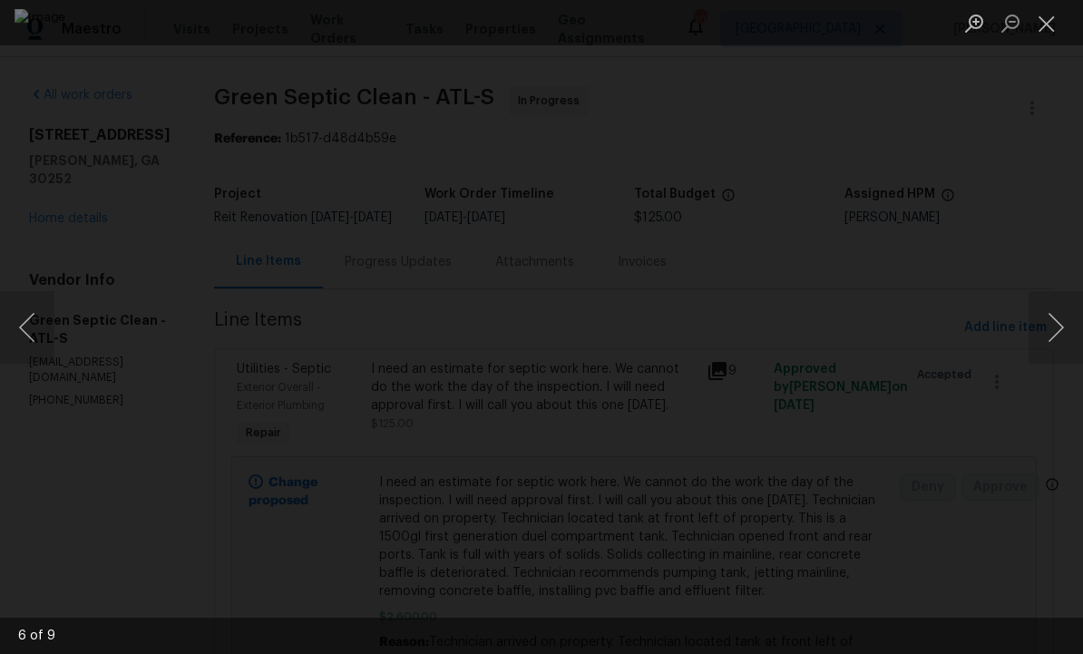
click at [1049, 332] on button "Next image" at bounding box center [1056, 327] width 54 height 73
click at [1052, 329] on button "Next image" at bounding box center [1056, 327] width 54 height 73
click at [1050, 326] on button "Next image" at bounding box center [1056, 327] width 54 height 73
click at [1048, 327] on button "Next image" at bounding box center [1056, 327] width 54 height 73
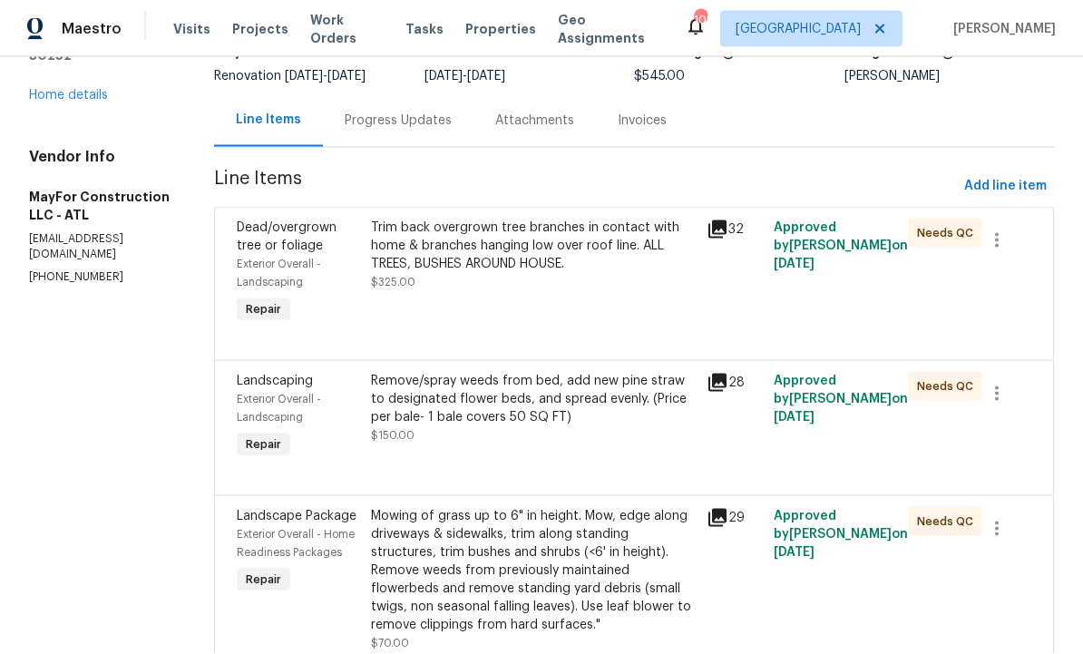
scroll to position [130, 0]
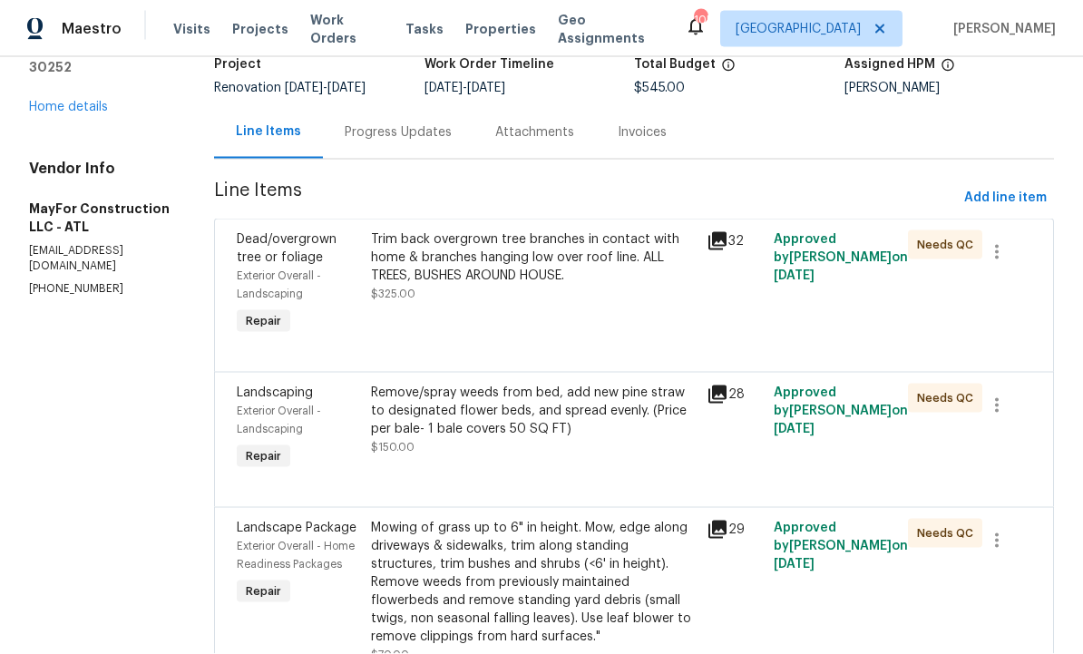
click at [452, 124] on div "Progress Updates" at bounding box center [398, 132] width 107 height 18
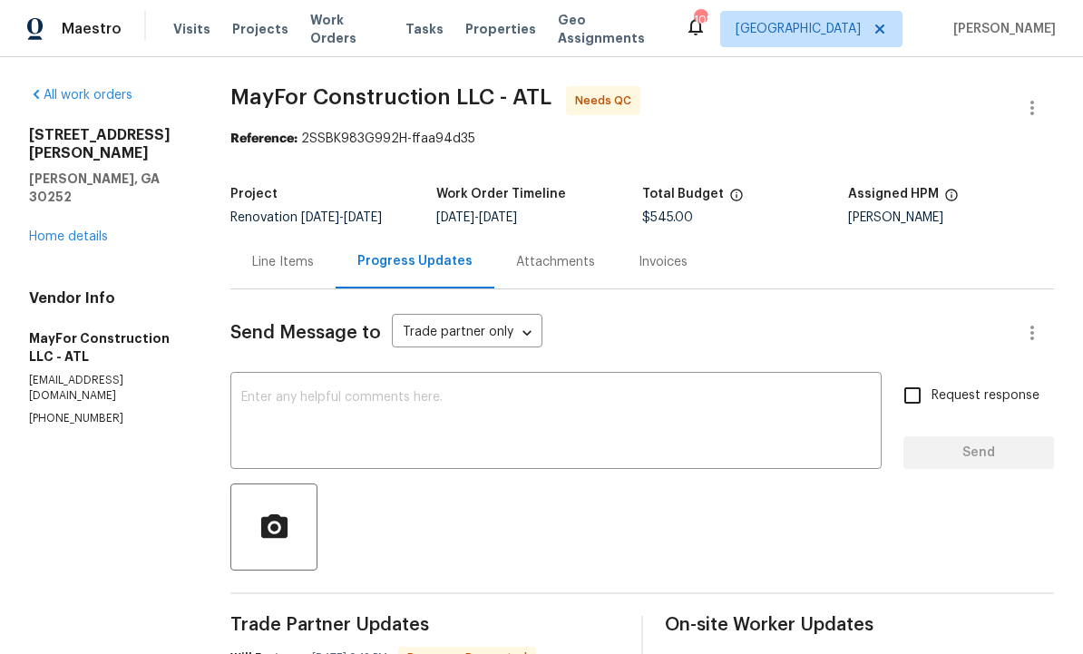
click at [293, 235] on div "Line Items" at bounding box center [282, 262] width 105 height 54
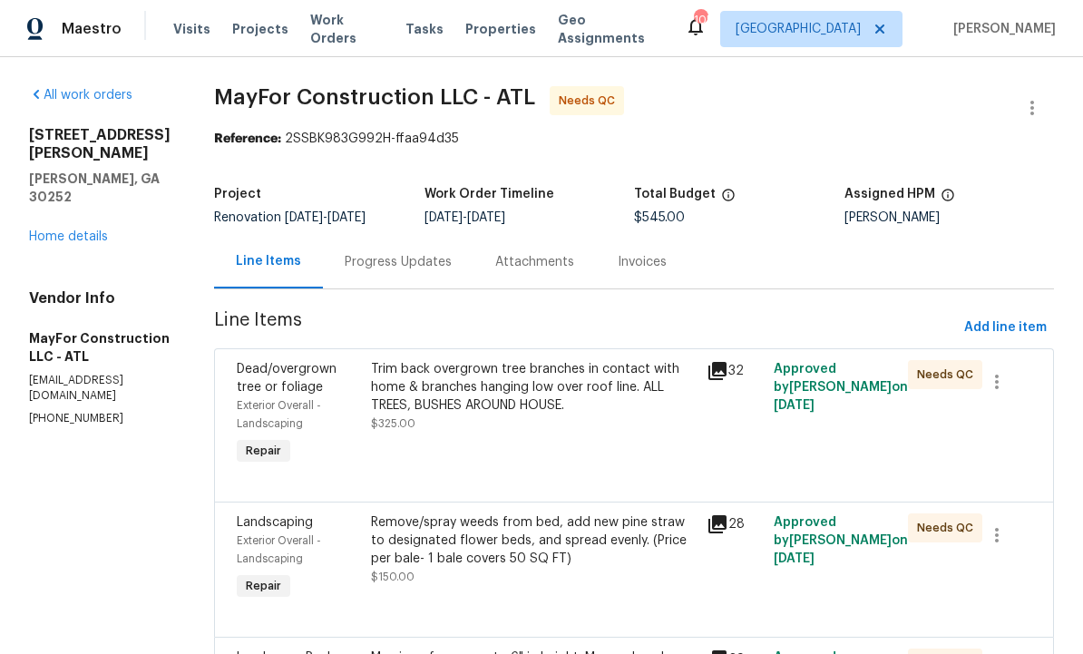
click at [492, 514] on div "Remove/spray weeds from bed, add new pine straw to designated flower beds, and …" at bounding box center [533, 540] width 325 height 54
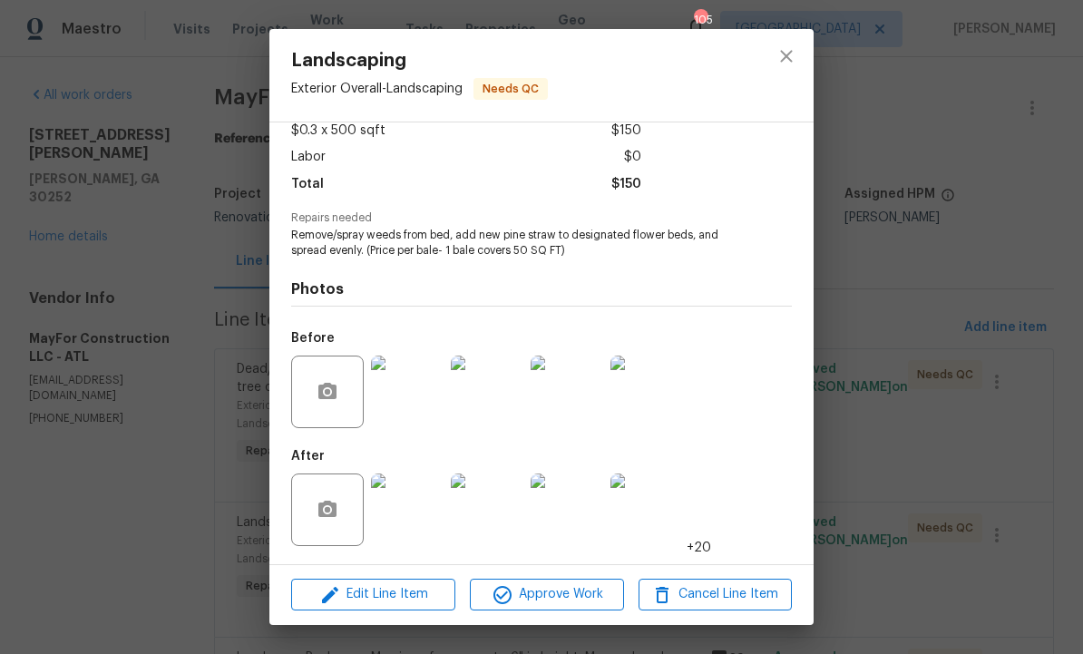
scroll to position [110, 0]
click at [413, 512] on img at bounding box center [407, 509] width 73 height 73
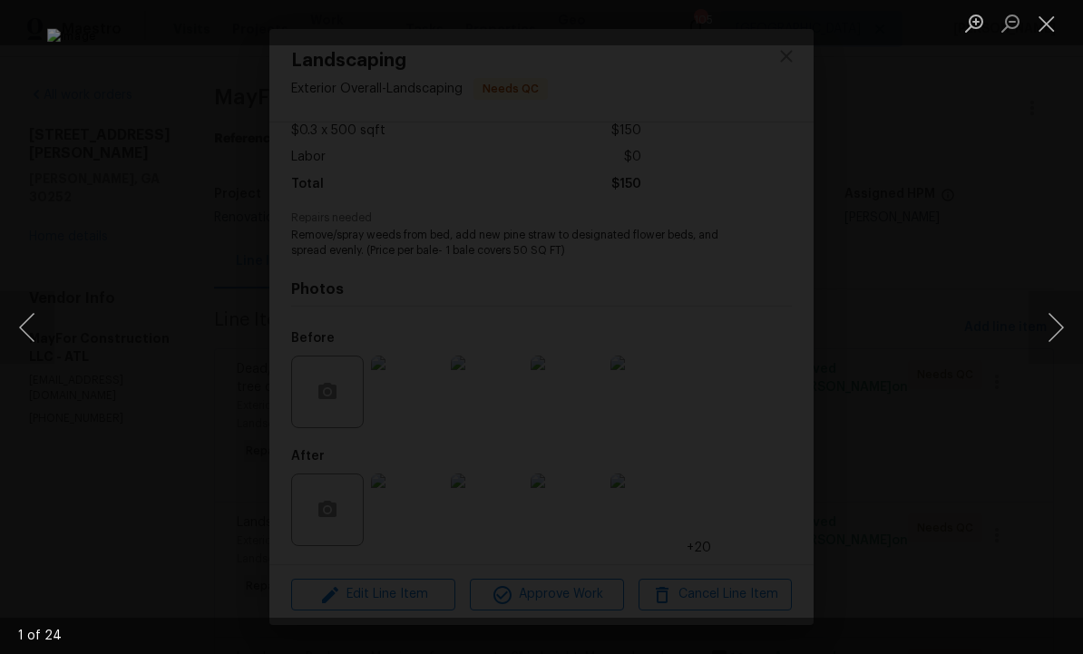
click at [1048, 332] on button "Next image" at bounding box center [1056, 327] width 54 height 73
click at [1051, 332] on button "Next image" at bounding box center [1056, 327] width 54 height 73
click at [1049, 332] on button "Next image" at bounding box center [1056, 327] width 54 height 73
click at [1049, 331] on button "Next image" at bounding box center [1056, 327] width 54 height 73
click at [1036, 338] on button "Next image" at bounding box center [1056, 327] width 54 height 73
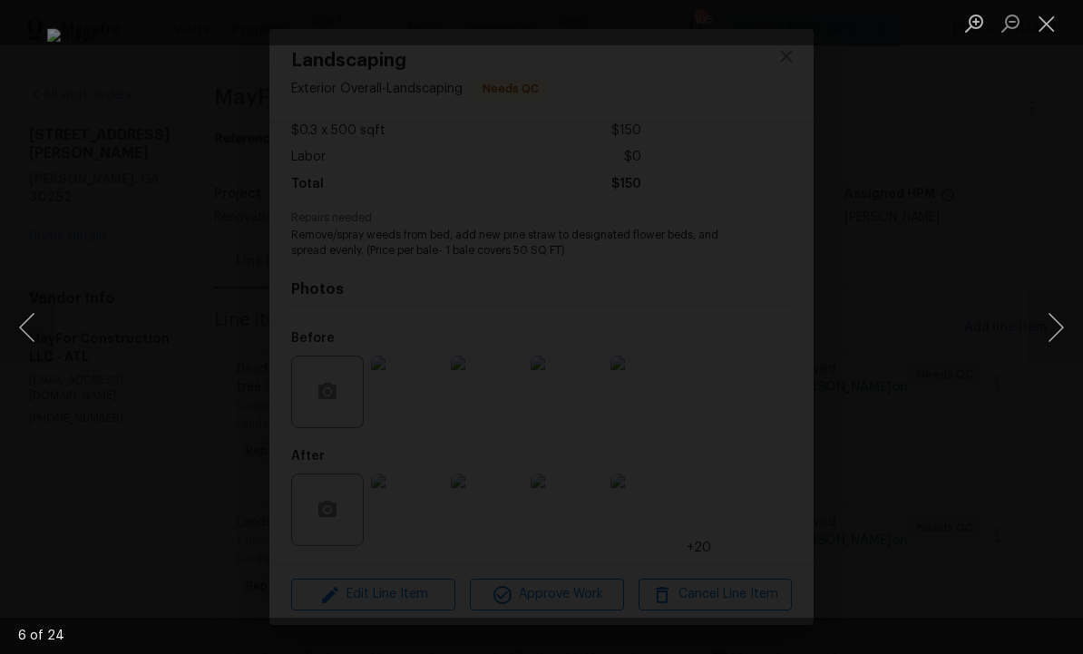
click at [1039, 334] on button "Next image" at bounding box center [1056, 327] width 54 height 73
click at [1043, 334] on button "Next image" at bounding box center [1056, 327] width 54 height 73
click at [1040, 331] on button "Next image" at bounding box center [1056, 327] width 54 height 73
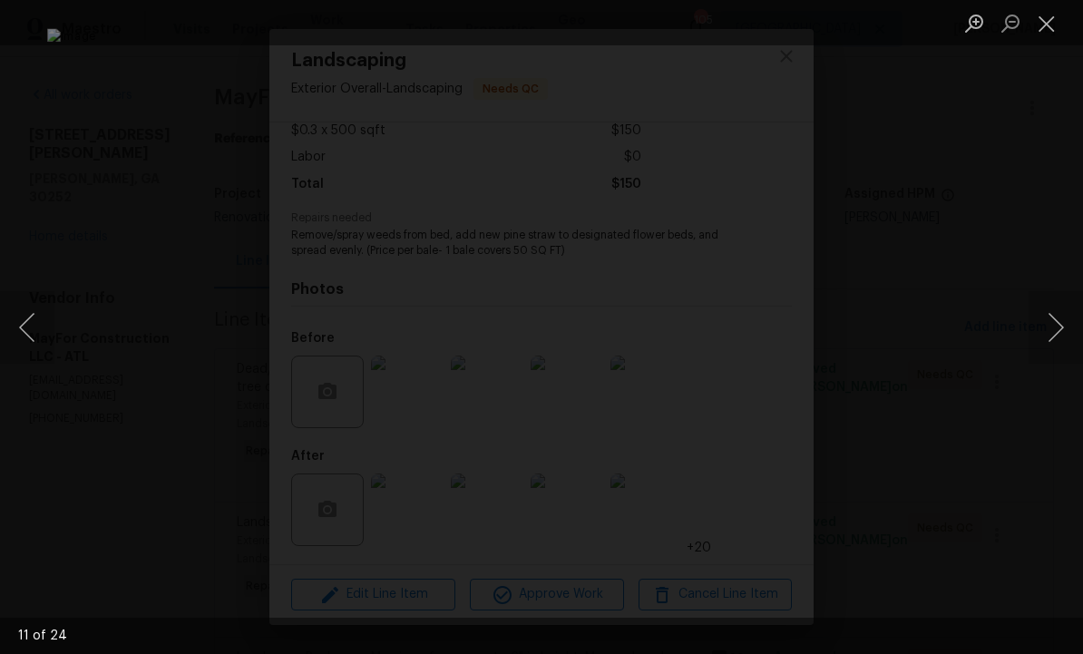
click at [1040, 331] on button "Next image" at bounding box center [1056, 327] width 54 height 73
click at [1041, 333] on button "Next image" at bounding box center [1056, 327] width 54 height 73
click at [1040, 331] on button "Next image" at bounding box center [1056, 327] width 54 height 73
click at [1039, 332] on button "Next image" at bounding box center [1056, 327] width 54 height 73
click at [1040, 336] on button "Next image" at bounding box center [1056, 327] width 54 height 73
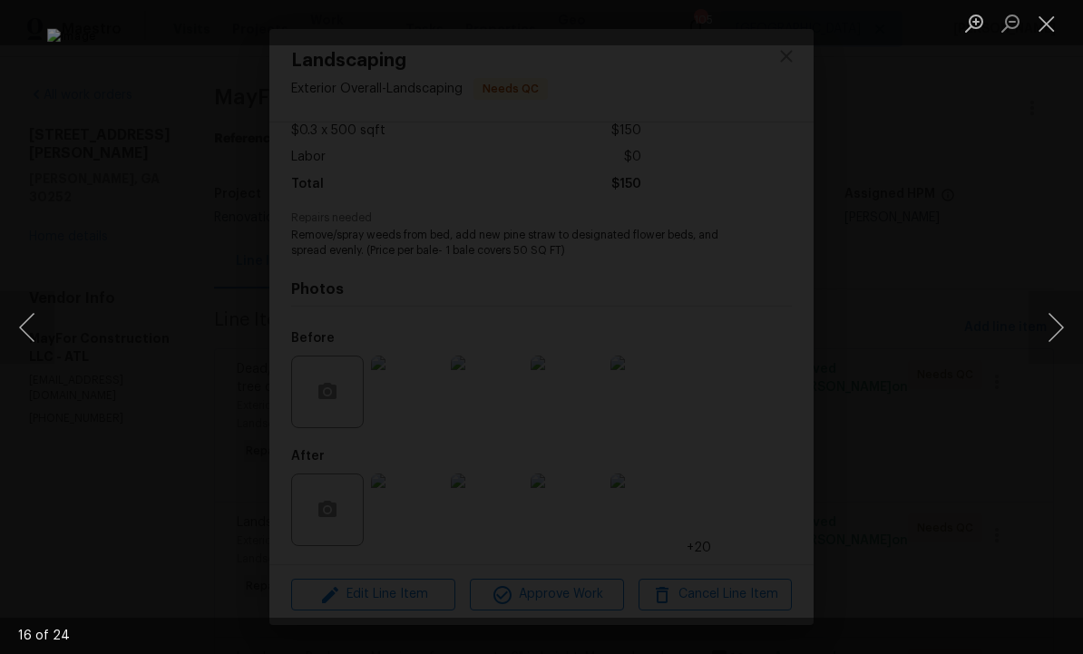
click at [1041, 336] on button "Next image" at bounding box center [1056, 327] width 54 height 73
click at [1043, 334] on button "Next image" at bounding box center [1056, 327] width 54 height 73
click at [1035, 335] on button "Next image" at bounding box center [1056, 327] width 54 height 73
click at [1040, 330] on button "Next image" at bounding box center [1056, 327] width 54 height 73
click at [1048, 15] on button "Close lightbox" at bounding box center [1047, 23] width 36 height 32
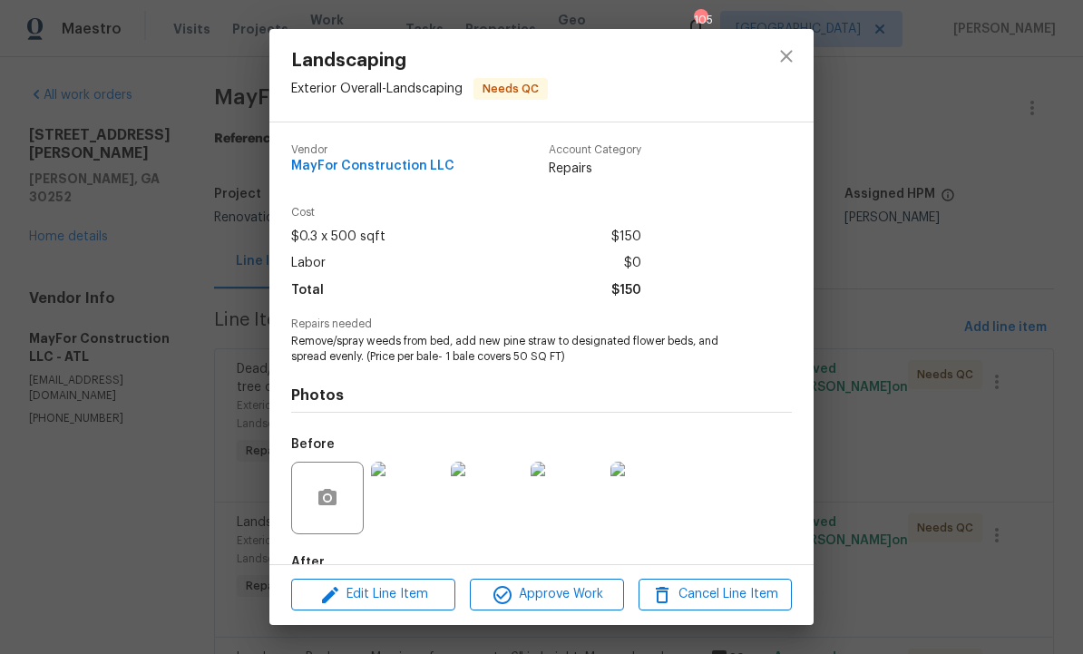
scroll to position [0, 0]
click at [387, 596] on span "Edit Line Item" at bounding box center [373, 594] width 153 height 23
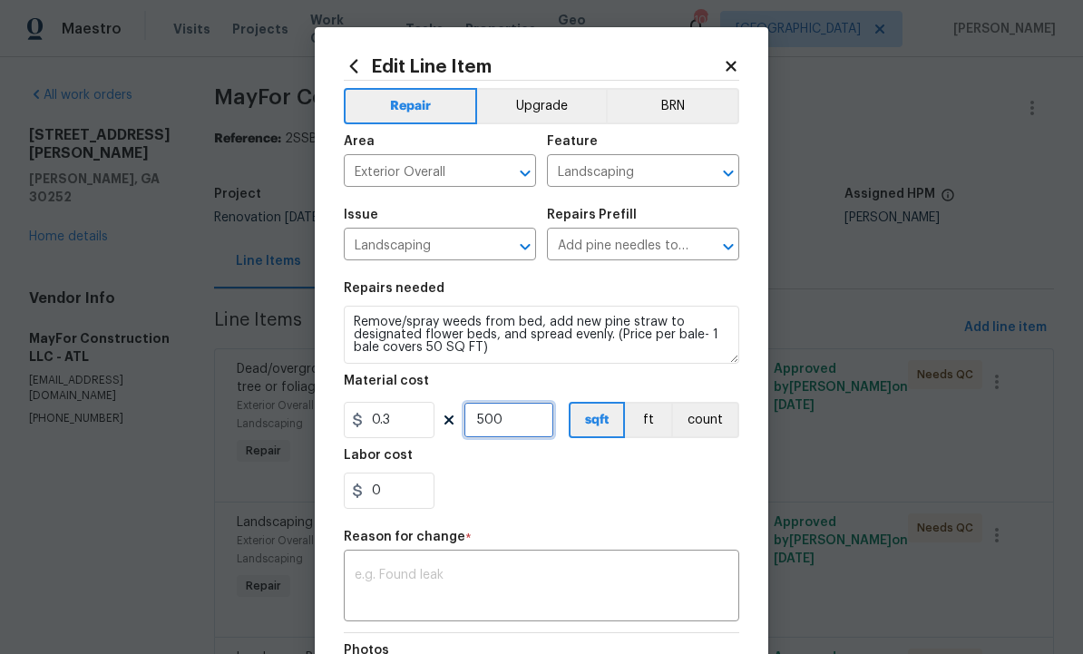
click at [519, 421] on input "500" at bounding box center [508, 420] width 91 height 36
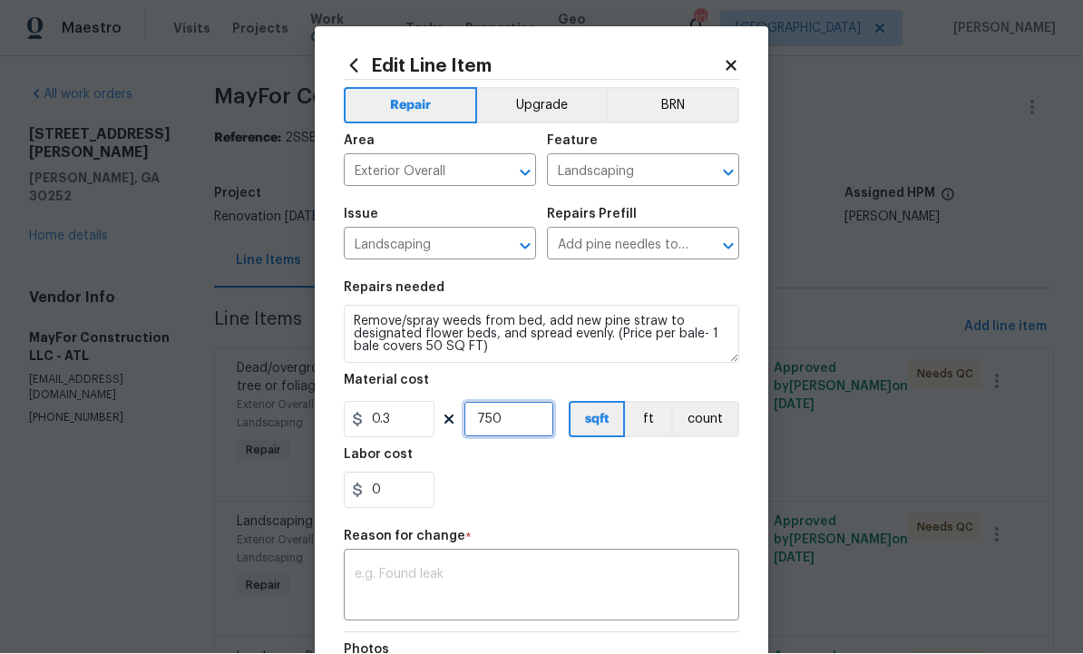
click at [516, 423] on input "750" at bounding box center [508, 420] width 91 height 36
type input "500"
click at [842, 426] on body "Maestro Visits Projects Work Orders Tasks Properties Geo Assignments 105 Atlant…" at bounding box center [541, 327] width 1083 height 654
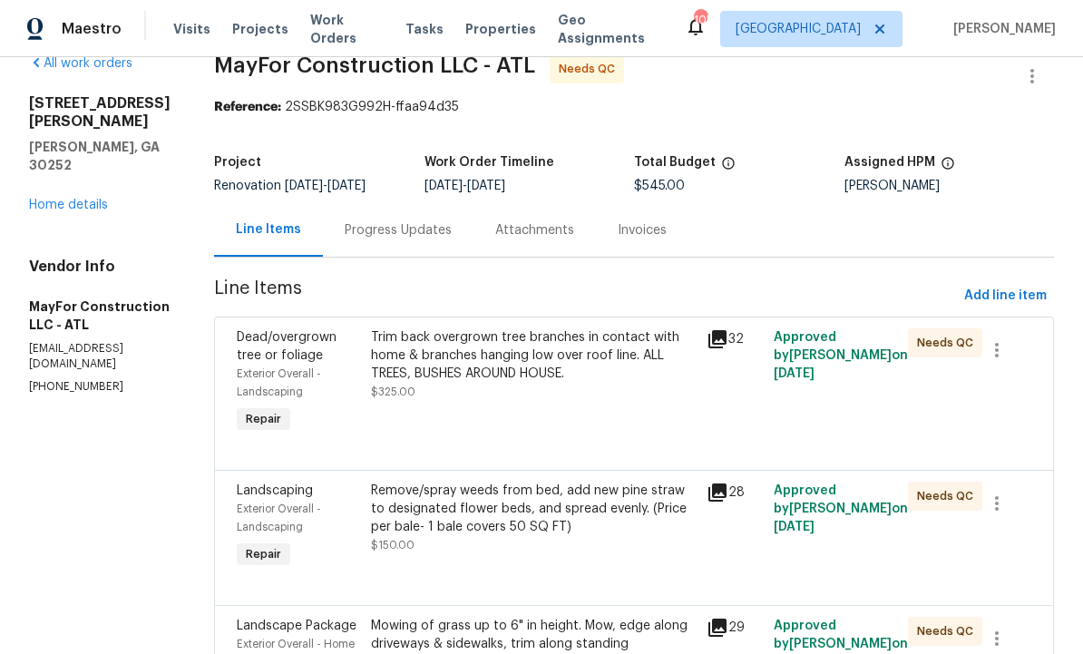
scroll to position [37, 0]
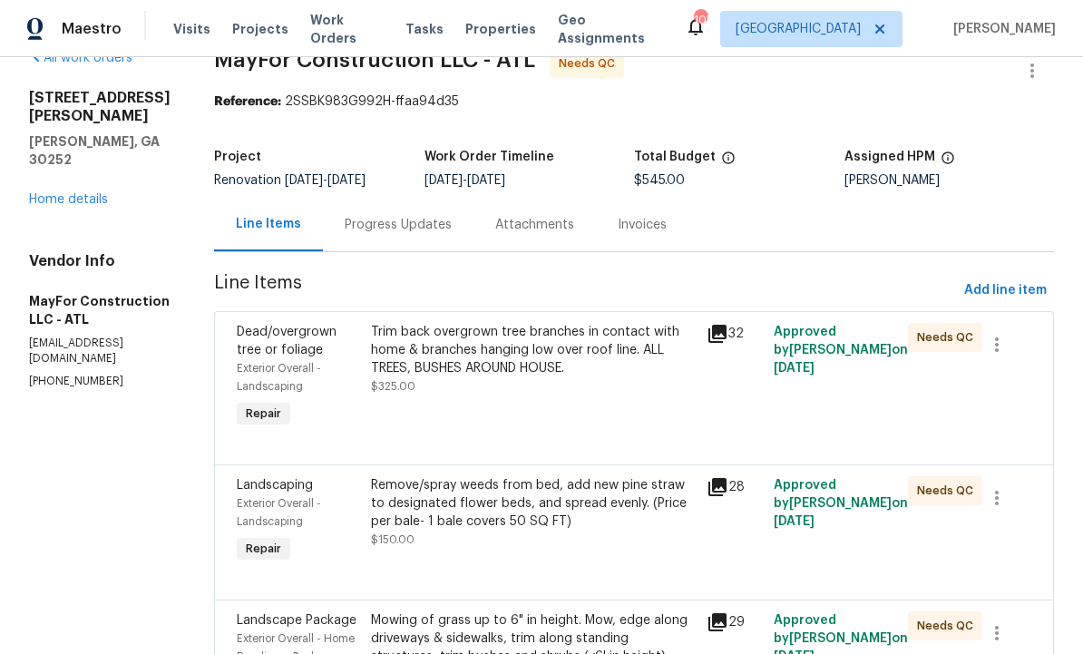
click at [504, 366] on div "Trim back overgrown tree branches in contact with home & branches hanging low o…" at bounding box center [533, 350] width 325 height 54
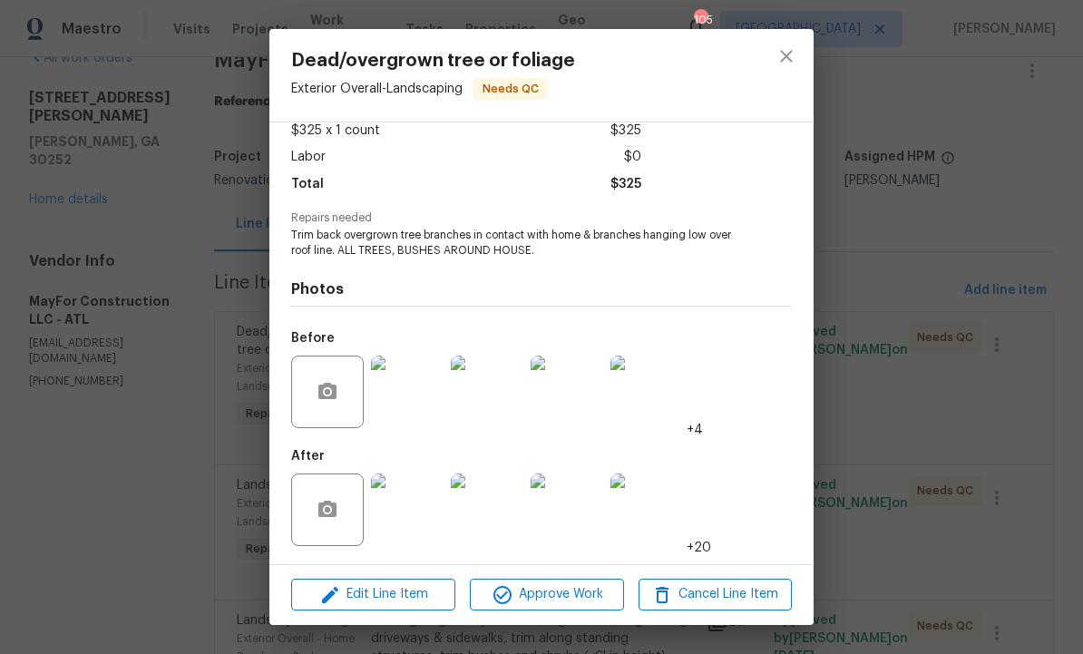
scroll to position [110, 0]
click at [385, 597] on span "Edit Line Item" at bounding box center [373, 594] width 153 height 23
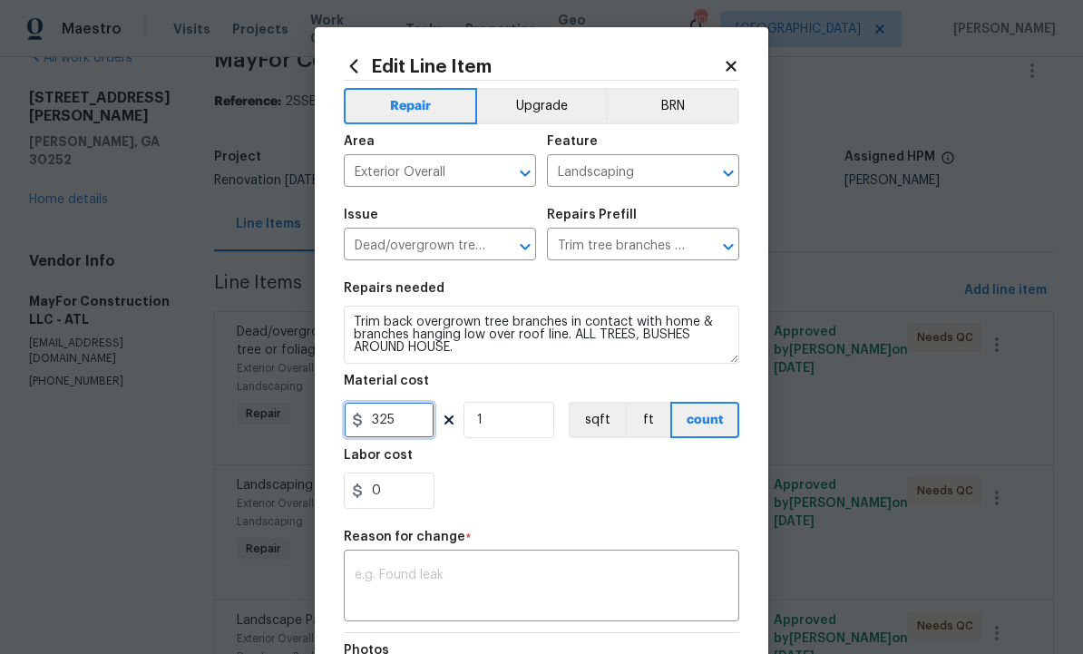
click at [410, 430] on input "325" at bounding box center [389, 420] width 91 height 36
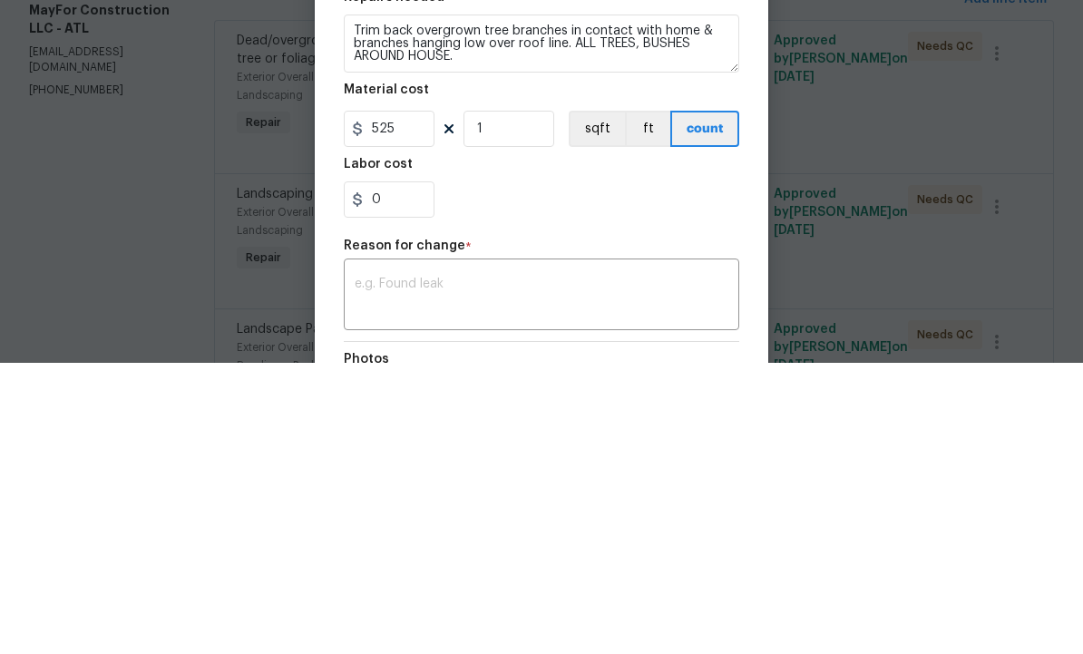
scroll to position [61, 0]
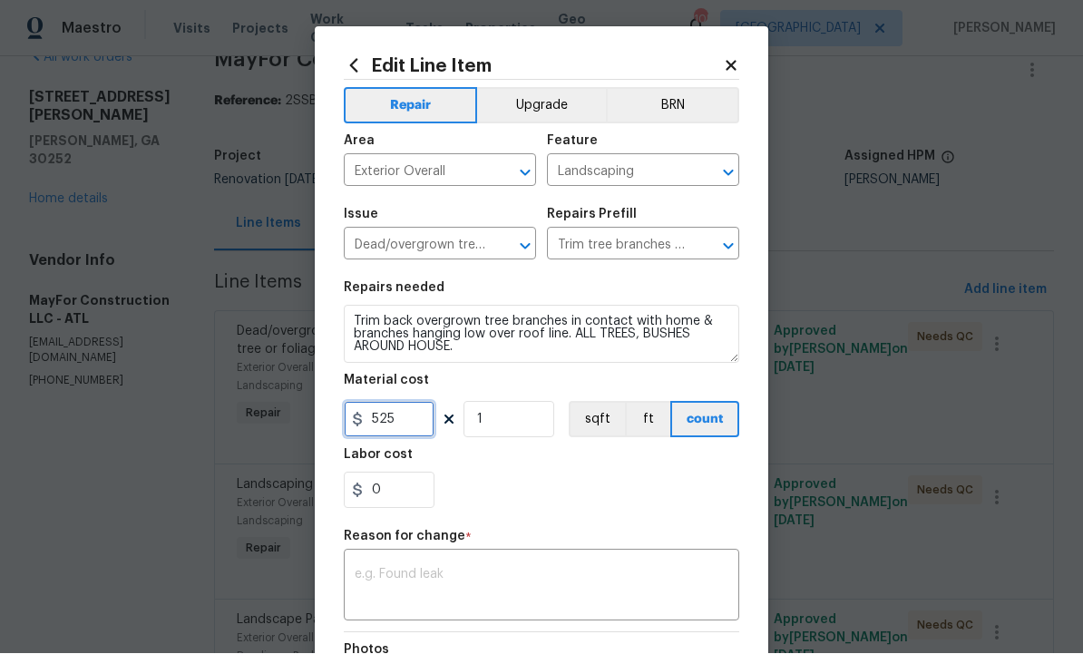
type input "525"
click at [465, 580] on textarea at bounding box center [542, 588] width 374 height 38
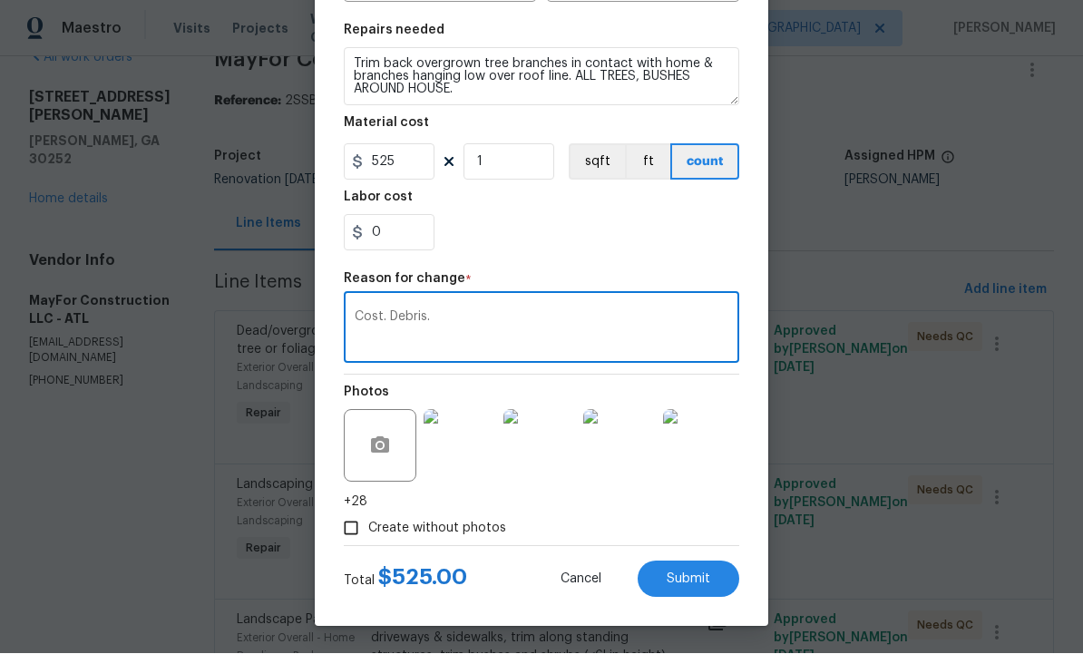
scroll to position [261, 0]
type textarea "Cost. Debris."
click at [689, 573] on span "Submit" at bounding box center [689, 580] width 44 height 14
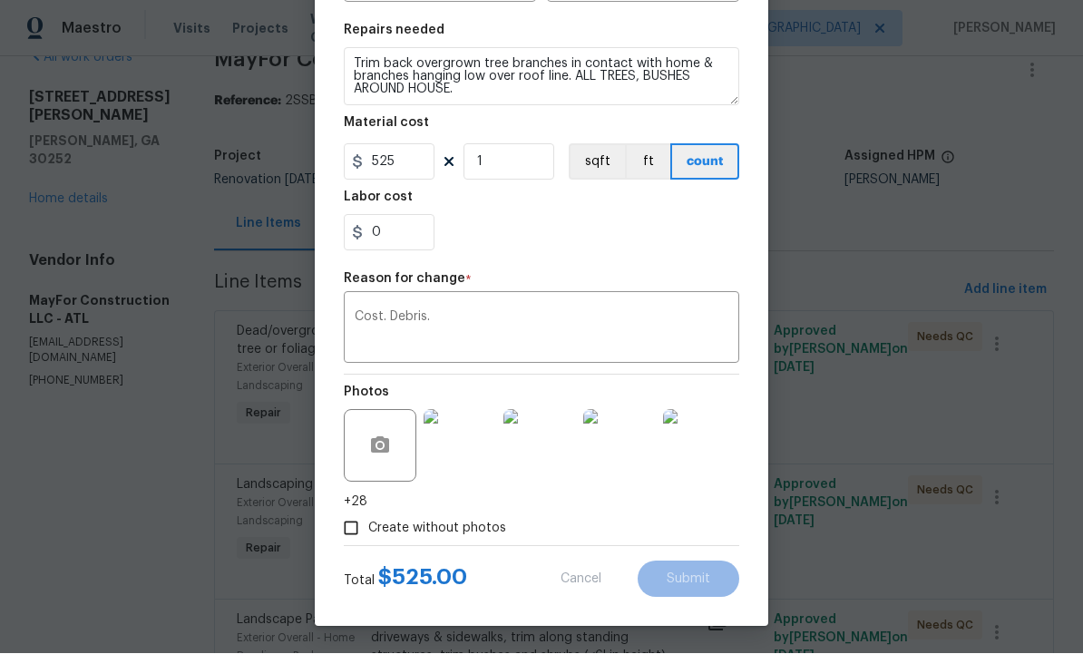
type input "325"
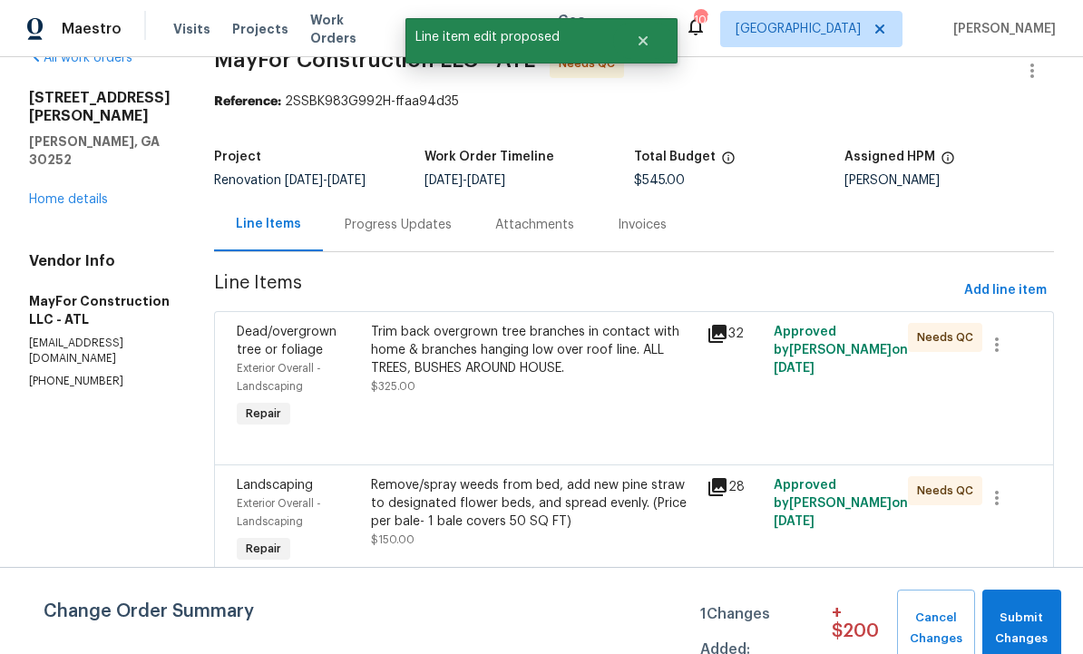
scroll to position [0, 0]
click at [1019, 618] on span "Submit Changes" at bounding box center [1021, 629] width 61 height 42
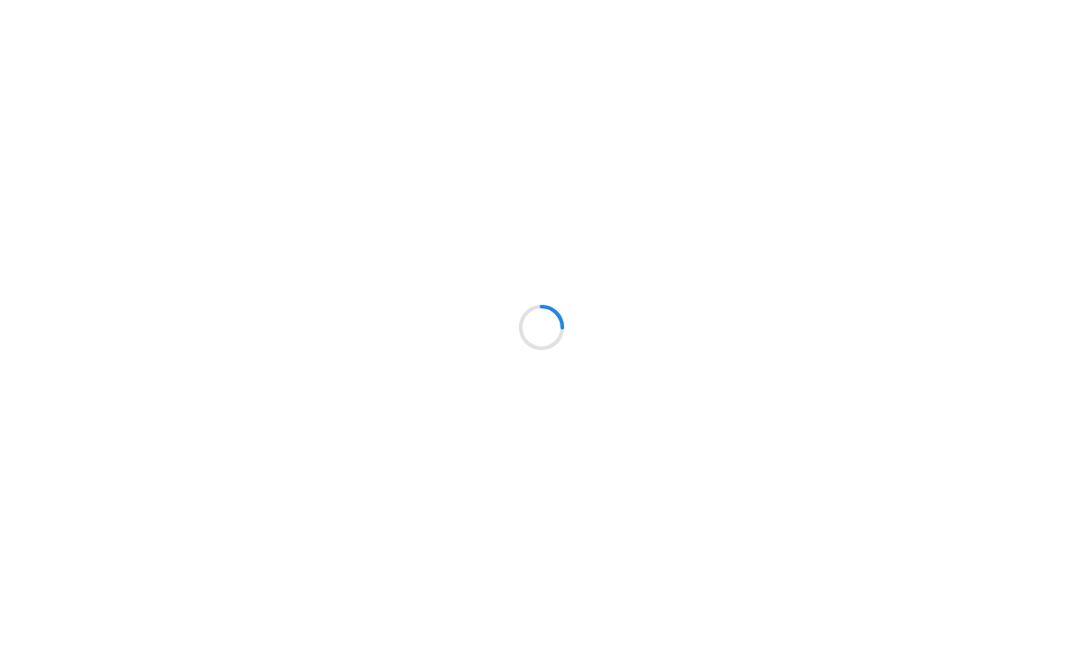
scroll to position [1, 0]
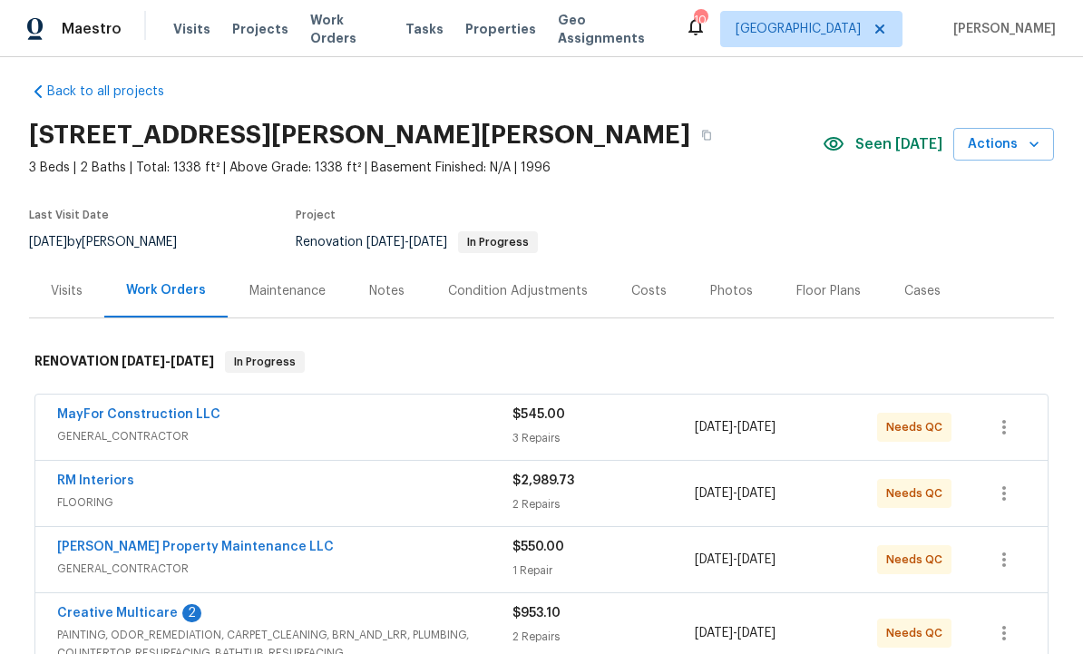
scroll to position [15, 0]
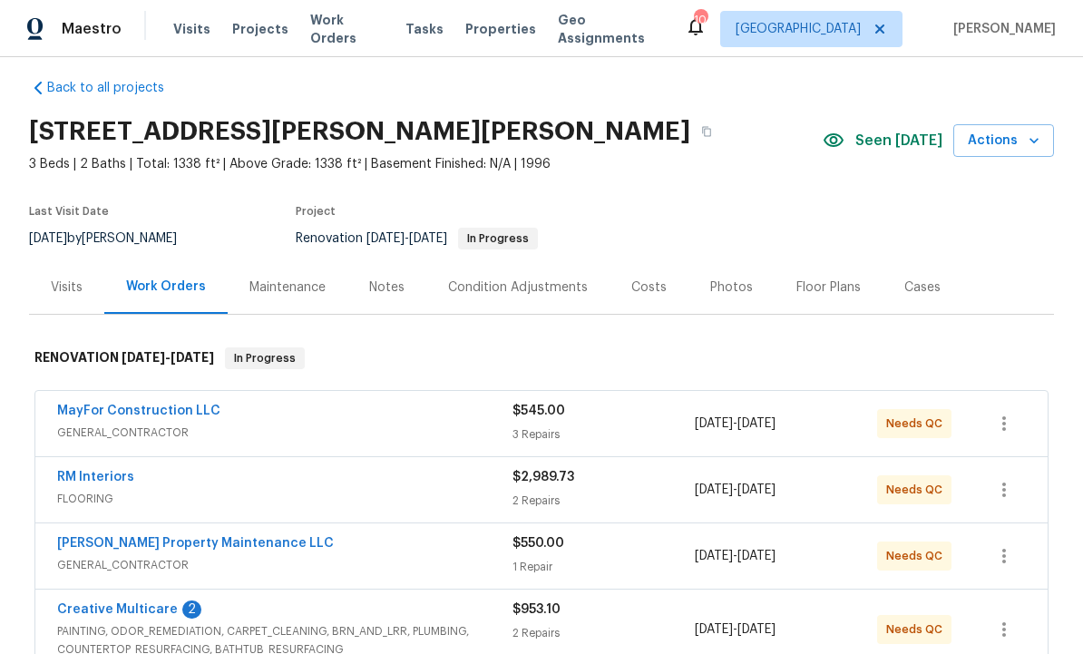
click at [119, 480] on link "RM Interiors" at bounding box center [95, 477] width 77 height 13
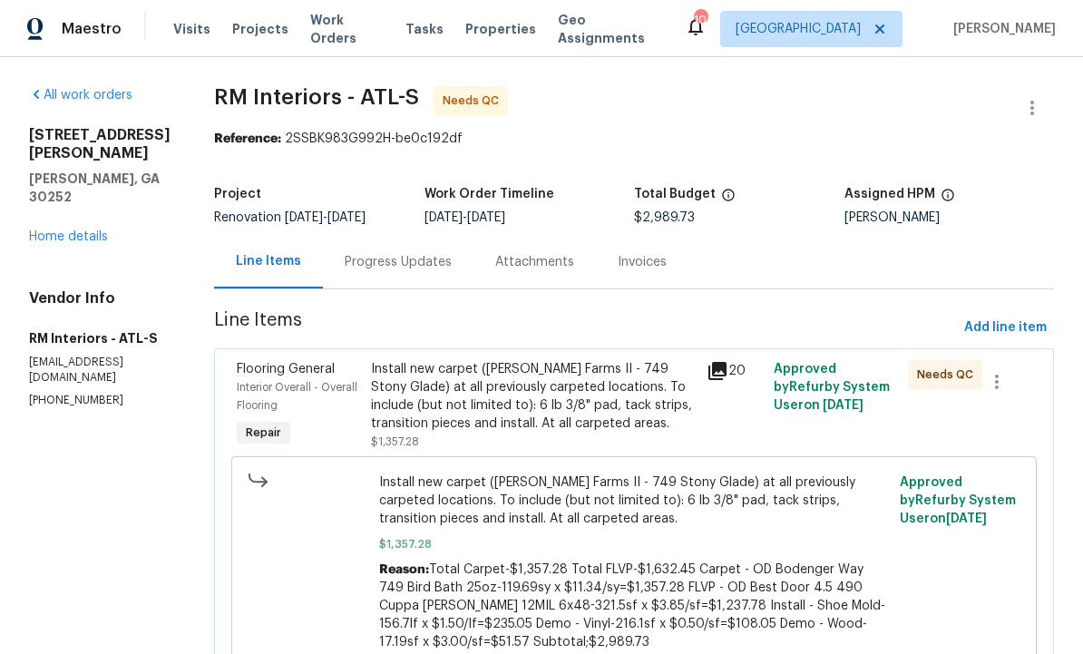
click at [774, 403] on span "Approved by Refurby System User on [DATE]" at bounding box center [832, 387] width 116 height 49
click at [541, 397] on div "Install new carpet ([PERSON_NAME] Farms II - 749 Stony Glade) at all previously…" at bounding box center [533, 396] width 325 height 73
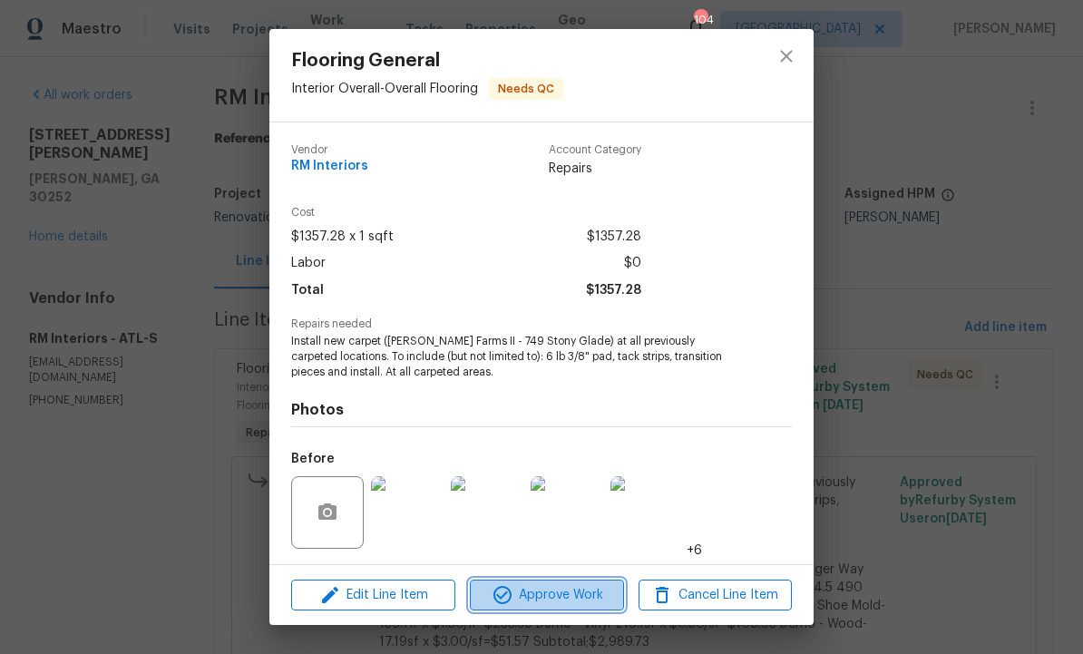
click at [580, 599] on span "Approve Work" at bounding box center [546, 595] width 142 height 23
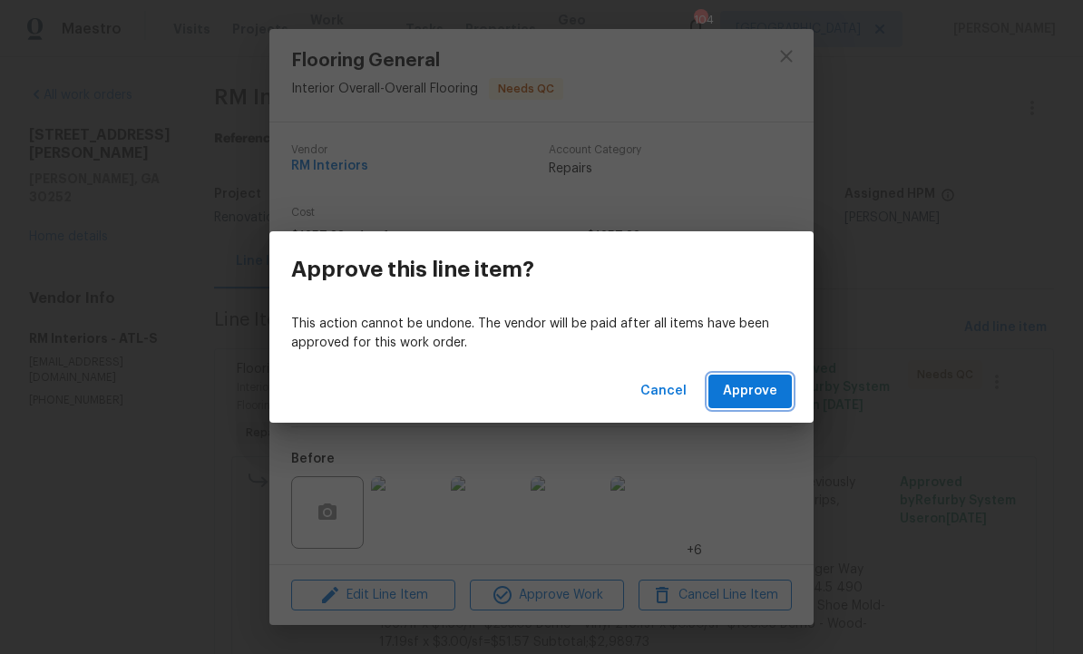
click at [749, 386] on span "Approve" at bounding box center [750, 391] width 54 height 23
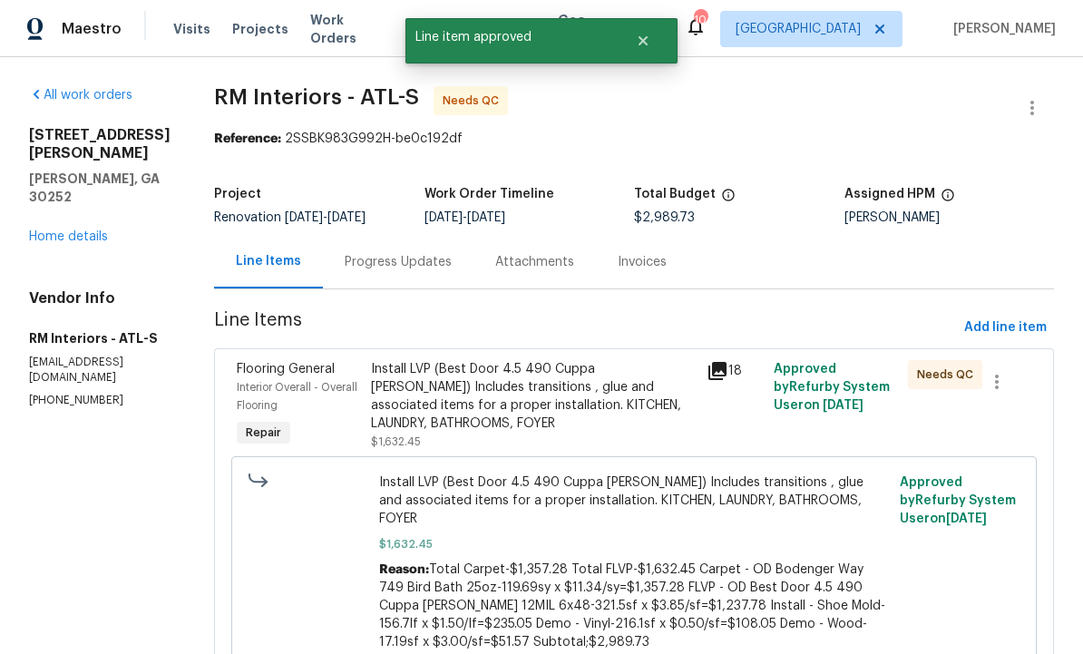
click at [579, 410] on div "Install LVP (Best Door 4.5 490 Cuppa [PERSON_NAME]) Includes transitions , glue…" at bounding box center [533, 396] width 325 height 73
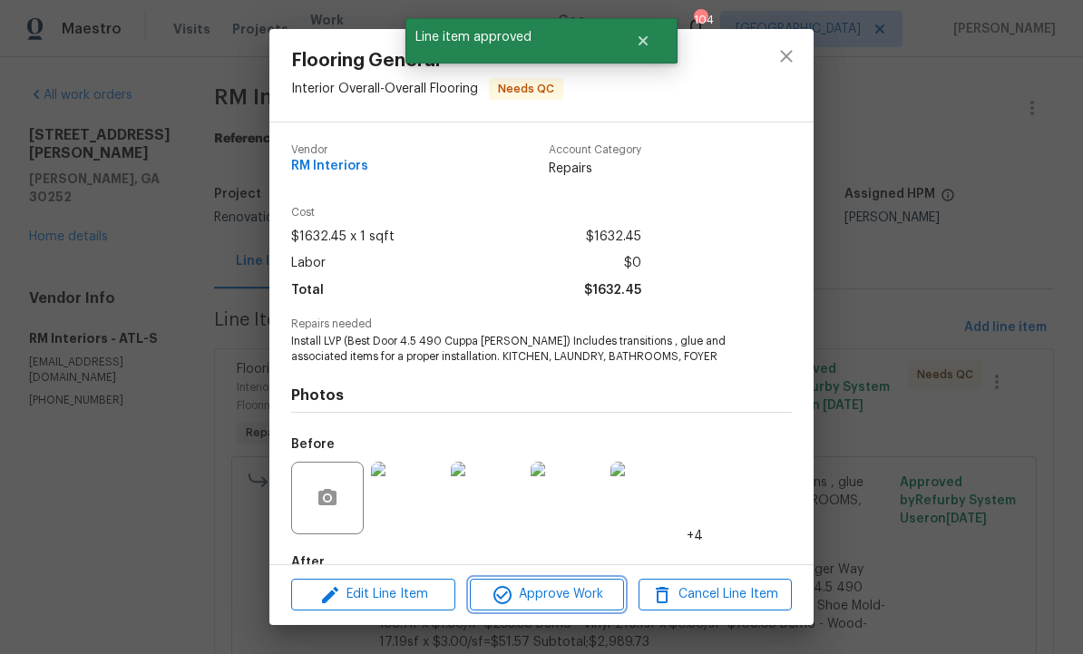
click at [570, 595] on span "Approve Work" at bounding box center [546, 594] width 142 height 23
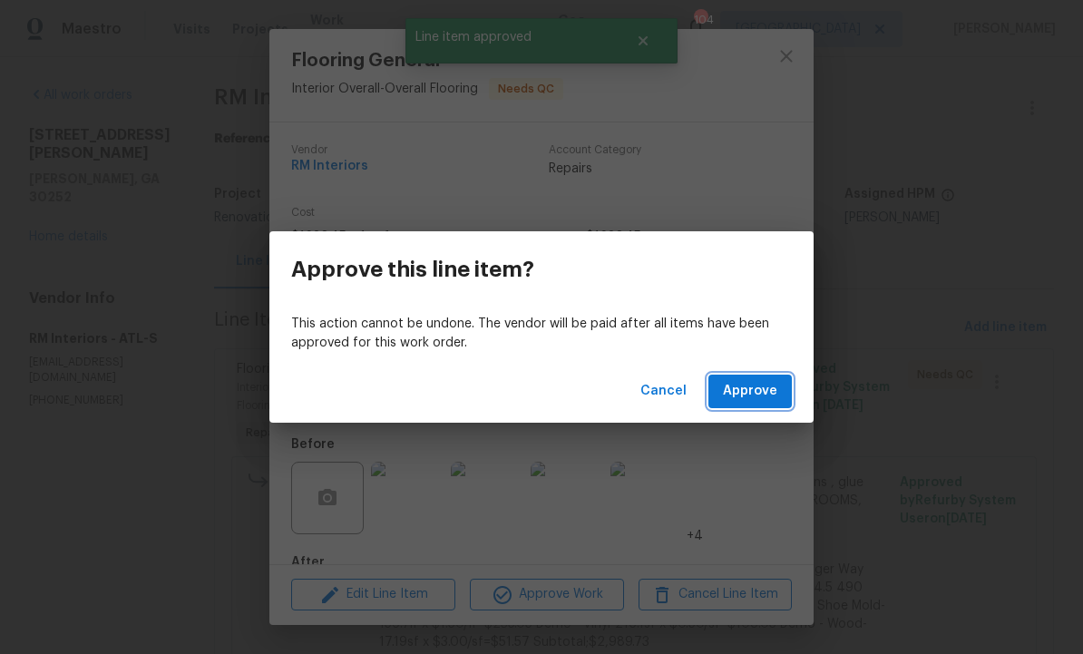
click at [769, 384] on span "Approve" at bounding box center [750, 391] width 54 height 23
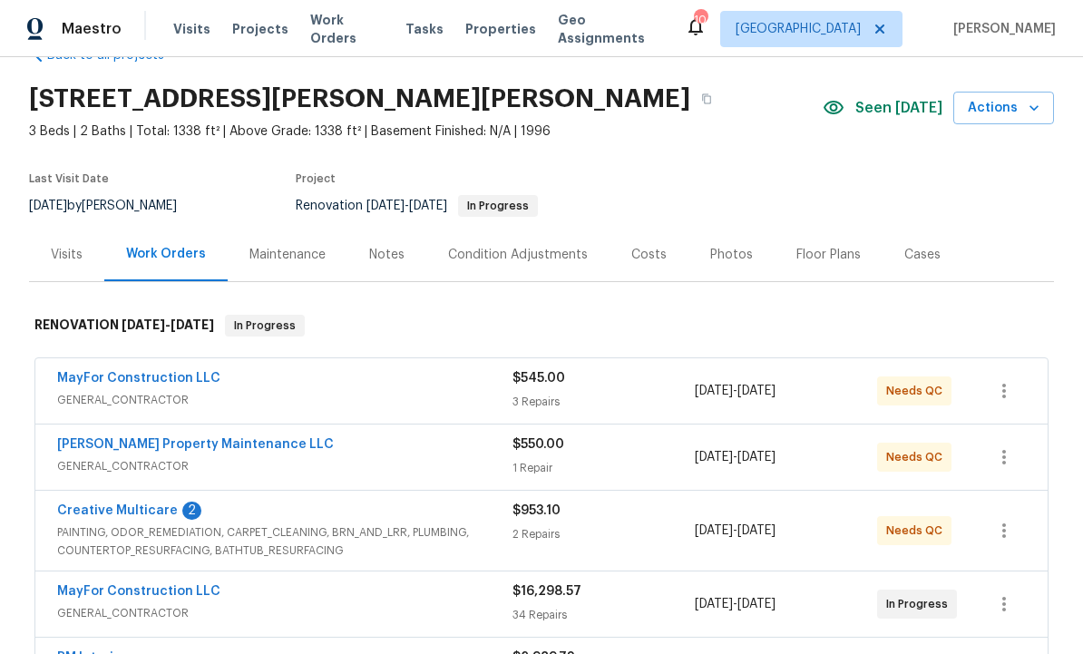
scroll to position [62, 0]
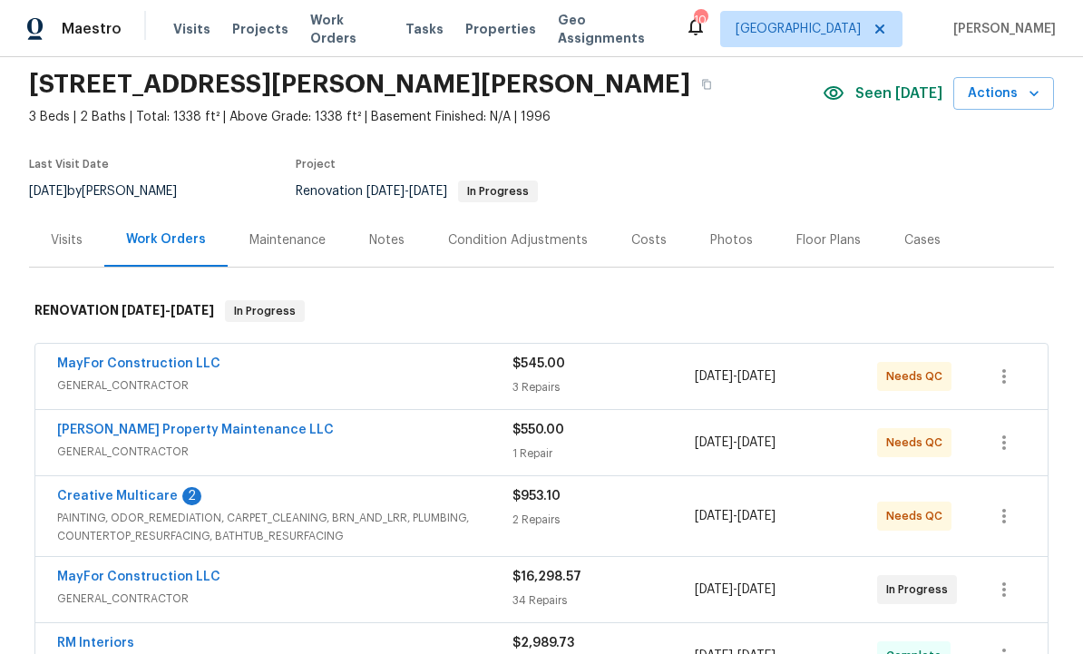
click at [194, 435] on link "[PERSON_NAME] Property Maintenance LLC" at bounding box center [195, 430] width 277 height 13
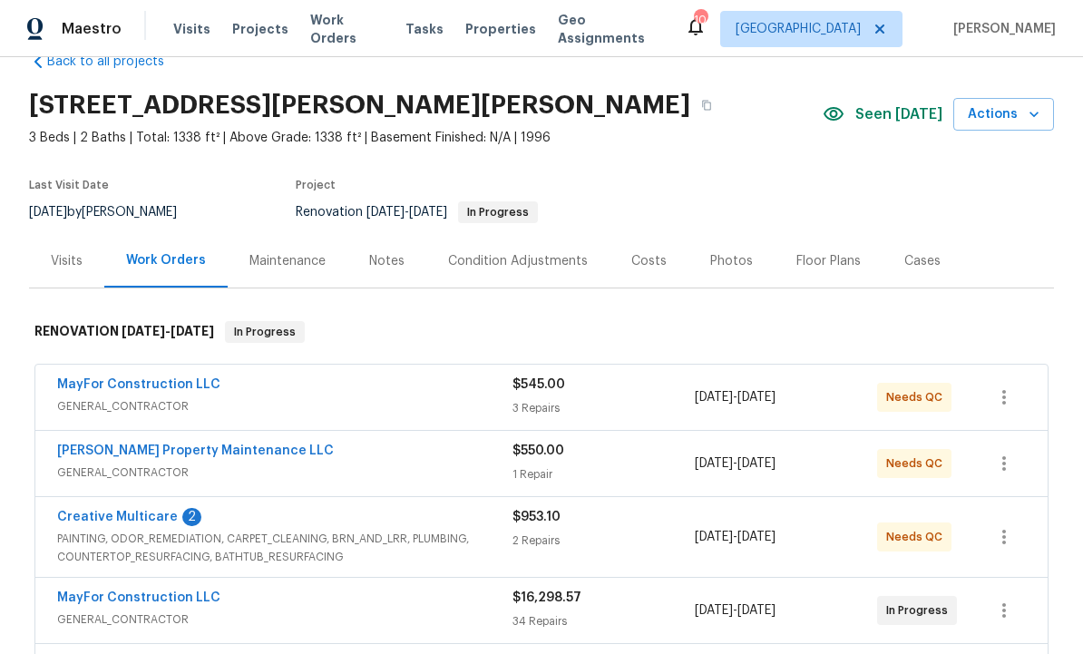
scroll to position [37, 0]
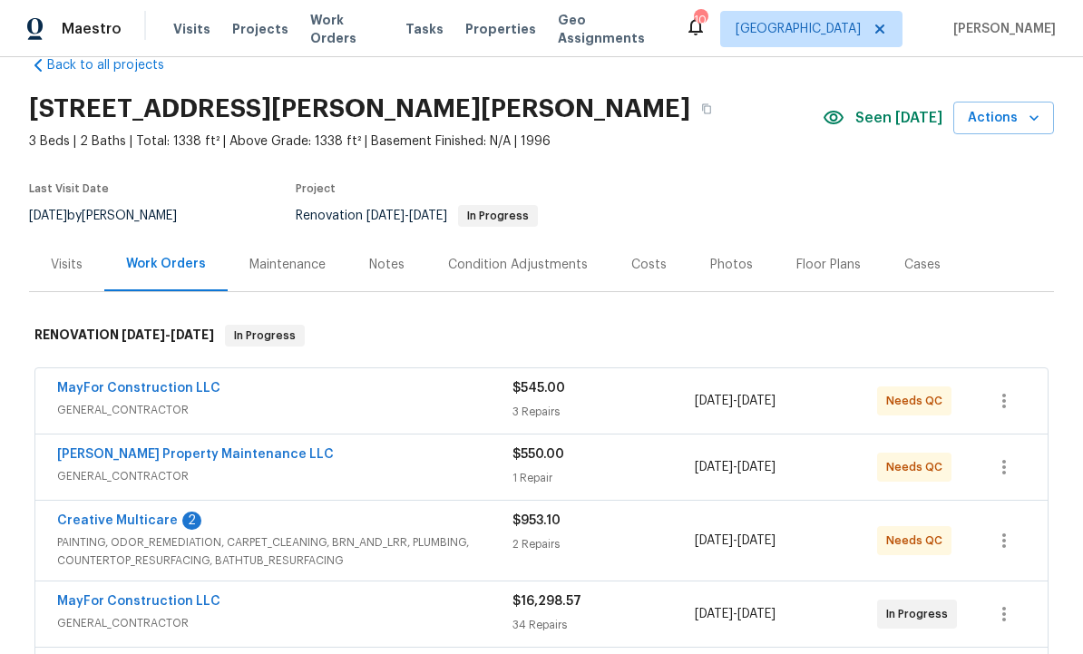
click at [182, 521] on div "2" at bounding box center [191, 521] width 19 height 18
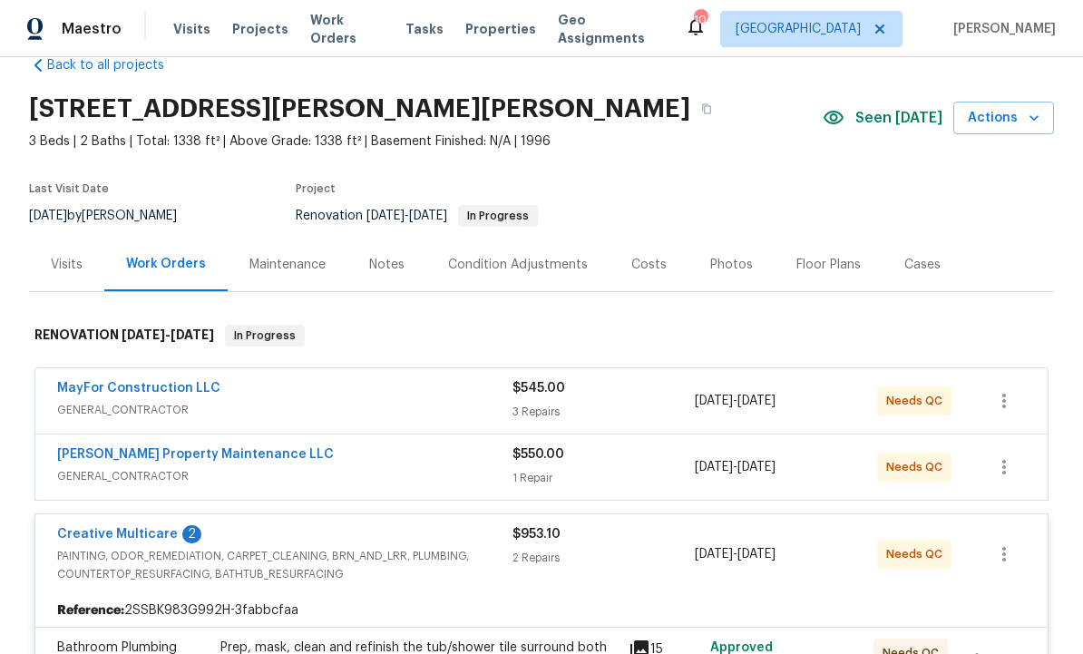
click at [136, 538] on link "Creative Multicare" at bounding box center [117, 534] width 121 height 13
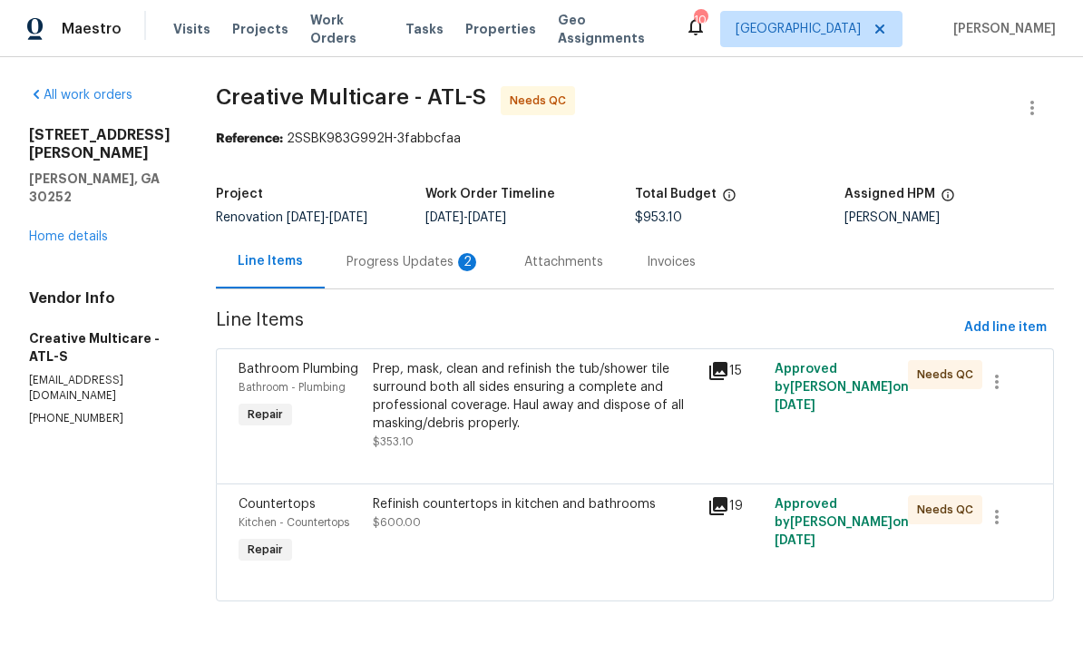
click at [465, 271] on div "Progress Updates 2" at bounding box center [413, 262] width 134 height 18
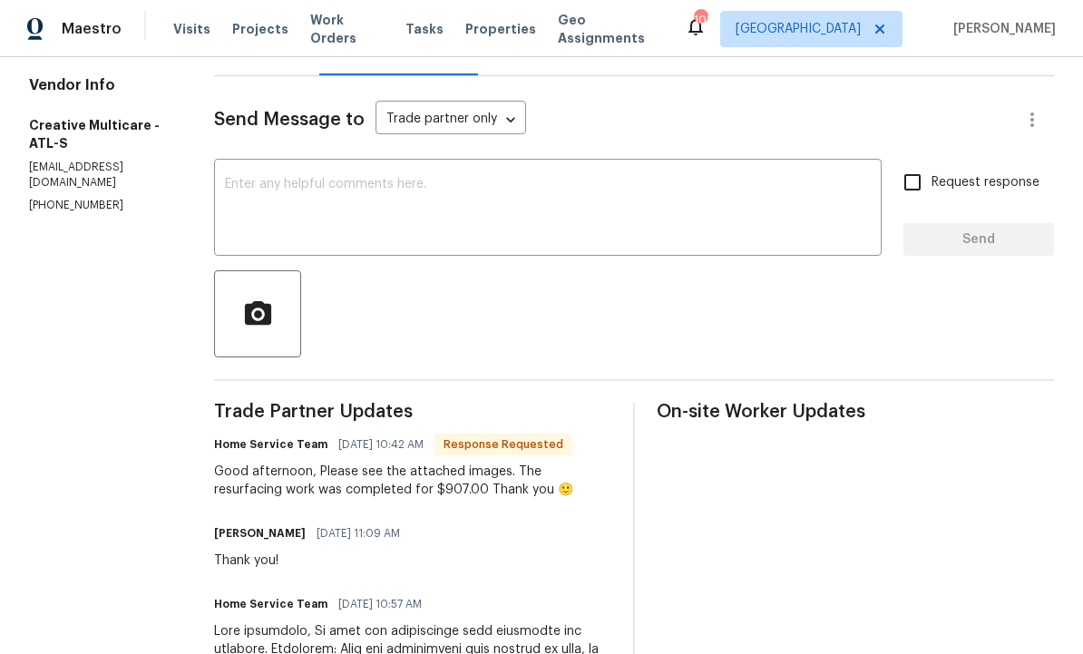
scroll to position [44, 0]
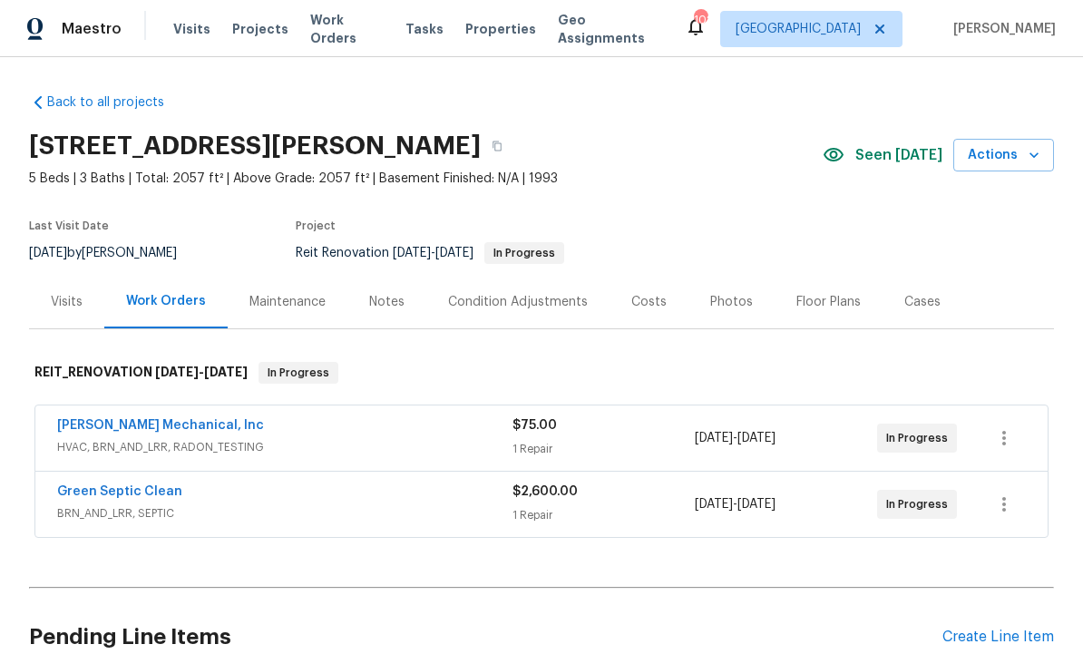
click at [125, 493] on link "Green Septic Clean" at bounding box center [119, 491] width 125 height 13
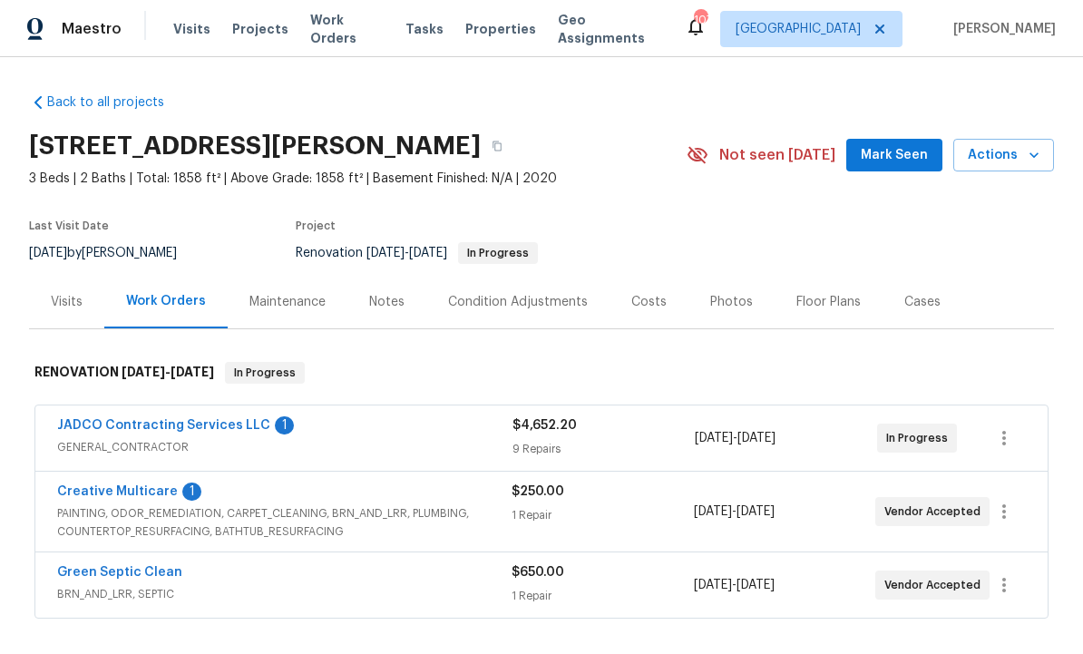
click at [914, 160] on span "Mark Seen" at bounding box center [894, 155] width 67 height 23
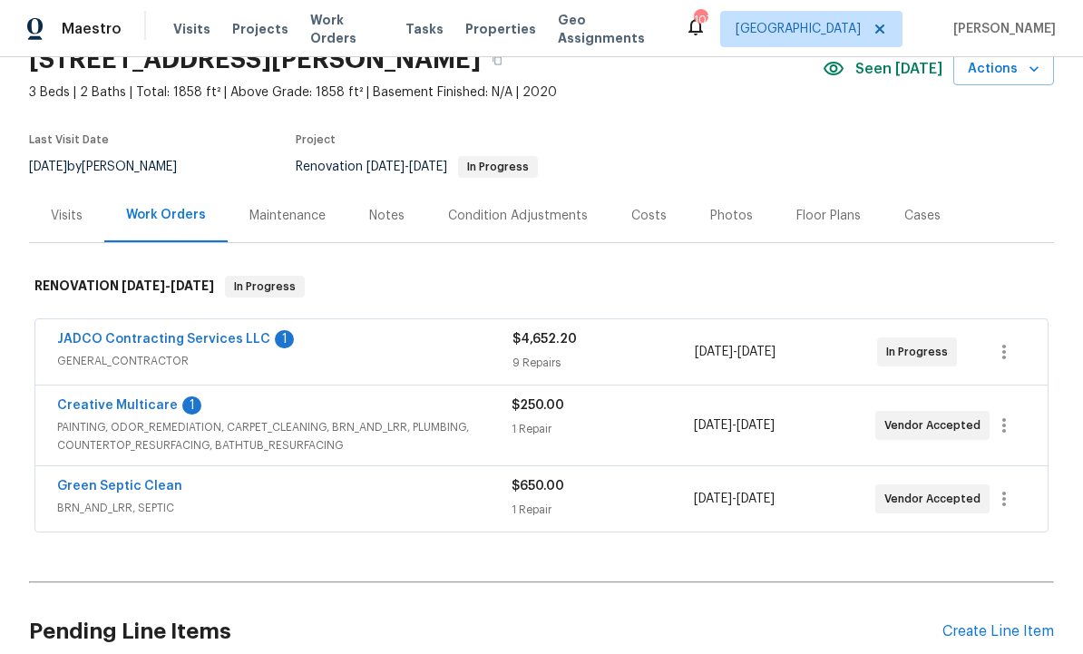
scroll to position [63, 0]
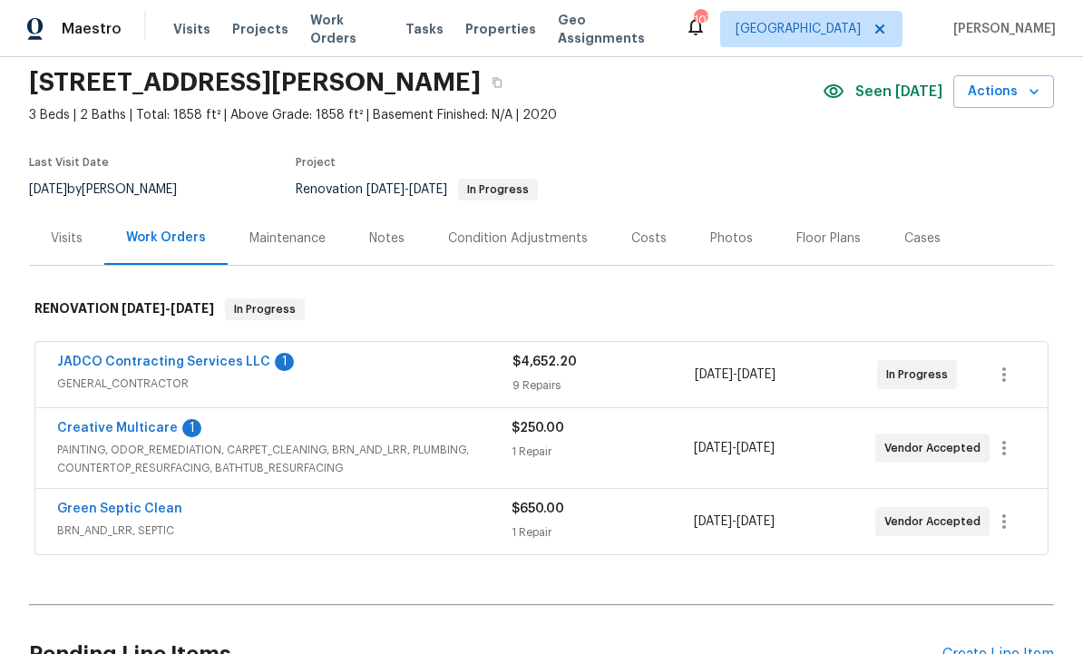
click at [229, 356] on link "JADCO Contracting Services LLC" at bounding box center [163, 362] width 213 height 13
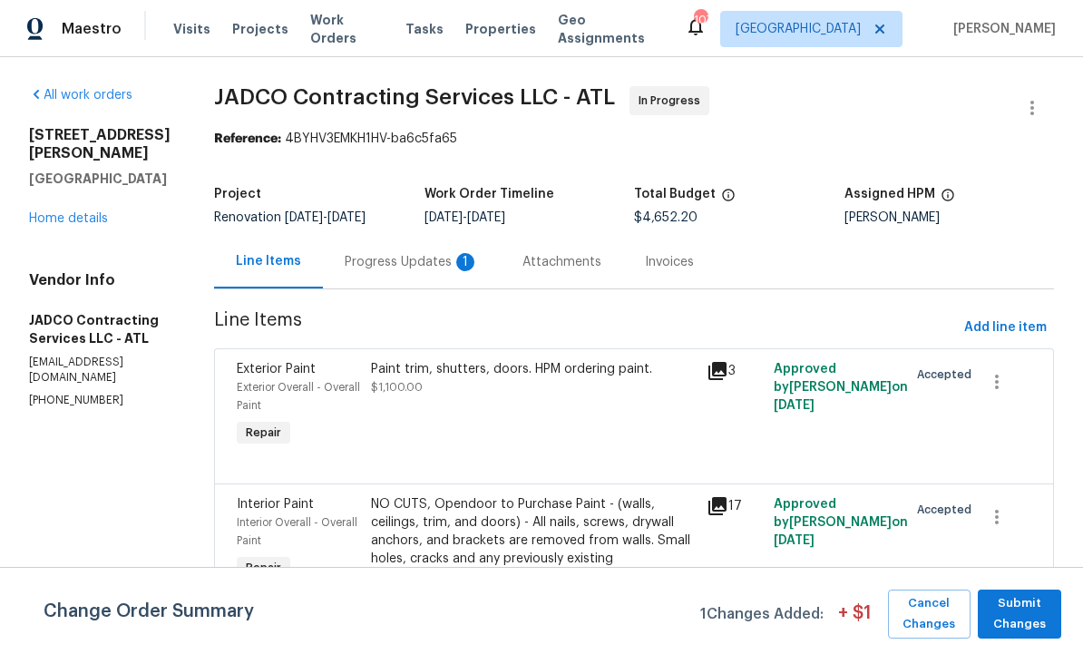
click at [453, 266] on div "Progress Updates 1" at bounding box center [412, 262] width 134 height 18
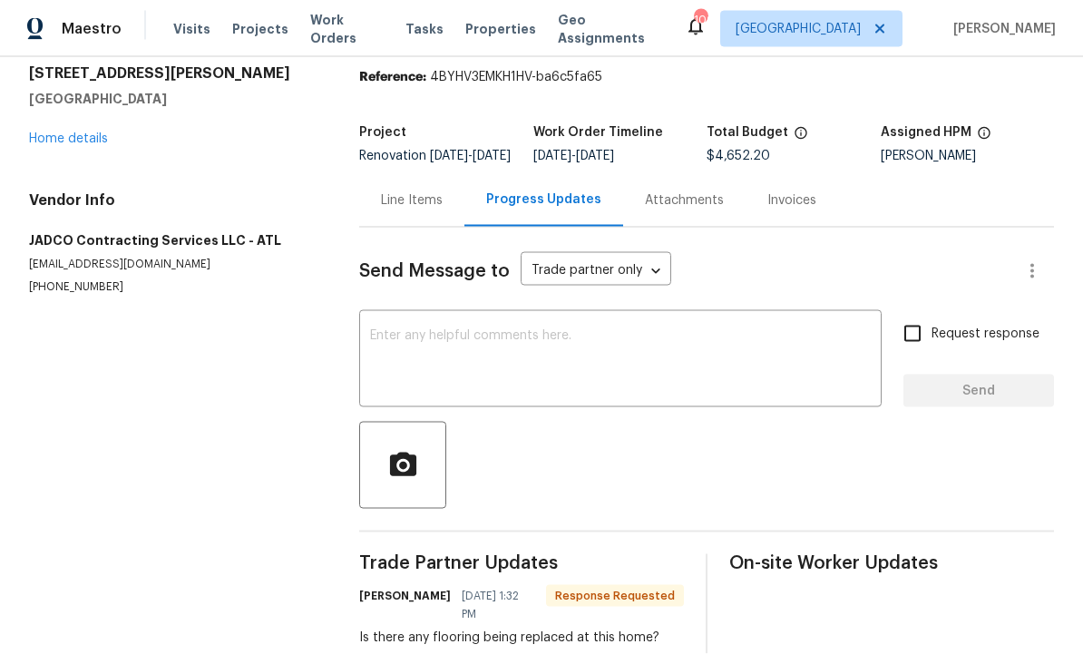
scroll to position [61, 0]
click at [558, 329] on textarea at bounding box center [620, 360] width 501 height 63
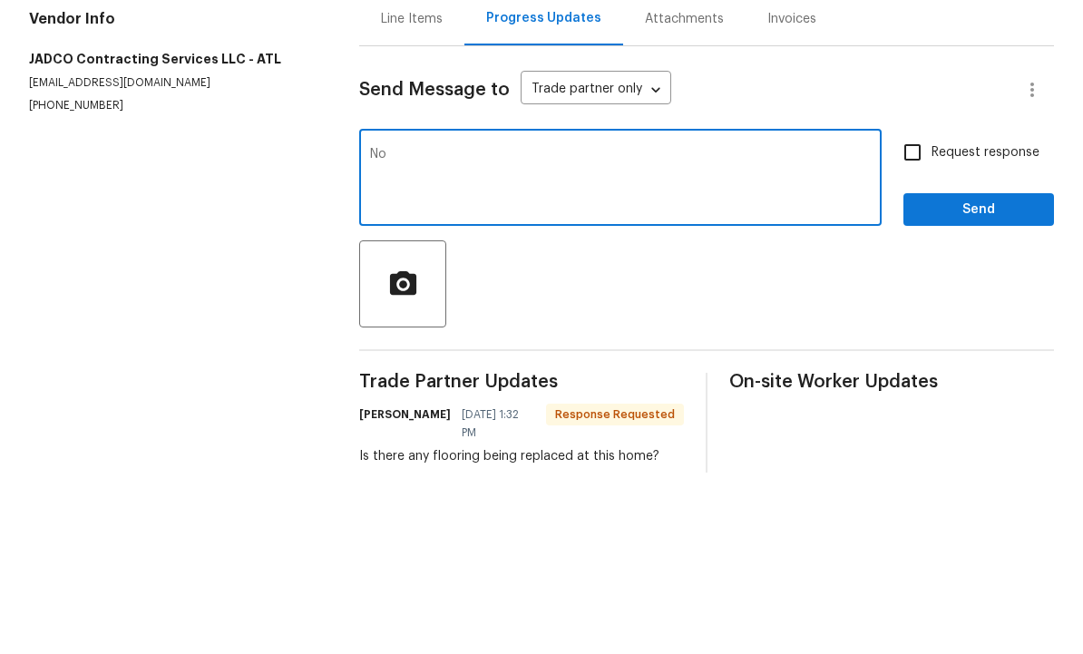
type textarea "N"
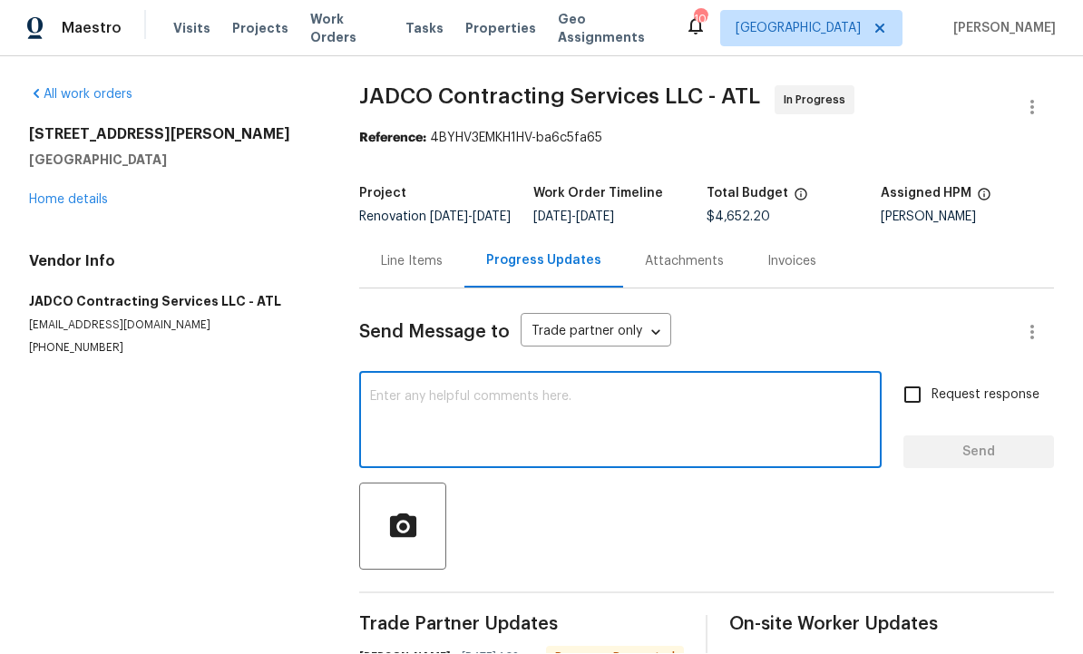
scroll to position [0, 0]
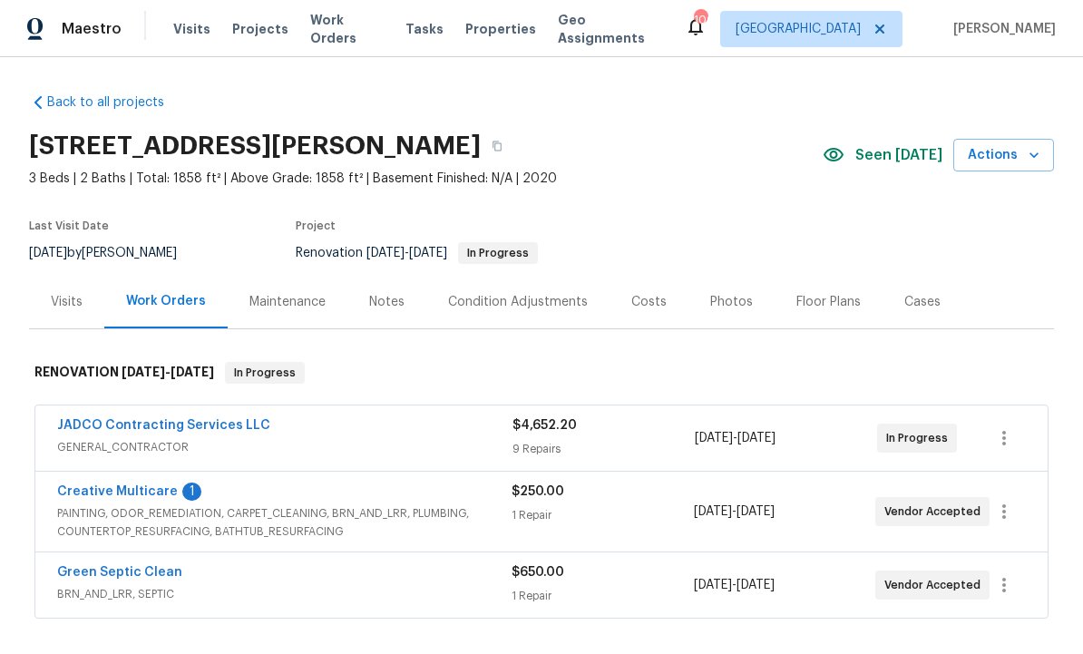
click at [190, 502] on div "Creative Multicare 1" at bounding box center [284, 494] width 454 height 22
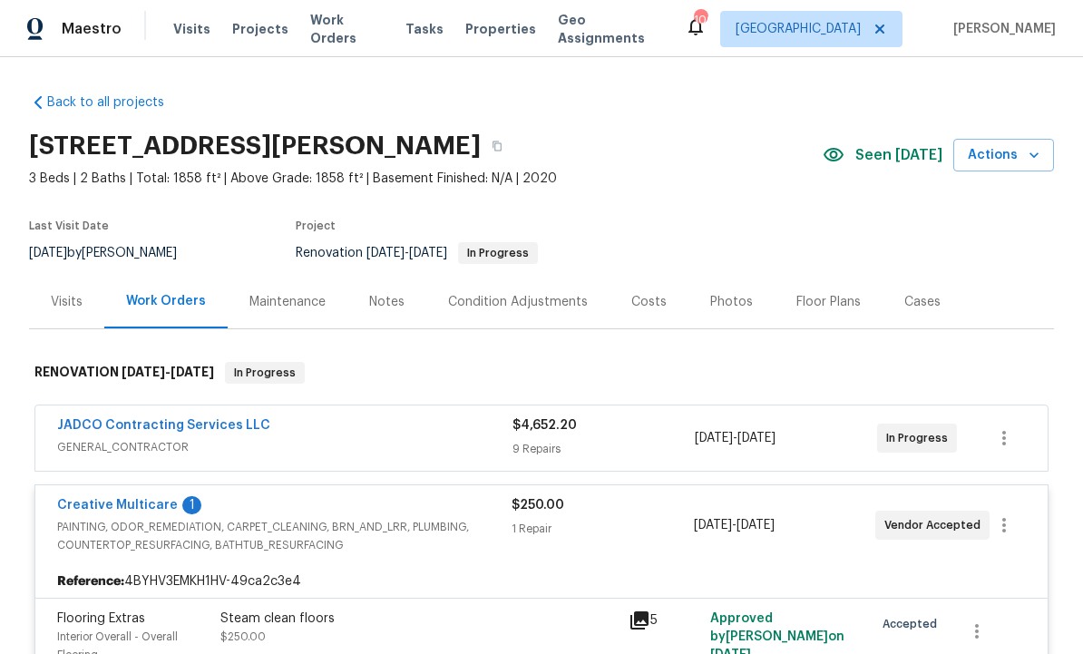
click at [164, 504] on link "Creative Multicare" at bounding box center [117, 505] width 121 height 13
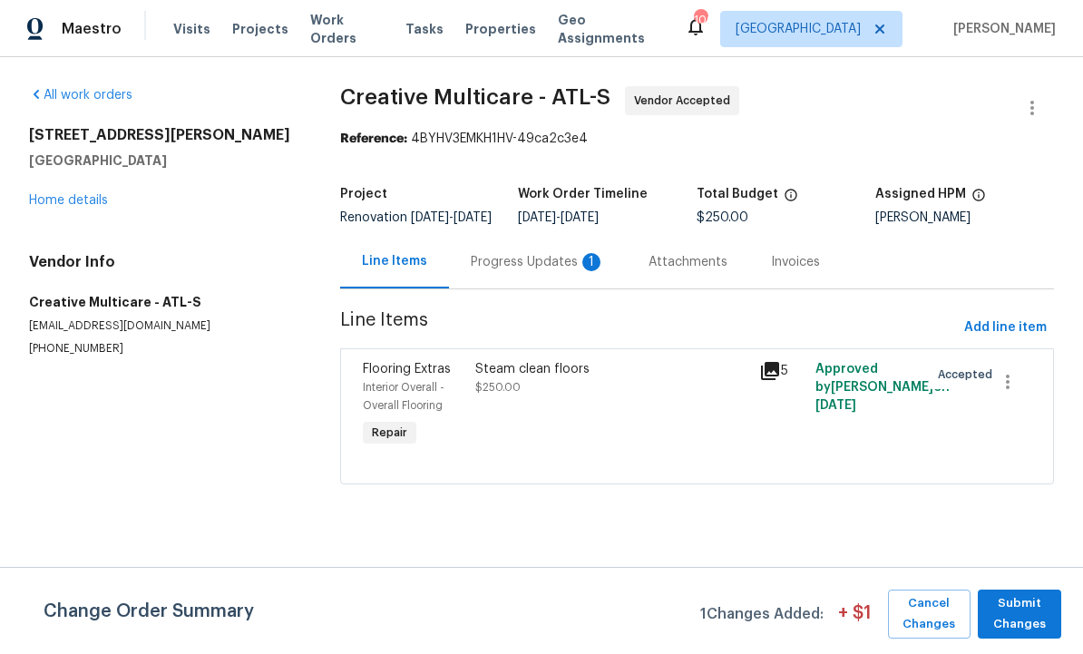
click at [517, 271] on div "Progress Updates 1" at bounding box center [538, 262] width 134 height 18
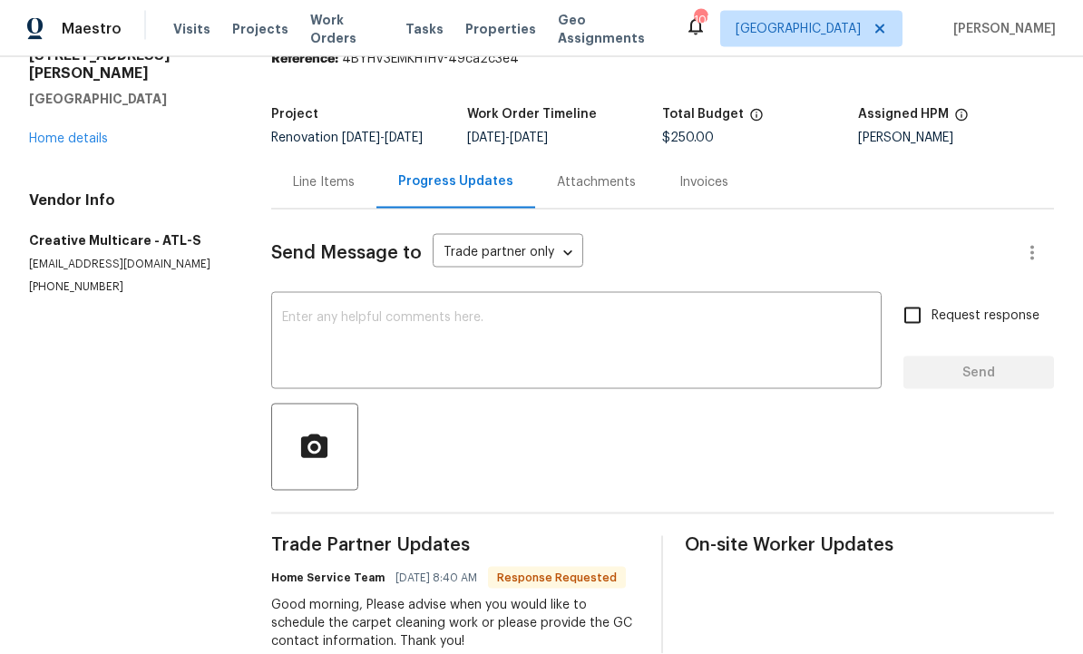
scroll to position [61, 0]
click at [395, 311] on textarea at bounding box center [576, 342] width 589 height 63
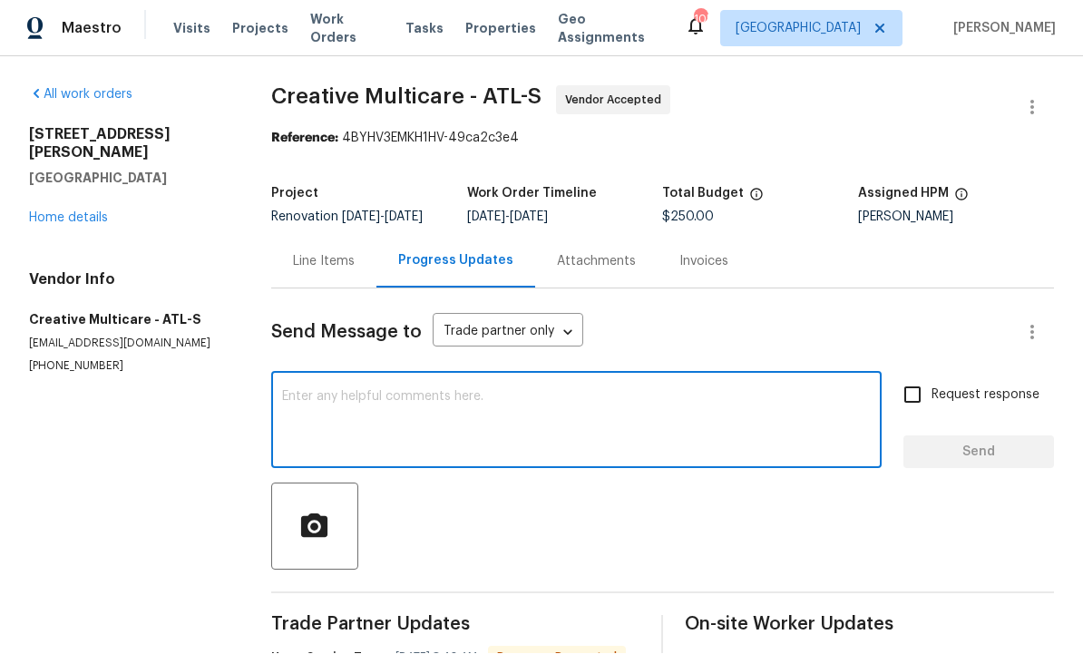
scroll to position [0, 0]
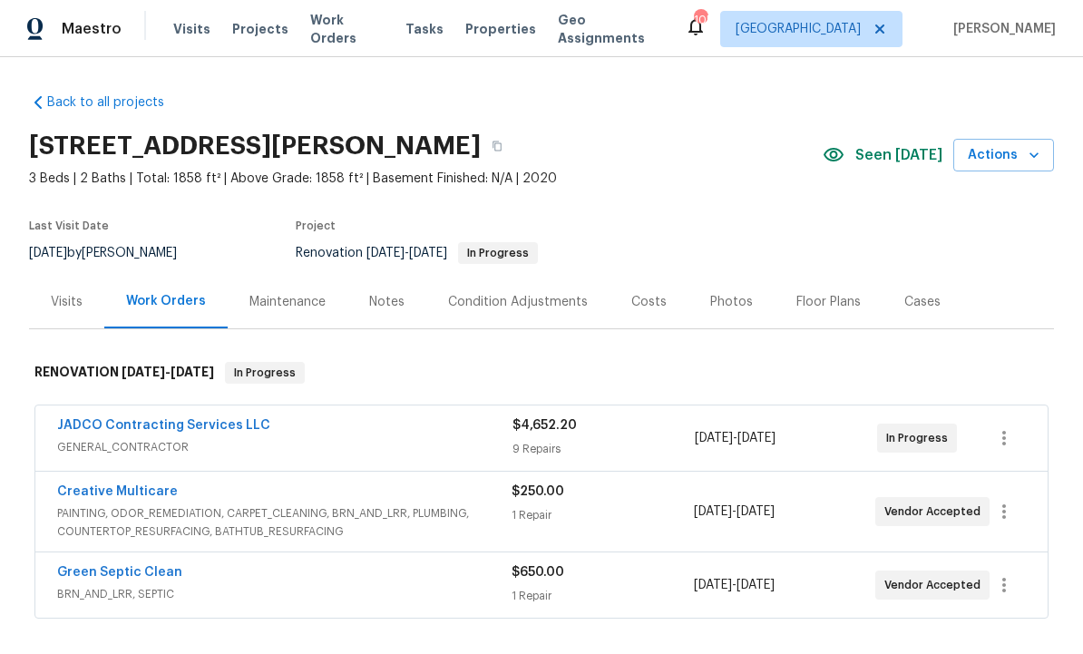
click at [528, 640] on div "Back to all projects [STREET_ADDRESS][PERSON_NAME] 3 Beds | 2 Baths | Total: 18…" at bounding box center [541, 436] width 1025 height 714
